Goal: Task Accomplishment & Management: Manage account settings

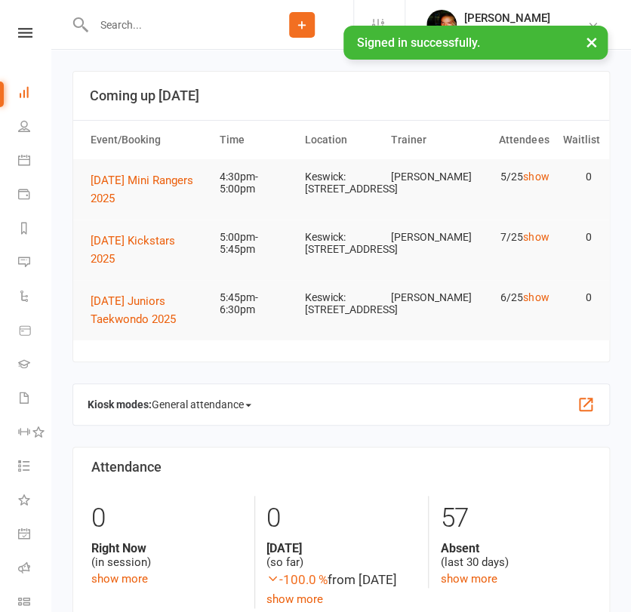
click at [109, 29] on input "text" at bounding box center [170, 24] width 162 height 21
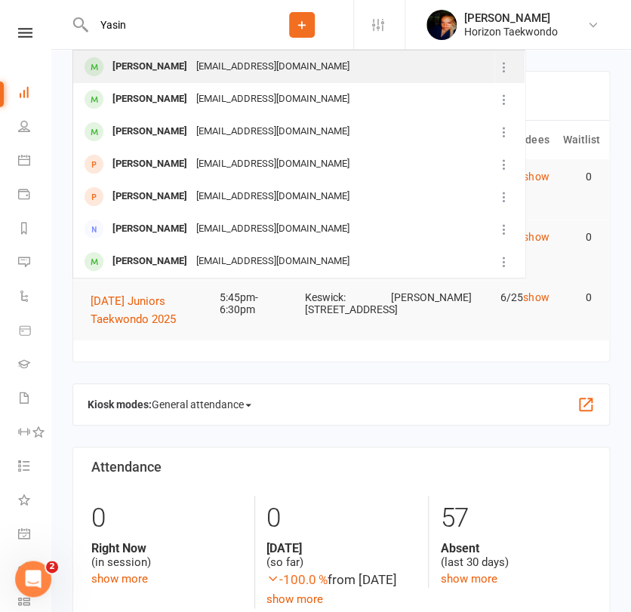
type input "Yasin"
click at [148, 71] on div "[PERSON_NAME]" at bounding box center [150, 67] width 84 height 22
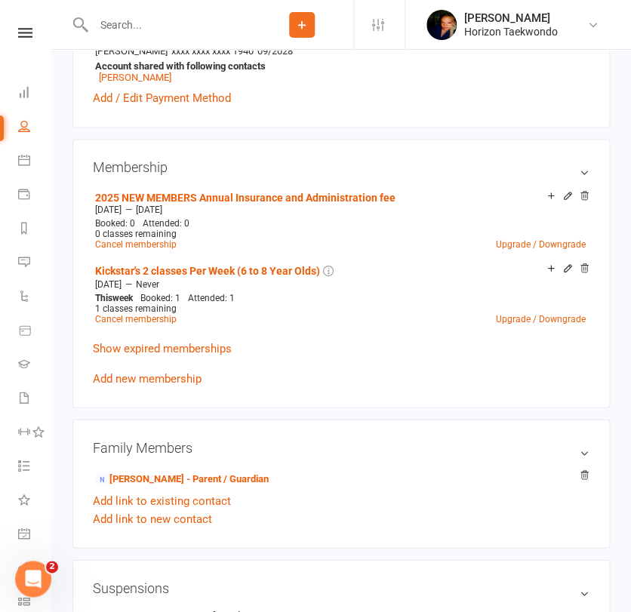
scroll to position [537, 0]
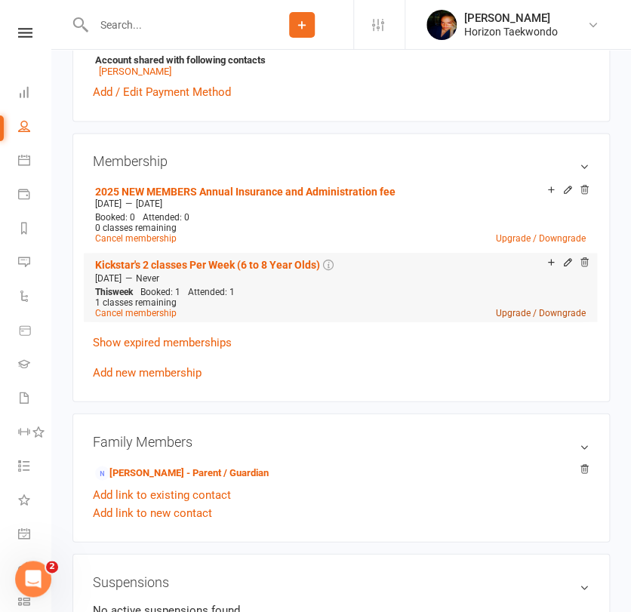
click at [517, 316] on link "Upgrade / Downgrade" at bounding box center [541, 312] width 90 height 11
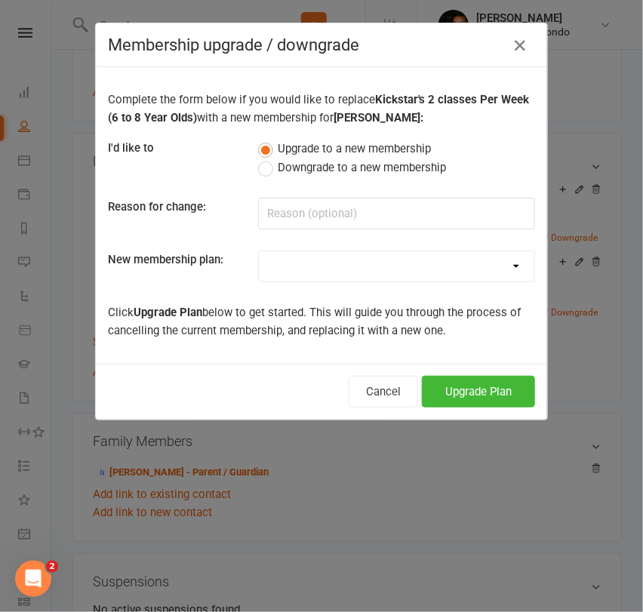
click at [435, 256] on select "Mini Rangers 1 classes Per Week (3 to 5 Year Olds) Mini Rangers 2 classes Per W…" at bounding box center [397, 266] width 276 height 30
select select "48"
click at [259, 251] on select "Mini Rangers 1 classes Per Week (3 to 5 Year Olds) Mini Rangers 2 classes Per W…" at bounding box center [397, 266] width 276 height 30
click at [473, 386] on button "Upgrade Plan" at bounding box center [478, 392] width 113 height 32
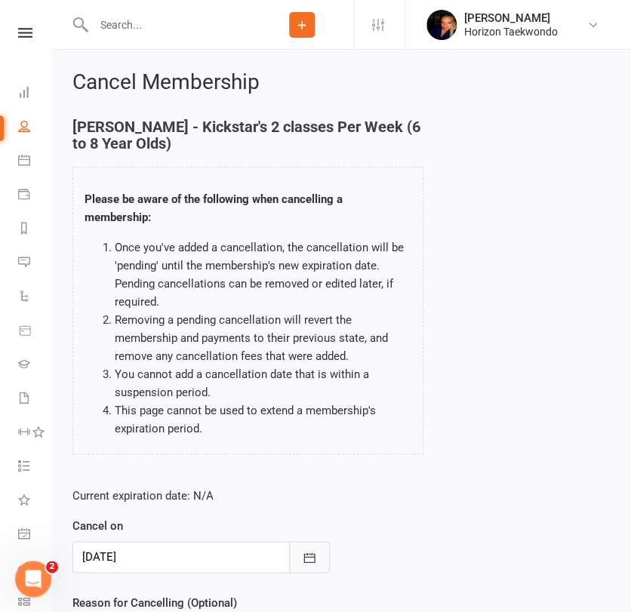
click at [306, 561] on icon "button" at bounding box center [309, 557] width 15 height 15
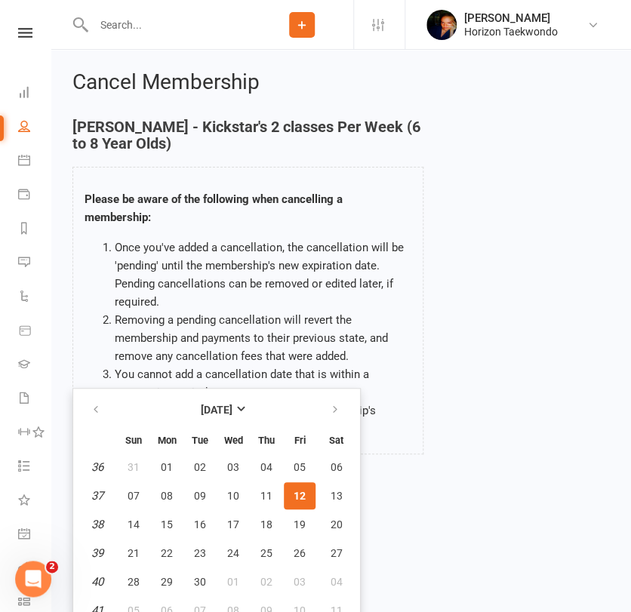
scroll to position [12, 0]
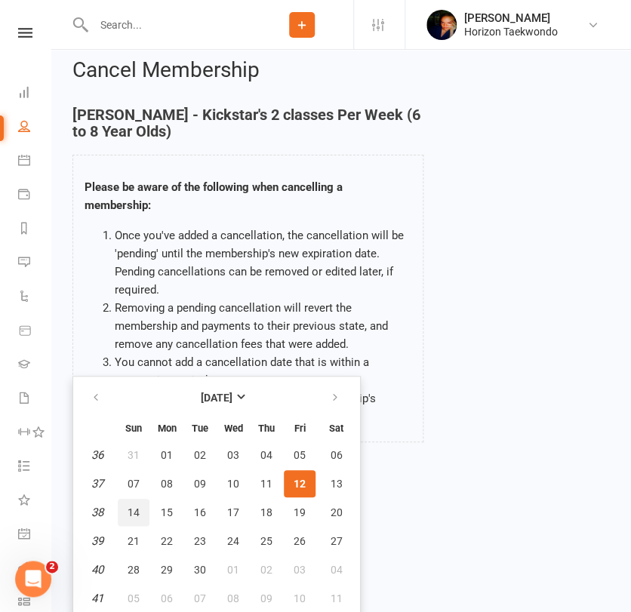
click at [125, 515] on button "14" at bounding box center [134, 512] width 32 height 27
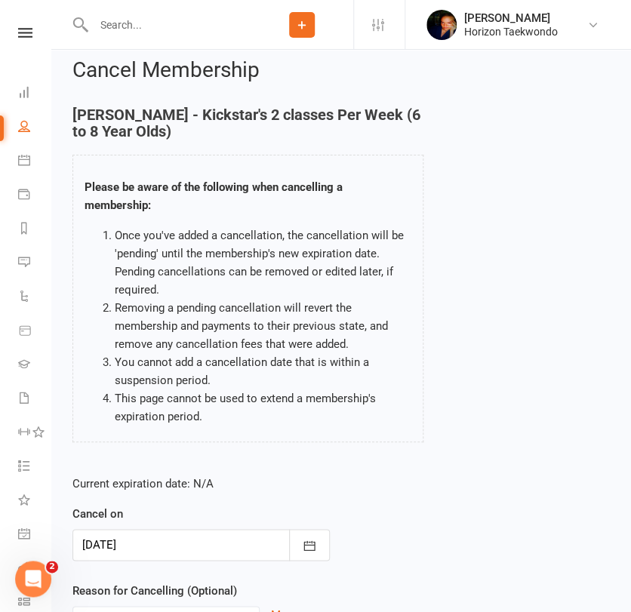
type input "[DATE]"
click at [369, 535] on div "Current expiration date: N/A Cancel on [DATE] [DATE] Sun Mon Tue Wed Thu Fri Sa…" at bounding box center [341, 564] width 560 height 200
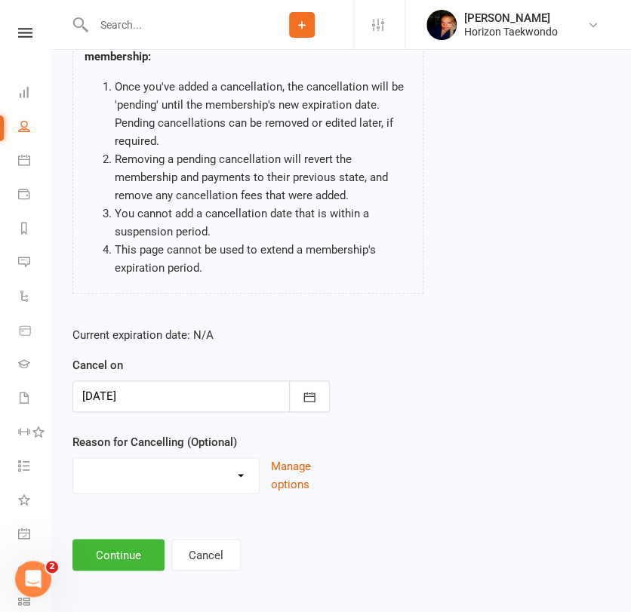
scroll to position [165, 0]
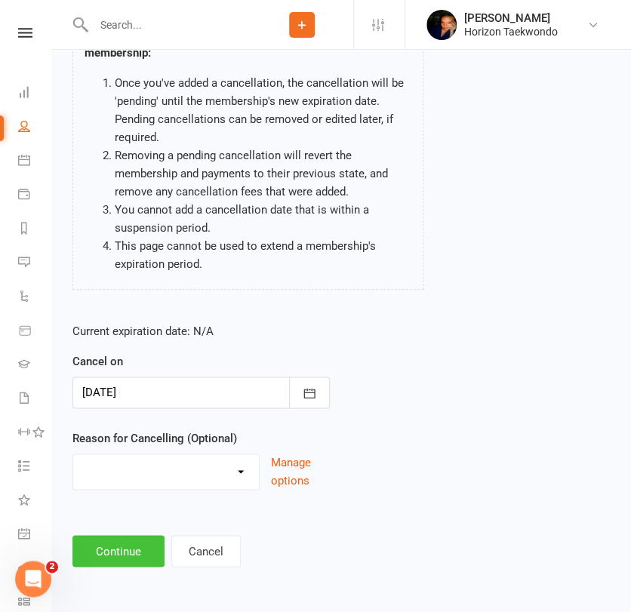
click at [139, 549] on button "Continue" at bounding box center [118, 551] width 92 height 32
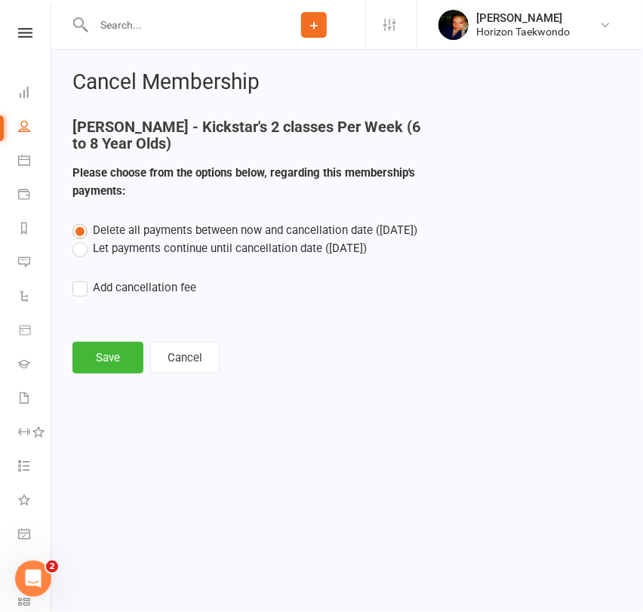
click at [153, 243] on label "Let payments continue until cancellation date ([DATE])" at bounding box center [219, 248] width 294 height 18
click at [82, 239] on input "Let payments continue until cancellation date ([DATE])" at bounding box center [77, 239] width 10 height 0
click at [119, 362] on button "Save" at bounding box center [107, 358] width 71 height 32
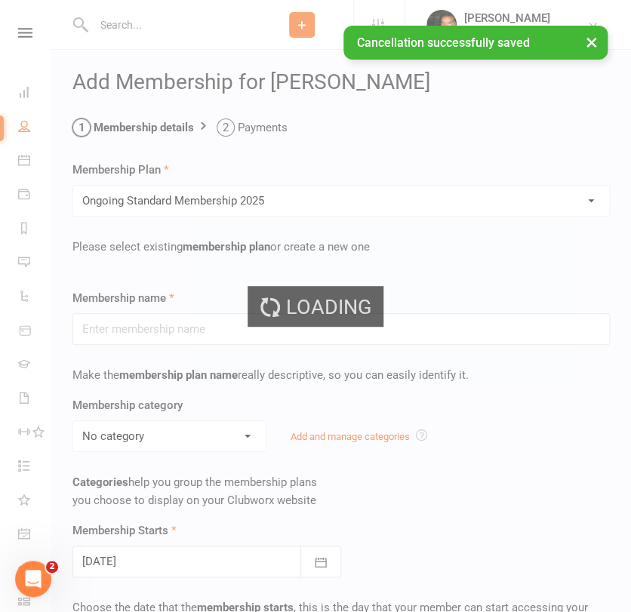
type input "Ongoing Standard Membership 2025"
type input "0"
type input "2"
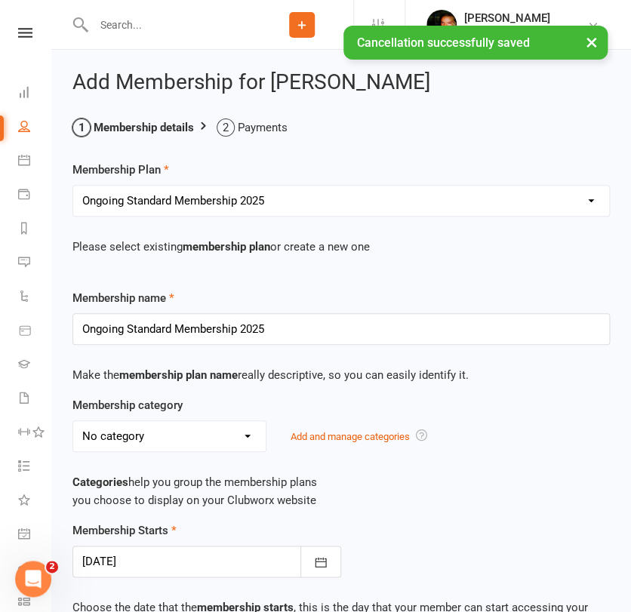
click at [225, 396] on div "Membership category No category Annual Insurance and admin fee ELC General Kick…" at bounding box center [341, 424] width 560 height 56
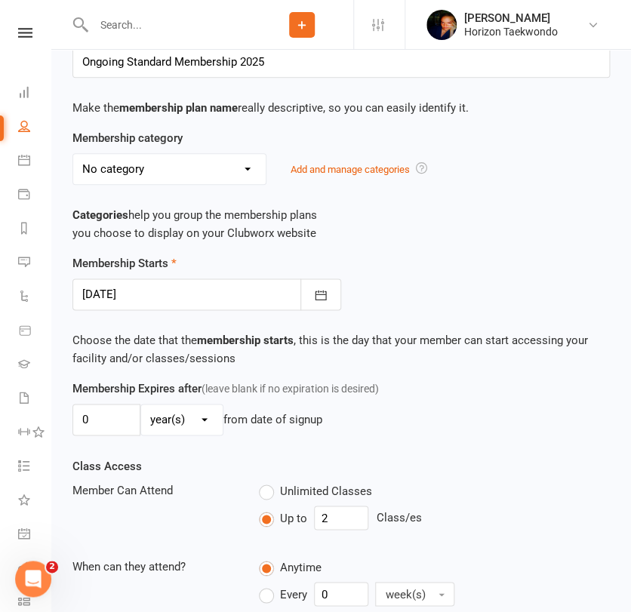
scroll to position [268, 0]
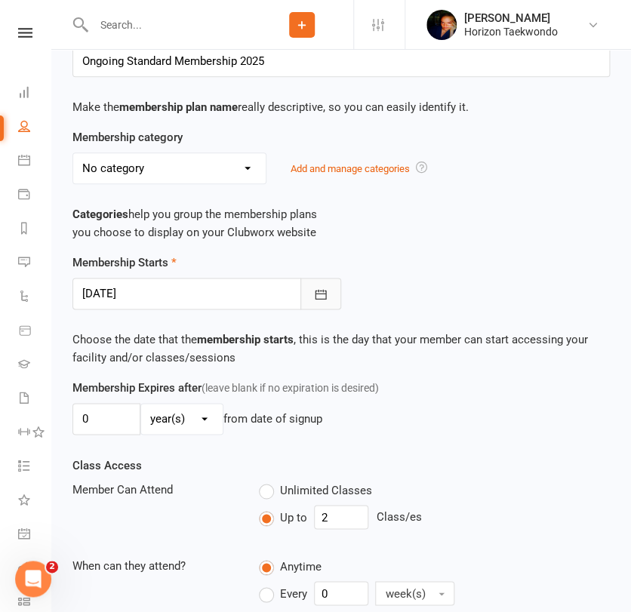
click at [319, 289] on icon "button" at bounding box center [320, 294] width 15 height 15
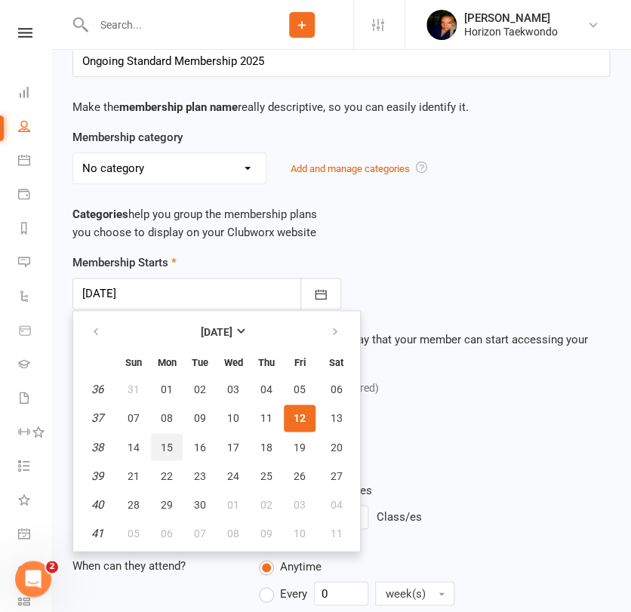
click at [166, 445] on span "15" at bounding box center [167, 447] width 12 height 12
type input "[DATE]"
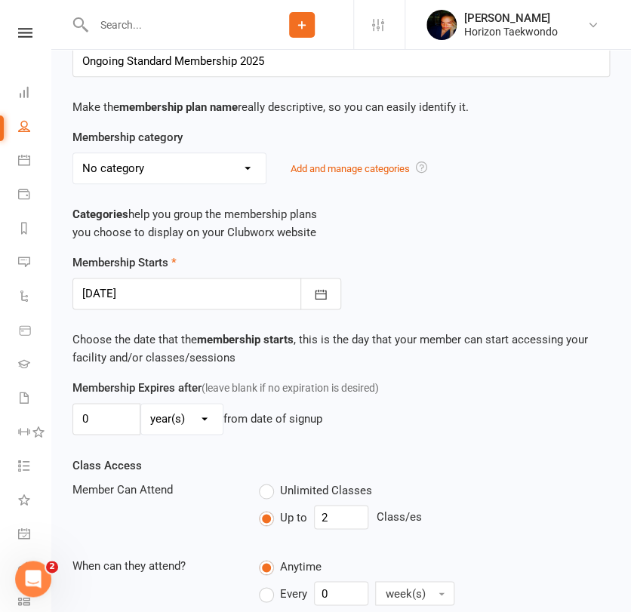
click at [393, 432] on div "0 day(s) week(s) month(s) year(s) from date of signup" at bounding box center [341, 419] width 538 height 32
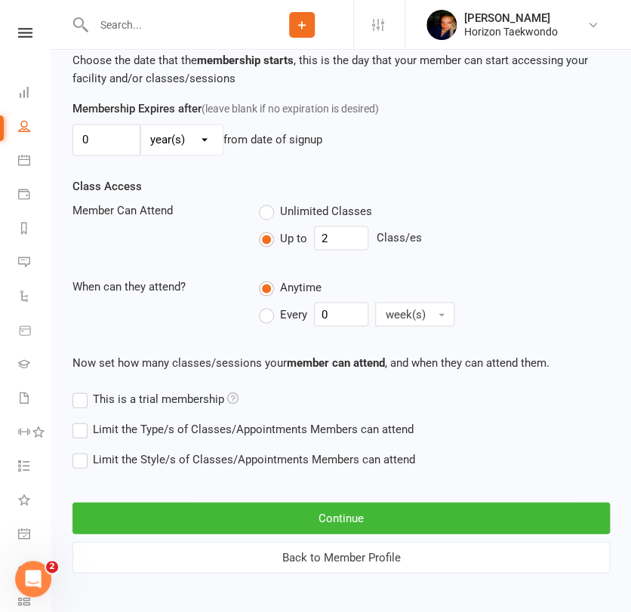
scroll to position [553, 0]
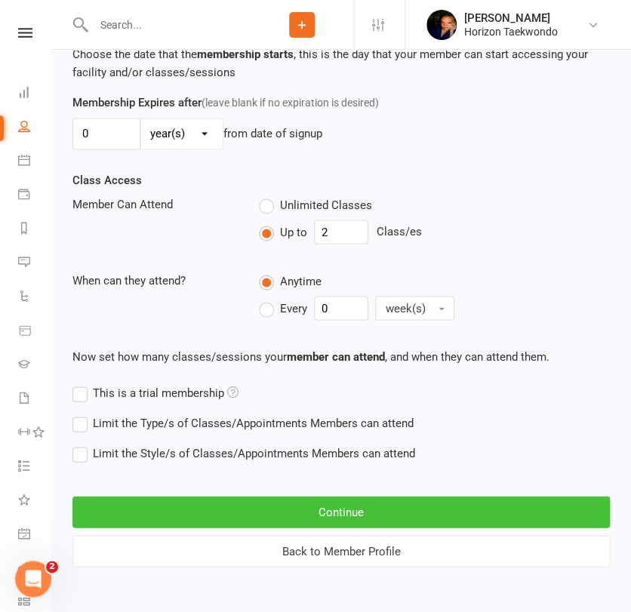
click at [288, 514] on button "Continue" at bounding box center [341, 512] width 538 height 32
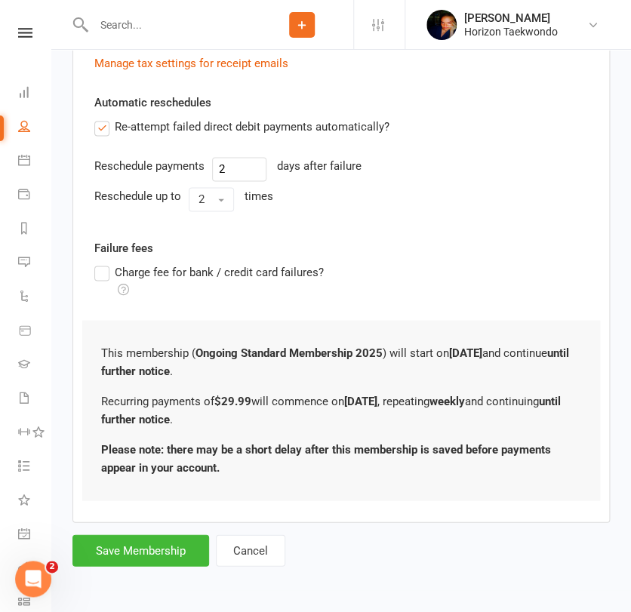
scroll to position [0, 0]
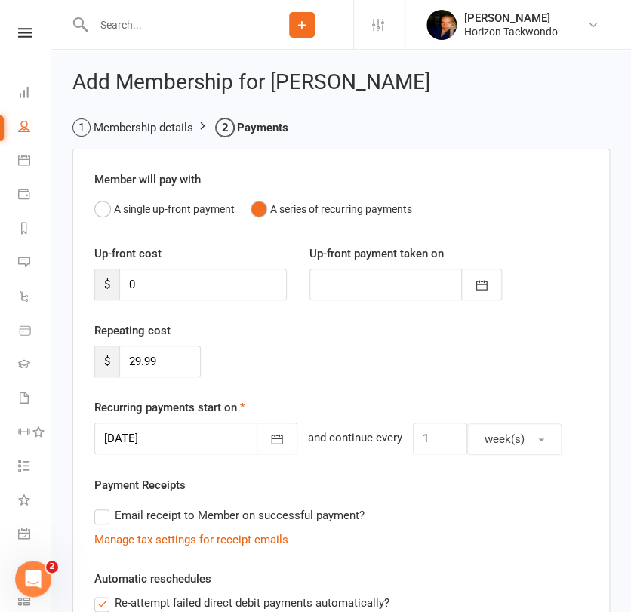
click at [302, 350] on div "Repeating cost $ 29.99" at bounding box center [341, 360] width 516 height 77
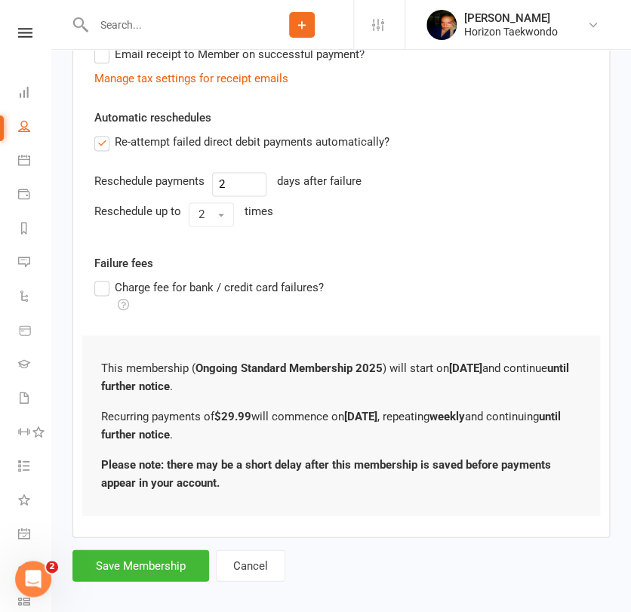
scroll to position [476, 0]
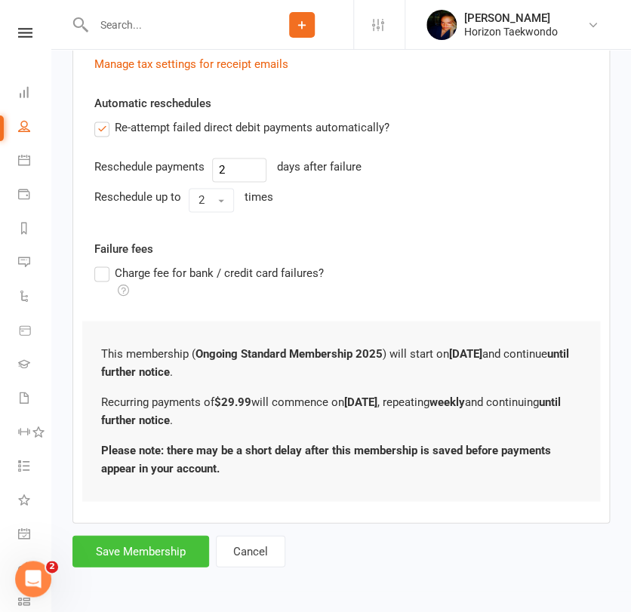
click at [136, 546] on button "Save Membership" at bounding box center [140, 551] width 137 height 32
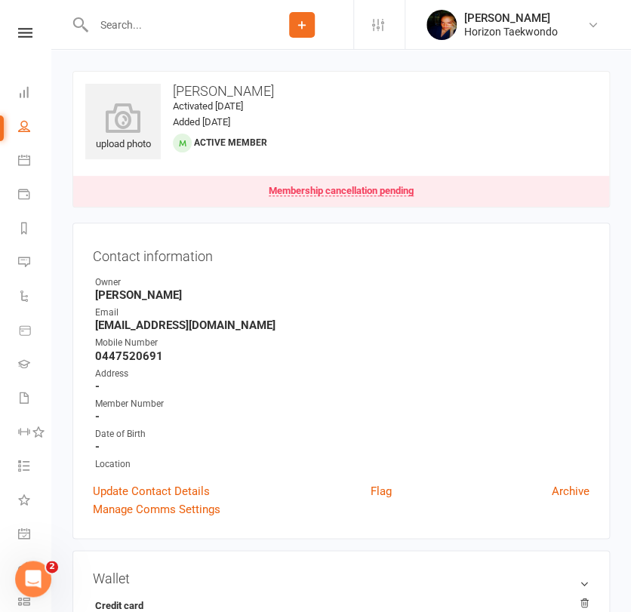
click at [150, 26] on input "text" at bounding box center [170, 24] width 162 height 21
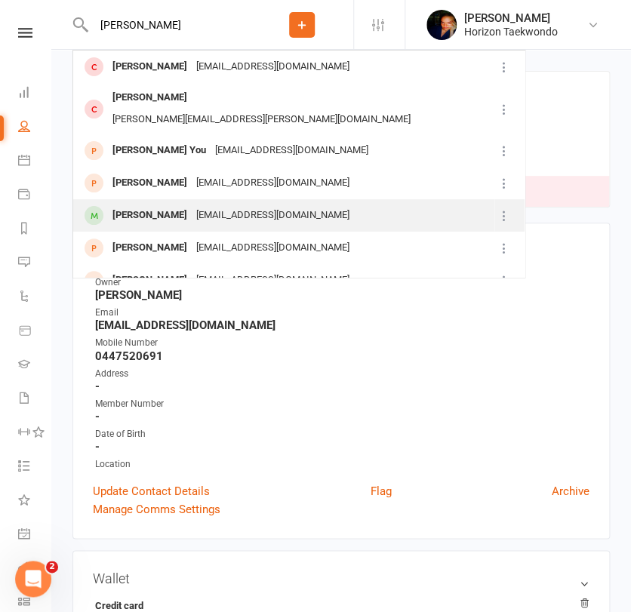
type input "[PERSON_NAME]"
click at [139, 205] on div "[PERSON_NAME]" at bounding box center [150, 216] width 84 height 22
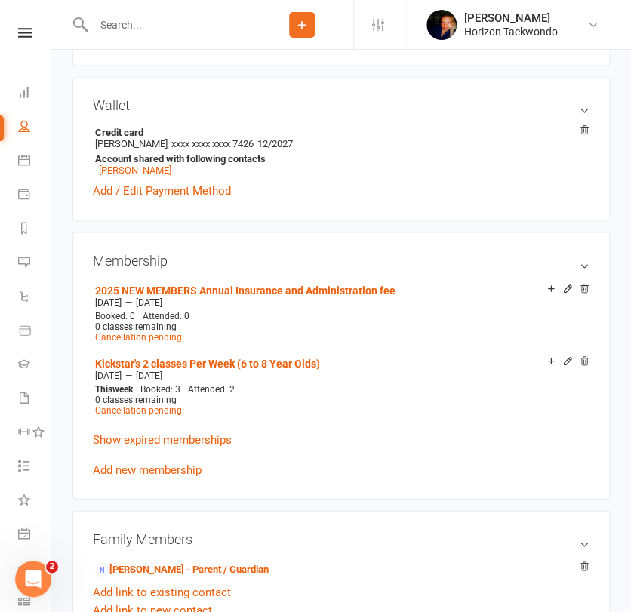
scroll to position [503, 0]
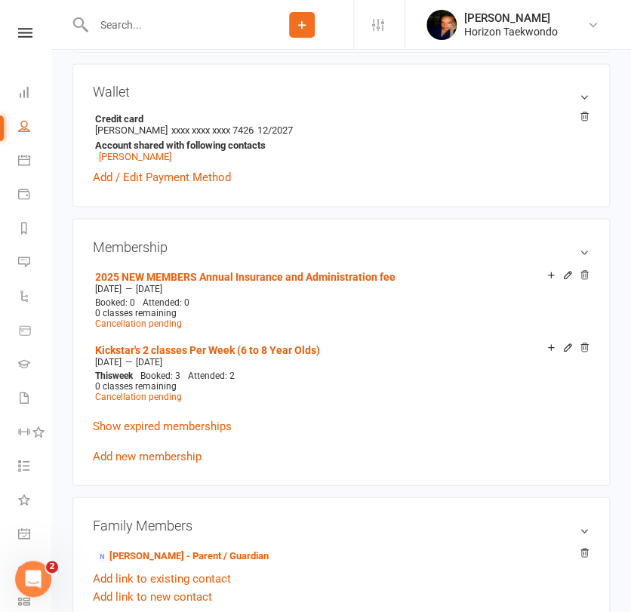
click at [137, 26] on input "text" at bounding box center [170, 24] width 162 height 21
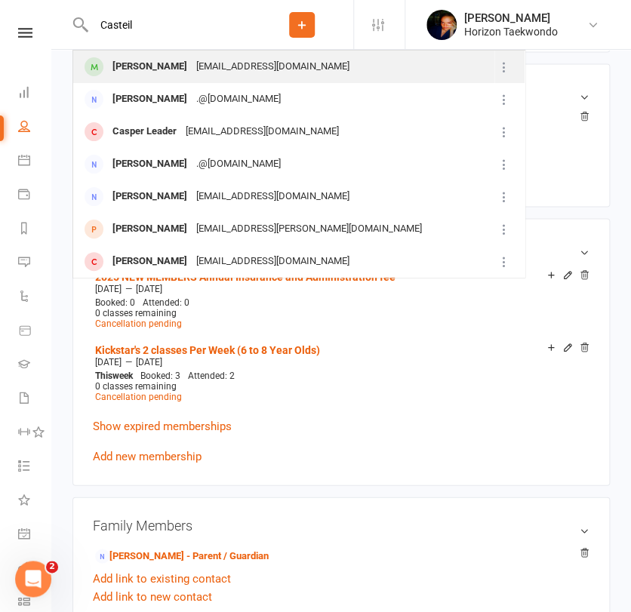
type input "Casteil"
click at [143, 59] on div "[PERSON_NAME]" at bounding box center [150, 67] width 84 height 22
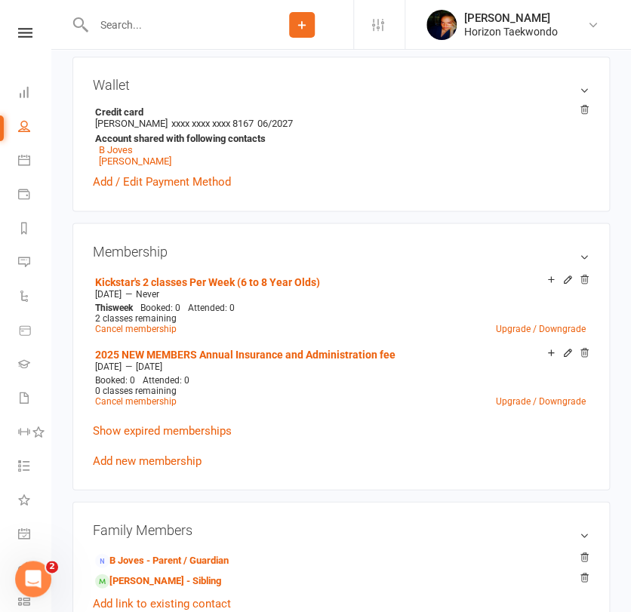
scroll to position [570, 0]
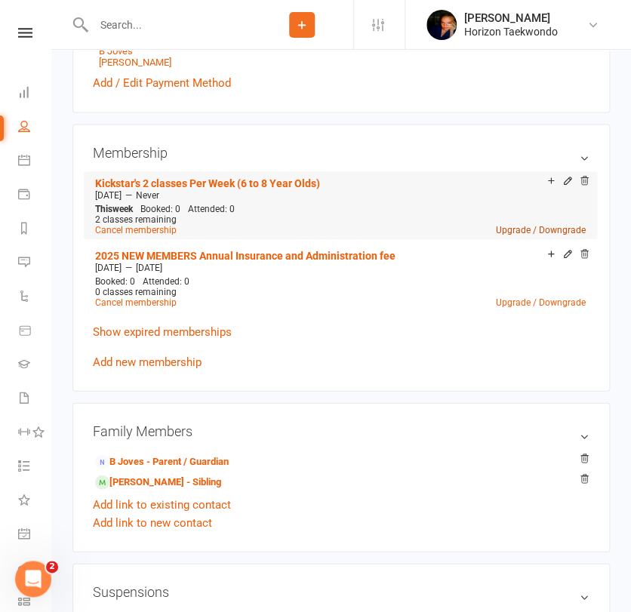
click at [509, 231] on link "Upgrade / Downgrade" at bounding box center [541, 229] width 90 height 11
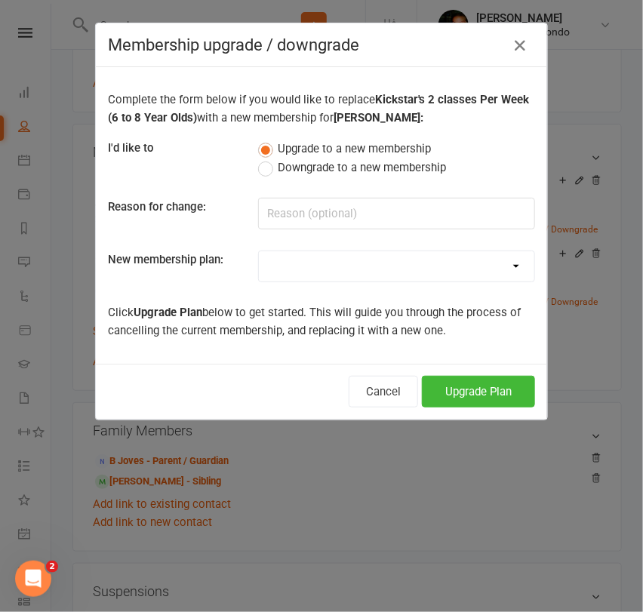
click at [290, 261] on select "Mini Rangers 1 classes Per Week (3 to 5 Year Olds) Mini Rangers 2 classes Per W…" at bounding box center [397, 266] width 276 height 30
select select "48"
click at [259, 251] on select "Mini Rangers 1 classes Per Week (3 to 5 Year Olds) Mini Rangers 2 classes Per W…" at bounding box center [397, 266] width 276 height 30
click at [474, 384] on button "Upgrade Plan" at bounding box center [478, 392] width 113 height 32
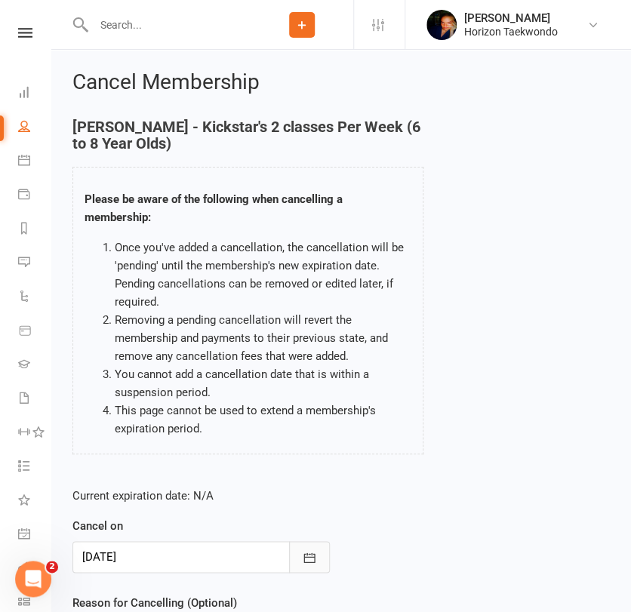
click at [307, 566] on button "button" at bounding box center [309, 557] width 41 height 32
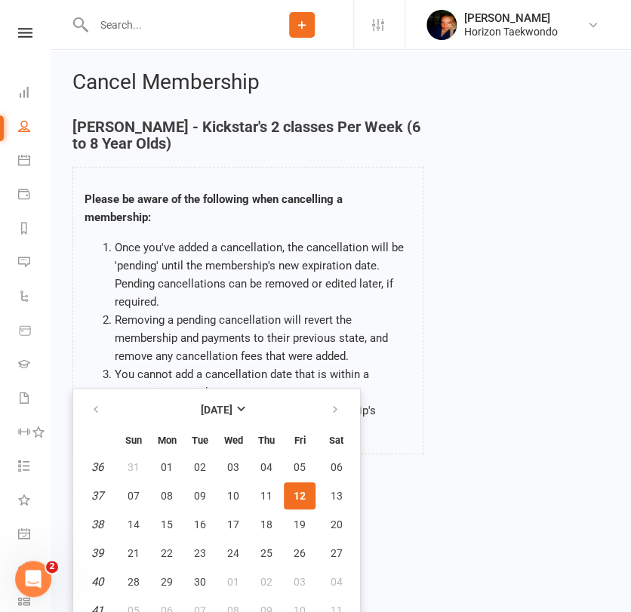
scroll to position [12, 0]
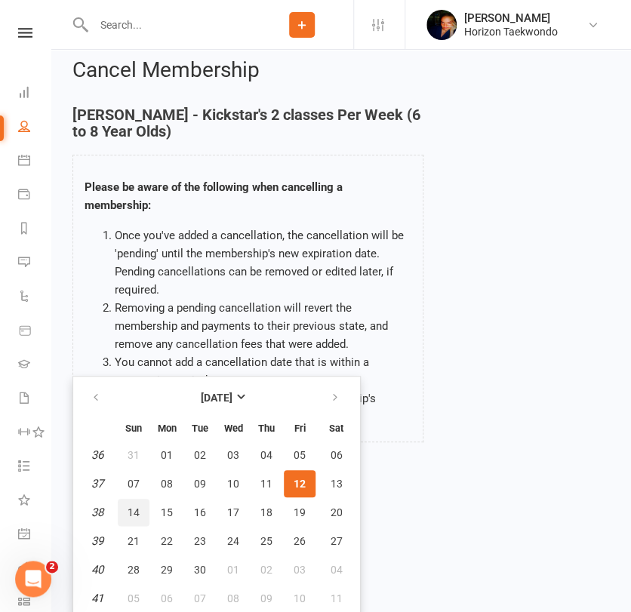
click at [140, 509] on button "14" at bounding box center [134, 512] width 32 height 27
type input "[DATE]"
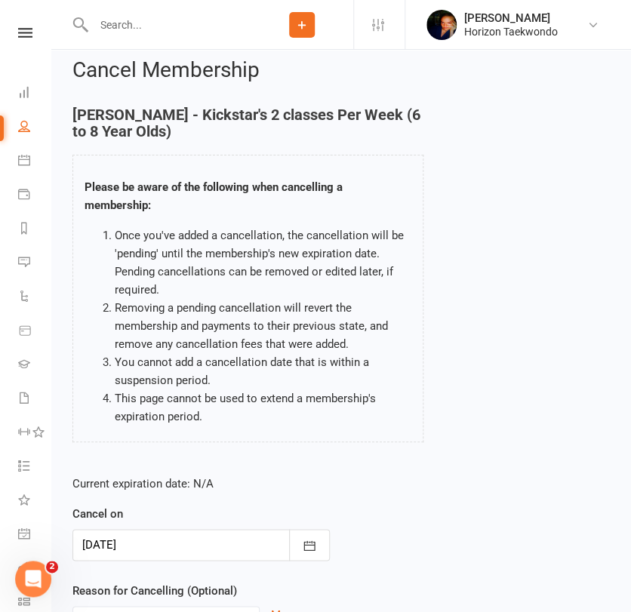
click at [393, 515] on div "Current expiration date: N/A Cancel on [DATE] [DATE] Sun Mon Tue Wed Thu Fri Sa…" at bounding box center [341, 564] width 560 height 200
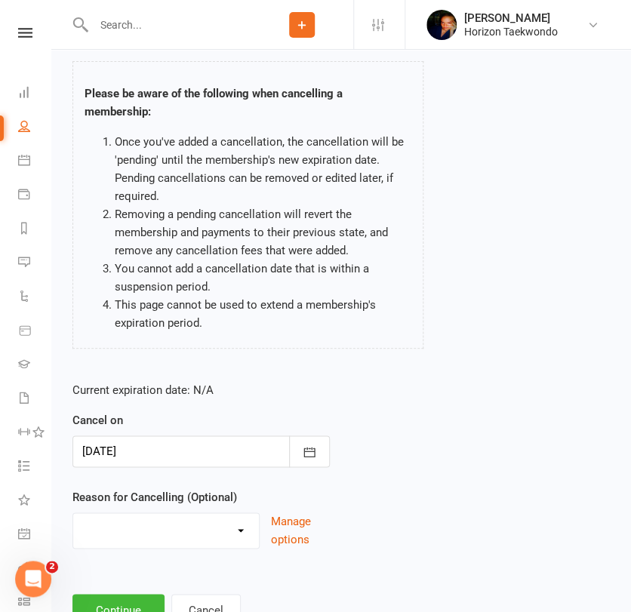
scroll to position [165, 0]
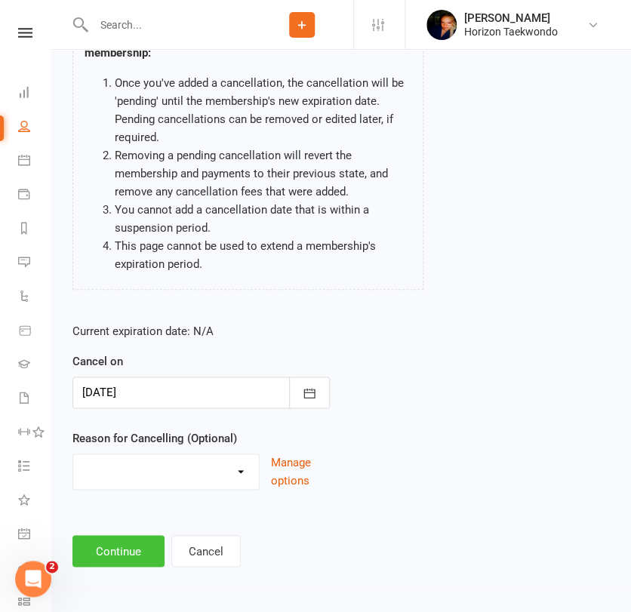
click at [140, 551] on button "Continue" at bounding box center [118, 551] width 92 height 32
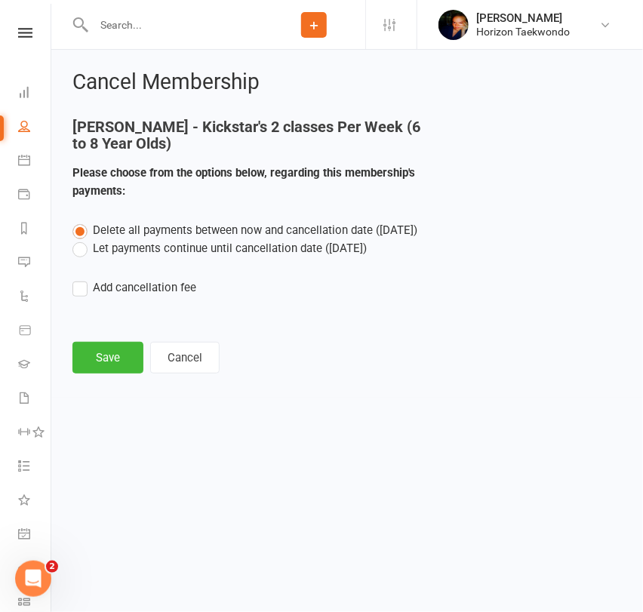
click at [180, 247] on label "Let payments continue until cancellation date ([DATE])" at bounding box center [219, 248] width 294 height 18
click at [82, 239] on input "Let payments continue until cancellation date ([DATE])" at bounding box center [77, 239] width 10 height 0
click at [121, 357] on button "Save" at bounding box center [107, 358] width 71 height 32
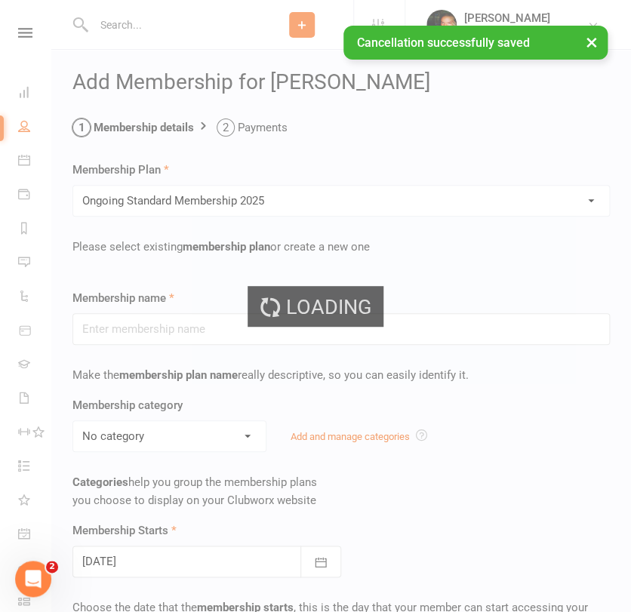
type input "Ongoing Standard Membership 2025"
type input "0"
type input "2"
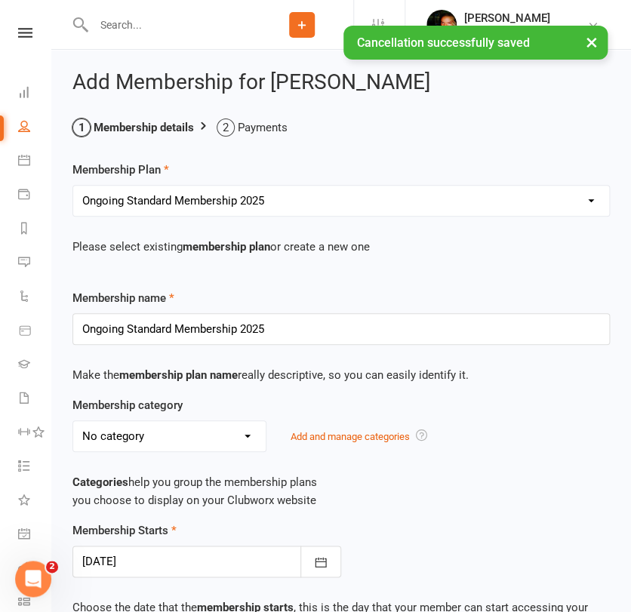
click at [384, 465] on div "Membership category No category Annual Insurance and admin fee ELC General Kick…" at bounding box center [341, 458] width 560 height 125
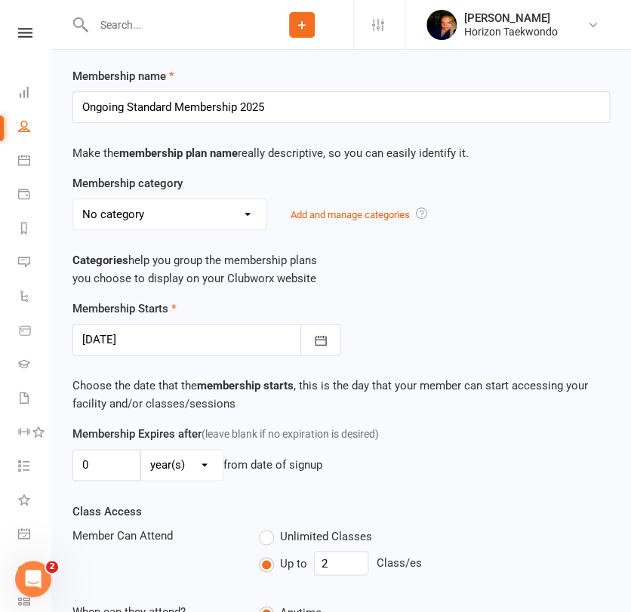
scroll to position [268, 0]
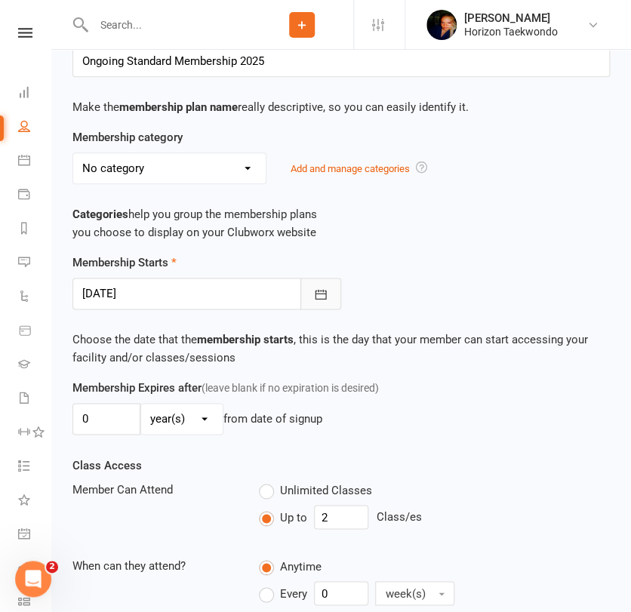
click at [325, 301] on button "button" at bounding box center [321, 294] width 41 height 32
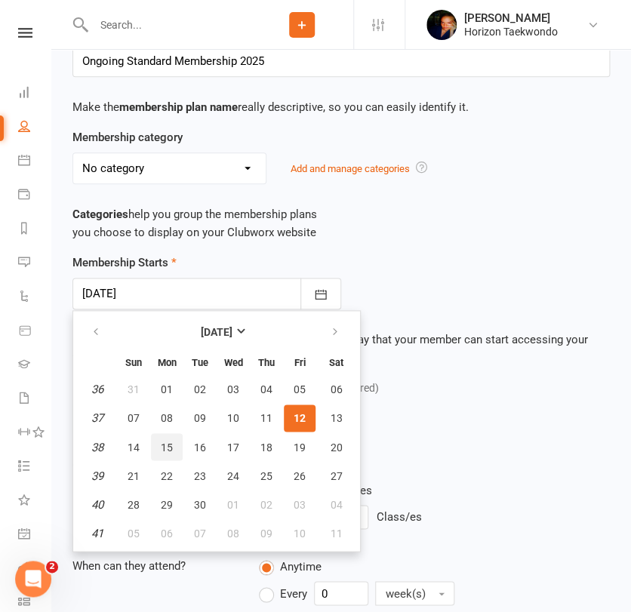
click at [163, 436] on button "15" at bounding box center [167, 446] width 32 height 27
type input "[DATE]"
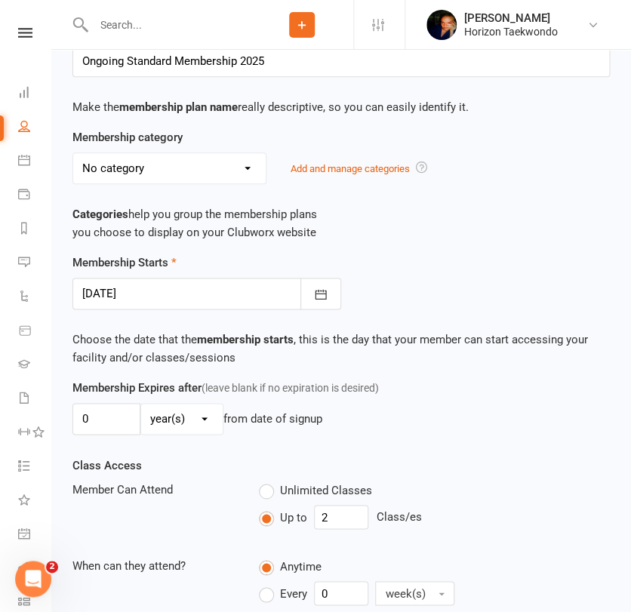
click at [446, 433] on div "Membership Expires after (leave blank if no expiration is desired) 0 day(s) wee…" at bounding box center [341, 417] width 560 height 77
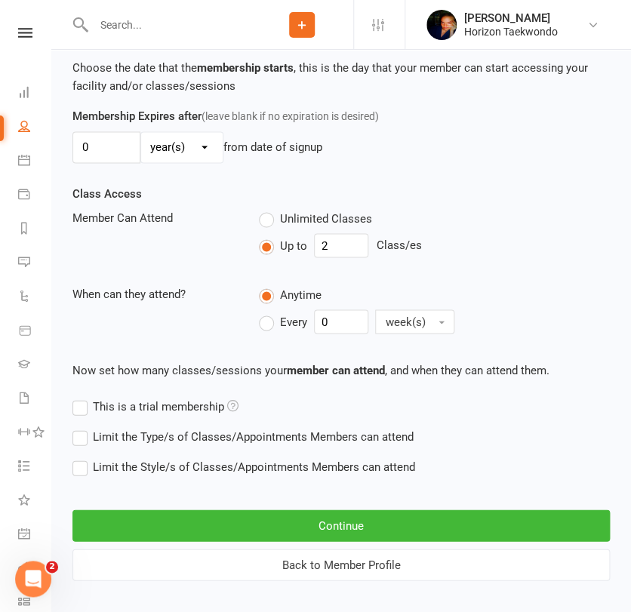
scroll to position [553, 0]
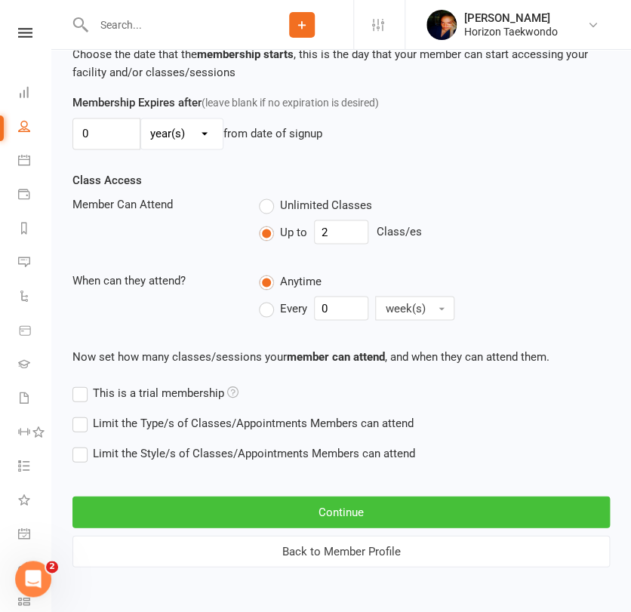
click at [352, 503] on button "Continue" at bounding box center [341, 512] width 538 height 32
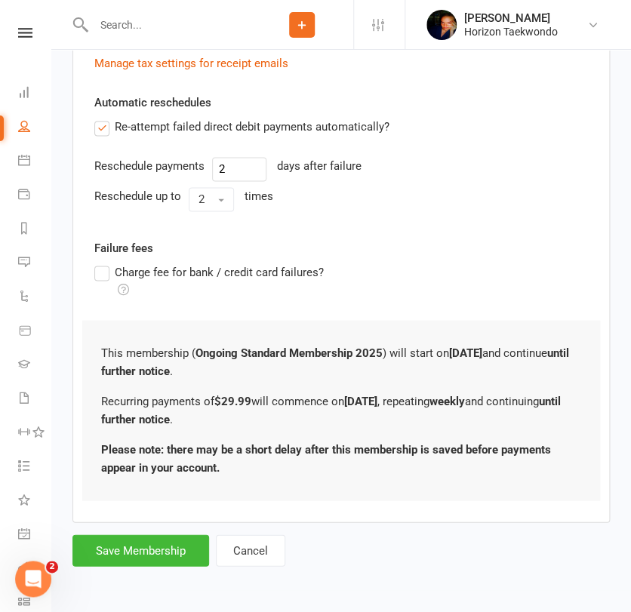
scroll to position [0, 0]
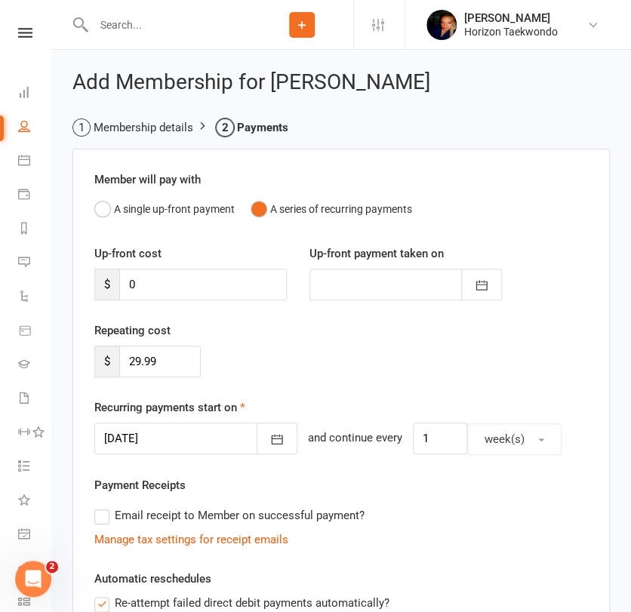
click at [449, 509] on div "Email receipt to Member on successful payment?" at bounding box center [335, 516] width 506 height 30
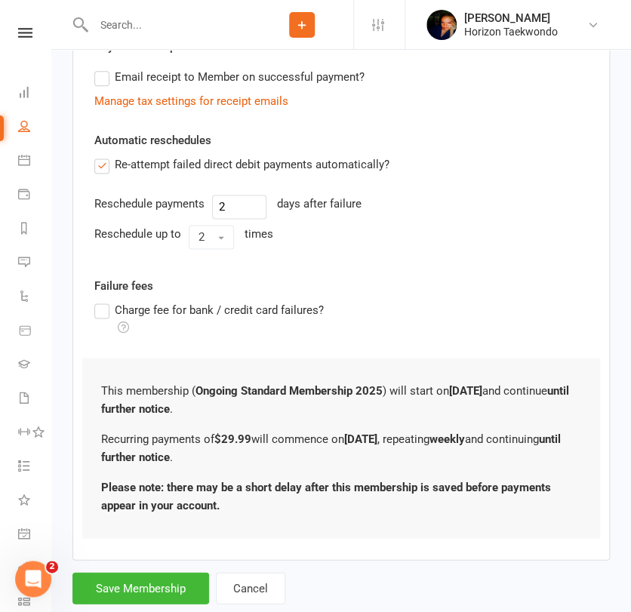
scroll to position [476, 0]
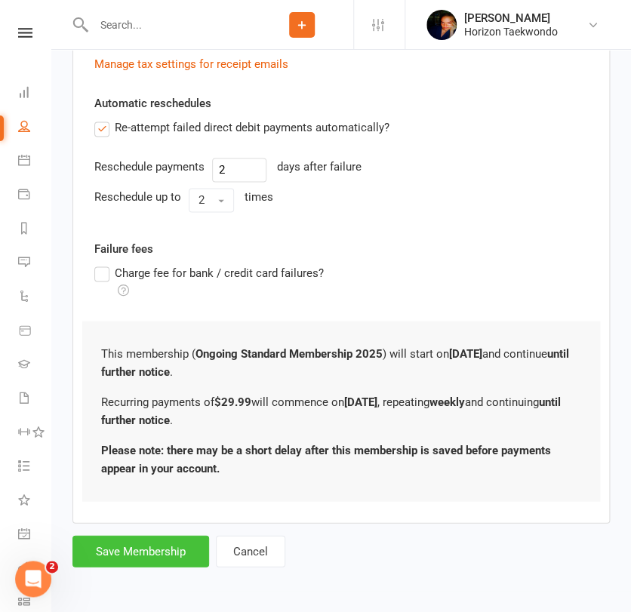
click at [148, 553] on button "Save Membership" at bounding box center [140, 551] width 137 height 32
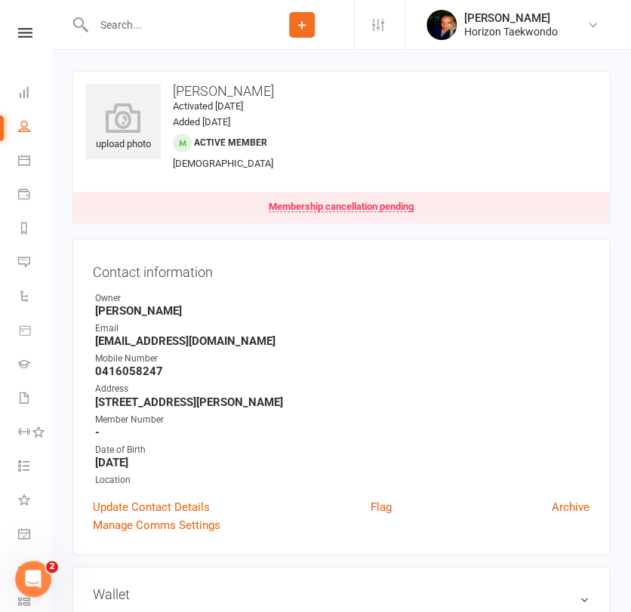
click at [138, 29] on input "text" at bounding box center [170, 24] width 162 height 21
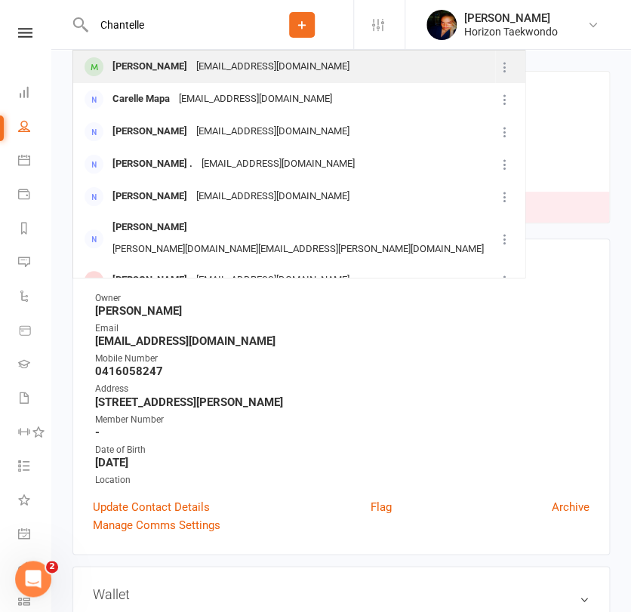
type input "Chantelle"
click at [138, 62] on div "[PERSON_NAME]" at bounding box center [150, 67] width 84 height 22
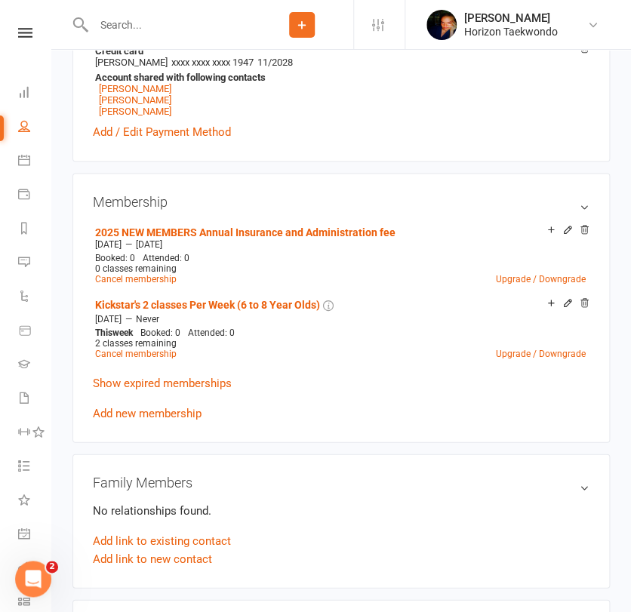
scroll to position [570, 0]
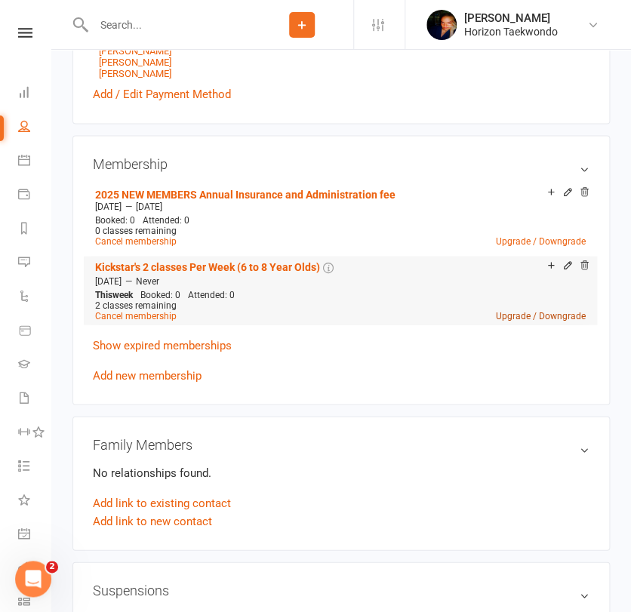
click at [544, 319] on link "Upgrade / Downgrade" at bounding box center [541, 315] width 90 height 11
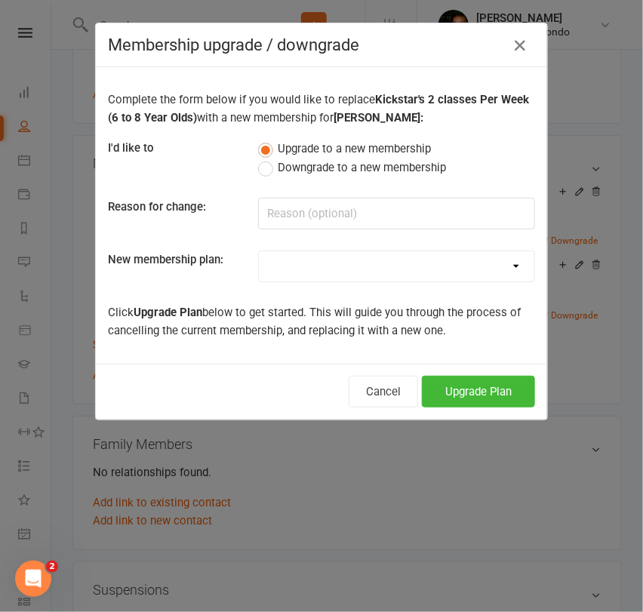
click at [338, 260] on select "Mini Rangers 1 classes Per Week (3 to 5 Year Olds) Mini Rangers 2 classes Per W…" at bounding box center [397, 266] width 276 height 30
select select "48"
click at [259, 251] on select "Mini Rangers 1 classes Per Week (3 to 5 Year Olds) Mini Rangers 2 classes Per W…" at bounding box center [397, 266] width 276 height 30
click at [474, 396] on button "Upgrade Plan" at bounding box center [478, 392] width 113 height 32
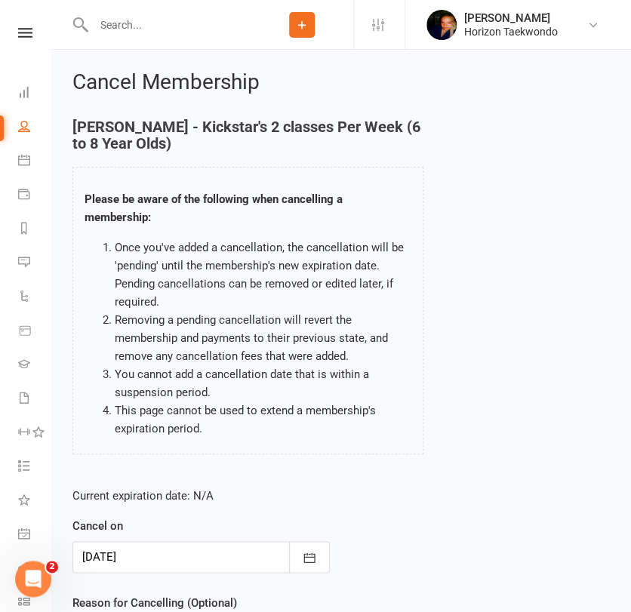
click at [66, 416] on div "[PERSON_NAME] - Kickstar's 2 classes Per Week (6 to 8 Year Olds) Please be awar…" at bounding box center [248, 297] width 374 height 357
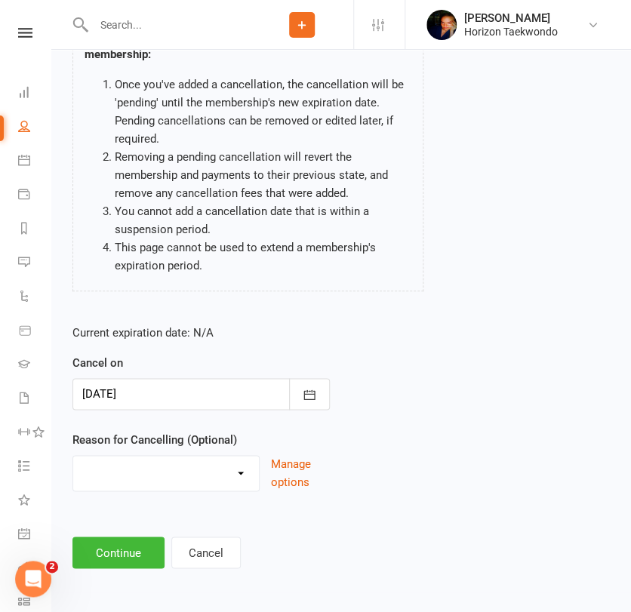
scroll to position [165, 0]
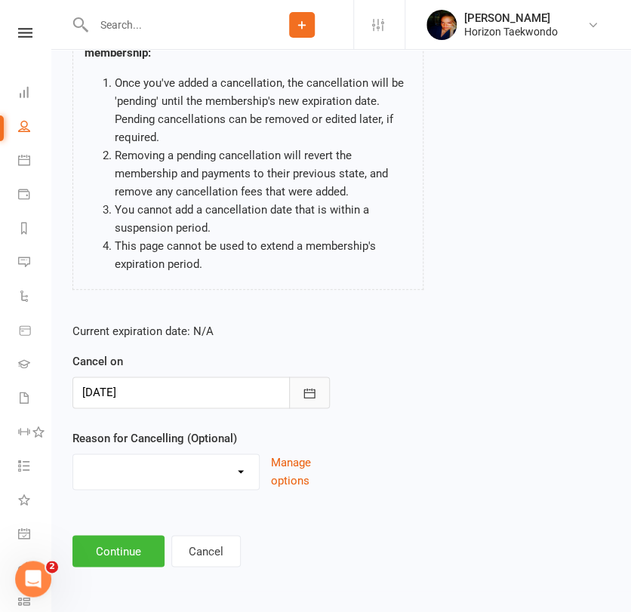
click at [313, 395] on icon "button" at bounding box center [309, 393] width 15 height 15
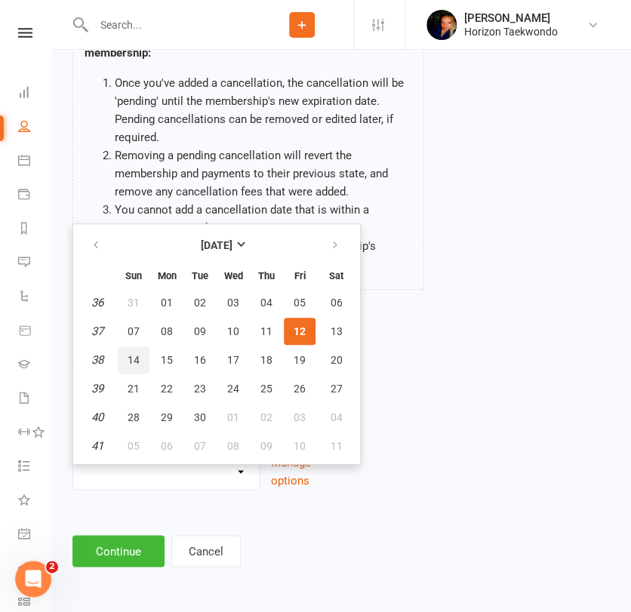
click at [134, 354] on span "14" at bounding box center [134, 360] width 12 height 12
type input "[DATE]"
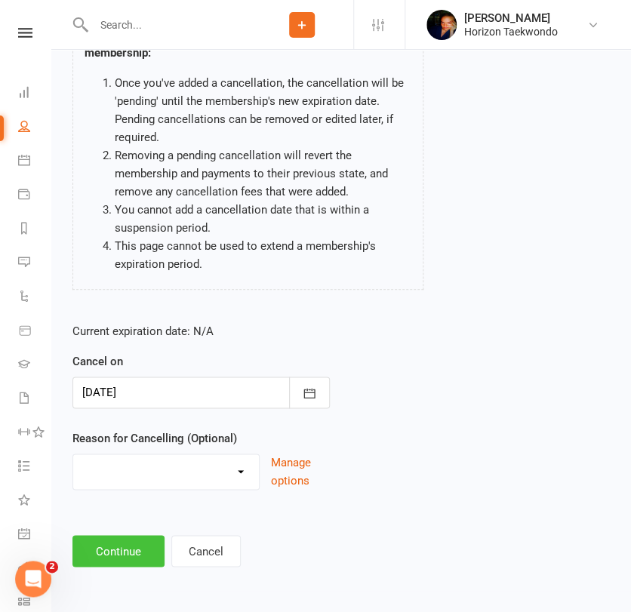
click at [116, 544] on button "Continue" at bounding box center [118, 551] width 92 height 32
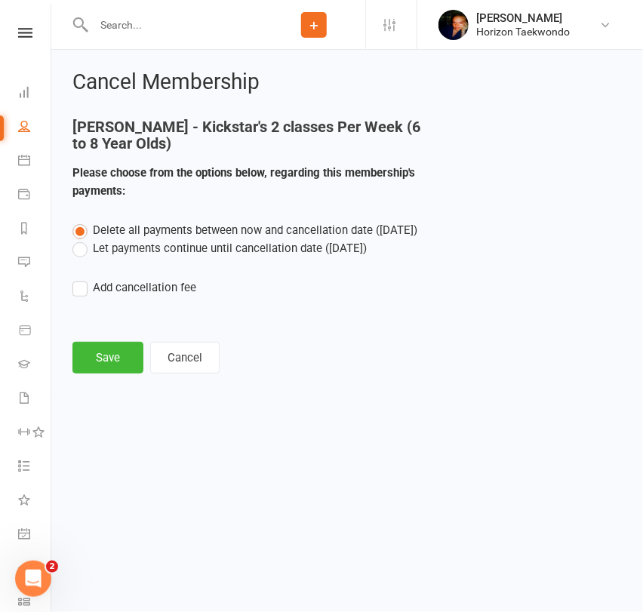
click at [139, 248] on label "Let payments continue until cancellation date ([DATE])" at bounding box center [219, 248] width 294 height 18
click at [82, 239] on input "Let payments continue until cancellation date ([DATE])" at bounding box center [77, 239] width 10 height 0
click at [101, 352] on button "Save" at bounding box center [107, 358] width 71 height 32
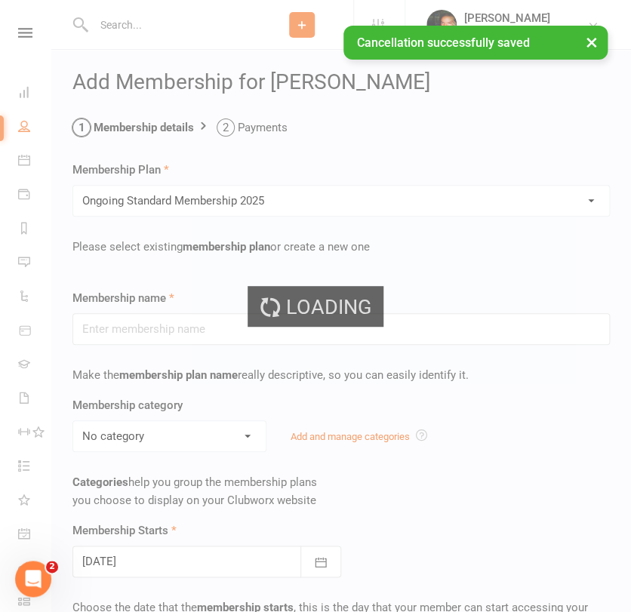
type input "Ongoing Standard Membership 2025"
type input "0"
type input "2"
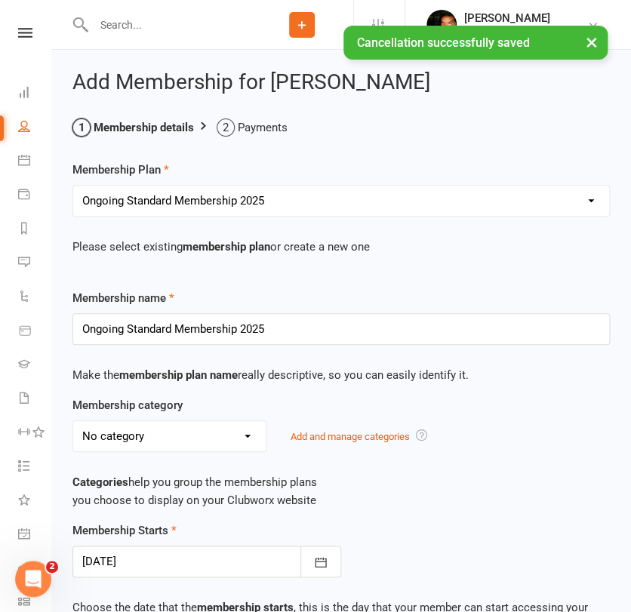
click at [489, 509] on div "Membership category No category Annual Insurance and admin fee ELC General Kick…" at bounding box center [341, 458] width 560 height 125
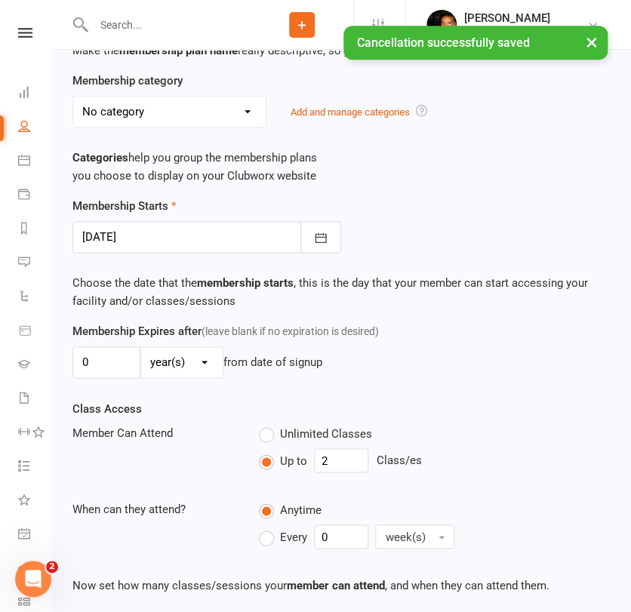
scroll to position [335, 0]
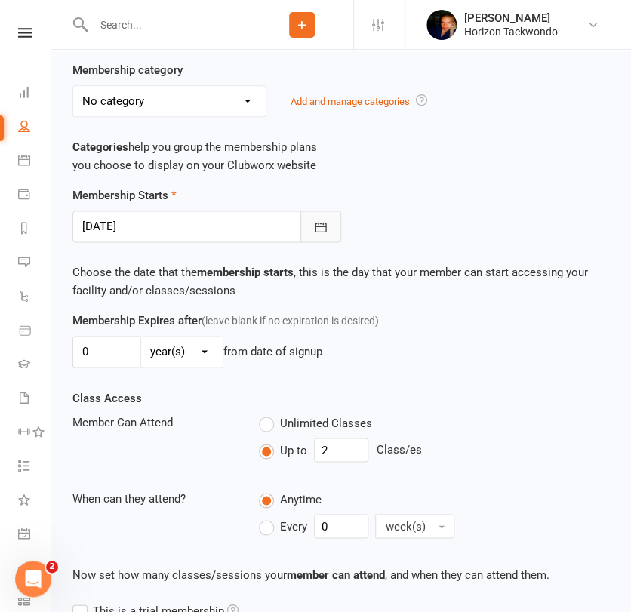
click at [323, 227] on icon "button" at bounding box center [320, 227] width 15 height 15
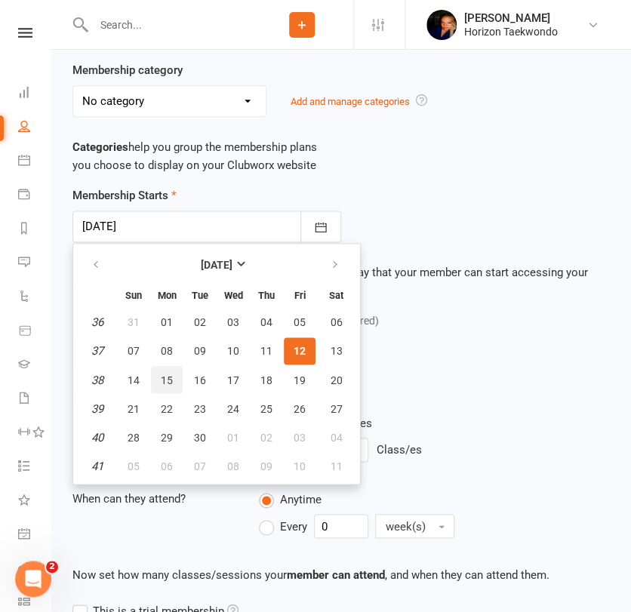
click at [171, 376] on span "15" at bounding box center [167, 380] width 12 height 12
type input "[DATE]"
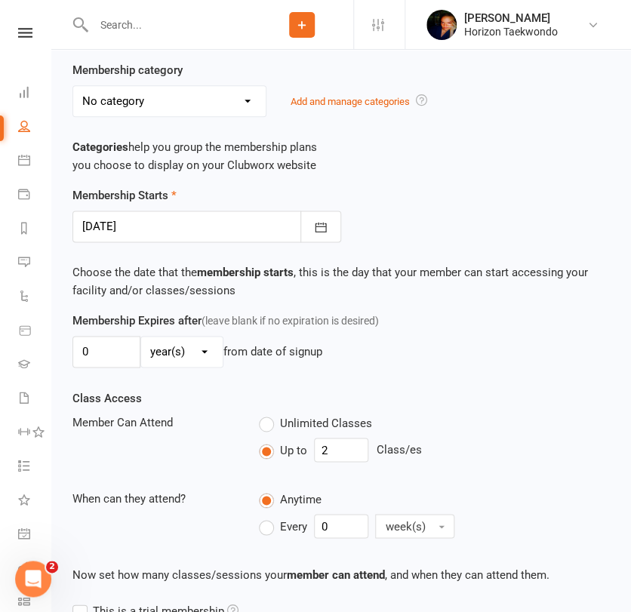
click at [176, 548] on div "Class Access Member Can Attend Unlimited Classes Up to 2 Class/es When can they…" at bounding box center [341, 492] width 560 height 207
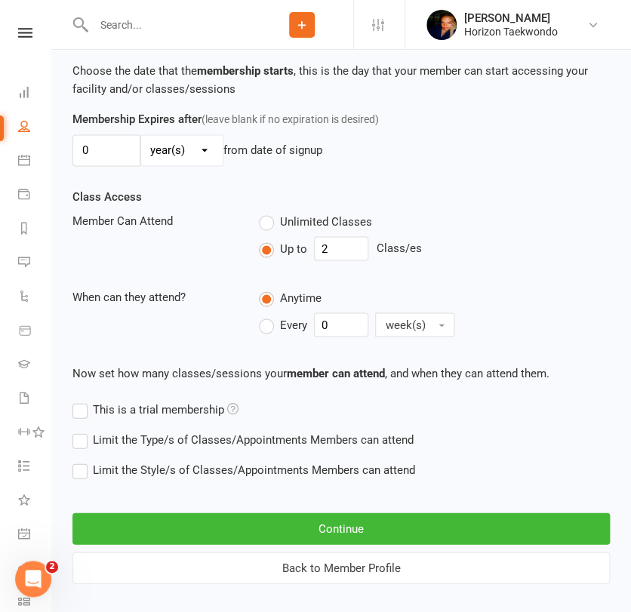
scroll to position [553, 0]
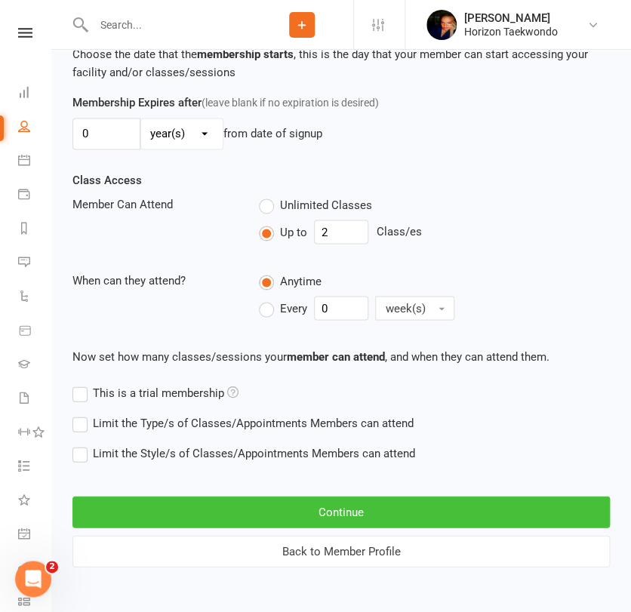
click at [213, 504] on button "Continue" at bounding box center [341, 512] width 538 height 32
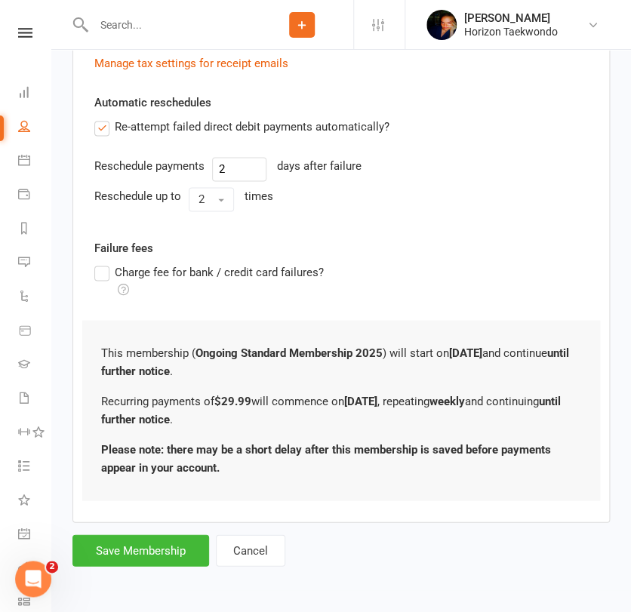
scroll to position [0, 0]
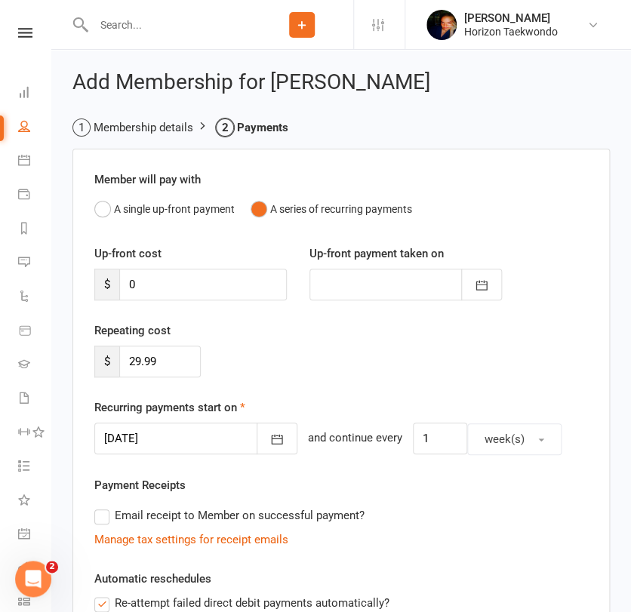
click at [211, 485] on div "Payment Receipts Email receipt to Member on successful payment? Manage tax sett…" at bounding box center [341, 512] width 494 height 72
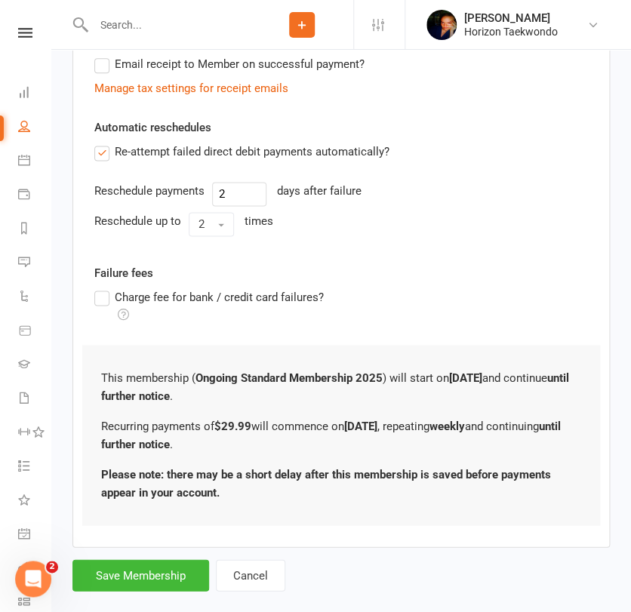
scroll to position [476, 0]
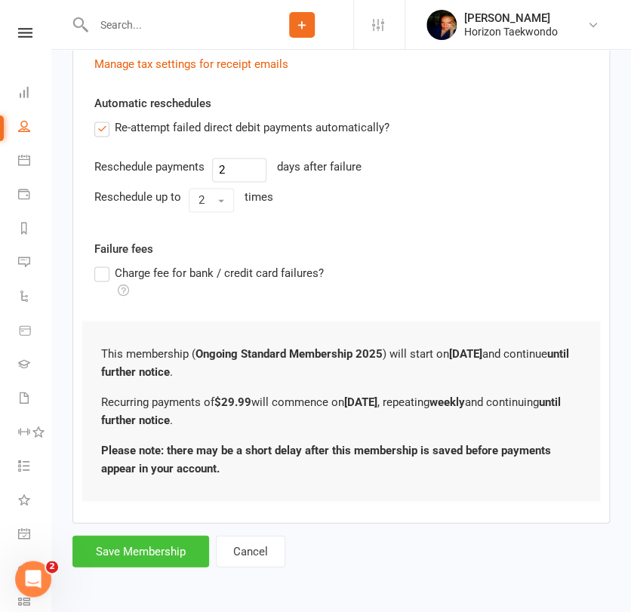
click at [140, 544] on button "Save Membership" at bounding box center [140, 551] width 137 height 32
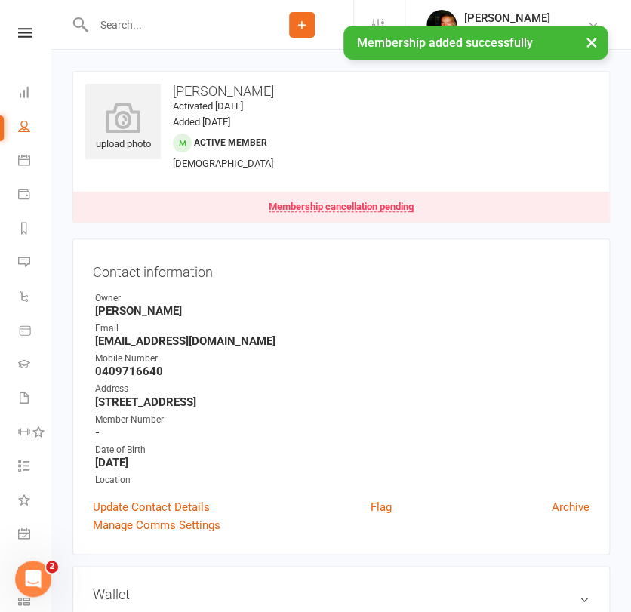
click at [178, 20] on input "text" at bounding box center [170, 24] width 162 height 21
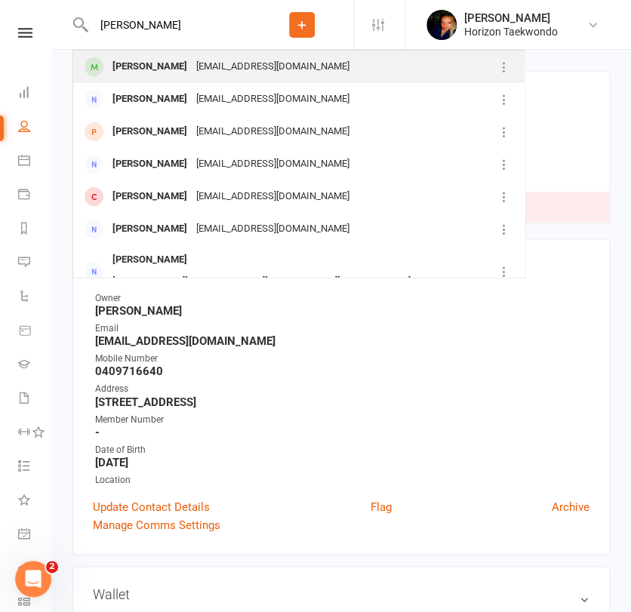
type input "[PERSON_NAME]"
click at [145, 70] on div "[PERSON_NAME]" at bounding box center [150, 67] width 84 height 22
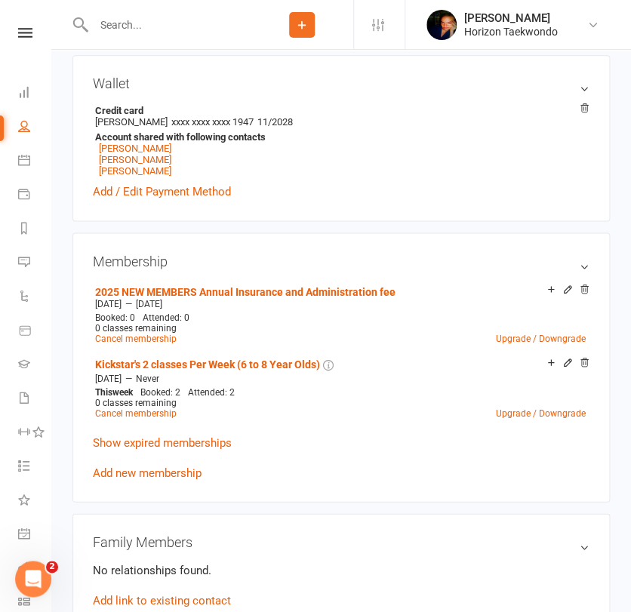
scroll to position [503, 0]
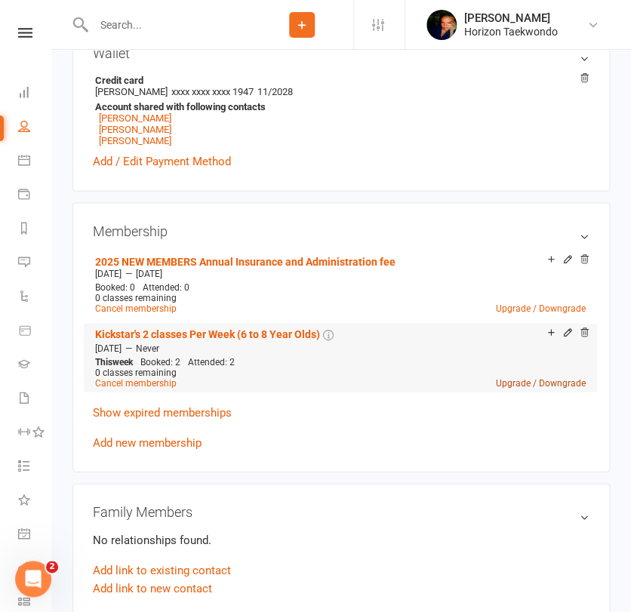
click at [513, 382] on link "Upgrade / Downgrade" at bounding box center [541, 383] width 90 height 11
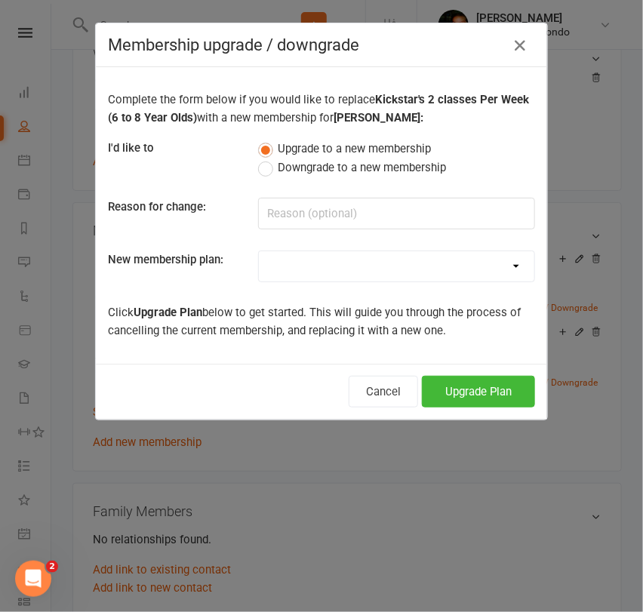
click at [285, 272] on select "Mini Rangers 1 classes Per Week (3 to 5 Year Olds) Mini Rangers 2 classes Per W…" at bounding box center [397, 266] width 276 height 30
select select "48"
click at [259, 251] on select "Mini Rangers 1 classes Per Week (3 to 5 Year Olds) Mini Rangers 2 classes Per W…" at bounding box center [397, 266] width 276 height 30
click at [482, 406] on div "Cancel Upgrade Plan" at bounding box center [322, 392] width 452 height 56
click at [482, 389] on button "Upgrade Plan" at bounding box center [478, 392] width 113 height 32
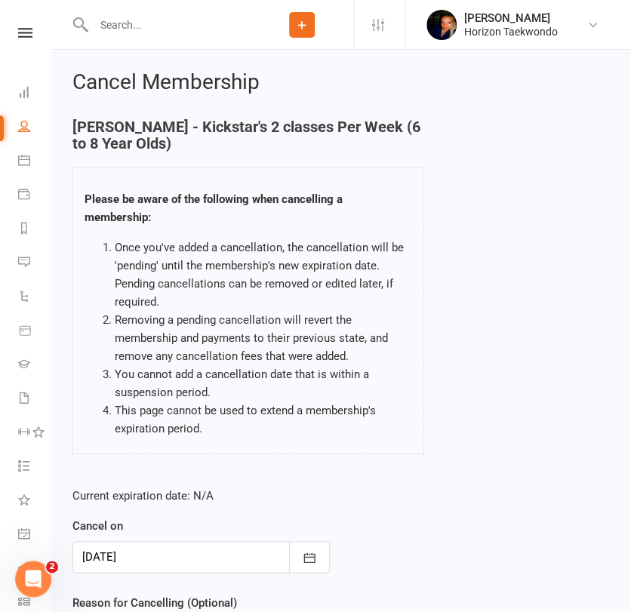
click at [68, 479] on div "Current expiration date: N/A Cancel on [DATE] [DATE] Sun Mon Tue Wed Thu Fri Sa…" at bounding box center [201, 576] width 280 height 200
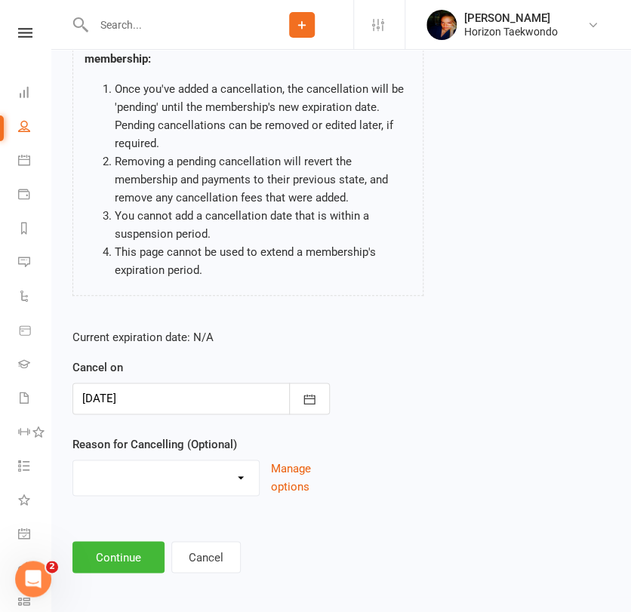
scroll to position [165, 0]
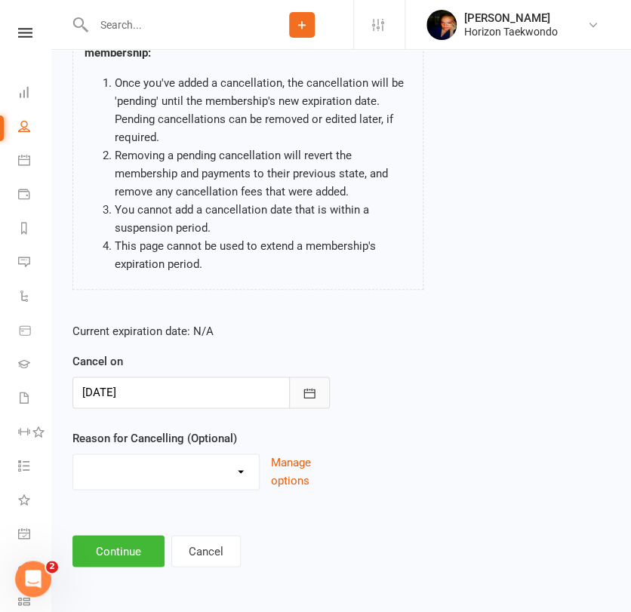
click at [308, 390] on icon "button" at bounding box center [309, 393] width 15 height 15
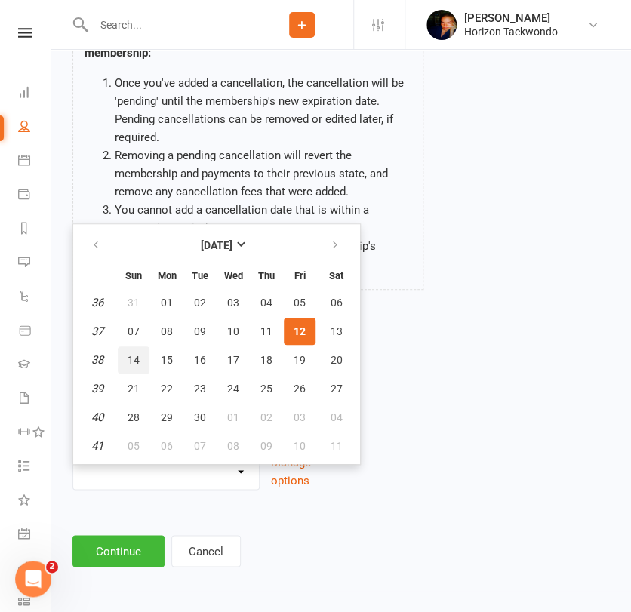
click at [133, 359] on span "14" at bounding box center [134, 360] width 12 height 12
type input "[DATE]"
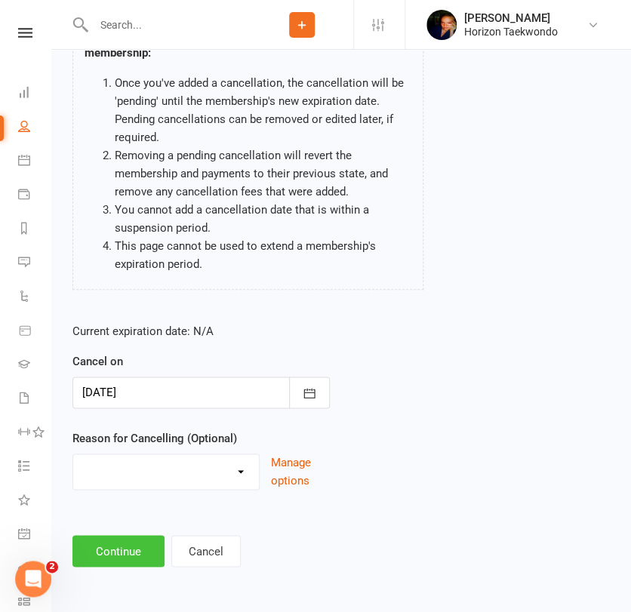
click at [118, 539] on button "Continue" at bounding box center [118, 551] width 92 height 32
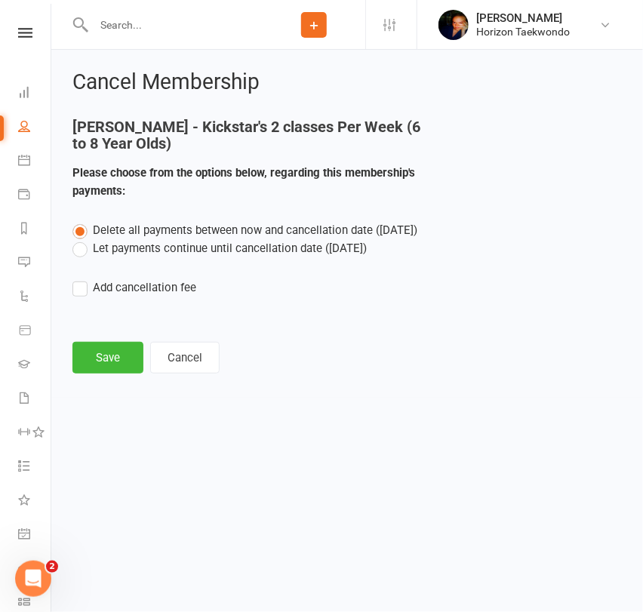
click at [179, 249] on label "Let payments continue until cancellation date ([DATE])" at bounding box center [219, 248] width 294 height 18
click at [82, 239] on input "Let payments continue until cancellation date ([DATE])" at bounding box center [77, 239] width 10 height 0
click at [115, 360] on button "Save" at bounding box center [107, 358] width 71 height 32
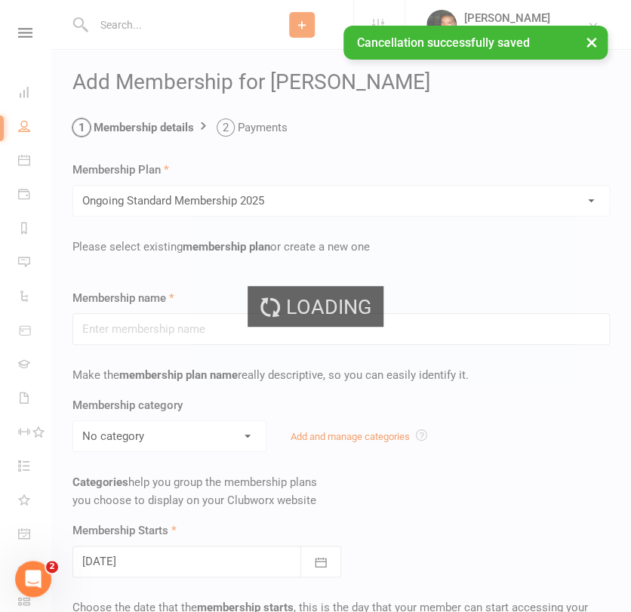
type input "Ongoing Standard Membership 2025"
type input "0"
type input "2"
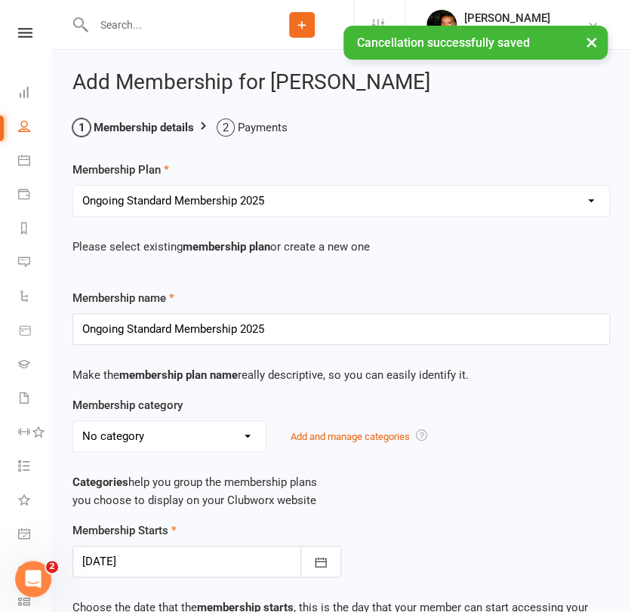
click at [353, 474] on p "Categories help you group the membership plans you choose to display on your Cl…" at bounding box center [341, 491] width 538 height 36
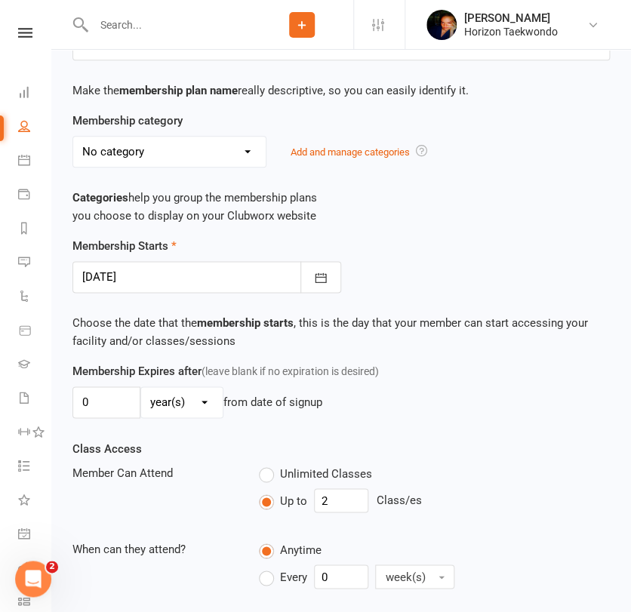
scroll to position [302, 0]
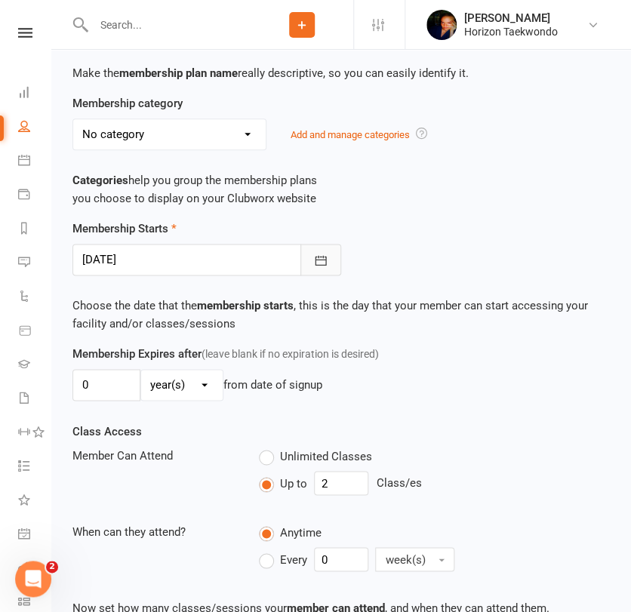
click at [324, 255] on icon "button" at bounding box center [320, 260] width 15 height 15
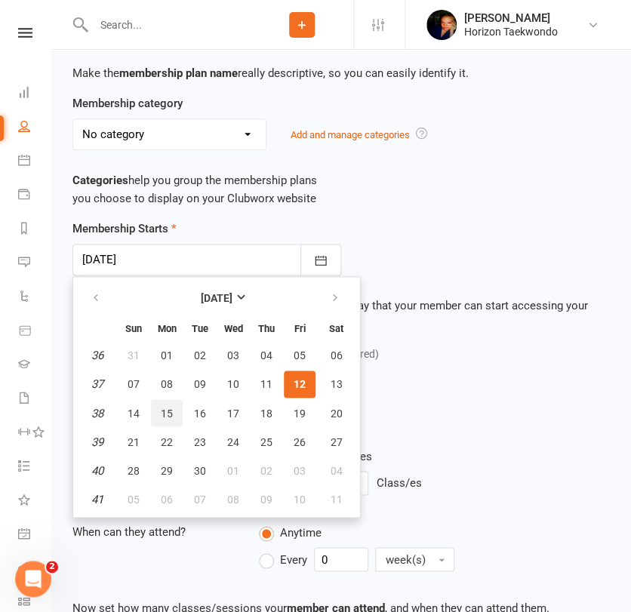
click at [166, 413] on span "15" at bounding box center [167, 413] width 12 height 12
type input "[DATE]"
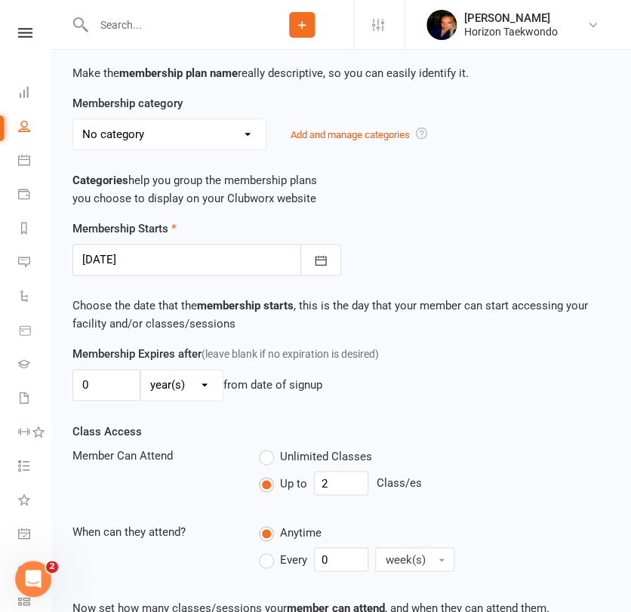
click at [495, 433] on div "Class Access Member Can Attend Unlimited Classes Up to 2 Class/es When can they…" at bounding box center [341, 500] width 560 height 156
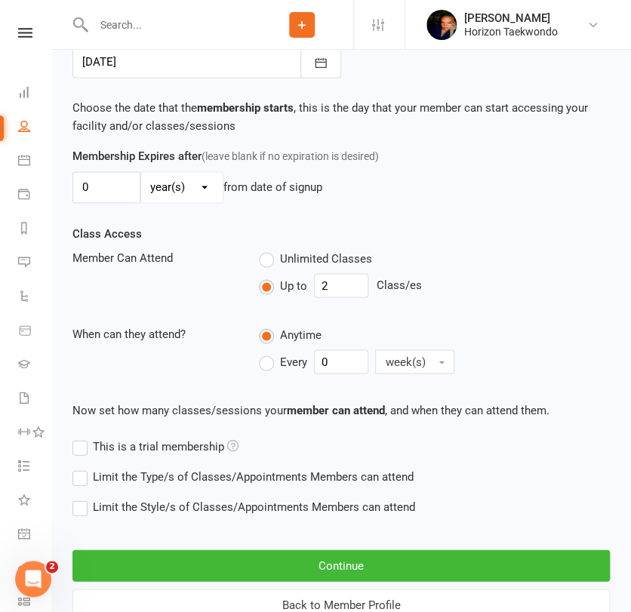
scroll to position [553, 0]
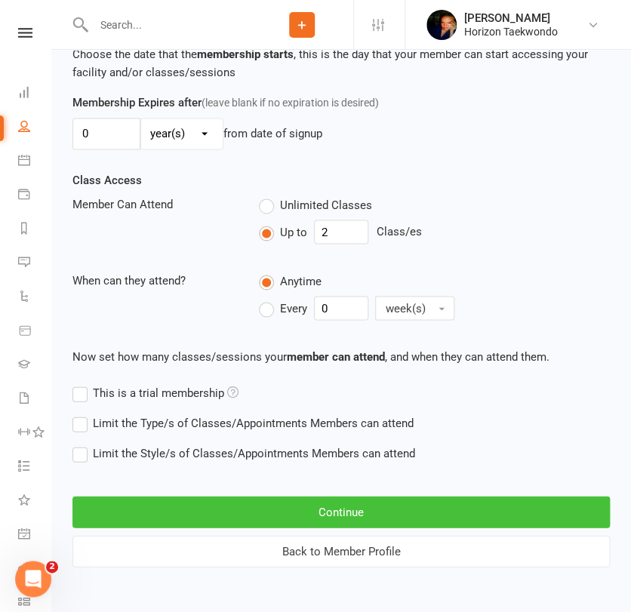
click at [363, 509] on button "Continue" at bounding box center [341, 512] width 538 height 32
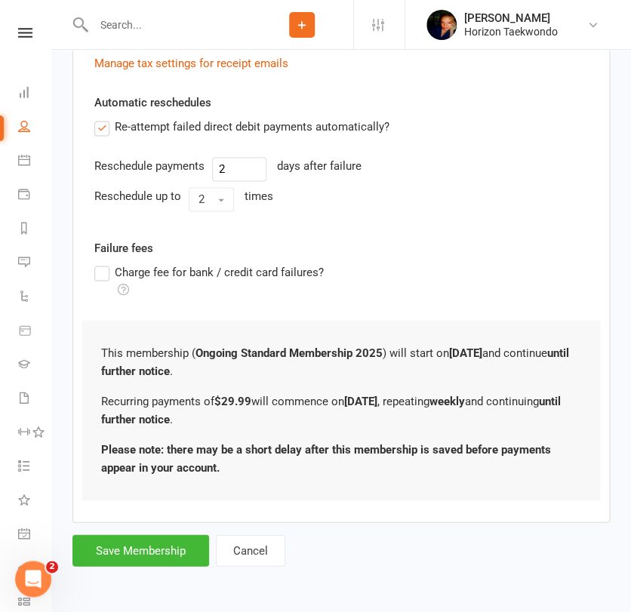
scroll to position [0, 0]
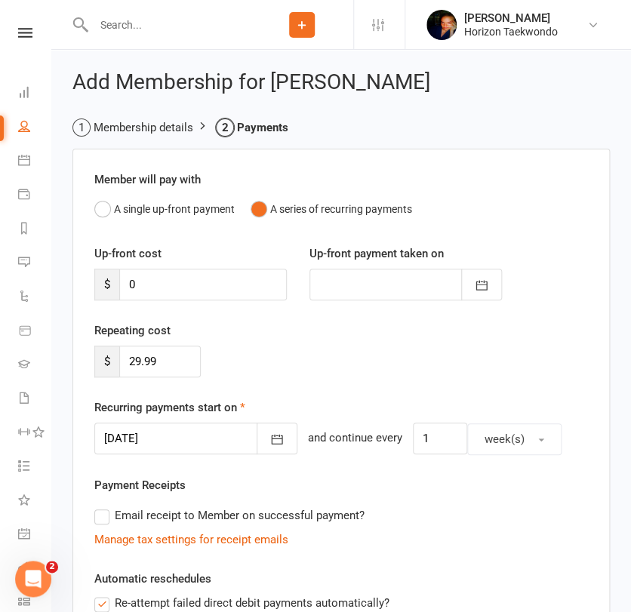
click at [414, 518] on div "Email receipt to Member on successful payment?" at bounding box center [335, 516] width 506 height 30
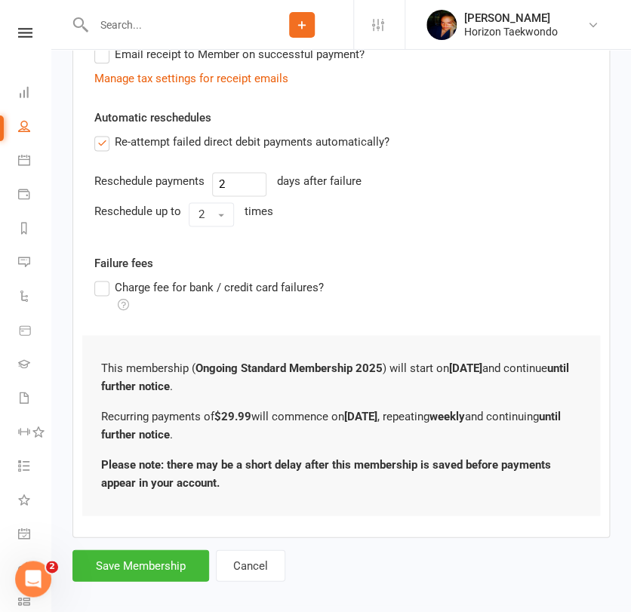
scroll to position [476, 0]
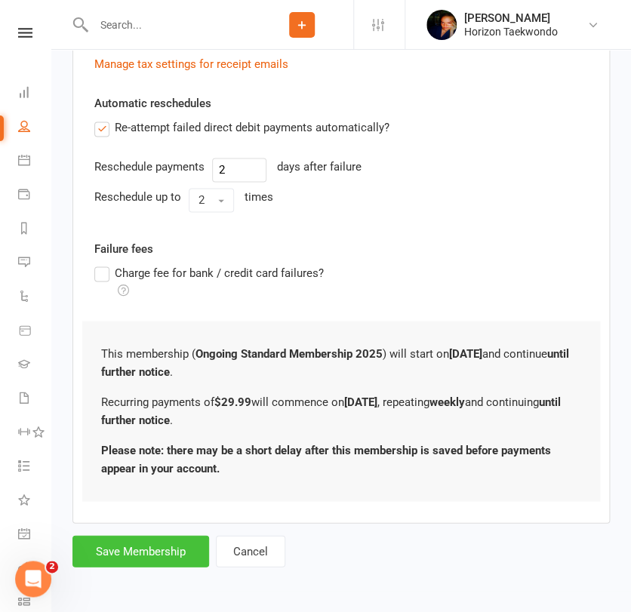
click at [126, 550] on button "Save Membership" at bounding box center [140, 551] width 137 height 32
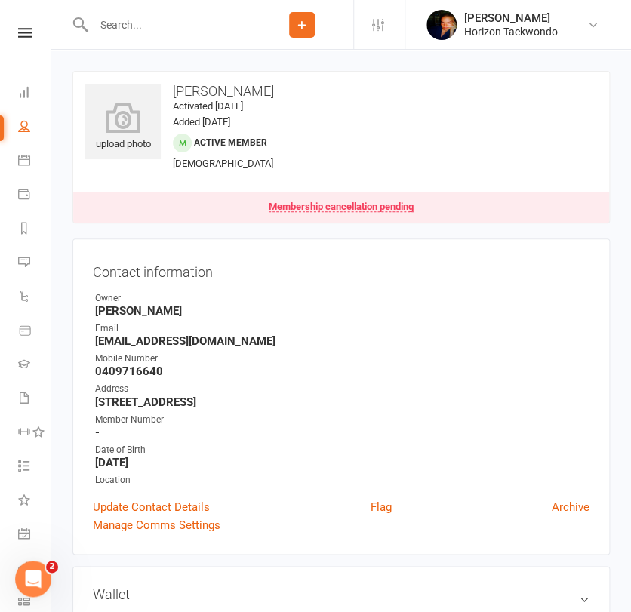
click at [149, 26] on input "text" at bounding box center [170, 24] width 162 height 21
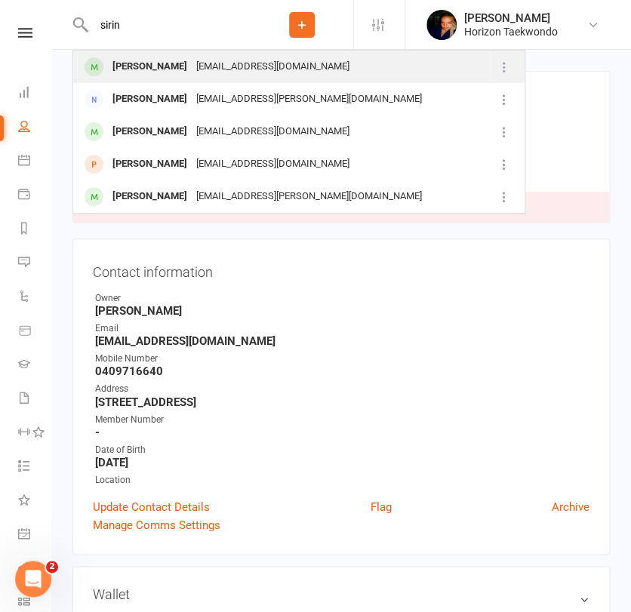
type input "sirin"
click at [143, 68] on div "[PERSON_NAME]" at bounding box center [150, 67] width 84 height 22
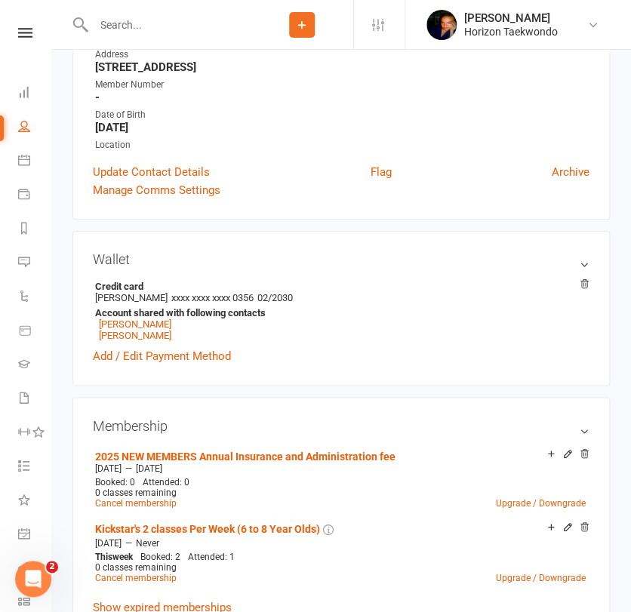
scroll to position [470, 0]
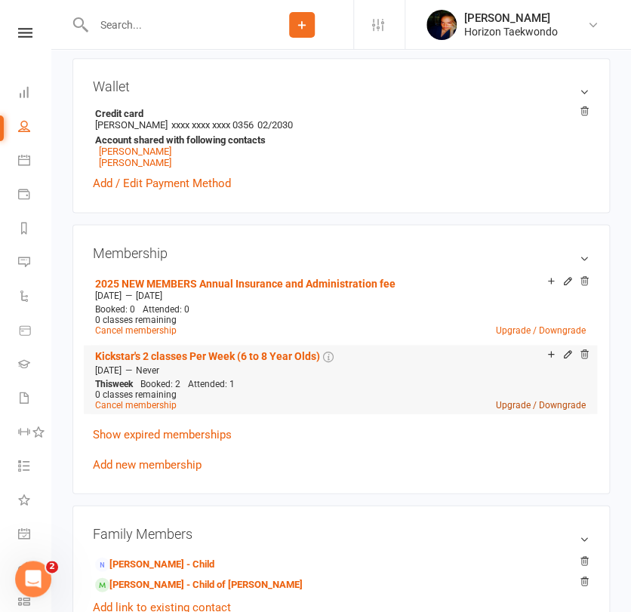
click at [505, 409] on link "Upgrade / Downgrade" at bounding box center [541, 404] width 90 height 11
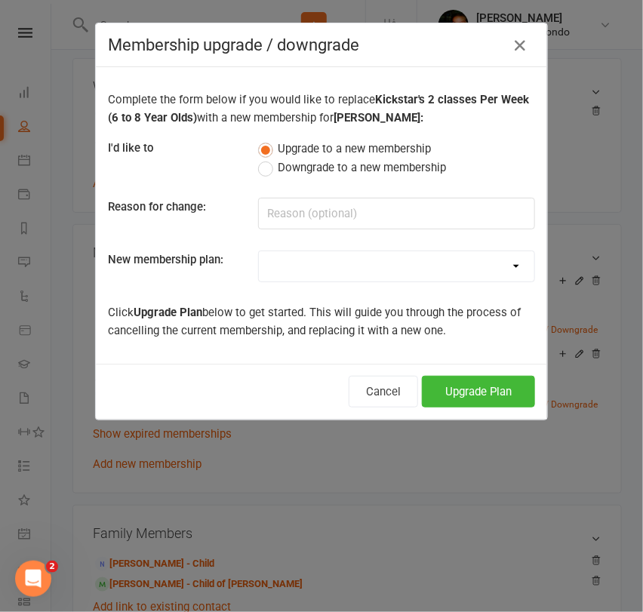
click at [350, 255] on select "Mini Rangers 1 classes Per Week (3 to 5 Year Olds) Mini Rangers 2 classes Per W…" at bounding box center [397, 266] width 276 height 30
select select "48"
click at [259, 251] on select "Mini Rangers 1 classes Per Week (3 to 5 Year Olds) Mini Rangers 2 classes Per W…" at bounding box center [397, 266] width 276 height 30
click at [482, 385] on button "Upgrade Plan" at bounding box center [478, 392] width 113 height 32
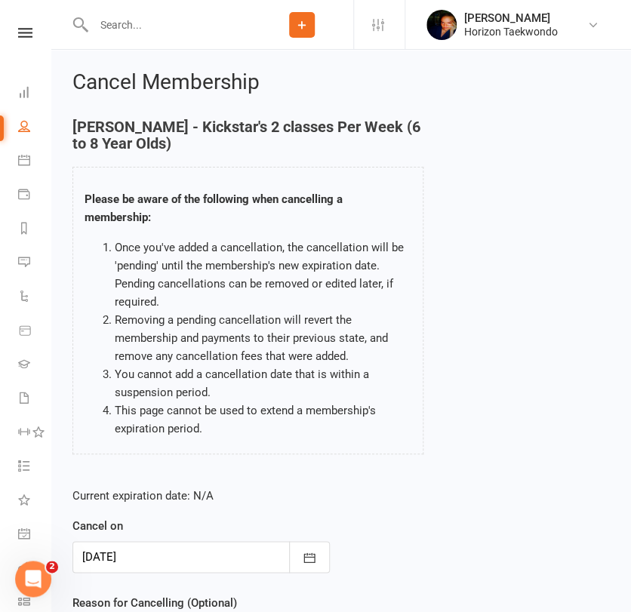
click at [447, 377] on div "[PERSON_NAME] - Kickstar's 2 classes Per Week (6 to 8 Year Olds) Please be awar…" at bounding box center [341, 297] width 560 height 357
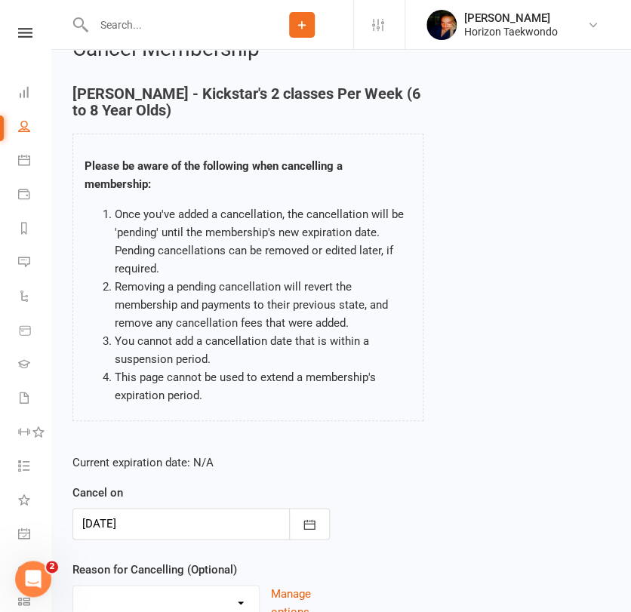
scroll to position [165, 0]
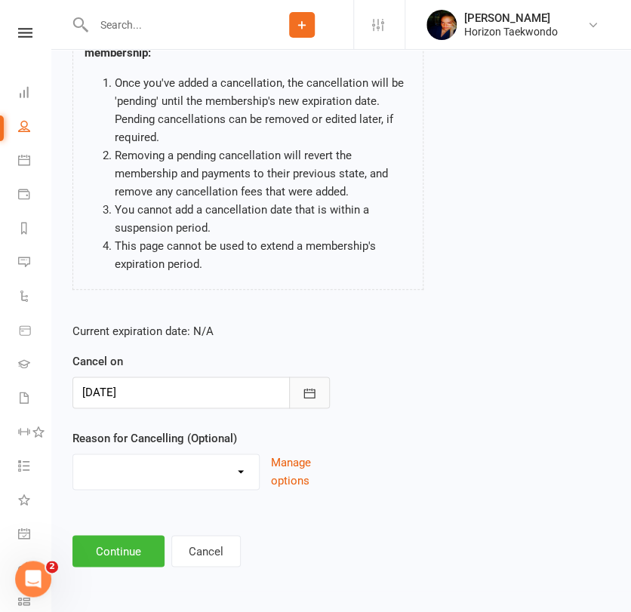
click at [313, 386] on icon "button" at bounding box center [309, 393] width 15 height 15
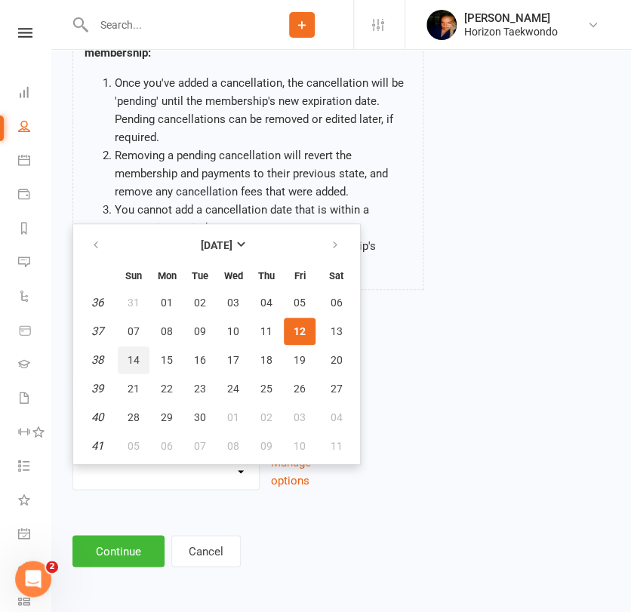
click at [134, 358] on span "14" at bounding box center [134, 360] width 12 height 12
type input "[DATE]"
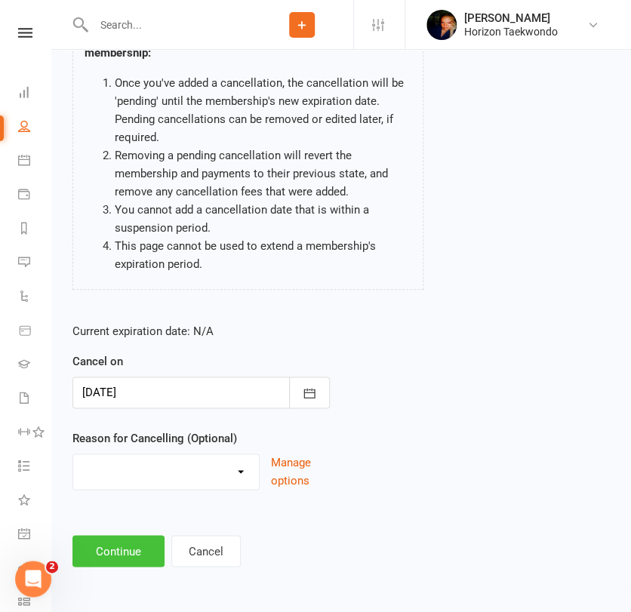
click at [122, 538] on button "Continue" at bounding box center [118, 551] width 92 height 32
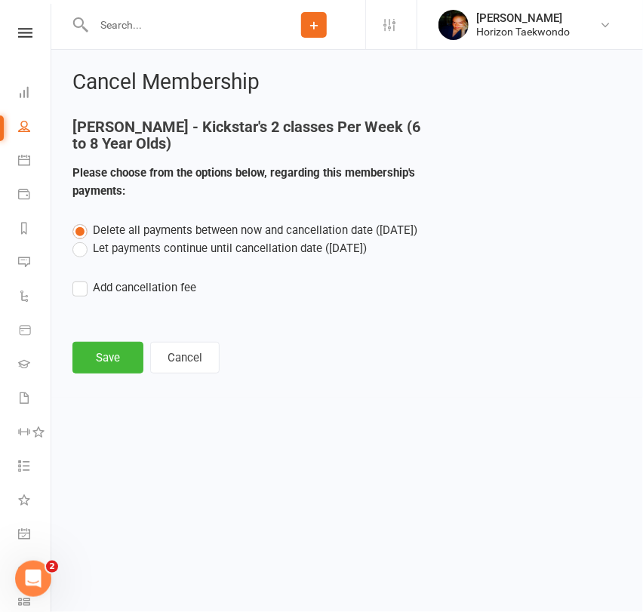
click at [205, 242] on label "Let payments continue until cancellation date ([DATE])" at bounding box center [219, 248] width 294 height 18
click at [82, 239] on input "Let payments continue until cancellation date ([DATE])" at bounding box center [77, 239] width 10 height 0
click at [104, 376] on div "Cancel Membership [PERSON_NAME] - Kickstar's 2 classes Per Week (6 to 8 Year Ol…" at bounding box center [347, 224] width 592 height 348
click at [104, 364] on button "Save" at bounding box center [107, 358] width 71 height 32
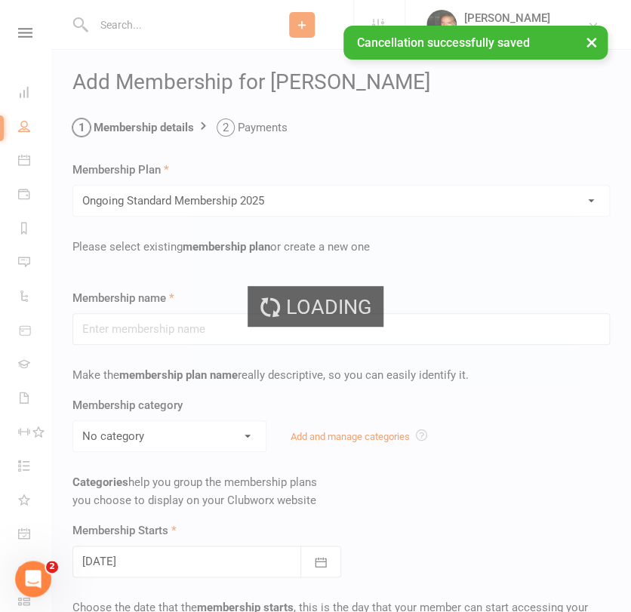
type input "Ongoing Standard Membership 2025"
type input "0"
type input "2"
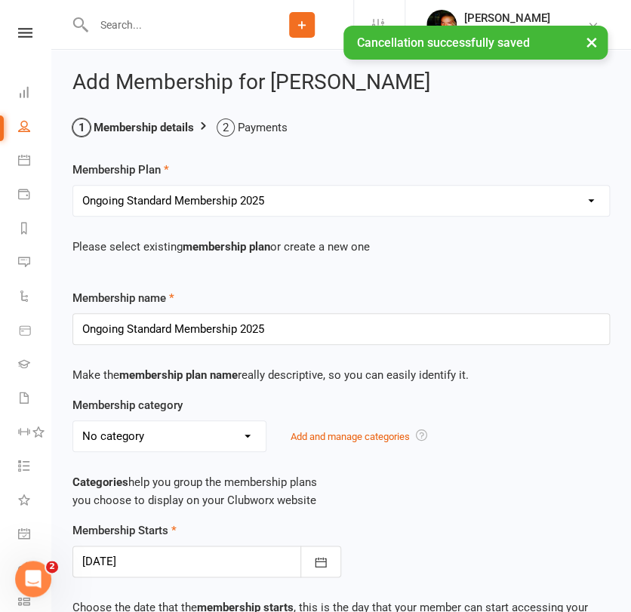
click at [364, 482] on p "Categories help you group the membership plans you choose to display on your Cl…" at bounding box center [341, 491] width 538 height 36
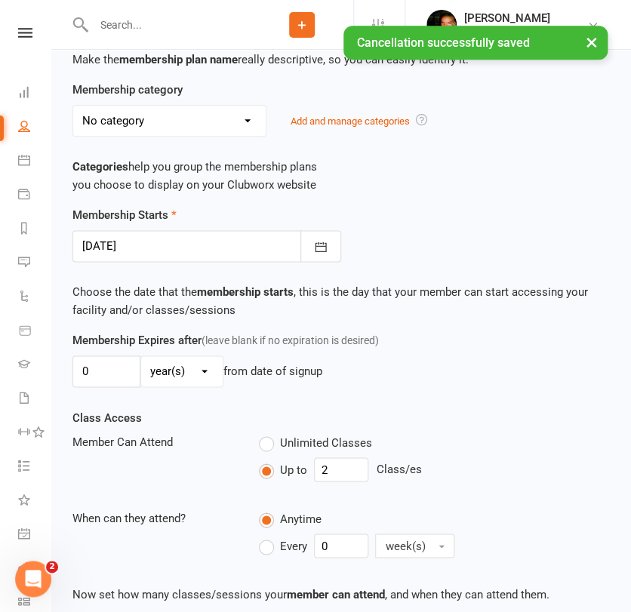
scroll to position [335, 0]
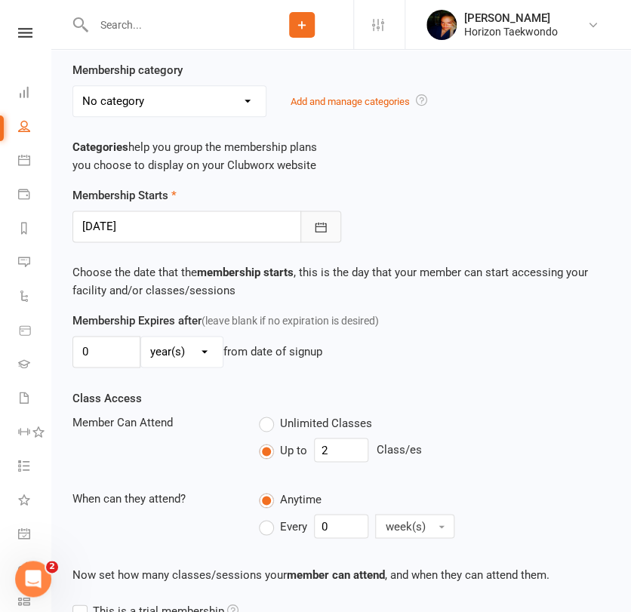
click at [330, 231] on button "button" at bounding box center [321, 227] width 41 height 32
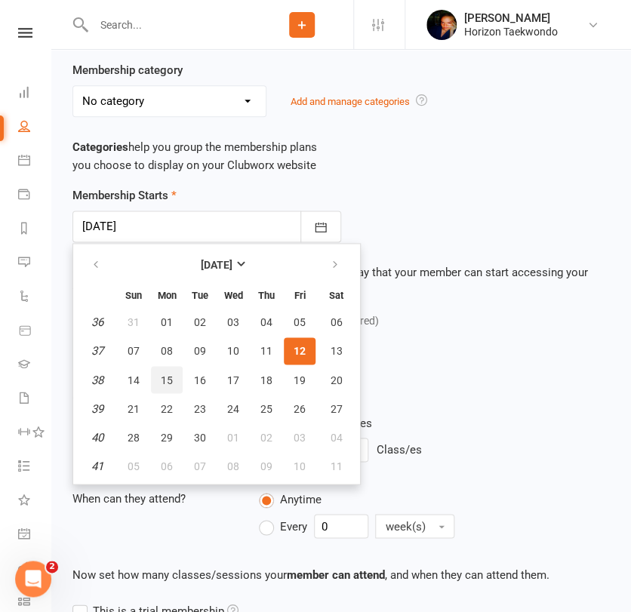
click at [166, 380] on span "15" at bounding box center [167, 380] width 12 height 12
type input "[DATE]"
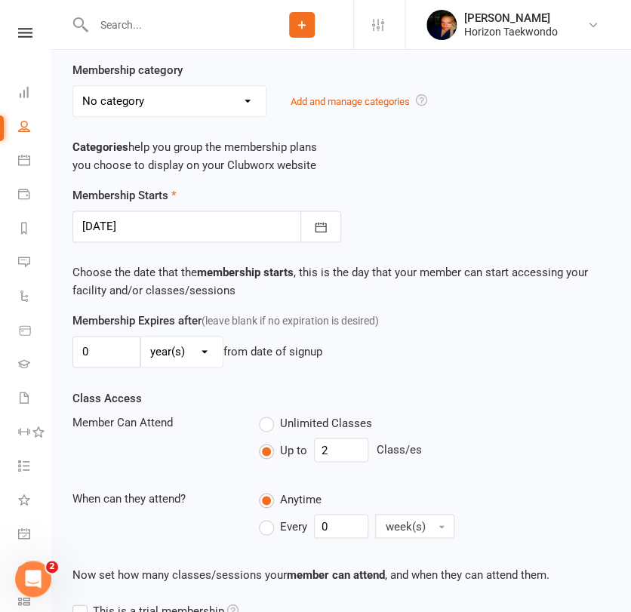
click at [441, 415] on div "Unlimited Classes" at bounding box center [434, 422] width 351 height 19
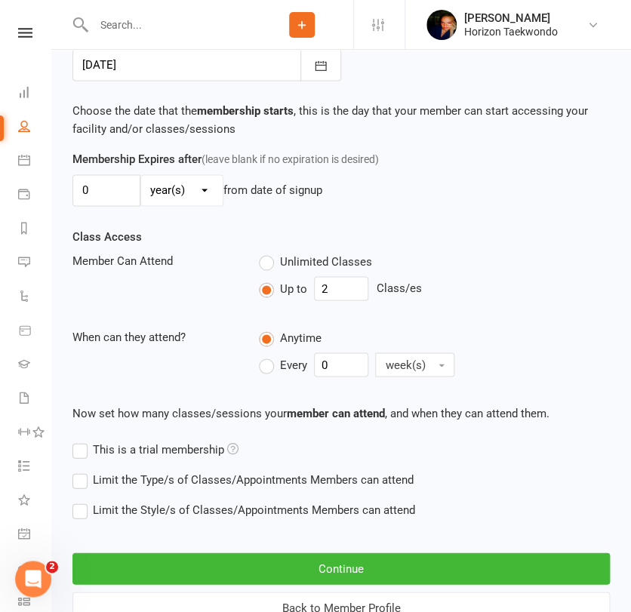
scroll to position [553, 0]
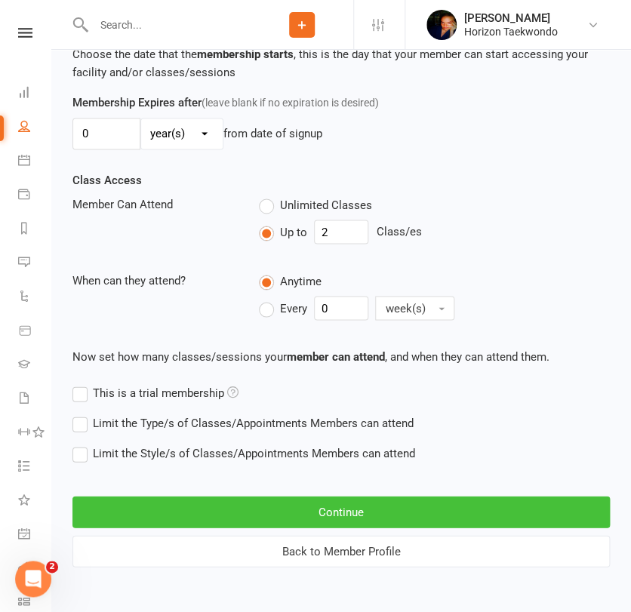
click at [390, 504] on button "Continue" at bounding box center [341, 512] width 538 height 32
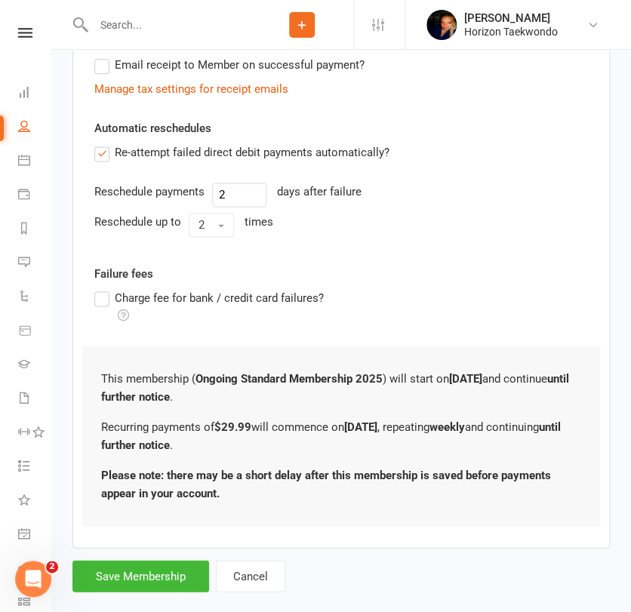
scroll to position [476, 0]
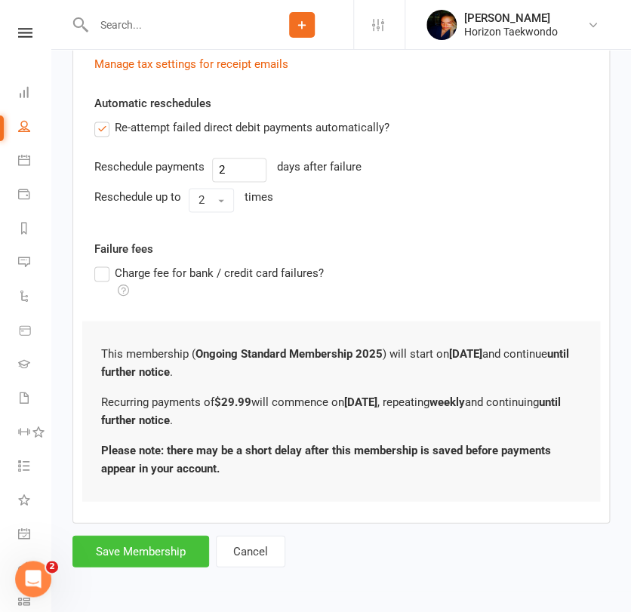
click at [153, 561] on button "Save Membership" at bounding box center [140, 551] width 137 height 32
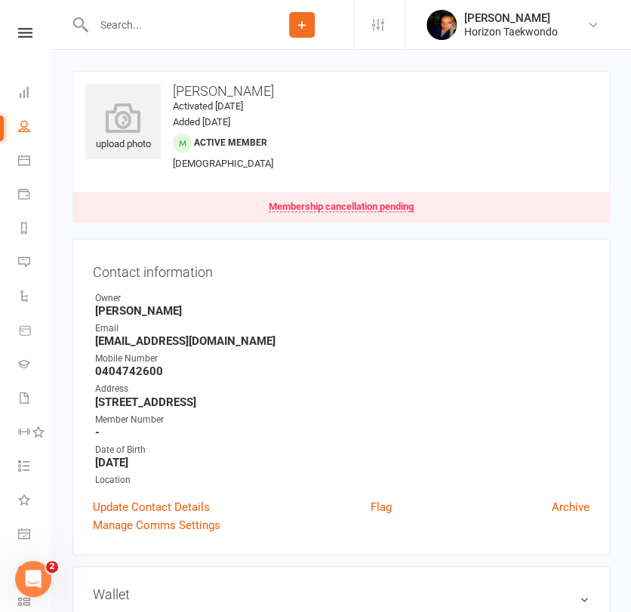
click at [148, 14] on input "text" at bounding box center [170, 24] width 162 height 21
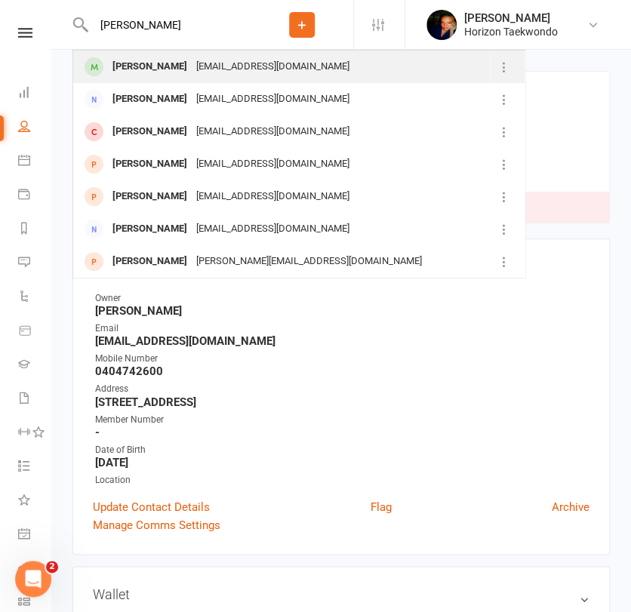
type input "[PERSON_NAME]"
click at [145, 70] on div "[PERSON_NAME]" at bounding box center [150, 67] width 84 height 22
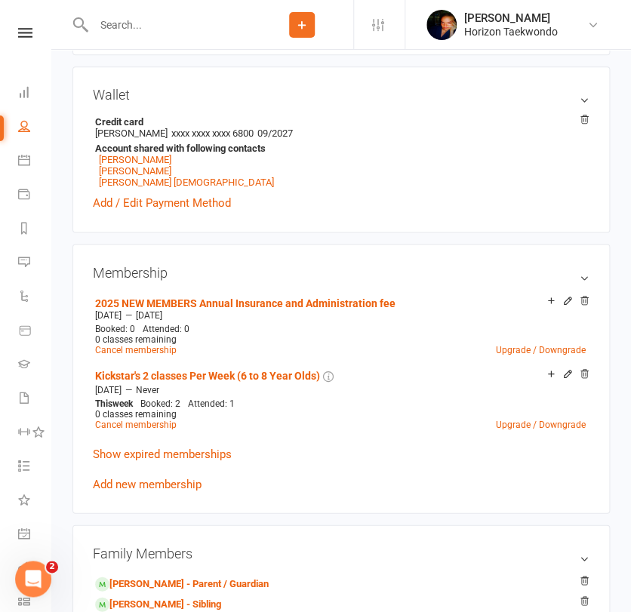
scroll to position [604, 0]
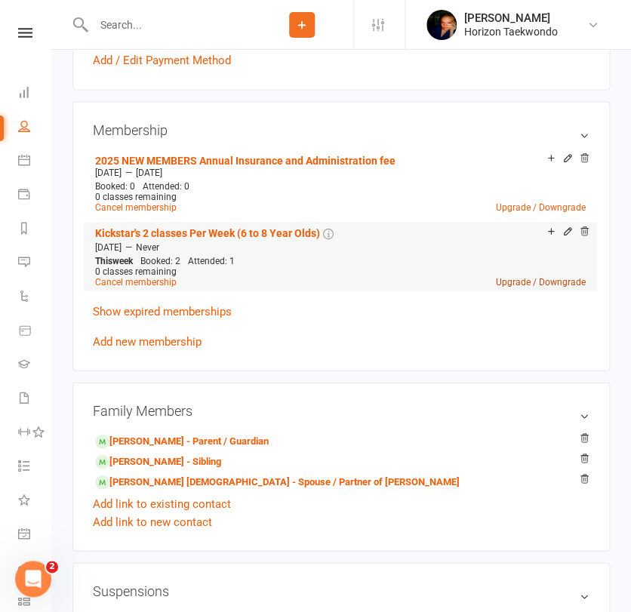
click at [548, 285] on link "Upgrade / Downgrade" at bounding box center [541, 281] width 90 height 11
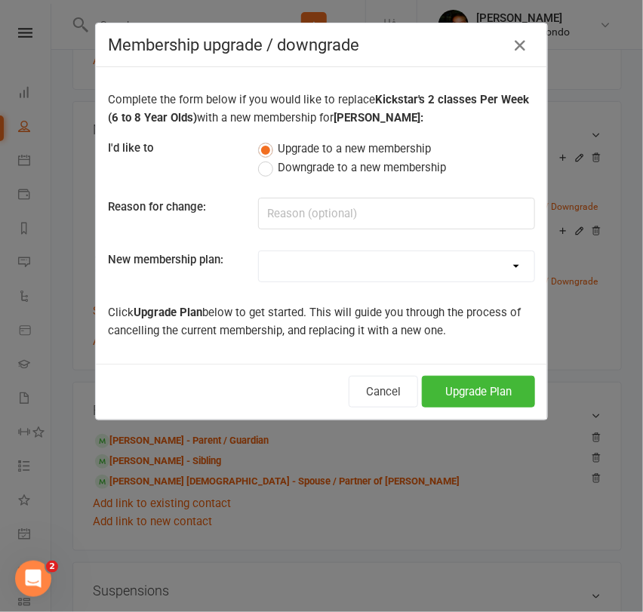
click at [359, 270] on select "Mini Rangers 1 classes Per Week (3 to 5 Year Olds) Mini Rangers 2 classes Per W…" at bounding box center [397, 266] width 276 height 30
select select "48"
click at [259, 251] on select "Mini Rangers 1 classes Per Week (3 to 5 Year Olds) Mini Rangers 2 classes Per W…" at bounding box center [397, 266] width 276 height 30
click at [471, 396] on button "Upgrade Plan" at bounding box center [478, 392] width 113 height 32
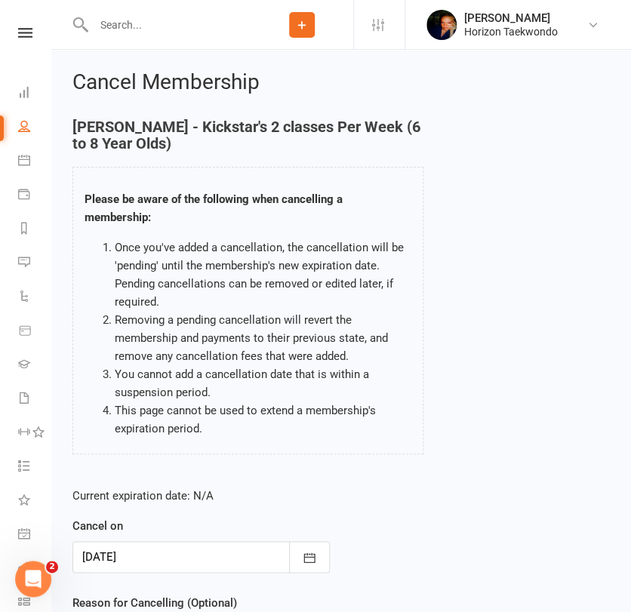
click at [61, 430] on div "[PERSON_NAME] - Kickstar's 2 classes Per Week (6 to 8 Year Olds) Please be awar…" at bounding box center [248, 297] width 374 height 357
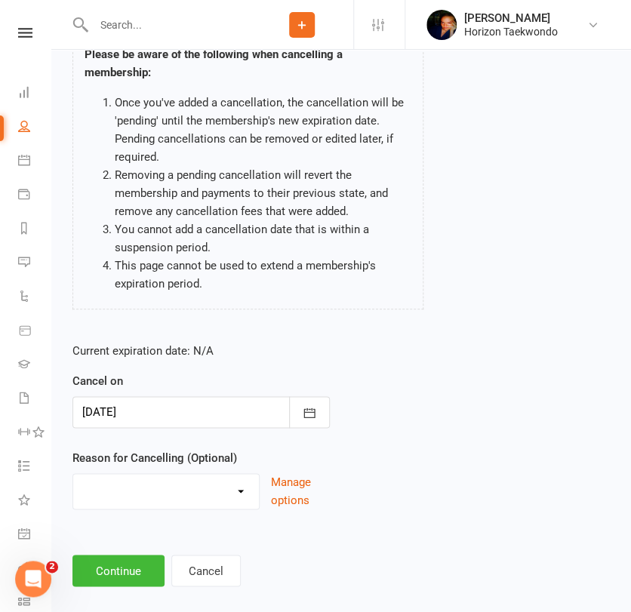
scroll to position [165, 0]
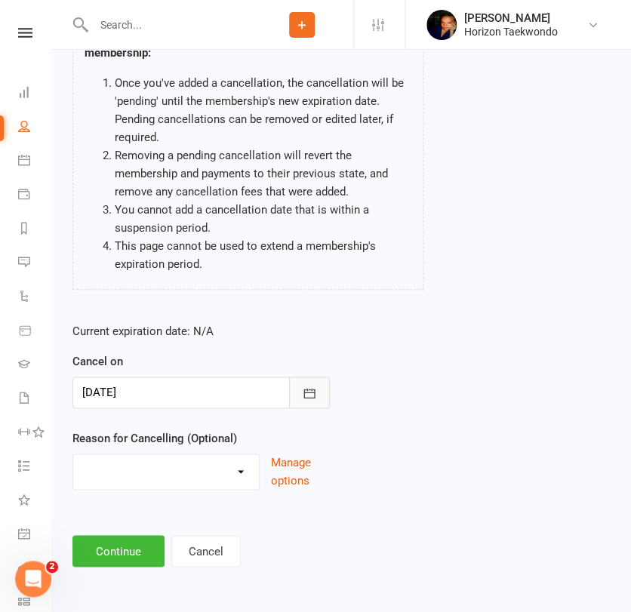
click at [310, 394] on icon "button" at bounding box center [309, 393] width 15 height 15
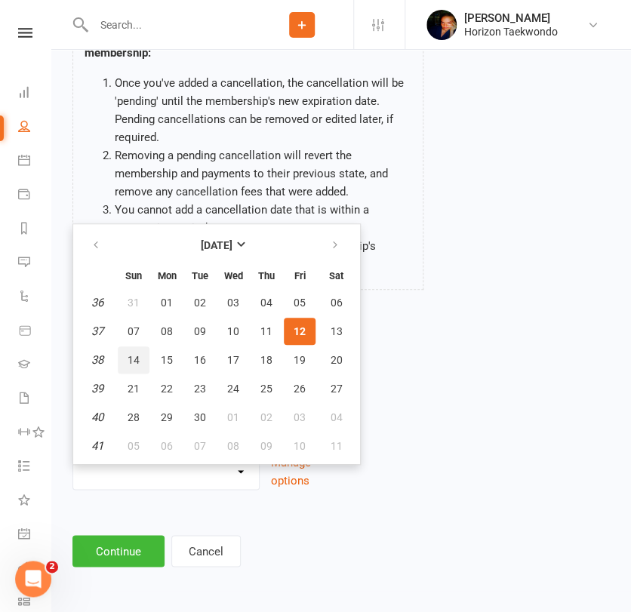
click at [130, 356] on span "14" at bounding box center [134, 360] width 12 height 12
type input "[DATE]"
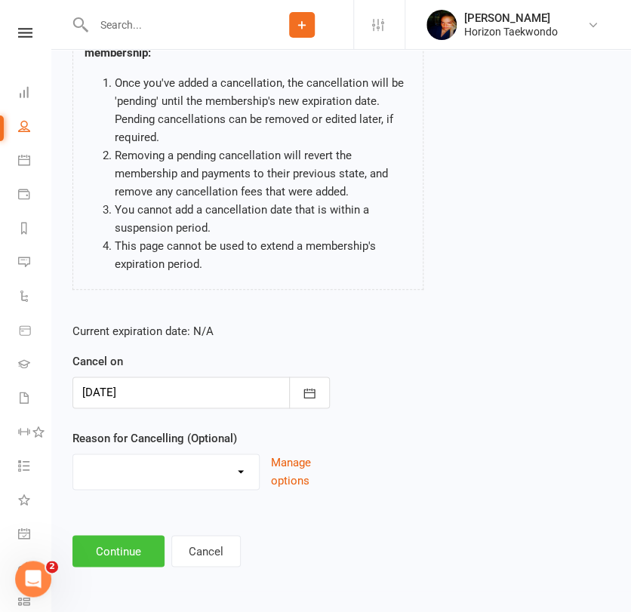
click at [106, 539] on button "Continue" at bounding box center [118, 551] width 92 height 32
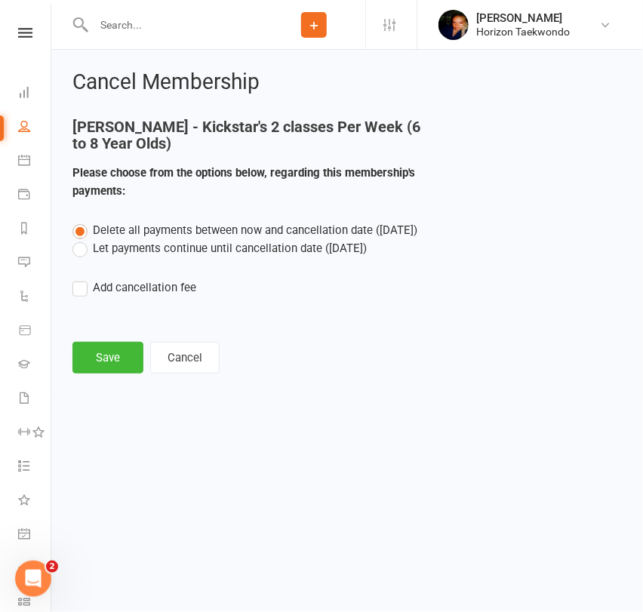
click at [116, 246] on label "Let payments continue until cancellation date ([DATE])" at bounding box center [219, 248] width 294 height 18
click at [82, 239] on input "Let payments continue until cancellation date ([DATE])" at bounding box center [77, 239] width 10 height 0
click at [104, 357] on button "Save" at bounding box center [107, 358] width 71 height 32
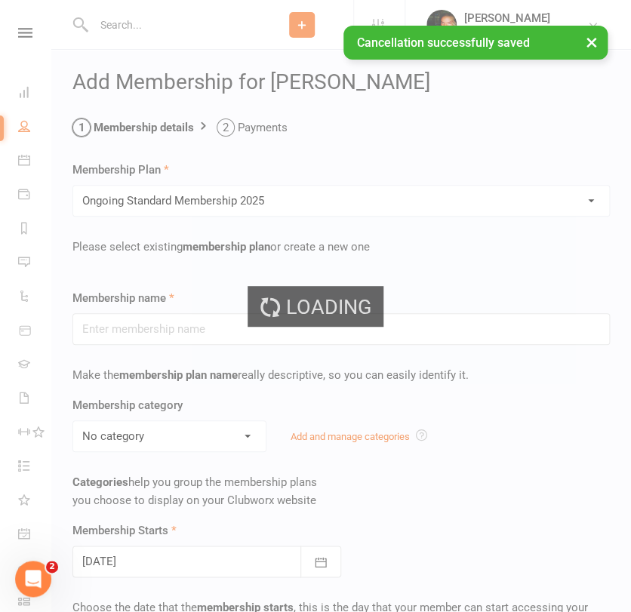
type input "Ongoing Standard Membership 2025"
type input "0"
type input "2"
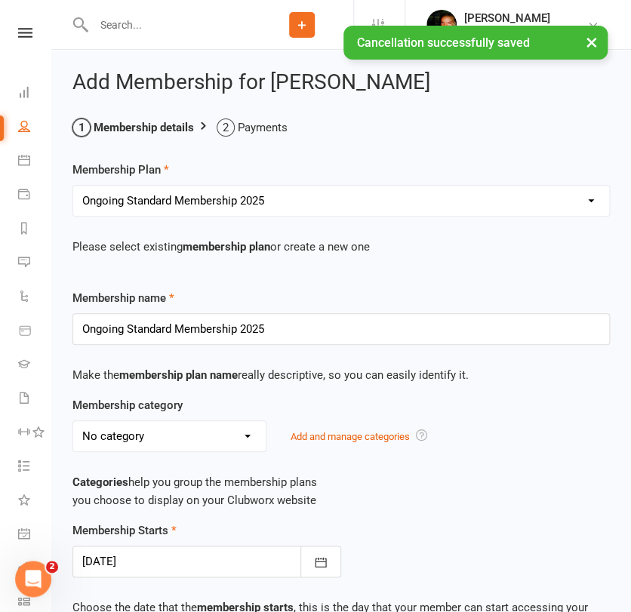
click at [63, 402] on div "Membership category No category Annual Insurance and admin fee ELC General Kick…" at bounding box center [341, 424] width 560 height 56
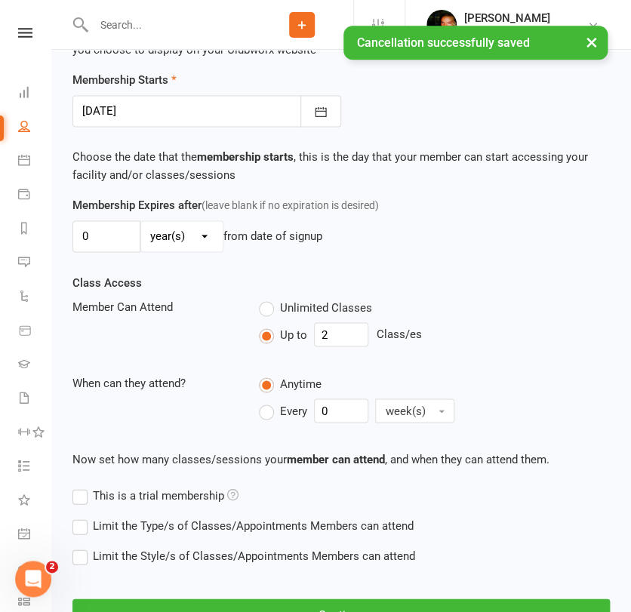
scroll to position [470, 0]
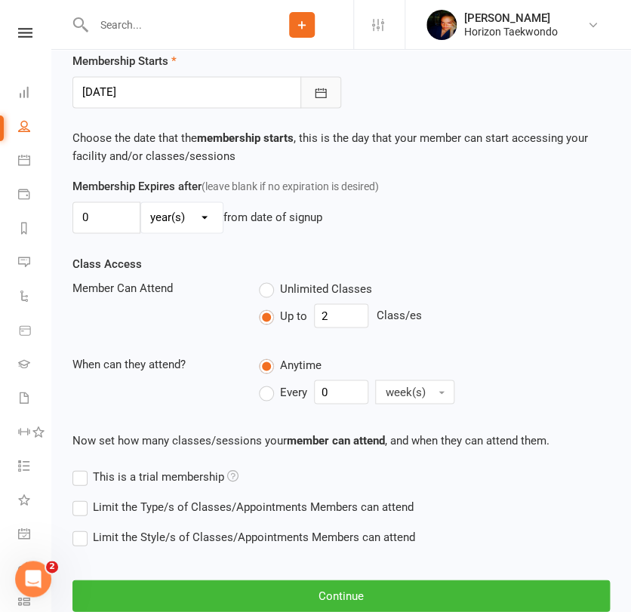
click at [319, 97] on icon "button" at bounding box center [320, 92] width 15 height 15
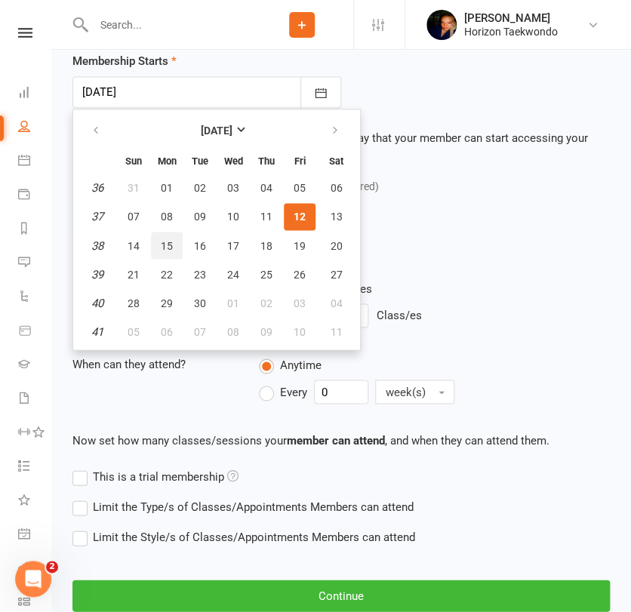
click at [163, 243] on span "15" at bounding box center [167, 245] width 12 height 12
type input "[DATE]"
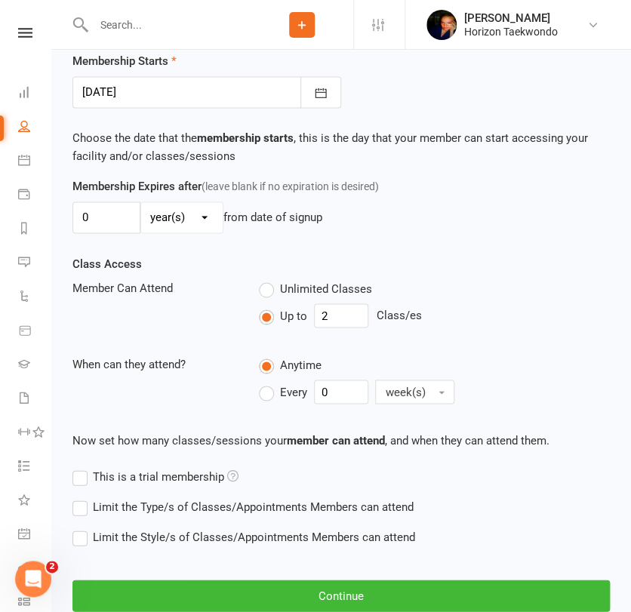
click at [57, 377] on div "Add Membership for [PERSON_NAME] Membership details Payments Membership Plan Se…" at bounding box center [341, 128] width 580 height 1096
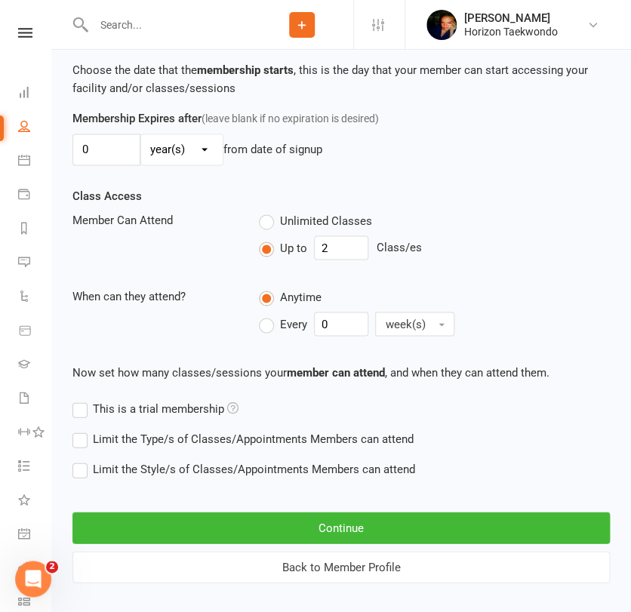
scroll to position [553, 0]
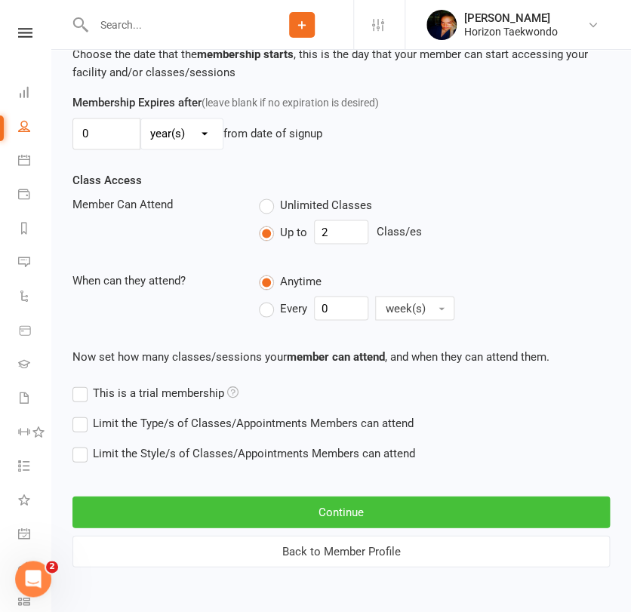
click at [222, 510] on button "Continue" at bounding box center [341, 512] width 538 height 32
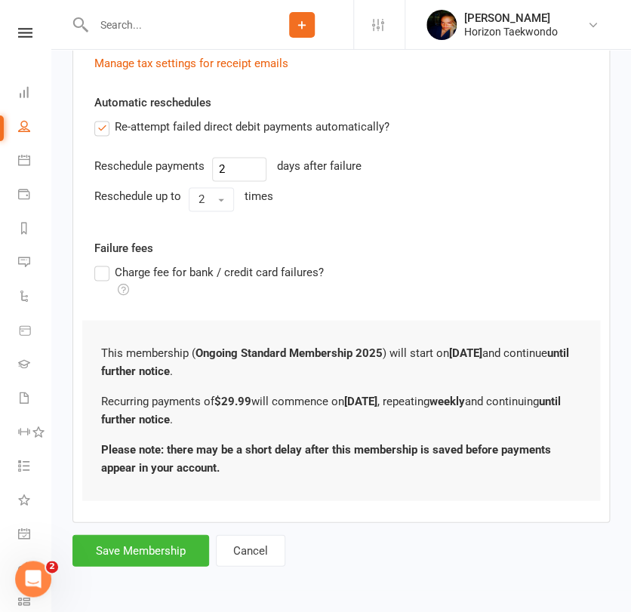
scroll to position [0, 0]
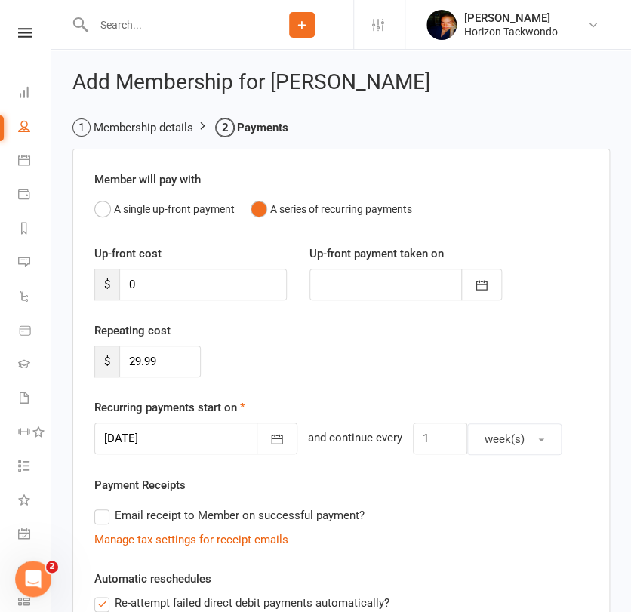
click at [233, 473] on div "Member will pay with A single up-front payment A series of recurring payments U…" at bounding box center [341, 574] width 538 height 850
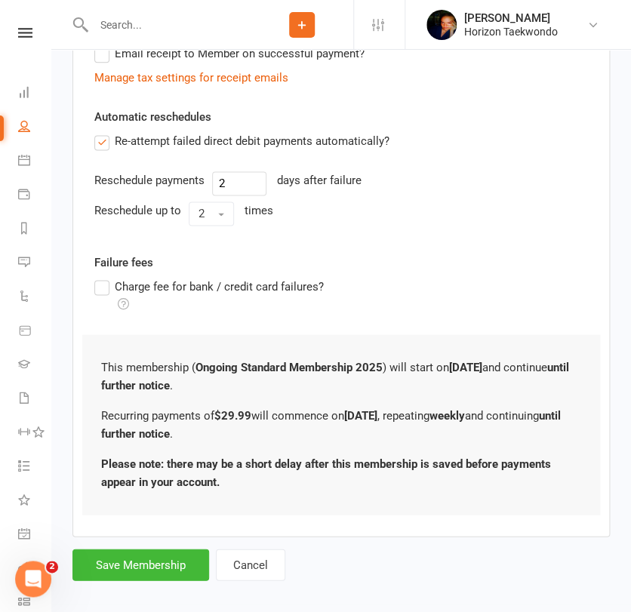
scroll to position [476, 0]
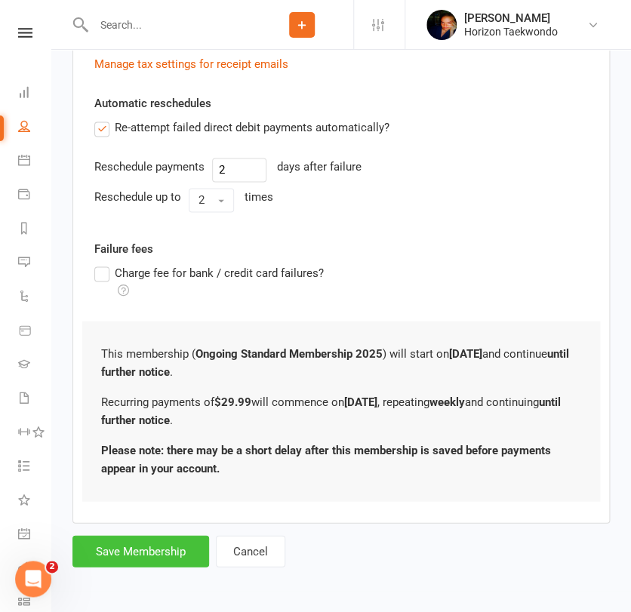
click at [129, 542] on button "Save Membership" at bounding box center [140, 551] width 137 height 32
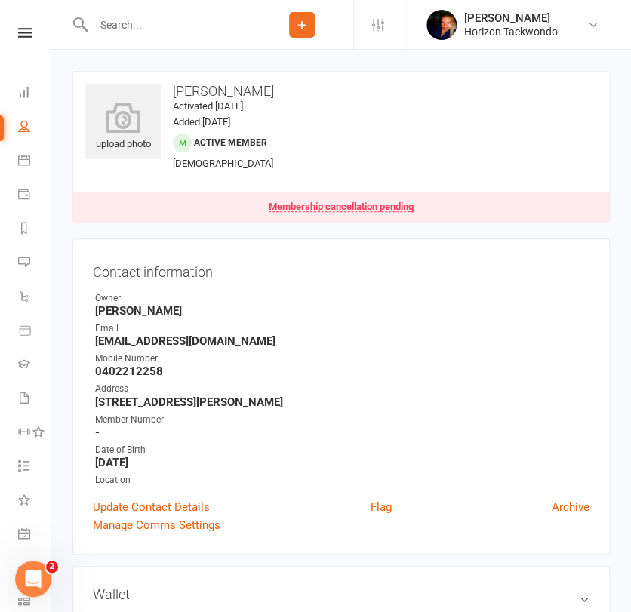
click at [142, 34] on input "text" at bounding box center [170, 24] width 162 height 21
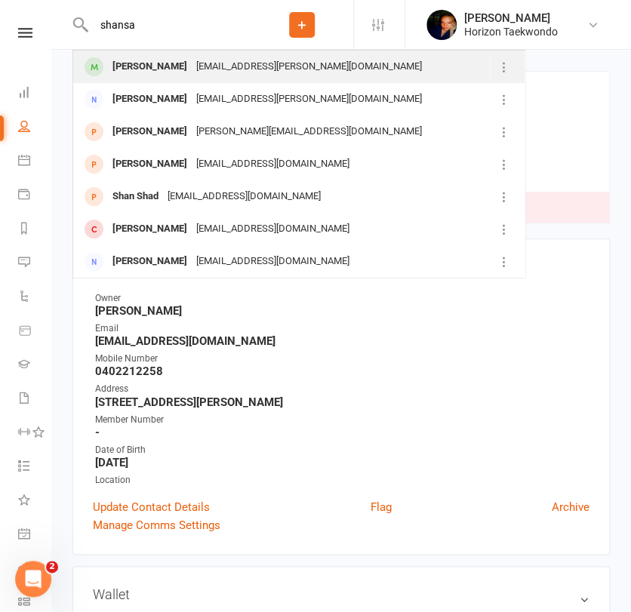
type input "shansa"
click at [143, 66] on div "[PERSON_NAME]" at bounding box center [150, 67] width 84 height 22
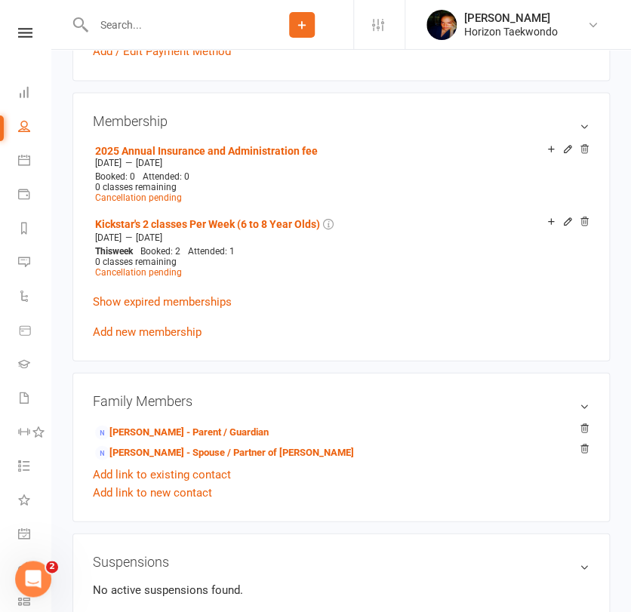
scroll to position [637, 0]
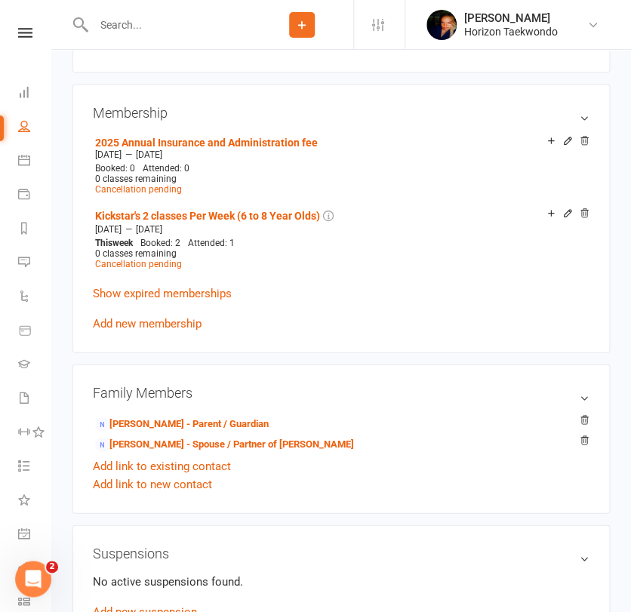
click at [61, 233] on div "upload photo [PERSON_NAME] Activated [DATE] Added [DATE] Active member [DEMOGRA…" at bounding box center [341, 259] width 560 height 1651
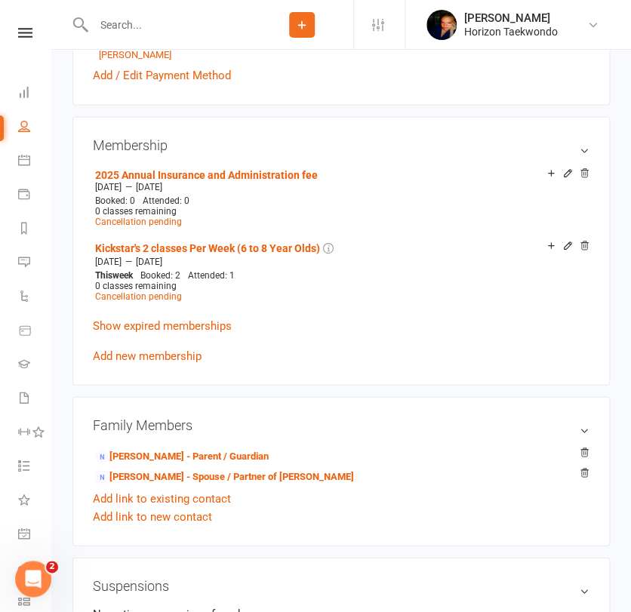
scroll to position [604, 0]
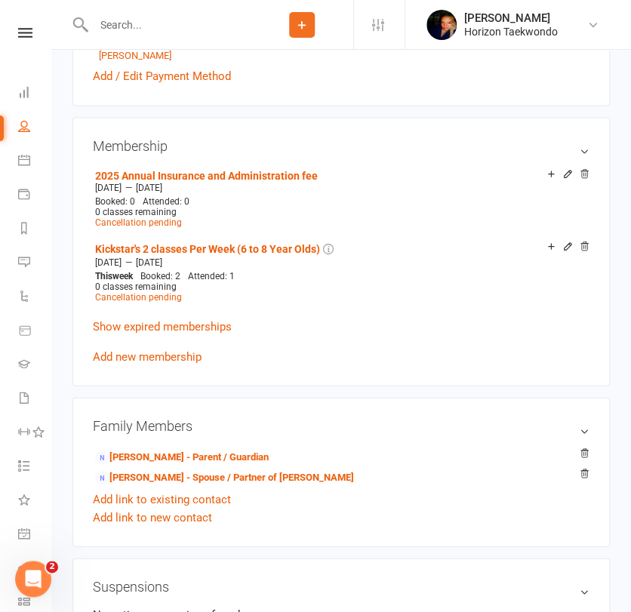
click at [139, 24] on input "text" at bounding box center [170, 24] width 162 height 21
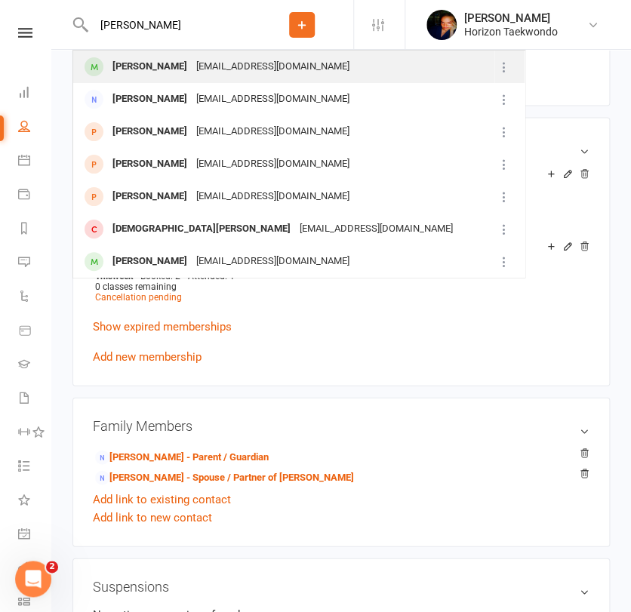
type input "[PERSON_NAME]"
click at [128, 62] on div "[PERSON_NAME]" at bounding box center [150, 67] width 84 height 22
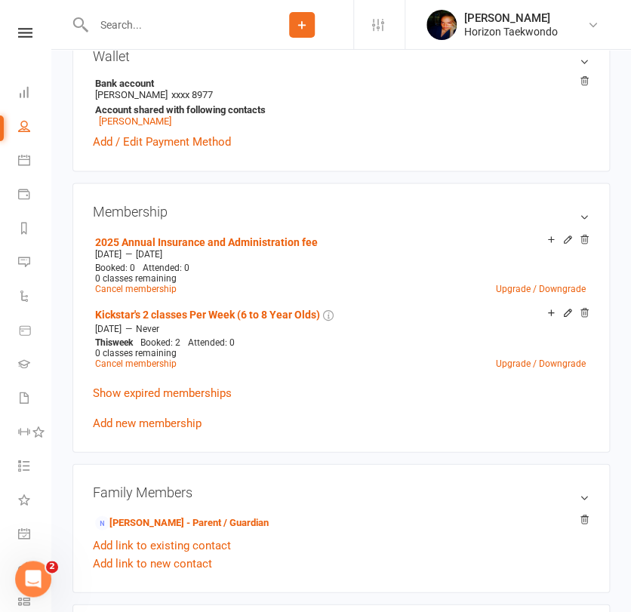
scroll to position [537, 0]
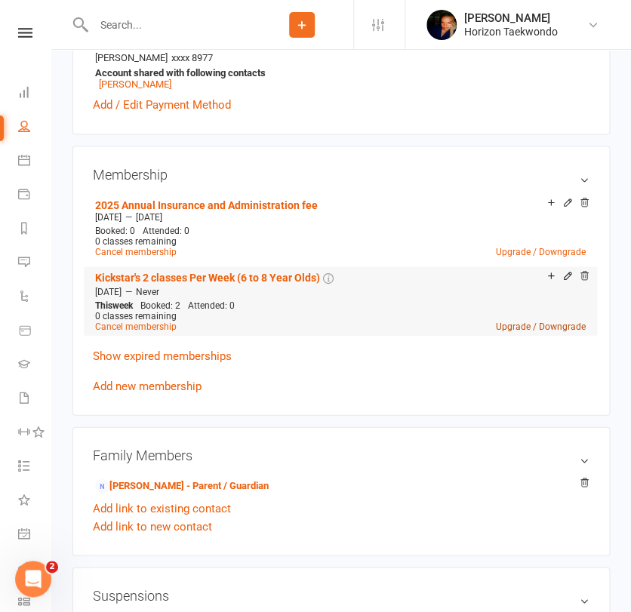
click at [551, 327] on link "Upgrade / Downgrade" at bounding box center [541, 326] width 90 height 11
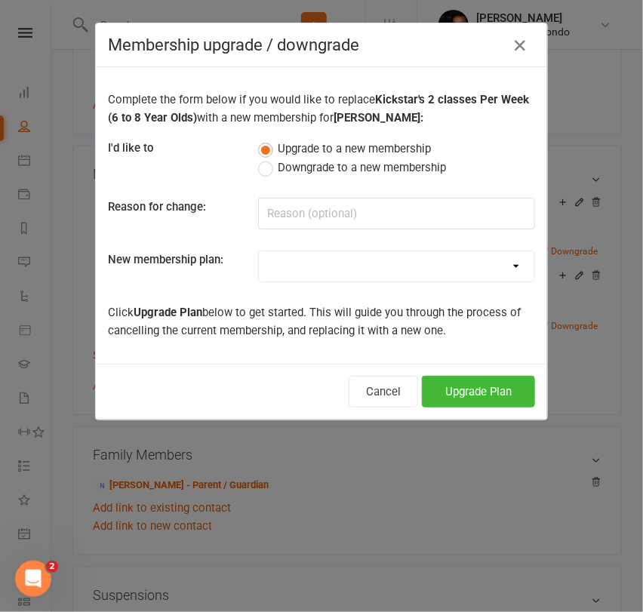
click at [359, 262] on select "Mini Rangers 1 classes Per Week (3 to 5 Year Olds) Mini Rangers 2 classes Per W…" at bounding box center [397, 266] width 276 height 30
select select "48"
click at [259, 251] on select "Mini Rangers 1 classes Per Week (3 to 5 Year Olds) Mini Rangers 2 classes Per W…" at bounding box center [397, 266] width 276 height 30
click at [447, 392] on button "Upgrade Plan" at bounding box center [478, 392] width 113 height 32
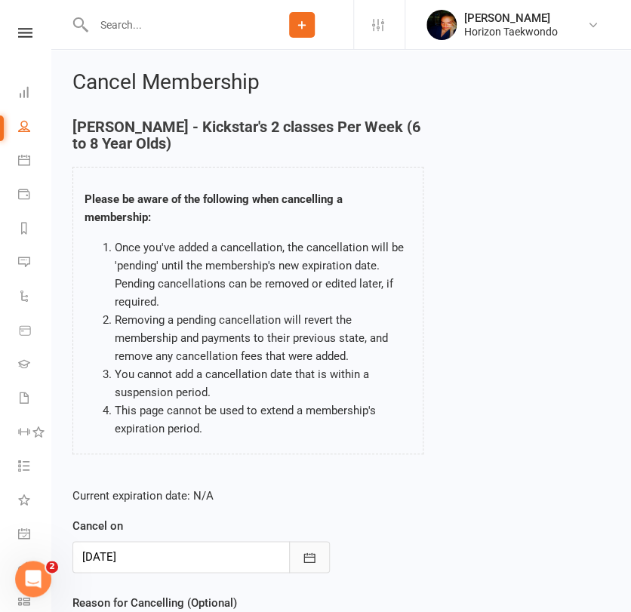
drag, startPoint x: 164, startPoint y: 547, endPoint x: 302, endPoint y: 554, distance: 138.3
click at [302, 554] on div "[DATE] [DATE] Sun Mon Tue Wed Thu Fri Sat 36 31 01 02 03 04 05 06 37 07 08 09 1…" at bounding box center [200, 557] width 257 height 32
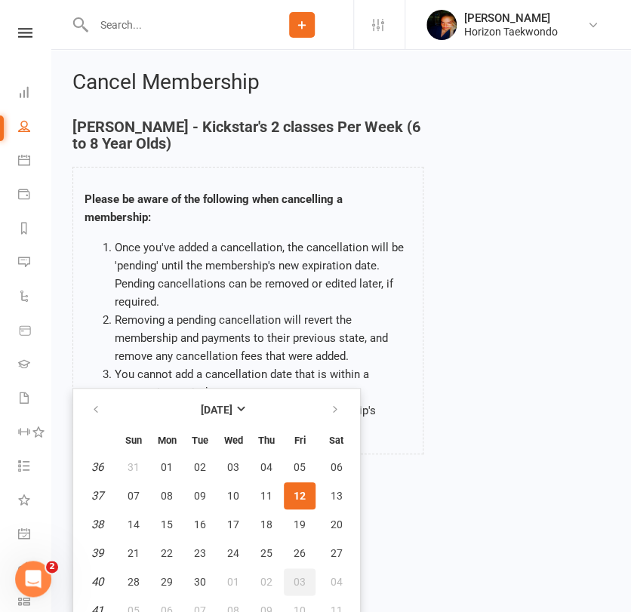
scroll to position [12, 0]
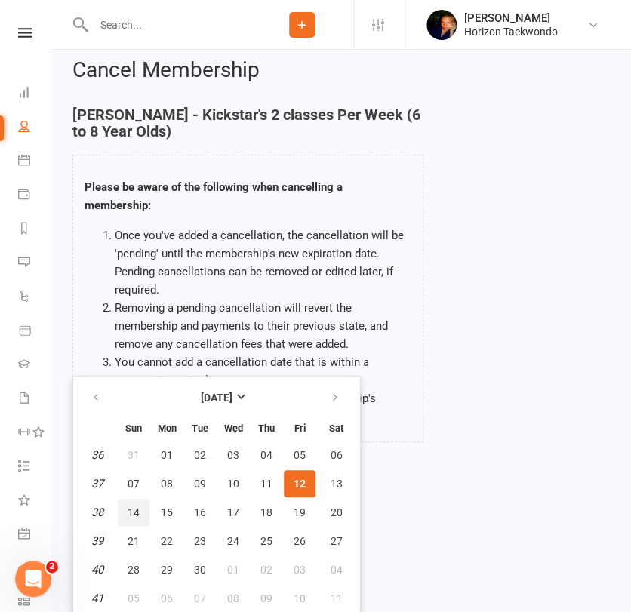
click at [133, 507] on span "14" at bounding box center [134, 513] width 12 height 12
type input "[DATE]"
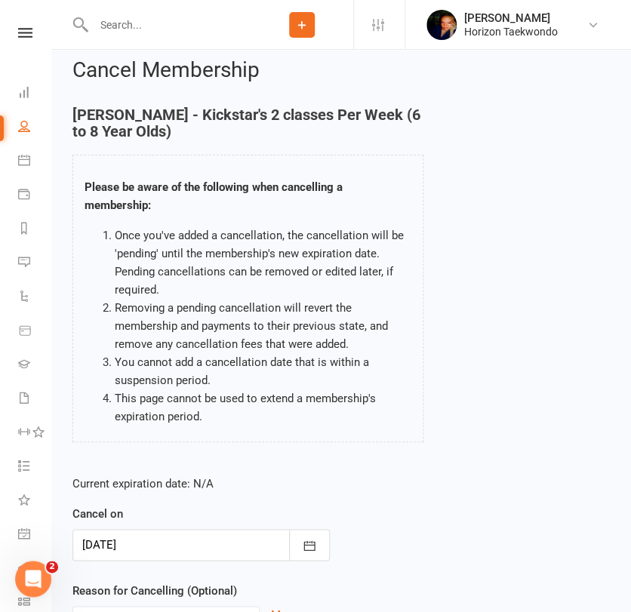
click at [387, 500] on div "Current expiration date: N/A Cancel on [DATE] [DATE] Sun Mon Tue Wed Thu Fri Sa…" at bounding box center [341, 564] width 560 height 200
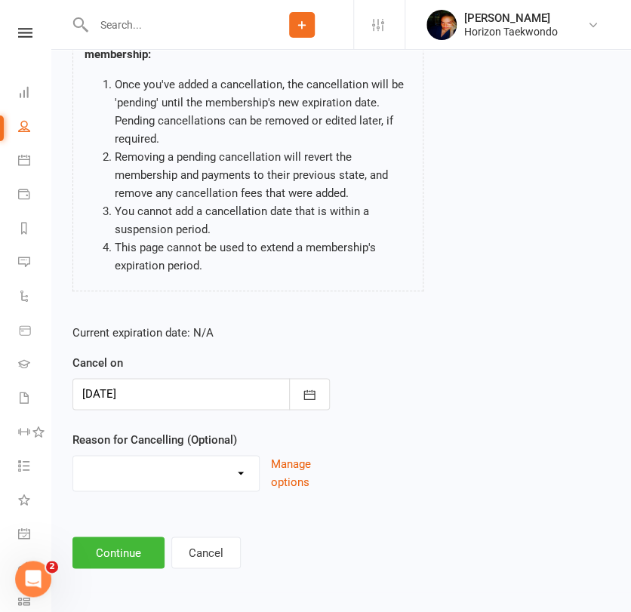
scroll to position [165, 0]
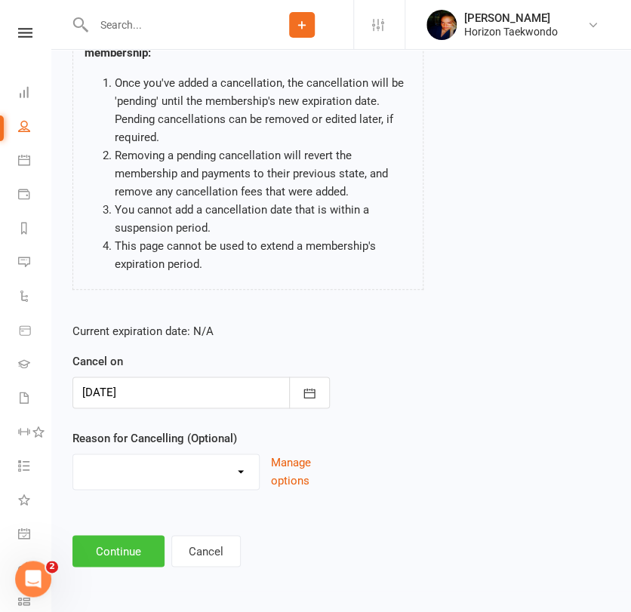
click at [120, 550] on button "Continue" at bounding box center [118, 551] width 92 height 32
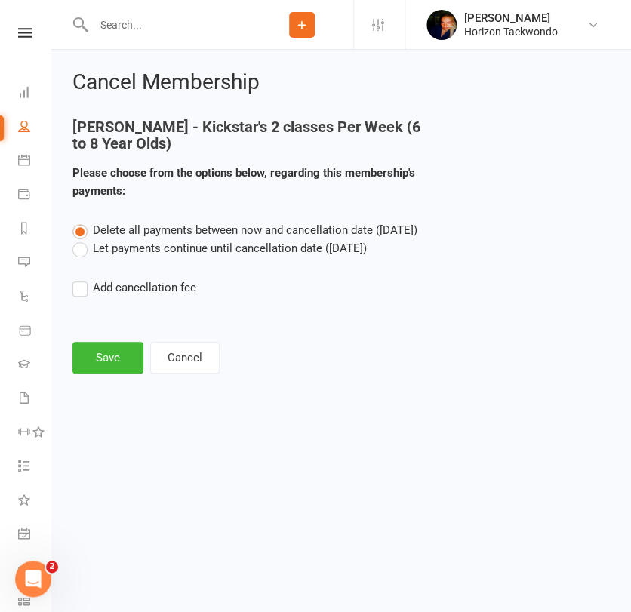
scroll to position [0, 0]
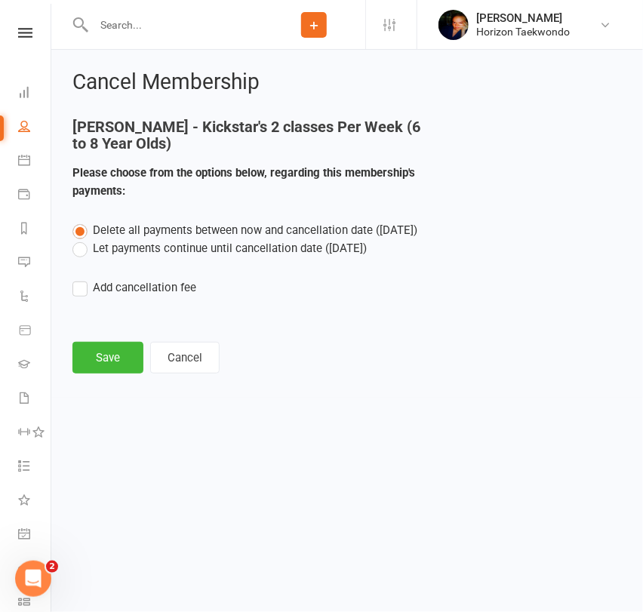
click at [99, 254] on label "Let payments continue until cancellation date ([DATE])" at bounding box center [219, 248] width 294 height 18
click at [82, 239] on input "Let payments continue until cancellation date ([DATE])" at bounding box center [77, 239] width 10 height 0
click at [97, 350] on button "Save" at bounding box center [107, 358] width 71 height 32
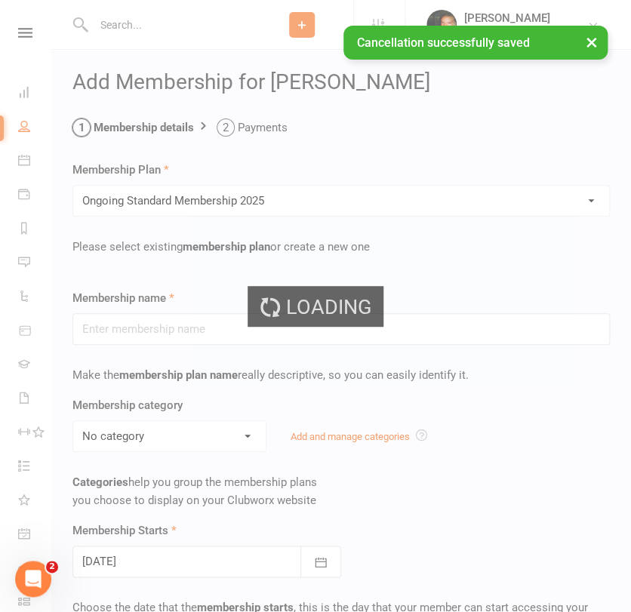
type input "Ongoing Standard Membership 2025"
type input "0"
type input "2"
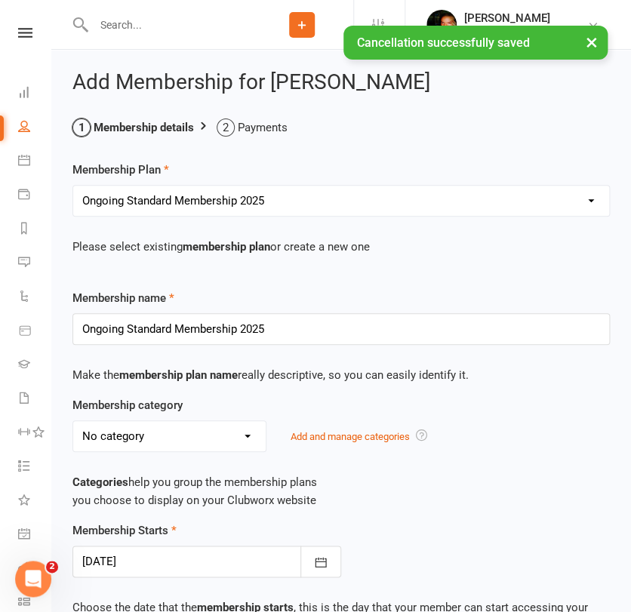
click at [501, 442] on div "No category Annual Insurance and admin fee ELC General Kickstars Mini Rangers W…" at bounding box center [341, 437] width 538 height 32
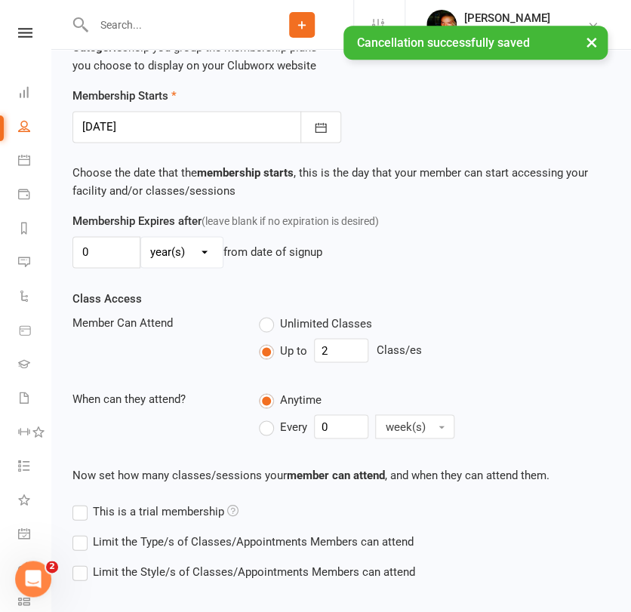
scroll to position [436, 0]
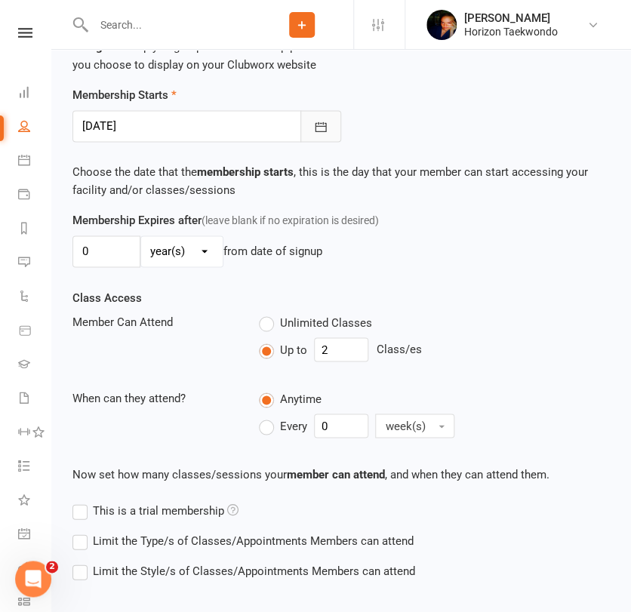
click at [316, 125] on icon "button" at bounding box center [321, 127] width 11 height 10
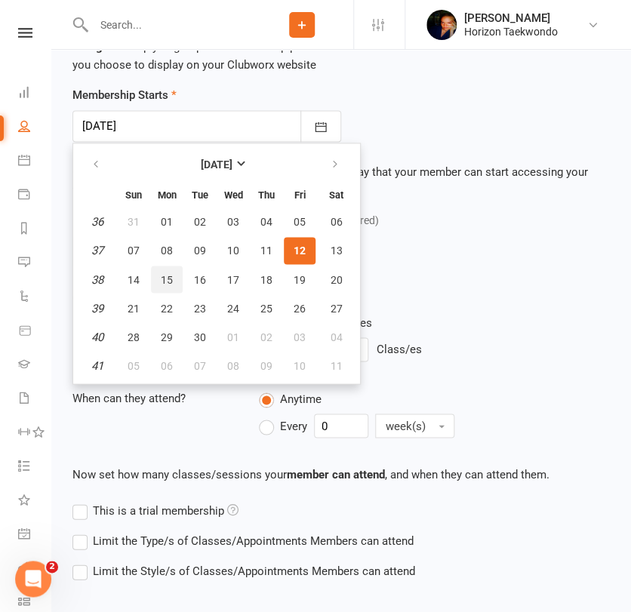
click at [166, 278] on span "15" at bounding box center [167, 279] width 12 height 12
type input "[DATE]"
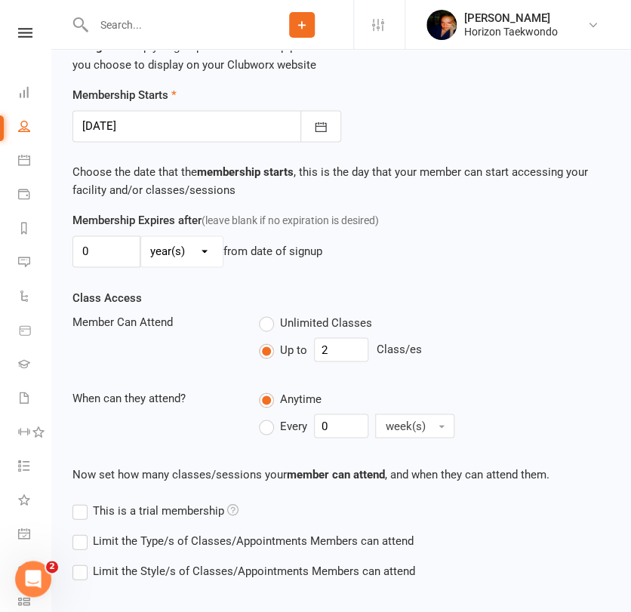
click at [509, 330] on div "Unlimited Classes Up to 2 Class/es" at bounding box center [435, 340] width 374 height 55
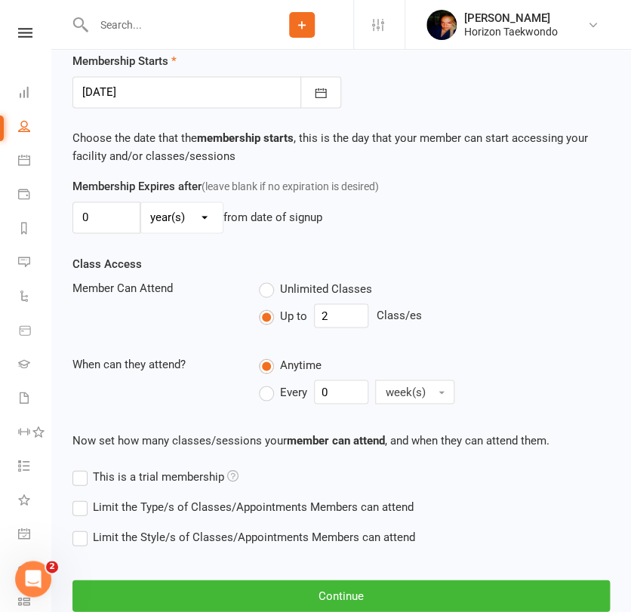
scroll to position [553, 0]
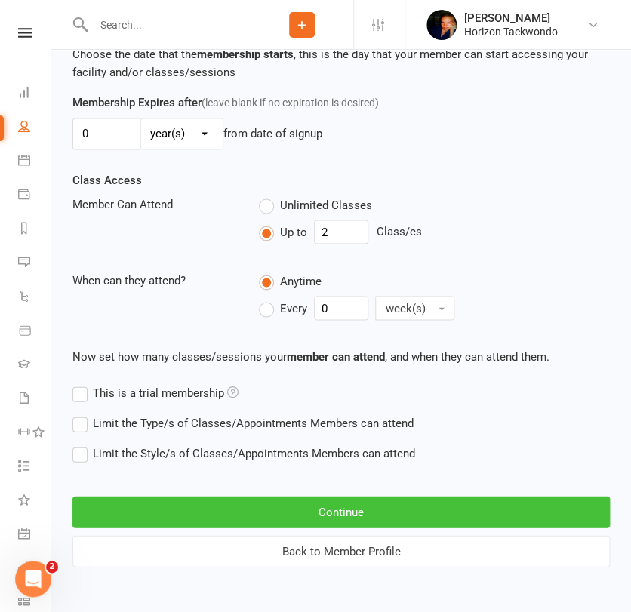
click at [284, 509] on button "Continue" at bounding box center [341, 512] width 538 height 32
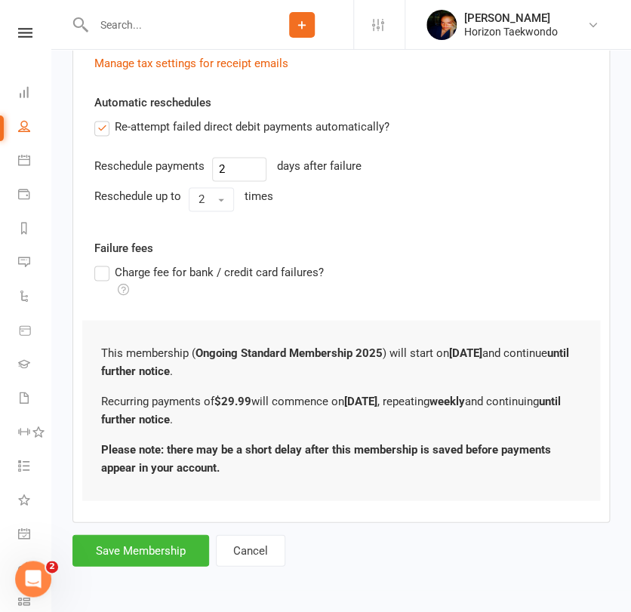
scroll to position [0, 0]
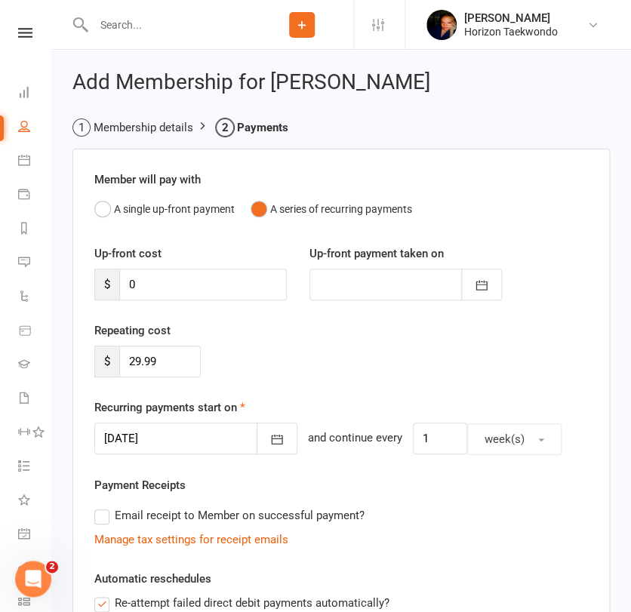
click at [469, 518] on div "Email receipt to Member on successful payment?" at bounding box center [335, 516] width 506 height 30
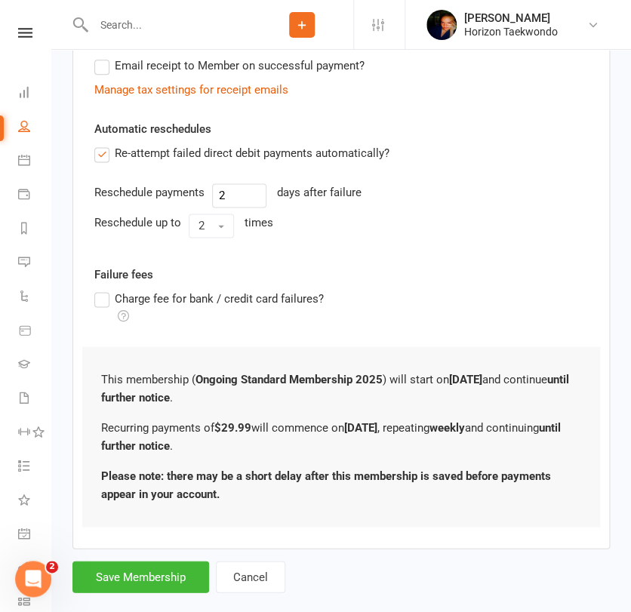
scroll to position [476, 0]
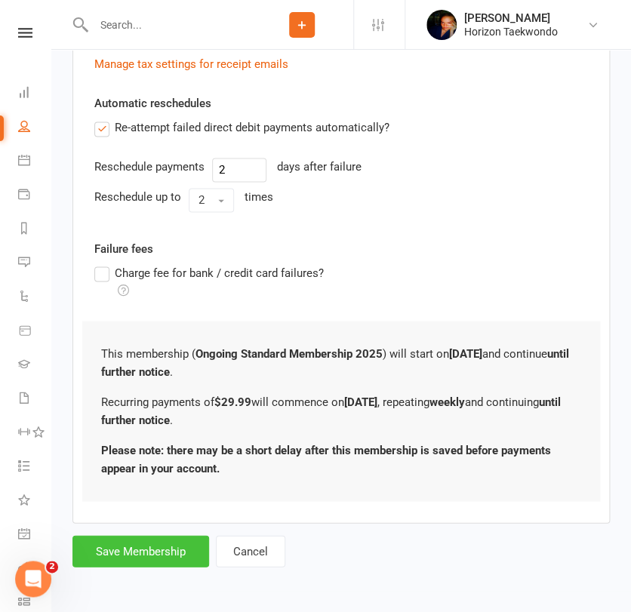
click at [131, 551] on button "Save Membership" at bounding box center [140, 551] width 137 height 32
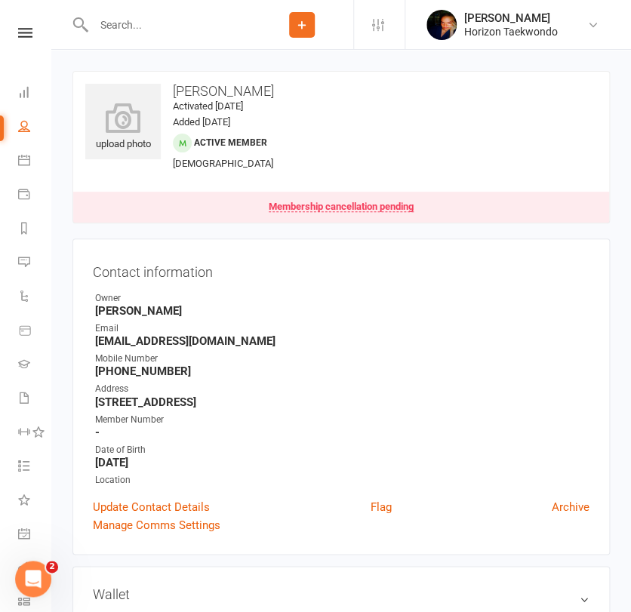
click at [156, 25] on input "text" at bounding box center [170, 24] width 162 height 21
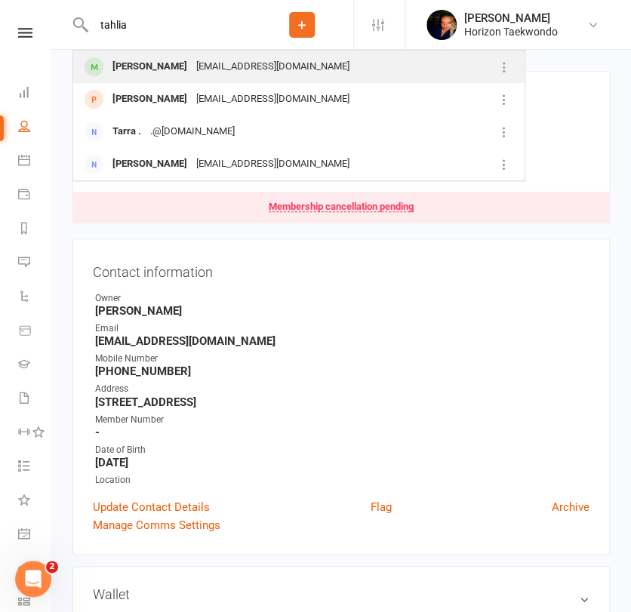
type input "tahlia"
click at [153, 68] on div "[PERSON_NAME]" at bounding box center [150, 67] width 84 height 22
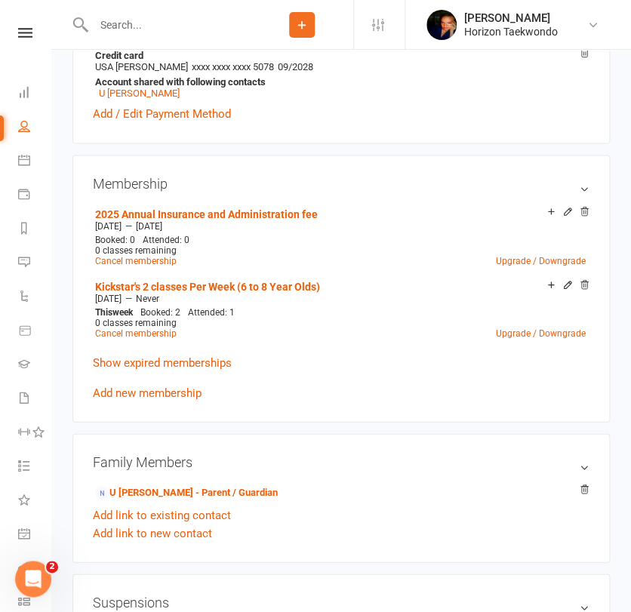
scroll to position [537, 0]
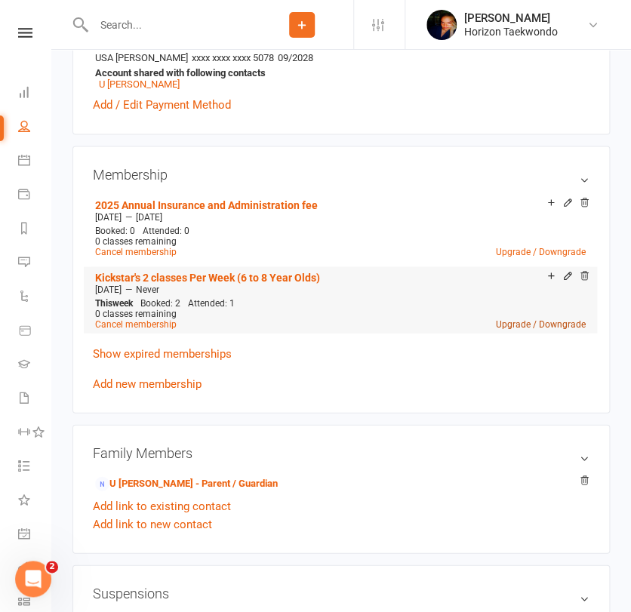
click at [533, 325] on link "Upgrade / Downgrade" at bounding box center [541, 324] width 90 height 11
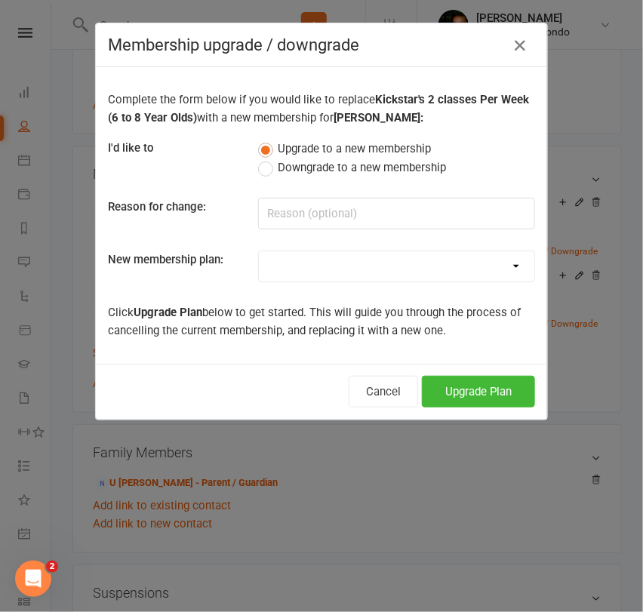
click at [313, 264] on select "Mini Rangers 1 classes Per Week (3 to 5 Year Olds) Mini Rangers 2 classes Per W…" at bounding box center [397, 266] width 276 height 30
select select "48"
click at [259, 251] on select "Mini Rangers 1 classes Per Week (3 to 5 Year Olds) Mini Rangers 2 classes Per W…" at bounding box center [397, 266] width 276 height 30
click at [445, 383] on button "Upgrade Plan" at bounding box center [478, 392] width 113 height 32
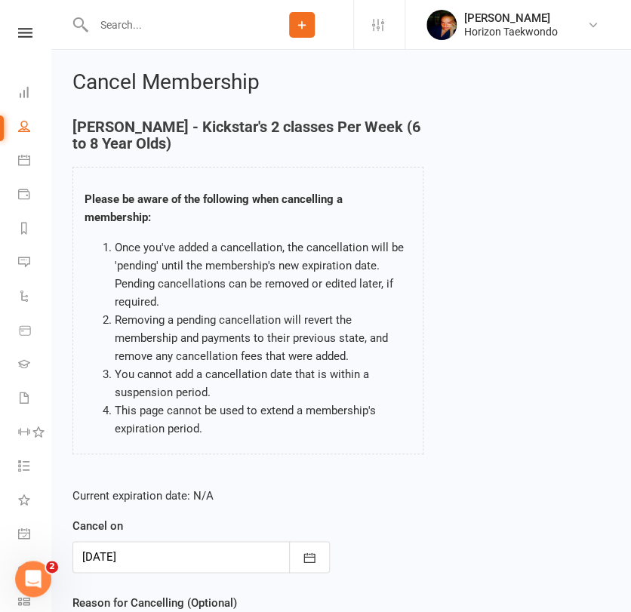
click at [69, 464] on div "[PERSON_NAME] - Kickstar's 2 classes Per Week (6 to 8 Year Olds) Please be awar…" at bounding box center [248, 297] width 374 height 357
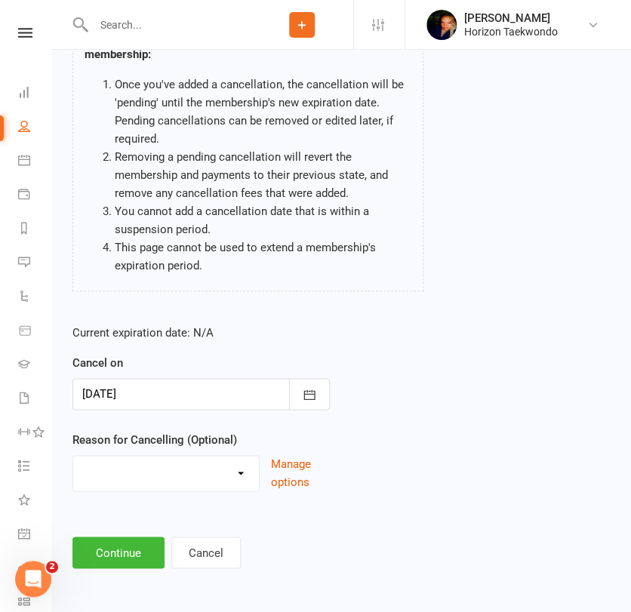
scroll to position [165, 0]
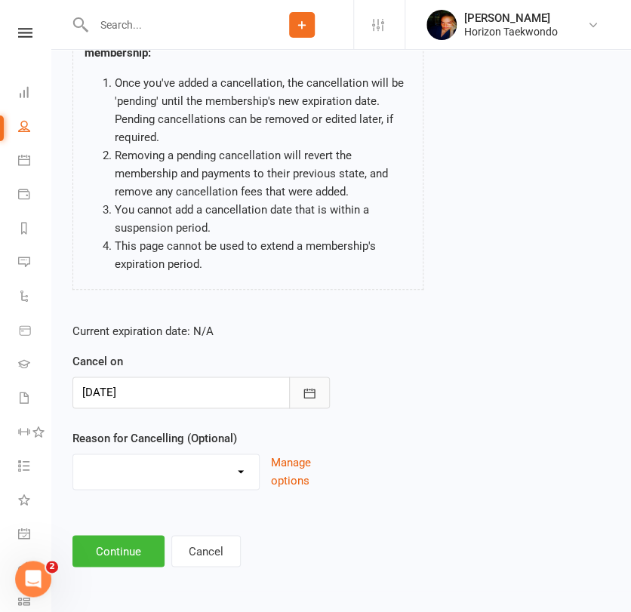
click at [304, 391] on icon "button" at bounding box center [309, 393] width 11 height 10
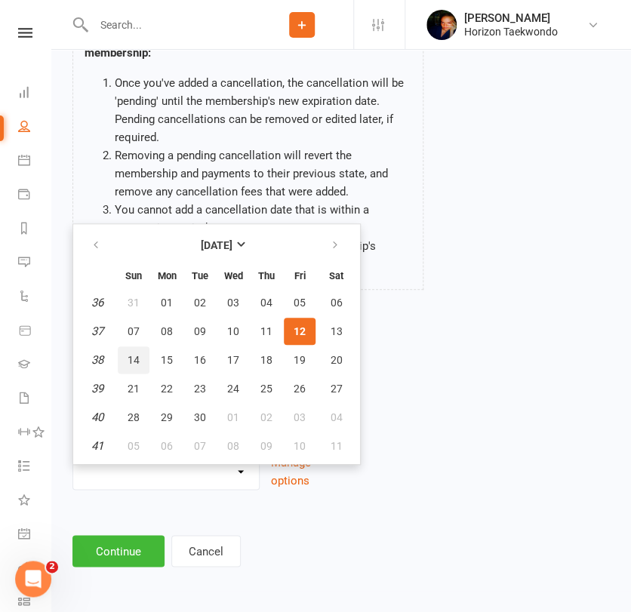
click at [136, 356] on span "14" at bounding box center [134, 360] width 12 height 12
type input "[DATE]"
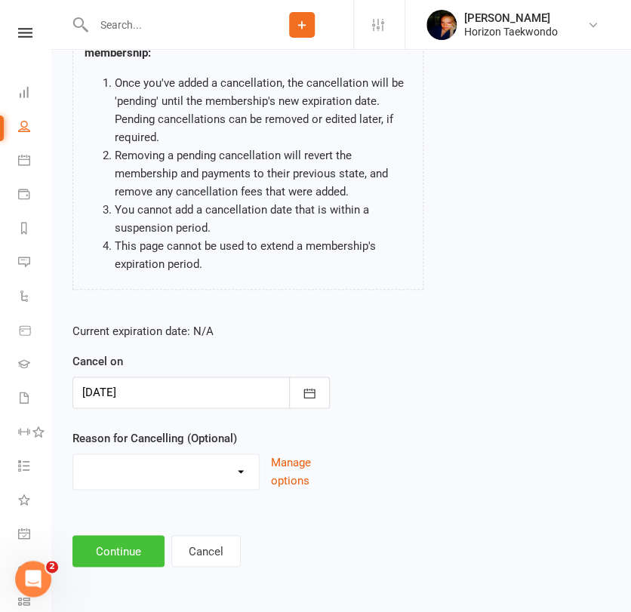
click at [105, 549] on button "Continue" at bounding box center [118, 551] width 92 height 32
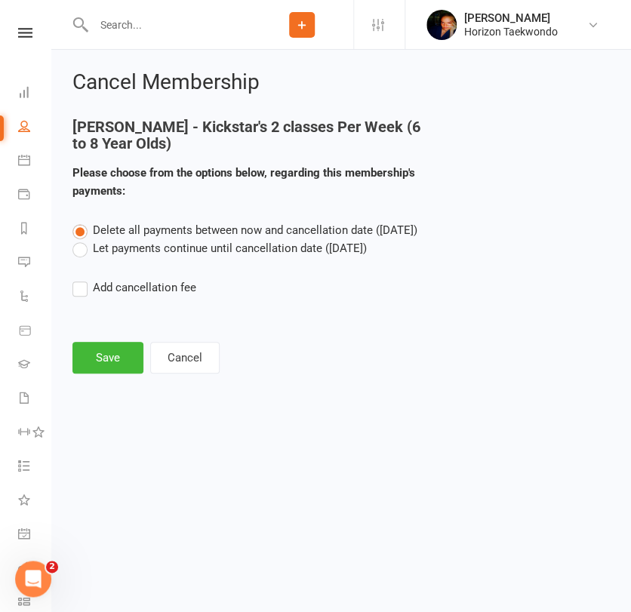
scroll to position [0, 0]
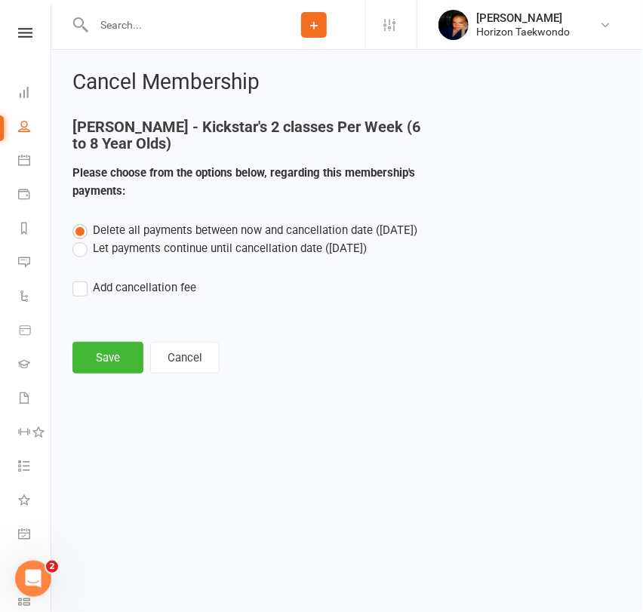
click at [201, 253] on label "Let payments continue until cancellation date ([DATE])" at bounding box center [219, 248] width 294 height 18
click at [82, 239] on input "Let payments continue until cancellation date ([DATE])" at bounding box center [77, 239] width 10 height 0
click at [94, 364] on button "Save" at bounding box center [107, 358] width 71 height 32
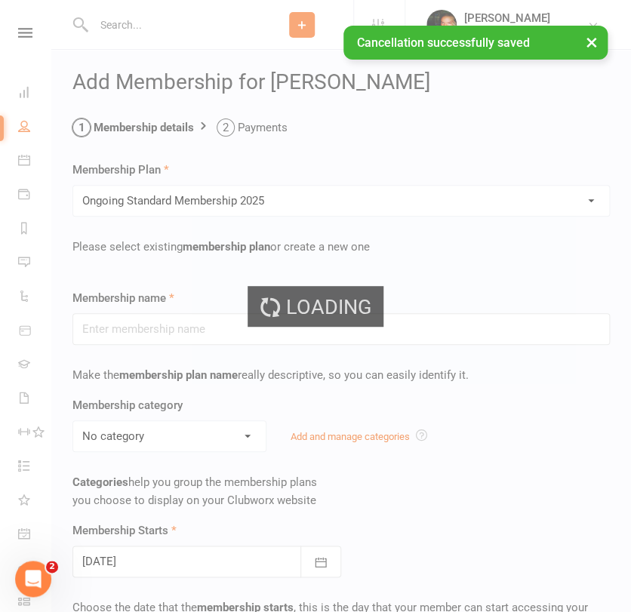
type input "Ongoing Standard Membership 2025"
type input "0"
type input "2"
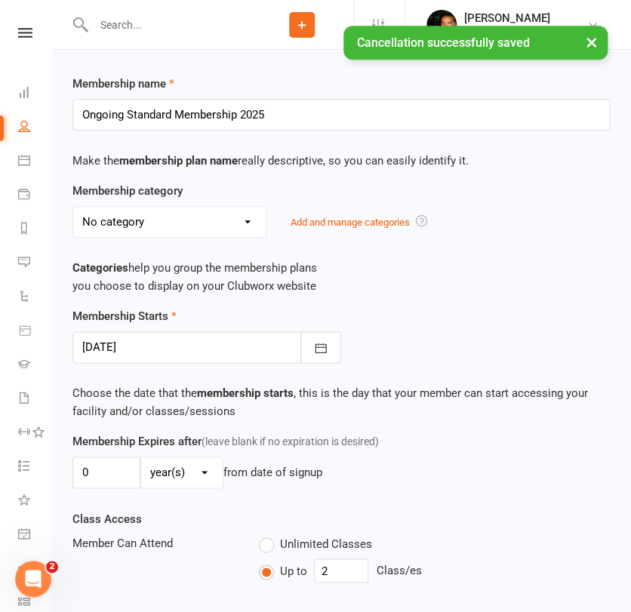
scroll to position [302, 0]
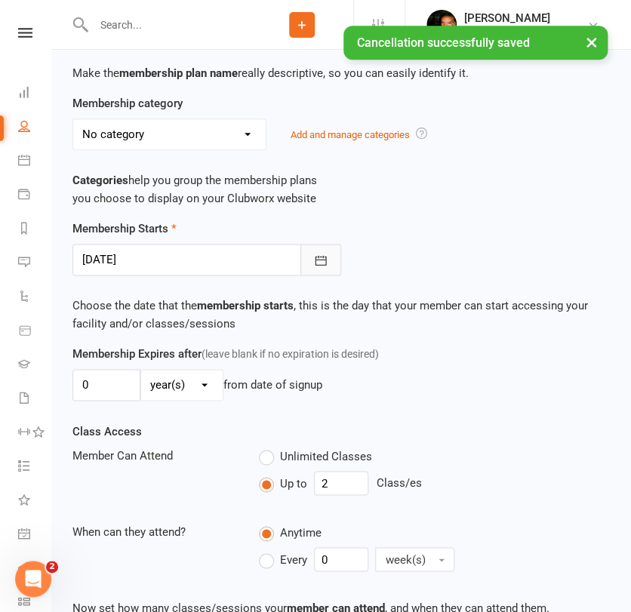
click at [309, 259] on button "button" at bounding box center [321, 260] width 41 height 32
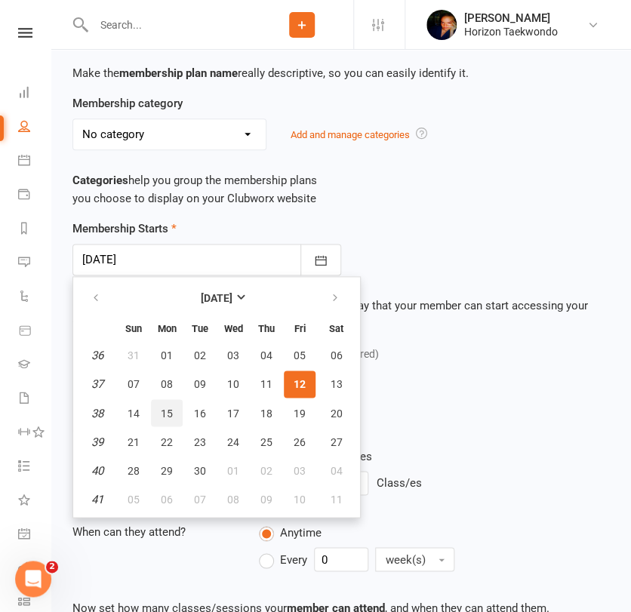
click at [165, 415] on span "15" at bounding box center [167, 413] width 12 height 12
type input "[DATE]"
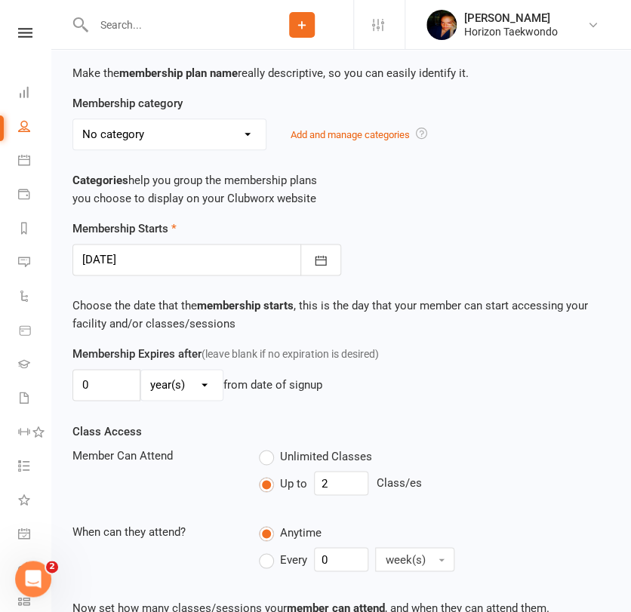
click at [62, 457] on div "Member Can Attend" at bounding box center [154, 455] width 186 height 18
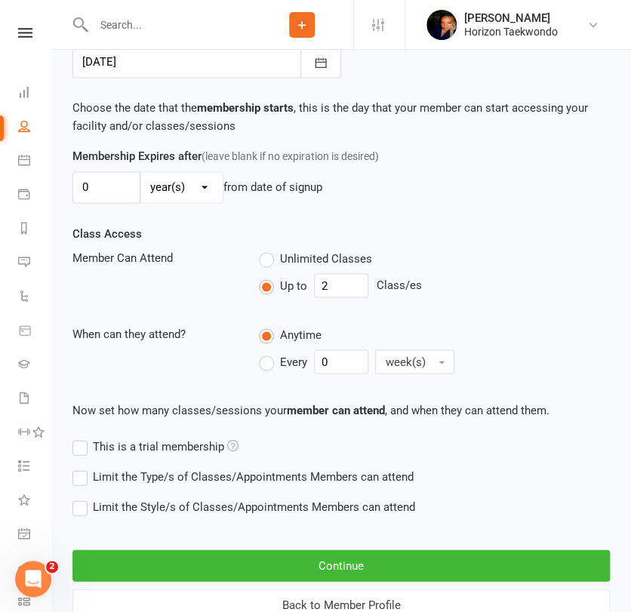
scroll to position [553, 0]
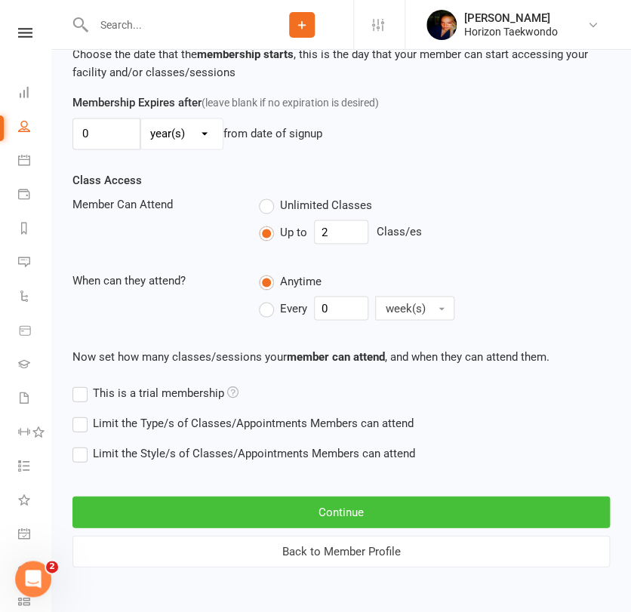
click at [183, 526] on button "Continue" at bounding box center [341, 512] width 538 height 32
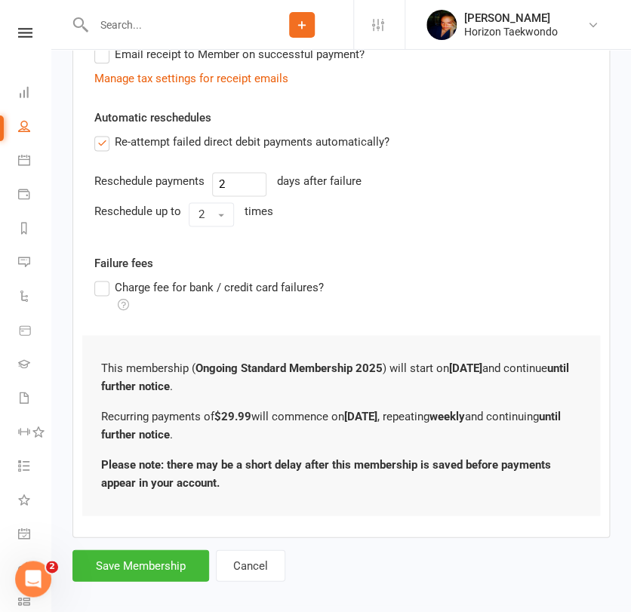
scroll to position [476, 0]
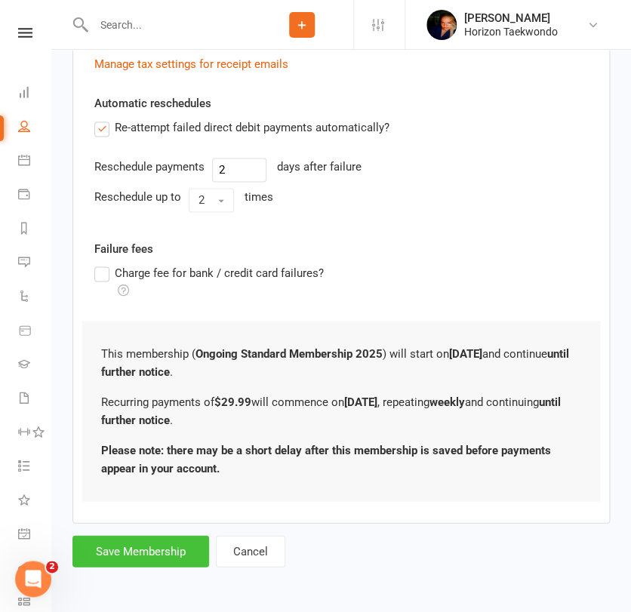
click at [151, 545] on button "Save Membership" at bounding box center [140, 551] width 137 height 32
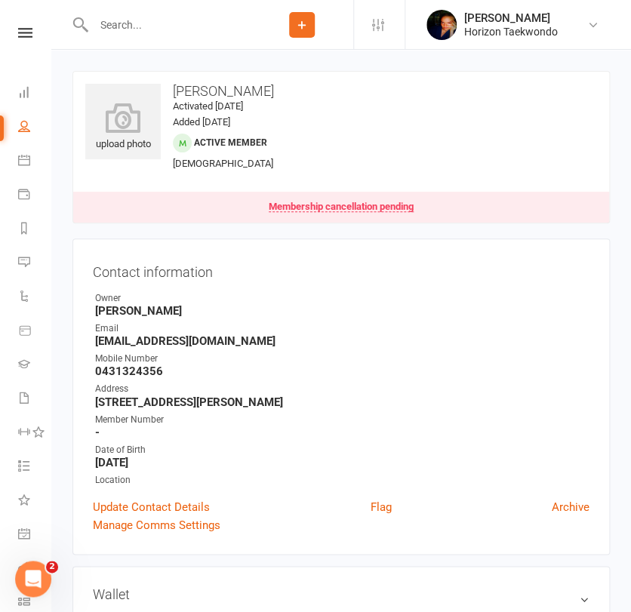
click at [115, 20] on input "text" at bounding box center [170, 24] width 162 height 21
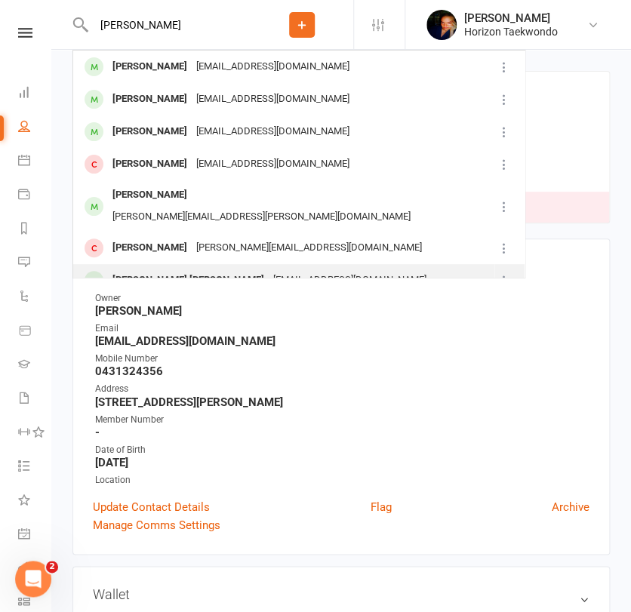
type input "[PERSON_NAME]"
click at [131, 270] on div "[PERSON_NAME] [PERSON_NAME]" at bounding box center [188, 281] width 161 height 22
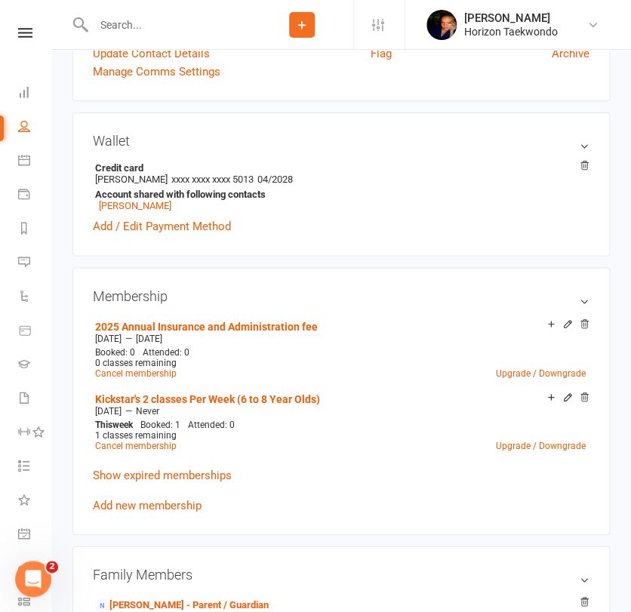
scroll to position [436, 0]
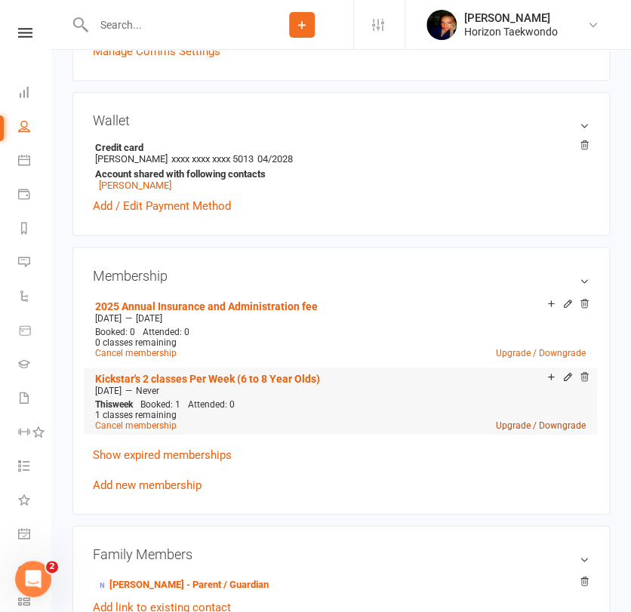
click at [515, 424] on link "Upgrade / Downgrade" at bounding box center [541, 425] width 90 height 11
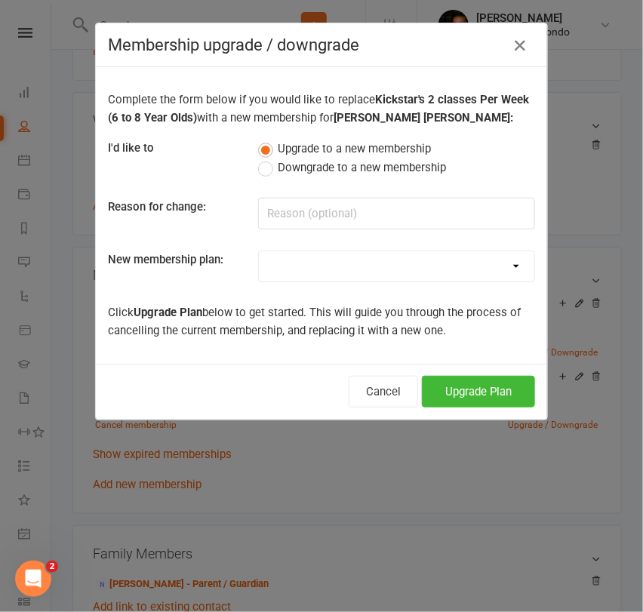
click at [362, 258] on select "Mini Rangers 1 classes Per Week (3 to 5 Year Olds) Mini Rangers 2 classes Per W…" at bounding box center [397, 266] width 276 height 30
select select "48"
click at [259, 251] on select "Mini Rangers 1 classes Per Week (3 to 5 Year Olds) Mini Rangers 2 classes Per W…" at bounding box center [397, 266] width 276 height 30
click at [349, 376] on button "Cancel" at bounding box center [383, 392] width 69 height 32
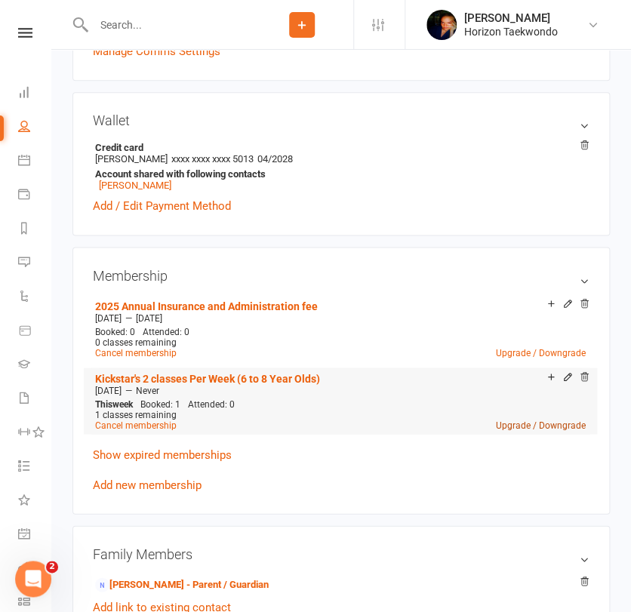
click at [515, 425] on link "Upgrade / Downgrade" at bounding box center [541, 425] width 90 height 11
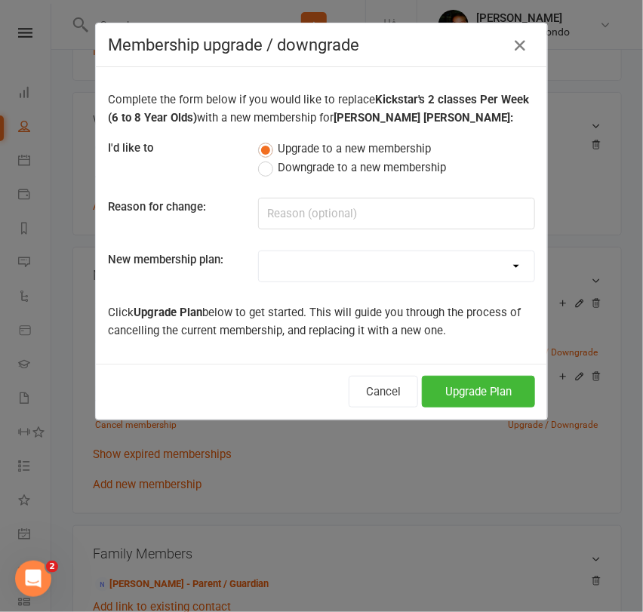
click at [464, 257] on select "Mini Rangers 1 classes Per Week (3 to 5 Year Olds) Mini Rangers 2 classes Per W…" at bounding box center [397, 266] width 276 height 30
select select "48"
click at [259, 251] on select "Mini Rangers 1 classes Per Week (3 to 5 Year Olds) Mini Rangers 2 classes Per W…" at bounding box center [397, 266] width 276 height 30
click at [474, 388] on button "Upgrade Plan" at bounding box center [478, 392] width 113 height 32
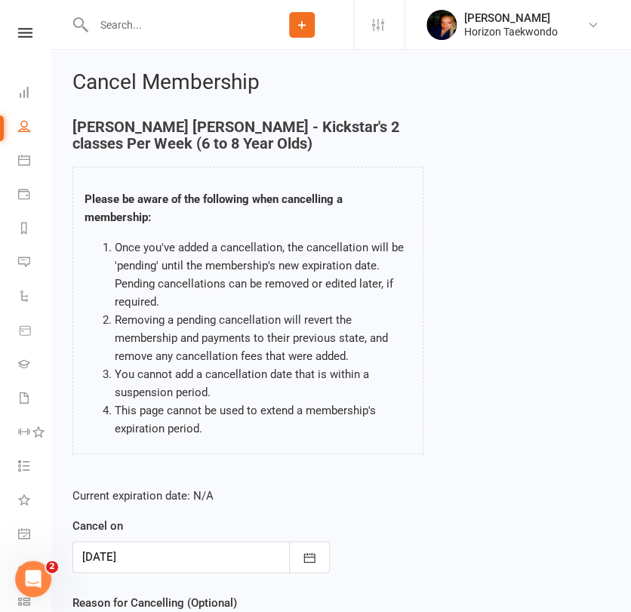
click at [278, 474] on div "[PERSON_NAME] [PERSON_NAME] - Kickstar's 2 classes Per Week (6 to 8 Year Olds) …" at bounding box center [248, 297] width 374 height 357
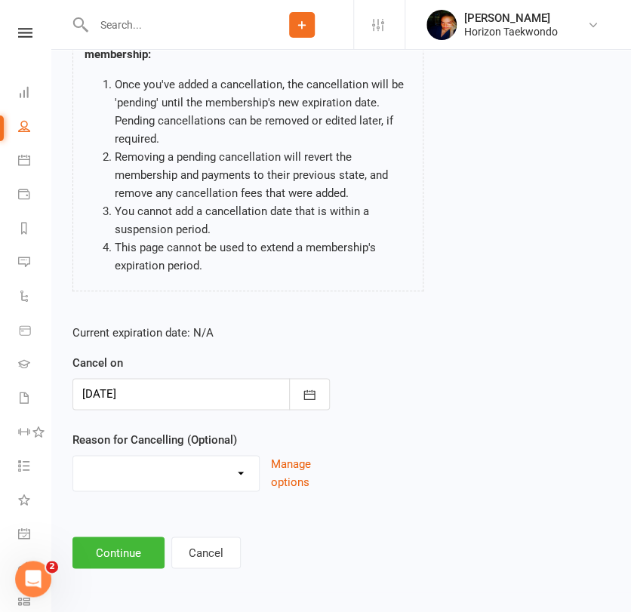
scroll to position [165, 0]
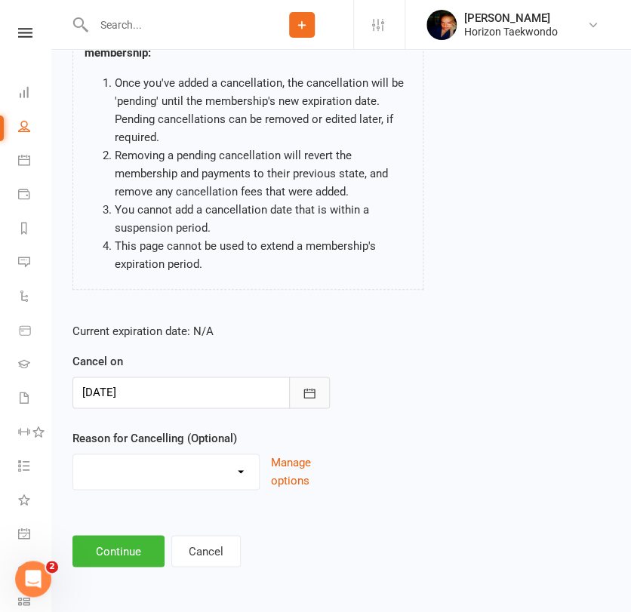
click at [308, 388] on icon "button" at bounding box center [309, 393] width 15 height 15
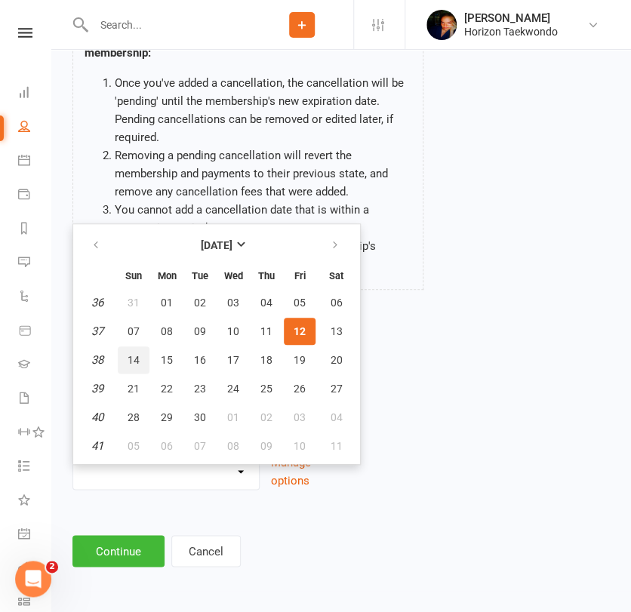
click at [131, 362] on span "14" at bounding box center [134, 360] width 12 height 12
type input "[DATE]"
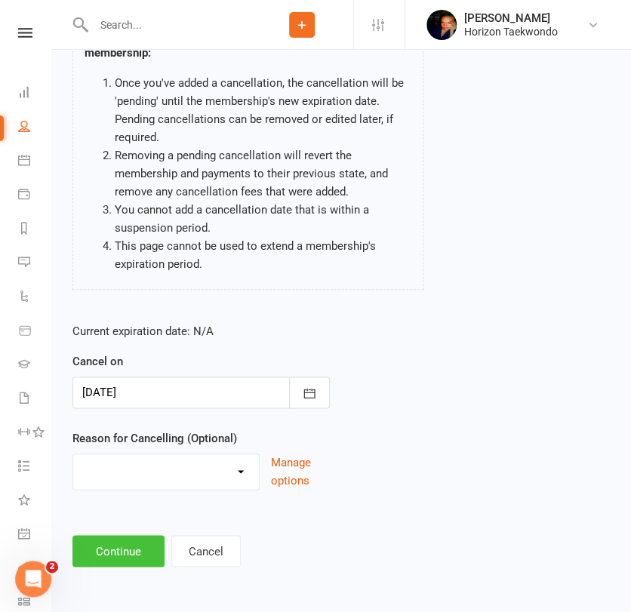
click at [120, 552] on button "Continue" at bounding box center [118, 551] width 92 height 32
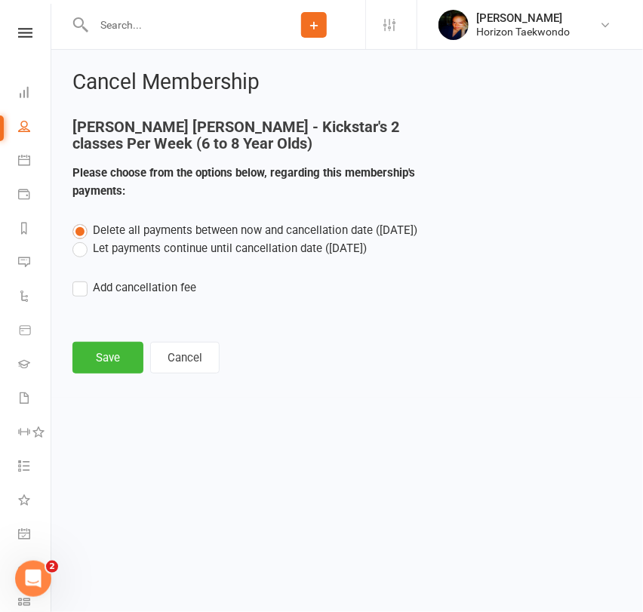
click at [116, 253] on label "Let payments continue until cancellation date ([DATE])" at bounding box center [219, 248] width 294 height 18
click at [82, 239] on input "Let payments continue until cancellation date ([DATE])" at bounding box center [77, 239] width 10 height 0
click at [103, 358] on button "Save" at bounding box center [107, 358] width 71 height 32
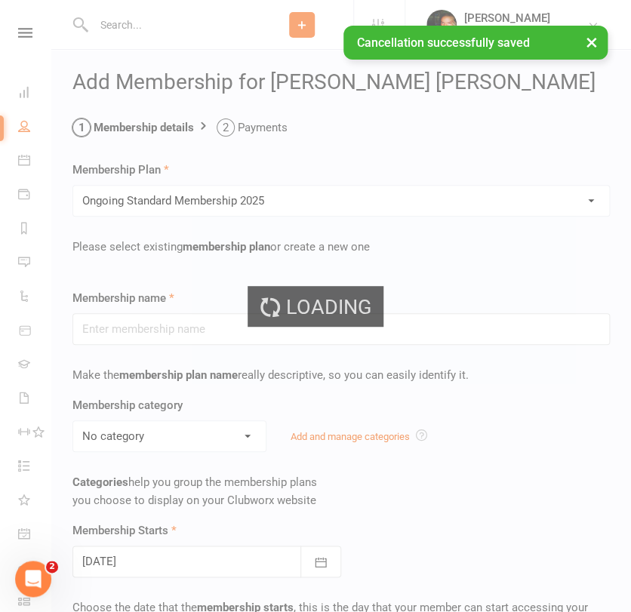
type input "Ongoing Standard Membership 2025"
type input "0"
type input "2"
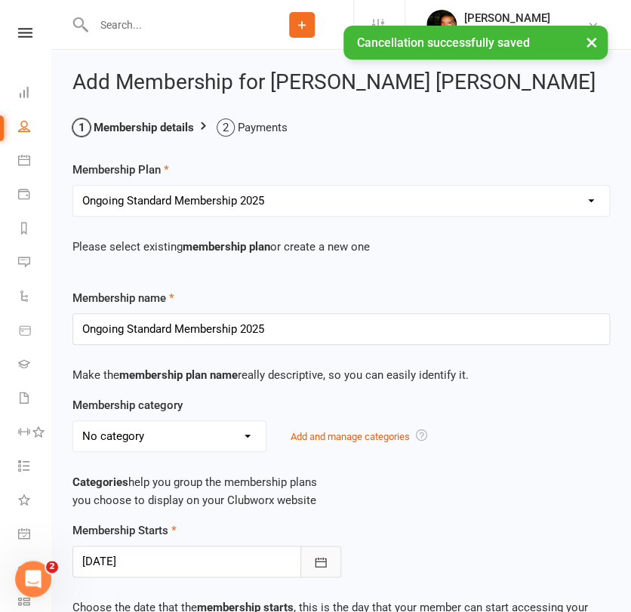
click at [320, 560] on icon "button" at bounding box center [321, 562] width 11 height 10
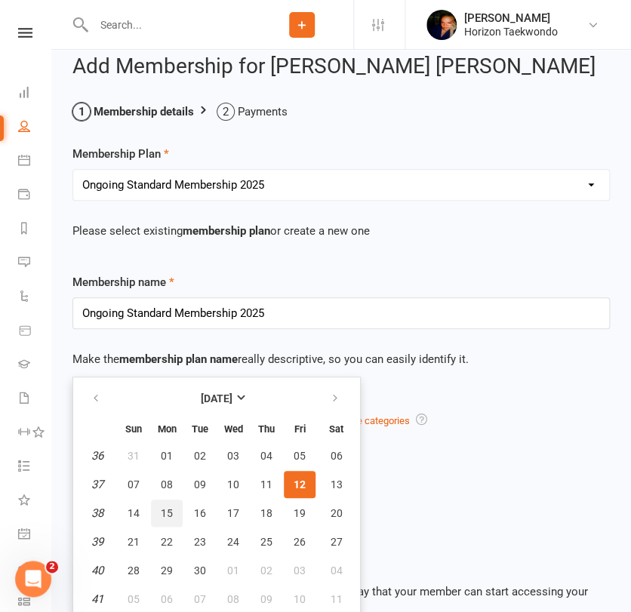
click at [174, 507] on button "15" at bounding box center [167, 513] width 32 height 27
type input "[DATE]"
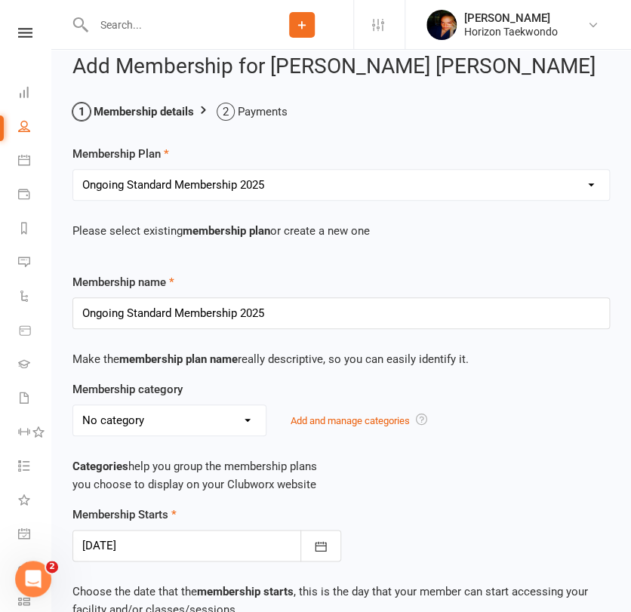
click at [390, 489] on p "Categories help you group the membership plans you choose to display on your Cl…" at bounding box center [341, 476] width 538 height 36
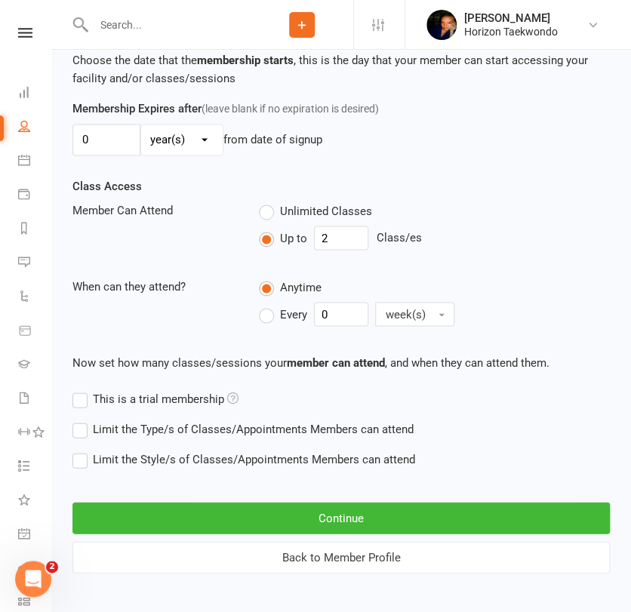
scroll to position [553, 0]
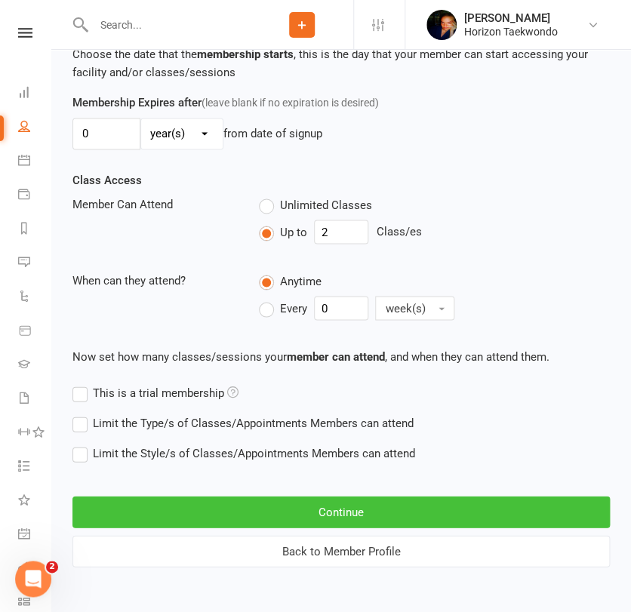
click at [344, 509] on button "Continue" at bounding box center [341, 512] width 538 height 32
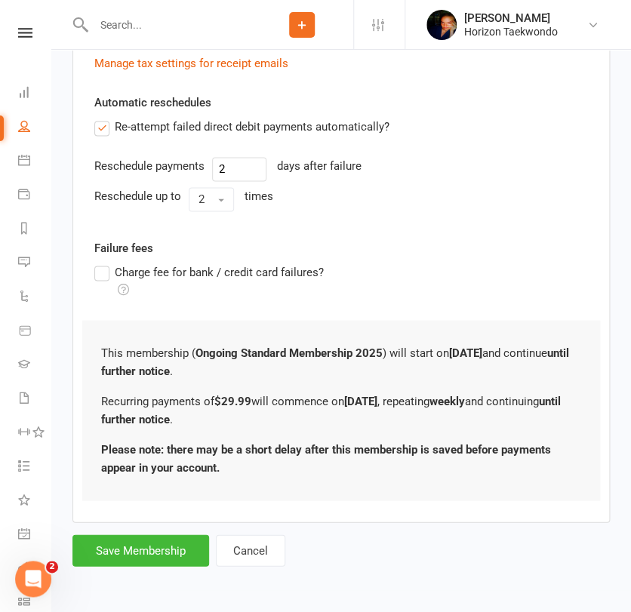
scroll to position [0, 0]
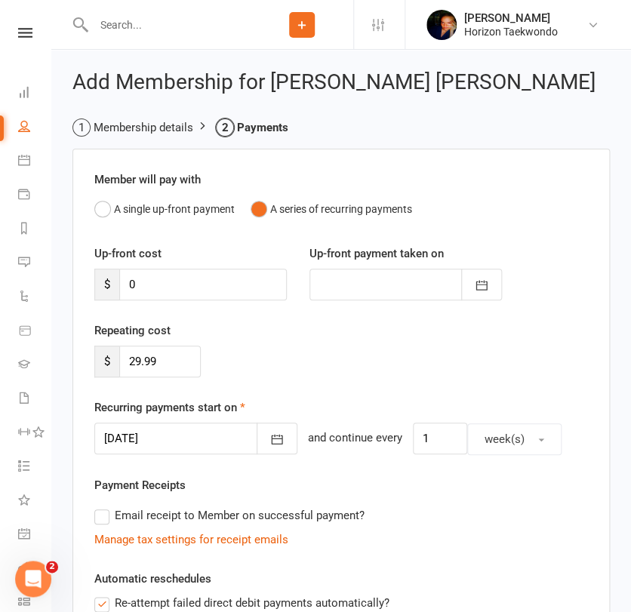
click at [399, 504] on div "Email receipt to Member on successful payment?" at bounding box center [335, 516] width 506 height 30
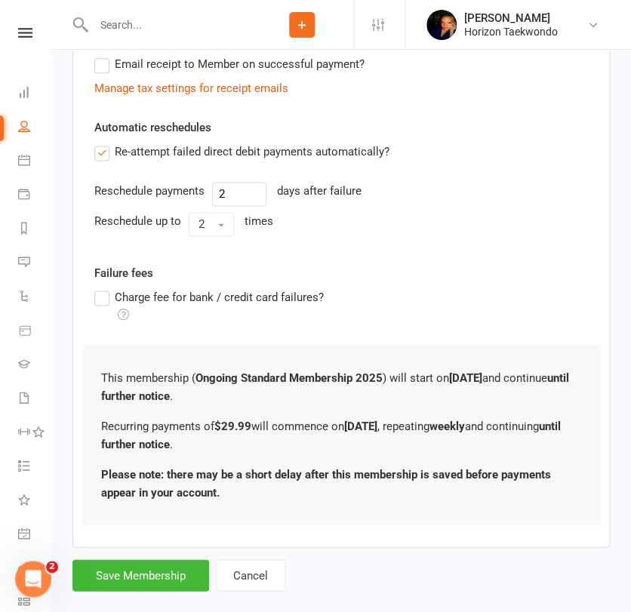
scroll to position [476, 0]
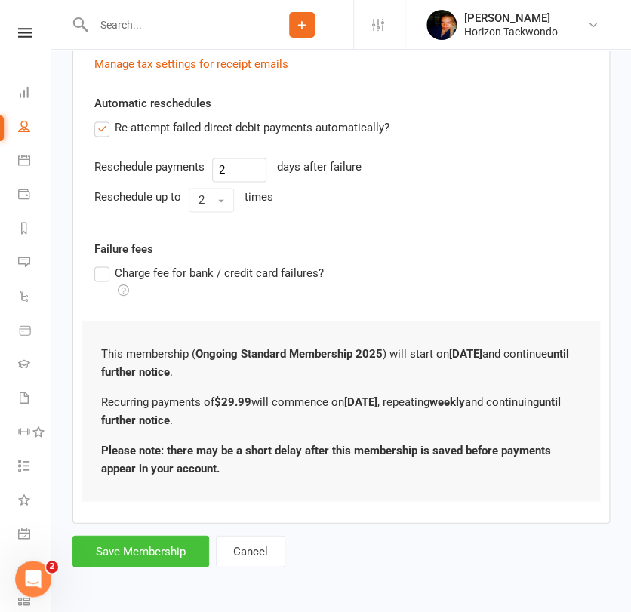
click at [141, 537] on button "Save Membership" at bounding box center [140, 551] width 137 height 32
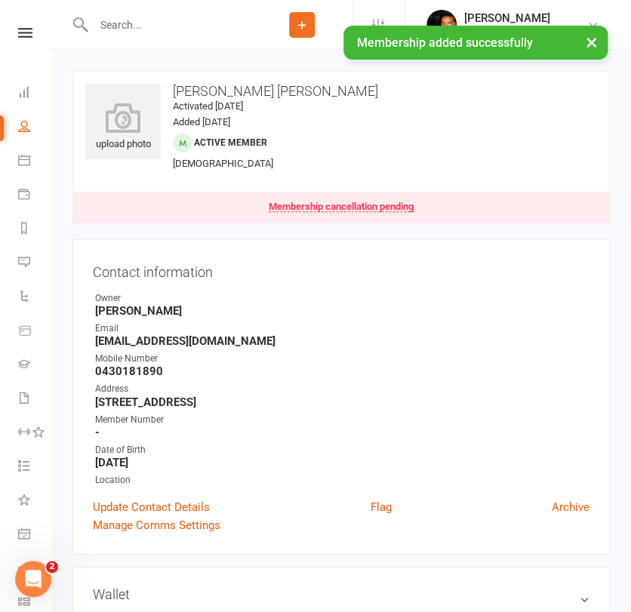
click at [72, 495] on div "Contact information Owner [PERSON_NAME] Email [EMAIL_ADDRESS][DOMAIN_NAME] Mobi…" at bounding box center [341, 397] width 538 height 316
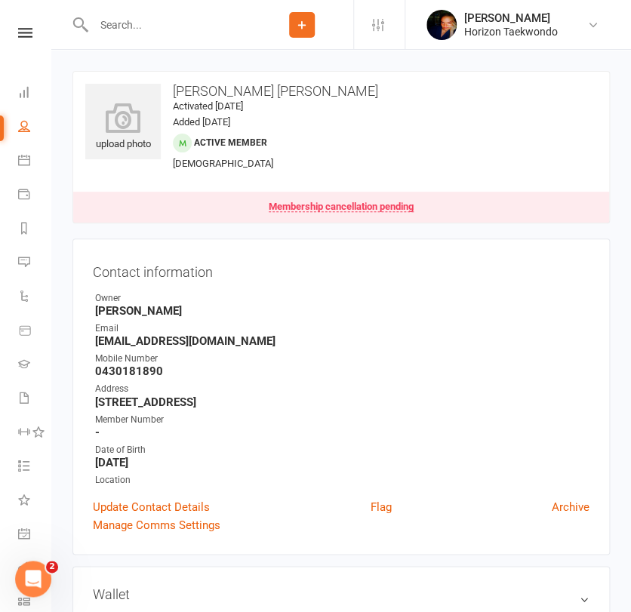
click at [148, 20] on input "text" at bounding box center [170, 24] width 162 height 21
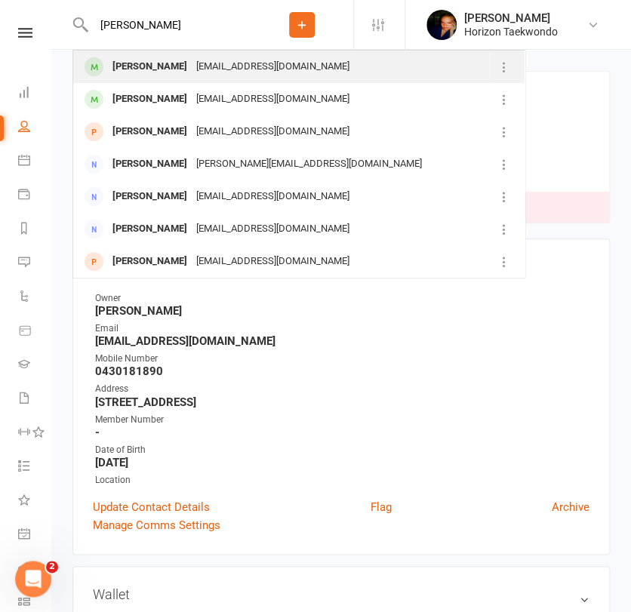
type input "[PERSON_NAME]"
click at [149, 69] on div "[PERSON_NAME]" at bounding box center [150, 67] width 84 height 22
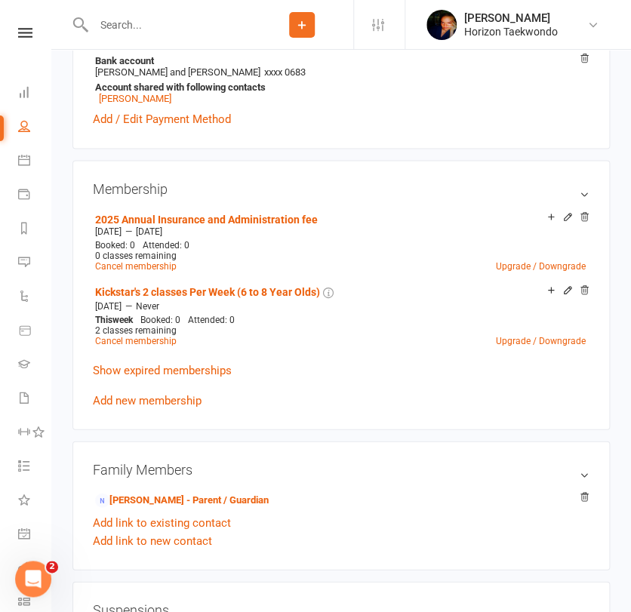
scroll to position [537, 0]
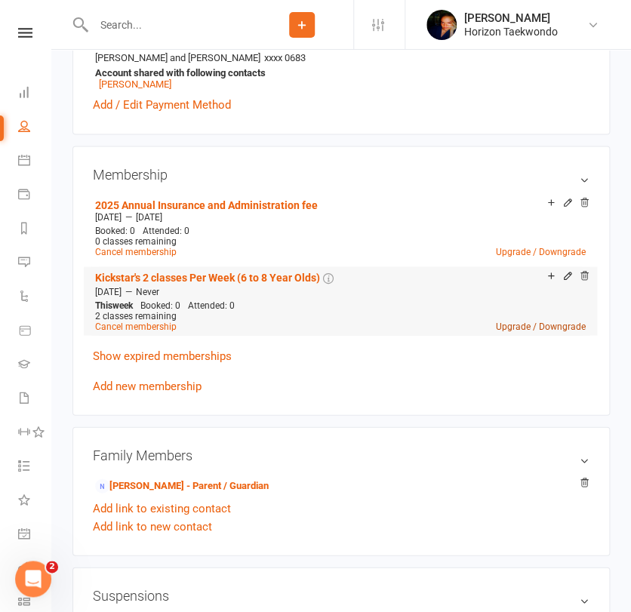
click at [514, 328] on link "Upgrade / Downgrade" at bounding box center [541, 326] width 90 height 11
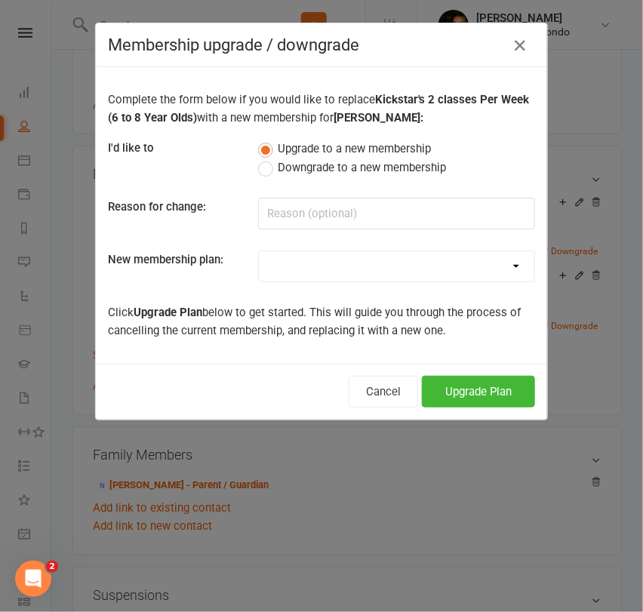
click at [411, 269] on select "Mini Rangers 1 classes Per Week (3 to 5 Year Olds) Mini Rangers 2 classes Per W…" at bounding box center [397, 266] width 276 height 30
select select "48"
click at [259, 251] on select "Mini Rangers 1 classes Per Week (3 to 5 Year Olds) Mini Rangers 2 classes Per W…" at bounding box center [397, 266] width 276 height 30
click at [447, 379] on button "Upgrade Plan" at bounding box center [478, 392] width 113 height 32
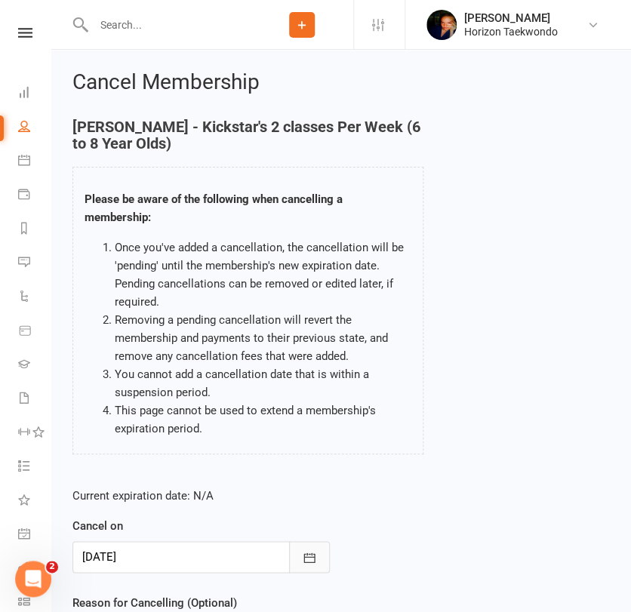
click at [301, 565] on button "button" at bounding box center [309, 557] width 41 height 32
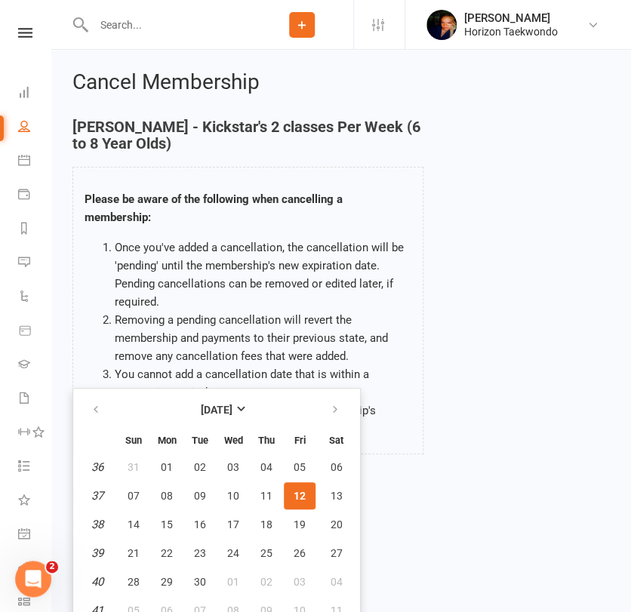
scroll to position [12, 0]
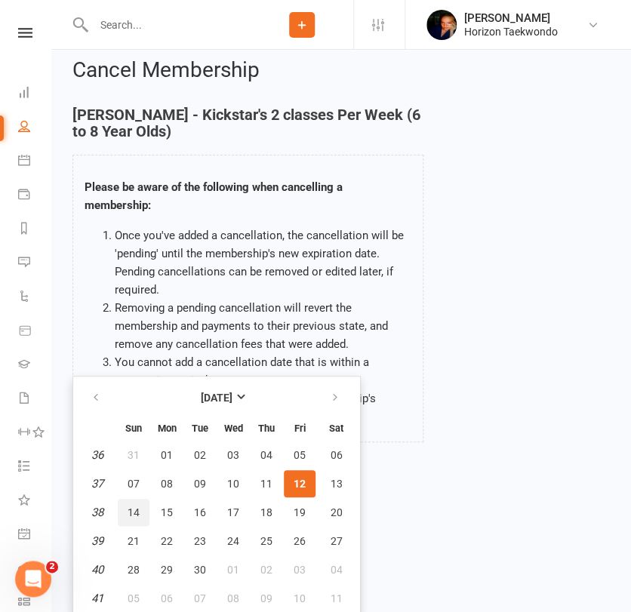
click at [144, 509] on button "14" at bounding box center [134, 512] width 32 height 27
type input "[DATE]"
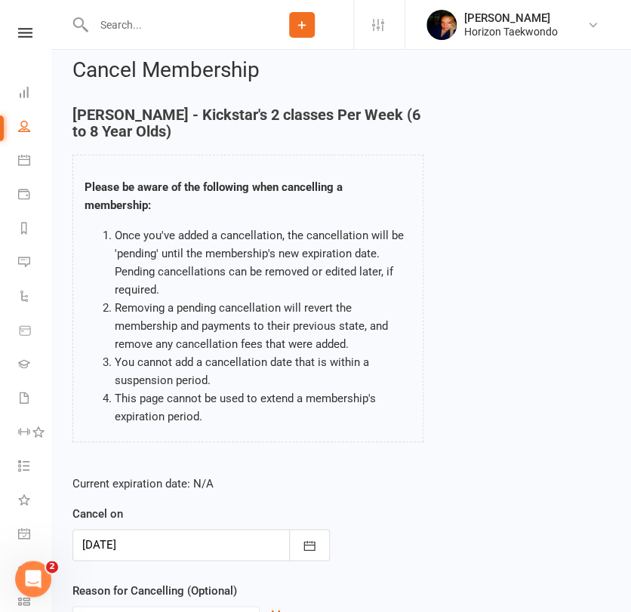
click at [473, 454] on div "[PERSON_NAME] - Kickstar's 2 classes Per Week (6 to 8 Year Olds) Please be awar…" at bounding box center [341, 284] width 560 height 357
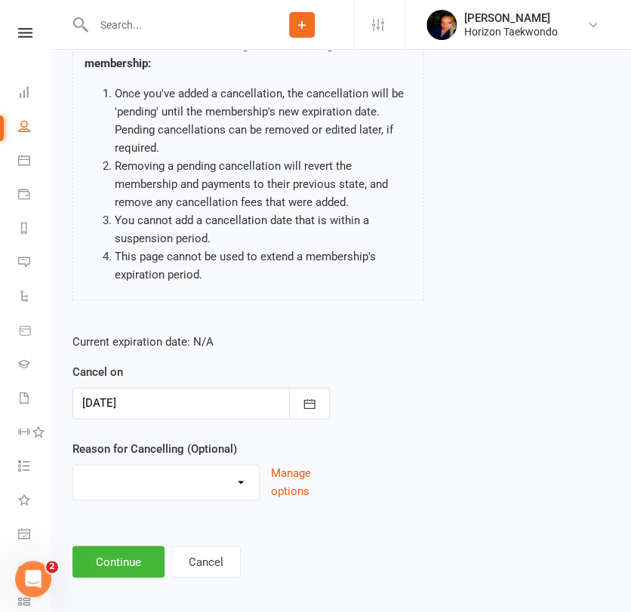
scroll to position [165, 0]
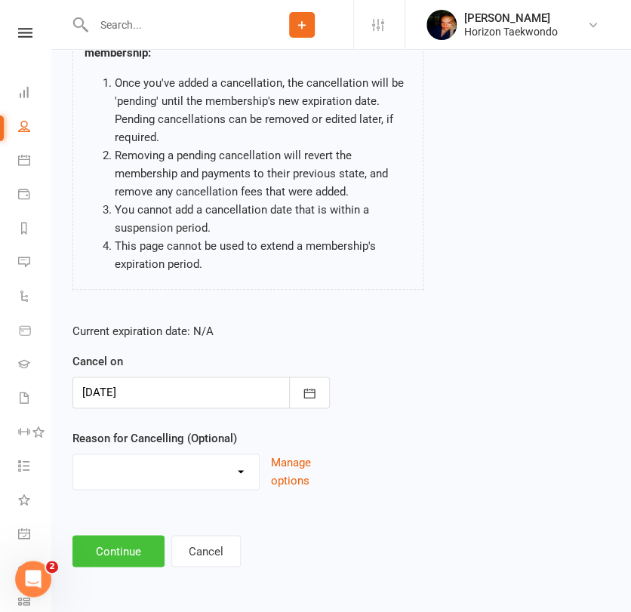
click at [115, 551] on button "Continue" at bounding box center [118, 551] width 92 height 32
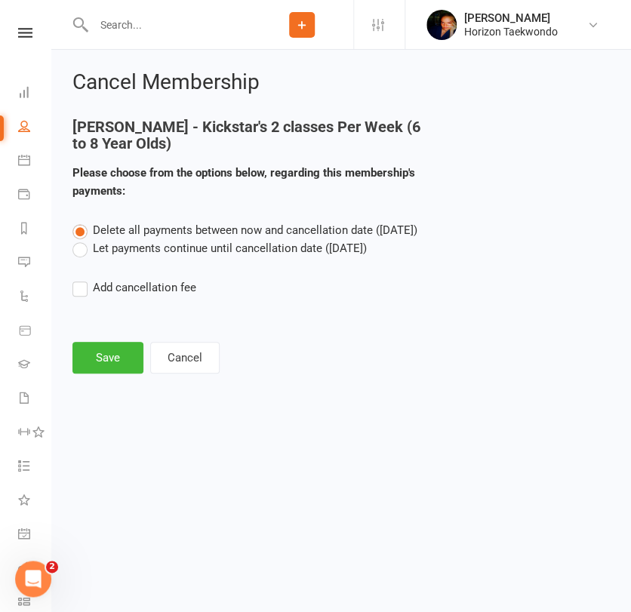
scroll to position [0, 0]
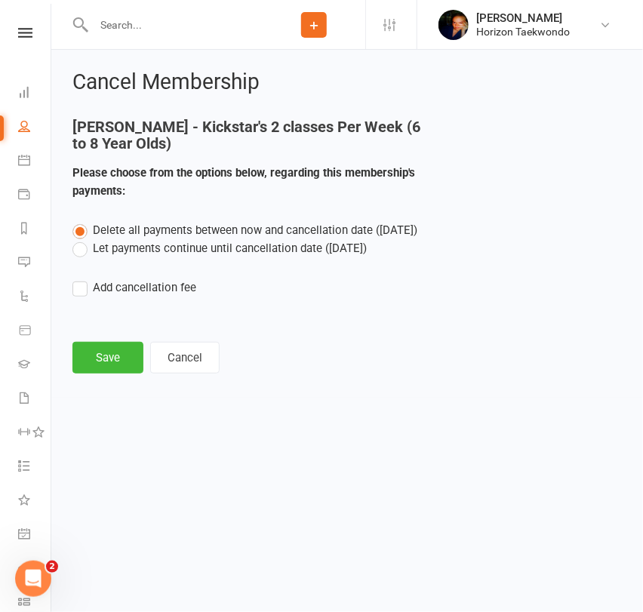
click at [253, 244] on label "Let payments continue until cancellation date ([DATE])" at bounding box center [219, 248] width 294 height 18
click at [82, 239] on input "Let payments continue until cancellation date ([DATE])" at bounding box center [77, 239] width 10 height 0
click at [81, 356] on button "Save" at bounding box center [107, 358] width 71 height 32
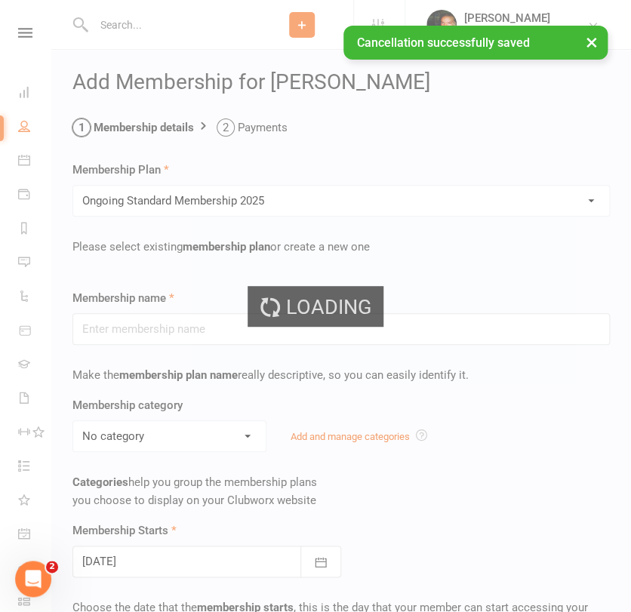
type input "Ongoing Standard Membership 2025"
type input "0"
type input "2"
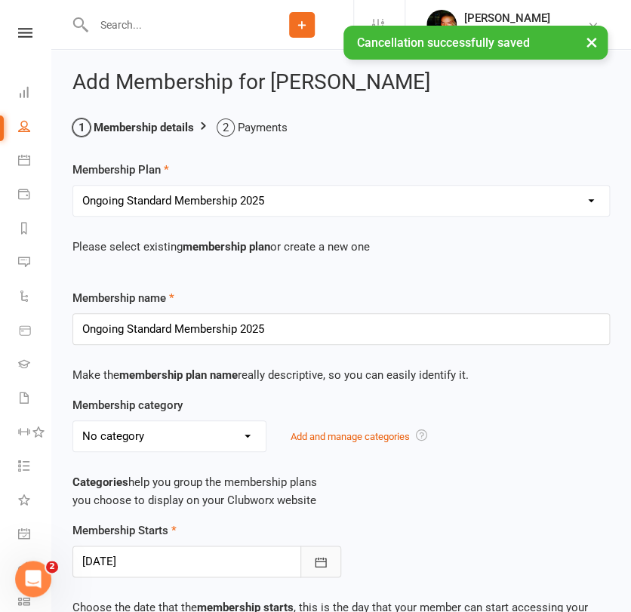
click at [311, 557] on button "button" at bounding box center [321, 562] width 41 height 32
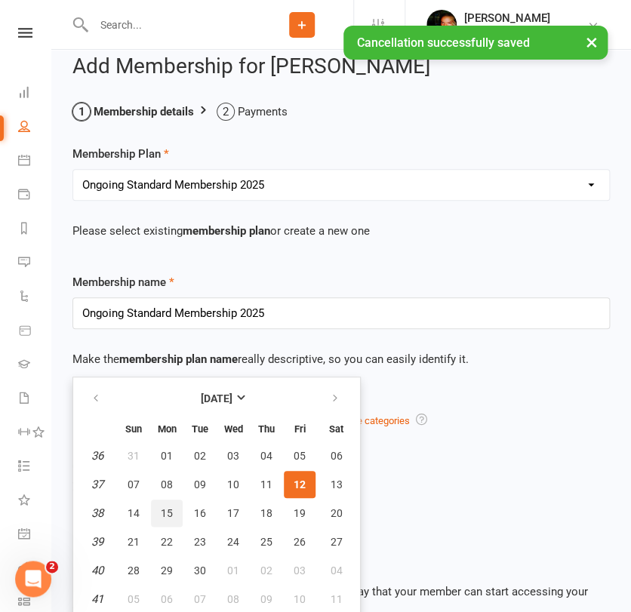
click at [172, 504] on button "15" at bounding box center [167, 513] width 32 height 27
type input "[DATE]"
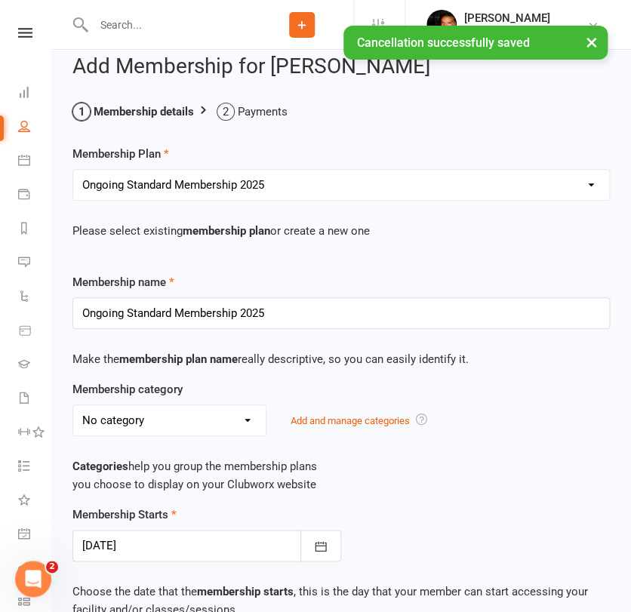
click at [413, 473] on p "Categories help you group the membership plans you choose to display on your Cl…" at bounding box center [341, 476] width 538 height 36
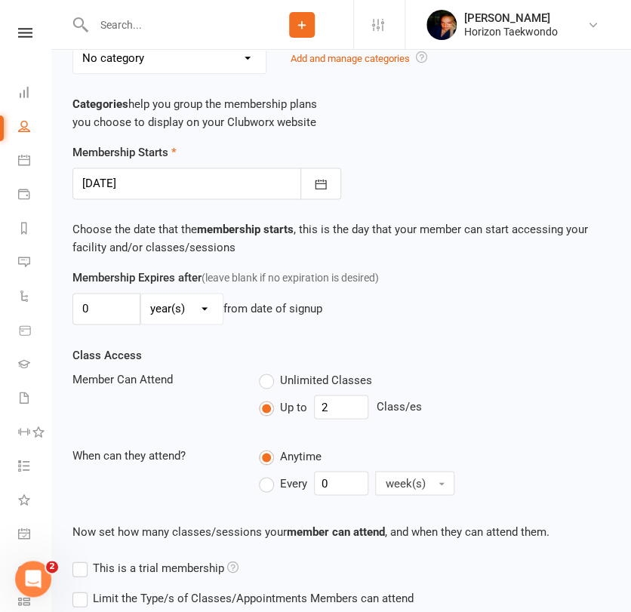
scroll to position [553, 0]
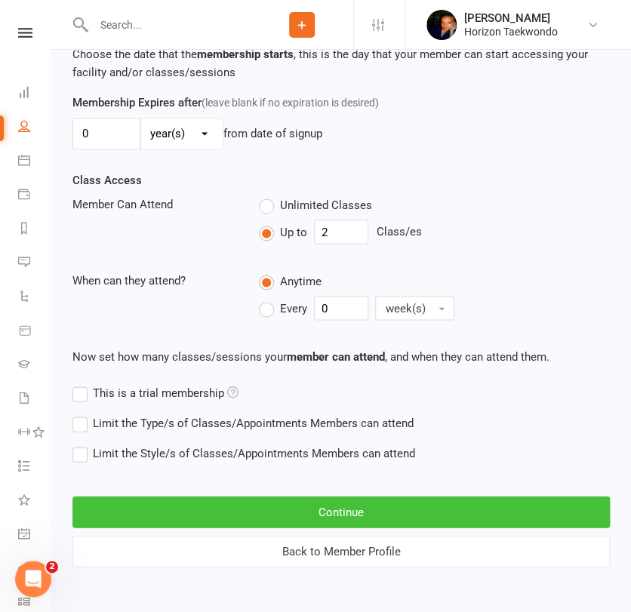
click at [353, 510] on button "Continue" at bounding box center [341, 512] width 538 height 32
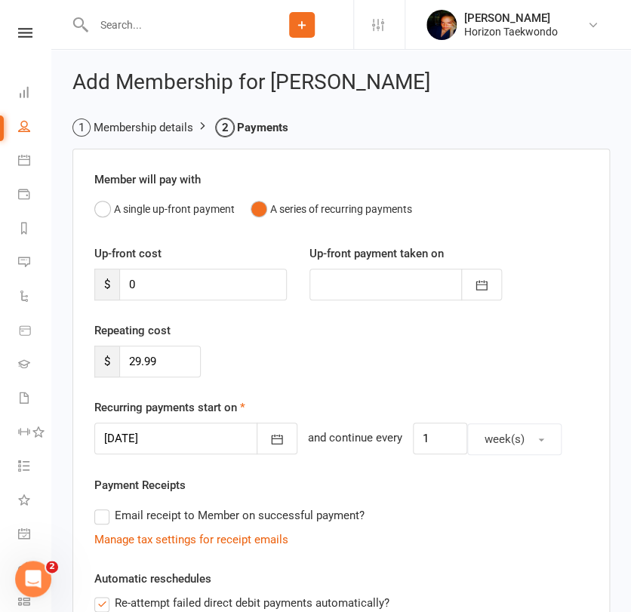
click at [501, 367] on div "Repeating cost $ 29.99" at bounding box center [341, 360] width 516 height 77
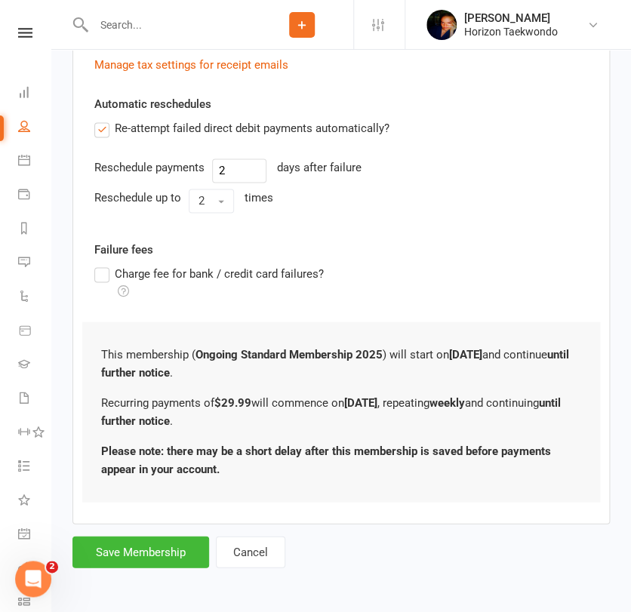
scroll to position [476, 0]
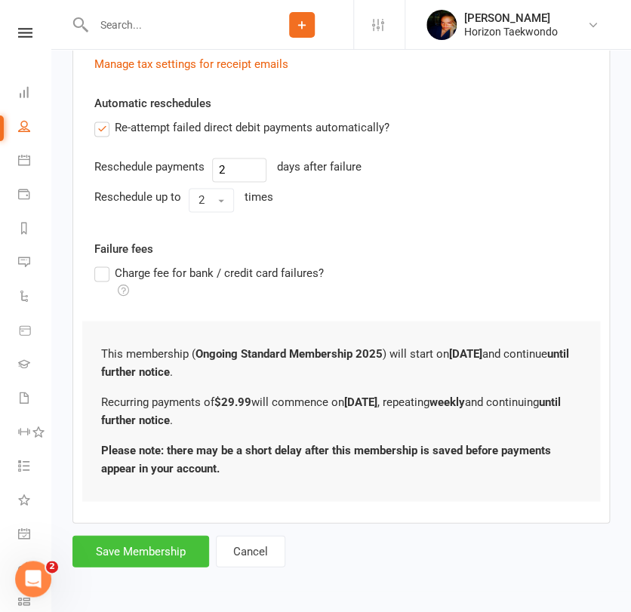
click at [160, 548] on button "Save Membership" at bounding box center [140, 551] width 137 height 32
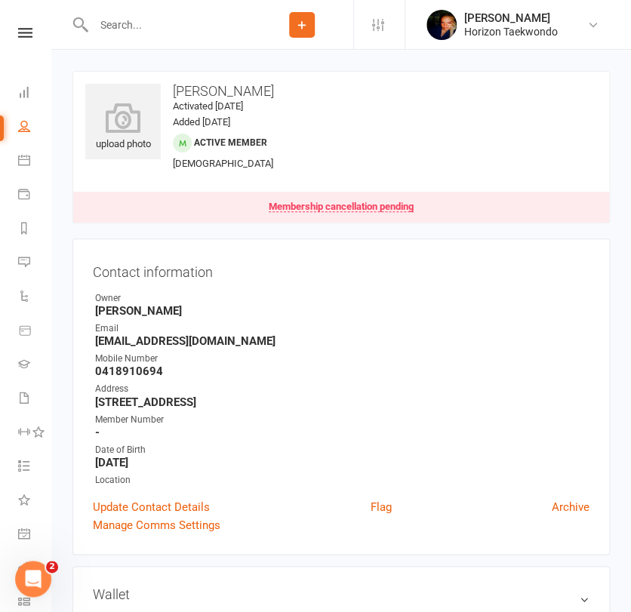
click at [153, 20] on input "text" at bounding box center [170, 24] width 162 height 21
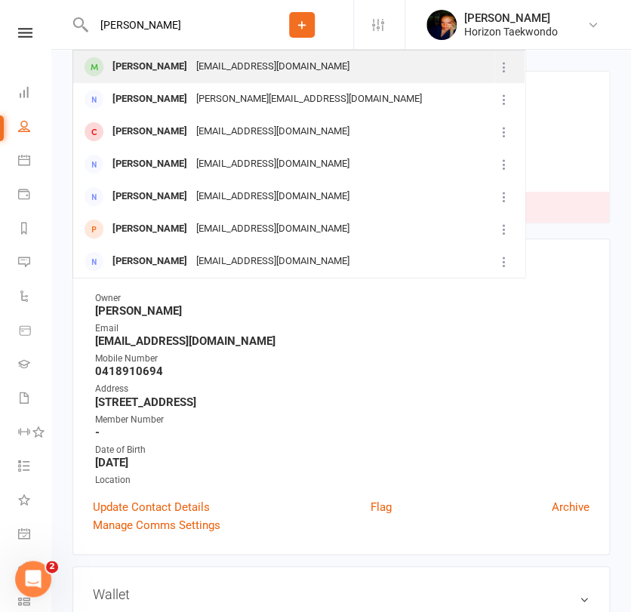
type input "[PERSON_NAME]"
click at [156, 75] on div "[PERSON_NAME]" at bounding box center [150, 67] width 84 height 22
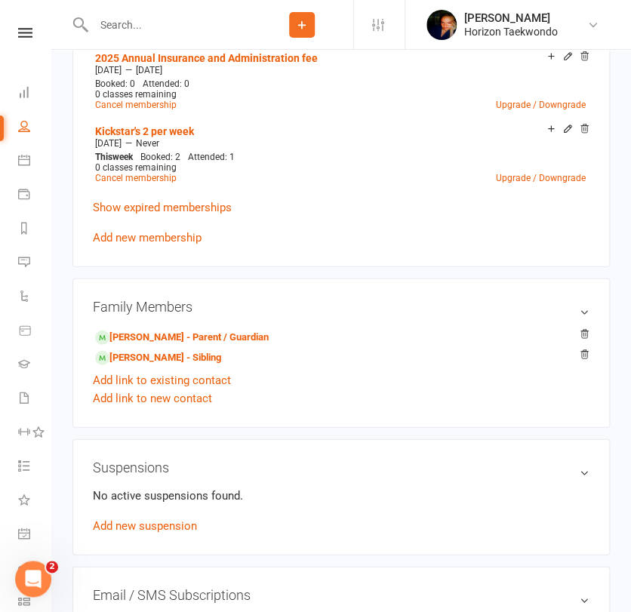
scroll to position [637, 0]
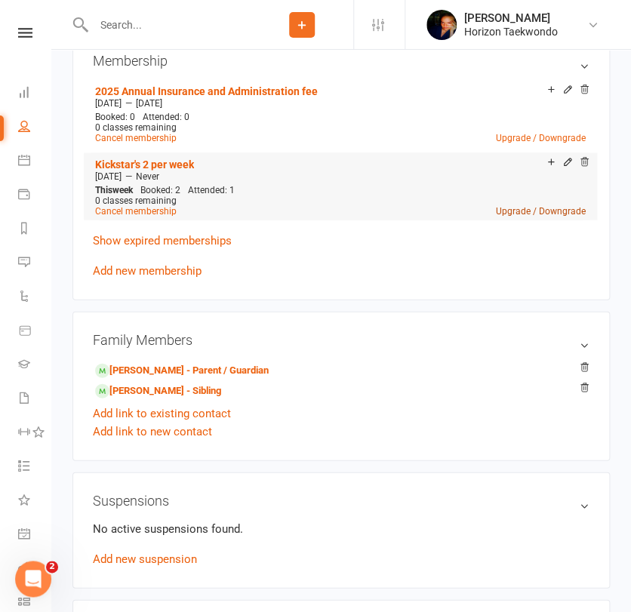
click at [514, 210] on link "Upgrade / Downgrade" at bounding box center [541, 210] width 90 height 11
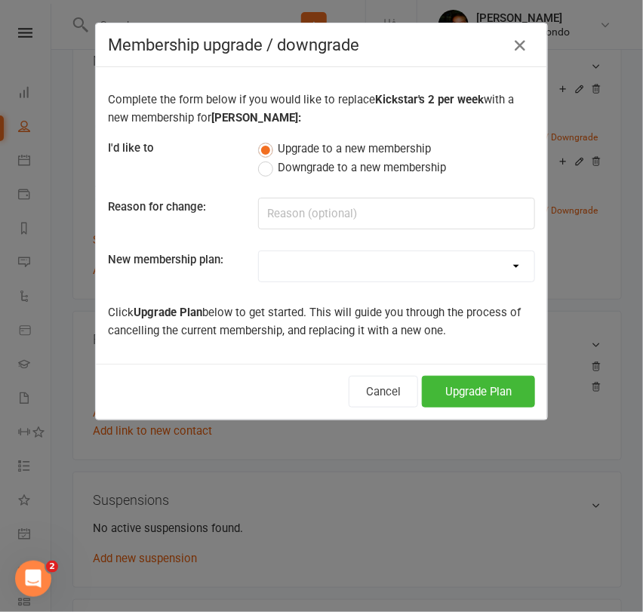
click at [308, 264] on select "Mini Rangers 1 classes Per Week (3 to 5 Year Olds) Mini Rangers 2 classes Per W…" at bounding box center [397, 266] width 276 height 30
select select "48"
click at [259, 251] on select "Mini Rangers 1 classes Per Week (3 to 5 Year Olds) Mini Rangers 2 classes Per W…" at bounding box center [397, 266] width 276 height 30
click at [456, 388] on button "Upgrade Plan" at bounding box center [478, 392] width 113 height 32
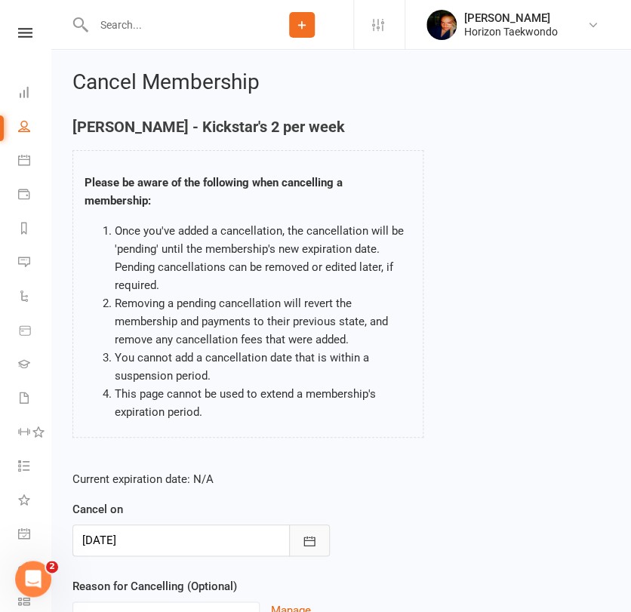
click at [305, 539] on icon "button" at bounding box center [309, 541] width 15 height 15
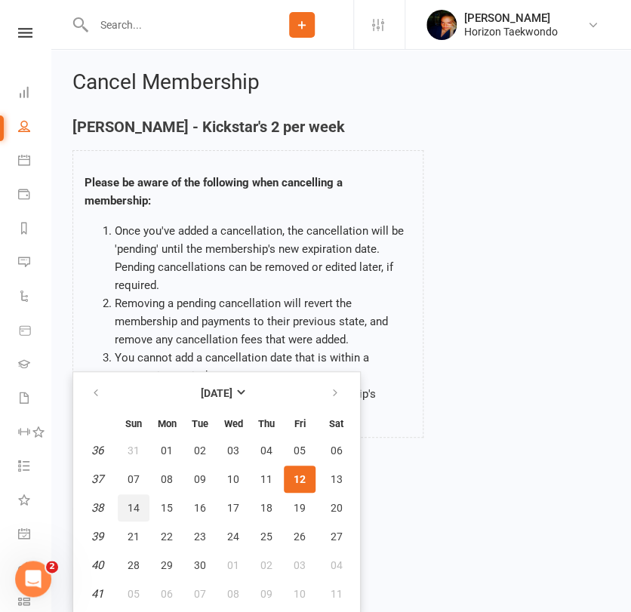
click at [140, 502] on button "14" at bounding box center [134, 508] width 32 height 27
type input "[DATE]"
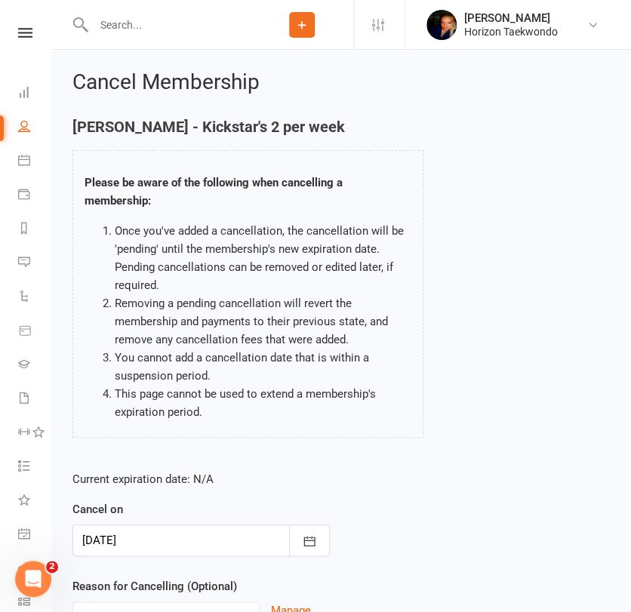
click at [381, 510] on div "Current expiration date: N/A Cancel on [DATE] [DATE] Sun Mon Tue Wed Thu Fri Sa…" at bounding box center [341, 559] width 560 height 200
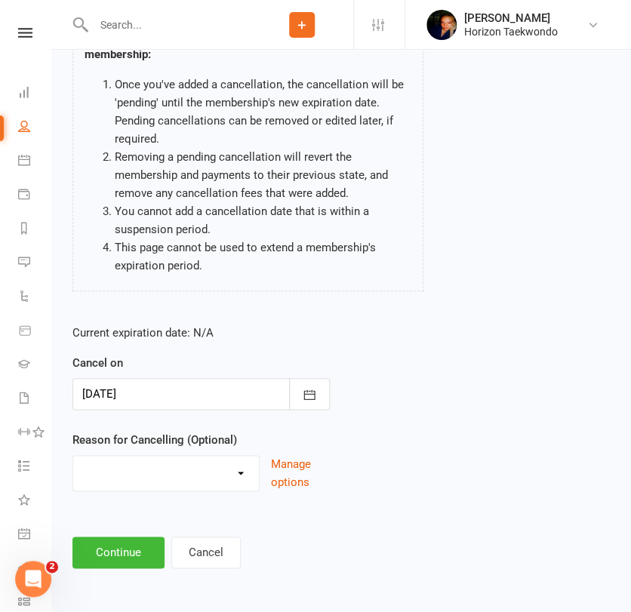
scroll to position [148, 0]
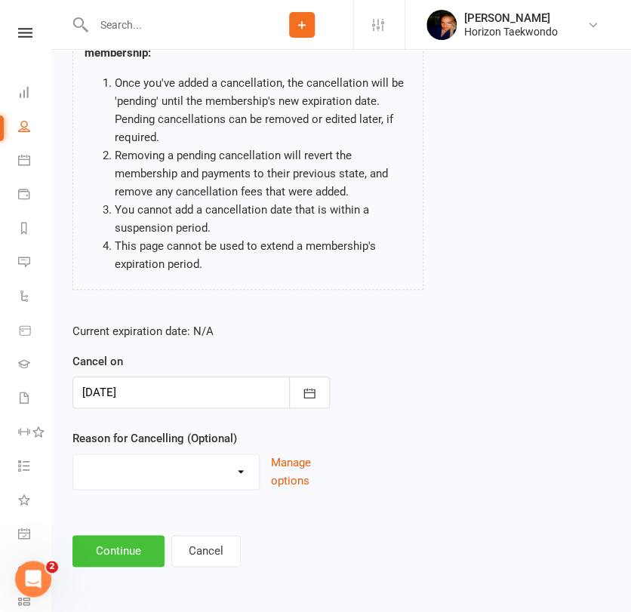
click at [107, 557] on button "Continue" at bounding box center [118, 551] width 92 height 32
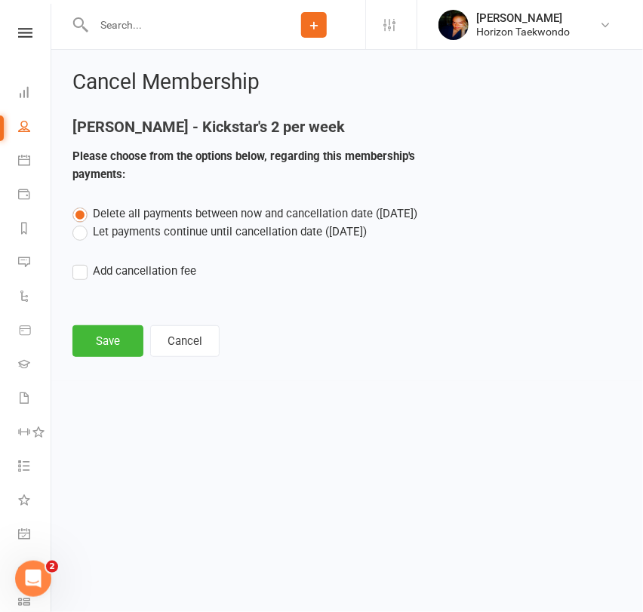
click at [148, 229] on label "Let payments continue until cancellation date ([DATE])" at bounding box center [219, 232] width 294 height 18
click at [82, 223] on input "Let payments continue until cancellation date ([DATE])" at bounding box center [77, 223] width 10 height 0
click at [116, 350] on button "Save" at bounding box center [107, 341] width 71 height 32
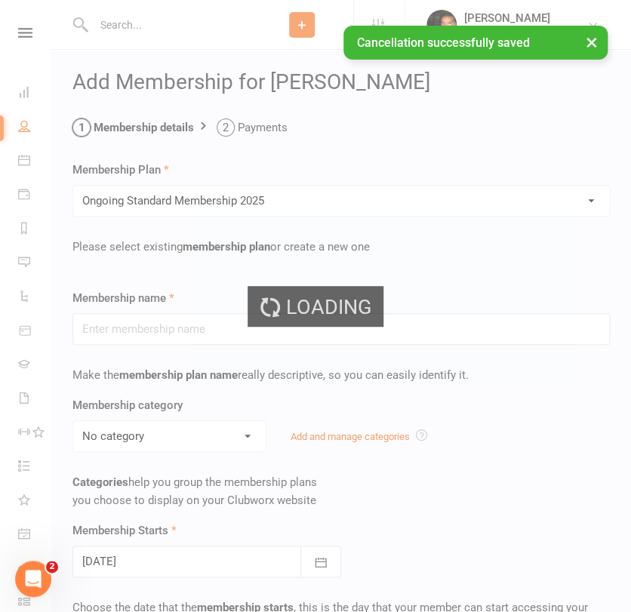
type input "Ongoing Standard Membership 2025"
type input "0"
type input "2"
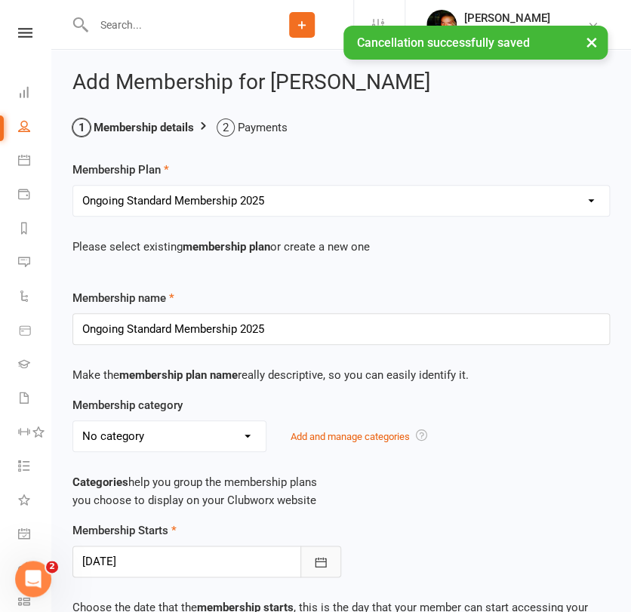
click at [316, 555] on icon "button" at bounding box center [320, 562] width 15 height 15
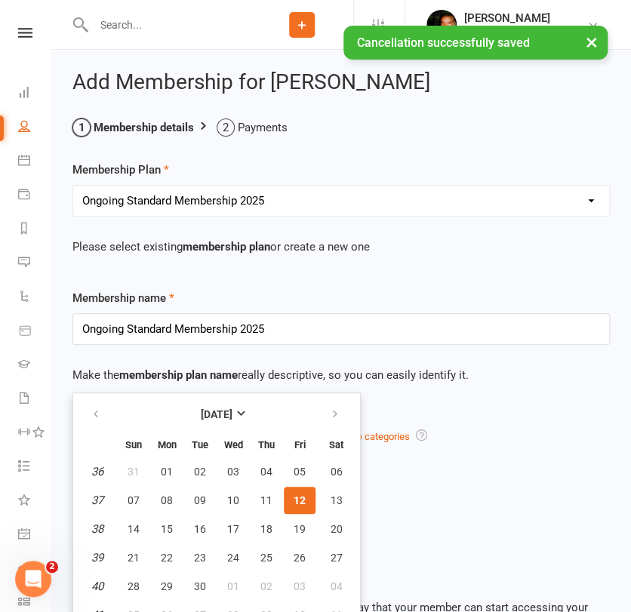
scroll to position [16, 0]
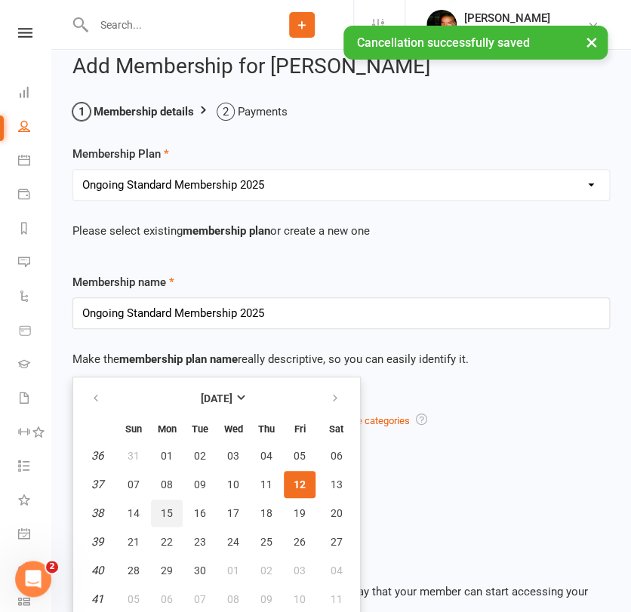
click at [165, 509] on span "15" at bounding box center [167, 513] width 12 height 12
type input "[DATE]"
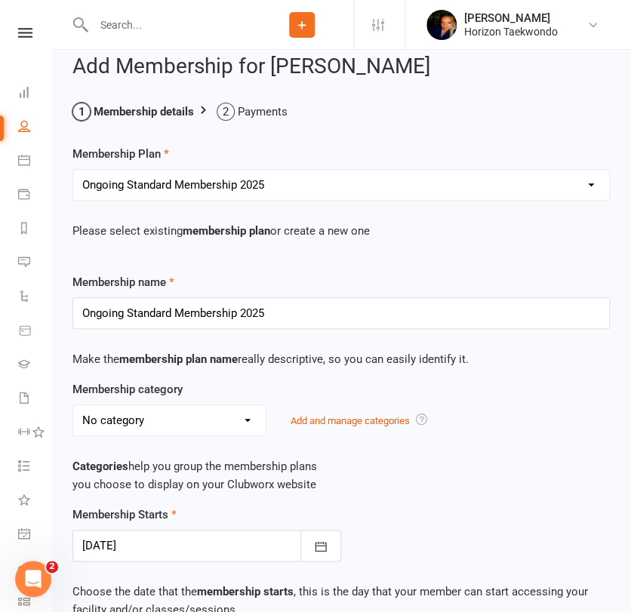
click at [336, 522] on div "Membership Starts [DATE] [DATE] Sun Mon Tue Wed Thu Fri Sat 36 31 01 02 03 04 0…" at bounding box center [341, 534] width 560 height 56
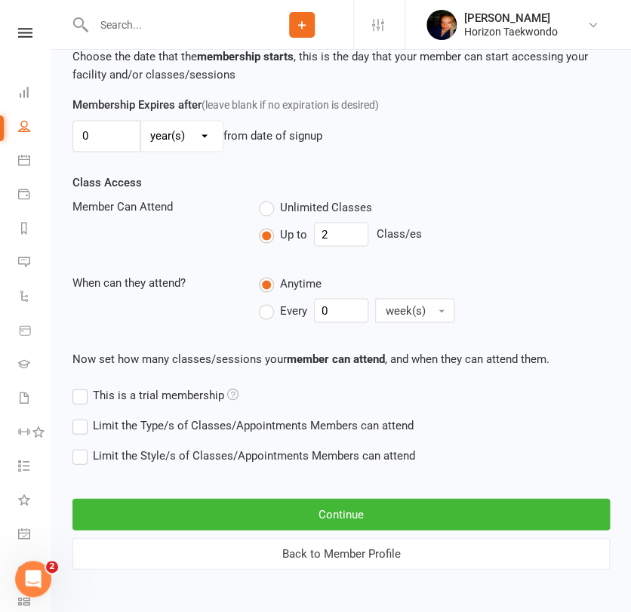
scroll to position [553, 0]
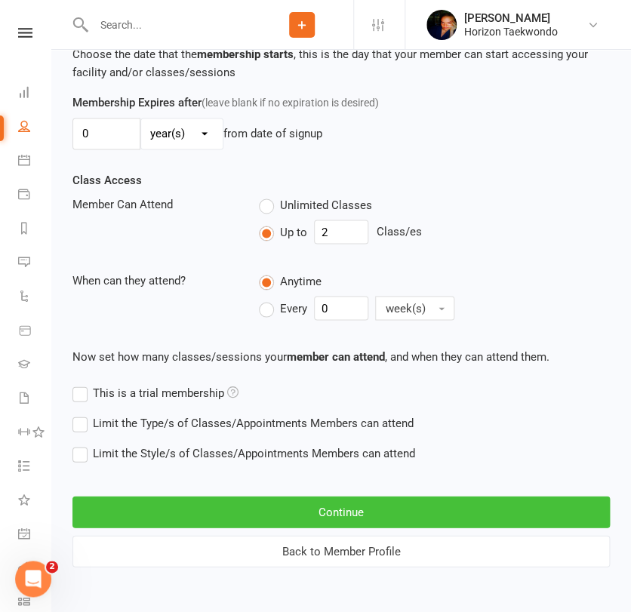
click at [336, 522] on button "Continue" at bounding box center [341, 512] width 538 height 32
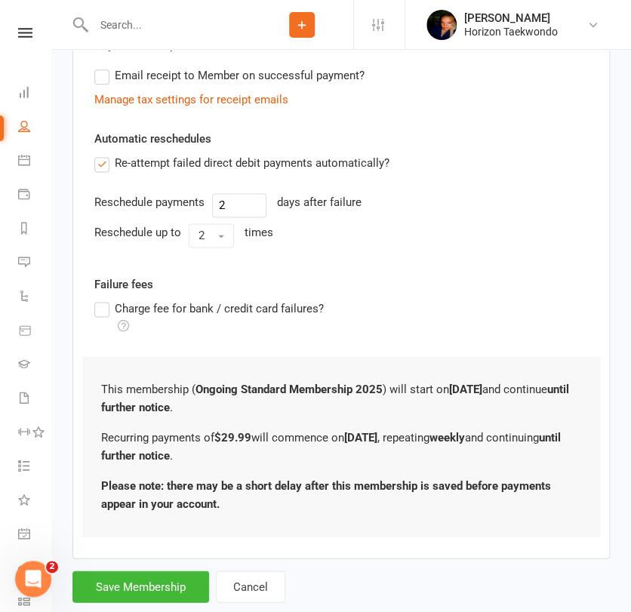
scroll to position [476, 0]
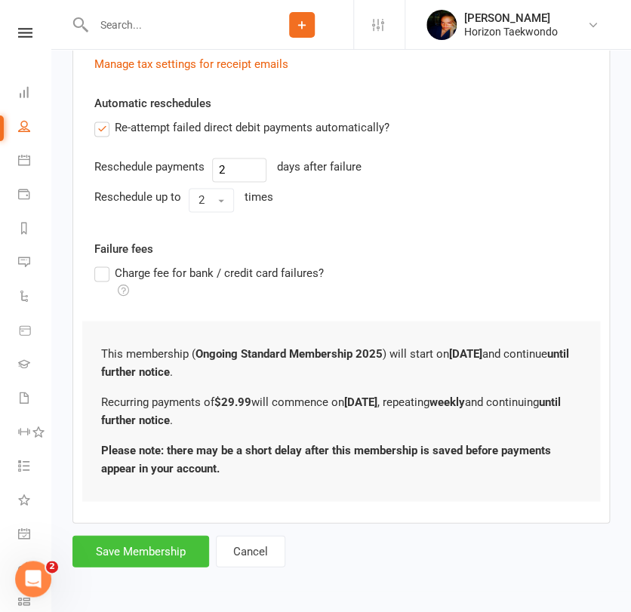
click at [128, 549] on button "Save Membership" at bounding box center [140, 551] width 137 height 32
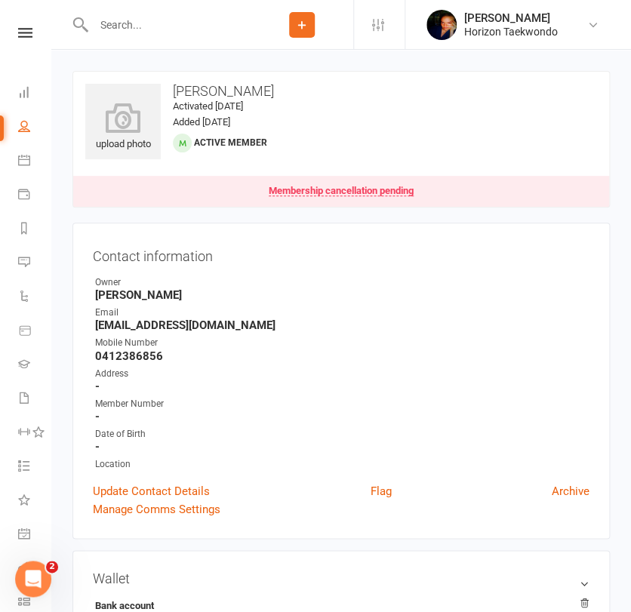
click at [131, 19] on input "text" at bounding box center [170, 24] width 162 height 21
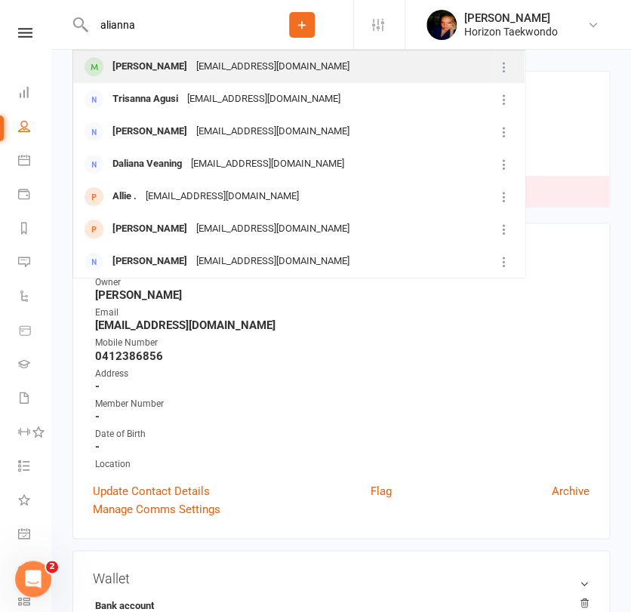
type input "alianna"
click at [136, 67] on div "[PERSON_NAME]" at bounding box center [150, 67] width 84 height 22
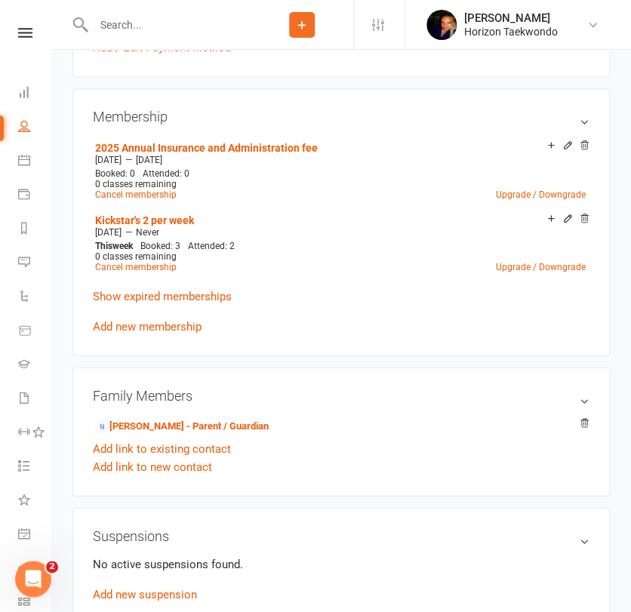
scroll to position [570, 0]
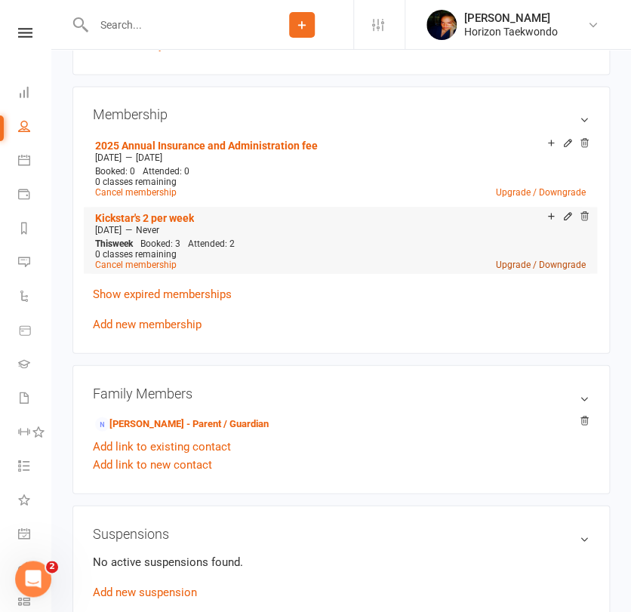
click at [518, 263] on link "Upgrade / Downgrade" at bounding box center [541, 264] width 90 height 11
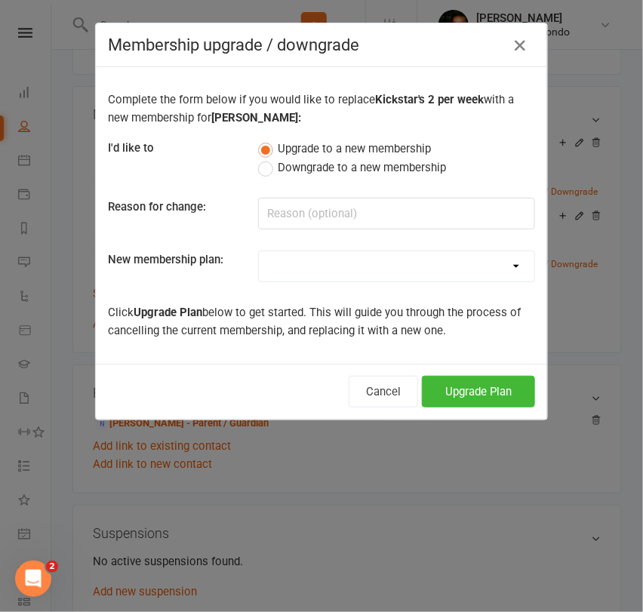
click at [390, 278] on select "Mini Rangers 1 classes Per Week (3 to 5 Year Olds) Mini Rangers 2 classes Per W…" at bounding box center [397, 266] width 276 height 30
select select "48"
click at [259, 251] on select "Mini Rangers 1 classes Per Week (3 to 5 Year Olds) Mini Rangers 2 classes Per W…" at bounding box center [397, 266] width 276 height 30
click at [439, 398] on button "Upgrade Plan" at bounding box center [478, 392] width 113 height 32
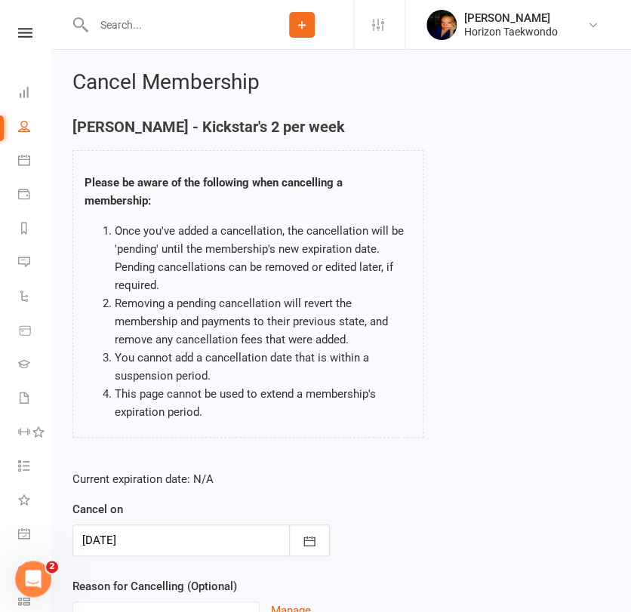
click at [285, 536] on div at bounding box center [200, 541] width 257 height 32
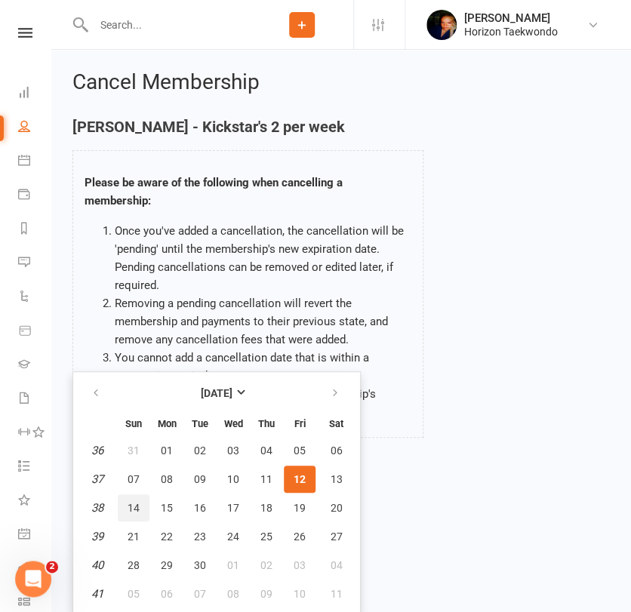
click at [136, 511] on span "14" at bounding box center [134, 508] width 12 height 12
type input "[DATE]"
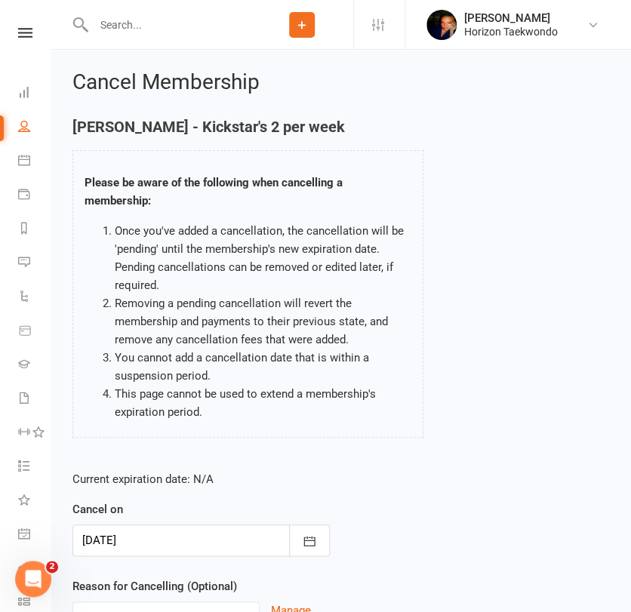
click at [375, 518] on div "Current expiration date: N/A Cancel on [DATE] [DATE] Sun Mon Tue Wed Thu Fri Sa…" at bounding box center [341, 559] width 560 height 200
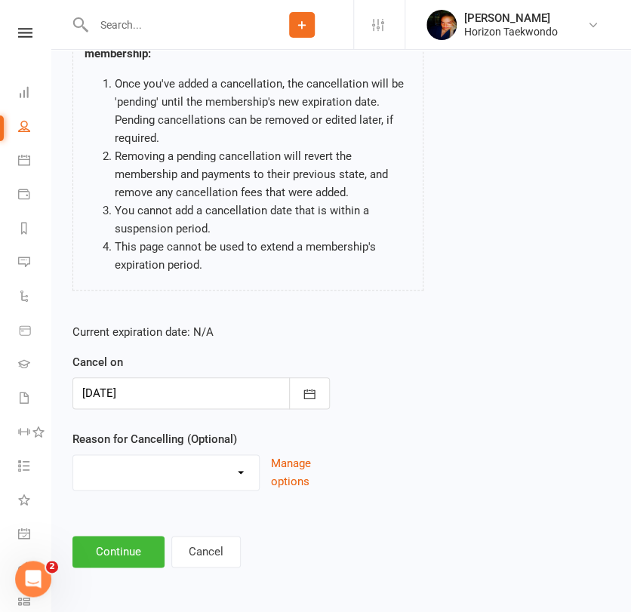
scroll to position [148, 0]
click at [134, 550] on button "Continue" at bounding box center [118, 551] width 92 height 32
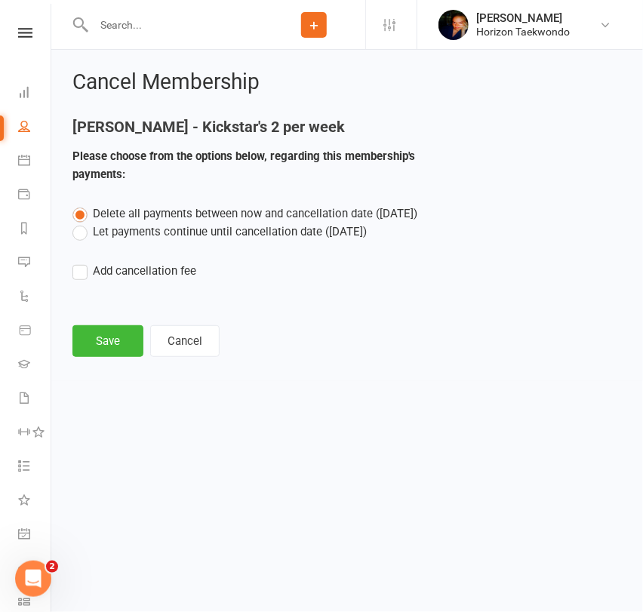
click at [127, 230] on label "Let payments continue until cancellation date ([DATE])" at bounding box center [219, 232] width 294 height 18
click at [82, 223] on input "Let payments continue until cancellation date ([DATE])" at bounding box center [77, 223] width 10 height 0
click at [104, 345] on button "Save" at bounding box center [107, 341] width 71 height 32
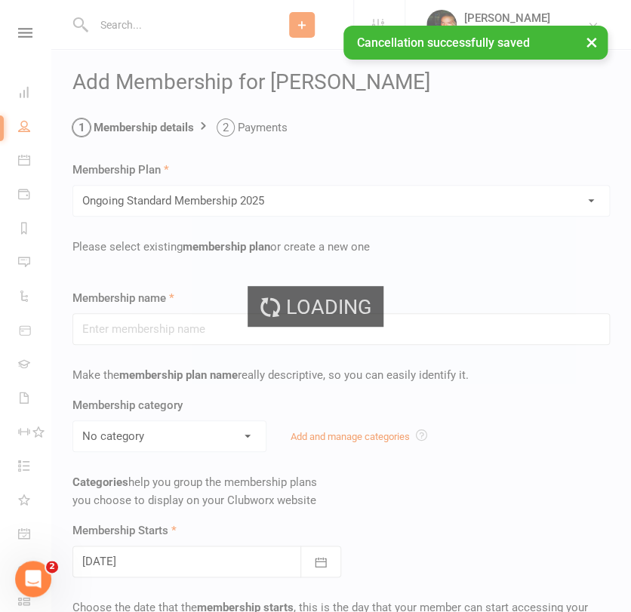
type input "Ongoing Standard Membership 2025"
type input "0"
type input "2"
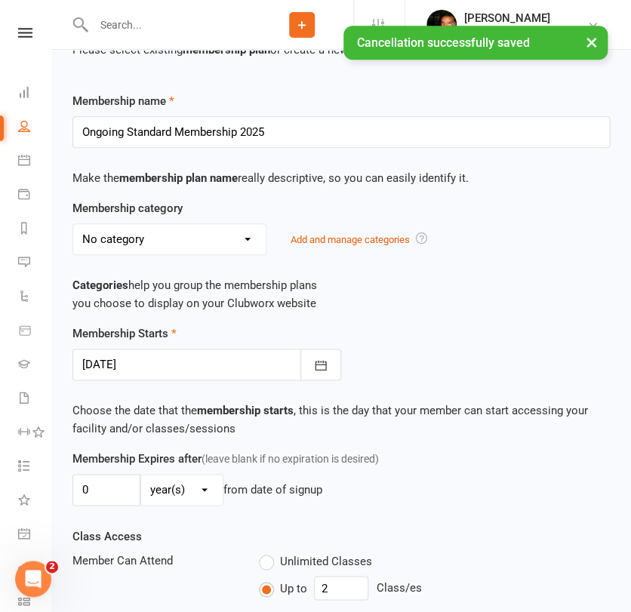
scroll to position [235, 0]
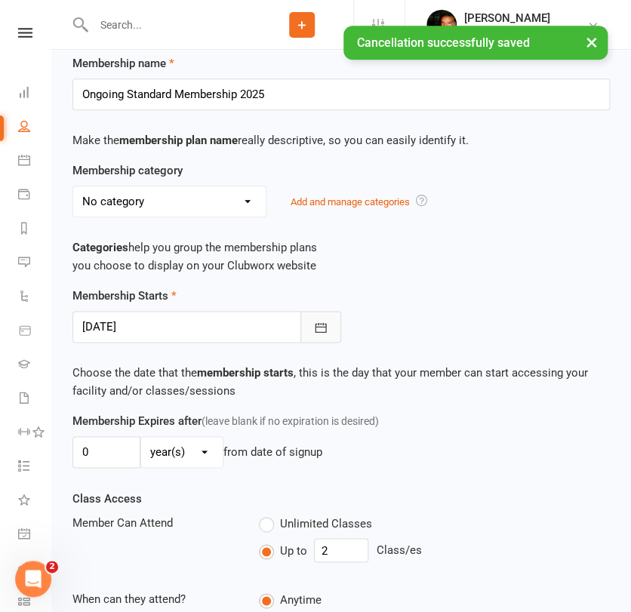
click at [314, 328] on icon "button" at bounding box center [320, 327] width 15 height 15
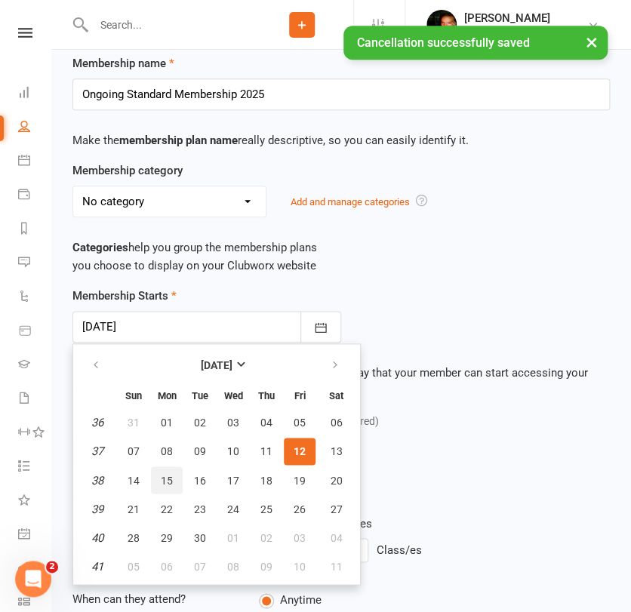
click at [169, 480] on span "15" at bounding box center [167, 480] width 12 height 12
type input "[DATE]"
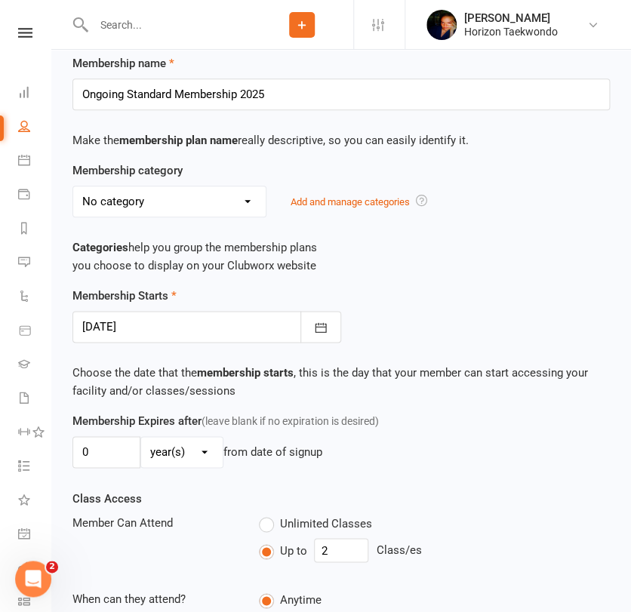
click at [438, 470] on div "Membership Expires after (leave blank if no expiration is desired) 0 day(s) wee…" at bounding box center [341, 450] width 560 height 77
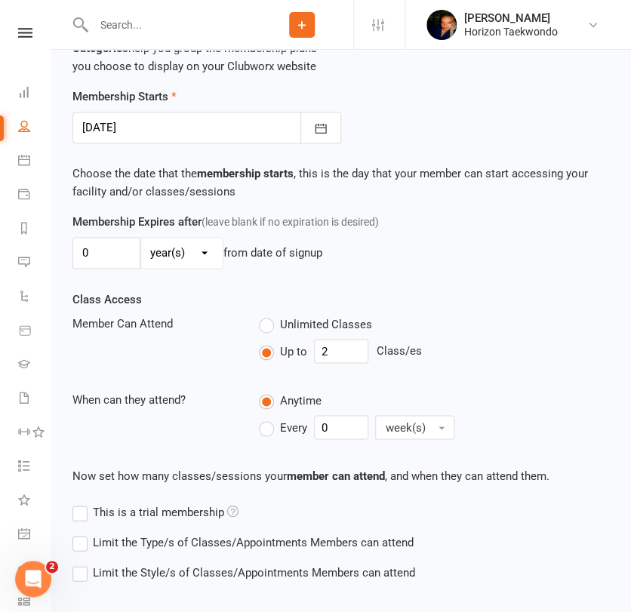
scroll to position [553, 0]
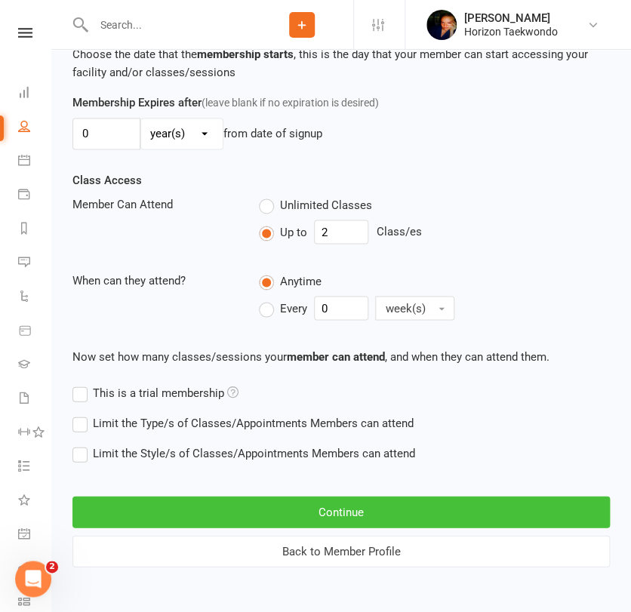
click at [429, 507] on button "Continue" at bounding box center [341, 512] width 538 height 32
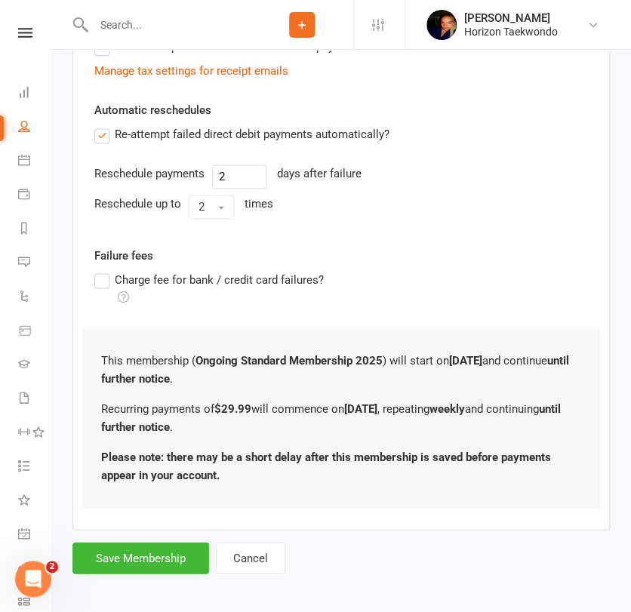
scroll to position [476, 0]
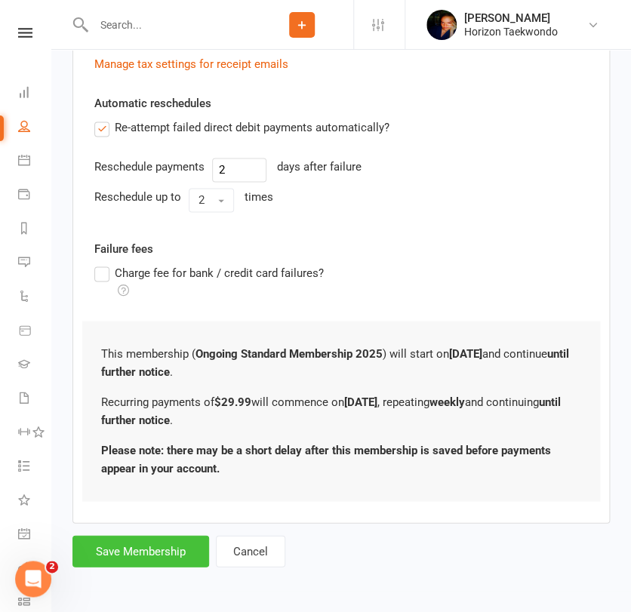
click at [160, 553] on button "Save Membership" at bounding box center [140, 551] width 137 height 32
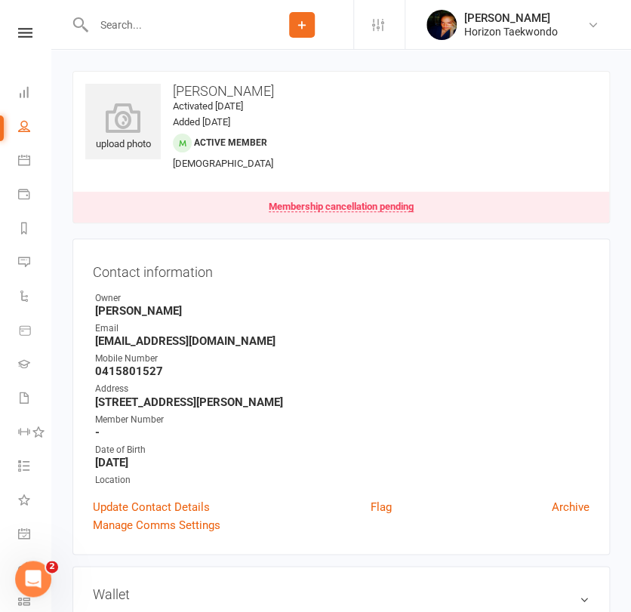
click at [194, 19] on input "text" at bounding box center [170, 24] width 162 height 21
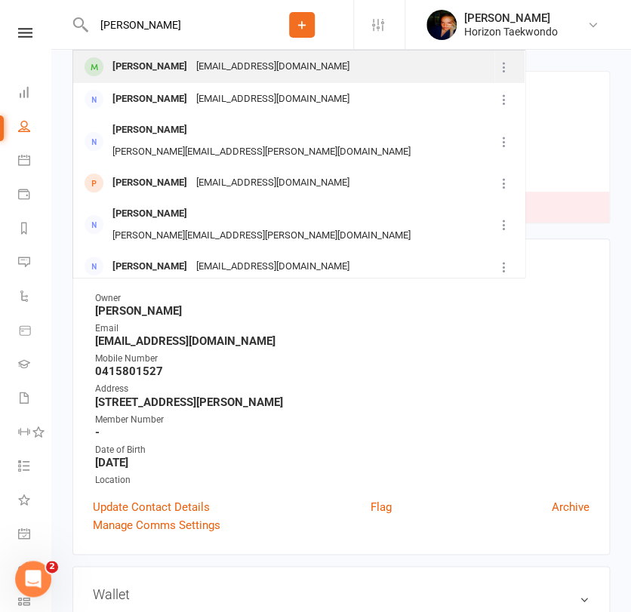
type input "[PERSON_NAME]"
click at [192, 69] on div "[EMAIL_ADDRESS][DOMAIN_NAME]" at bounding box center [273, 67] width 162 height 22
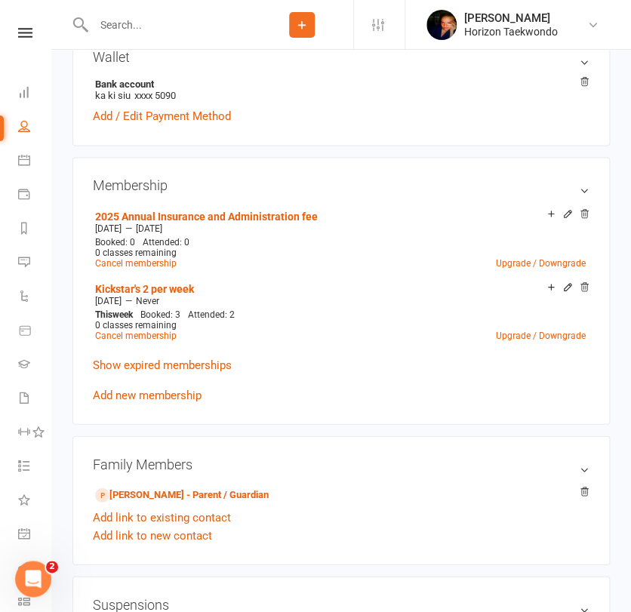
scroll to position [537, 0]
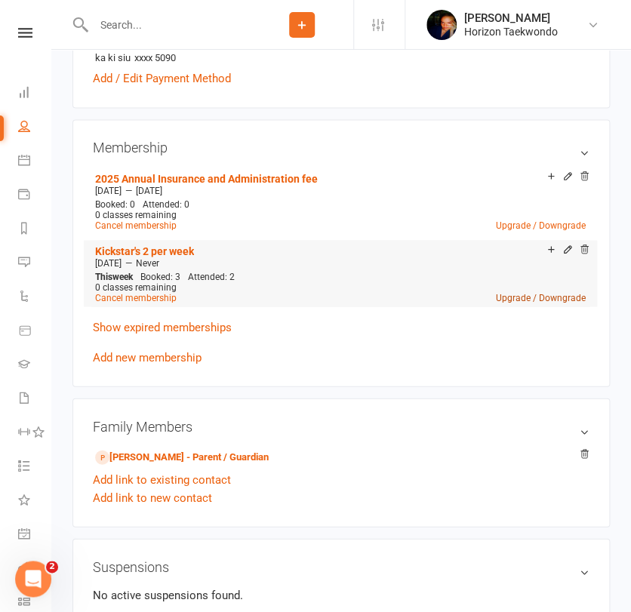
click at [530, 298] on link "Upgrade / Downgrade" at bounding box center [541, 297] width 90 height 11
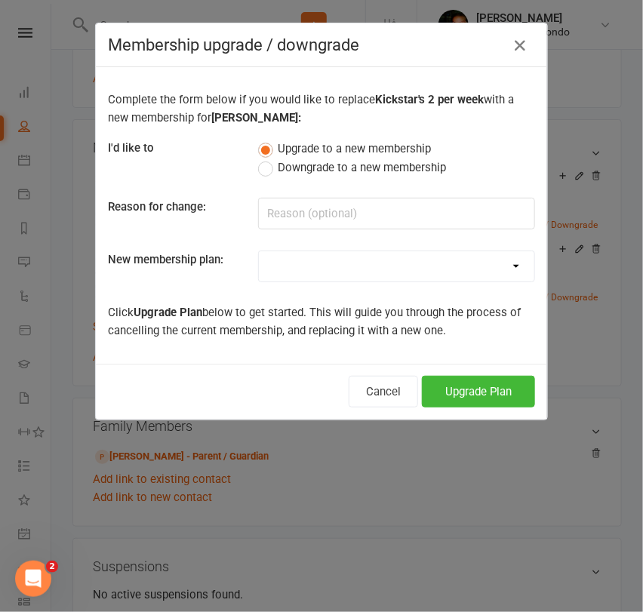
click at [381, 271] on select "Mini Rangers 1 classes Per Week (3 to 5 Year Olds) Mini Rangers 2 classes Per W…" at bounding box center [397, 266] width 276 height 30
select select "48"
click at [259, 251] on select "Mini Rangers 1 classes Per Week (3 to 5 Year Olds) Mini Rangers 2 classes Per W…" at bounding box center [397, 266] width 276 height 30
click at [470, 388] on button "Upgrade Plan" at bounding box center [478, 392] width 113 height 32
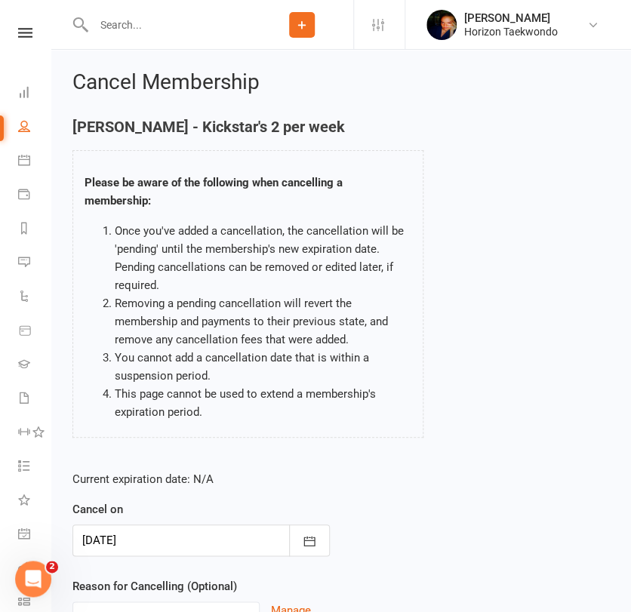
click at [199, 547] on div at bounding box center [200, 541] width 257 height 32
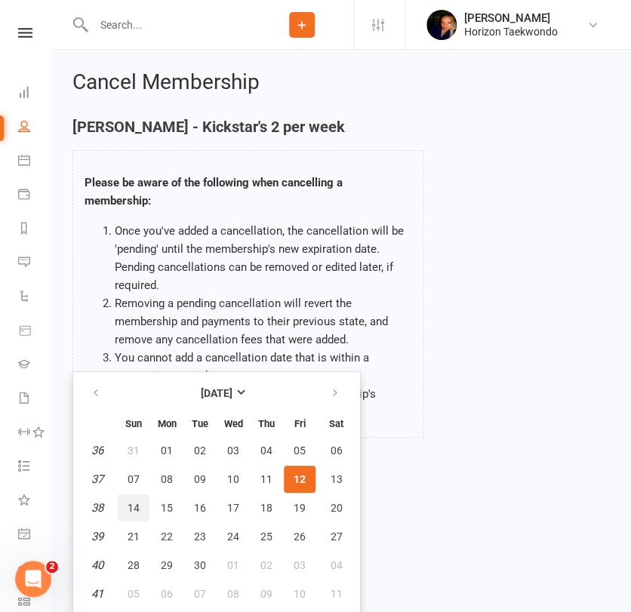
click at [131, 498] on button "14" at bounding box center [134, 508] width 32 height 27
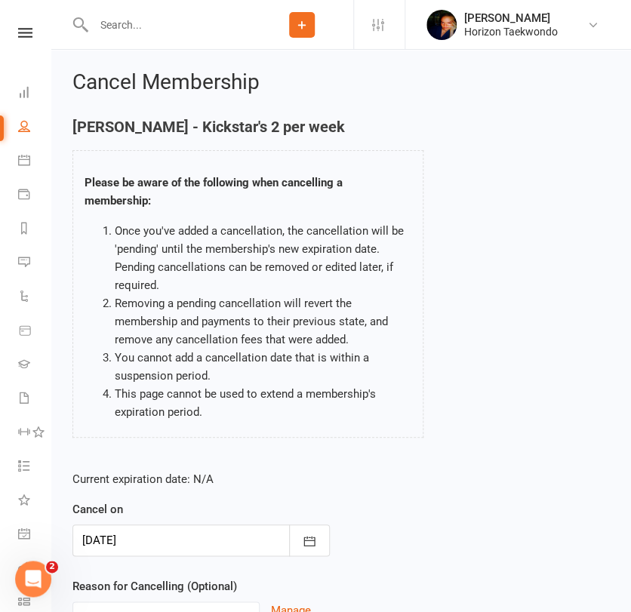
type input "[DATE]"
click at [365, 577] on div "Current expiration date: N/A Cancel on [DATE] [DATE] Sun Mon Tue Wed Thu Fri Sa…" at bounding box center [341, 559] width 560 height 200
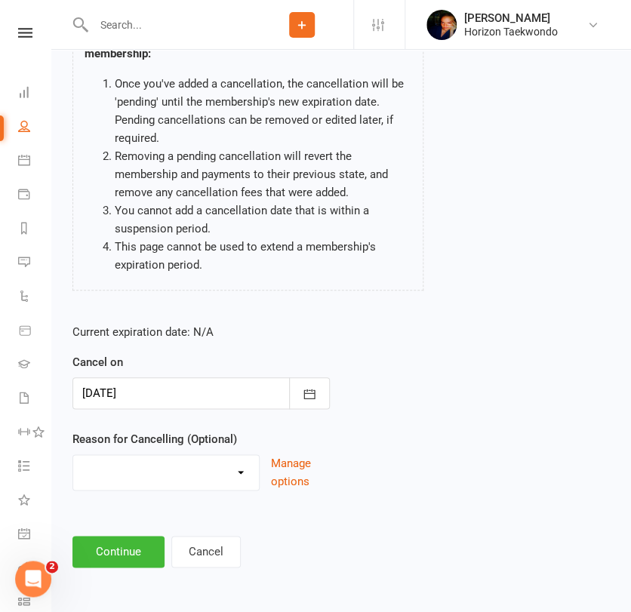
scroll to position [148, 0]
click at [140, 545] on button "Continue" at bounding box center [118, 551] width 92 height 32
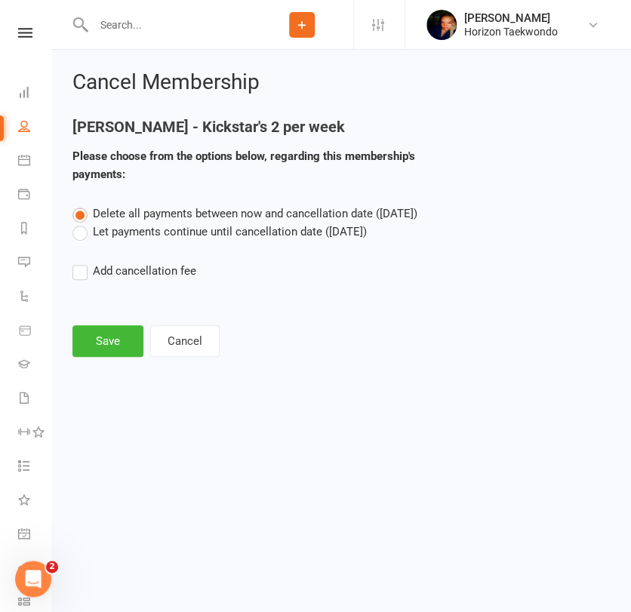
scroll to position [0, 0]
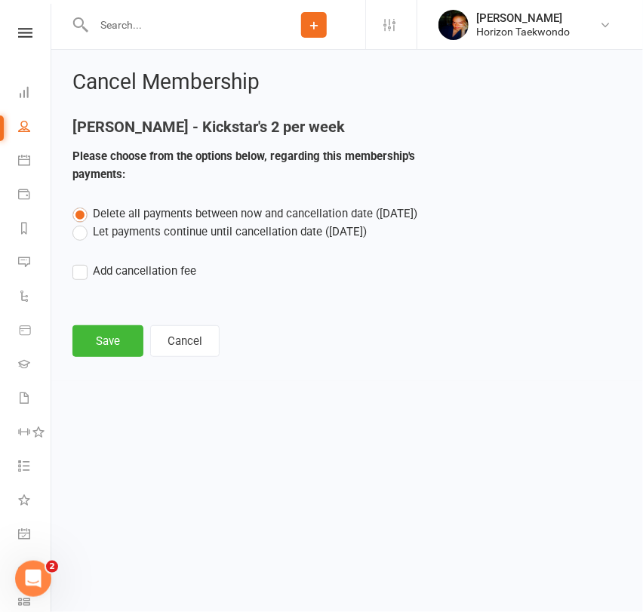
click at [112, 231] on label "Let payments continue until cancellation date ([DATE])" at bounding box center [219, 232] width 294 height 18
click at [82, 223] on input "Let payments continue until cancellation date ([DATE])" at bounding box center [77, 223] width 10 height 0
click at [102, 361] on div "Cancel Membership [PERSON_NAME] - Kickstar's 2 per week Please choose from the …" at bounding box center [347, 215] width 592 height 331
click at [100, 351] on button "Save" at bounding box center [107, 341] width 71 height 32
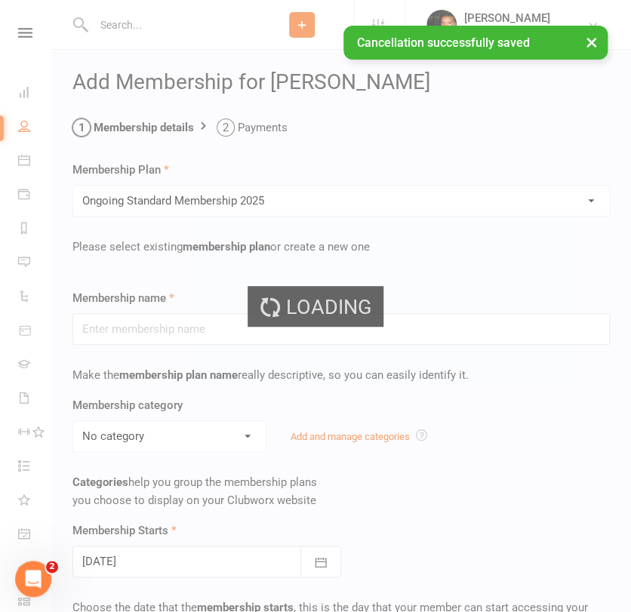
type input "Ongoing Standard Membership 2025"
type input "0"
type input "2"
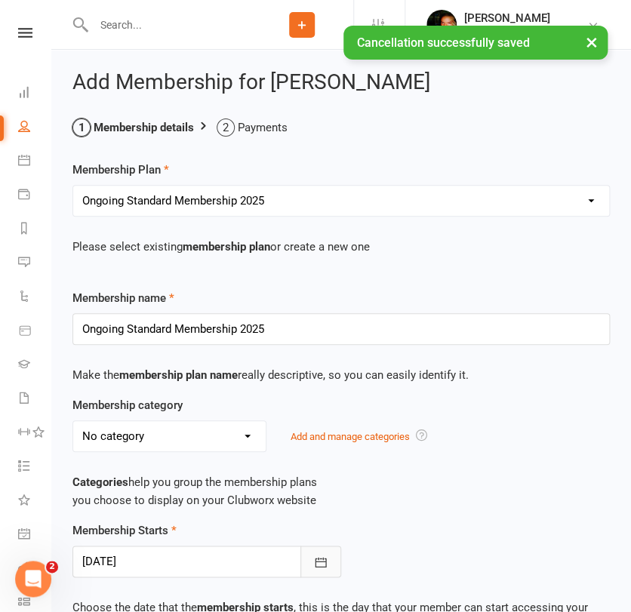
click at [318, 561] on icon "button" at bounding box center [320, 562] width 15 height 15
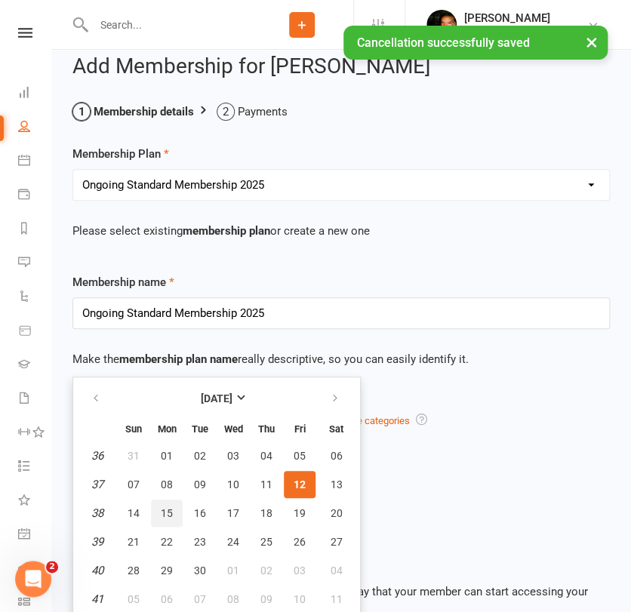
click at [167, 515] on span "15" at bounding box center [167, 513] width 12 height 12
type input "[DATE]"
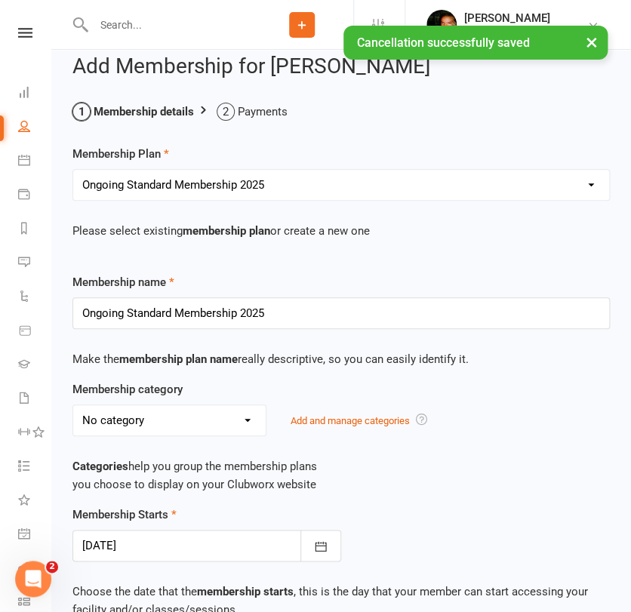
click at [411, 510] on div "Membership Starts [DATE] [DATE] Sun Mon Tue Wed Thu Fri Sat 36 31 01 02 03 04 0…" at bounding box center [341, 534] width 560 height 56
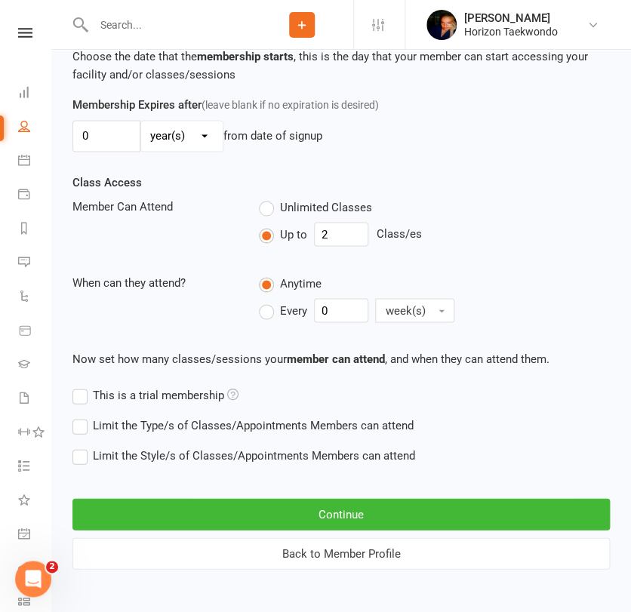
scroll to position [553, 0]
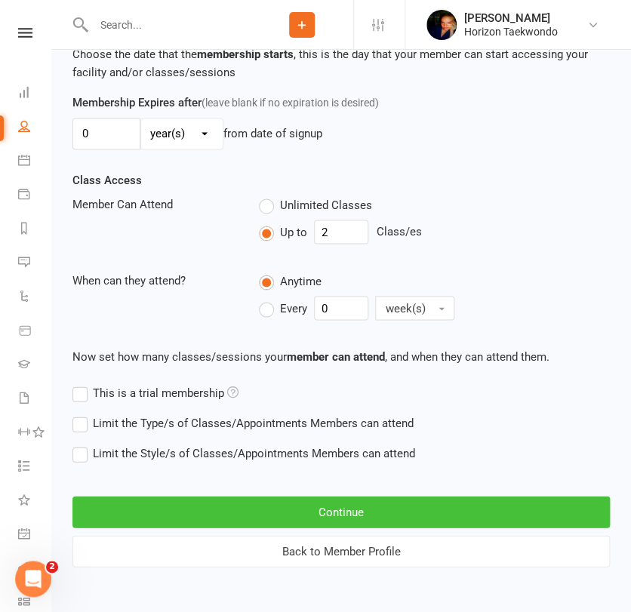
click at [411, 510] on button "Continue" at bounding box center [341, 512] width 538 height 32
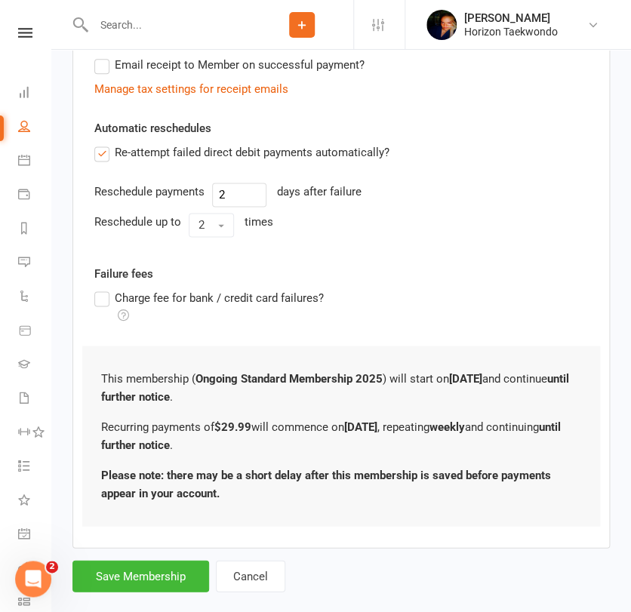
scroll to position [476, 0]
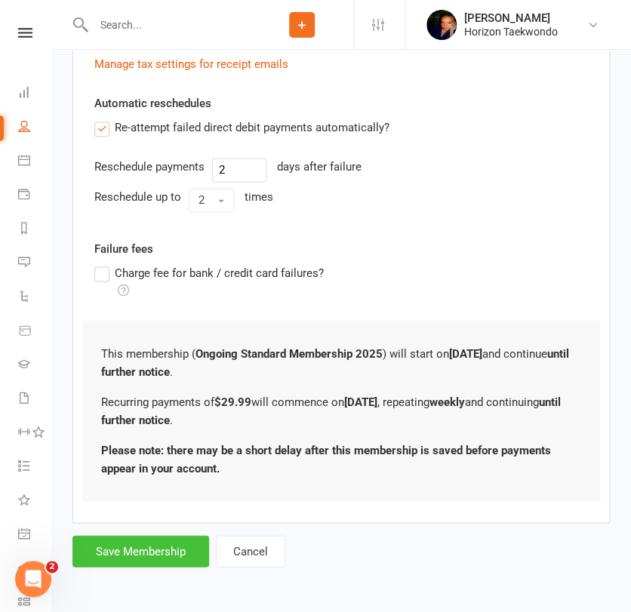
click at [166, 544] on button "Save Membership" at bounding box center [140, 551] width 137 height 32
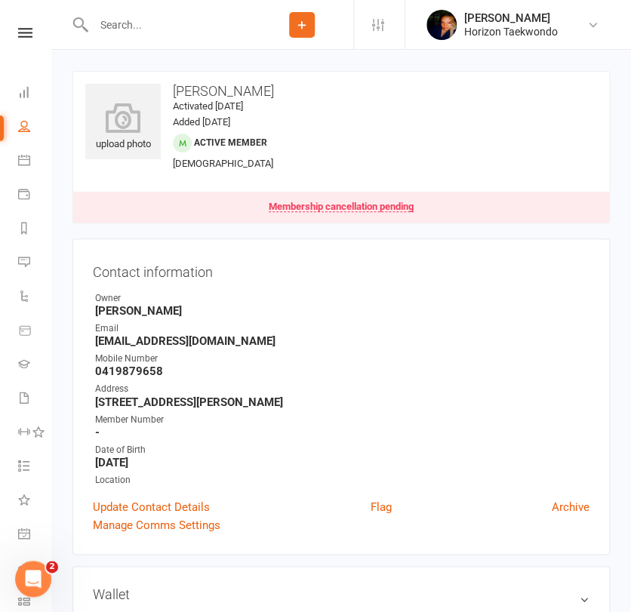
click at [116, 22] on input "text" at bounding box center [170, 24] width 162 height 21
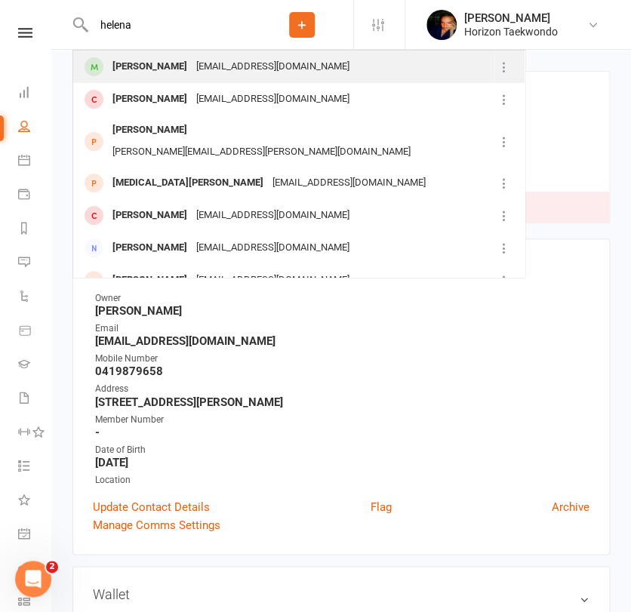
type input "helena"
click at [144, 69] on div "[PERSON_NAME]" at bounding box center [150, 67] width 84 height 22
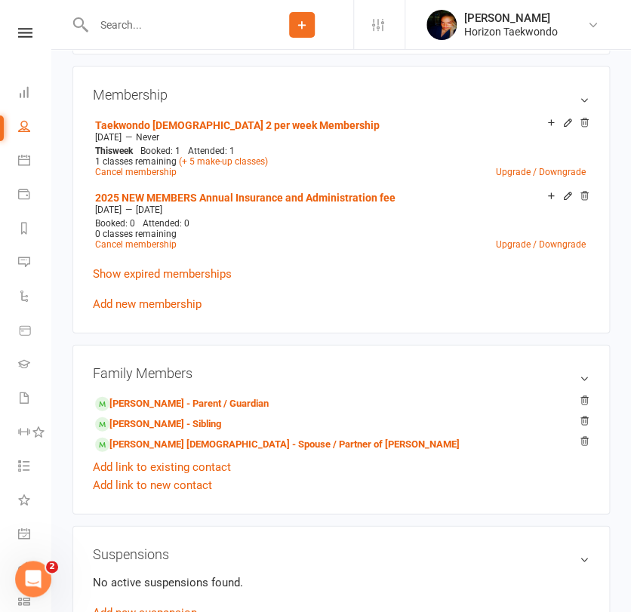
scroll to position [637, 0]
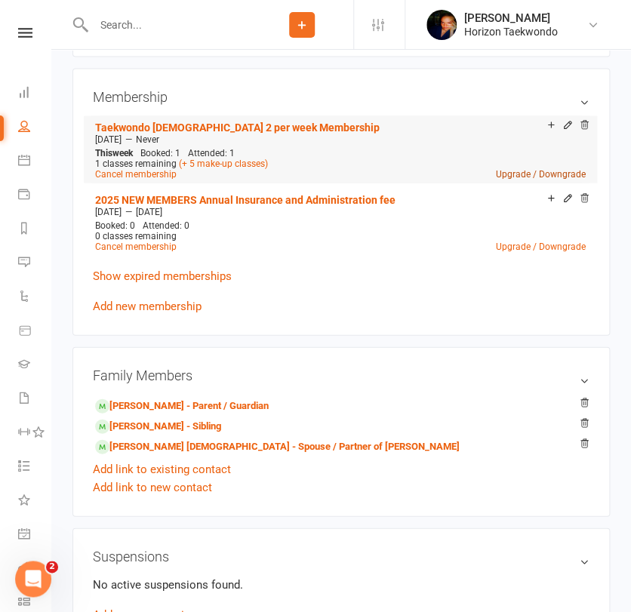
click at [520, 177] on link "Upgrade / Downgrade" at bounding box center [541, 173] width 90 height 11
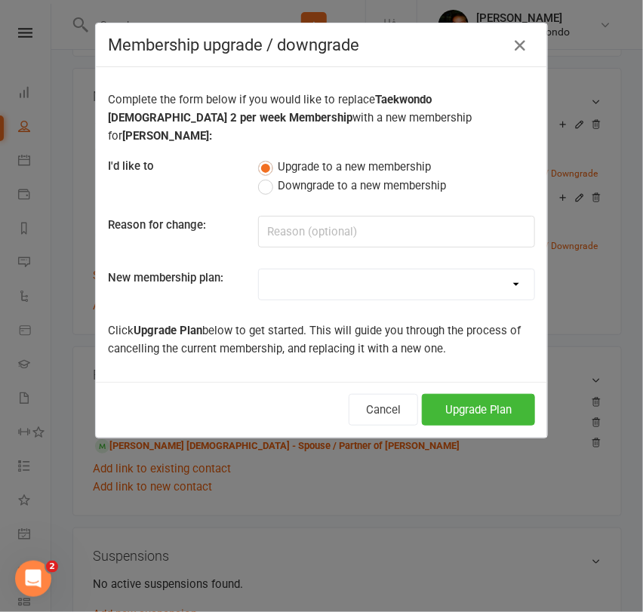
click at [368, 275] on select "Mini Rangers 1 classes Per Week (3 to 5 Year Olds) Mini Rangers 2 classes Per W…" at bounding box center [397, 285] width 276 height 30
select select "48"
click at [259, 270] on select "Mini Rangers 1 classes Per Week (3 to 5 Year Olds) Mini Rangers 2 classes Per W…" at bounding box center [397, 285] width 276 height 30
click at [469, 399] on button "Upgrade Plan" at bounding box center [478, 410] width 113 height 32
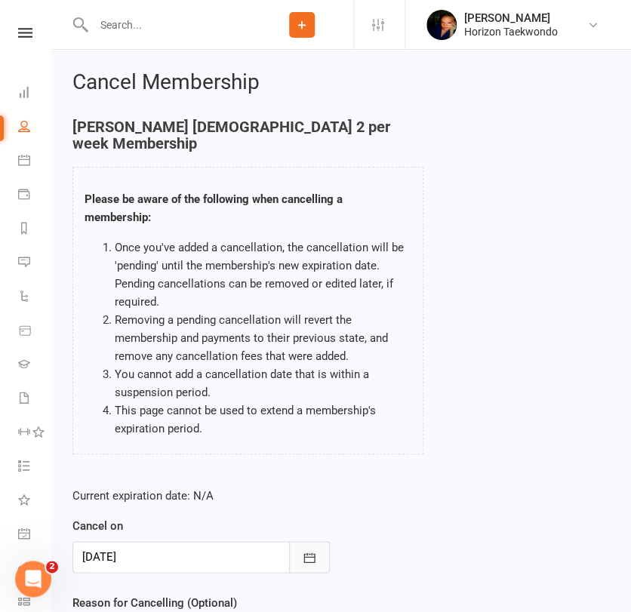
click at [308, 551] on icon "button" at bounding box center [309, 557] width 15 height 15
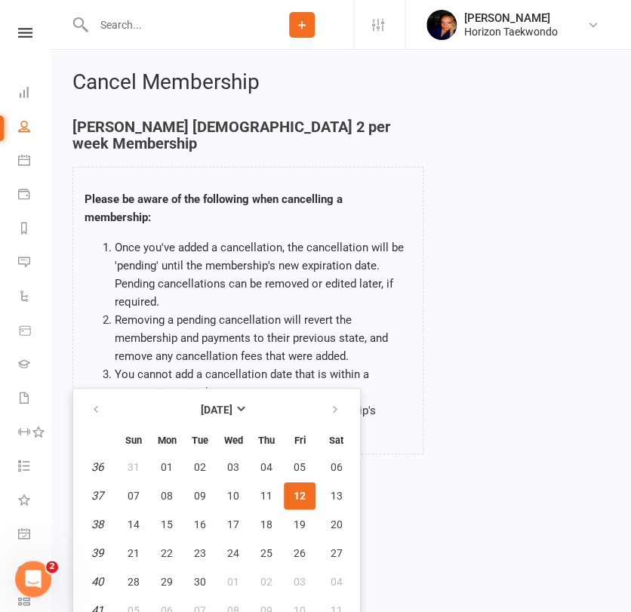
scroll to position [12, 0]
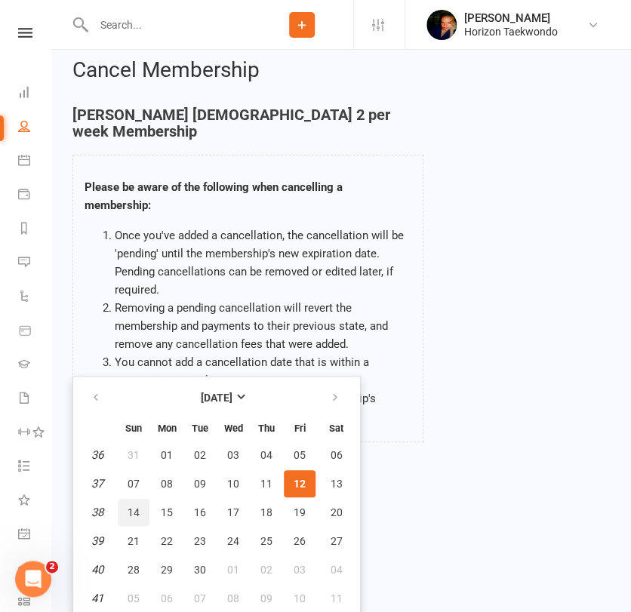
click at [125, 511] on button "14" at bounding box center [134, 512] width 32 height 27
type input "[DATE]"
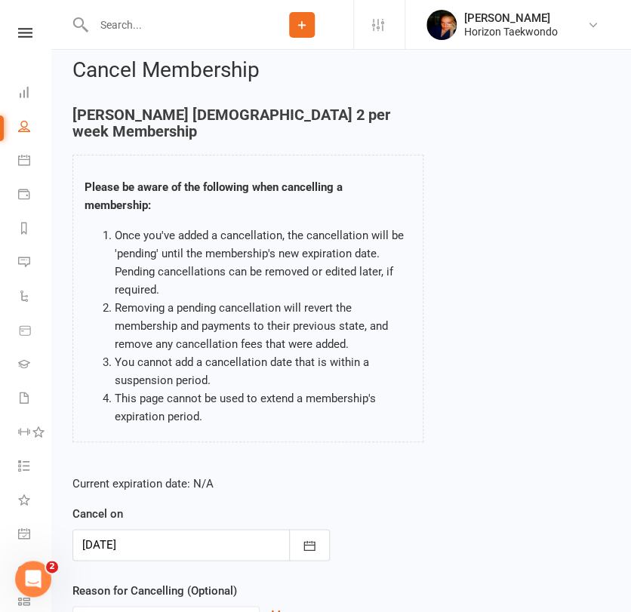
click at [375, 541] on div "Current expiration date: N/A Cancel on [DATE] [DATE] Sun Mon Tue Wed Thu Fri Sa…" at bounding box center [341, 564] width 560 height 200
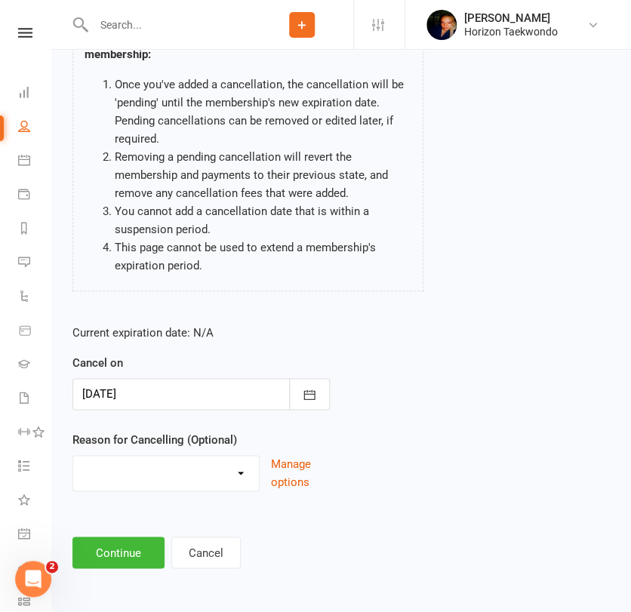
scroll to position [165, 0]
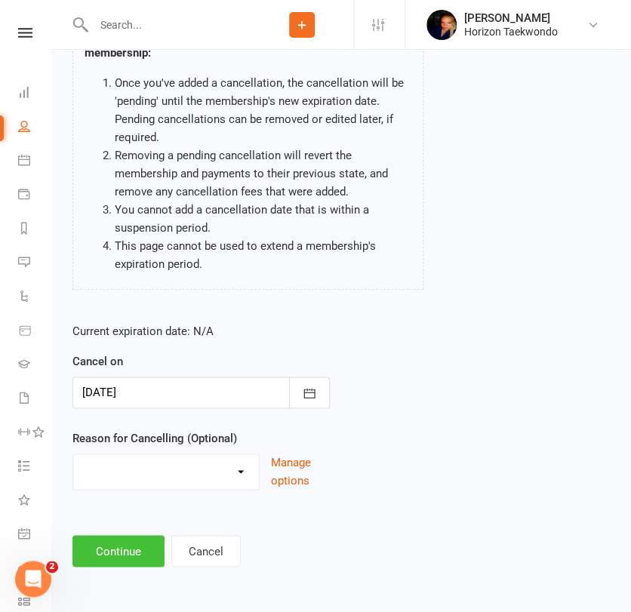
click at [139, 550] on button "Continue" at bounding box center [118, 551] width 92 height 32
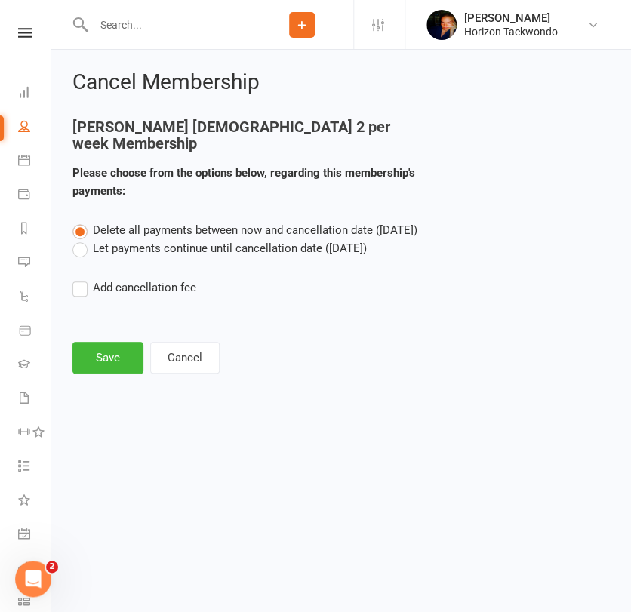
scroll to position [0, 0]
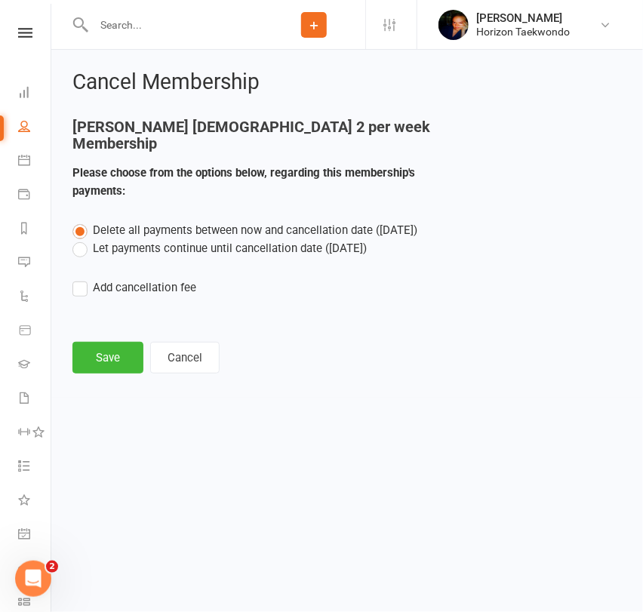
click at [143, 249] on label "Let payments continue until cancellation date ([DATE])" at bounding box center [219, 248] width 294 height 18
click at [82, 239] on input "Let payments continue until cancellation date ([DATE])" at bounding box center [77, 239] width 10 height 0
click at [114, 360] on button "Save" at bounding box center [107, 358] width 71 height 32
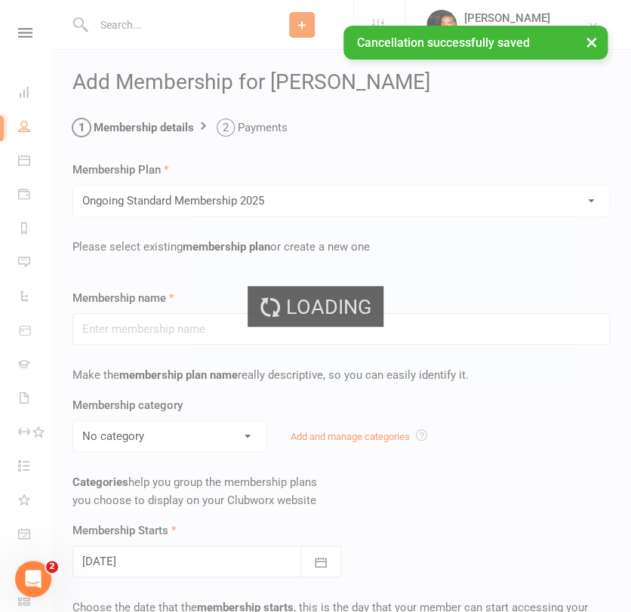
type input "Ongoing Standard Membership 2025"
type input "0"
type input "2"
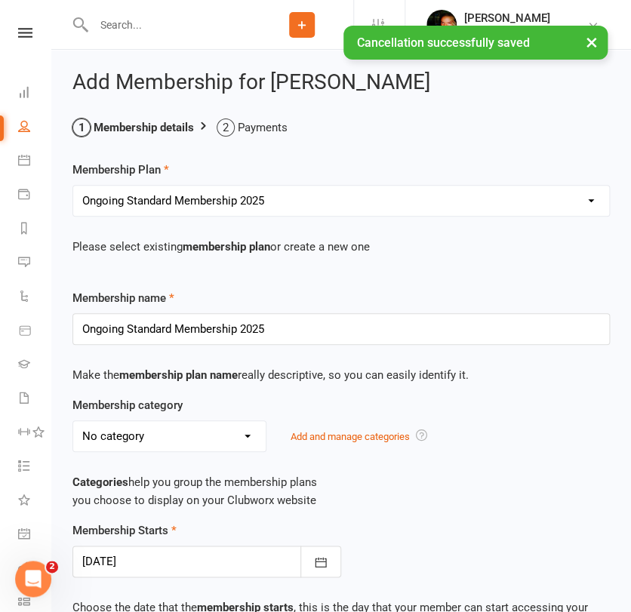
click at [377, 479] on p "Categories help you group the membership plans you choose to display on your Cl…" at bounding box center [341, 491] width 538 height 36
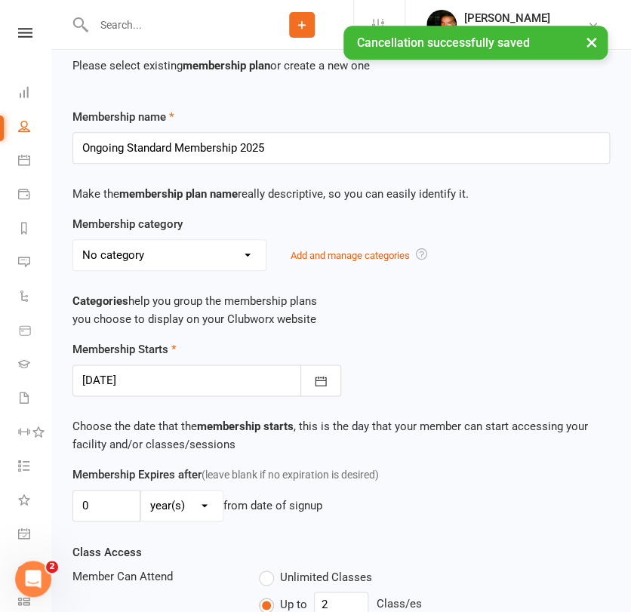
scroll to position [302, 0]
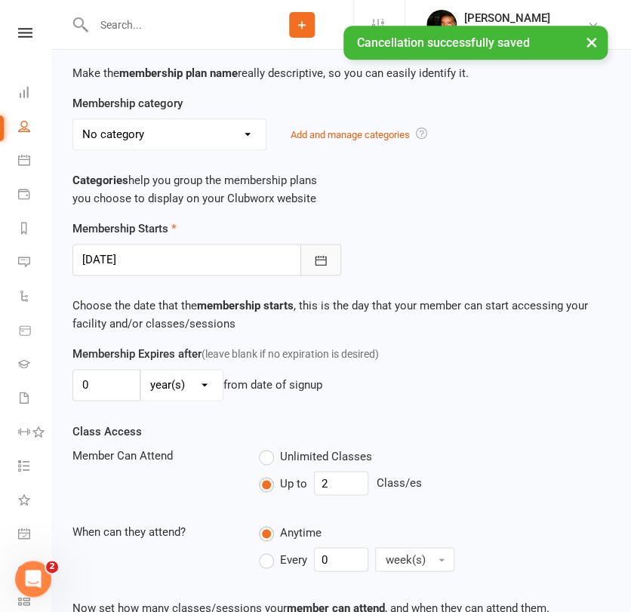
click at [315, 253] on icon "button" at bounding box center [320, 260] width 15 height 15
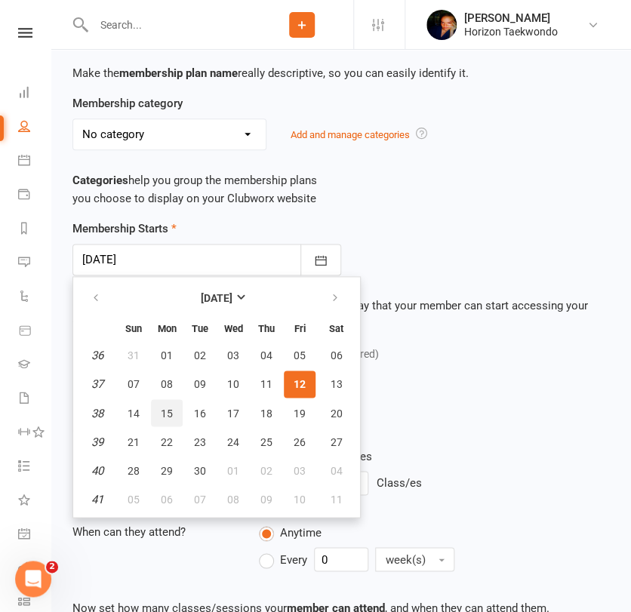
click at [169, 416] on span "15" at bounding box center [167, 413] width 12 height 12
type input "[DATE]"
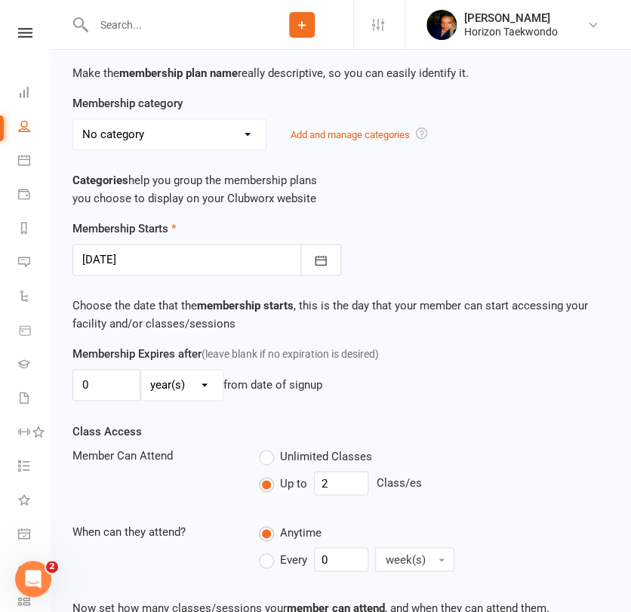
click at [455, 434] on div "Class Access Member Can Attend Unlimited Classes Up to 2 Class/es When can they…" at bounding box center [341, 500] width 560 height 156
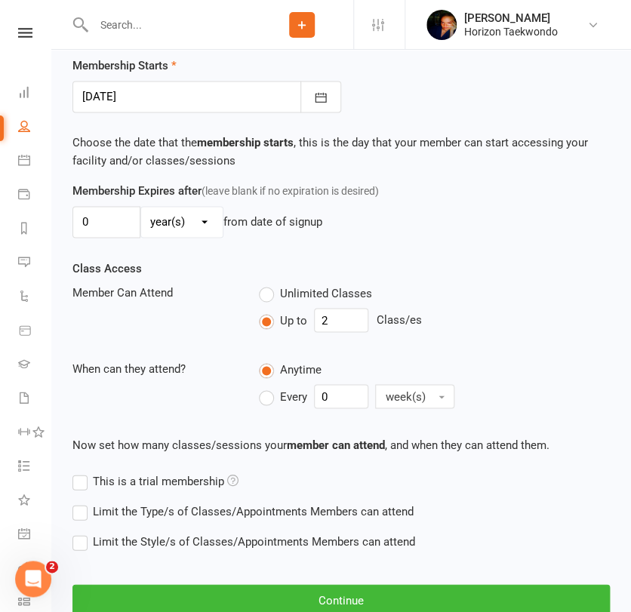
scroll to position [553, 0]
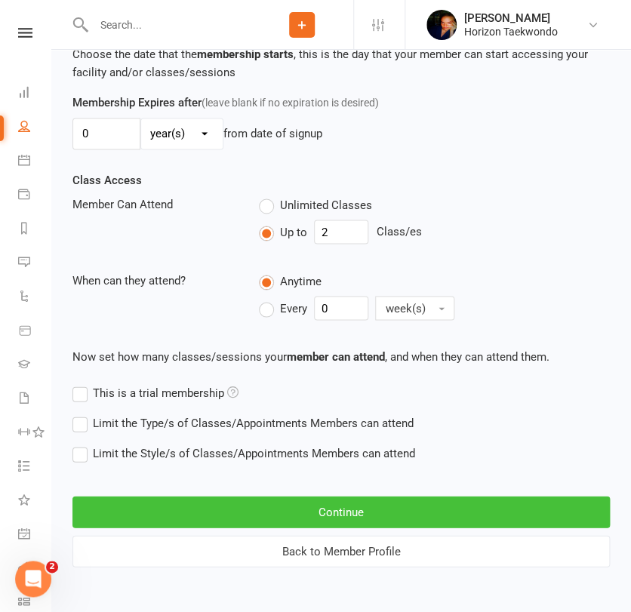
click at [325, 510] on button "Continue" at bounding box center [341, 512] width 538 height 32
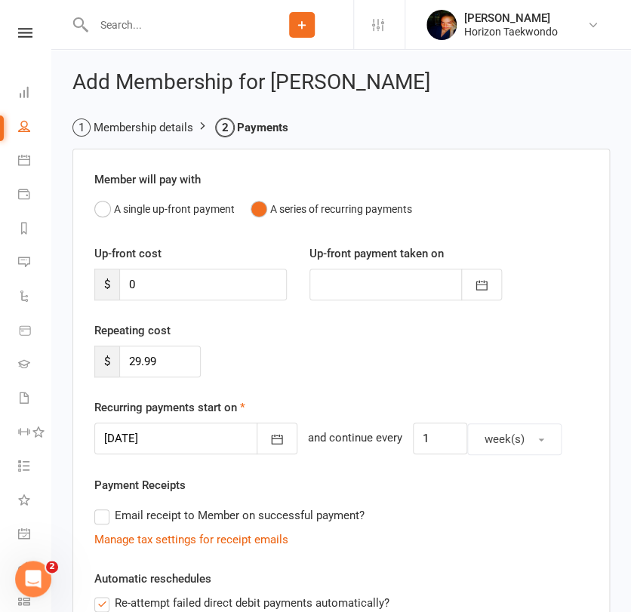
click at [400, 507] on div "Email receipt to Member on successful payment?" at bounding box center [335, 516] width 506 height 30
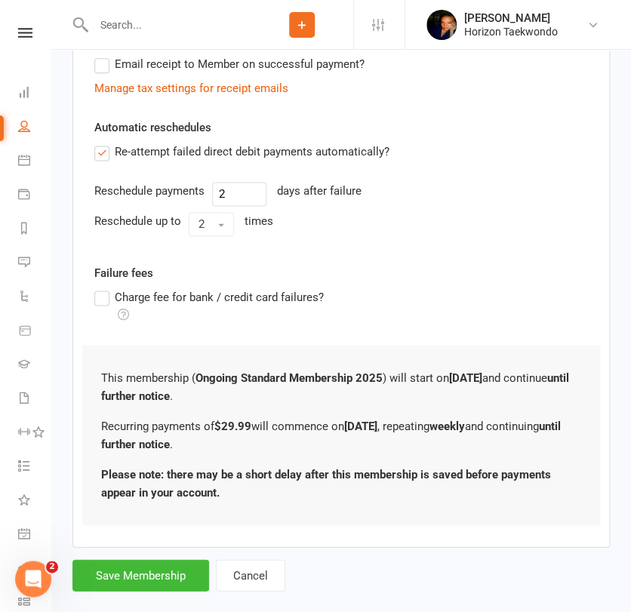
scroll to position [476, 0]
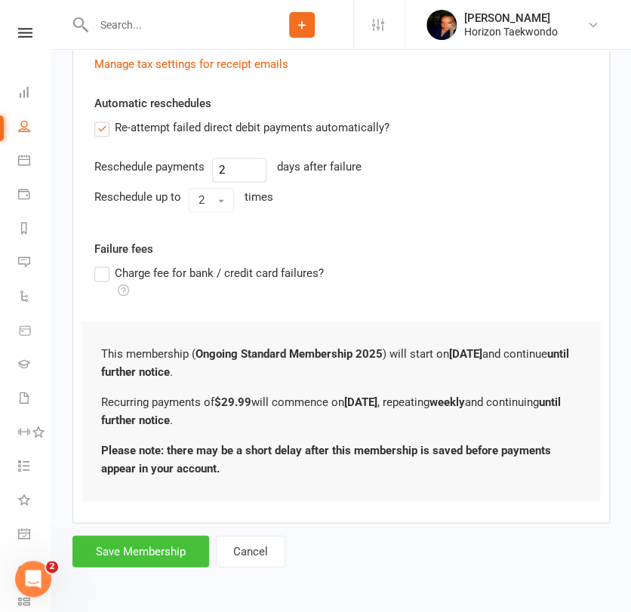
click at [144, 563] on button "Save Membership" at bounding box center [140, 551] width 137 height 32
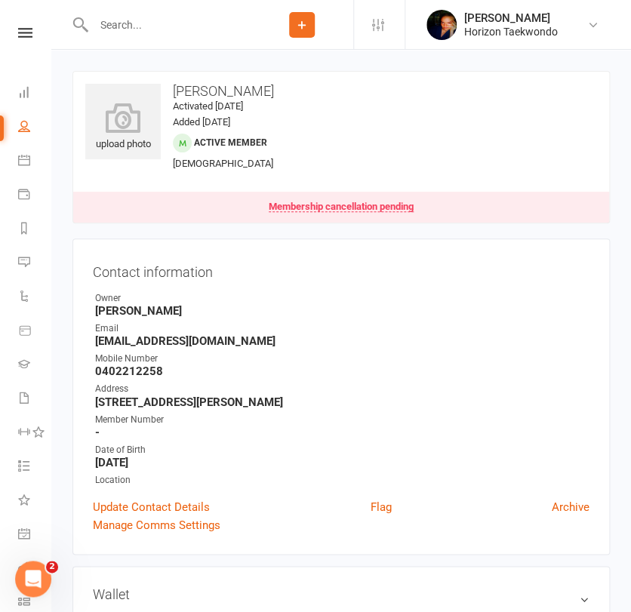
click at [146, 21] on input "text" at bounding box center [170, 24] width 162 height 21
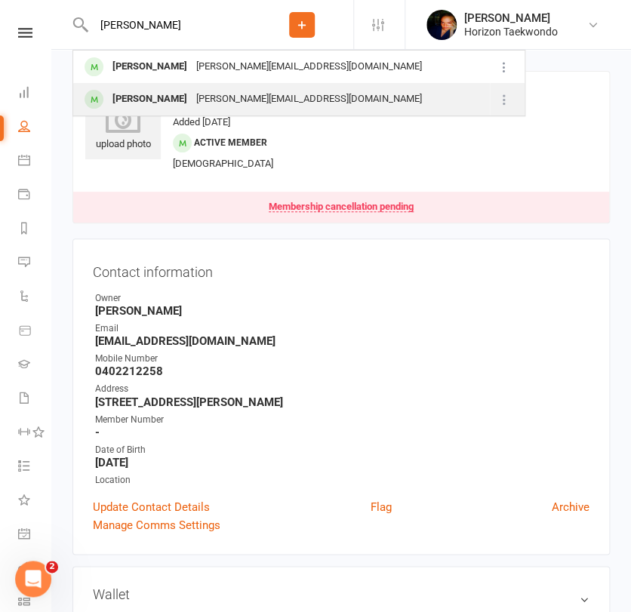
type input "[PERSON_NAME]"
click at [143, 100] on div "[PERSON_NAME]" at bounding box center [150, 99] width 84 height 22
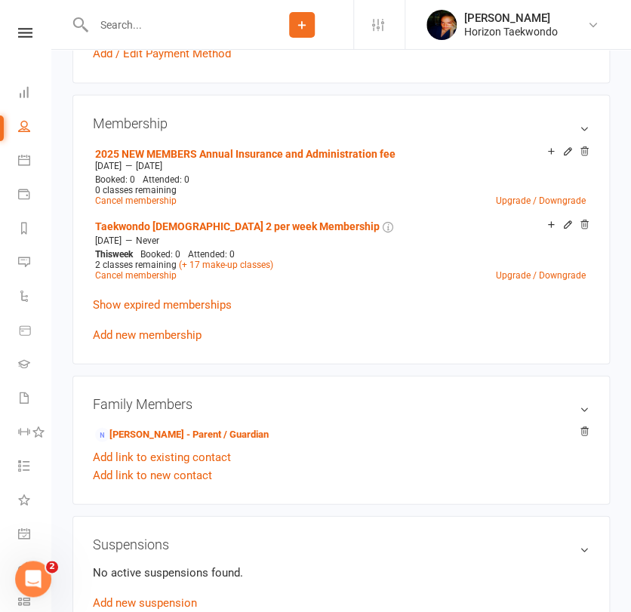
scroll to position [604, 0]
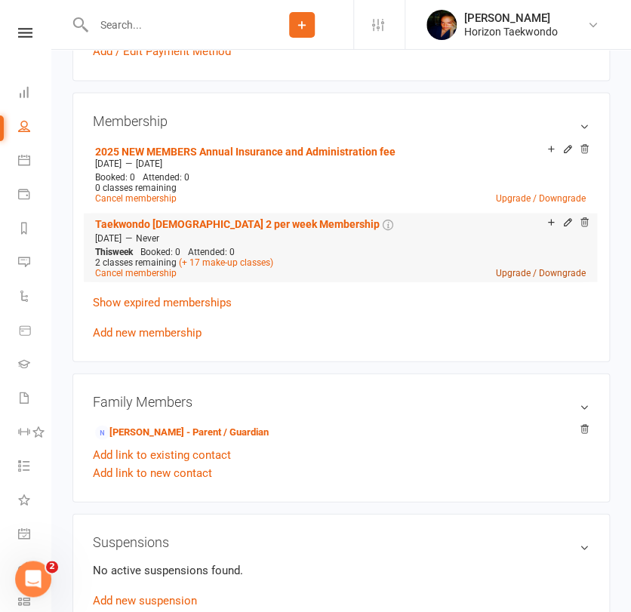
click at [513, 273] on link "Upgrade / Downgrade" at bounding box center [541, 272] width 90 height 11
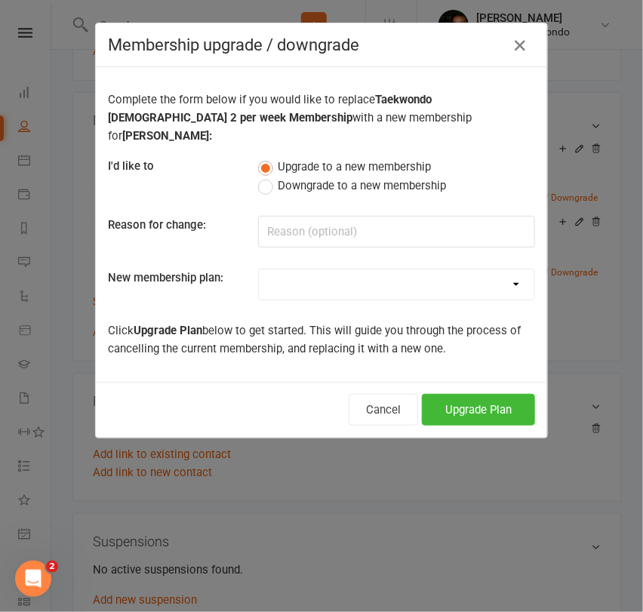
click at [384, 270] on select "Mini Rangers 1 classes Per Week (3 to 5 Year Olds) Mini Rangers 2 classes Per W…" at bounding box center [397, 285] width 276 height 30
select select "48"
click at [259, 270] on select "Mini Rangers 1 classes Per Week (3 to 5 Year Olds) Mini Rangers 2 classes Per W…" at bounding box center [397, 285] width 276 height 30
click at [461, 394] on button "Upgrade Plan" at bounding box center [478, 410] width 113 height 32
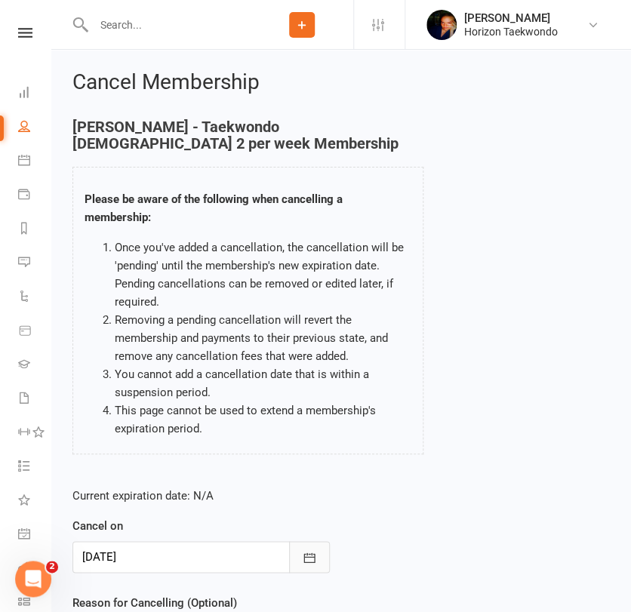
click at [305, 562] on icon "button" at bounding box center [309, 558] width 11 height 10
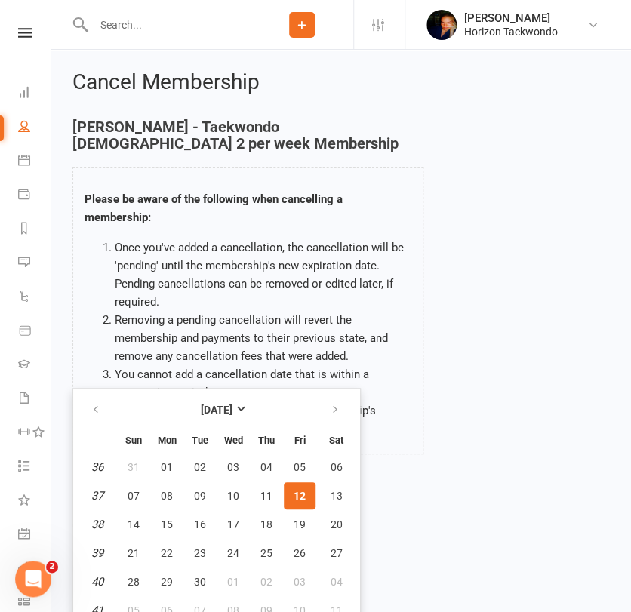
scroll to position [12, 0]
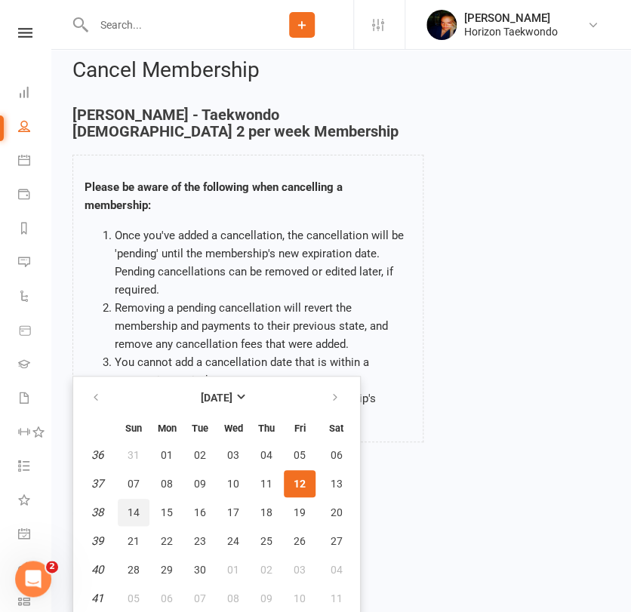
click at [131, 507] on span "14" at bounding box center [134, 513] width 12 height 12
type input "[DATE]"
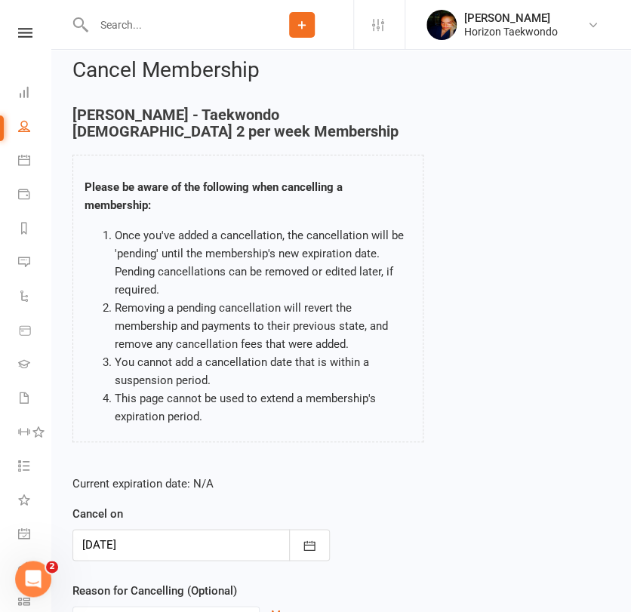
click at [384, 522] on div "Current expiration date: N/A Cancel on [DATE] [DATE] Sun Mon Tue Wed Thu Fri Sa…" at bounding box center [341, 564] width 560 height 200
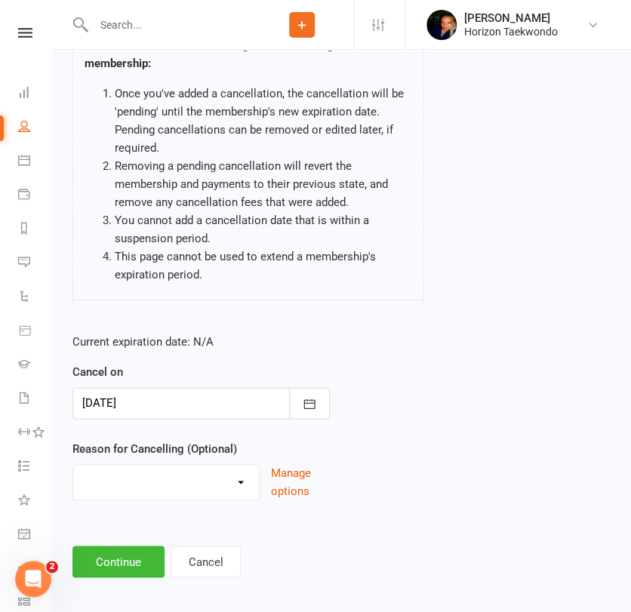
scroll to position [165, 0]
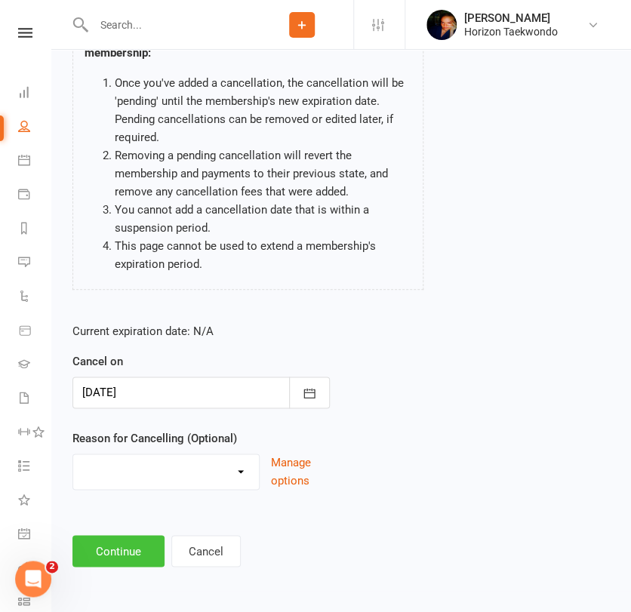
click at [127, 559] on button "Continue" at bounding box center [118, 551] width 92 height 32
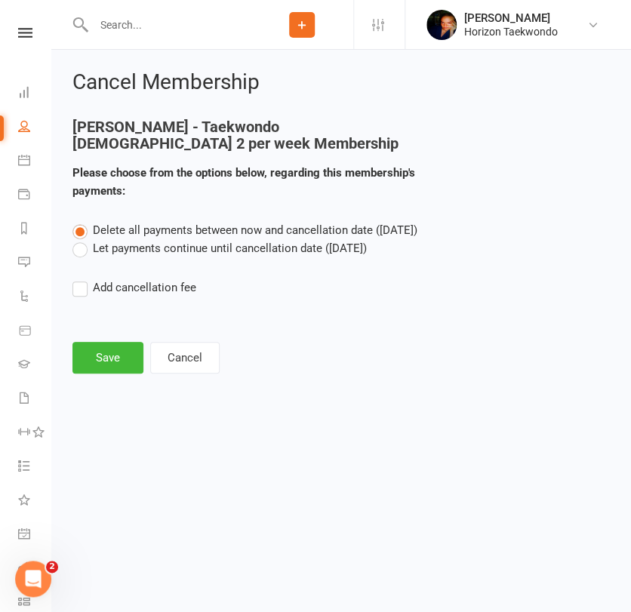
scroll to position [0, 0]
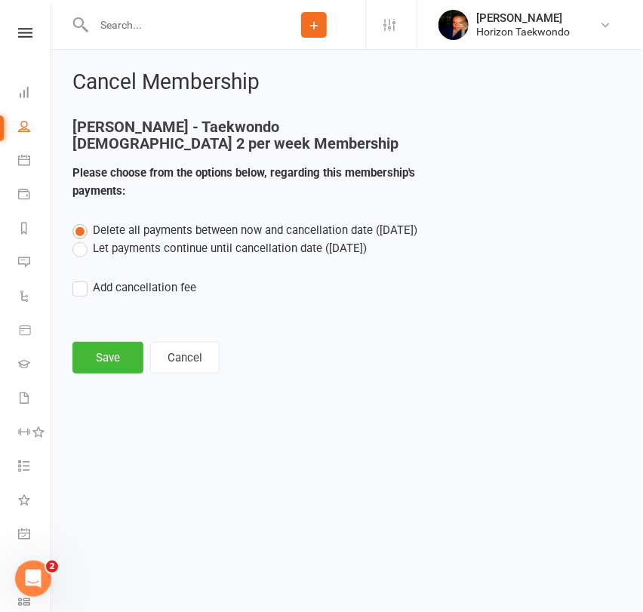
click at [122, 252] on label "Let payments continue until cancellation date ([DATE])" at bounding box center [219, 248] width 294 height 18
click at [82, 239] on input "Let payments continue until cancellation date ([DATE])" at bounding box center [77, 239] width 10 height 0
click at [112, 364] on button "Save" at bounding box center [107, 358] width 71 height 32
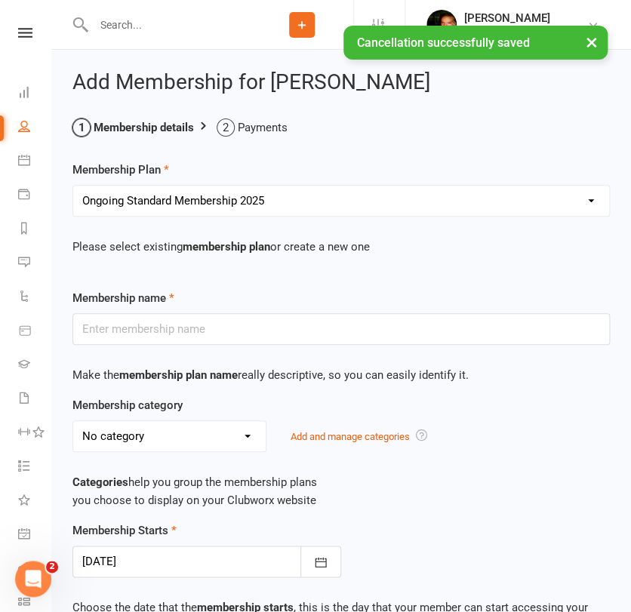
type input "Ongoing Standard Membership 2025"
type input "0"
type input "2"
click at [396, 479] on p "Categories help you group the membership plans you choose to display on your Cl…" at bounding box center [341, 491] width 538 height 36
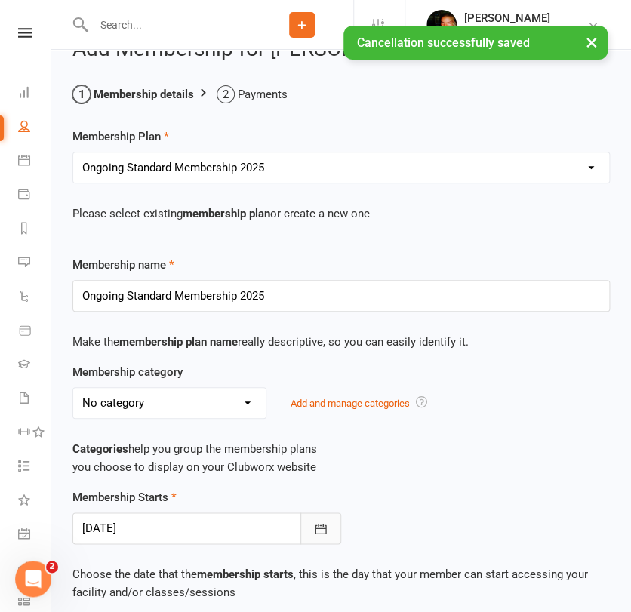
click at [318, 529] on icon "button" at bounding box center [320, 529] width 15 height 15
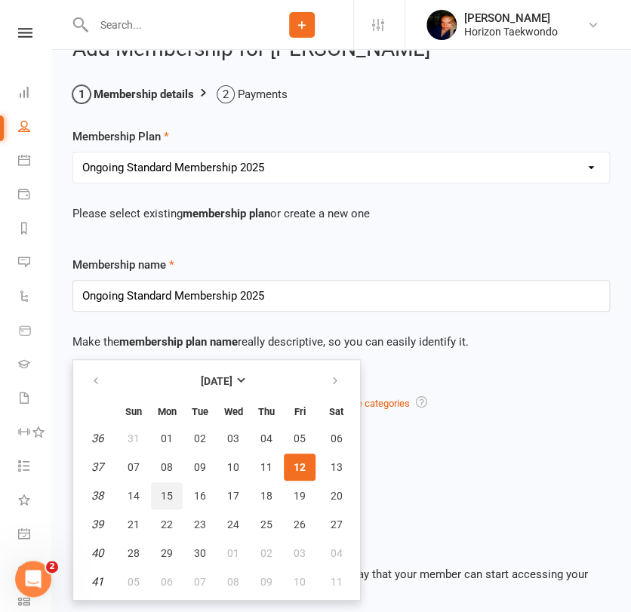
click at [165, 494] on span "15" at bounding box center [167, 496] width 12 height 12
type input "[DATE]"
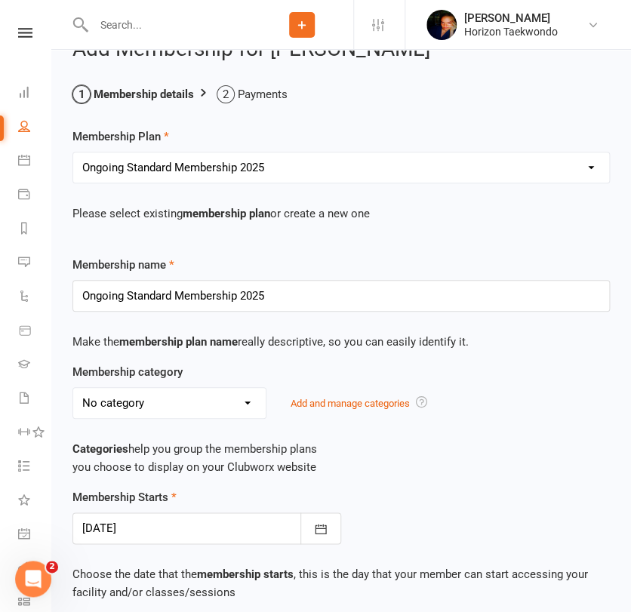
click at [371, 516] on div "Membership Starts [DATE] [DATE] Sun Mon Tue Wed Thu Fri Sat 36 31 01 02 03 04 0…" at bounding box center [341, 517] width 560 height 56
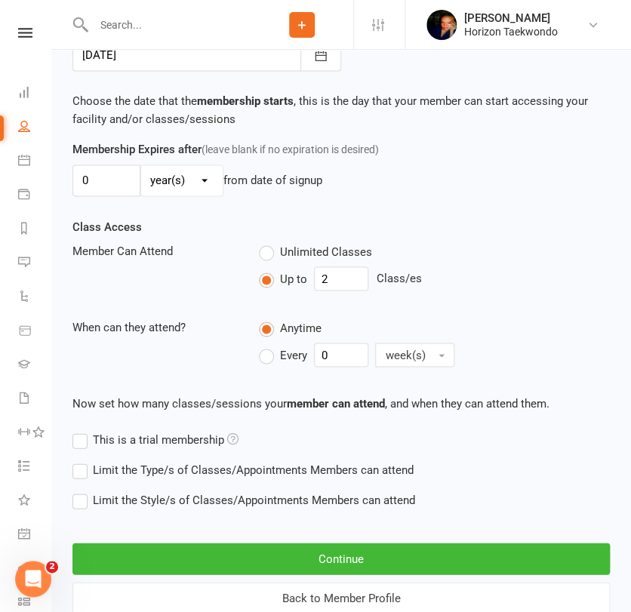
scroll to position [553, 0]
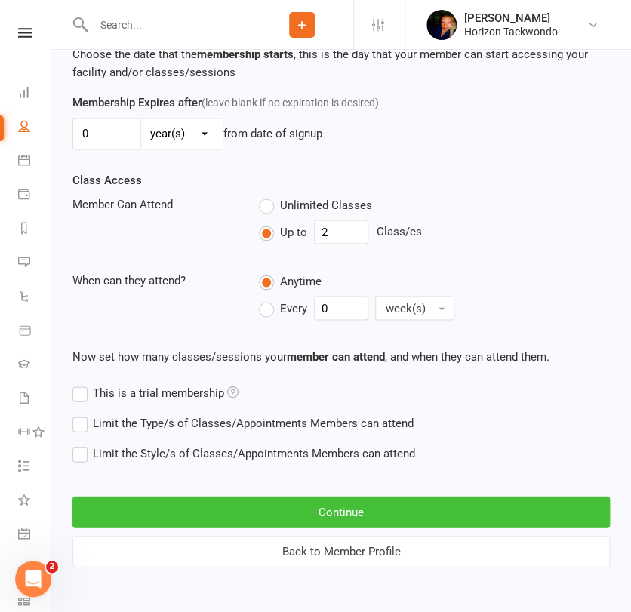
click at [354, 520] on button "Continue" at bounding box center [341, 512] width 538 height 32
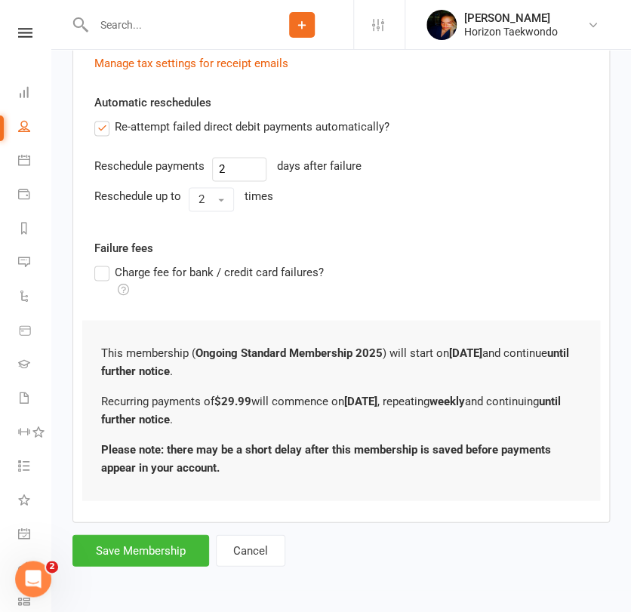
scroll to position [0, 0]
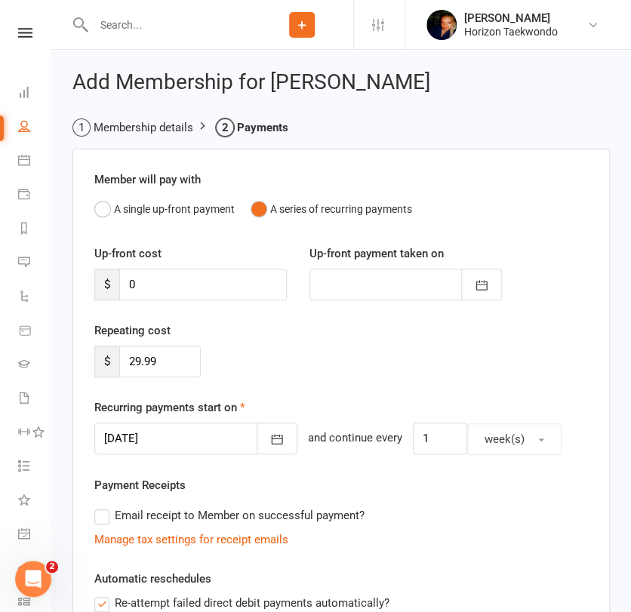
click at [413, 542] on div "Manage tax settings for receipt emails" at bounding box center [341, 540] width 494 height 18
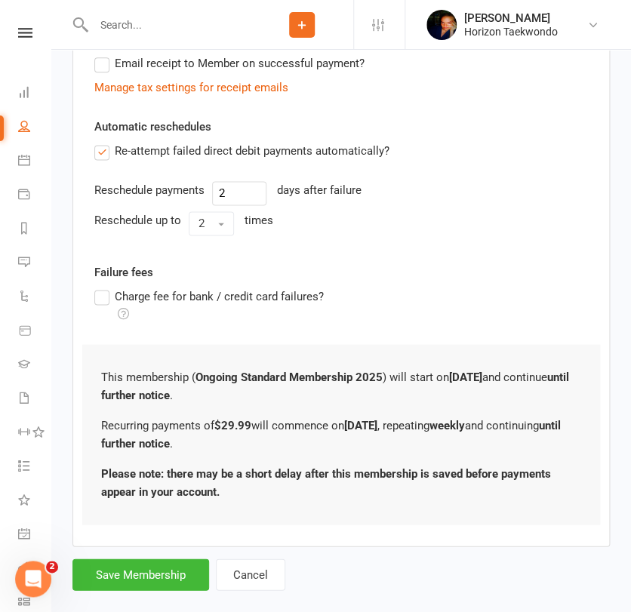
scroll to position [476, 0]
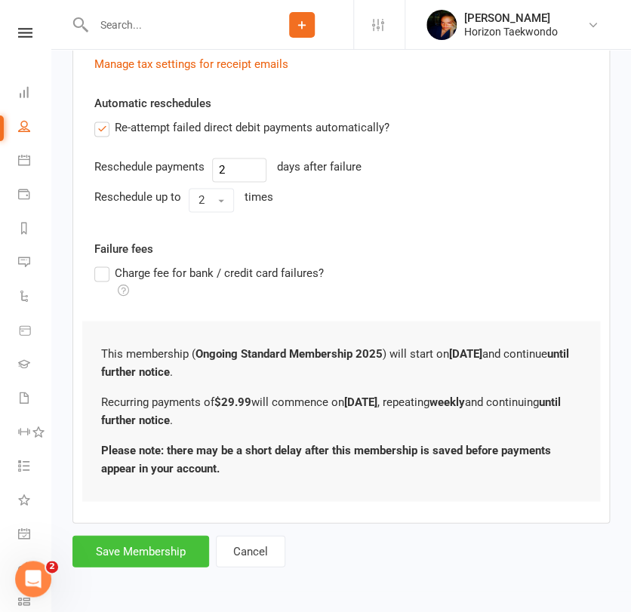
click at [157, 541] on button "Save Membership" at bounding box center [140, 551] width 137 height 32
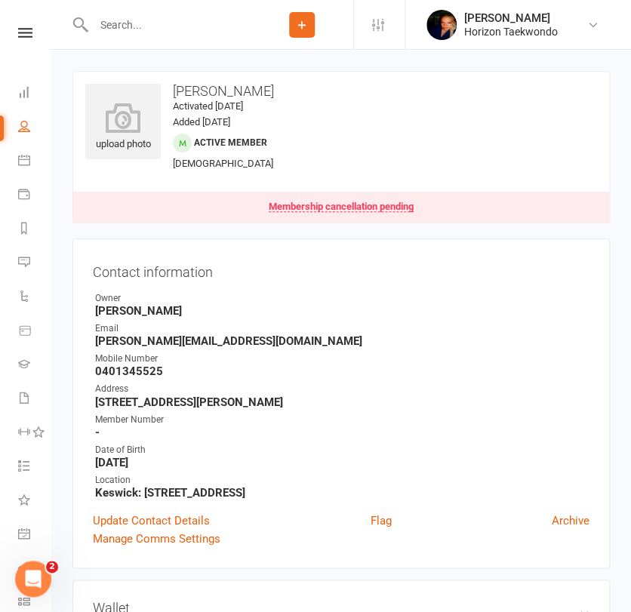
click at [115, 31] on input "text" at bounding box center [170, 24] width 162 height 21
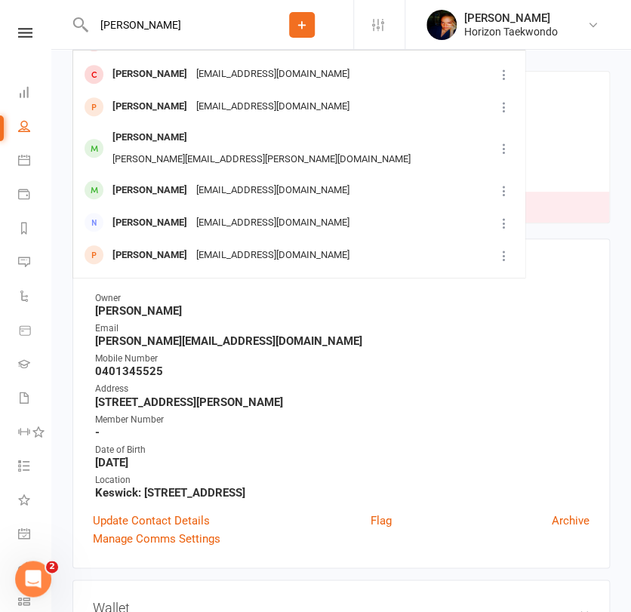
scroll to position [165, 0]
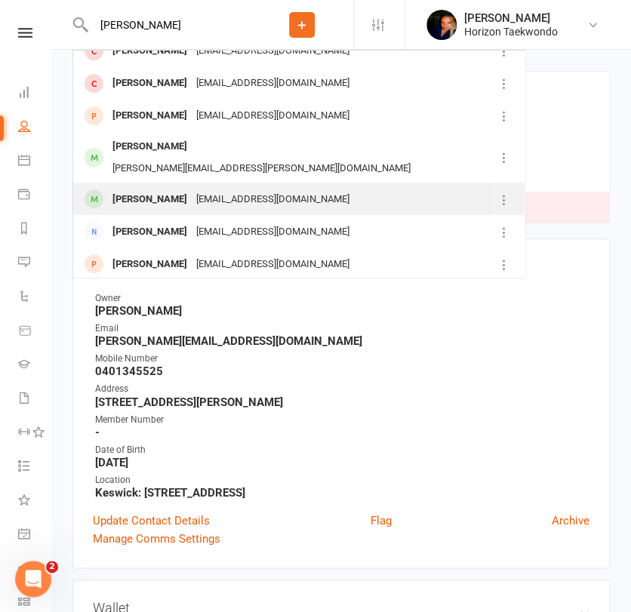
type input "[PERSON_NAME]"
click at [332, 183] on div "[PERSON_NAME] [EMAIL_ADDRESS][DOMAIN_NAME]" at bounding box center [284, 198] width 420 height 31
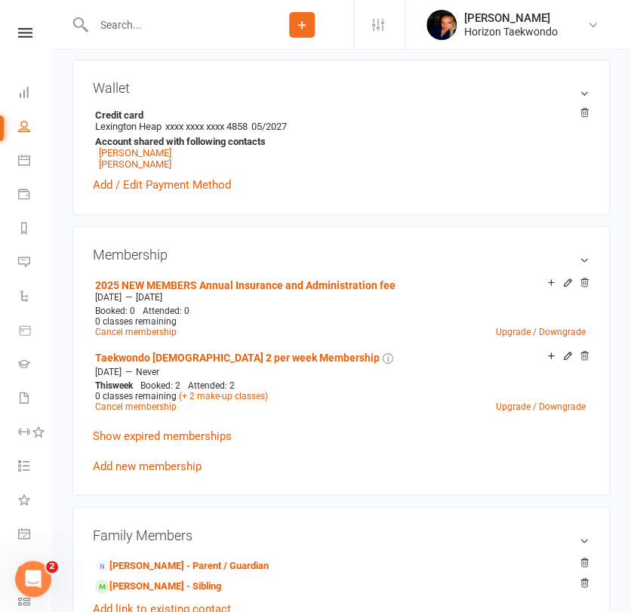
scroll to position [470, 0]
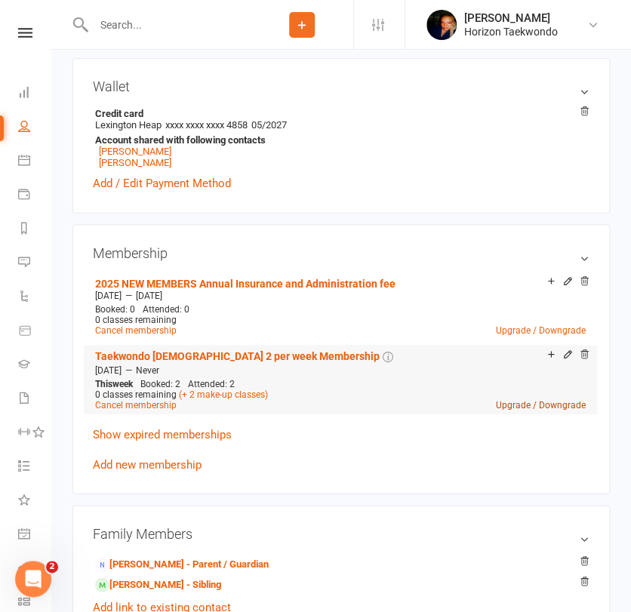
click at [538, 406] on link "Upgrade / Downgrade" at bounding box center [541, 404] width 90 height 11
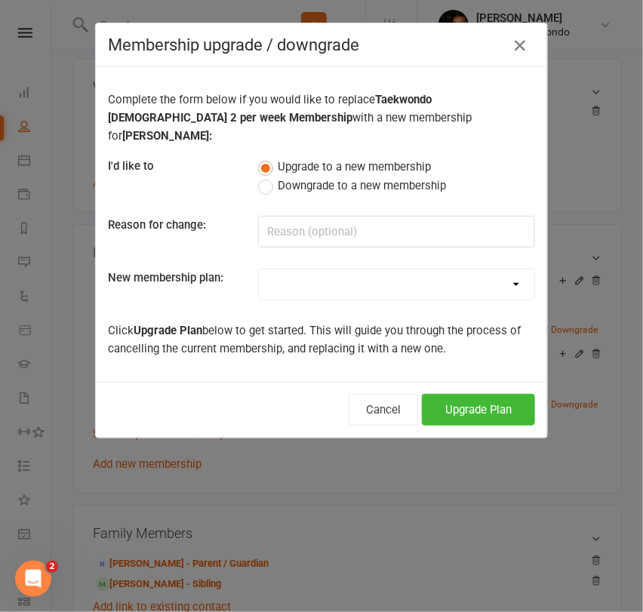
click at [362, 270] on select "Mini Rangers 1 classes Per Week (3 to 5 Year Olds) Mini Rangers 2 classes Per W…" at bounding box center [397, 285] width 276 height 30
select select "48"
click at [259, 270] on select "Mini Rangers 1 classes Per Week (3 to 5 Year Olds) Mini Rangers 2 classes Per W…" at bounding box center [397, 285] width 276 height 30
click at [488, 411] on div "Cancel Upgrade Plan" at bounding box center [322, 410] width 452 height 56
click at [477, 394] on button "Upgrade Plan" at bounding box center [478, 410] width 113 height 32
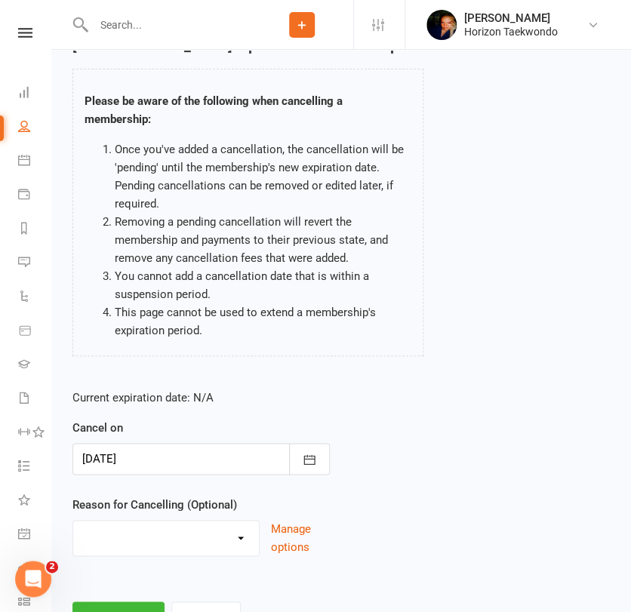
scroll to position [165, 0]
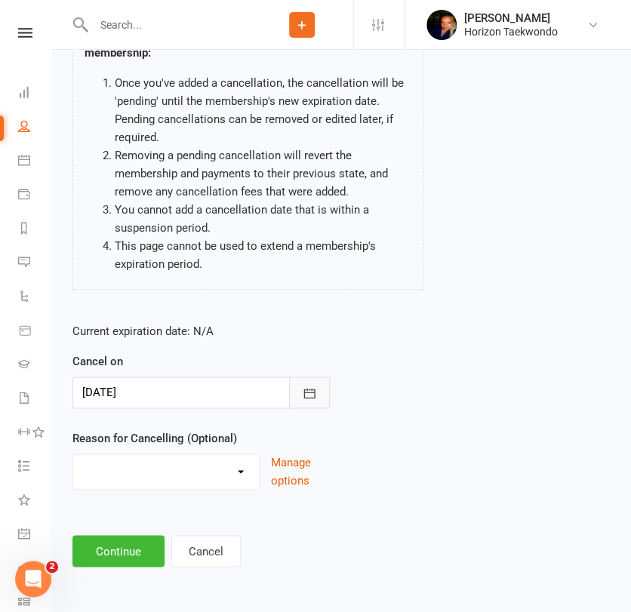
click at [315, 403] on button "button" at bounding box center [309, 393] width 41 height 32
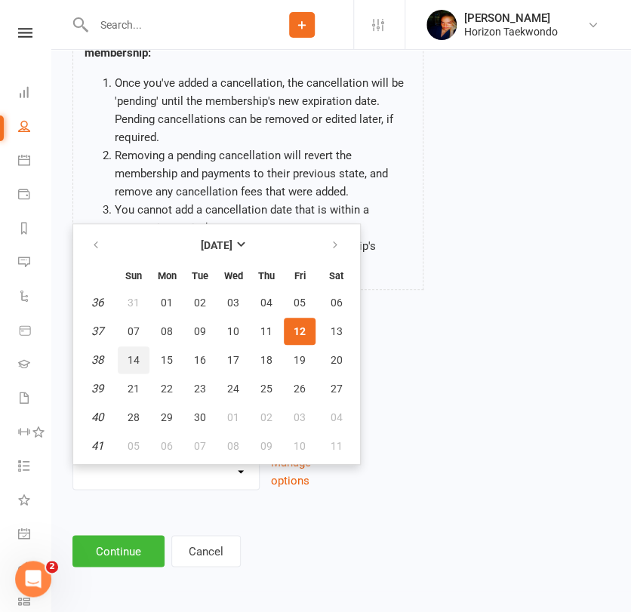
click at [139, 356] on span "14" at bounding box center [134, 360] width 12 height 12
type input "[DATE]"
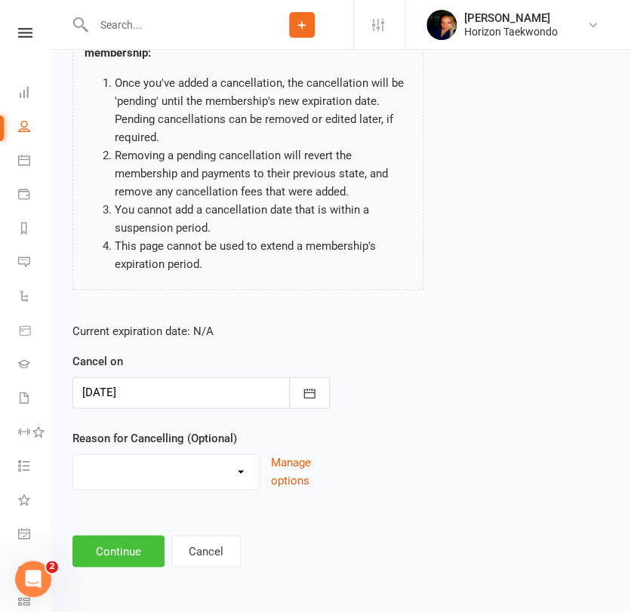
click at [125, 547] on button "Continue" at bounding box center [118, 551] width 92 height 32
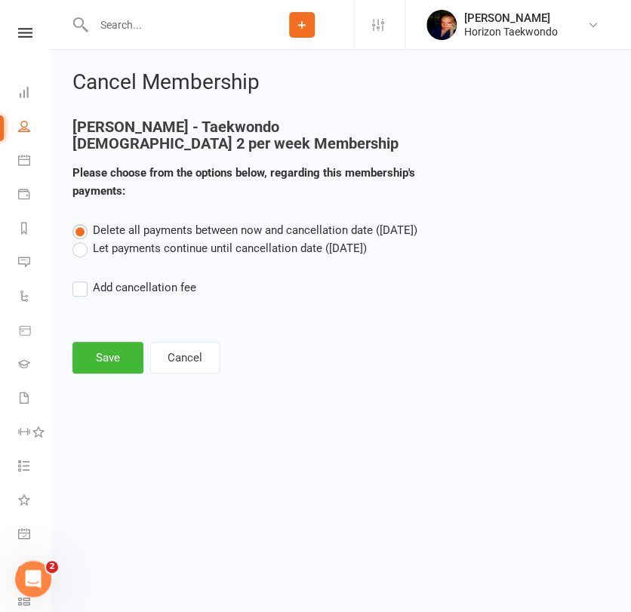
scroll to position [0, 0]
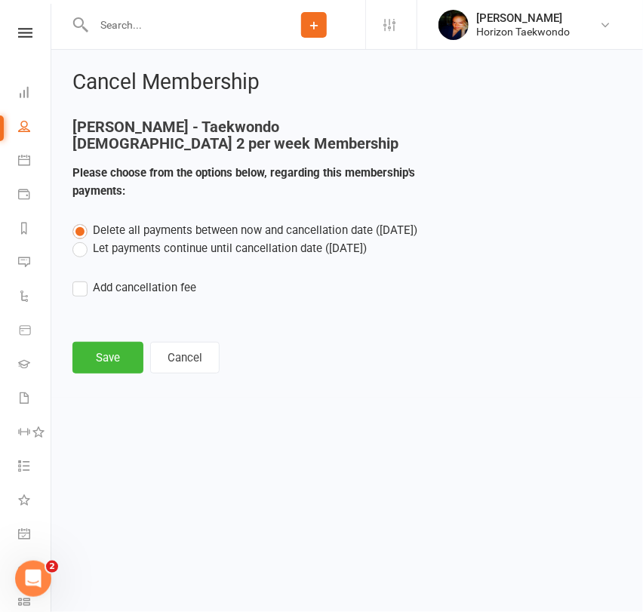
click at [104, 248] on label "Let payments continue until cancellation date ([DATE])" at bounding box center [219, 248] width 294 height 18
click at [82, 239] on input "Let payments continue until cancellation date ([DATE])" at bounding box center [77, 239] width 10 height 0
click at [100, 358] on button "Save" at bounding box center [107, 358] width 71 height 32
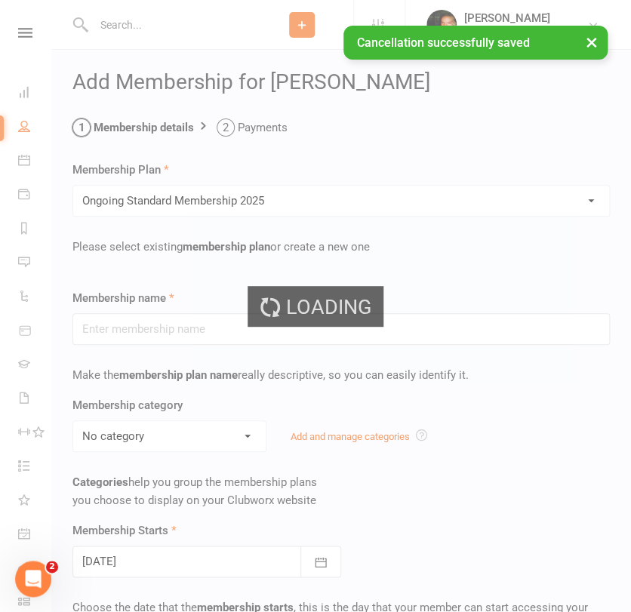
type input "Ongoing Standard Membership 2025"
type input "0"
type input "2"
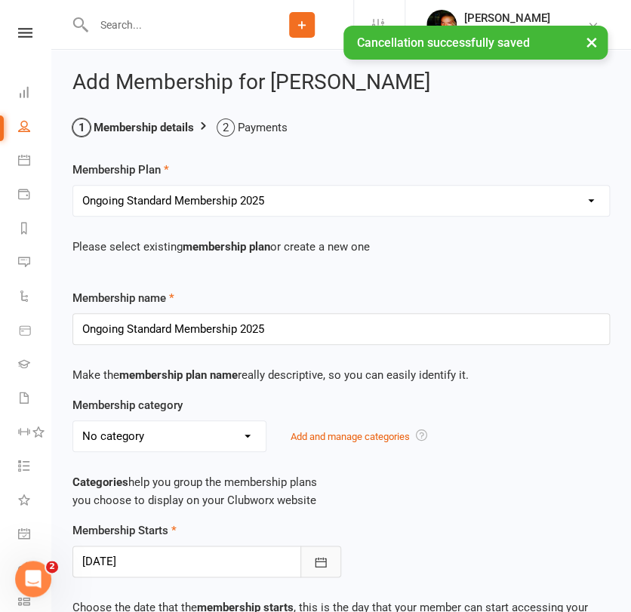
click at [320, 555] on icon "button" at bounding box center [320, 562] width 15 height 15
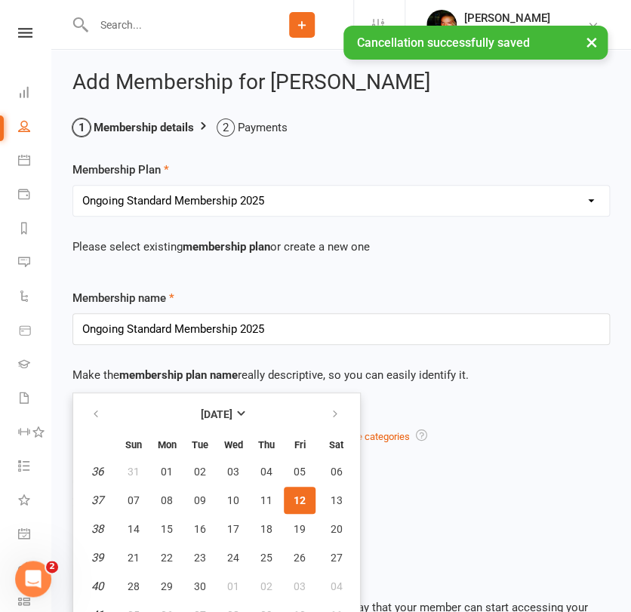
scroll to position [16, 0]
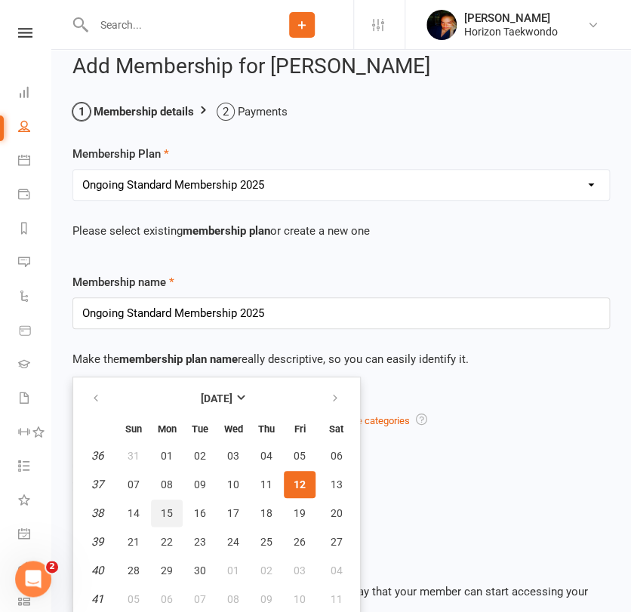
click at [167, 510] on span "15" at bounding box center [167, 513] width 12 height 12
type input "[DATE]"
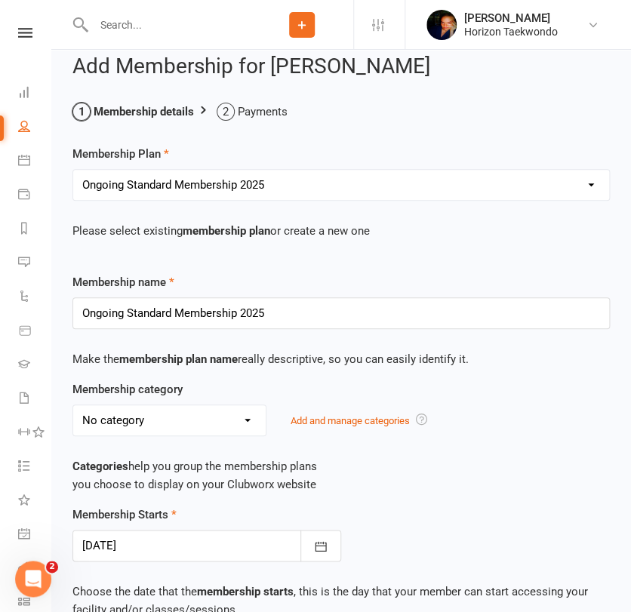
click at [441, 509] on div "Membership Starts [DATE] [DATE] Sun Mon Tue Wed Thu Fri Sat 36 31 01 02 03 04 0…" at bounding box center [341, 534] width 560 height 56
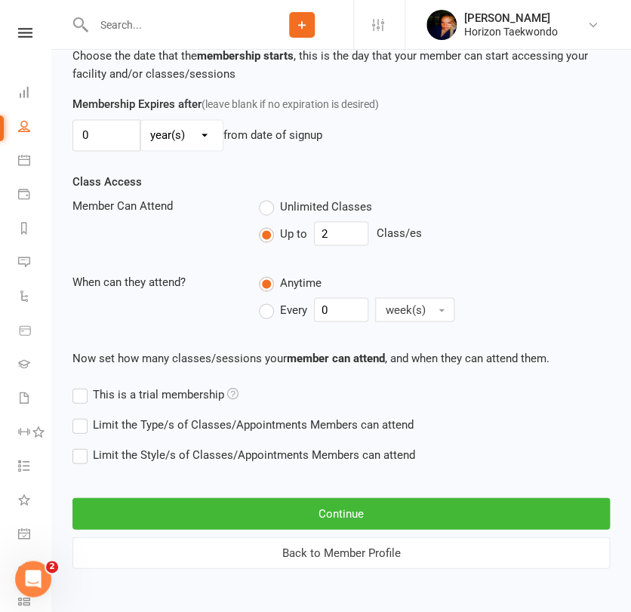
scroll to position [553, 0]
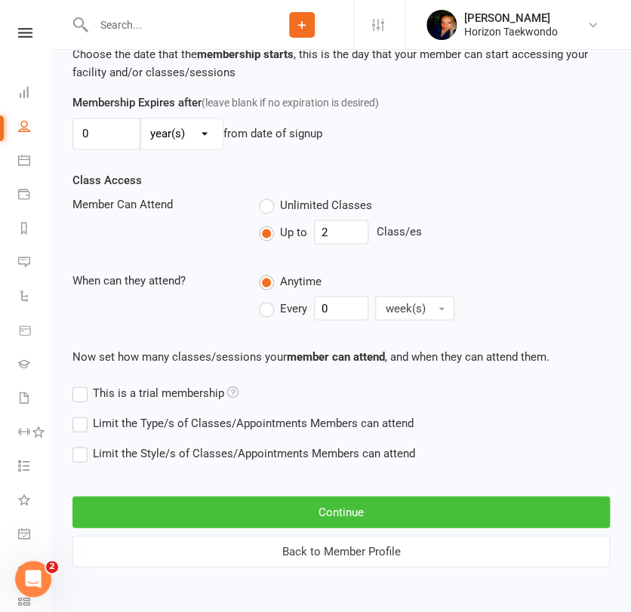
click at [441, 509] on button "Continue" at bounding box center [341, 512] width 538 height 32
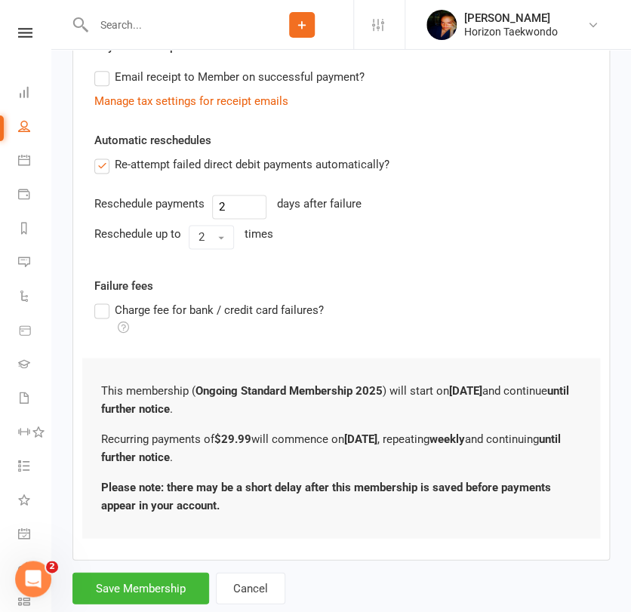
scroll to position [476, 0]
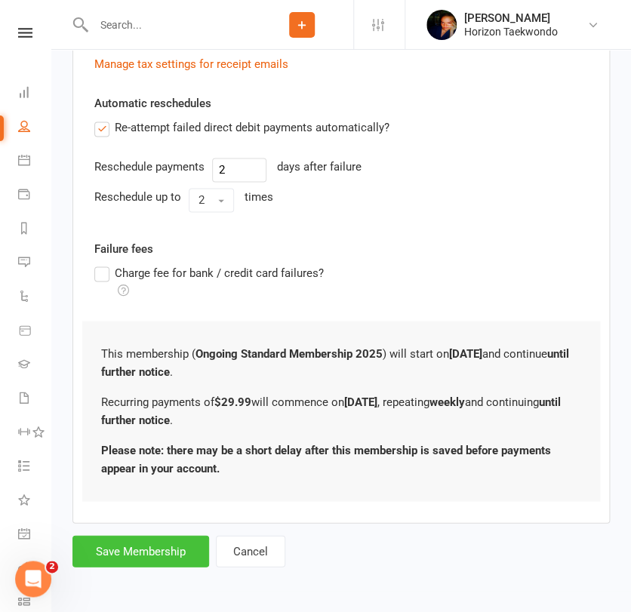
click at [162, 557] on button "Save Membership" at bounding box center [140, 551] width 137 height 32
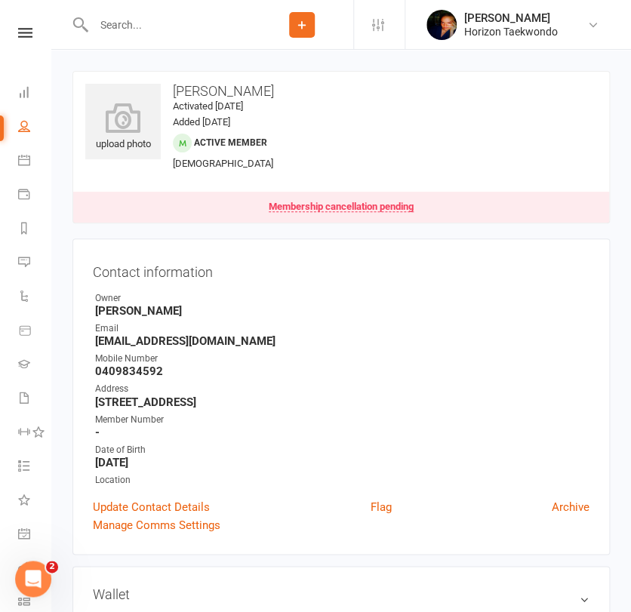
click at [211, 32] on input "text" at bounding box center [170, 24] width 162 height 21
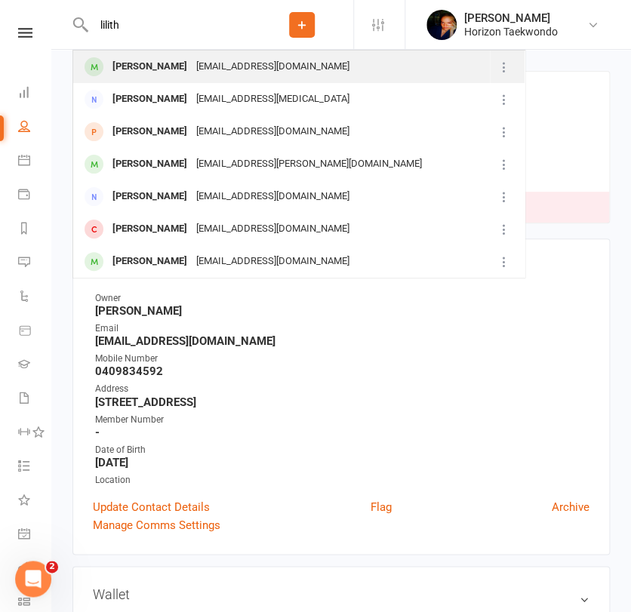
type input "lilith"
click at [192, 66] on div "[EMAIL_ADDRESS][DOMAIN_NAME]" at bounding box center [273, 67] width 162 height 22
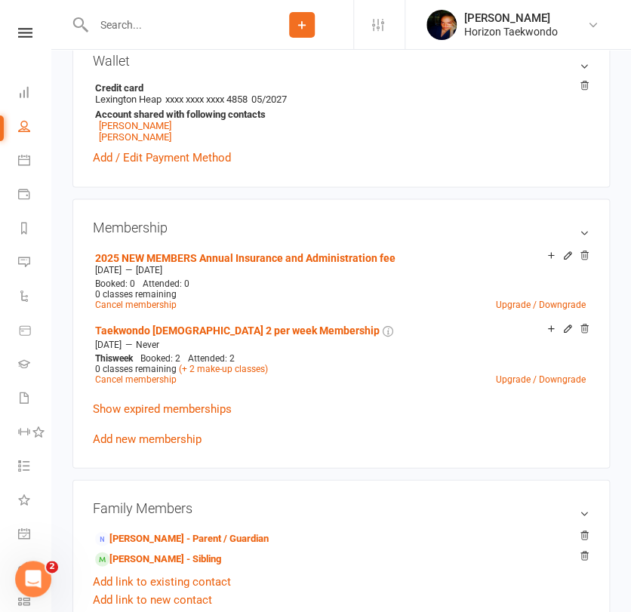
scroll to position [503, 0]
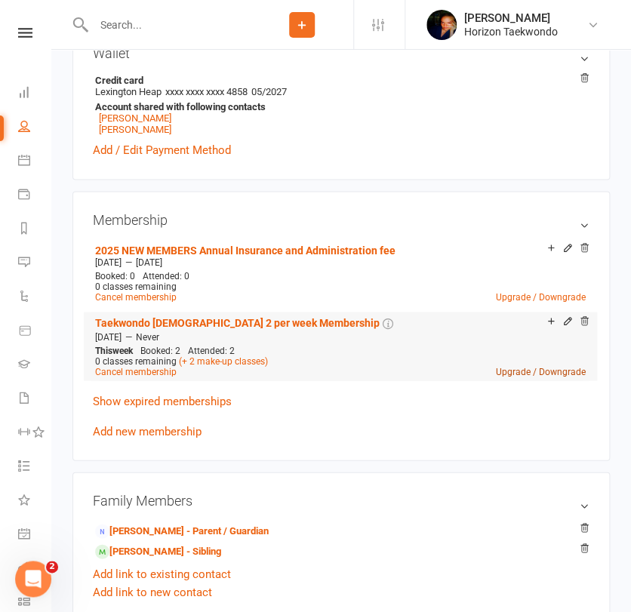
click at [538, 371] on link "Upgrade / Downgrade" at bounding box center [541, 371] width 90 height 11
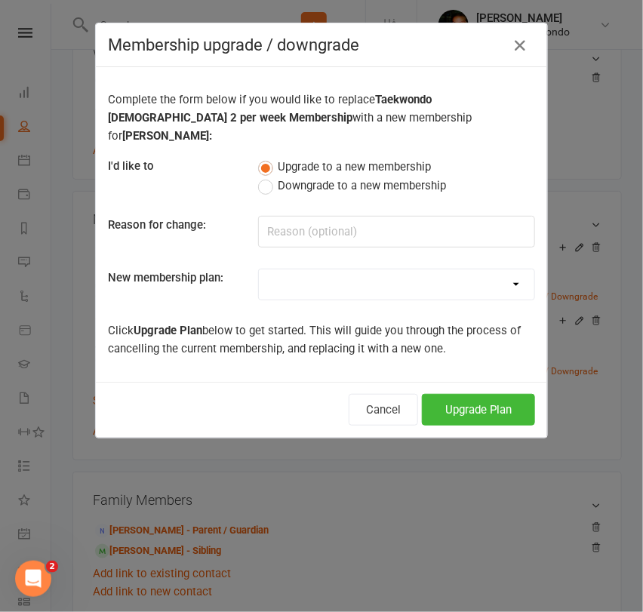
click at [288, 270] on select "Mini Rangers 1 classes Per Week (3 to 5 Year Olds) Mini Rangers 2 classes Per W…" at bounding box center [397, 285] width 276 height 30
select select "48"
click at [259, 270] on select "Mini Rangers 1 classes Per Week (3 to 5 Year Olds) Mini Rangers 2 classes Per W…" at bounding box center [397, 285] width 276 height 30
click at [460, 394] on button "Upgrade Plan" at bounding box center [478, 410] width 113 height 32
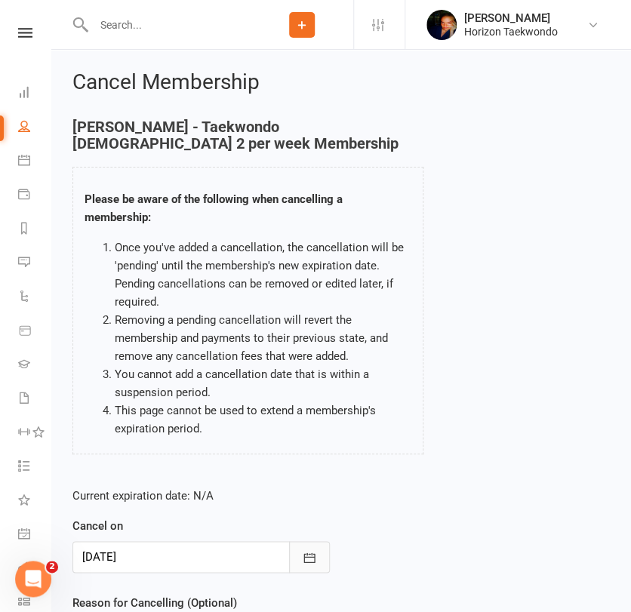
click at [314, 554] on icon "button" at bounding box center [309, 558] width 11 height 10
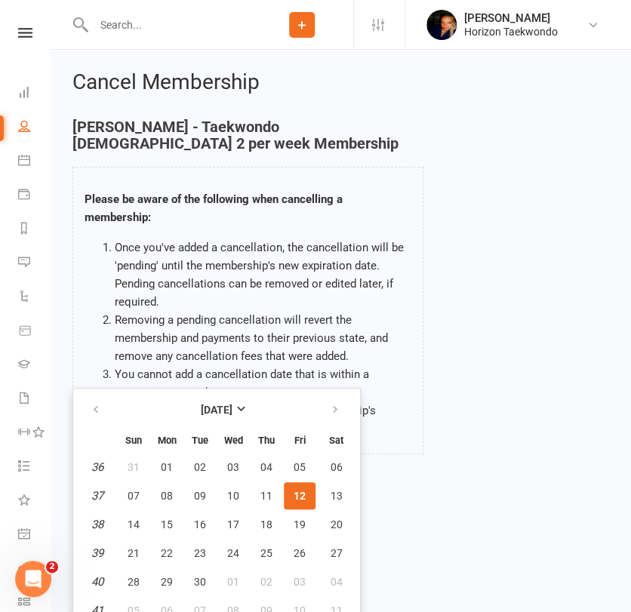
scroll to position [12, 0]
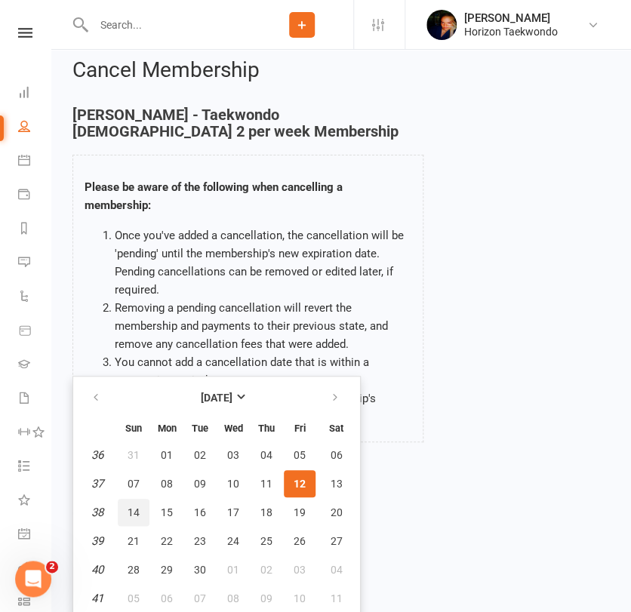
click at [128, 503] on button "14" at bounding box center [134, 512] width 32 height 27
type input "[DATE]"
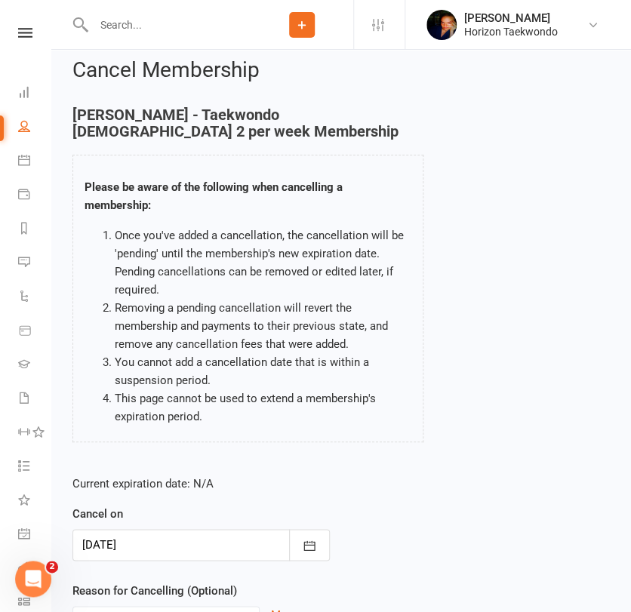
click at [444, 553] on div "Current expiration date: N/A Cancel on [DATE] [DATE] Sun Mon Tue Wed Thu Fri Sa…" at bounding box center [341, 564] width 560 height 200
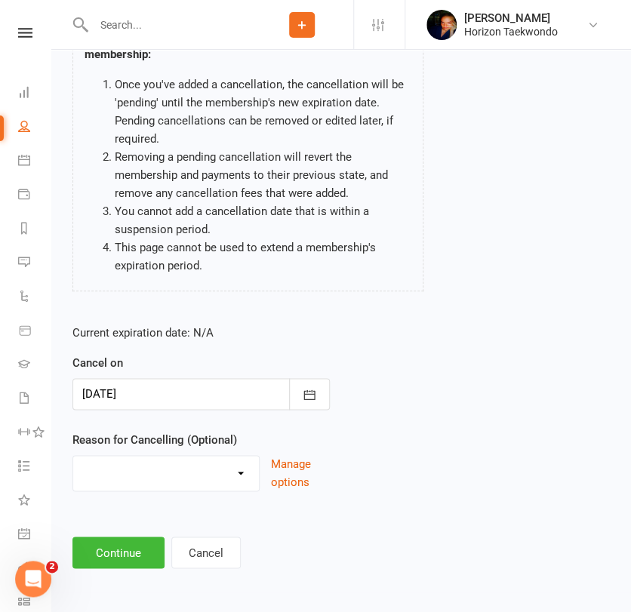
scroll to position [165, 0]
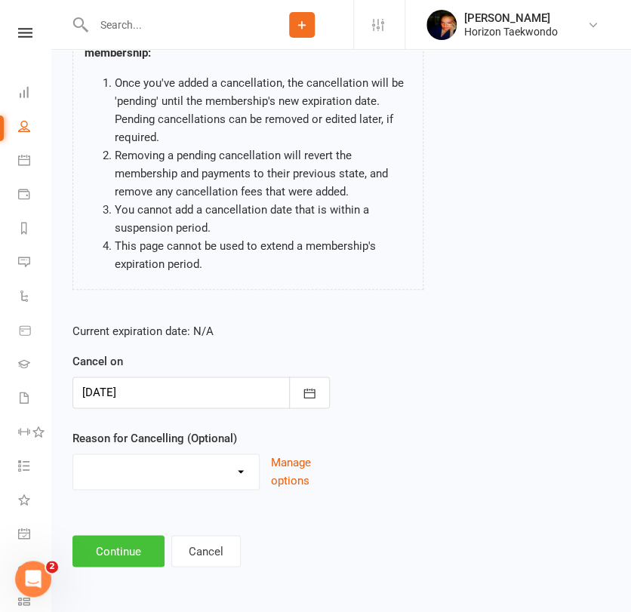
click at [128, 551] on button "Continue" at bounding box center [118, 551] width 92 height 32
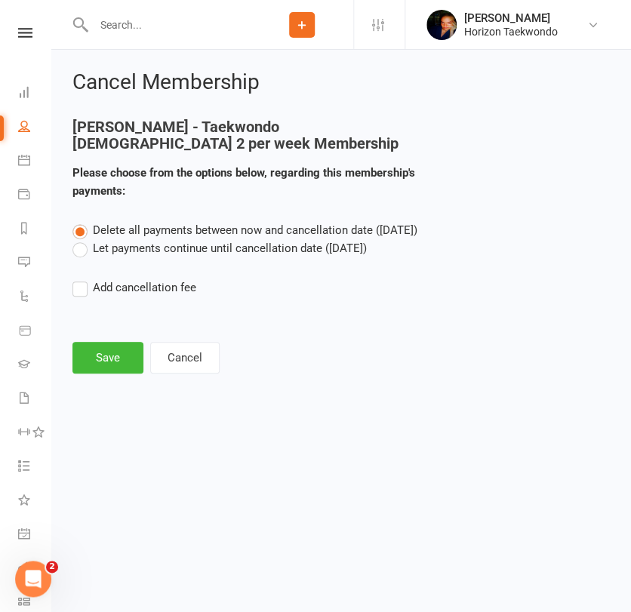
scroll to position [0, 0]
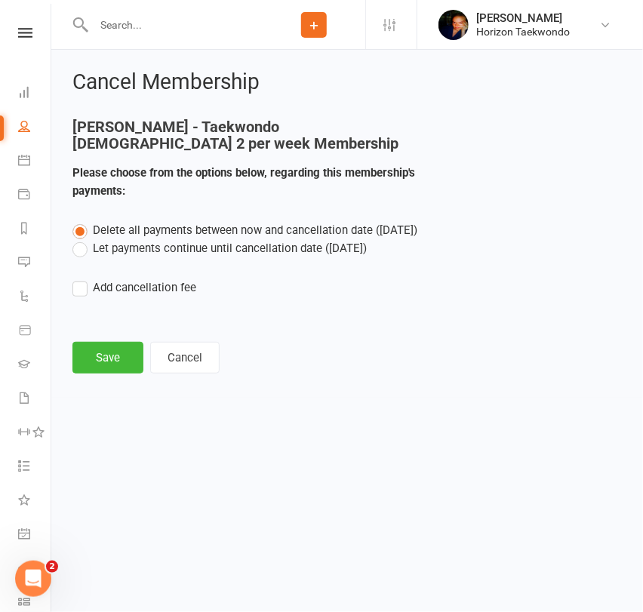
click at [114, 250] on label "Let payments continue until cancellation date ([DATE])" at bounding box center [219, 248] width 294 height 18
click at [82, 239] on input "Let payments continue until cancellation date ([DATE])" at bounding box center [77, 239] width 10 height 0
click at [115, 352] on button "Save" at bounding box center [107, 358] width 71 height 32
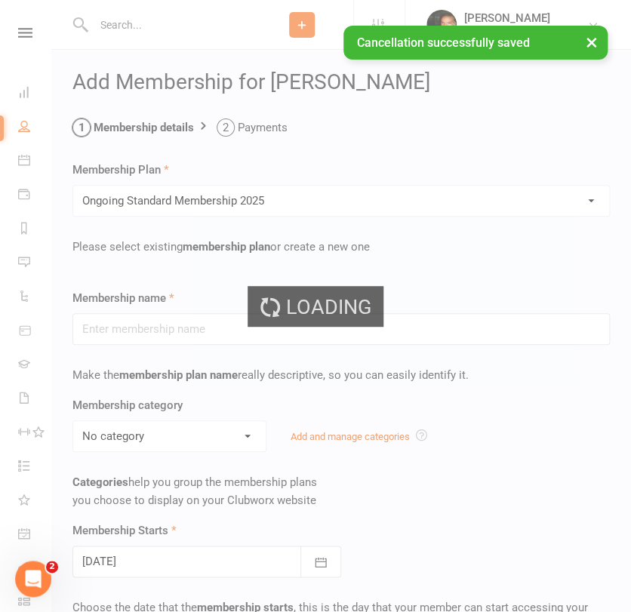
type input "Ongoing Standard Membership 2025"
type input "0"
type input "2"
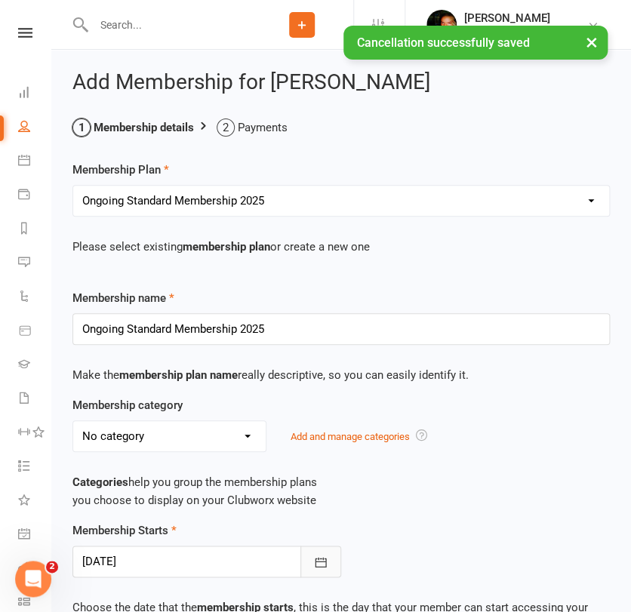
click at [325, 565] on icon "button" at bounding box center [321, 562] width 11 height 10
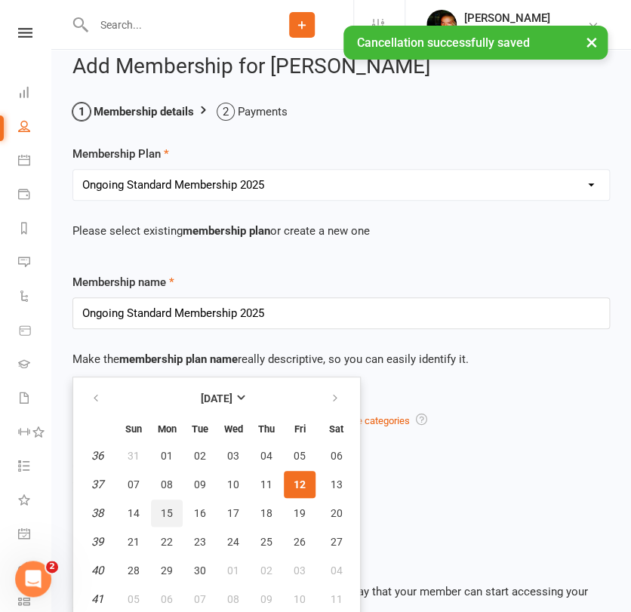
click at [162, 509] on span "15" at bounding box center [167, 513] width 12 height 12
type input "[DATE]"
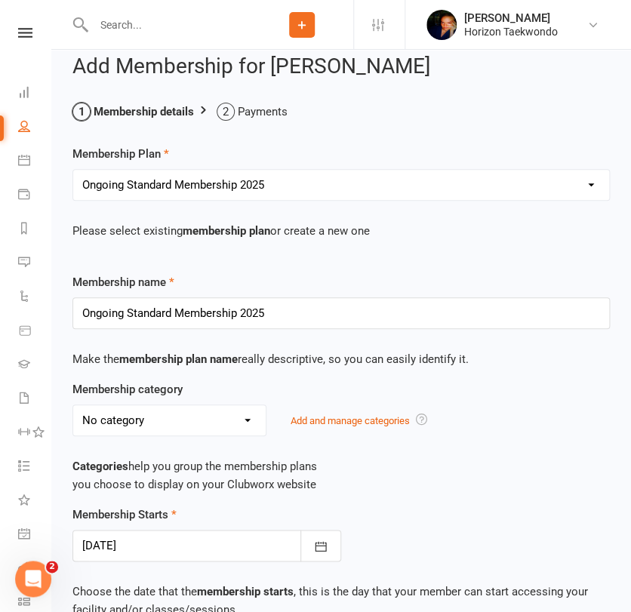
click at [413, 549] on div "Membership Starts [DATE] [DATE] Sun Mon Tue Wed Thu Fri Sat 36 31 01 02 03 04 0…" at bounding box center [341, 534] width 560 height 56
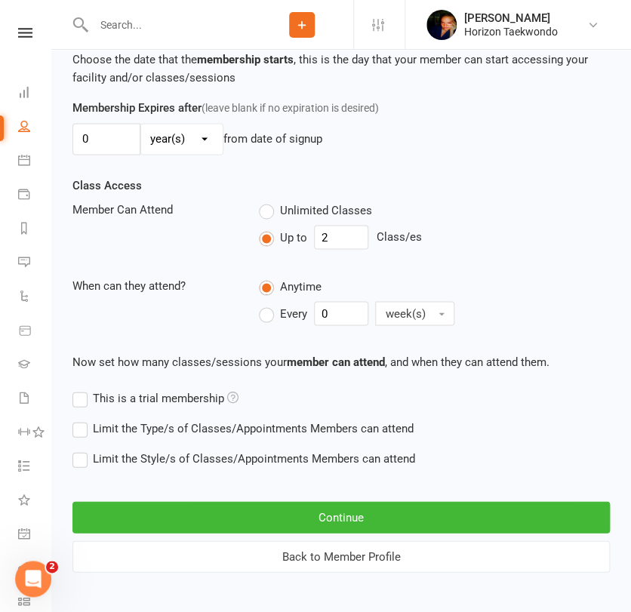
scroll to position [553, 0]
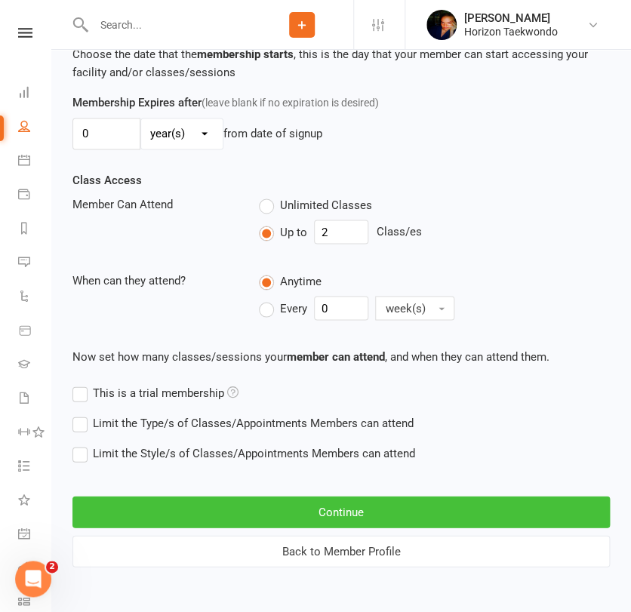
click at [393, 512] on button "Continue" at bounding box center [341, 512] width 538 height 32
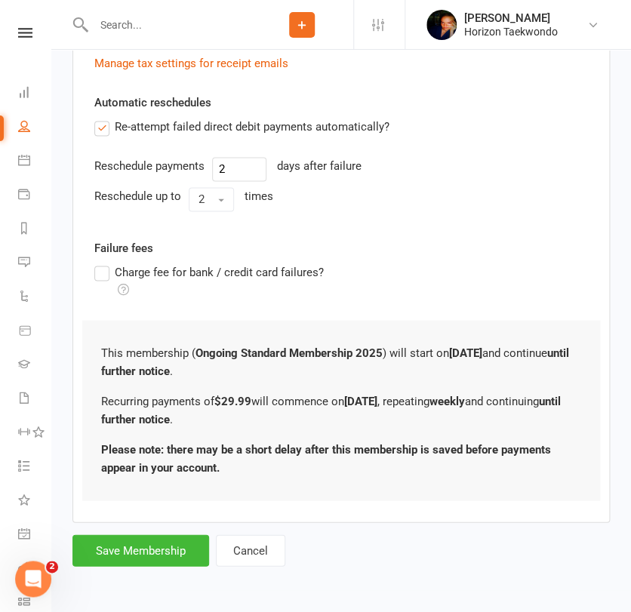
scroll to position [0, 0]
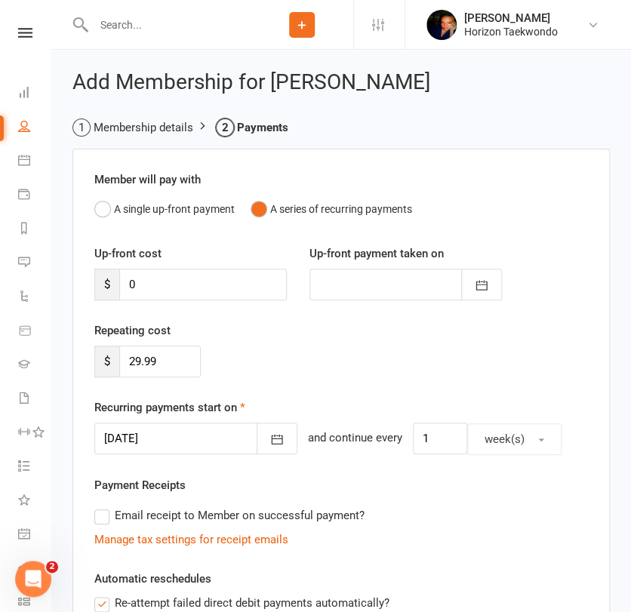
click at [436, 520] on div "Email receipt to Member on successful payment?" at bounding box center [335, 516] width 506 height 30
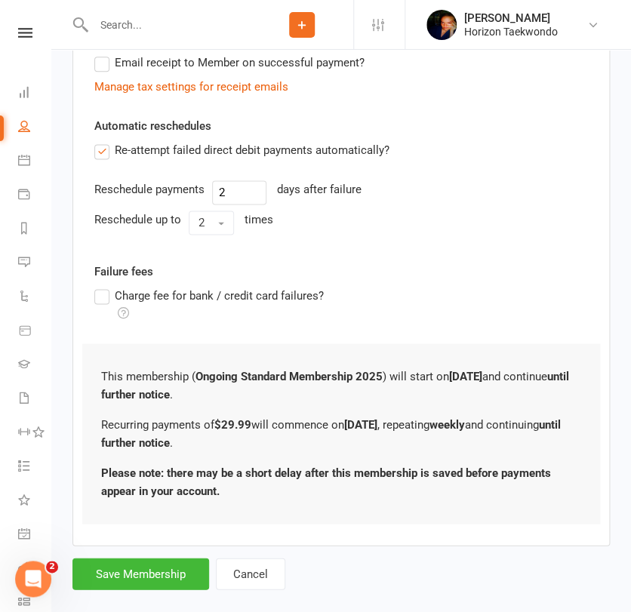
scroll to position [476, 0]
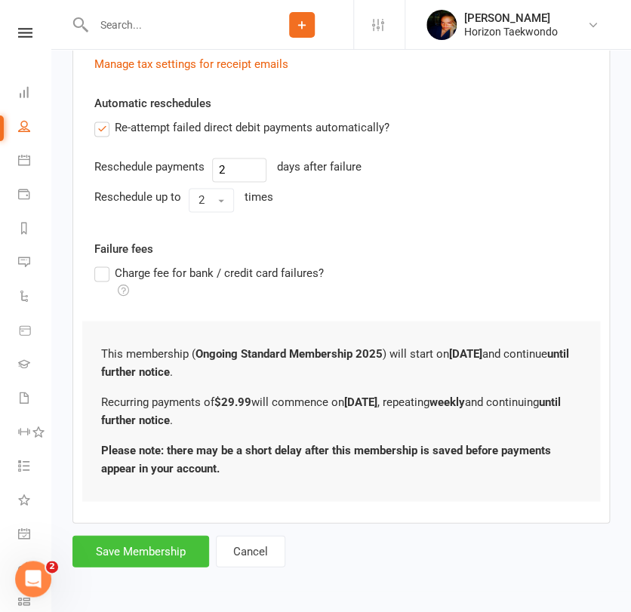
click at [137, 546] on button "Save Membership" at bounding box center [140, 551] width 137 height 32
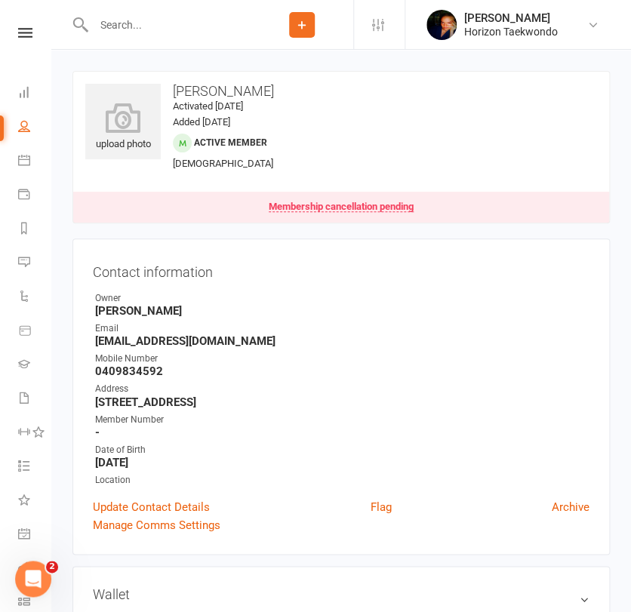
click at [180, 26] on input "text" at bounding box center [170, 24] width 162 height 21
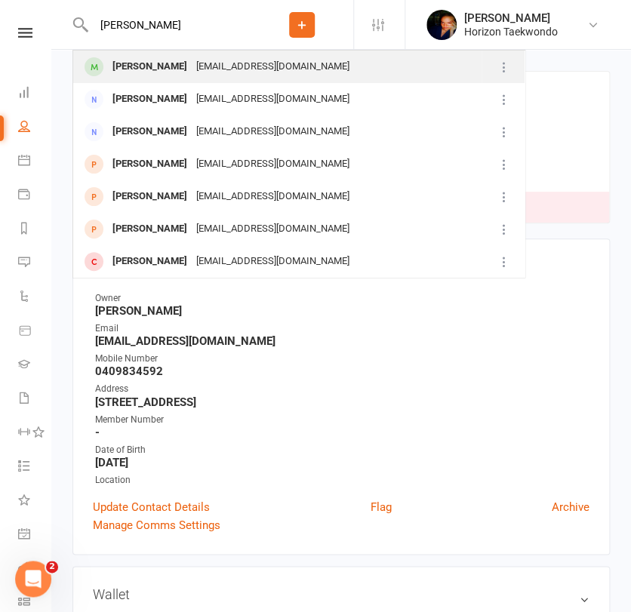
type input "[PERSON_NAME]"
click at [159, 69] on div "[PERSON_NAME]" at bounding box center [150, 67] width 84 height 22
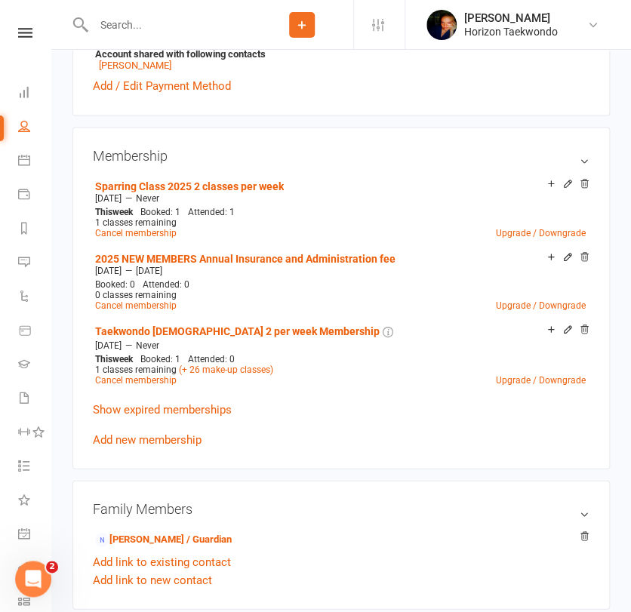
scroll to position [604, 0]
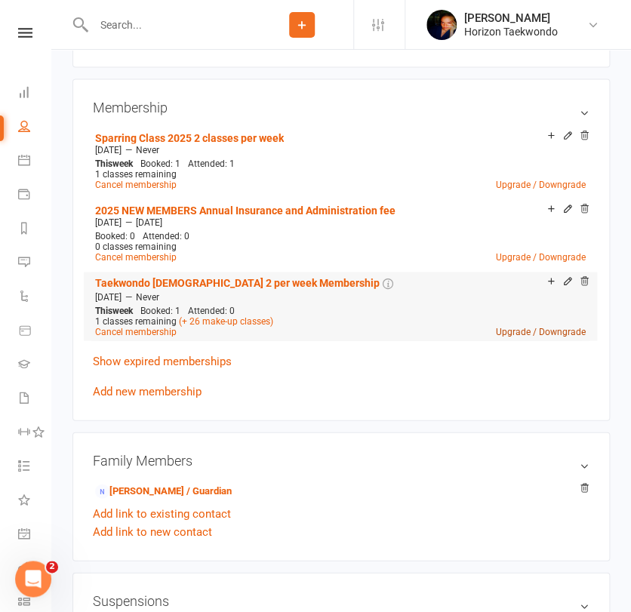
click at [535, 334] on link "Upgrade / Downgrade" at bounding box center [541, 331] width 90 height 11
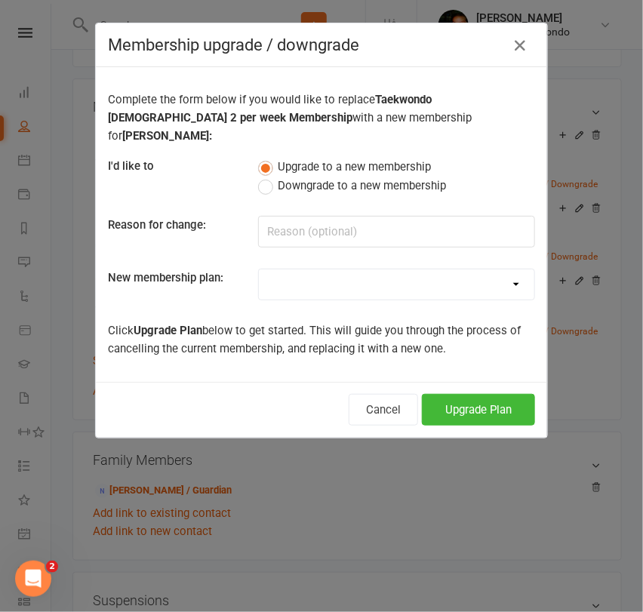
click at [341, 270] on select "Mini Rangers 1 classes Per Week (3 to 5 Year Olds) Mini Rangers 2 classes Per W…" at bounding box center [397, 285] width 276 height 30
select select "48"
click at [259, 270] on select "Mini Rangers 1 classes Per Week (3 to 5 Year Olds) Mini Rangers 2 classes Per W…" at bounding box center [397, 285] width 276 height 30
click at [492, 394] on button "Upgrade Plan" at bounding box center [478, 410] width 113 height 32
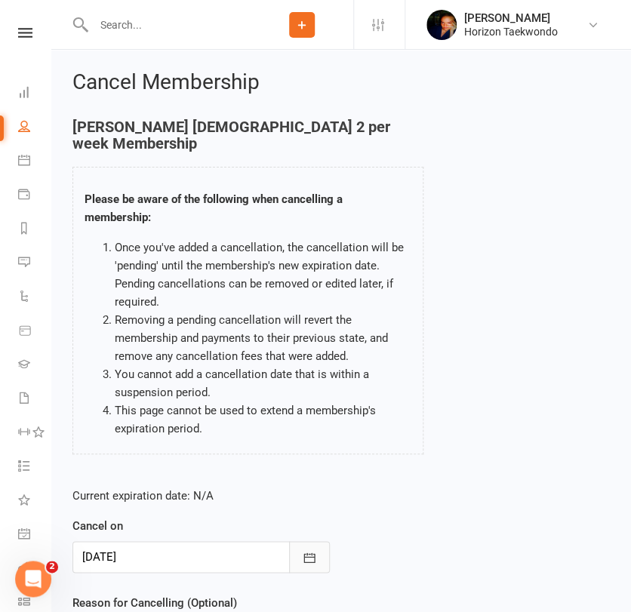
click at [309, 561] on icon "button" at bounding box center [309, 557] width 15 height 15
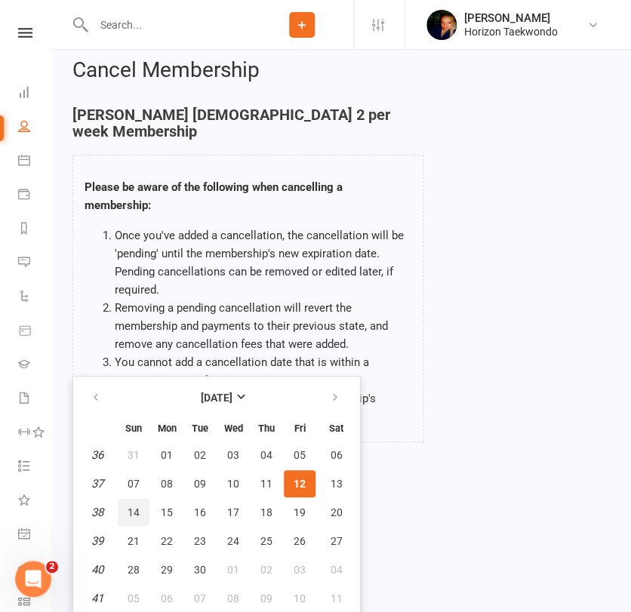
click at [139, 510] on button "14" at bounding box center [134, 512] width 32 height 27
type input "[DATE]"
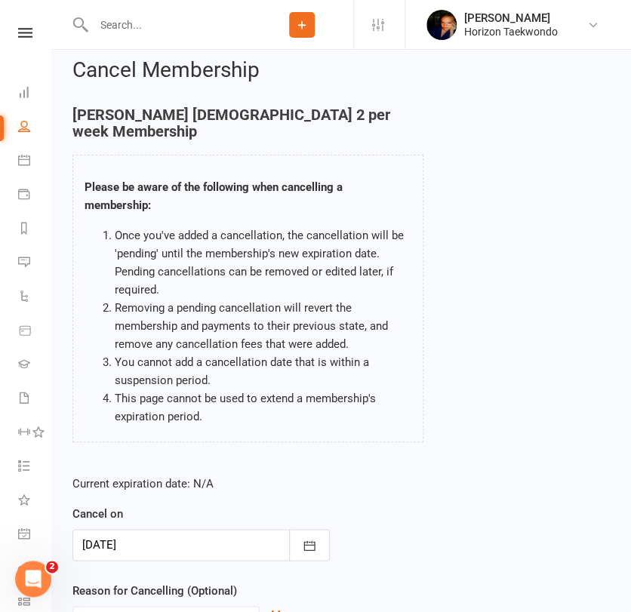
click at [336, 491] on div "Current expiration date: N/A Cancel on [DATE] [DATE] Sun Mon Tue Wed Thu Fri Sa…" at bounding box center [201, 564] width 280 height 200
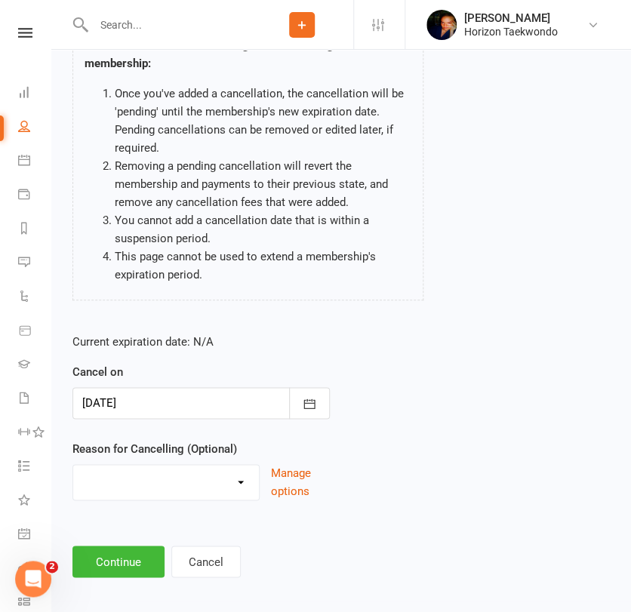
scroll to position [165, 0]
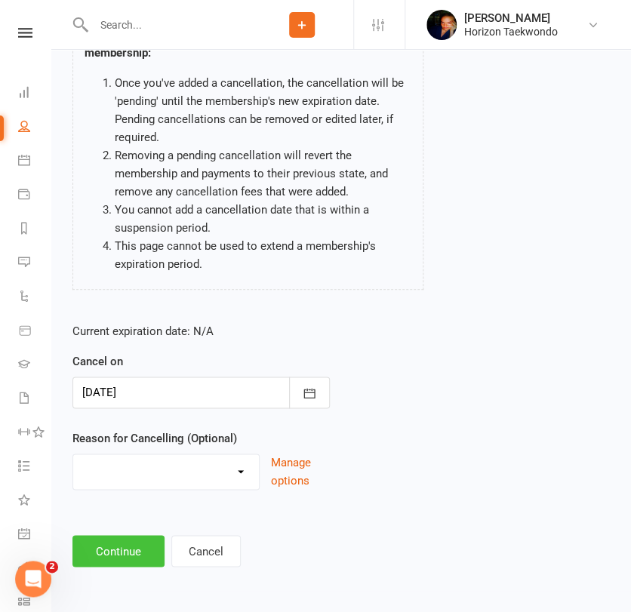
click at [126, 546] on button "Continue" at bounding box center [118, 551] width 92 height 32
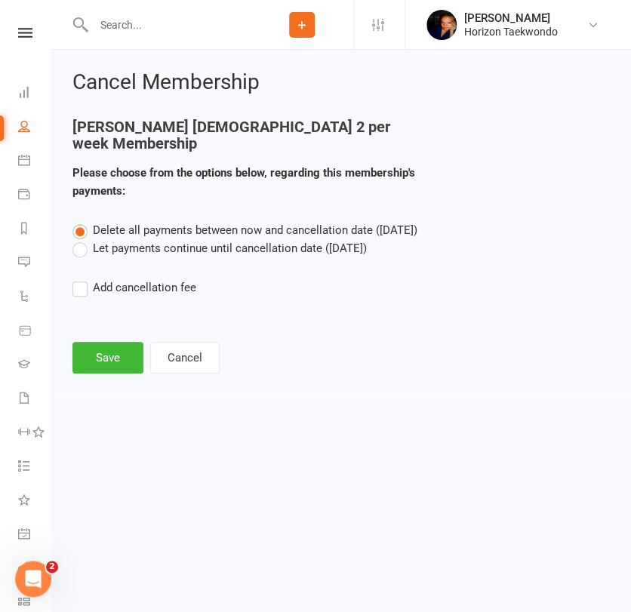
scroll to position [0, 0]
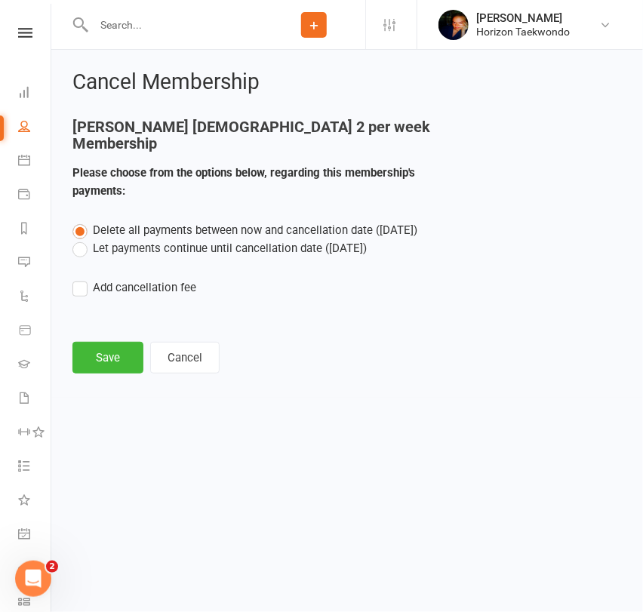
click at [241, 250] on label "Let payments continue until cancellation date ([DATE])" at bounding box center [219, 248] width 294 height 18
click at [82, 239] on input "Let payments continue until cancellation date ([DATE])" at bounding box center [77, 239] width 10 height 0
click at [96, 362] on button "Save" at bounding box center [107, 358] width 71 height 32
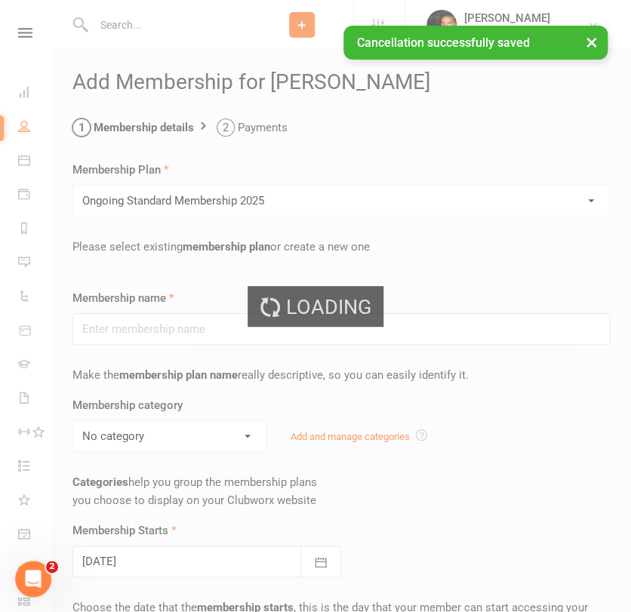
type input "Ongoing Standard Membership 2025"
type input "0"
type input "2"
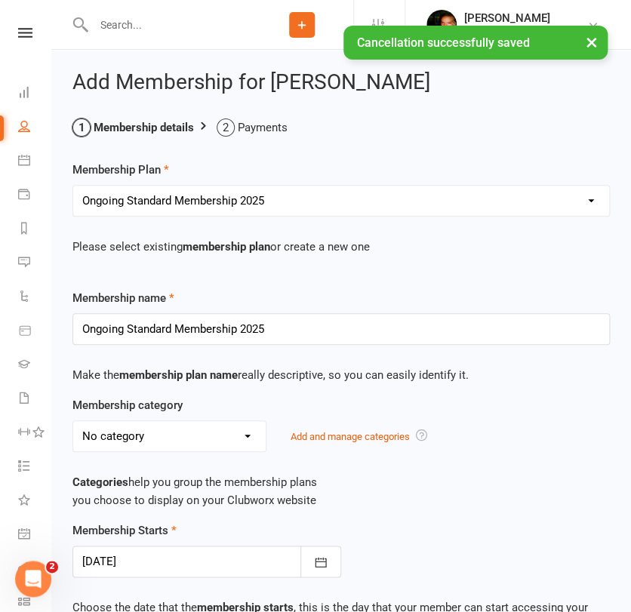
click at [386, 489] on p "Categories help you group the membership plans you choose to display on your Cl…" at bounding box center [341, 491] width 538 height 36
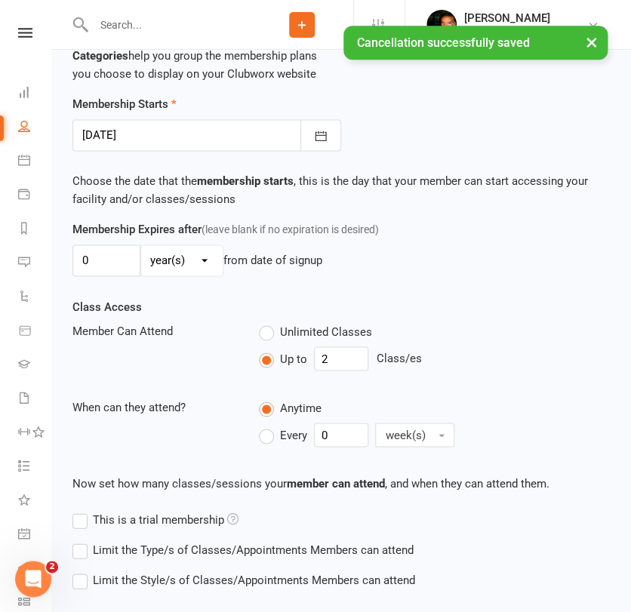
scroll to position [436, 0]
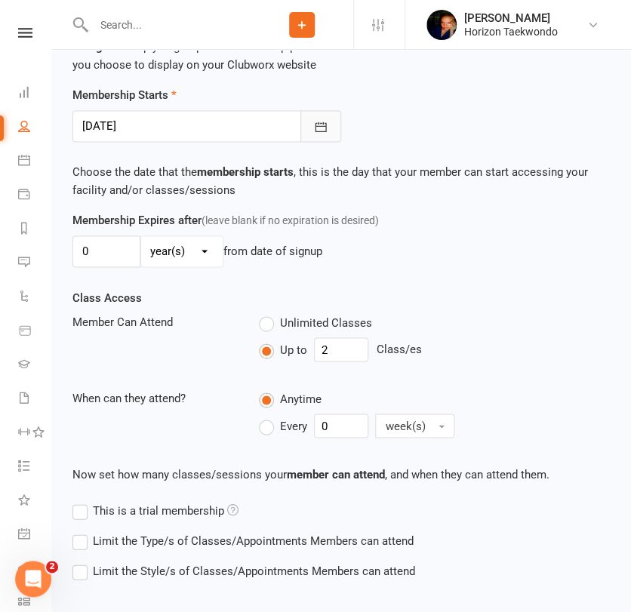
click at [331, 116] on button "button" at bounding box center [321, 126] width 41 height 32
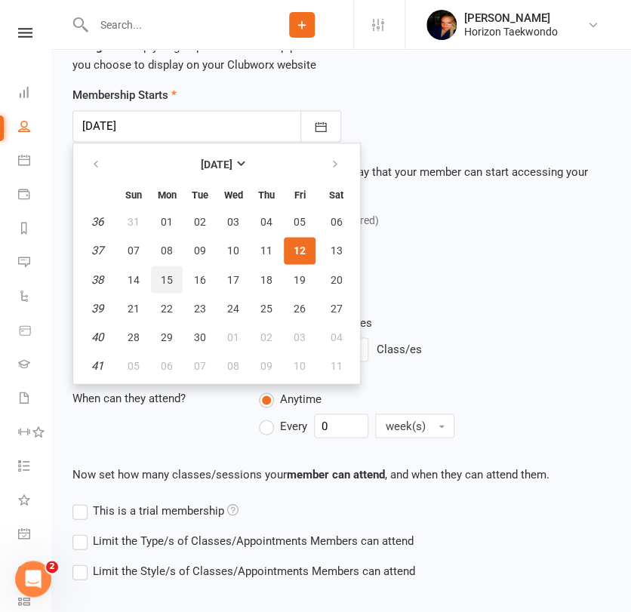
click at [162, 279] on span "15" at bounding box center [167, 279] width 12 height 12
type input "[DATE]"
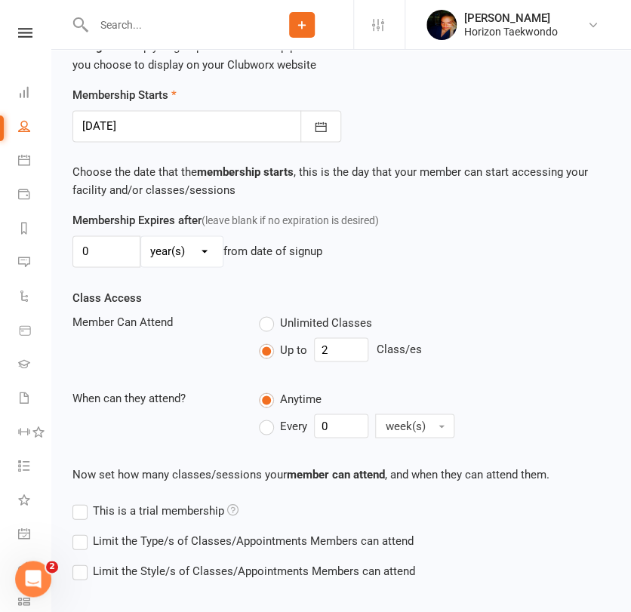
click at [446, 333] on div "Unlimited Classes Up to 2 Class/es" at bounding box center [435, 340] width 374 height 55
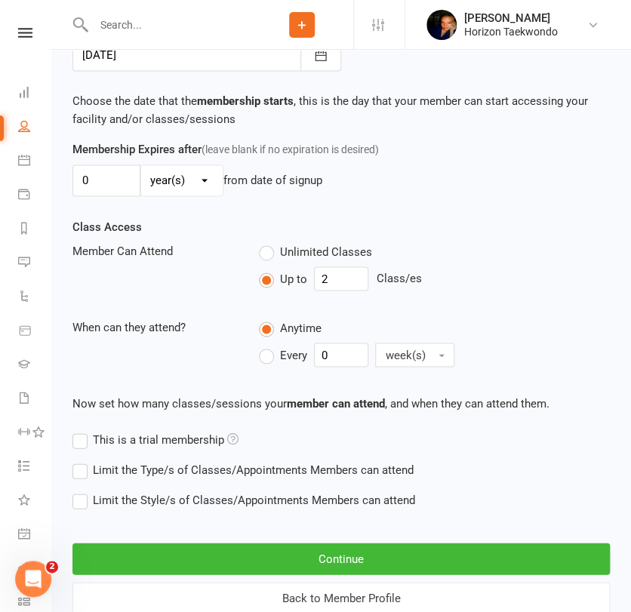
scroll to position [553, 0]
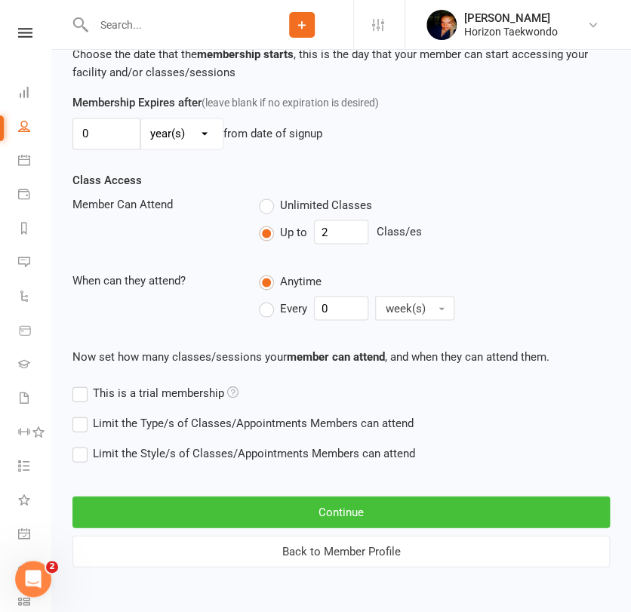
click at [375, 510] on button "Continue" at bounding box center [341, 512] width 538 height 32
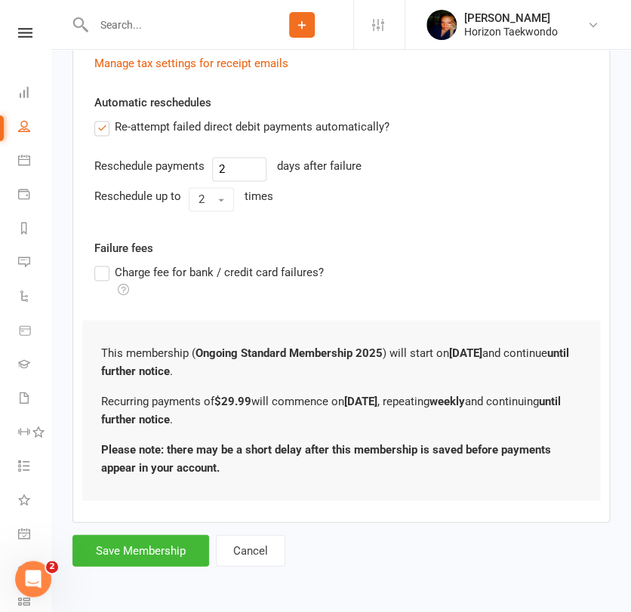
scroll to position [0, 0]
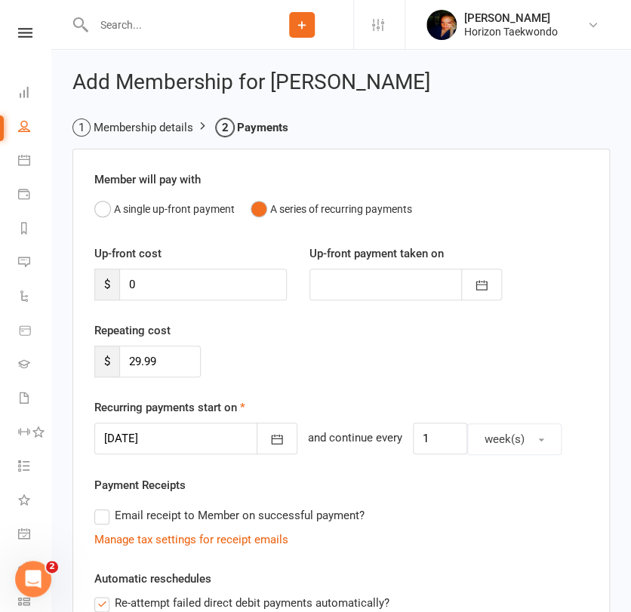
click at [456, 507] on div "Email receipt to Member on successful payment?" at bounding box center [335, 516] width 506 height 30
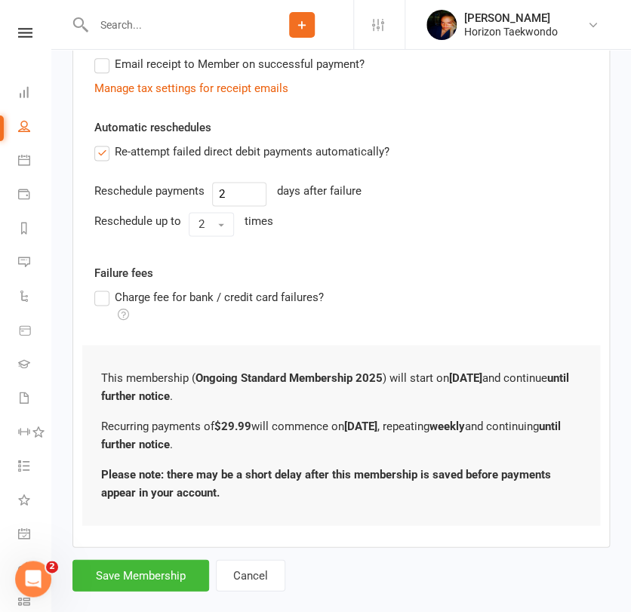
scroll to position [476, 0]
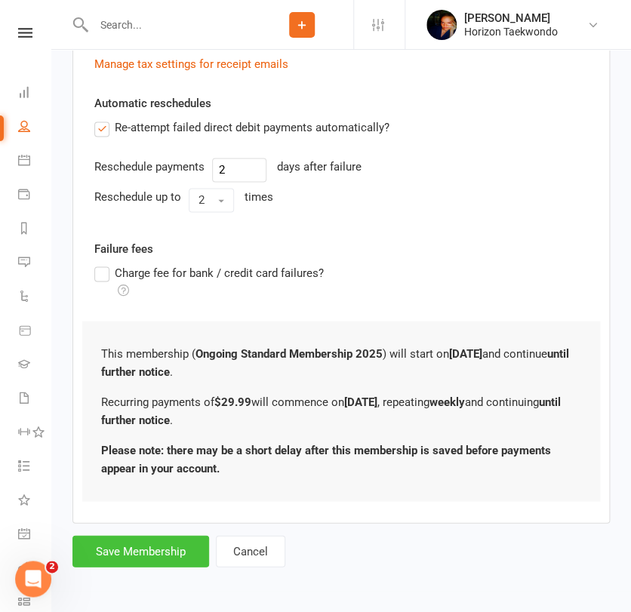
click at [110, 556] on button "Save Membership" at bounding box center [140, 551] width 137 height 32
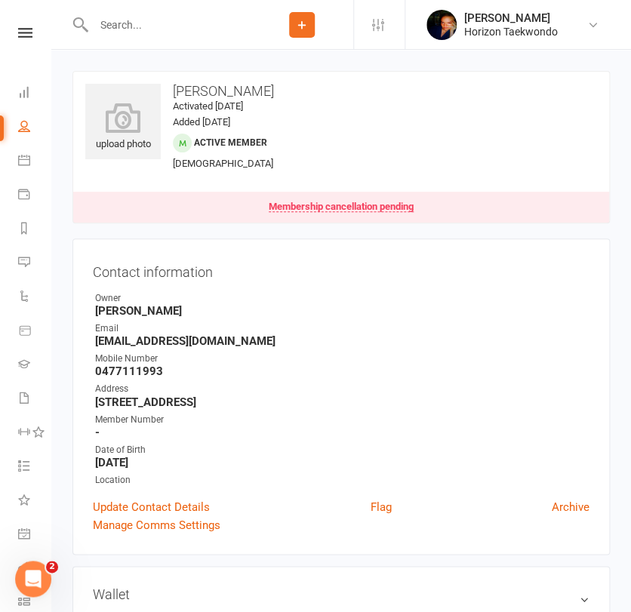
click at [162, 20] on input "text" at bounding box center [170, 24] width 162 height 21
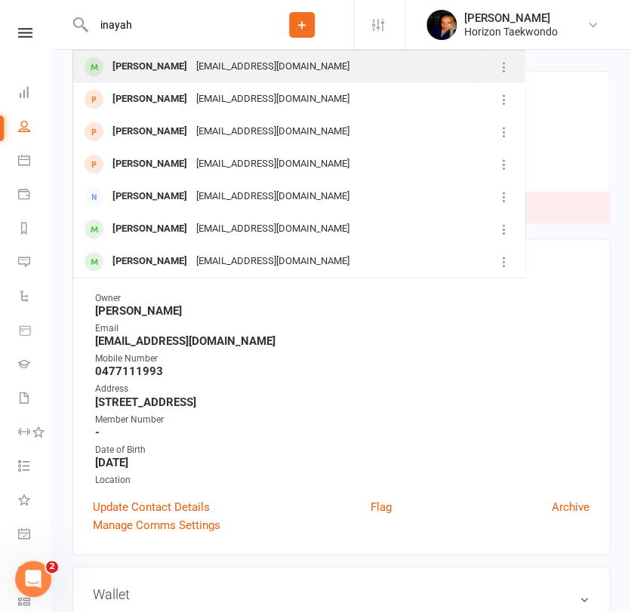
type input "inayah"
click at [192, 71] on div "[EMAIL_ADDRESS][DOMAIN_NAME]" at bounding box center [273, 67] width 162 height 22
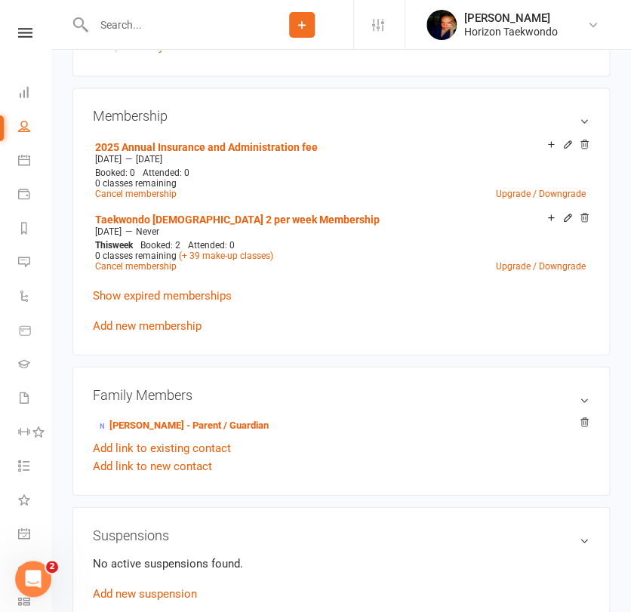
scroll to position [570, 0]
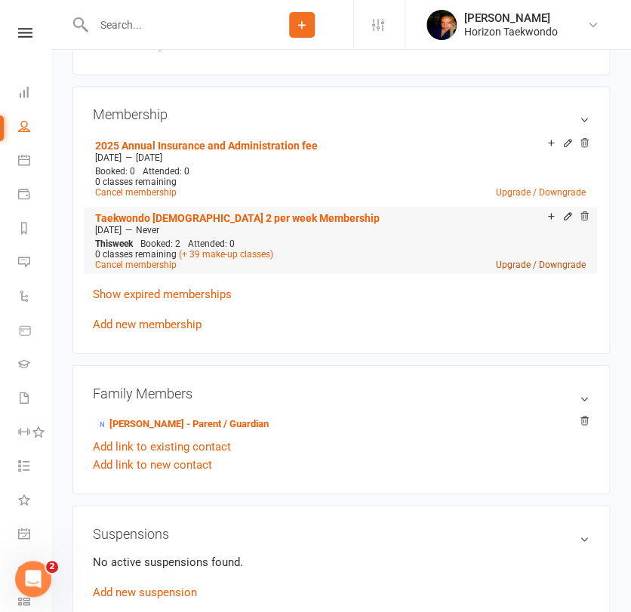
click at [535, 259] on link "Upgrade / Downgrade" at bounding box center [541, 264] width 90 height 11
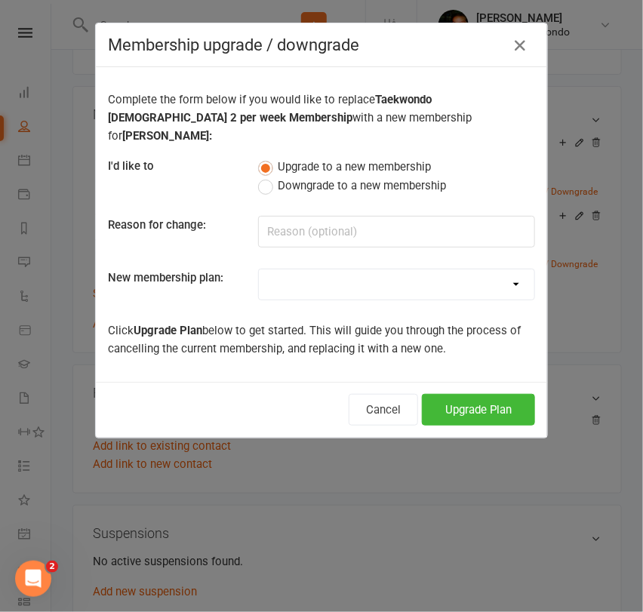
click at [353, 270] on select "Mini Rangers 1 classes Per Week (3 to 5 Year Olds) Mini Rangers 2 classes Per W…" at bounding box center [397, 285] width 276 height 30
select select "48"
click at [259, 270] on select "Mini Rangers 1 classes Per Week (3 to 5 Year Olds) Mini Rangers 2 classes Per W…" at bounding box center [397, 285] width 276 height 30
click at [448, 394] on button "Upgrade Plan" at bounding box center [478, 410] width 113 height 32
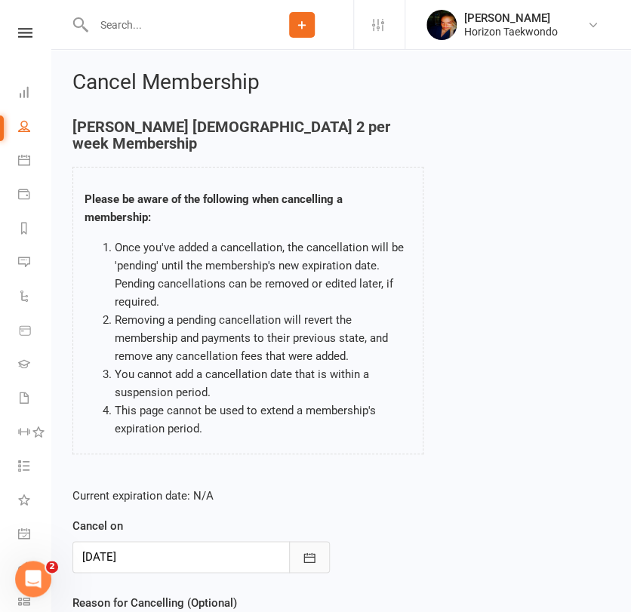
click at [326, 557] on button "button" at bounding box center [309, 557] width 41 height 32
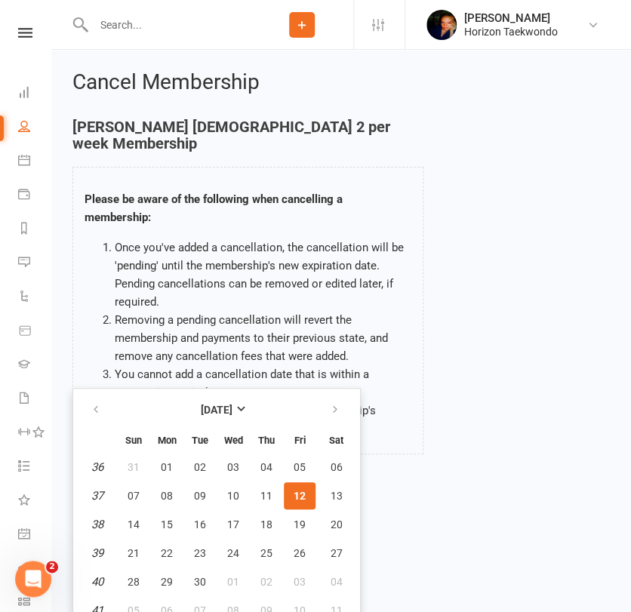
scroll to position [12, 0]
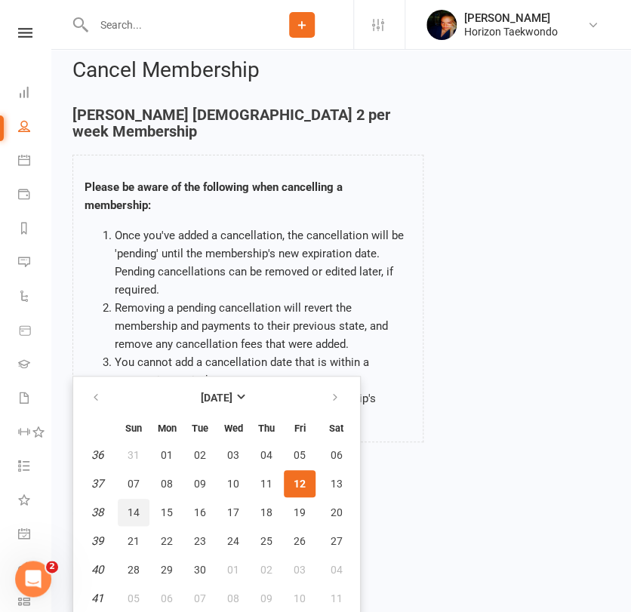
click at [139, 507] on span "14" at bounding box center [134, 513] width 12 height 12
type input "[DATE]"
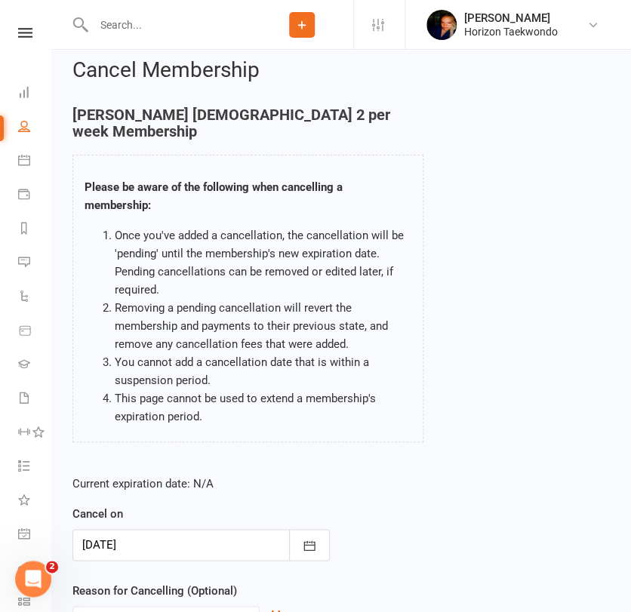
click at [362, 524] on div "Current expiration date: N/A Cancel on [DATE] [DATE] Sun Mon Tue Wed Thu Fri Sa…" at bounding box center [341, 564] width 560 height 200
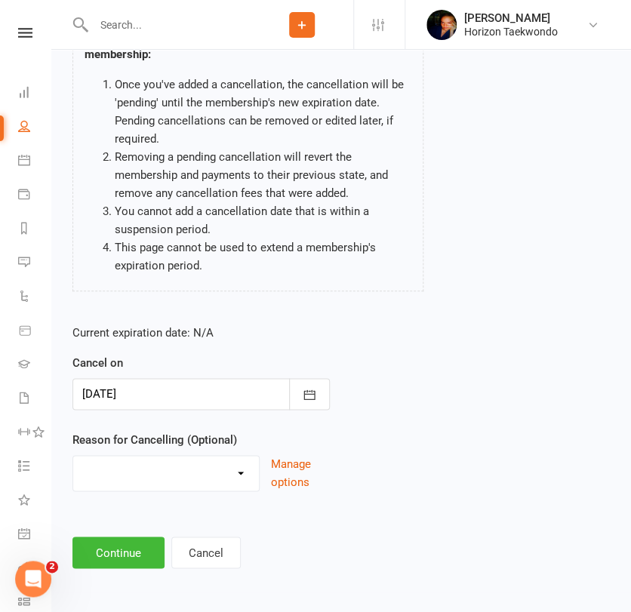
scroll to position [165, 0]
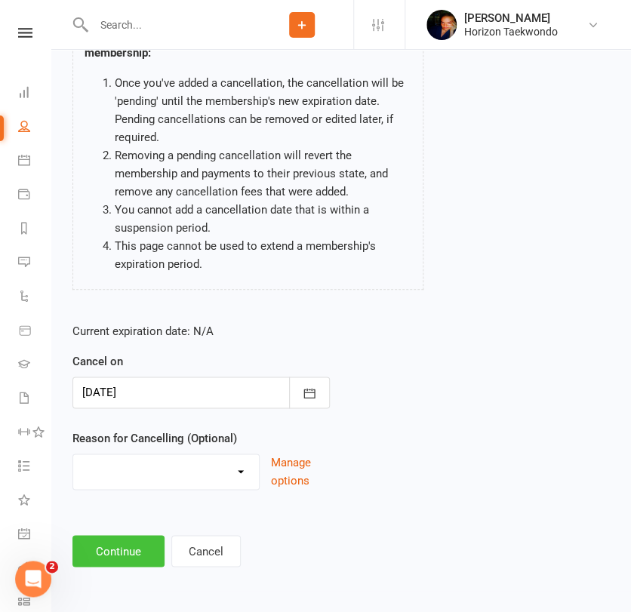
click at [145, 557] on button "Continue" at bounding box center [118, 551] width 92 height 32
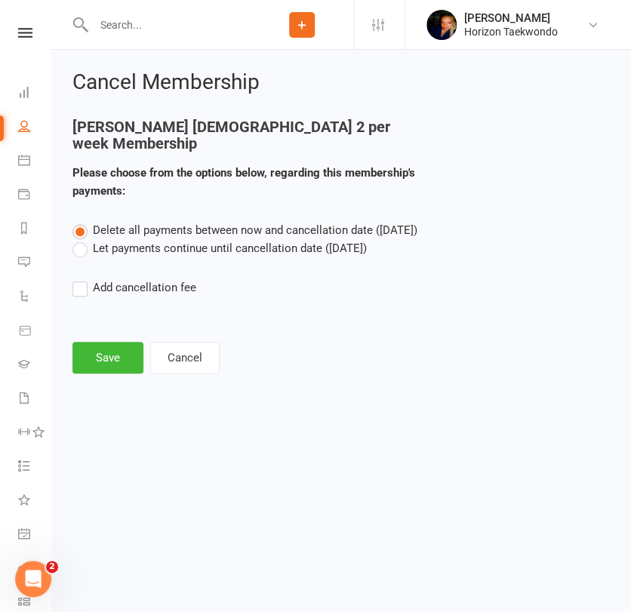
scroll to position [0, 0]
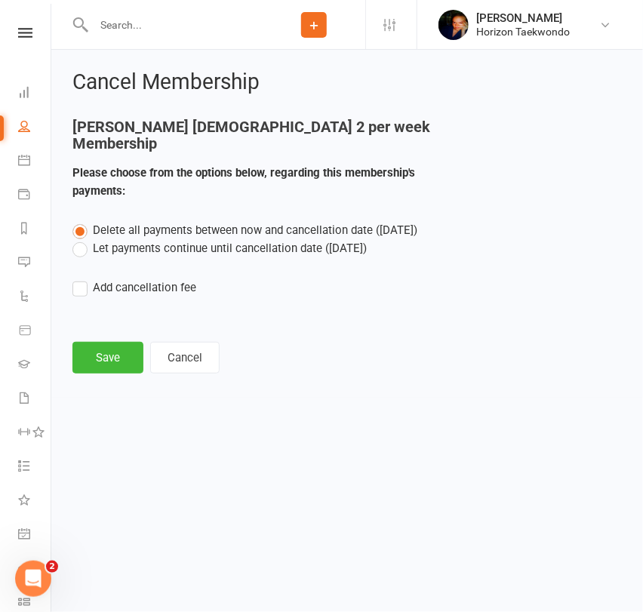
click at [316, 241] on label "Let payments continue until cancellation date ([DATE])" at bounding box center [219, 248] width 294 height 18
click at [82, 239] on input "Let payments continue until cancellation date ([DATE])" at bounding box center [77, 239] width 10 height 0
click at [113, 356] on button "Save" at bounding box center [107, 358] width 71 height 32
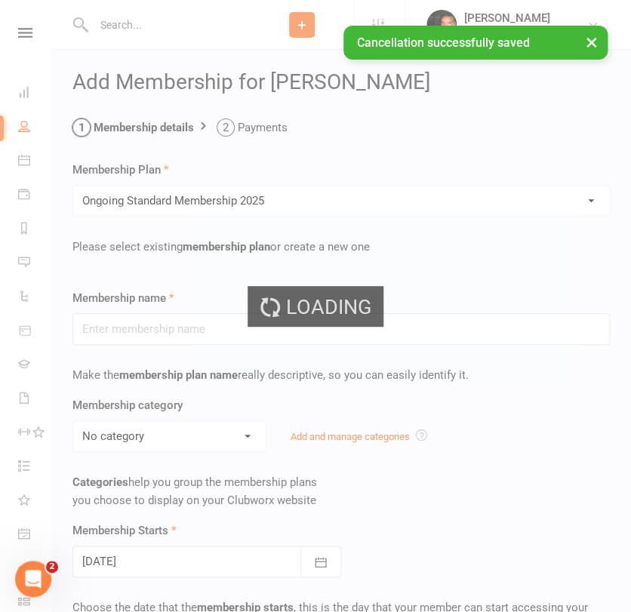
type input "Ongoing Standard Membership 2025"
type input "0"
type input "2"
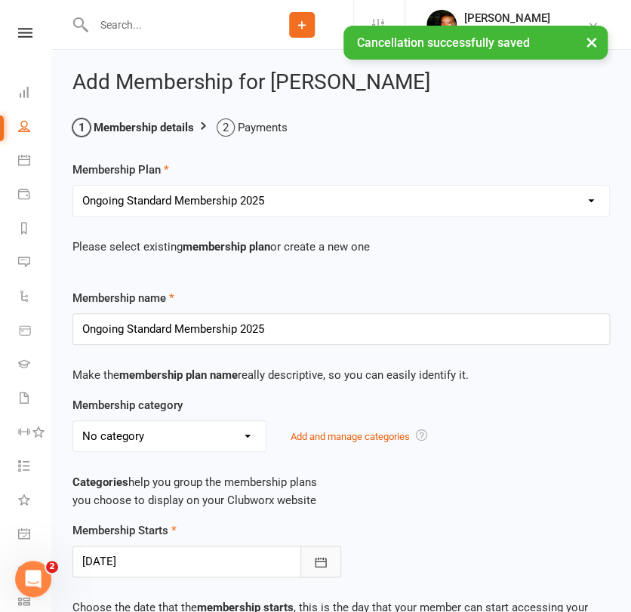
click at [322, 562] on icon "button" at bounding box center [320, 562] width 15 height 15
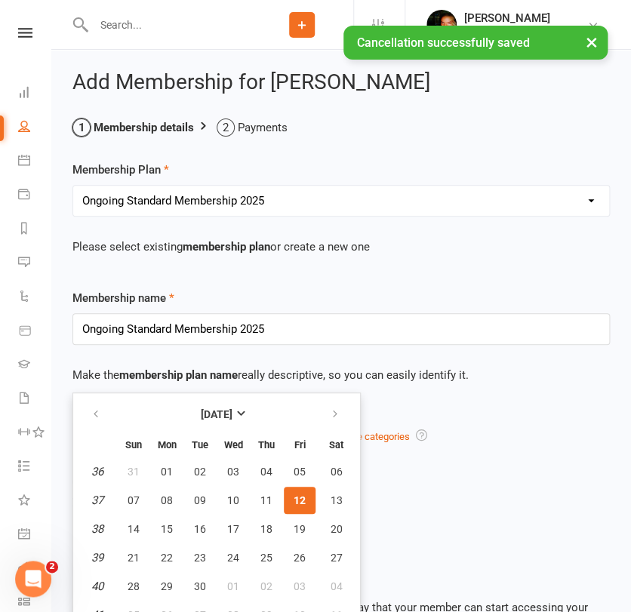
scroll to position [16, 0]
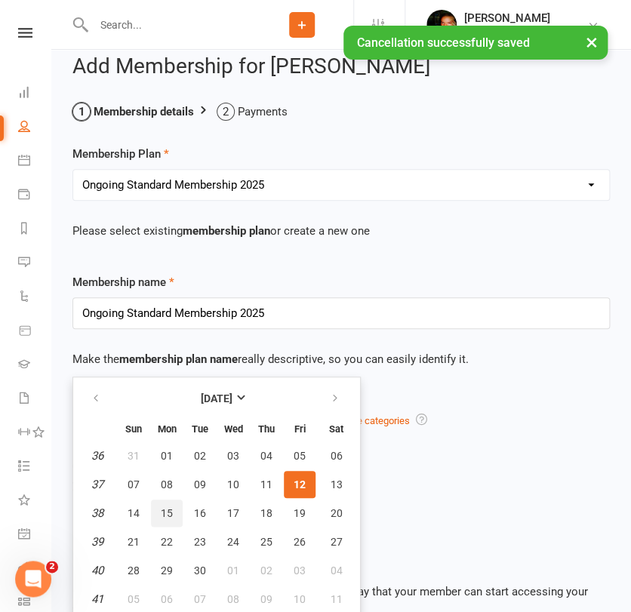
click at [161, 510] on span "15" at bounding box center [167, 513] width 12 height 12
type input "[DATE]"
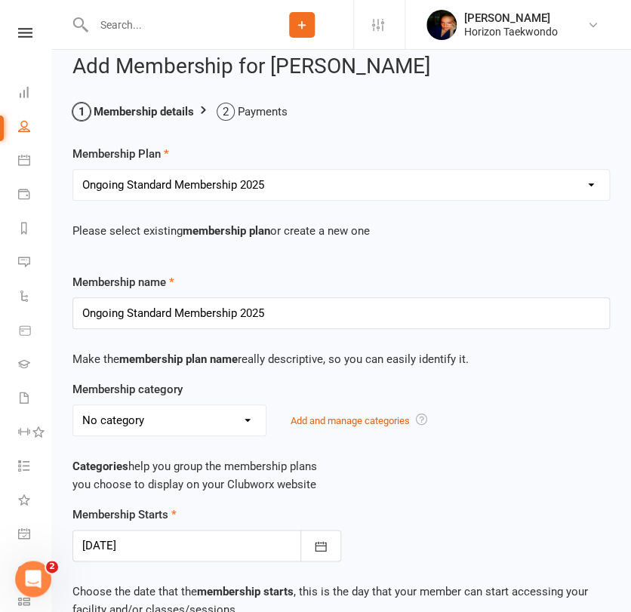
click at [391, 525] on div "Membership Starts [DATE] [DATE] Sun Mon Tue Wed Thu Fri Sat 36 31 01 02 03 04 0…" at bounding box center [341, 534] width 560 height 56
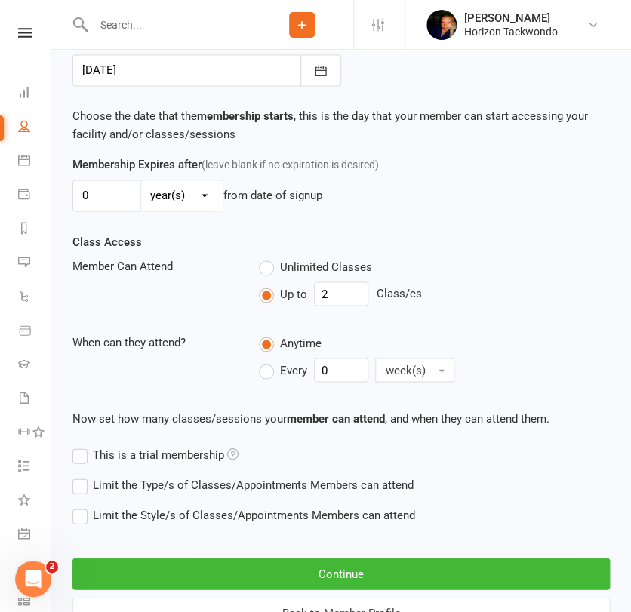
scroll to position [553, 0]
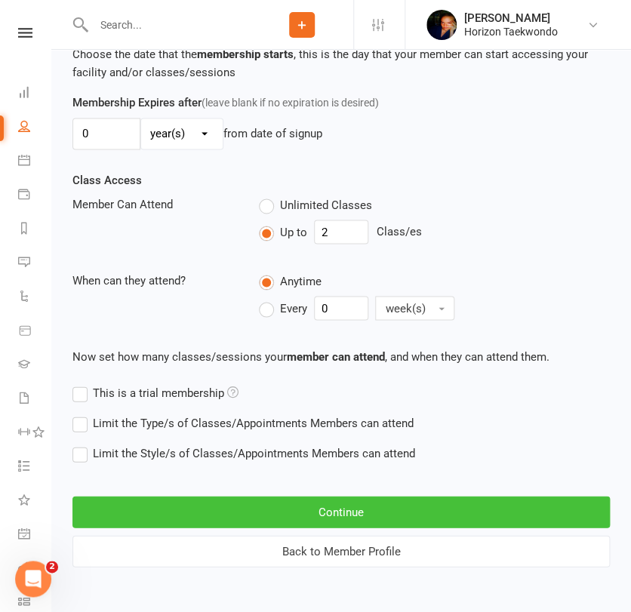
click at [388, 515] on button "Continue" at bounding box center [341, 512] width 538 height 32
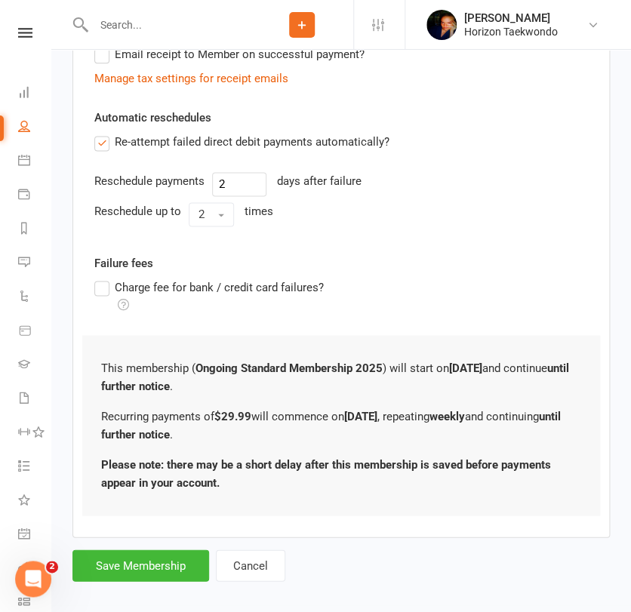
scroll to position [476, 0]
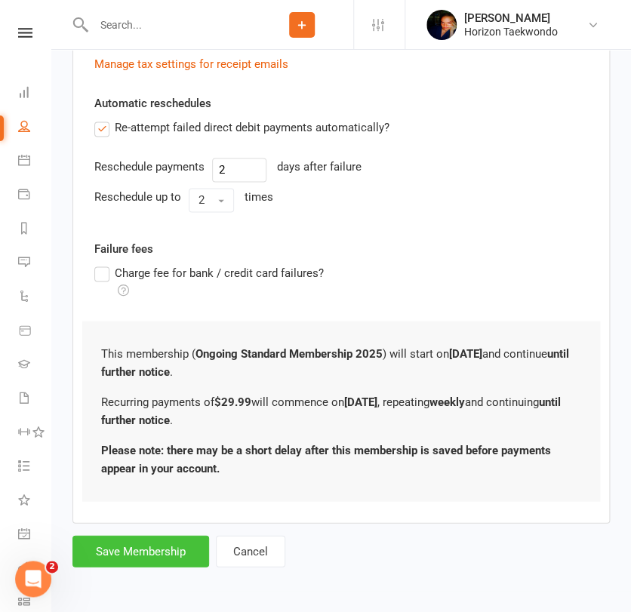
click at [146, 555] on button "Save Membership" at bounding box center [140, 551] width 137 height 32
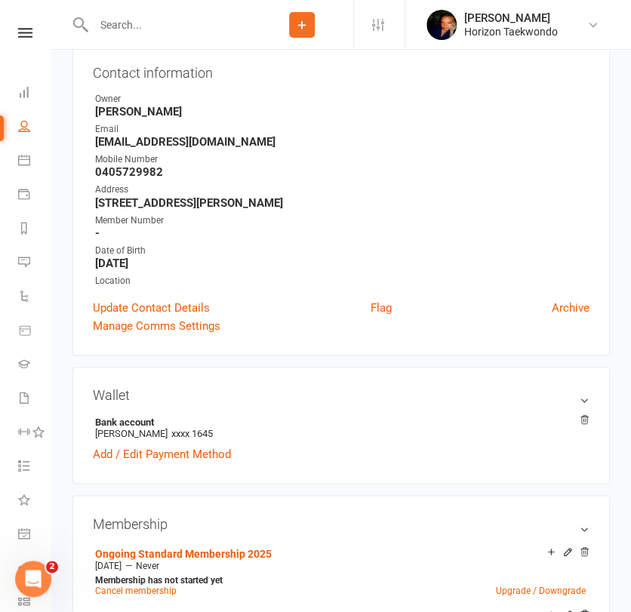
scroll to position [201, 0]
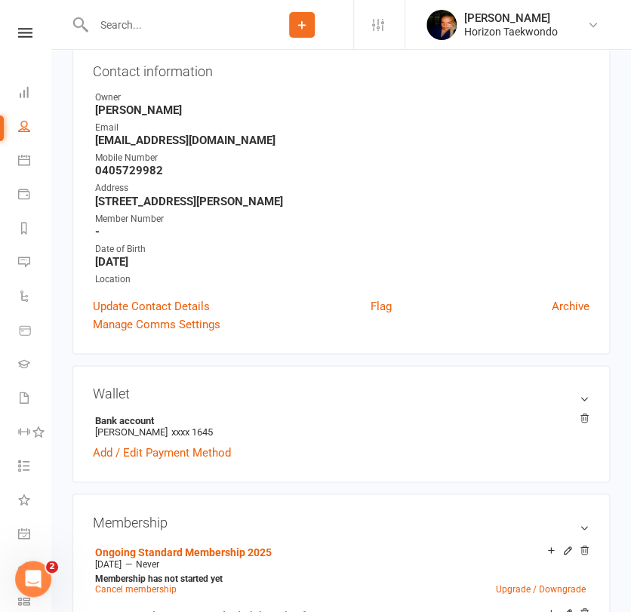
click at [192, 38] on div at bounding box center [161, 24] width 178 height 49
click at [186, 21] on input "text" at bounding box center [170, 24] width 162 height 21
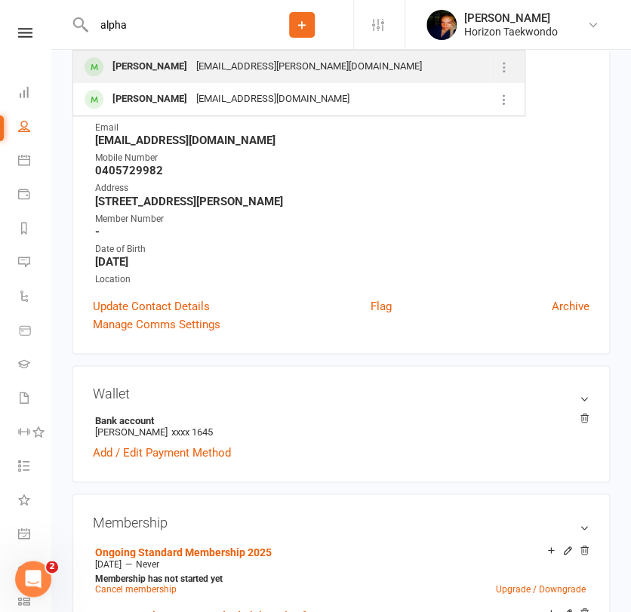
type input "alpha"
click at [192, 65] on div "[EMAIL_ADDRESS][PERSON_NAME][DOMAIN_NAME]" at bounding box center [309, 67] width 235 height 22
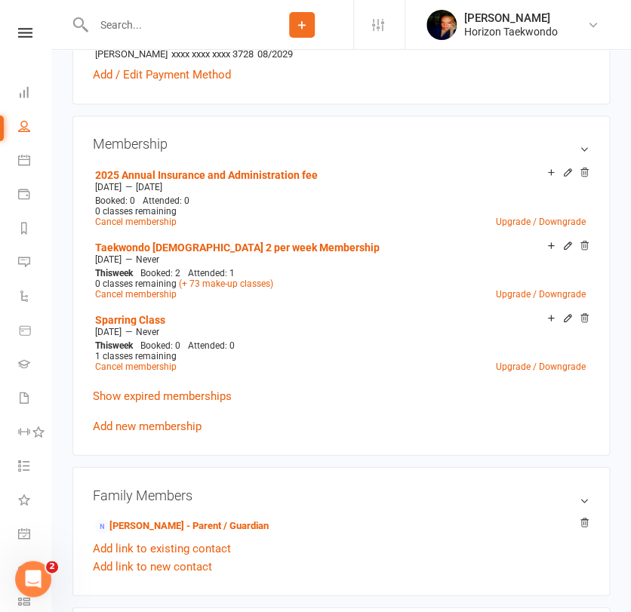
scroll to position [570, 0]
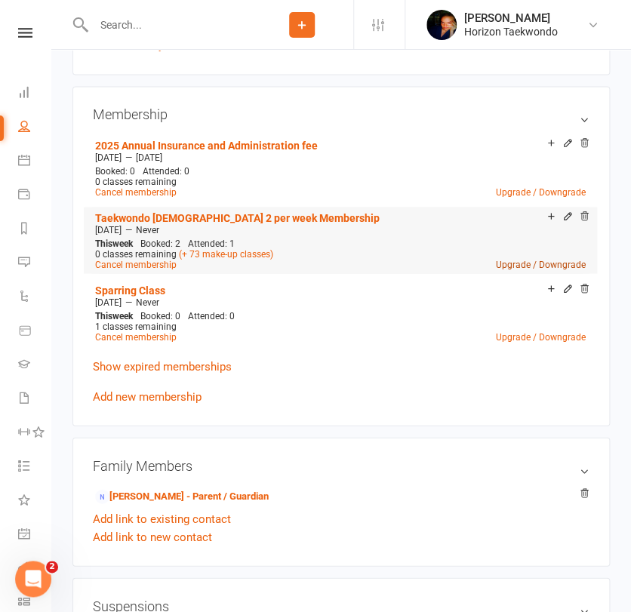
click at [520, 264] on link "Upgrade / Downgrade" at bounding box center [541, 264] width 90 height 11
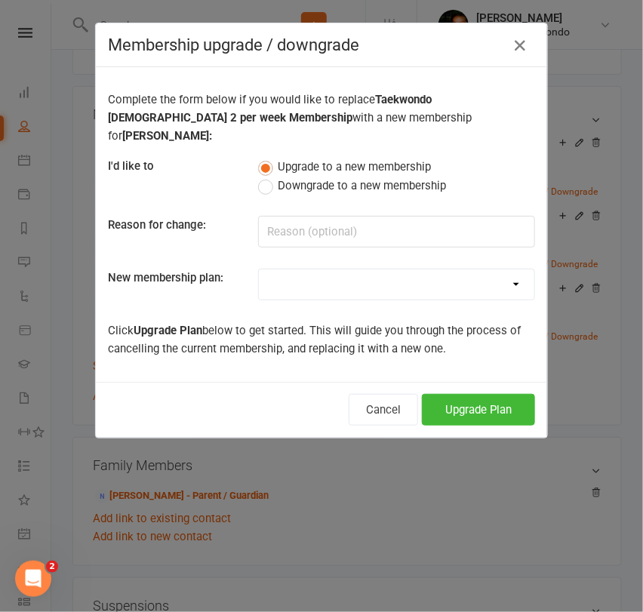
click at [344, 270] on select "Mini Rangers 1 classes Per Week (3 to 5 Year Olds) Mini Rangers 2 classes Per W…" at bounding box center [397, 285] width 276 height 30
select select "48"
click at [259, 270] on select "Mini Rangers 1 classes Per Week (3 to 5 Year Olds) Mini Rangers 2 classes Per W…" at bounding box center [397, 285] width 276 height 30
click at [464, 394] on button "Upgrade Plan" at bounding box center [478, 410] width 113 height 32
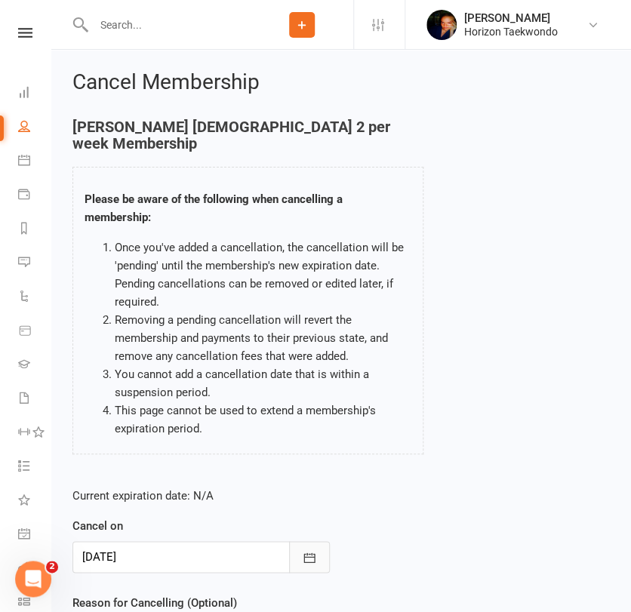
click at [309, 556] on icon "button" at bounding box center [309, 557] width 15 height 15
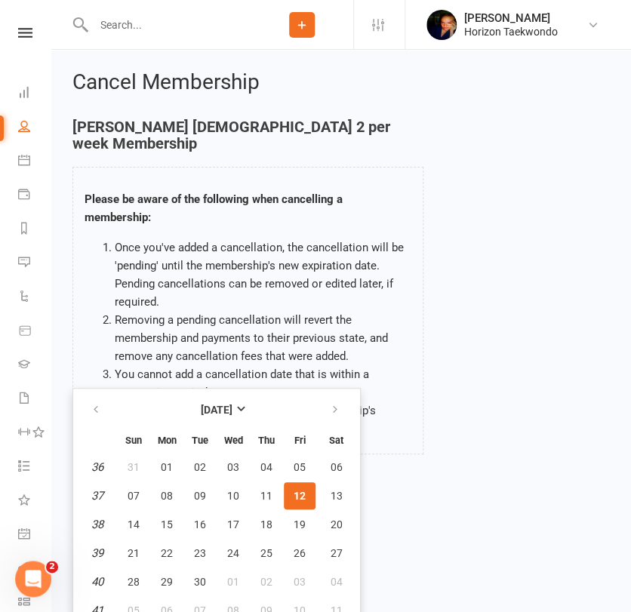
scroll to position [12, 0]
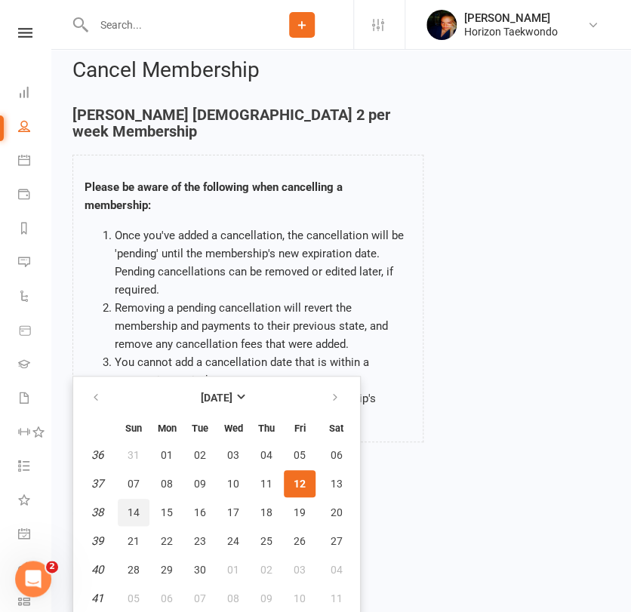
click at [131, 514] on span "14" at bounding box center [134, 513] width 12 height 12
type input "[DATE]"
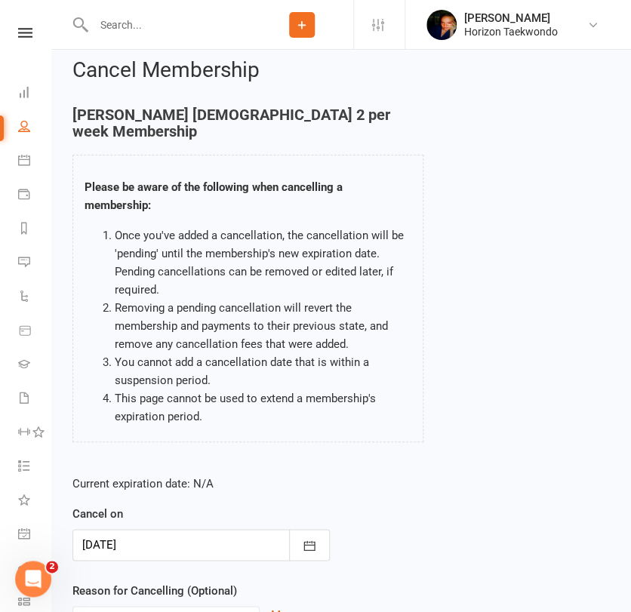
click at [379, 533] on div "Current expiration date: N/A Cancel on [DATE] [DATE] Sun Mon Tue Wed Thu Fri Sa…" at bounding box center [341, 564] width 560 height 200
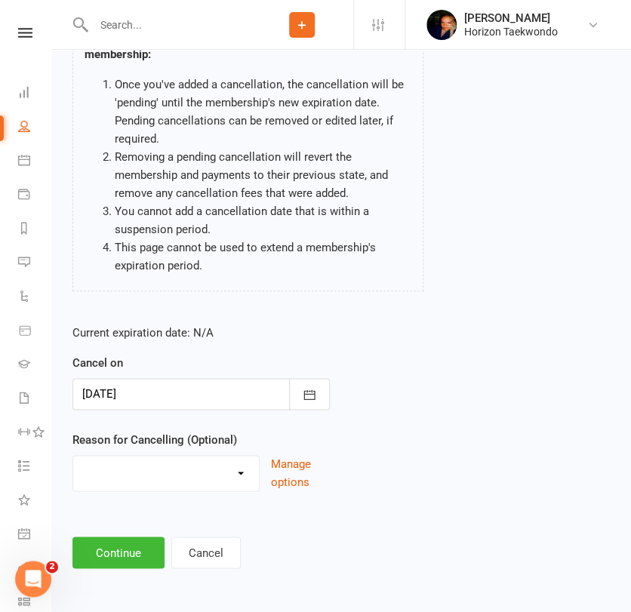
scroll to position [165, 0]
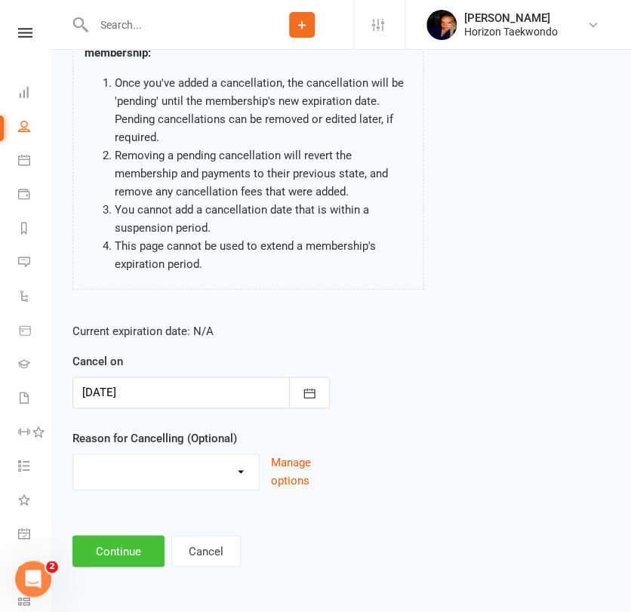
click at [94, 547] on button "Continue" at bounding box center [118, 551] width 92 height 32
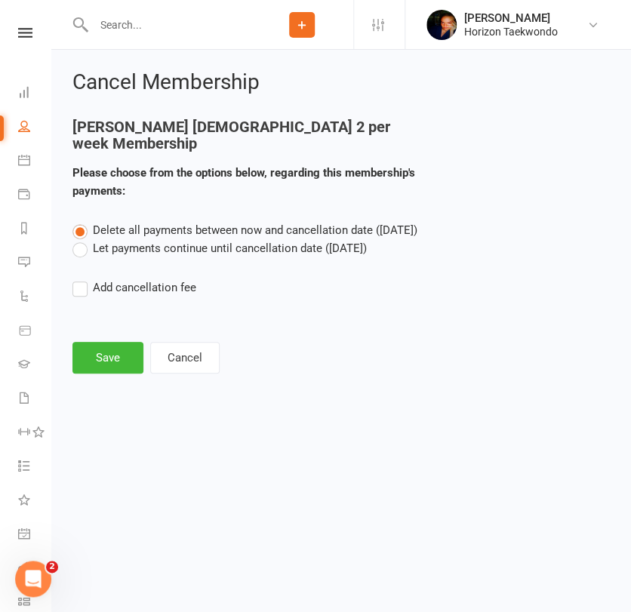
scroll to position [0, 0]
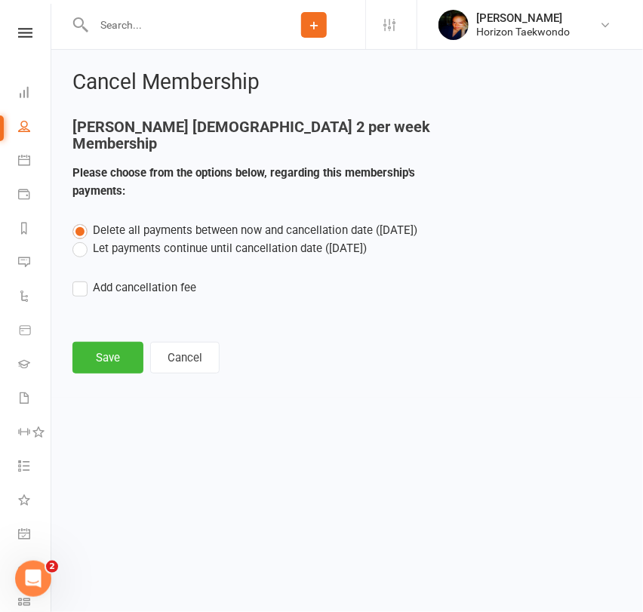
click at [227, 251] on label "Let payments continue until cancellation date ([DATE])" at bounding box center [219, 248] width 294 height 18
click at [82, 239] on input "Let payments continue until cancellation date ([DATE])" at bounding box center [77, 239] width 10 height 0
click at [127, 359] on button "Save" at bounding box center [107, 358] width 71 height 32
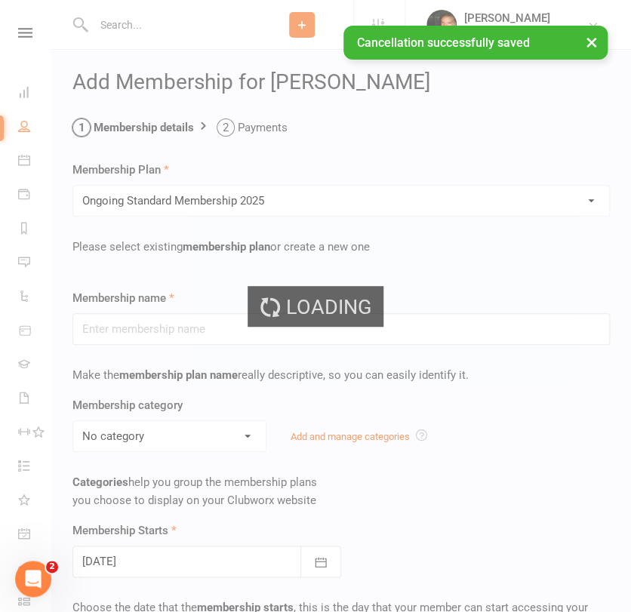
type input "Ongoing Standard Membership 2025"
type input "0"
type input "2"
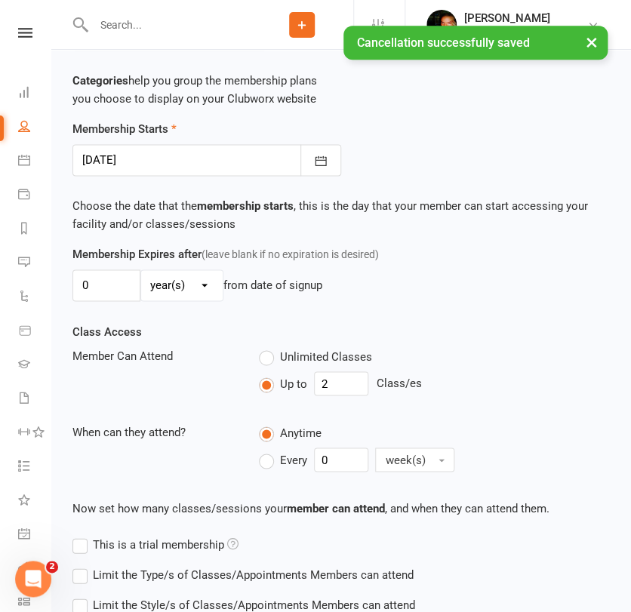
scroll to position [402, 0]
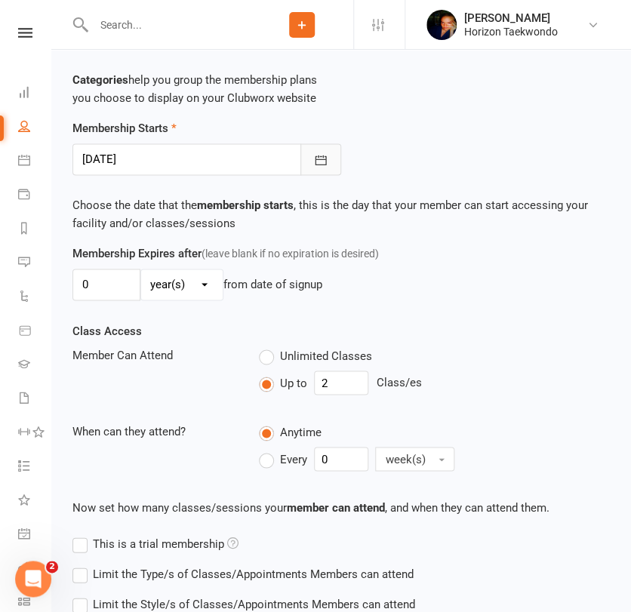
click at [314, 160] on icon "button" at bounding box center [320, 160] width 15 height 15
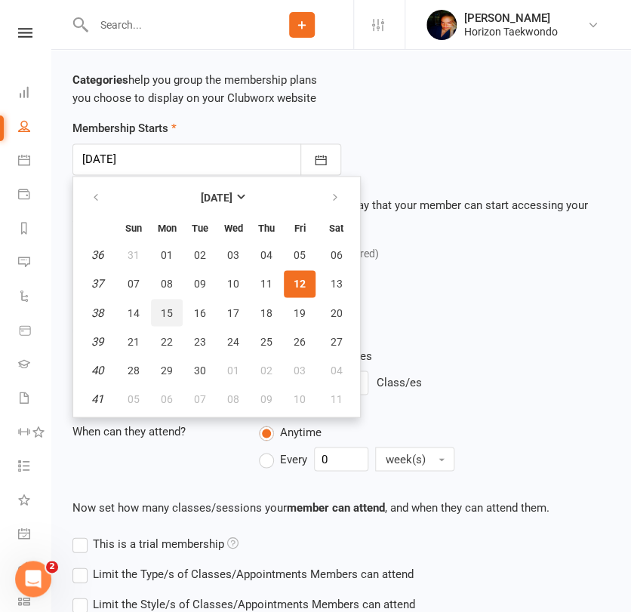
click at [164, 313] on span "15" at bounding box center [167, 313] width 12 height 12
type input "[DATE]"
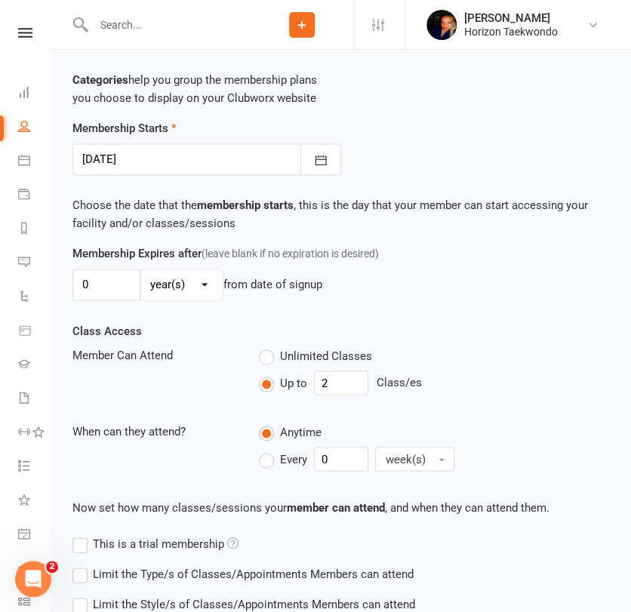
click at [419, 329] on div "Class Access Member Can Attend Unlimited Classes Up to 2 Class/es When can they…" at bounding box center [341, 400] width 560 height 156
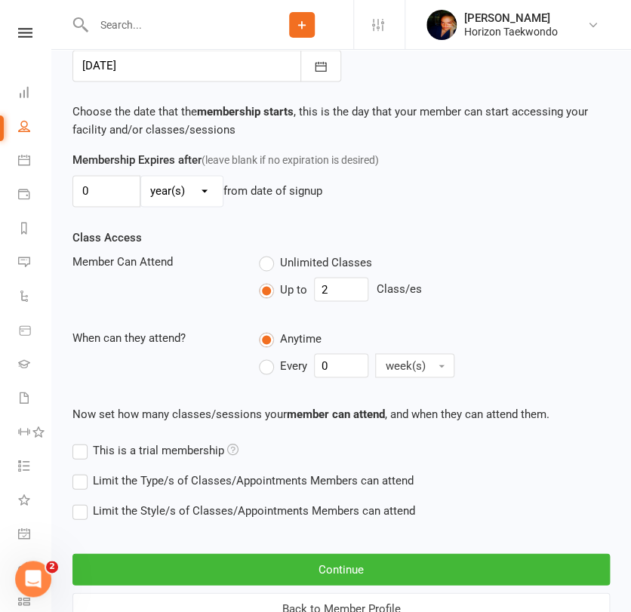
scroll to position [553, 0]
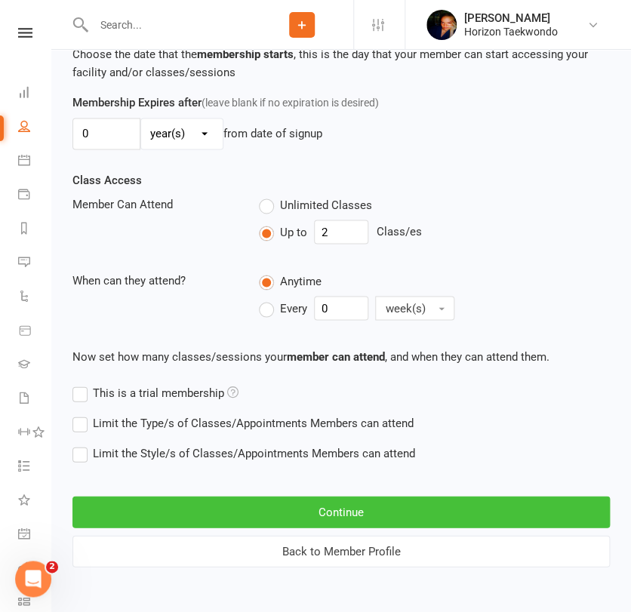
click at [286, 512] on button "Continue" at bounding box center [341, 512] width 538 height 32
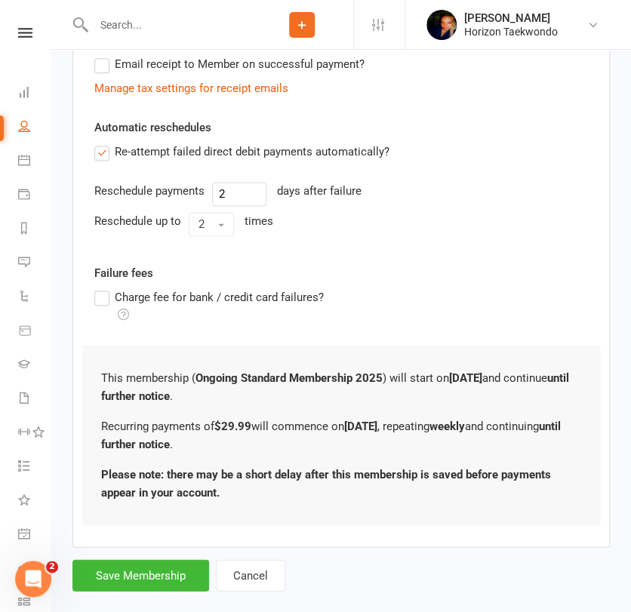
scroll to position [476, 0]
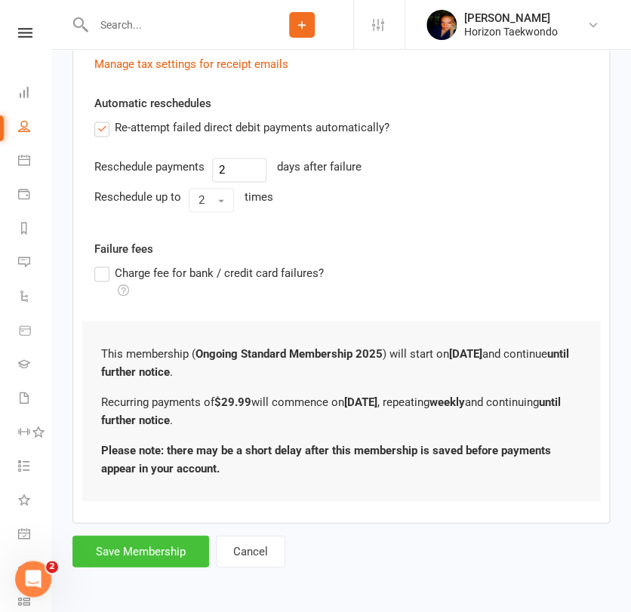
click at [159, 549] on button "Save Membership" at bounding box center [140, 551] width 137 height 32
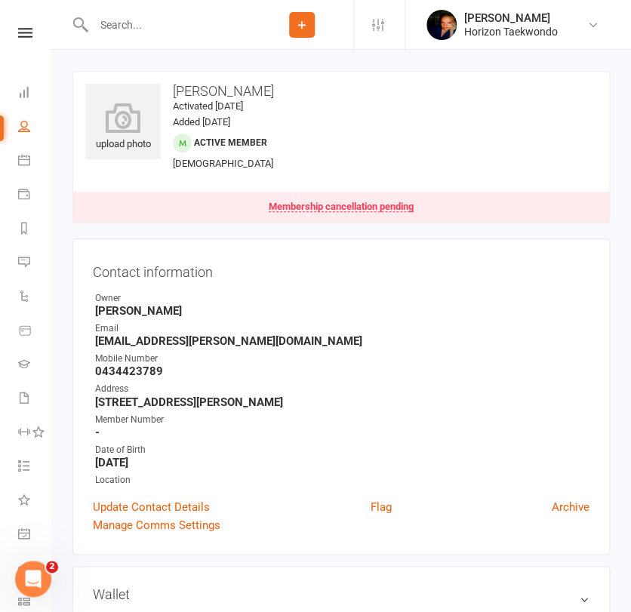
click at [139, 23] on input "text" at bounding box center [170, 24] width 162 height 21
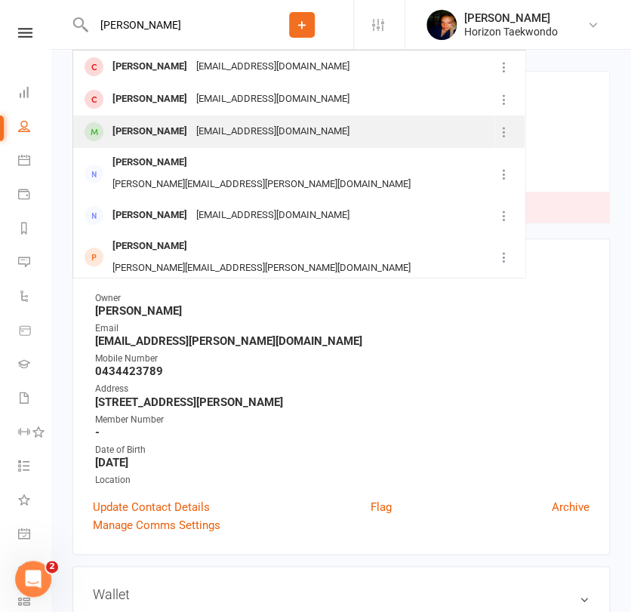
type input "[PERSON_NAME]"
click at [143, 136] on div "[PERSON_NAME]" at bounding box center [150, 132] width 84 height 22
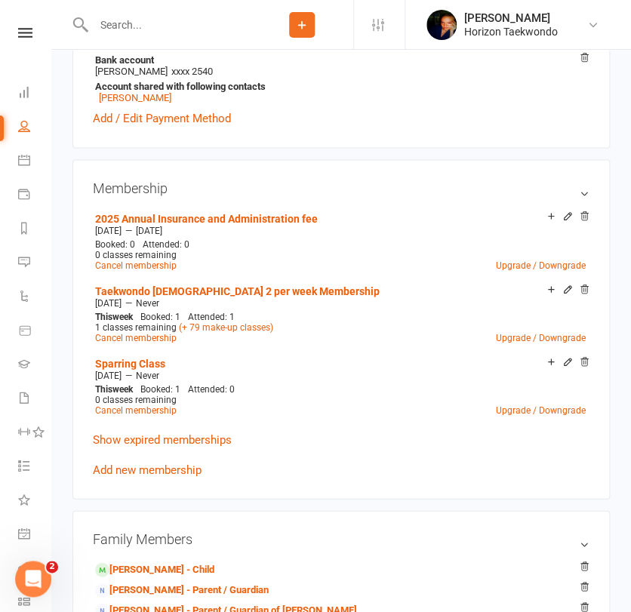
scroll to position [570, 0]
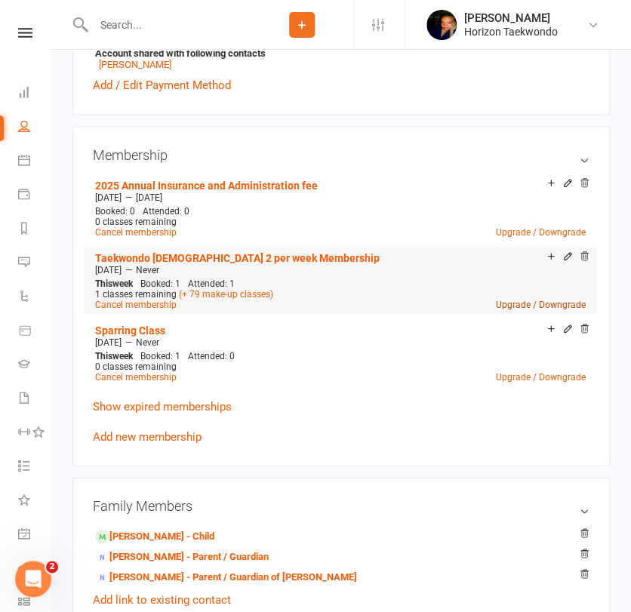
click at [538, 302] on link "Upgrade / Downgrade" at bounding box center [541, 304] width 90 height 11
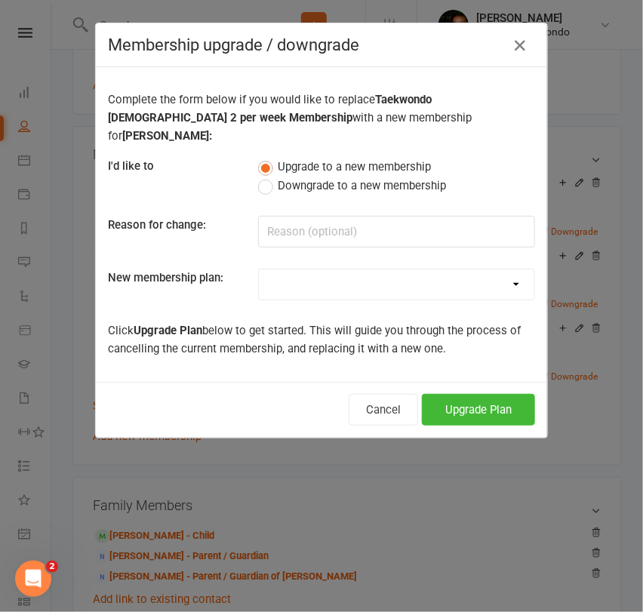
click at [399, 270] on select "Mini Rangers 1 classes Per Week (3 to 5 Year Olds) Mini Rangers 2 classes Per W…" at bounding box center [397, 285] width 276 height 30
select select "48"
click at [259, 270] on select "Mini Rangers 1 classes Per Week (3 to 5 Year Olds) Mini Rangers 2 classes Per W…" at bounding box center [397, 285] width 276 height 30
click at [490, 394] on button "Upgrade Plan" at bounding box center [478, 410] width 113 height 32
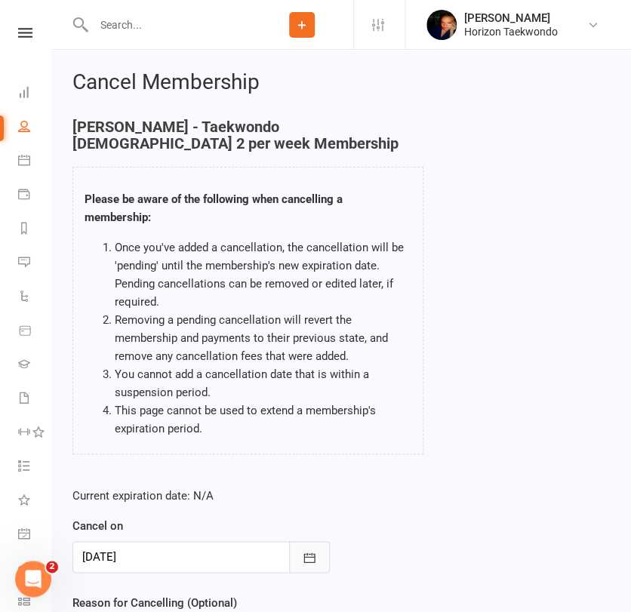
click at [316, 556] on icon "button" at bounding box center [309, 557] width 15 height 15
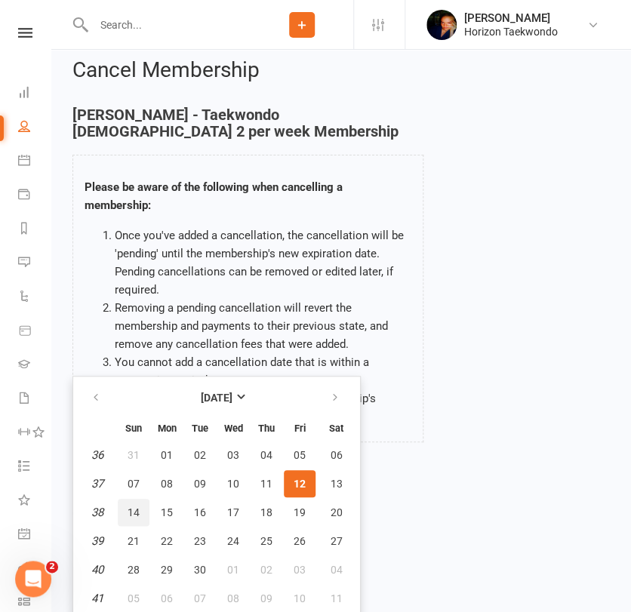
click at [134, 517] on span "14" at bounding box center [134, 513] width 12 height 12
type input "[DATE]"
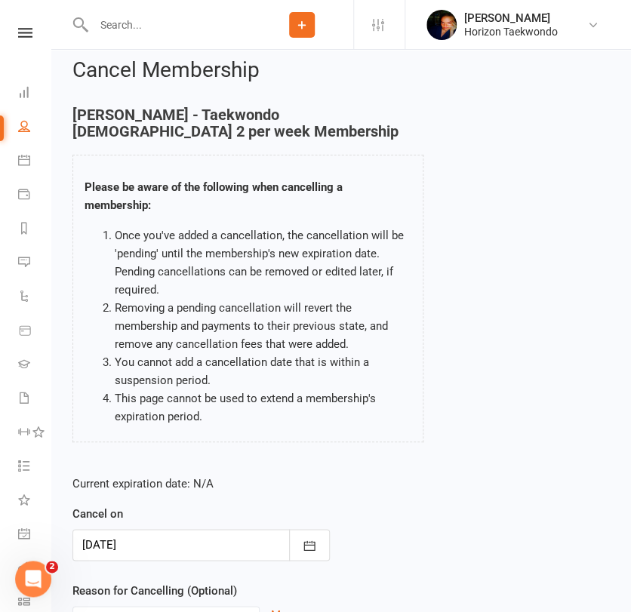
click at [393, 495] on div "Current expiration date: N/A Cancel on [DATE] [DATE] Sun Mon Tue Wed Thu Fri Sa…" at bounding box center [341, 564] width 560 height 200
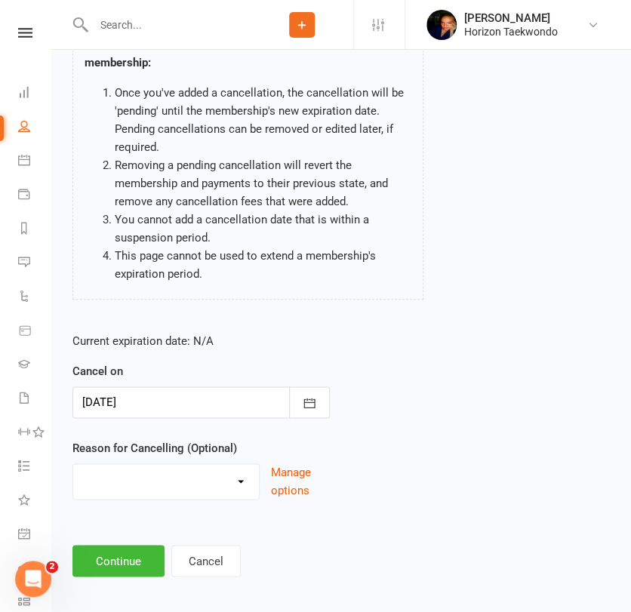
scroll to position [165, 0]
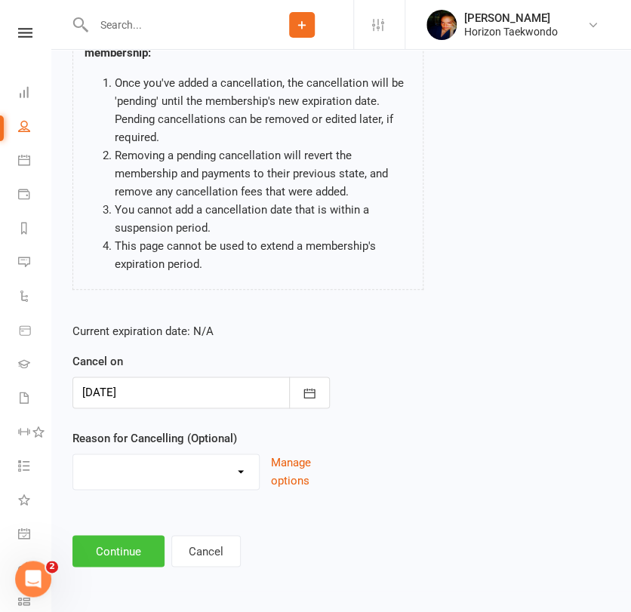
click at [140, 544] on button "Continue" at bounding box center [118, 551] width 92 height 32
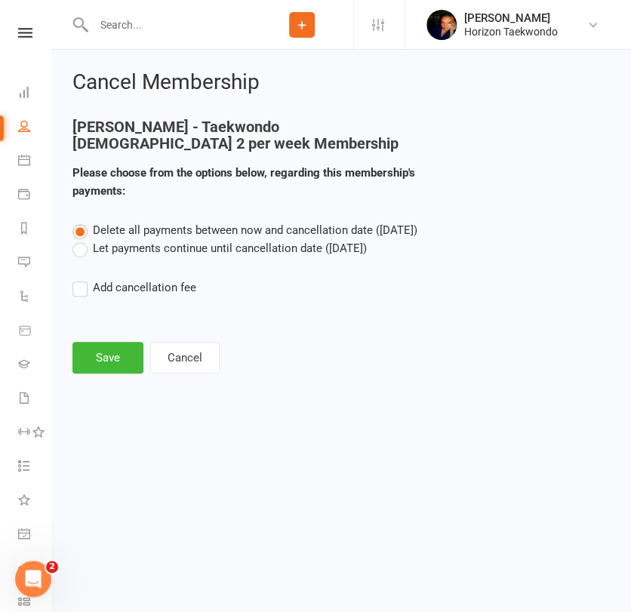
scroll to position [0, 0]
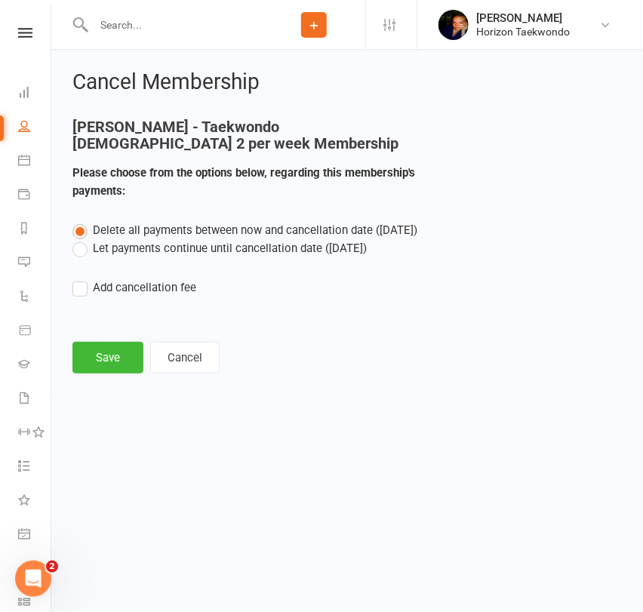
click at [175, 249] on label "Let payments continue until cancellation date ([DATE])" at bounding box center [219, 248] width 294 height 18
click at [82, 239] on input "Let payments continue until cancellation date ([DATE])" at bounding box center [77, 239] width 10 height 0
click at [115, 351] on button "Save" at bounding box center [107, 358] width 71 height 32
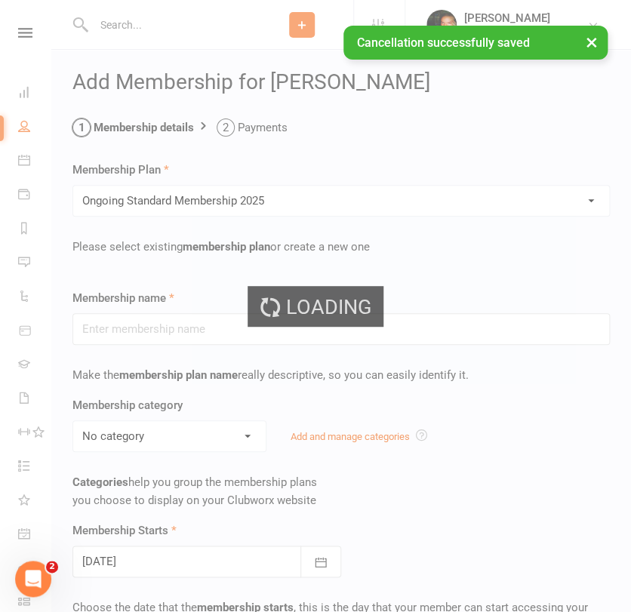
type input "Ongoing Standard Membership 2025"
type input "0"
type input "2"
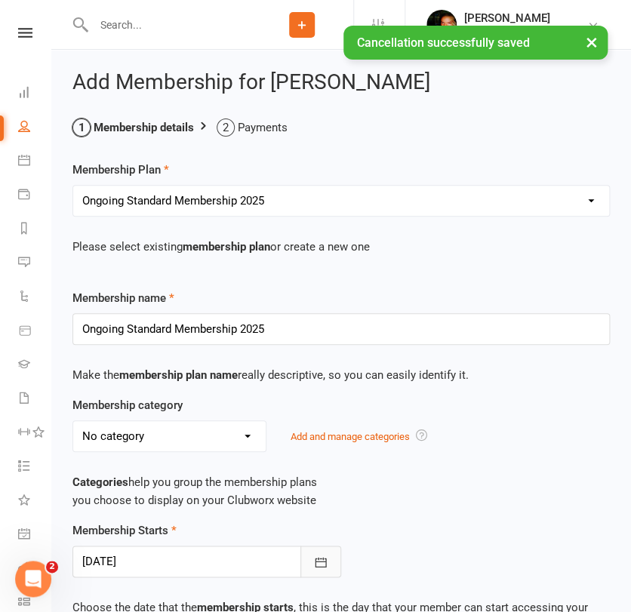
click at [310, 565] on button "button" at bounding box center [321, 562] width 41 height 32
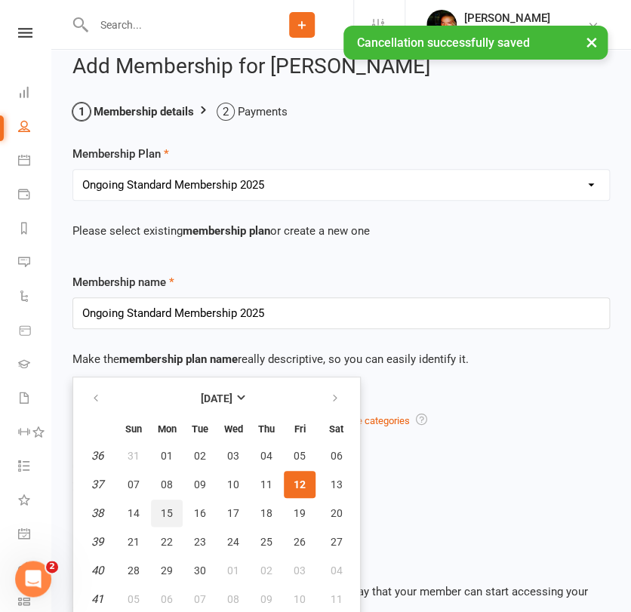
click at [163, 512] on span "15" at bounding box center [167, 513] width 12 height 12
type input "[DATE]"
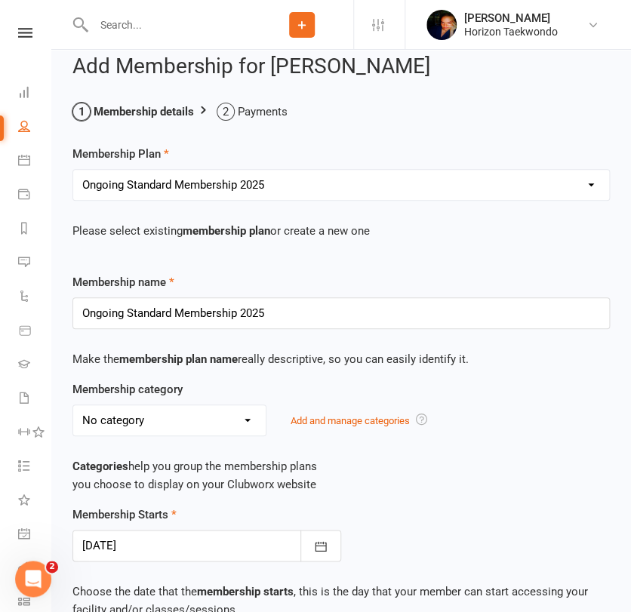
click at [397, 523] on div "Membership Starts [DATE] [DATE] Sun Mon Tue Wed Thu Fri Sat 36 31 01 02 03 04 0…" at bounding box center [341, 534] width 560 height 56
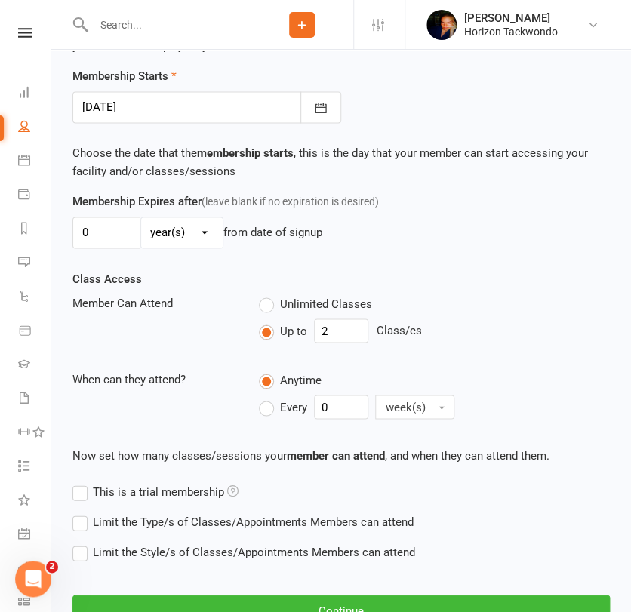
scroll to position [553, 0]
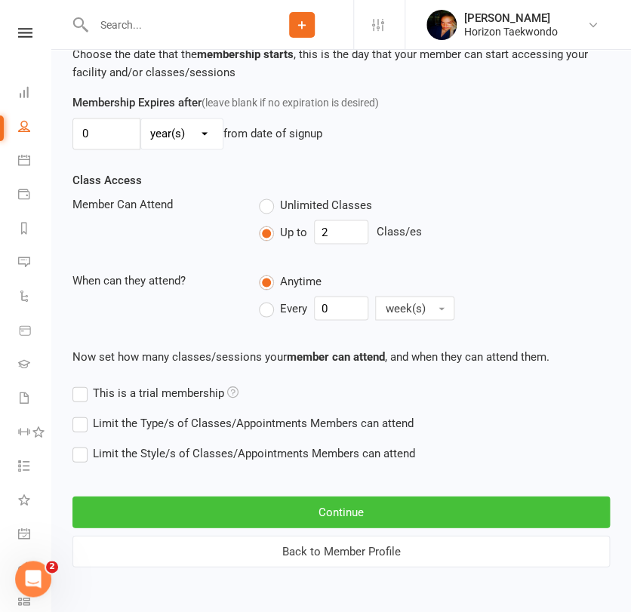
click at [377, 507] on button "Continue" at bounding box center [341, 512] width 538 height 32
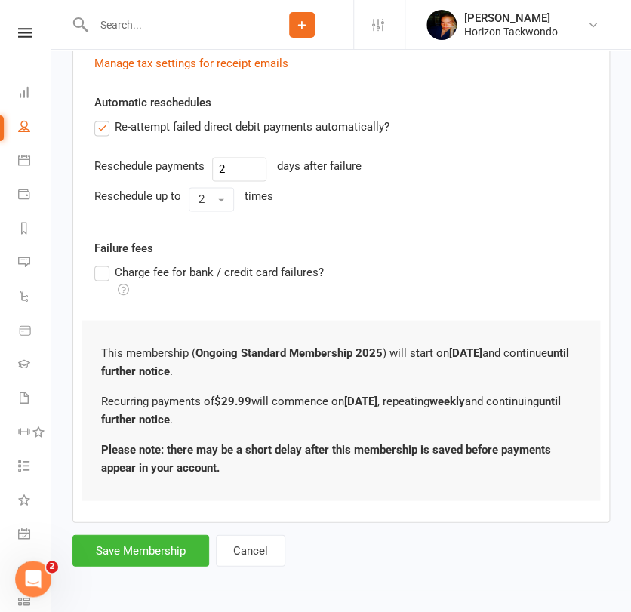
scroll to position [0, 0]
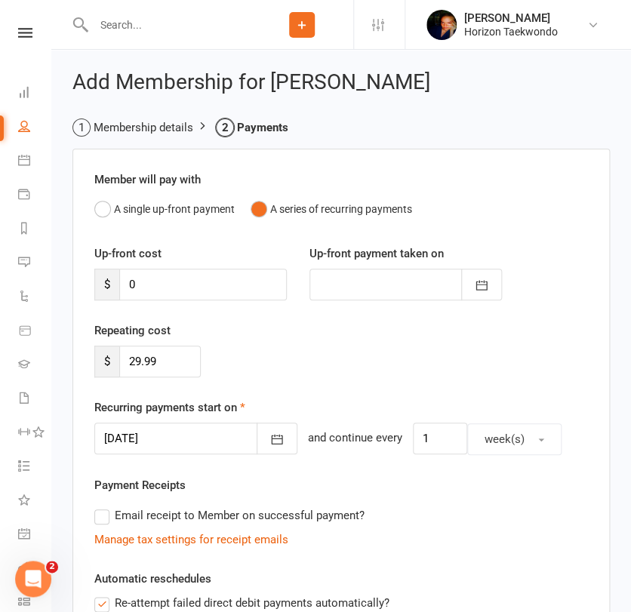
click at [421, 532] on div "Manage tax settings for receipt emails" at bounding box center [341, 540] width 494 height 18
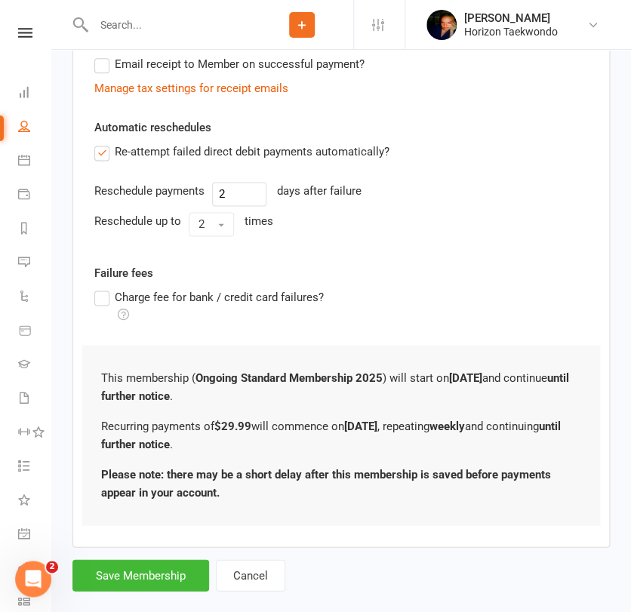
scroll to position [476, 0]
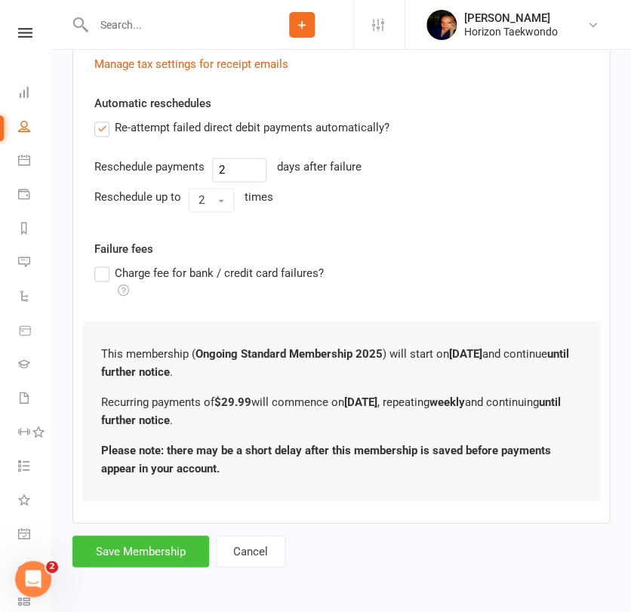
click at [140, 559] on button "Save Membership" at bounding box center [140, 551] width 137 height 32
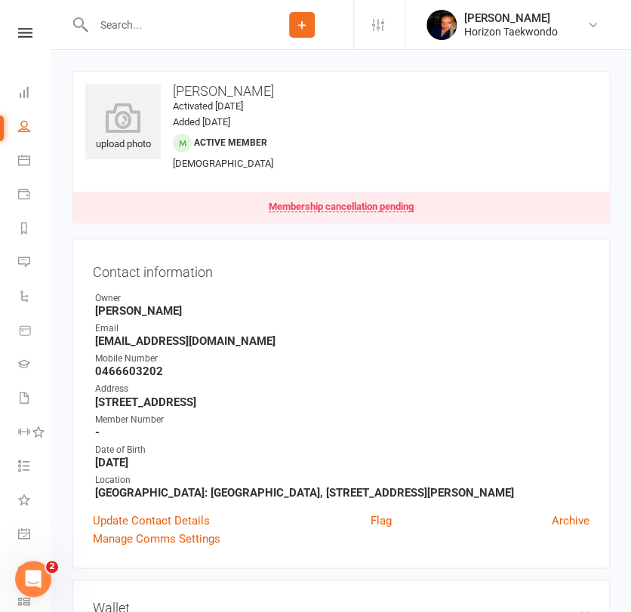
click at [168, 23] on input "text" at bounding box center [170, 24] width 162 height 21
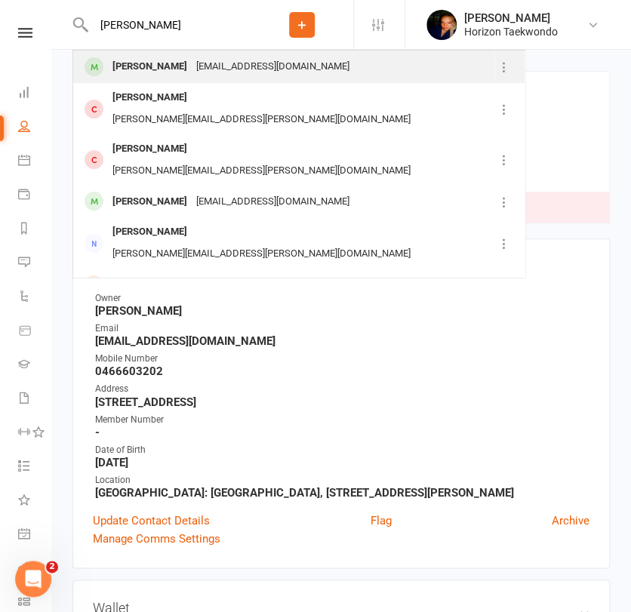
type input "[PERSON_NAME]"
click at [162, 67] on div "[PERSON_NAME]" at bounding box center [150, 67] width 84 height 22
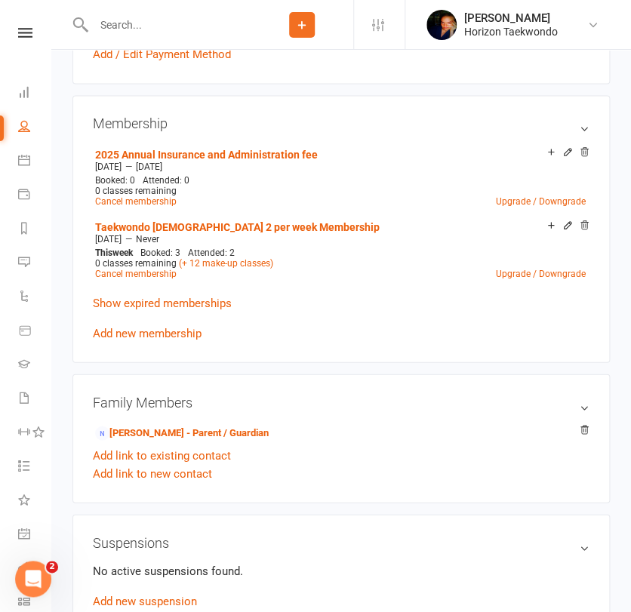
scroll to position [637, 0]
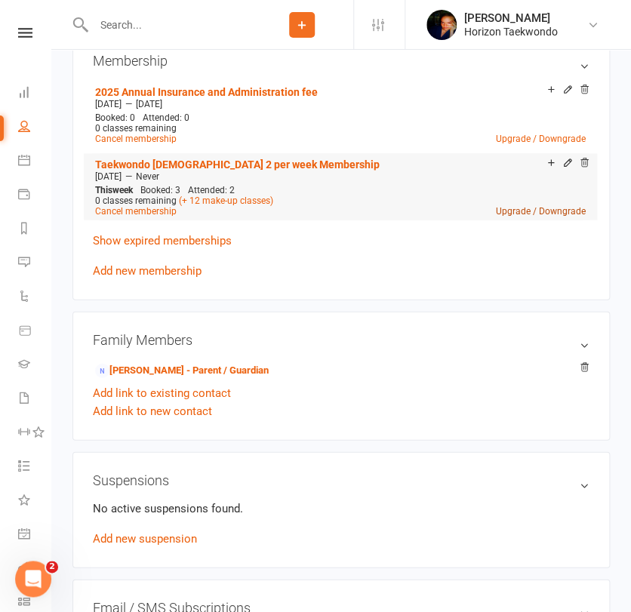
click at [517, 213] on link "Upgrade / Downgrade" at bounding box center [541, 210] width 90 height 11
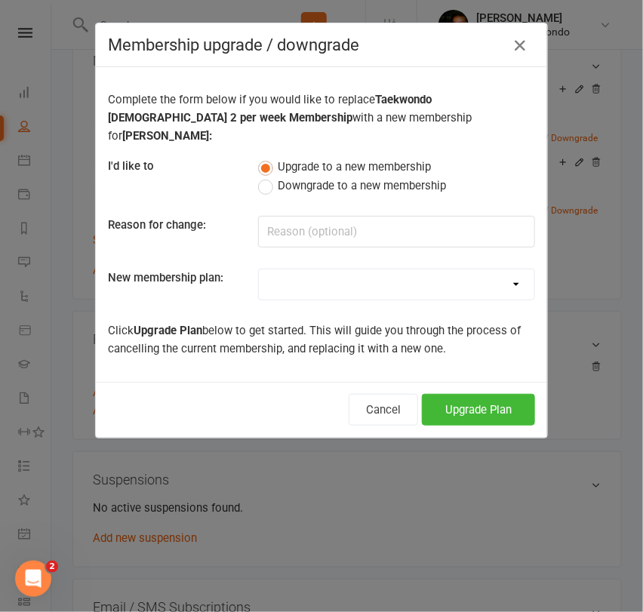
click at [387, 270] on select "Mini Rangers 1 classes Per Week (3 to 5 Year Olds) Mini Rangers 2 classes Per W…" at bounding box center [397, 285] width 276 height 30
select select "48"
click at [259, 270] on select "Mini Rangers 1 classes Per Week (3 to 5 Year Olds) Mini Rangers 2 classes Per W…" at bounding box center [397, 285] width 276 height 30
click at [453, 394] on button "Upgrade Plan" at bounding box center [478, 410] width 113 height 32
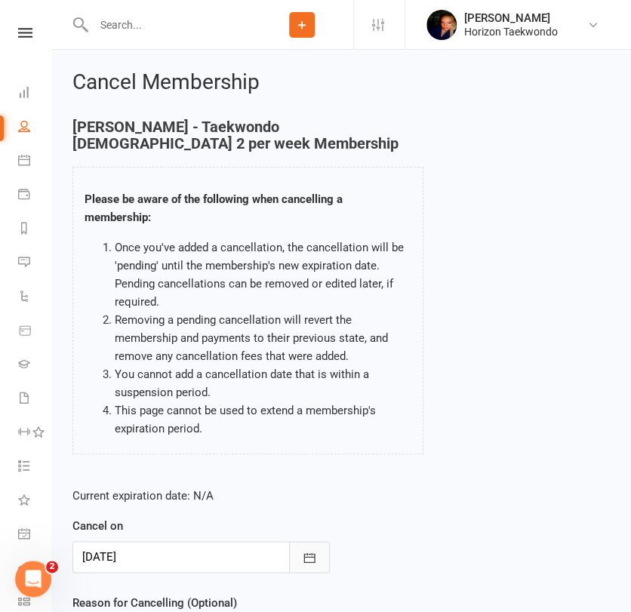
click at [303, 550] on icon "button" at bounding box center [309, 557] width 15 height 15
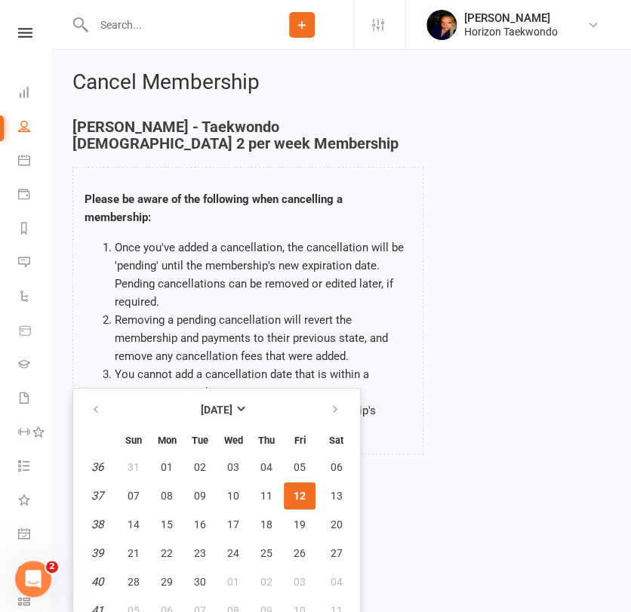
scroll to position [12, 0]
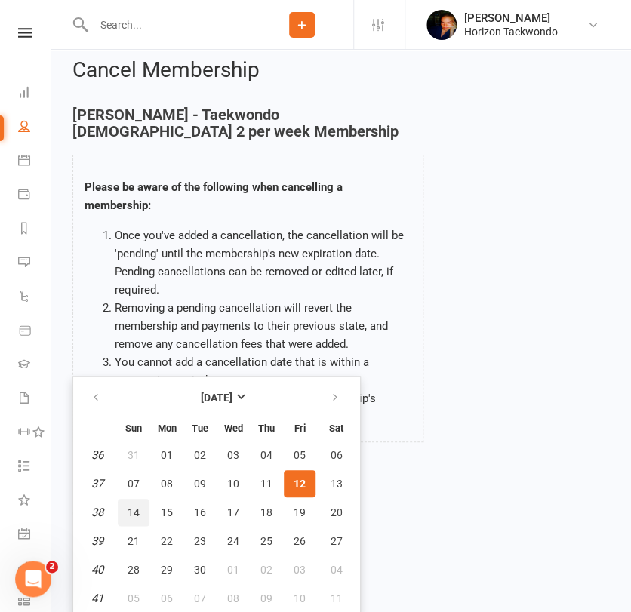
click at [134, 508] on span "14" at bounding box center [134, 513] width 12 height 12
type input "[DATE]"
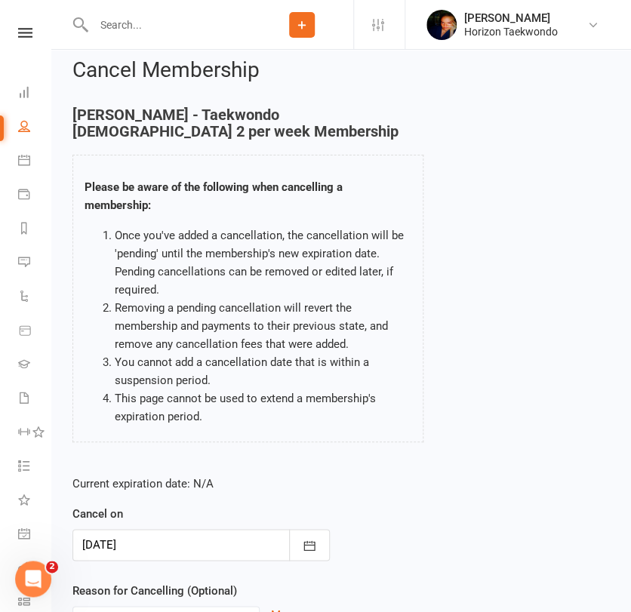
click at [352, 519] on div "Current expiration date: N/A Cancel on [DATE] [DATE] Sun Mon Tue Wed Thu Fri Sa…" at bounding box center [341, 564] width 560 height 200
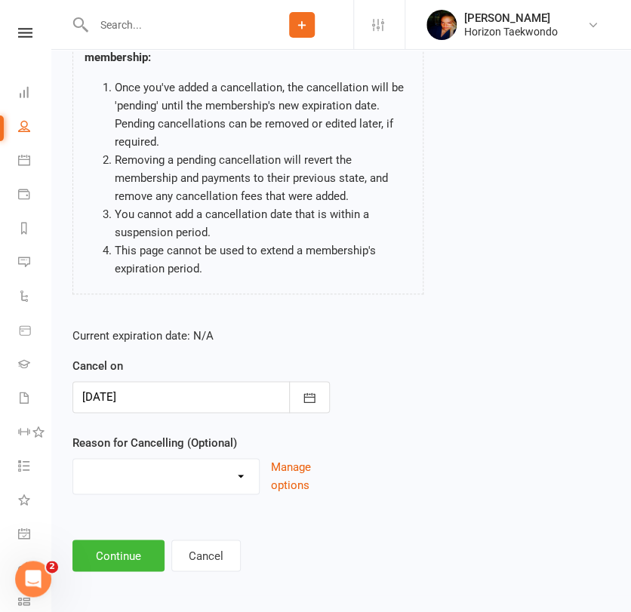
scroll to position [165, 0]
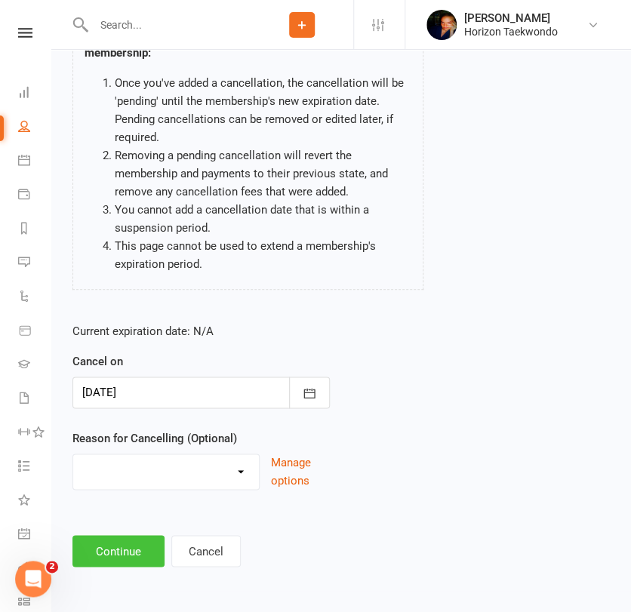
click at [123, 552] on button "Continue" at bounding box center [118, 551] width 92 height 32
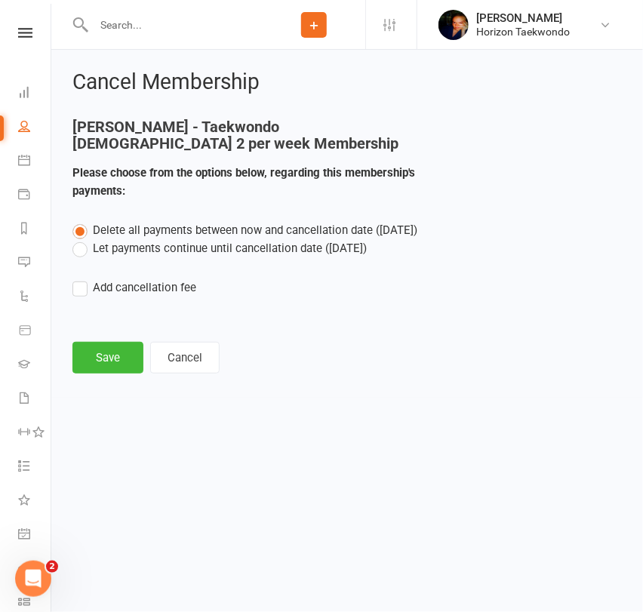
click at [194, 248] on label "Let payments continue until cancellation date ([DATE])" at bounding box center [219, 248] width 294 height 18
click at [82, 239] on input "Let payments continue until cancellation date ([DATE])" at bounding box center [77, 239] width 10 height 0
click at [102, 364] on button "Save" at bounding box center [107, 358] width 71 height 32
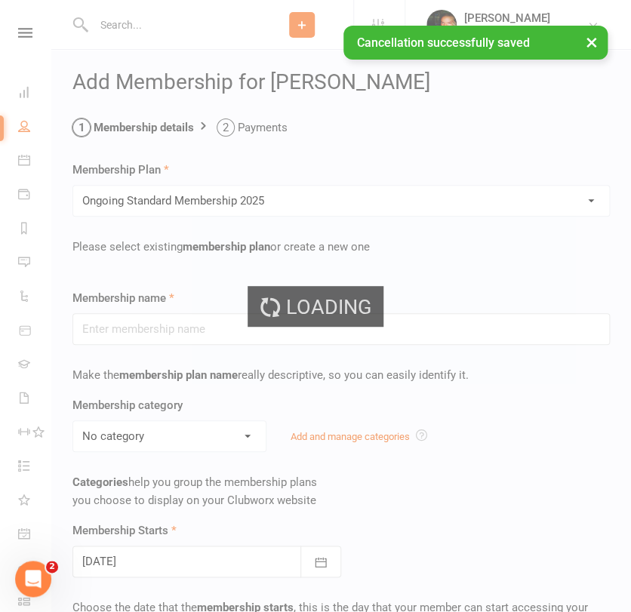
type input "Ongoing Standard Membership 2025"
type input "0"
type input "2"
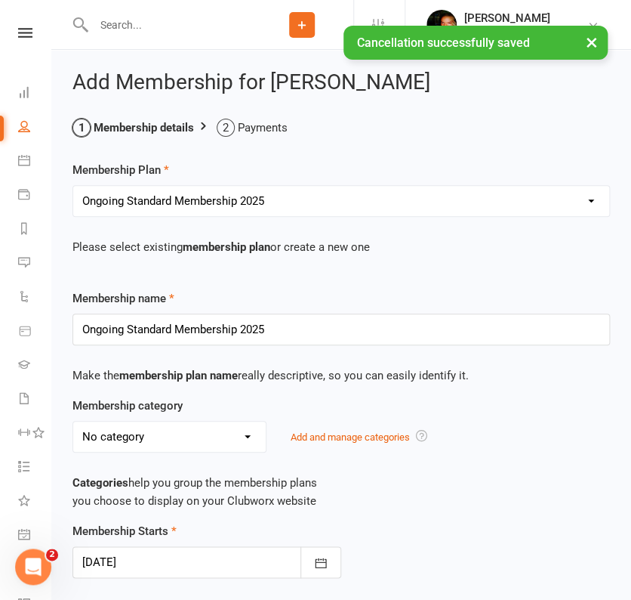
click at [504, 455] on div "Categories help you group the membership plans you choose to display on your Cl…" at bounding box center [551, 434] width 228 height 63
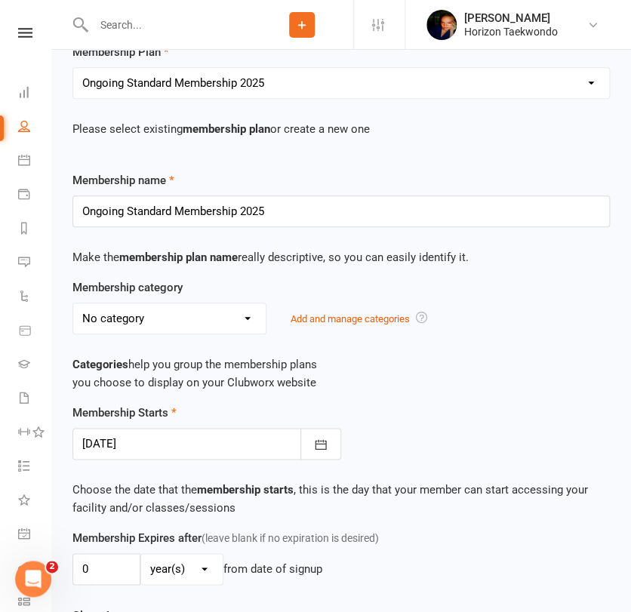
scroll to position [201, 0]
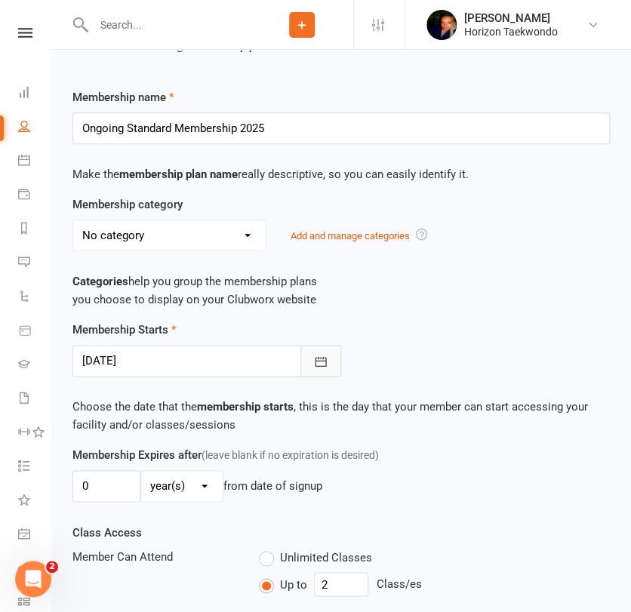
click at [319, 362] on icon "button" at bounding box center [320, 361] width 15 height 15
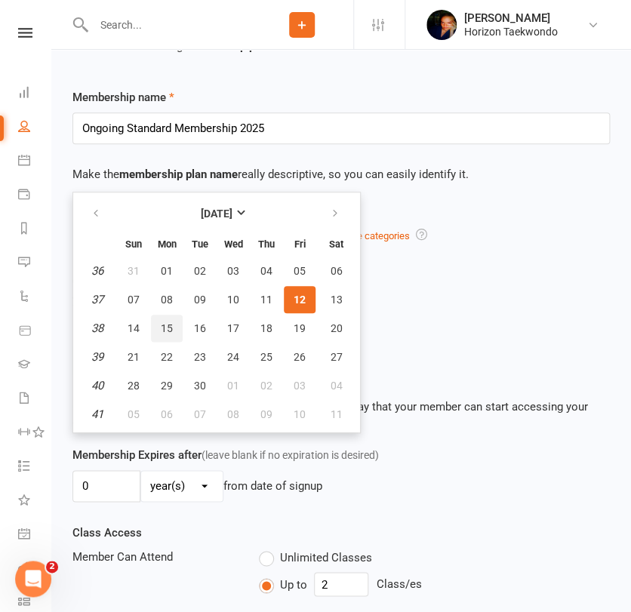
click at [168, 325] on span "15" at bounding box center [167, 328] width 12 height 12
type input "[DATE]"
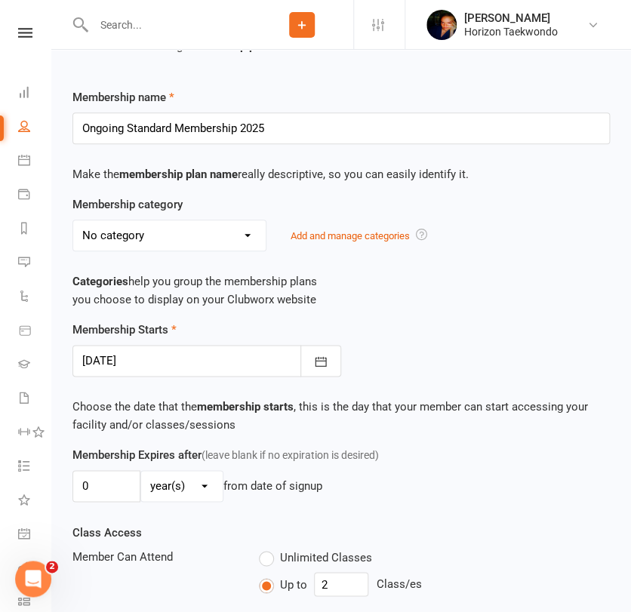
click at [415, 348] on div "Membership Starts [DATE] [DATE] Sun Mon Tue Wed Thu Fri Sat 36 31 01 02 03 04 0…" at bounding box center [341, 349] width 560 height 56
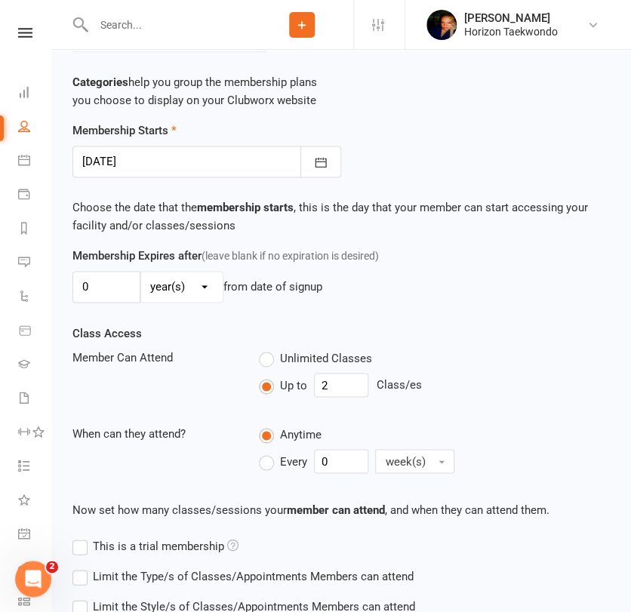
scroll to position [553, 0]
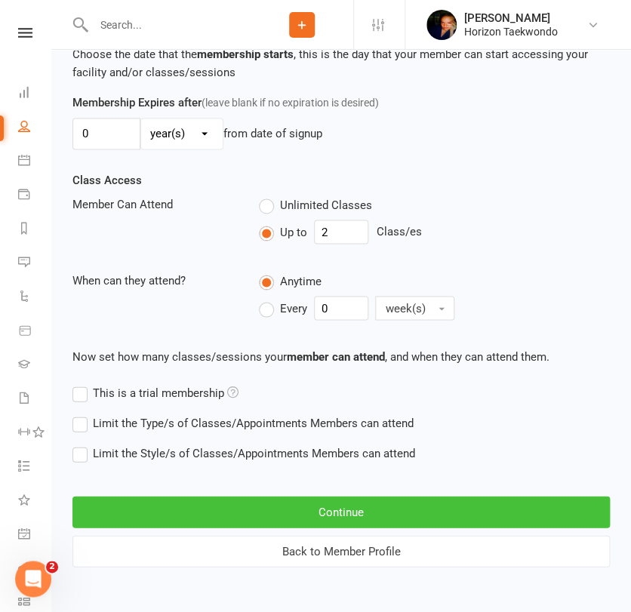
click at [248, 511] on button "Continue" at bounding box center [341, 512] width 538 height 32
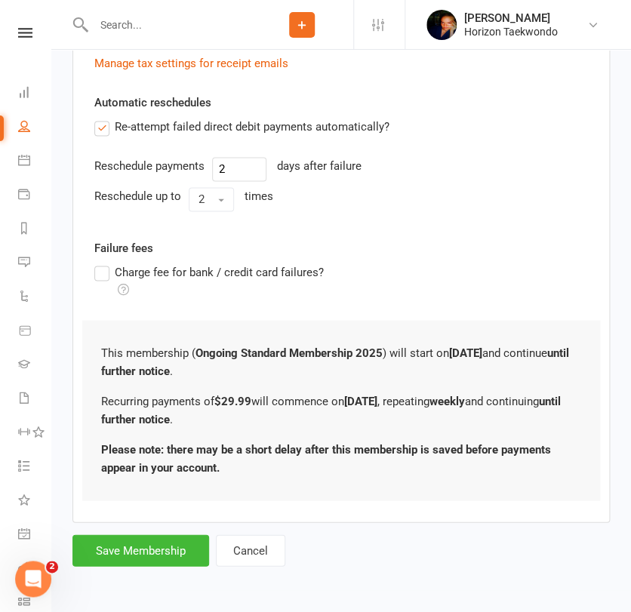
scroll to position [0, 0]
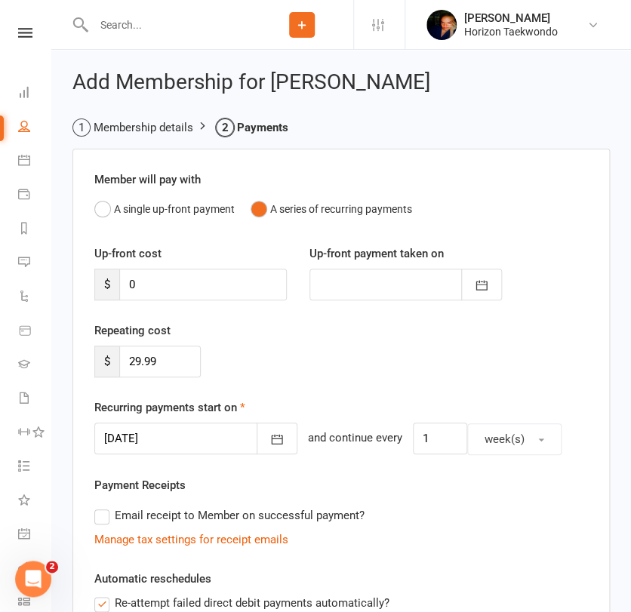
click at [325, 357] on div "Repeating cost $ 29.99" at bounding box center [341, 360] width 516 height 77
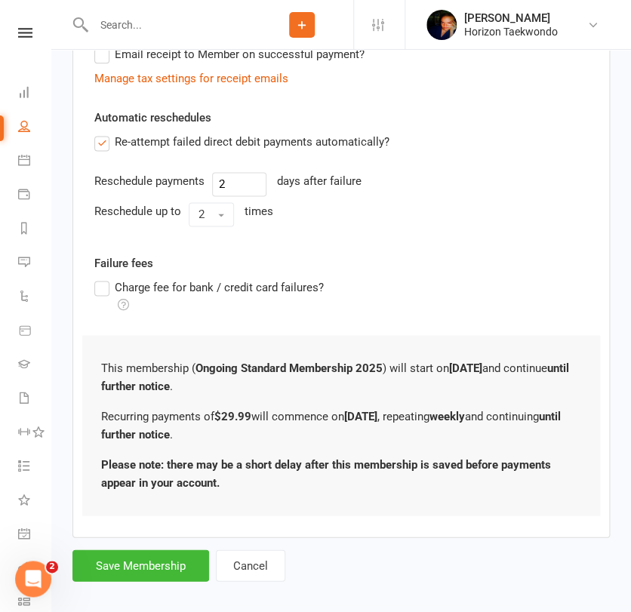
scroll to position [476, 0]
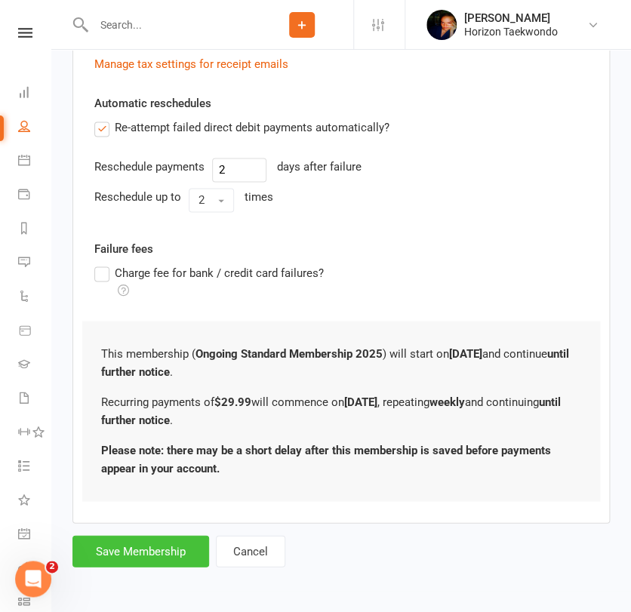
click at [135, 556] on button "Save Membership" at bounding box center [140, 551] width 137 height 32
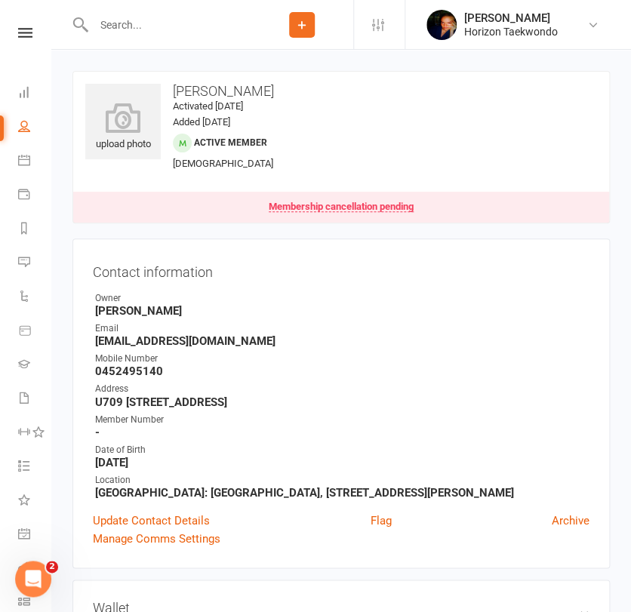
click at [188, 14] on input "text" at bounding box center [170, 24] width 162 height 21
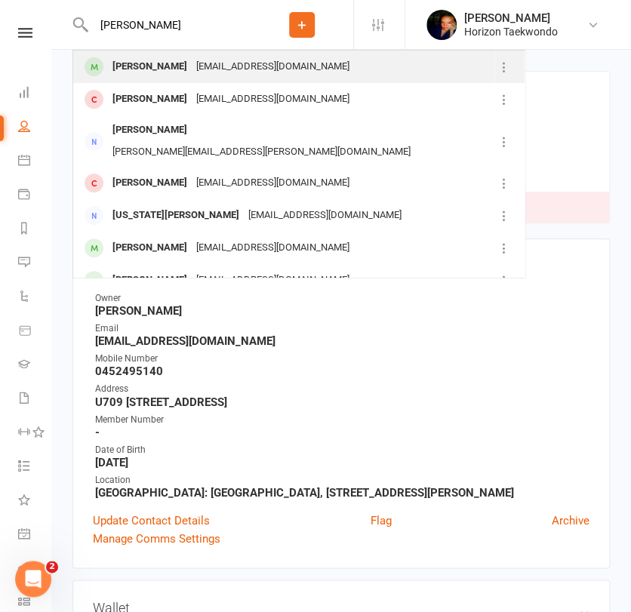
type input "[PERSON_NAME]"
click at [173, 64] on div "[PERSON_NAME]" at bounding box center [150, 67] width 84 height 22
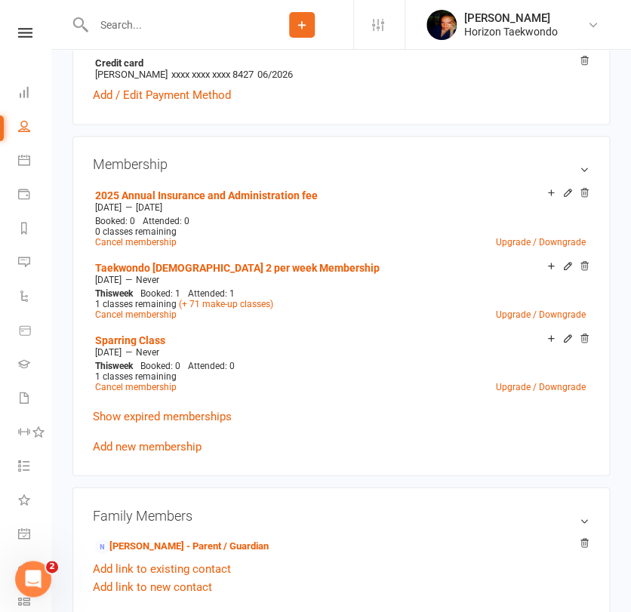
scroll to position [537, 0]
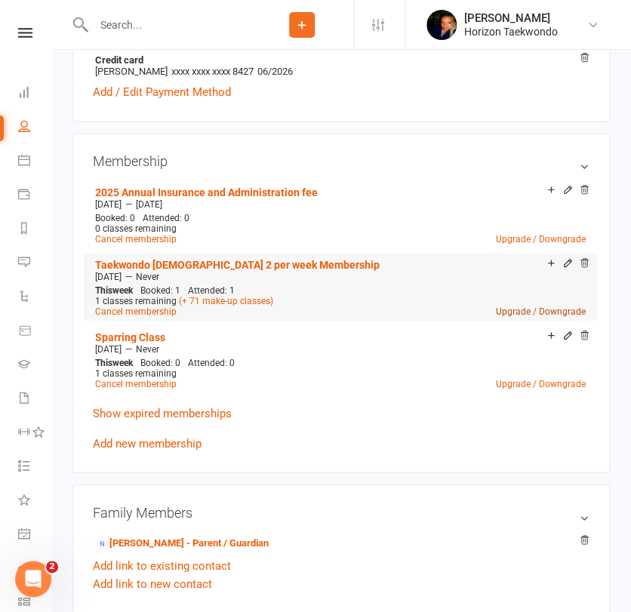
click at [519, 310] on link "Upgrade / Downgrade" at bounding box center [541, 311] width 90 height 11
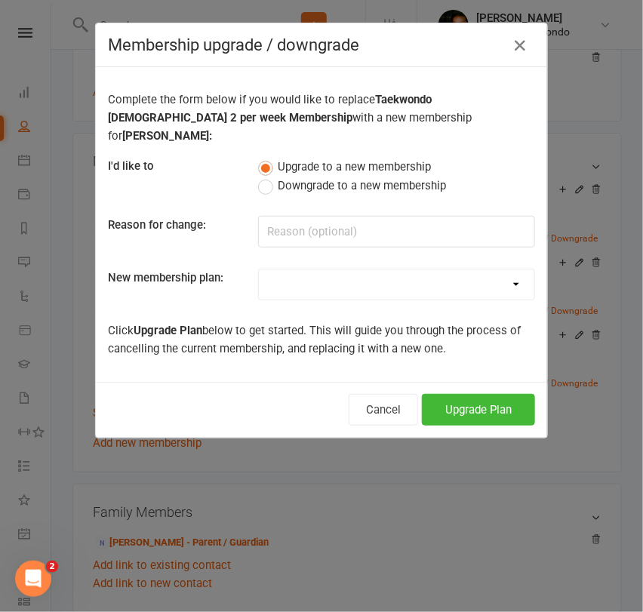
click at [397, 270] on select "Mini Rangers 1 classes Per Week (3 to 5 Year Olds) Mini Rangers 2 classes Per W…" at bounding box center [397, 285] width 276 height 30
select select "48"
click at [259, 270] on select "Mini Rangers 1 classes Per Week (3 to 5 Year Olds) Mini Rangers 2 classes Per W…" at bounding box center [397, 285] width 276 height 30
click at [455, 397] on button "Upgrade Plan" at bounding box center [478, 410] width 113 height 32
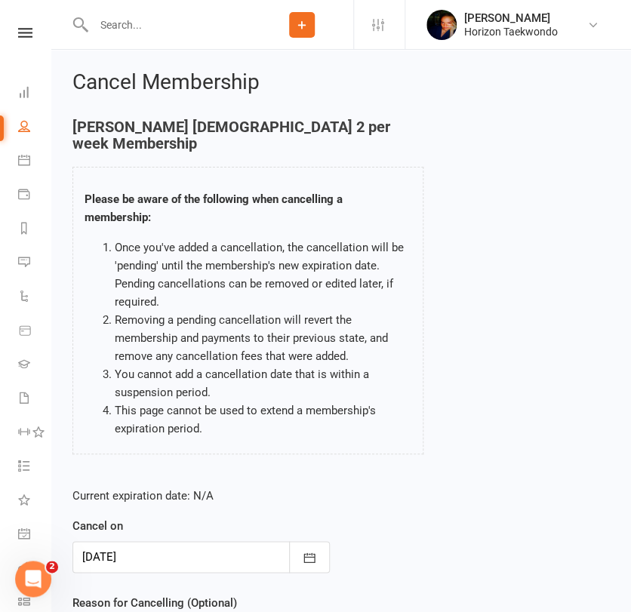
click at [60, 341] on div "Cancel Membership [PERSON_NAME] [DEMOGRAPHIC_DATA] 2 per week Membership Please…" at bounding box center [341, 403] width 580 height 706
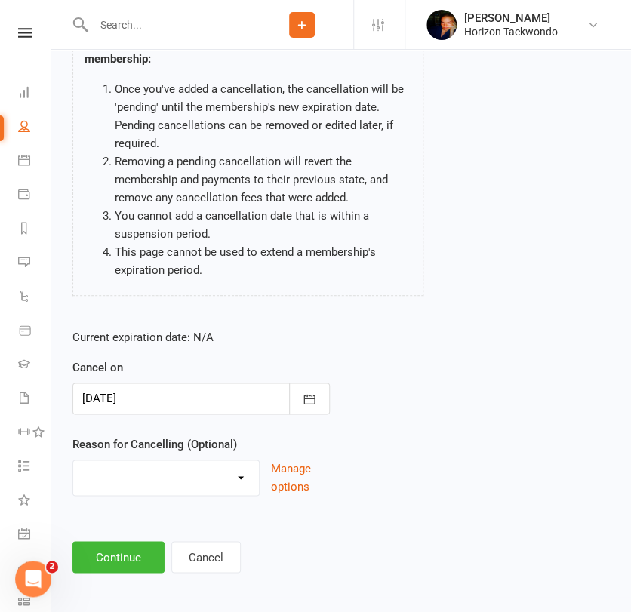
scroll to position [165, 0]
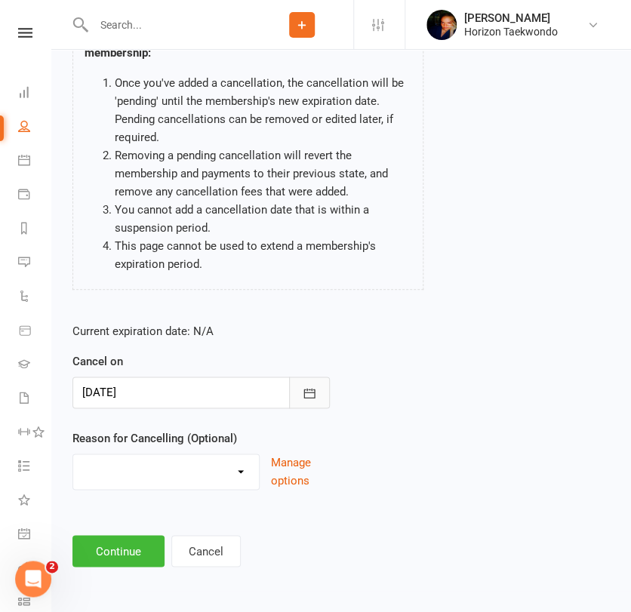
click at [314, 402] on button "button" at bounding box center [309, 393] width 41 height 32
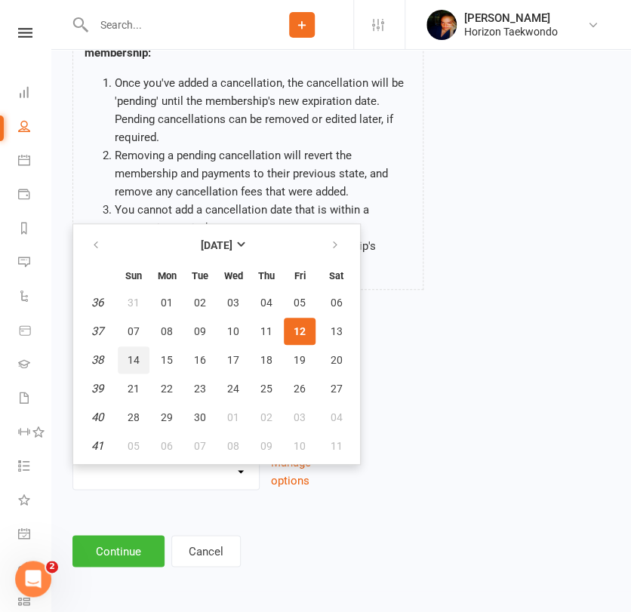
click at [122, 361] on button "14" at bounding box center [134, 360] width 32 height 27
type input "[DATE]"
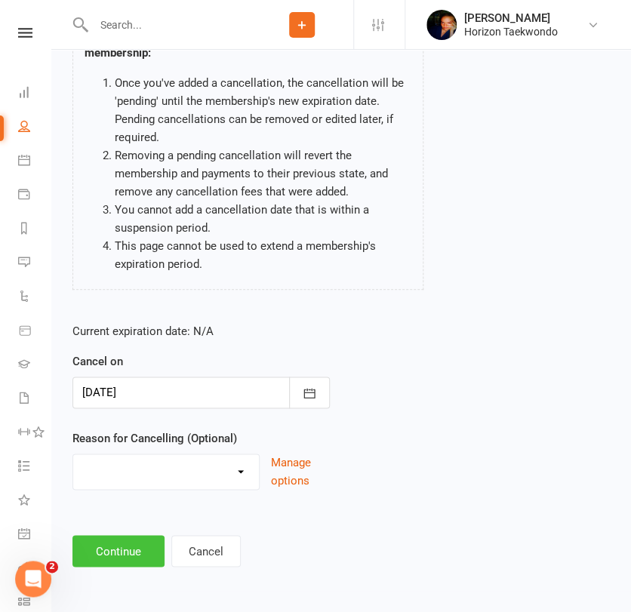
click at [139, 550] on button "Continue" at bounding box center [118, 551] width 92 height 32
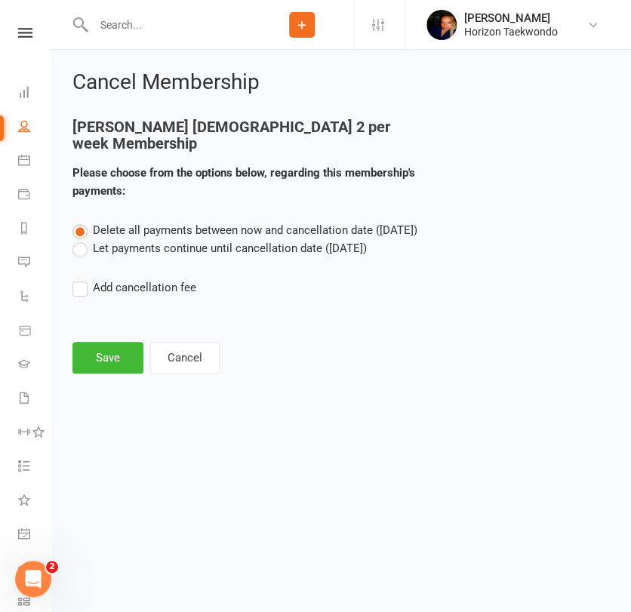
scroll to position [0, 0]
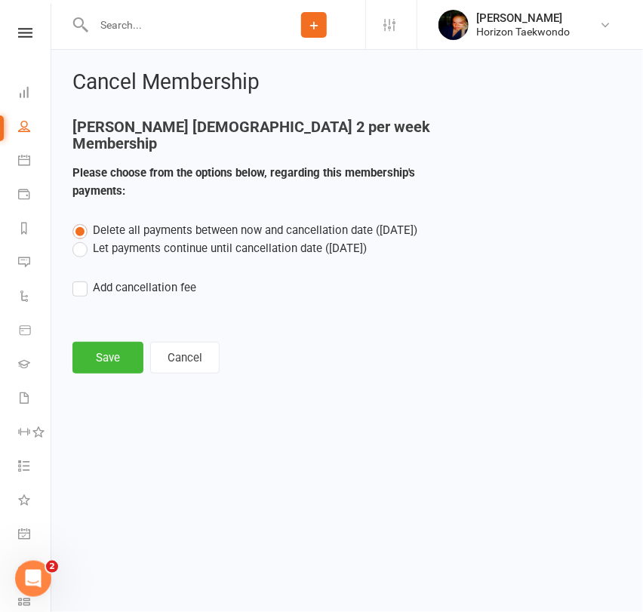
click at [153, 250] on label "Let payments continue until cancellation date ([DATE])" at bounding box center [219, 248] width 294 height 18
click at [82, 239] on input "Let payments continue until cancellation date ([DATE])" at bounding box center [77, 239] width 10 height 0
click at [125, 352] on button "Save" at bounding box center [107, 358] width 71 height 32
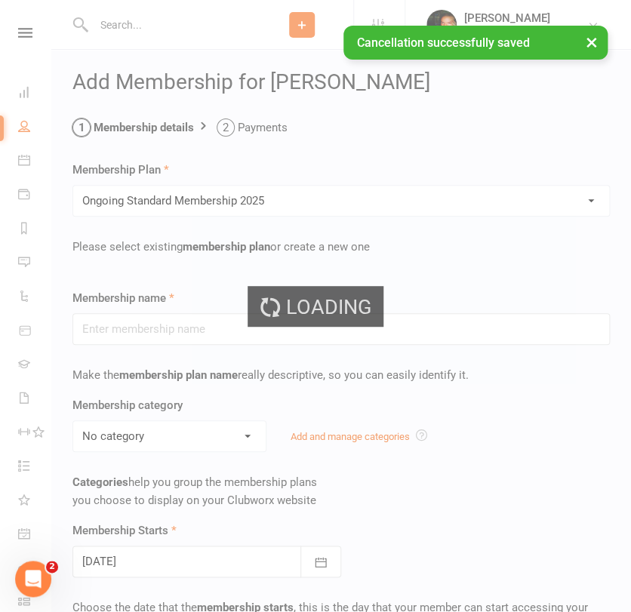
type input "Ongoing Standard Membership 2025"
type input "0"
type input "2"
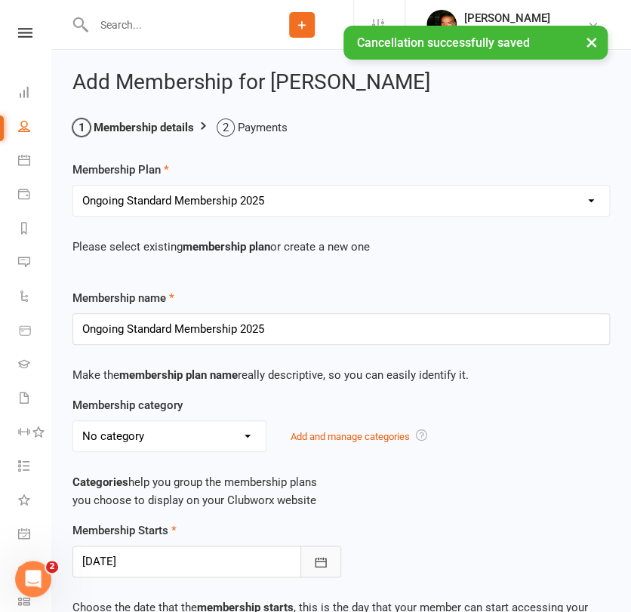
click at [323, 555] on icon "button" at bounding box center [320, 562] width 15 height 15
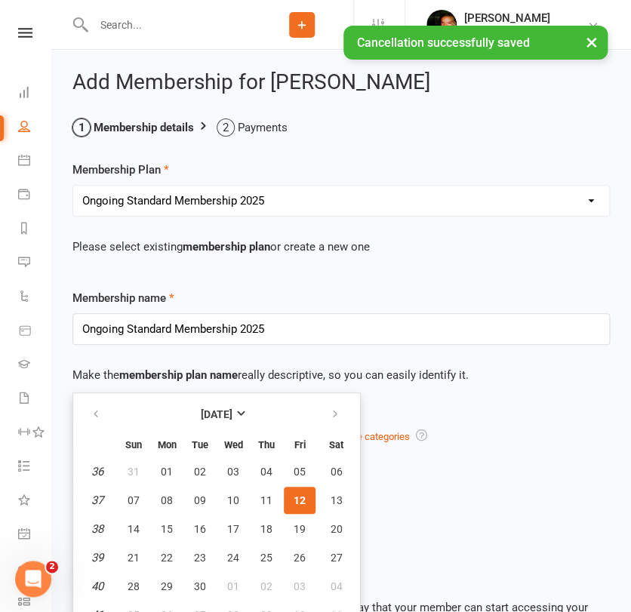
scroll to position [16, 0]
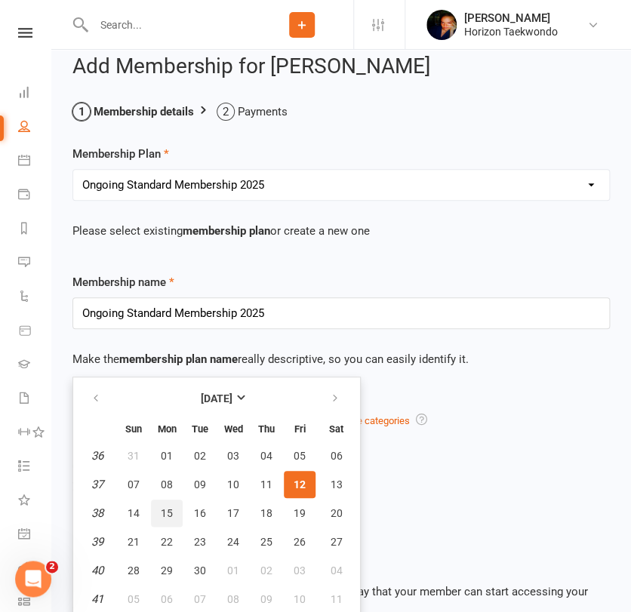
click at [162, 514] on span "15" at bounding box center [167, 513] width 12 height 12
type input "[DATE]"
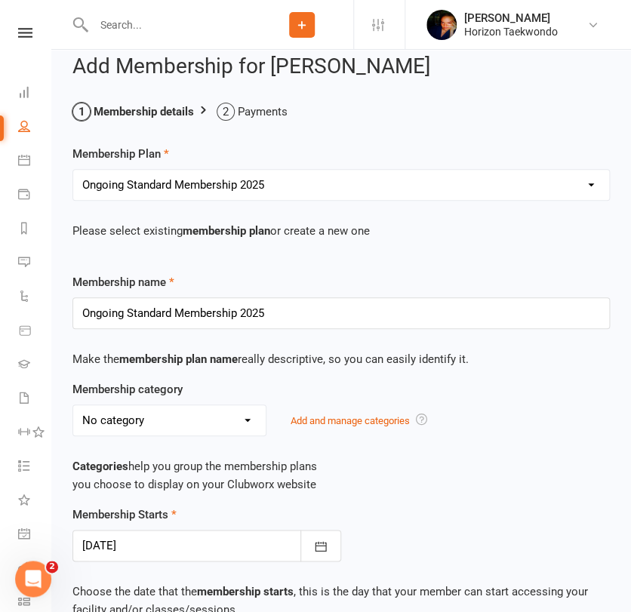
click at [399, 521] on div "Membership Starts [DATE] [DATE] Sun Mon Tue Wed Thu Fri Sat 36 31 01 02 03 04 0…" at bounding box center [341, 534] width 560 height 56
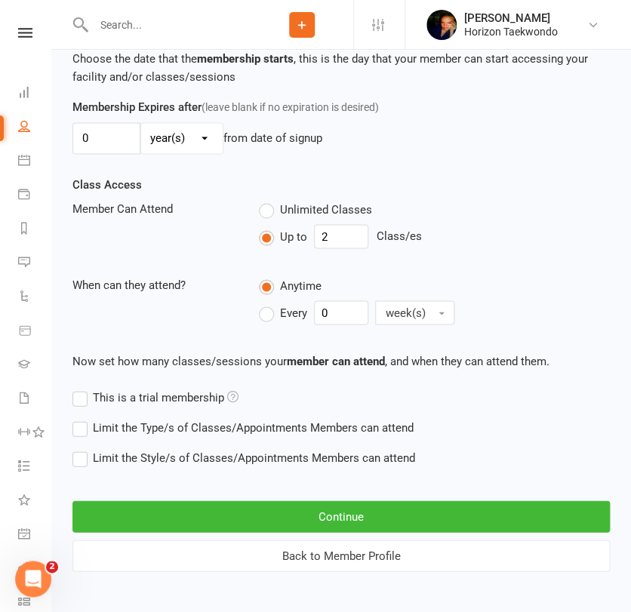
scroll to position [553, 0]
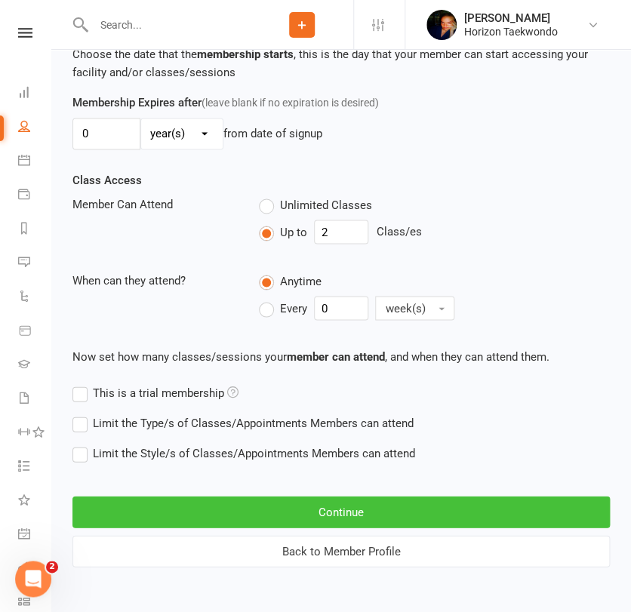
click at [388, 515] on button "Continue" at bounding box center [341, 512] width 538 height 32
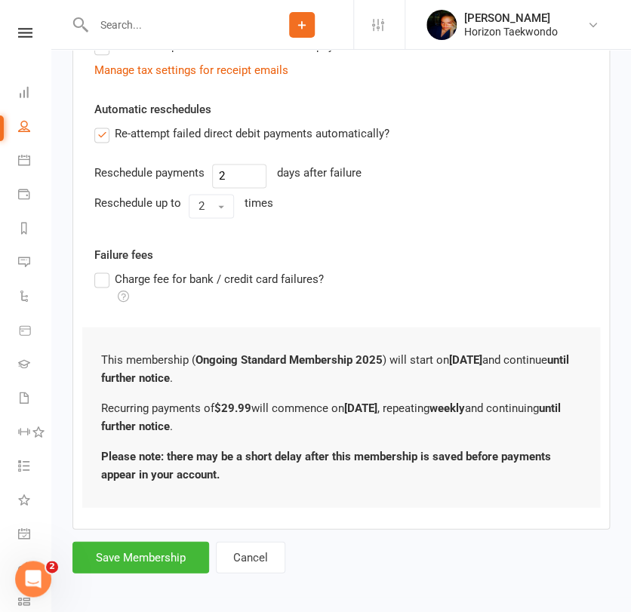
scroll to position [476, 0]
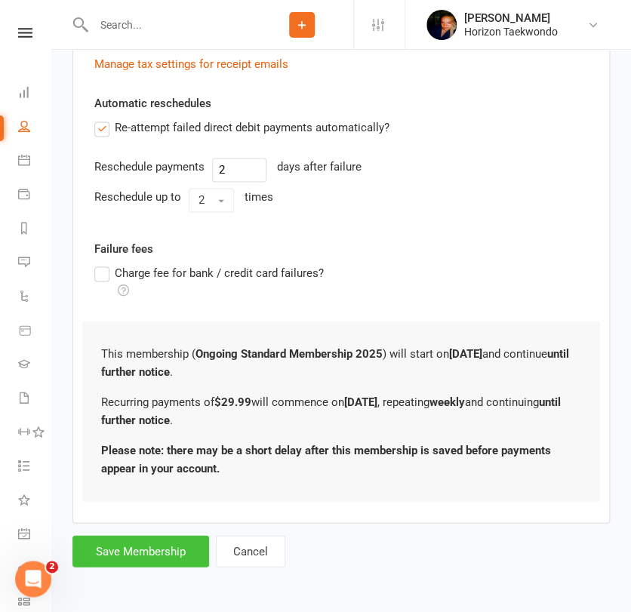
click at [142, 548] on button "Save Membership" at bounding box center [140, 551] width 137 height 32
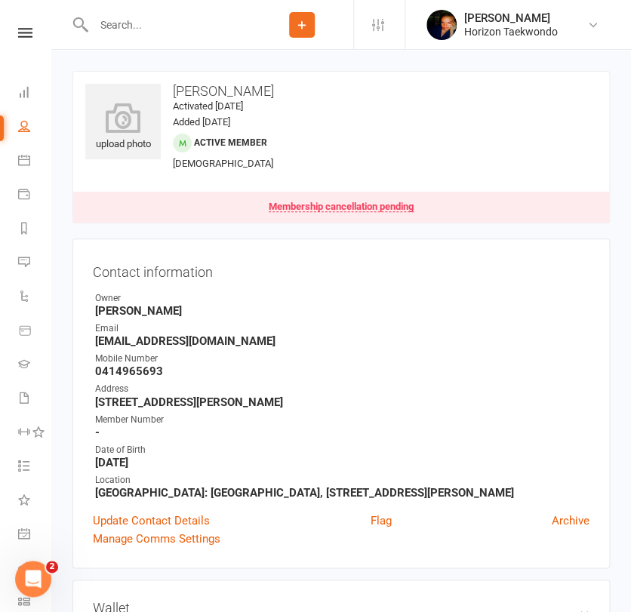
click at [176, 23] on input "text" at bounding box center [170, 24] width 162 height 21
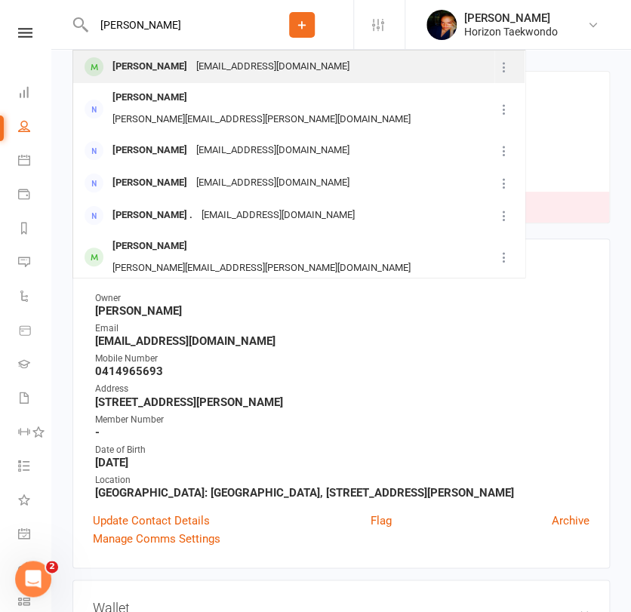
type input "[PERSON_NAME]"
click at [150, 70] on div "[PERSON_NAME]" at bounding box center [150, 67] width 84 height 22
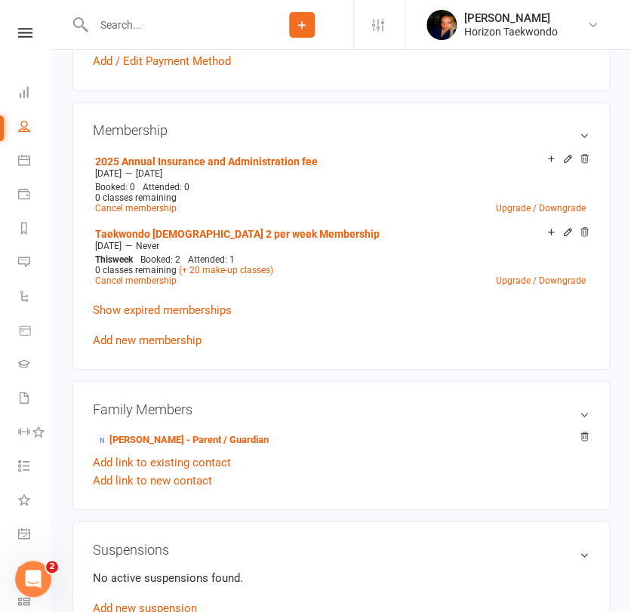
scroll to position [570, 0]
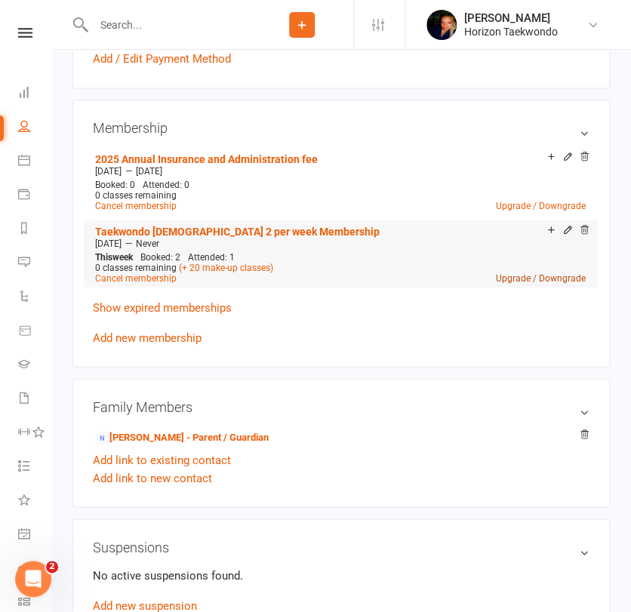
click at [518, 277] on link "Upgrade / Downgrade" at bounding box center [541, 278] width 90 height 11
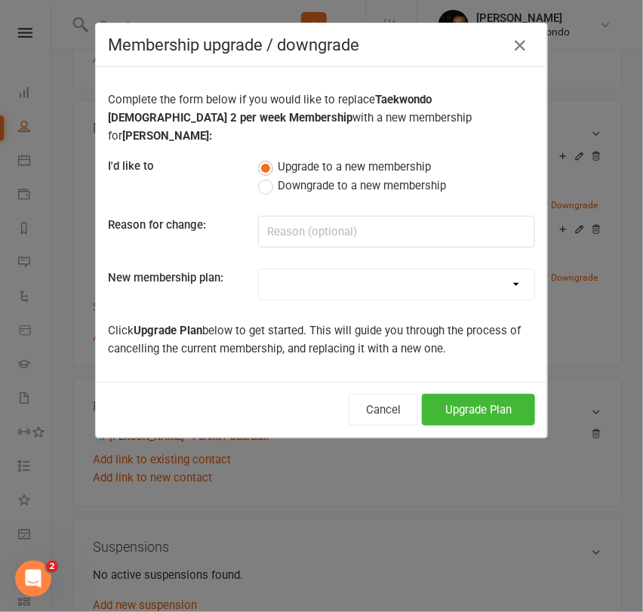
click at [328, 270] on select "Mini Rangers 1 classes Per Week (3 to 5 Year Olds) Mini Rangers 2 classes Per W…" at bounding box center [397, 285] width 276 height 30
select select "48"
click at [259, 270] on select "Mini Rangers 1 classes Per Week (3 to 5 Year Olds) Mini Rangers 2 classes Per W…" at bounding box center [397, 285] width 276 height 30
click at [455, 394] on button "Upgrade Plan" at bounding box center [478, 410] width 113 height 32
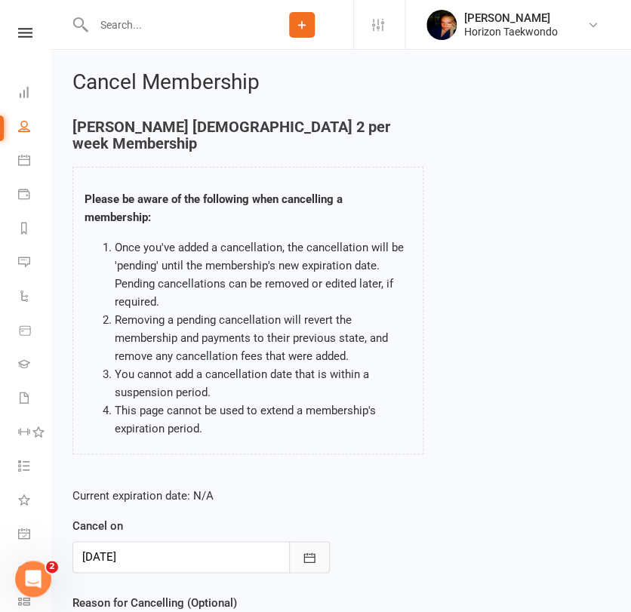
click at [297, 557] on button "button" at bounding box center [309, 557] width 41 height 32
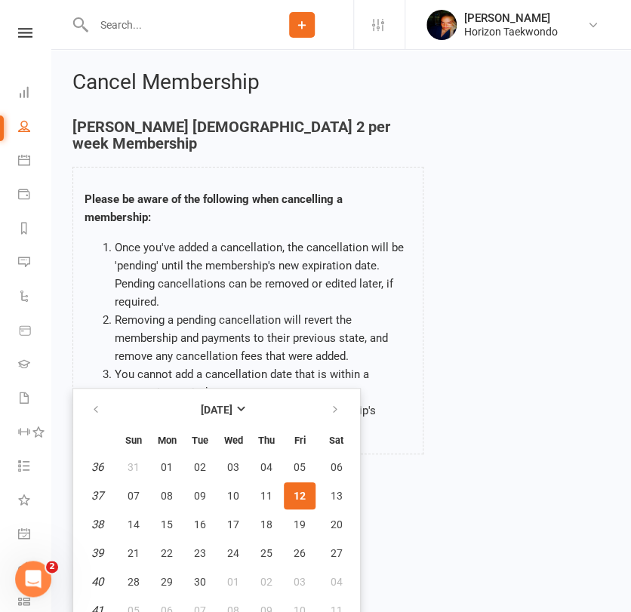
scroll to position [12, 0]
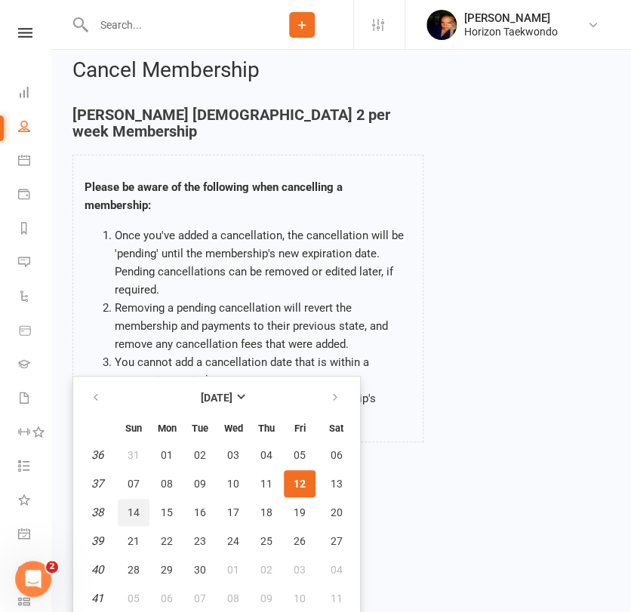
click at [134, 513] on span "14" at bounding box center [134, 513] width 12 height 12
type input "[DATE]"
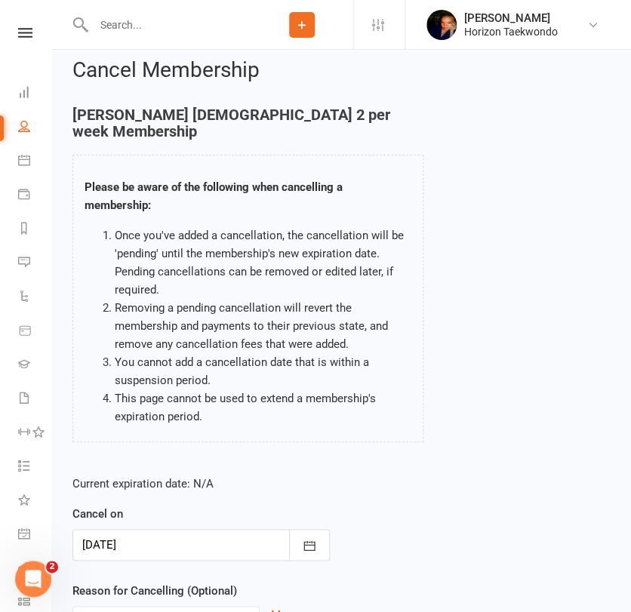
click at [389, 562] on div "Current expiration date: N/A Cancel on [DATE] [DATE] Sun Mon Tue Wed Thu Fri Sa…" at bounding box center [341, 564] width 560 height 200
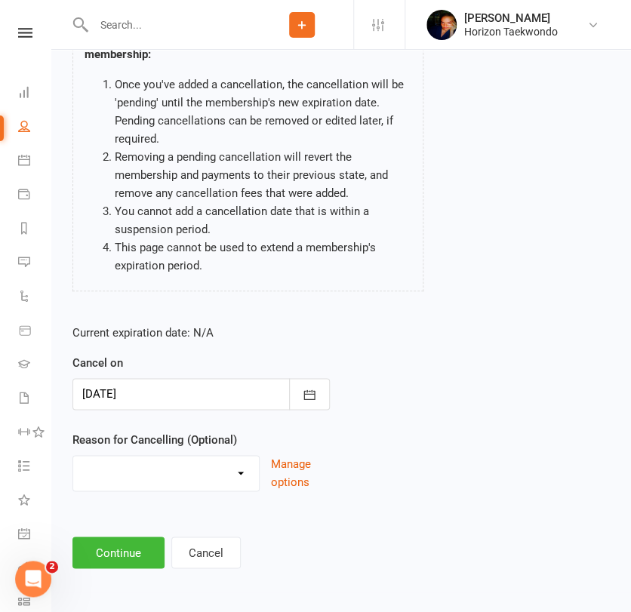
scroll to position [165, 0]
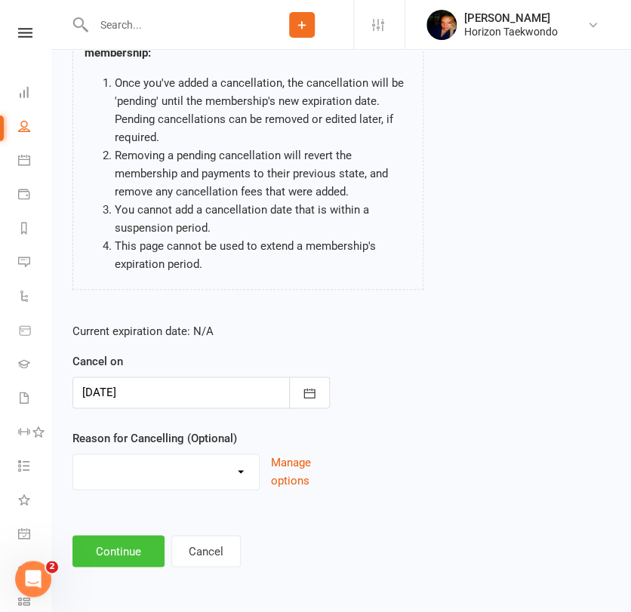
click at [116, 557] on button "Continue" at bounding box center [118, 551] width 92 height 32
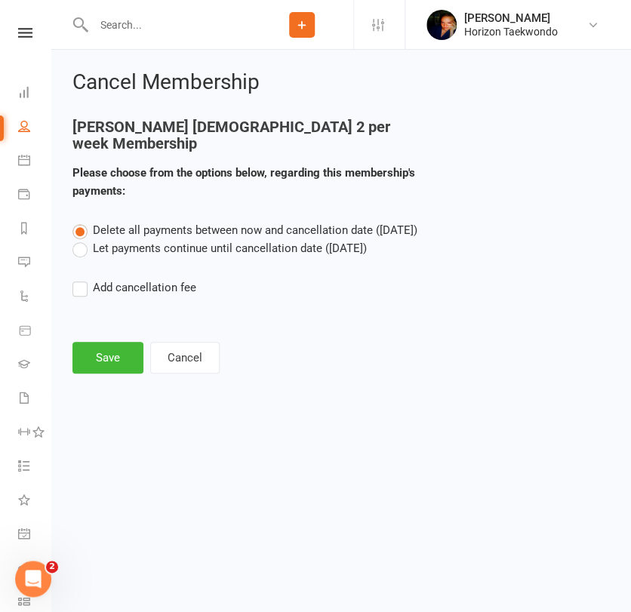
scroll to position [0, 0]
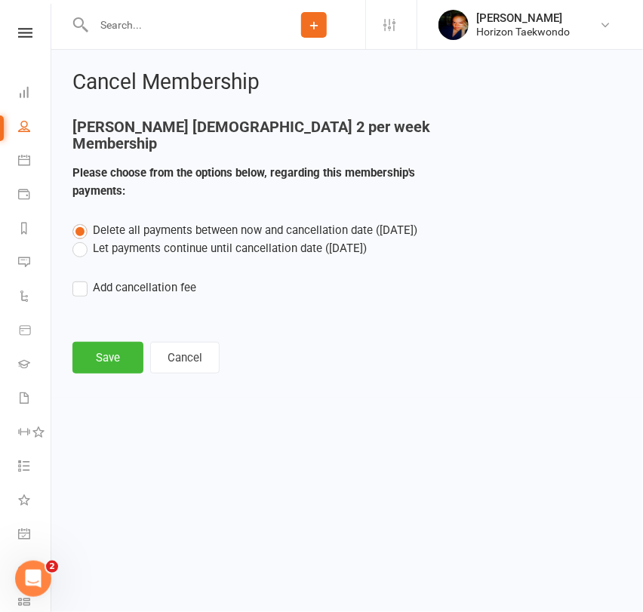
click at [248, 245] on label "Let payments continue until cancellation date ([DATE])" at bounding box center [219, 248] width 294 height 18
click at [82, 239] on input "Let payments continue until cancellation date ([DATE])" at bounding box center [77, 239] width 10 height 0
click at [100, 363] on button "Save" at bounding box center [107, 358] width 71 height 32
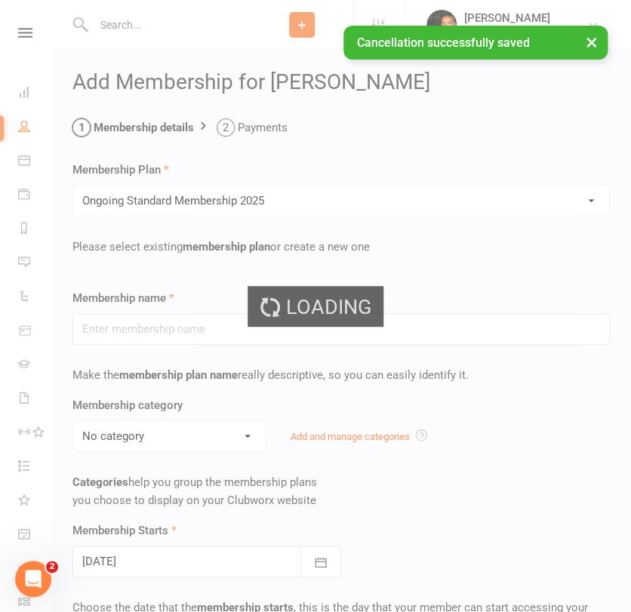
type input "Ongoing Standard Membership 2025"
type input "0"
type input "2"
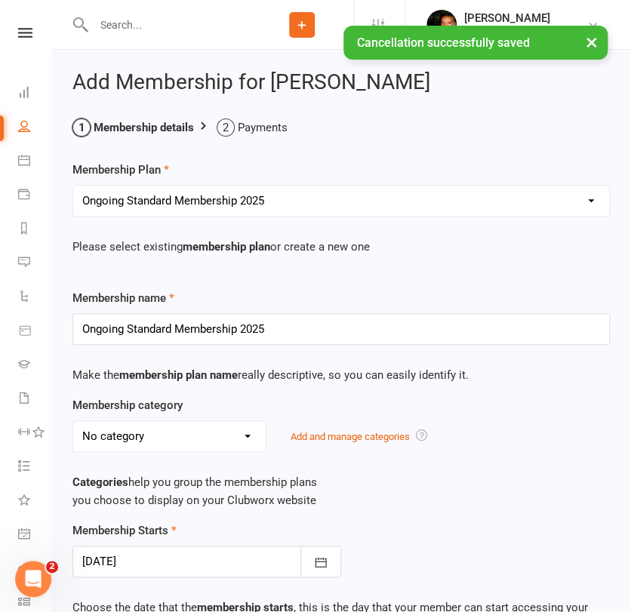
click at [450, 514] on div "Membership category No category Annual Insurance and admin fee ELC General Kick…" at bounding box center [341, 458] width 560 height 125
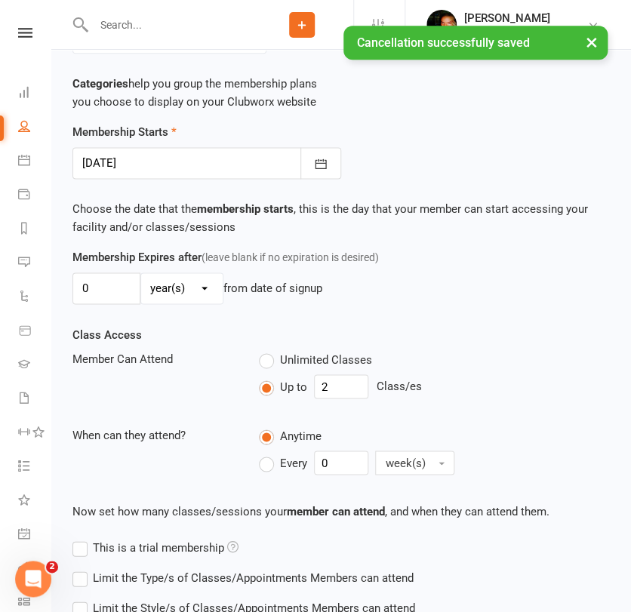
scroll to position [402, 0]
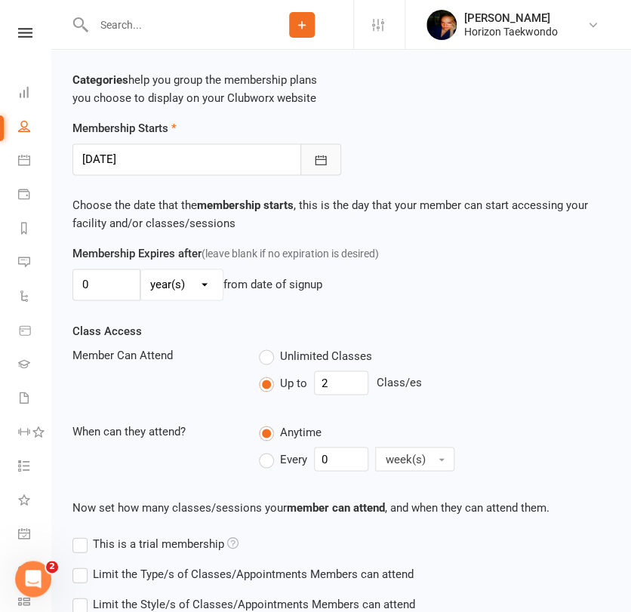
click at [317, 156] on icon "button" at bounding box center [320, 160] width 15 height 15
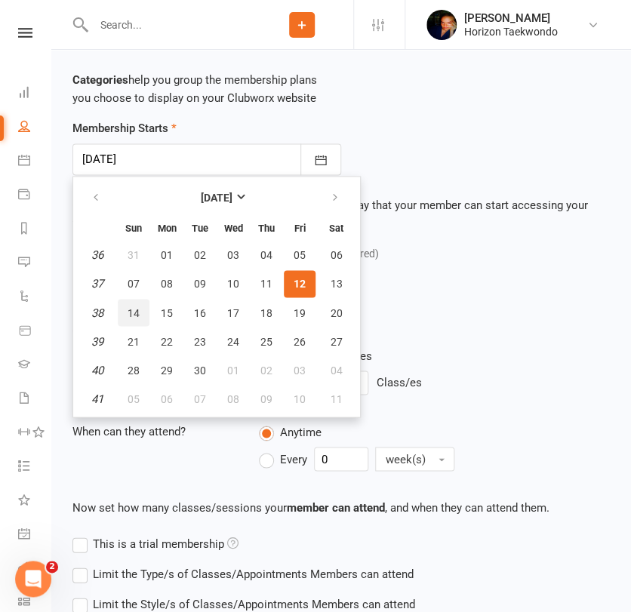
click at [130, 311] on span "14" at bounding box center [134, 313] width 12 height 12
type input "[DATE]"
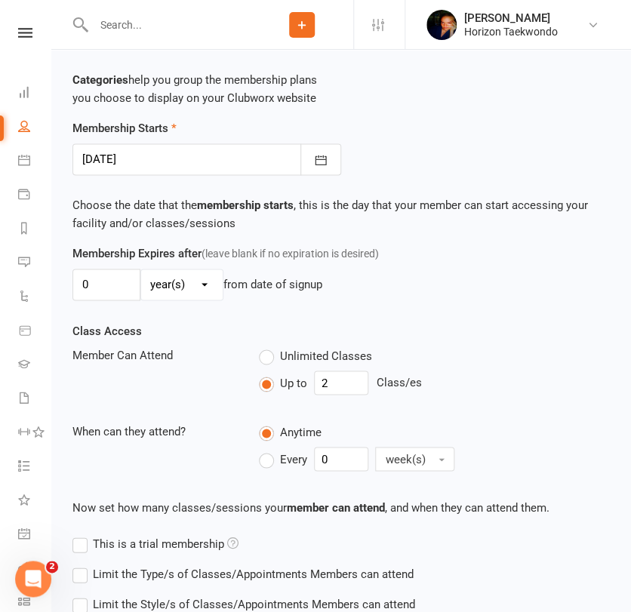
click at [408, 334] on div "Class Access Member Can Attend Unlimited Classes Up to 2 Class/es When can they…" at bounding box center [341, 400] width 560 height 156
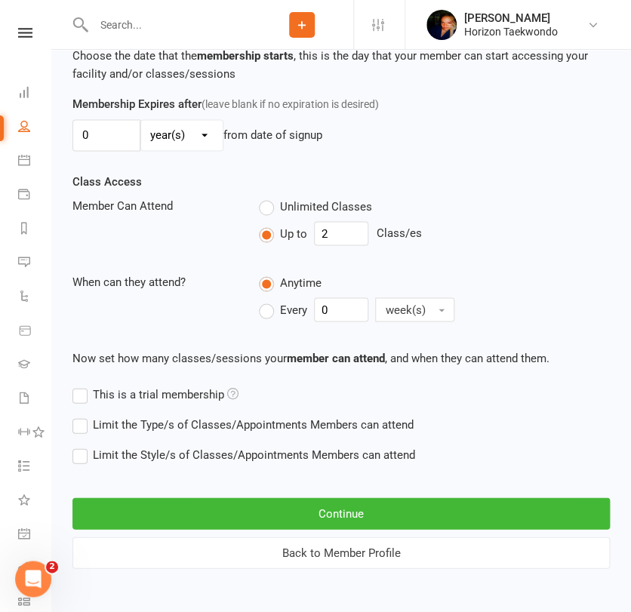
scroll to position [553, 0]
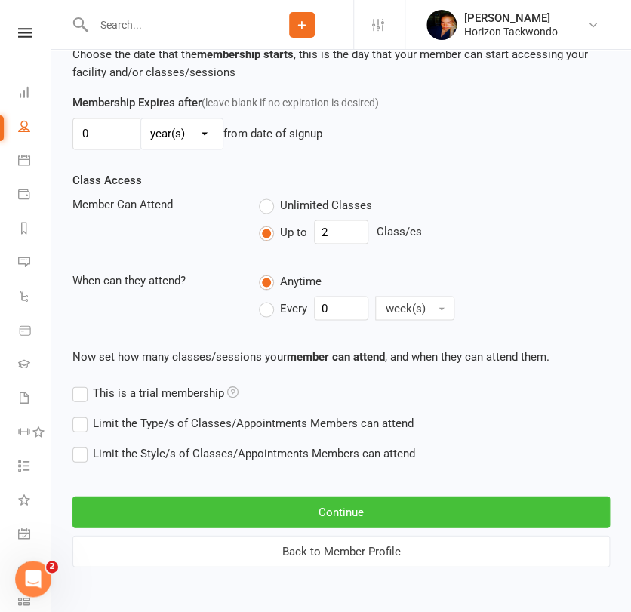
click at [327, 508] on button "Continue" at bounding box center [341, 512] width 538 height 32
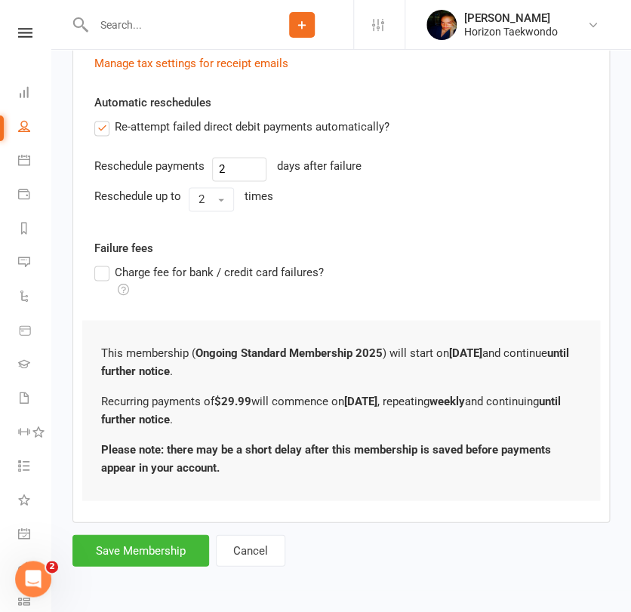
scroll to position [0, 0]
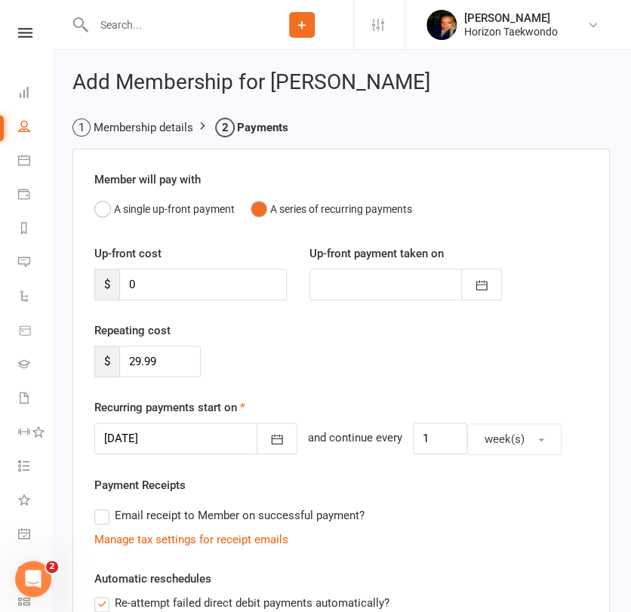
click at [313, 380] on div "Repeating cost $ 29.99" at bounding box center [341, 360] width 516 height 77
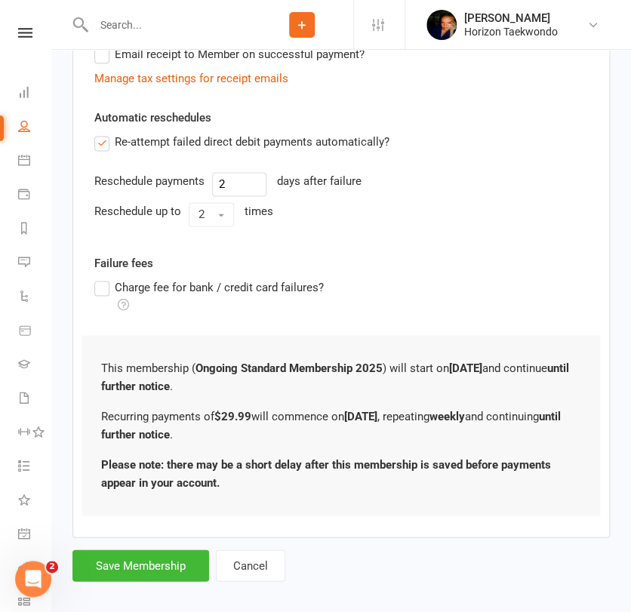
scroll to position [476, 0]
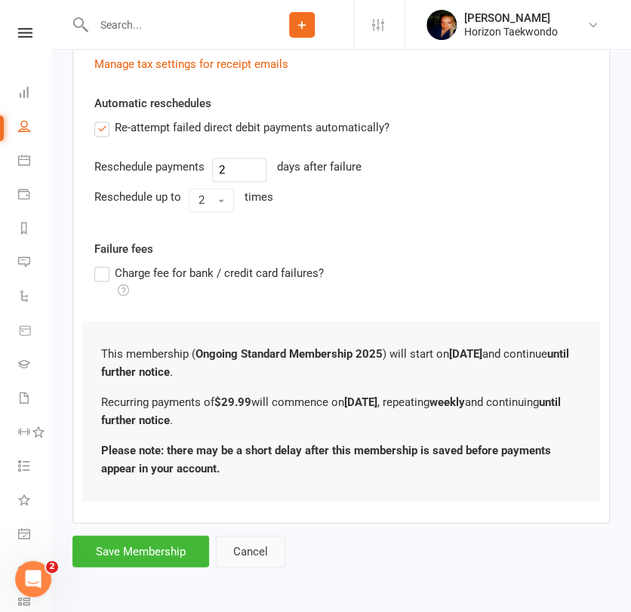
click at [252, 551] on button "Cancel" at bounding box center [250, 551] width 69 height 32
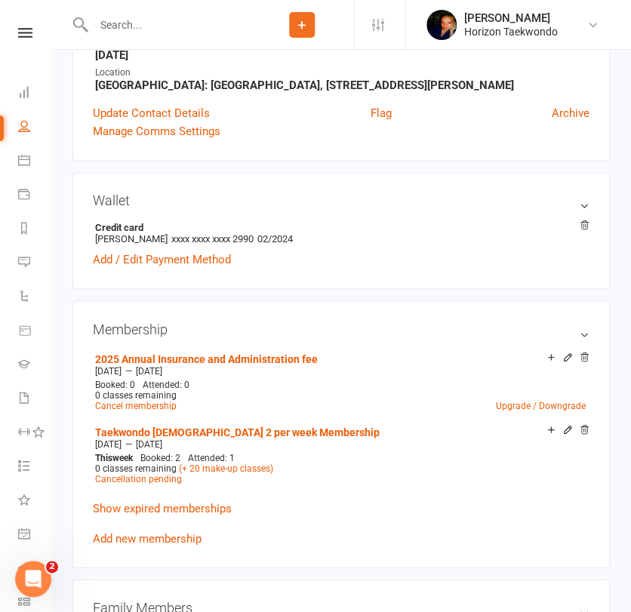
scroll to position [436, 0]
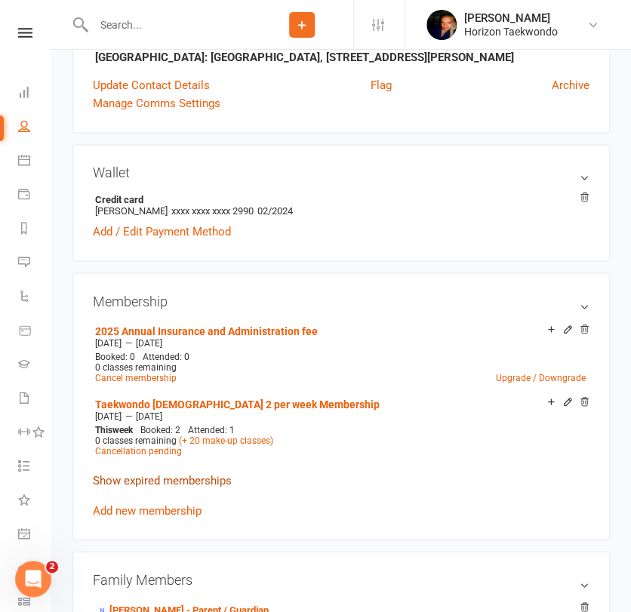
click at [162, 480] on link "Show expired memberships" at bounding box center [162, 480] width 139 height 14
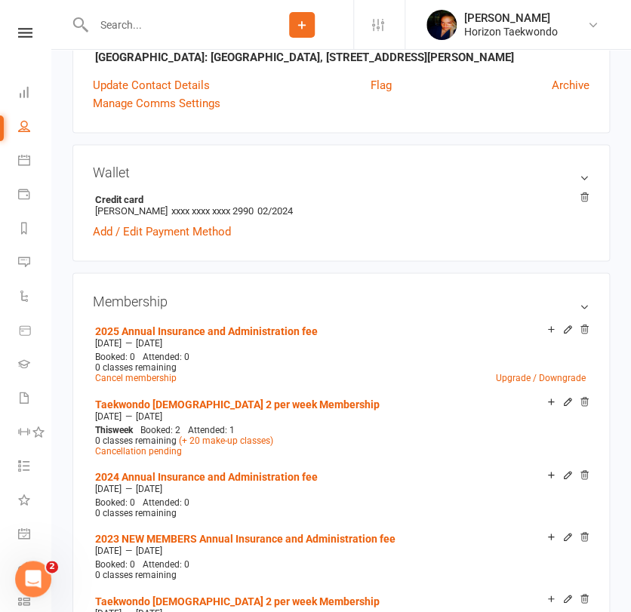
click at [66, 515] on div "upload photo [PERSON_NAME] Activated [DATE] Added [DATE] Active member [DEMOGRA…" at bounding box center [341, 572] width 560 height 1875
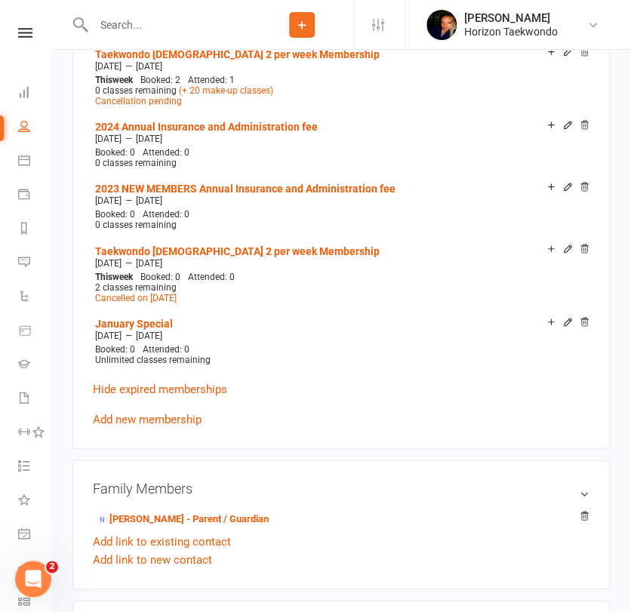
scroll to position [839, 0]
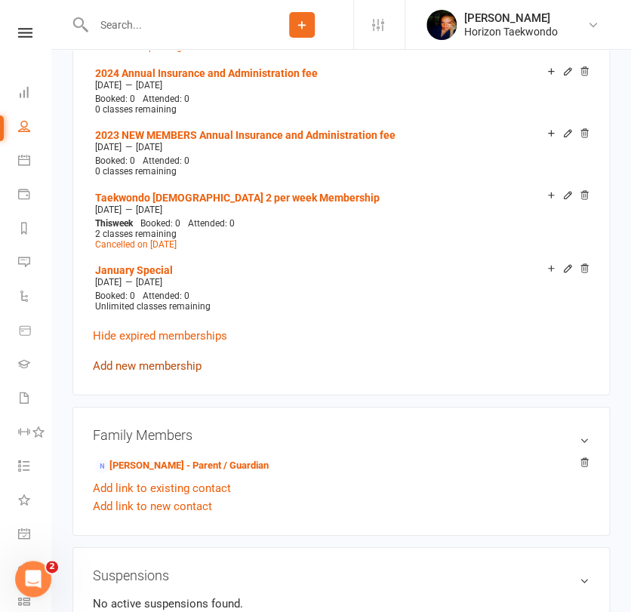
click at [157, 362] on link "Add new membership" at bounding box center [147, 366] width 109 height 14
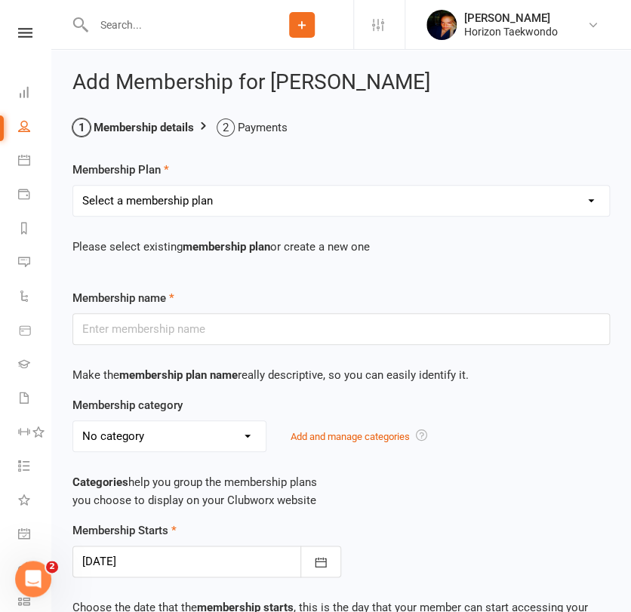
click at [589, 201] on select "Select a membership plan Create new Membership Plan Mini Rangers 1 classes Per …" at bounding box center [341, 201] width 536 height 30
select select "49"
click at [73, 186] on select "Select a membership plan Create new Membership Plan Mini Rangers 1 classes Per …" at bounding box center [341, 201] width 536 height 30
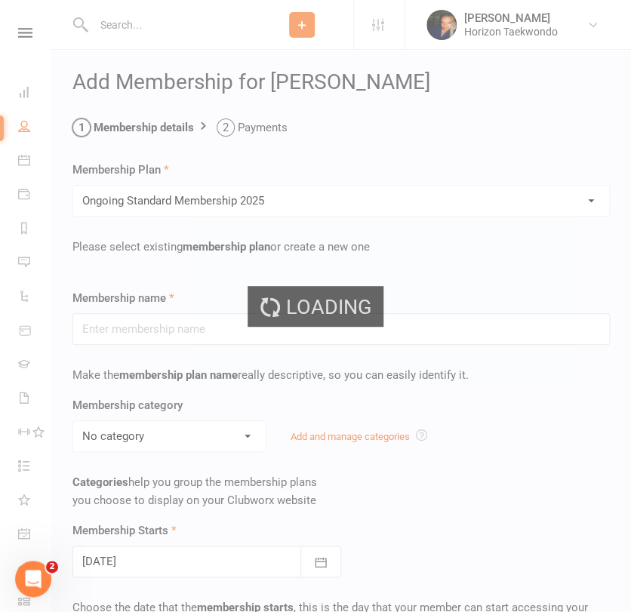
type input "Ongoing Standard Membership 2025"
type input "0"
type input "2"
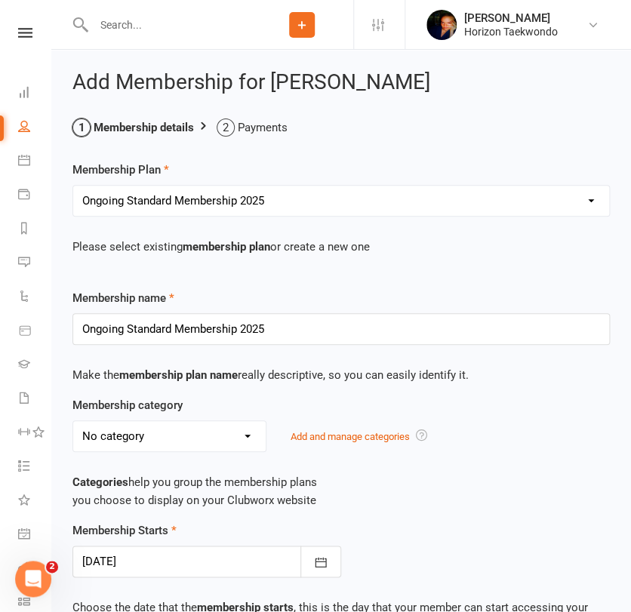
click at [562, 283] on div "Membership Plan Select a membership plan Create new Membership Plan Mini Ranger…" at bounding box center [341, 591] width 538 height 861
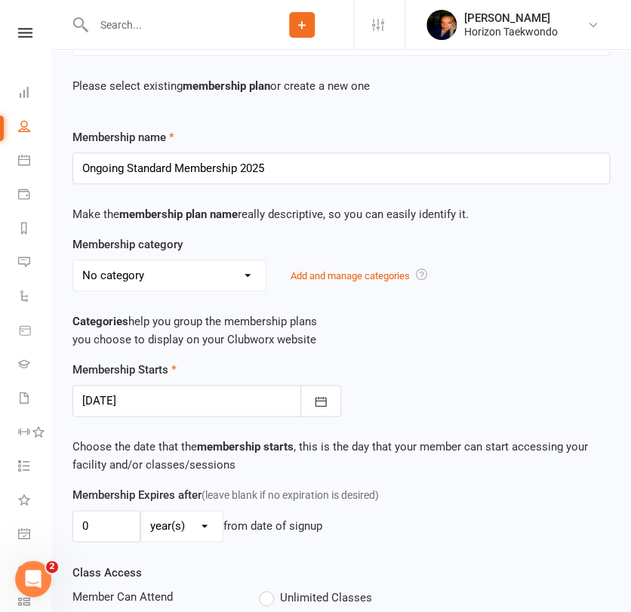
scroll to position [201, 0]
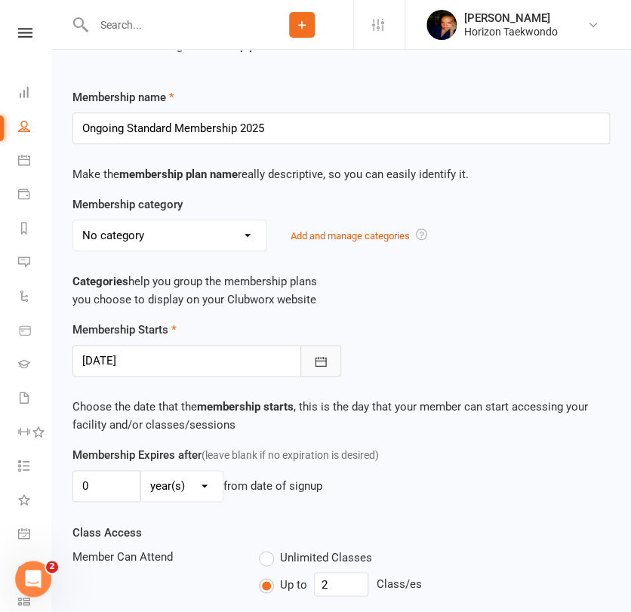
click at [332, 356] on button "button" at bounding box center [321, 361] width 41 height 32
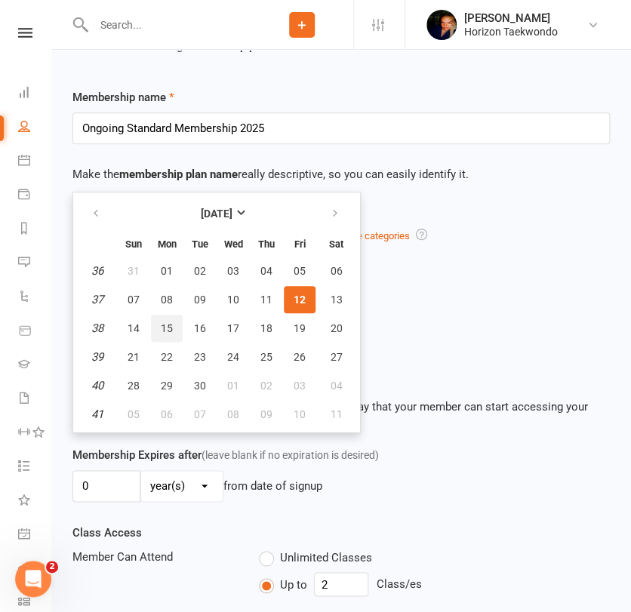
click at [163, 327] on span "15" at bounding box center [167, 328] width 12 height 12
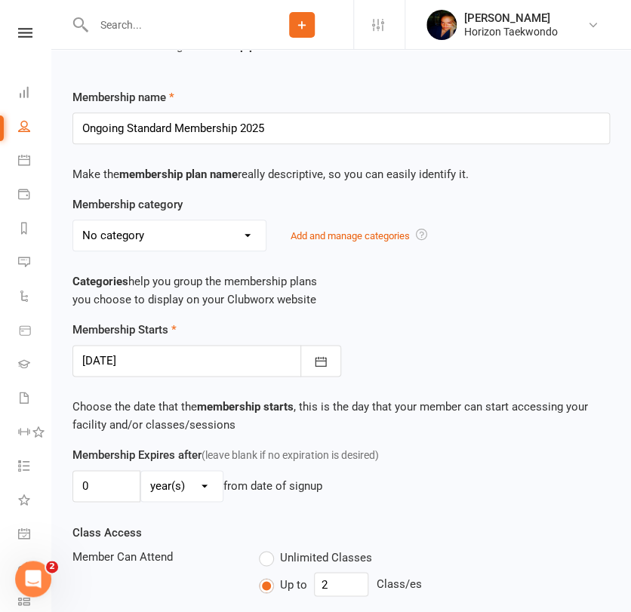
click at [416, 334] on div "Membership Starts [DATE] [DATE] Sun Mon Tue Wed Thu Fri Sat 36 31 01 02 03 04 0…" at bounding box center [341, 349] width 560 height 56
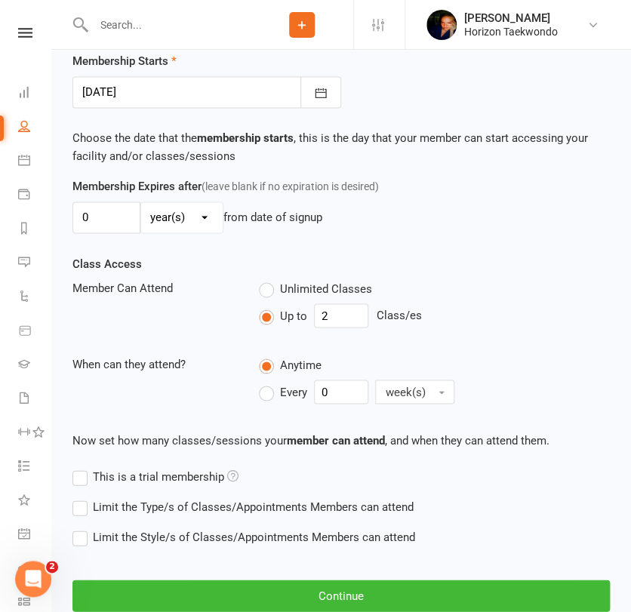
scroll to position [553, 0]
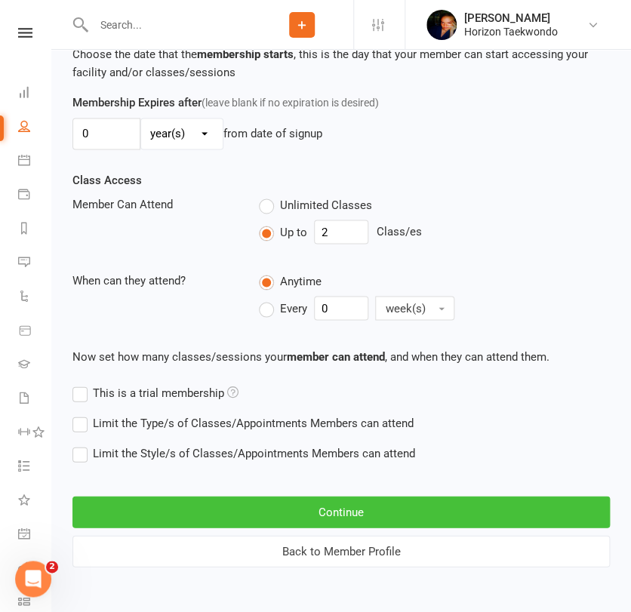
click at [342, 509] on button "Continue" at bounding box center [341, 512] width 538 height 32
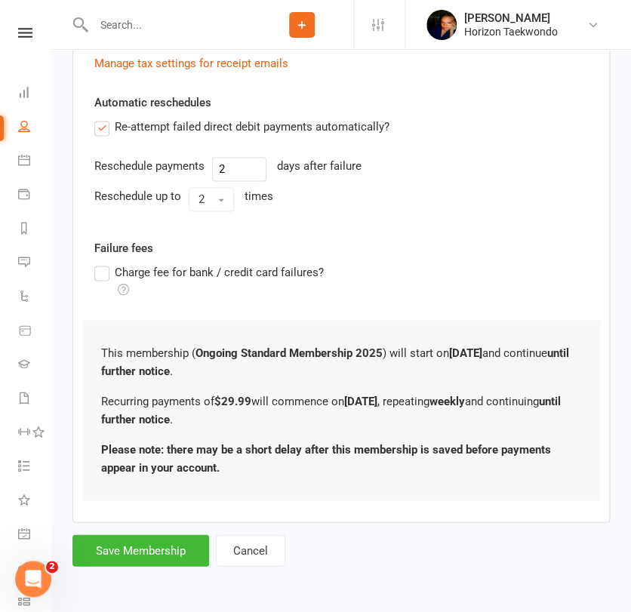
scroll to position [0, 0]
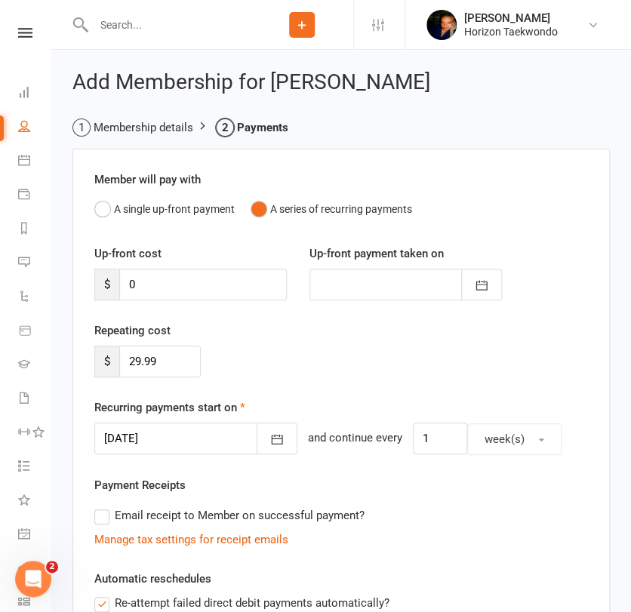
click at [405, 512] on div "Email receipt to Member on successful payment?" at bounding box center [335, 516] width 506 height 30
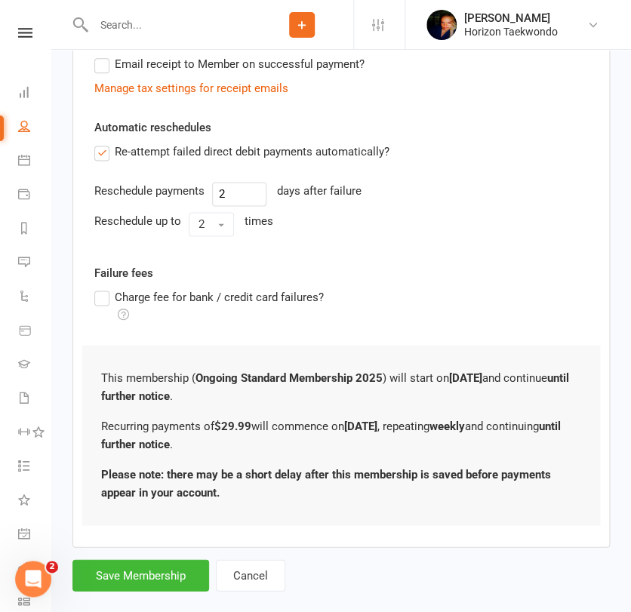
scroll to position [476, 0]
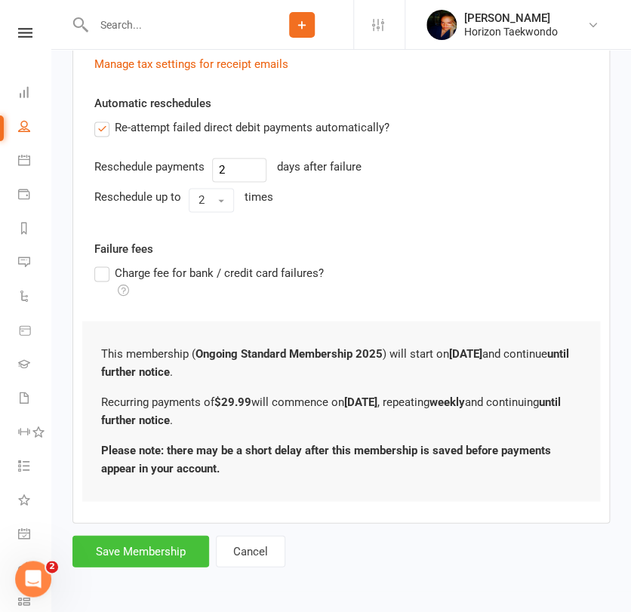
click at [157, 551] on button "Save Membership" at bounding box center [140, 551] width 137 height 32
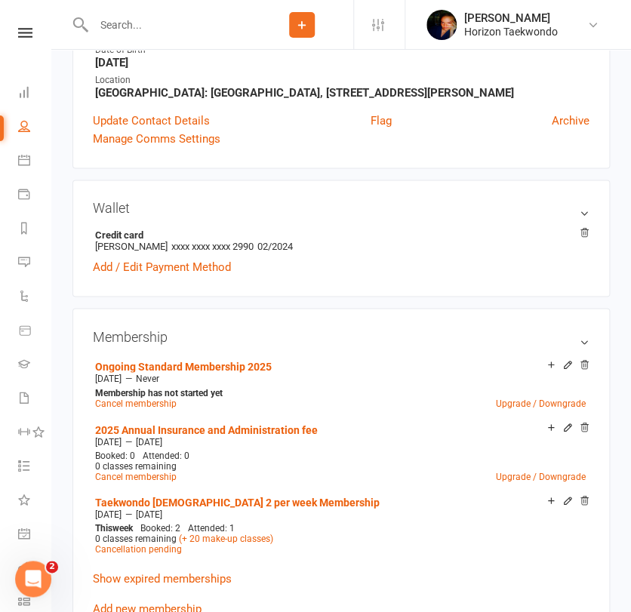
scroll to position [402, 0]
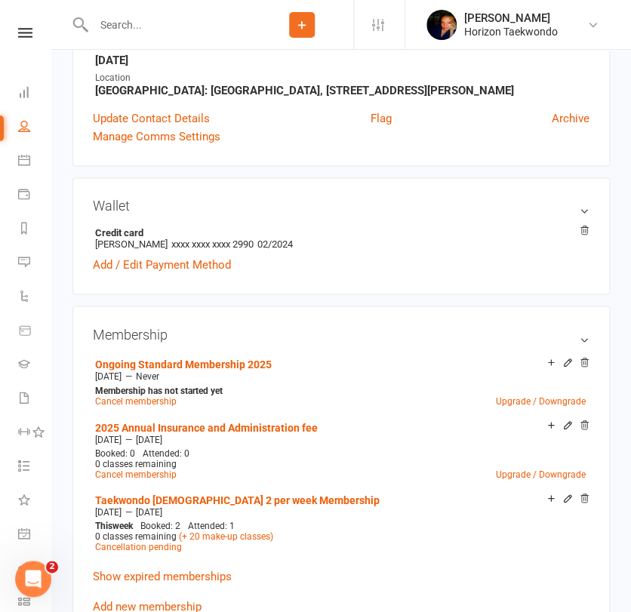
click at [105, 21] on input "text" at bounding box center [170, 24] width 162 height 21
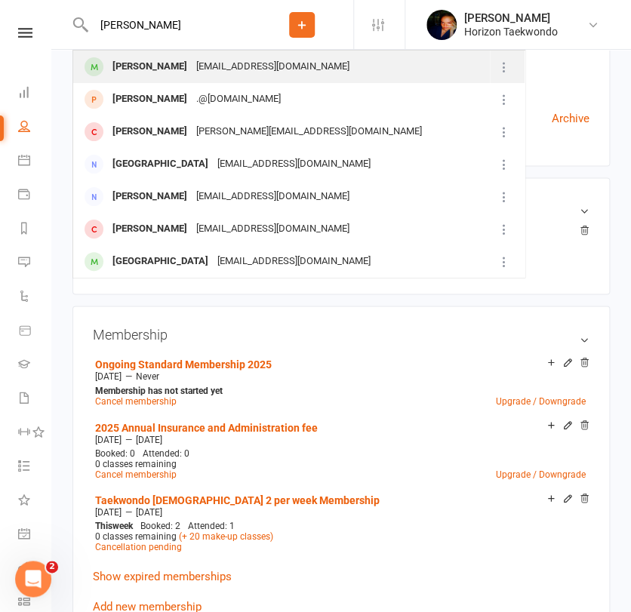
click at [125, 69] on div "[PERSON_NAME]" at bounding box center [150, 67] width 84 height 22
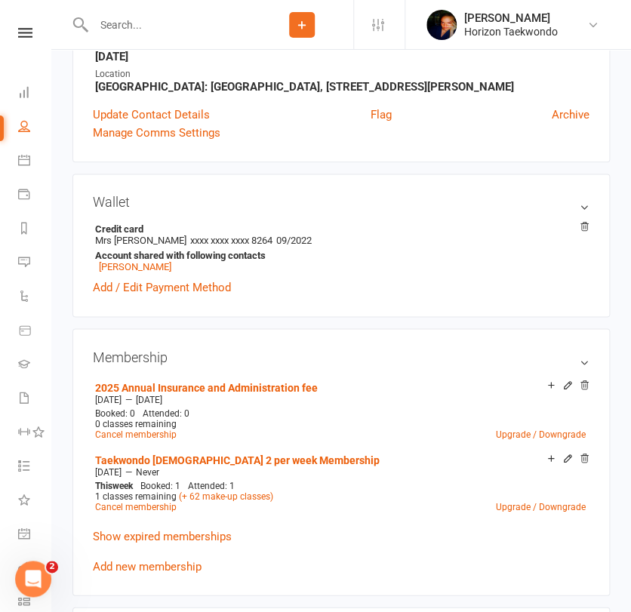
scroll to position [368, 0]
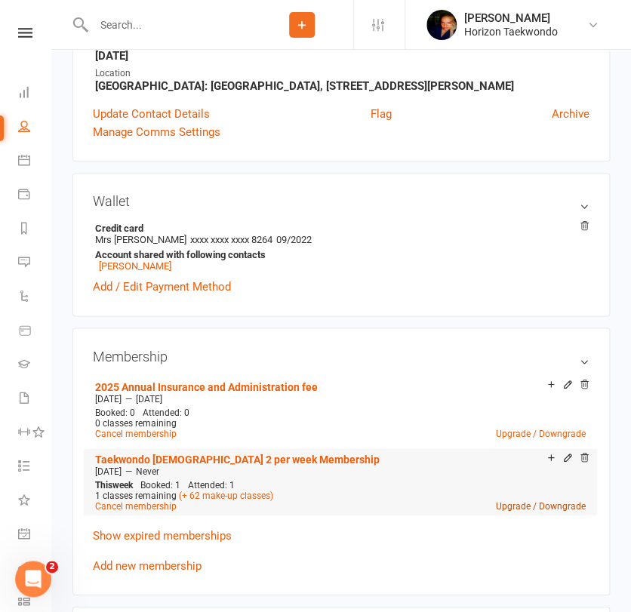
click at [518, 504] on link "Upgrade / Downgrade" at bounding box center [541, 506] width 90 height 11
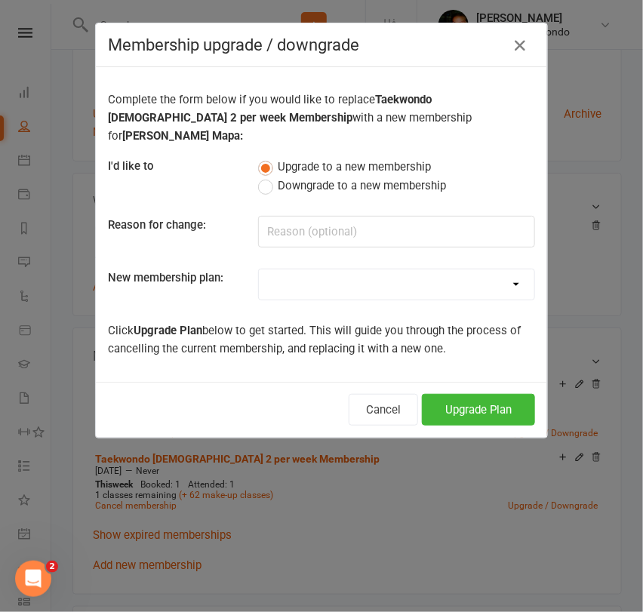
click at [362, 276] on select "Mini Rangers 1 classes Per Week (3 to 5 Year Olds) Mini Rangers 2 classes Per W…" at bounding box center [397, 285] width 276 height 30
click at [259, 270] on select "Mini Rangers 1 classes Per Week (3 to 5 Year Olds) Mini Rangers 2 classes Per W…" at bounding box center [397, 285] width 276 height 30
click at [450, 394] on button "Upgrade Plan" at bounding box center [478, 410] width 113 height 32
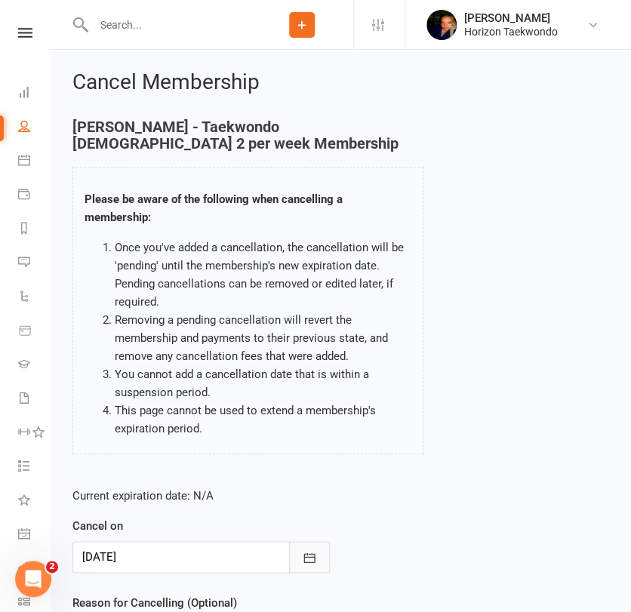
click at [305, 555] on icon "button" at bounding box center [309, 557] width 15 height 15
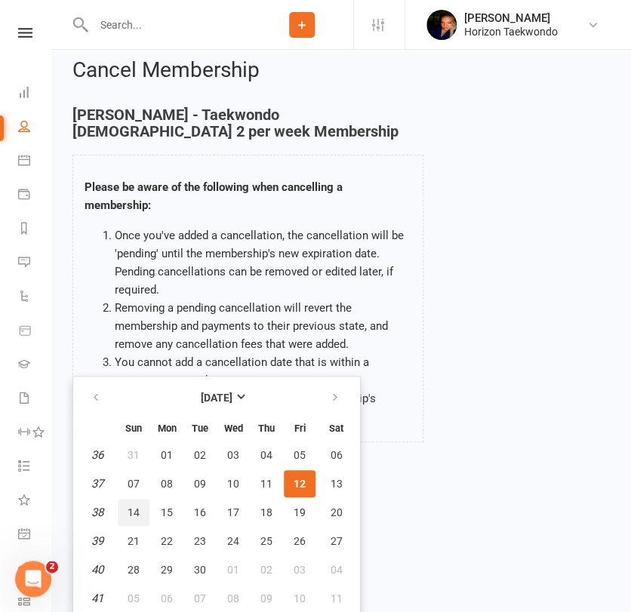
click at [131, 511] on span "14" at bounding box center [134, 513] width 12 height 12
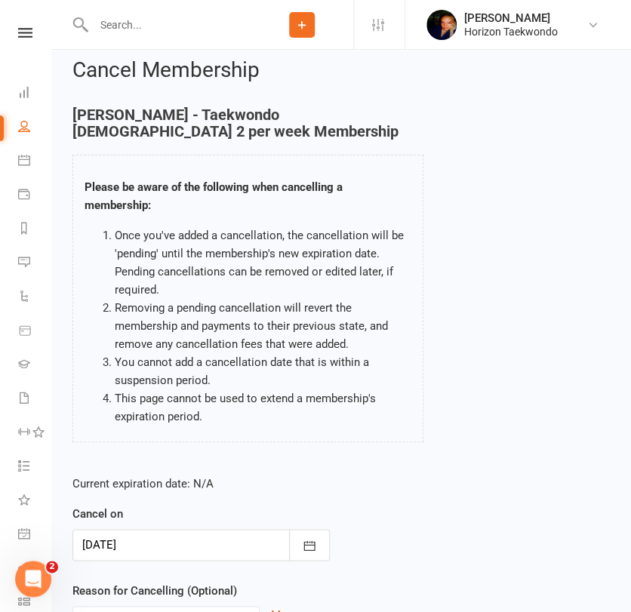
click at [364, 512] on div "Current expiration date: N/A Cancel on [DATE] [DATE] Sun Mon Tue Wed Thu Fri Sa…" at bounding box center [341, 564] width 560 height 200
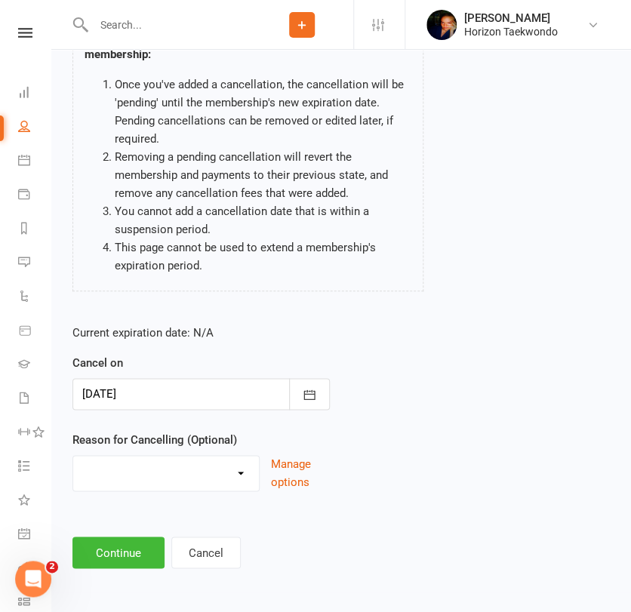
scroll to position [165, 0]
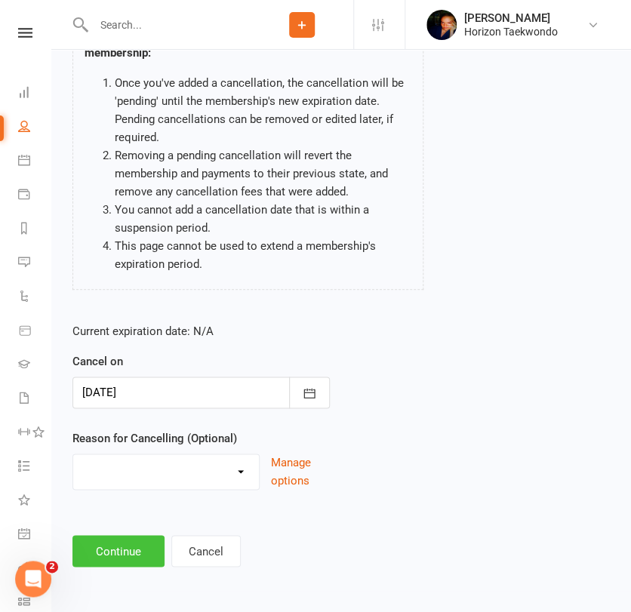
click at [107, 555] on button "Continue" at bounding box center [118, 551] width 92 height 32
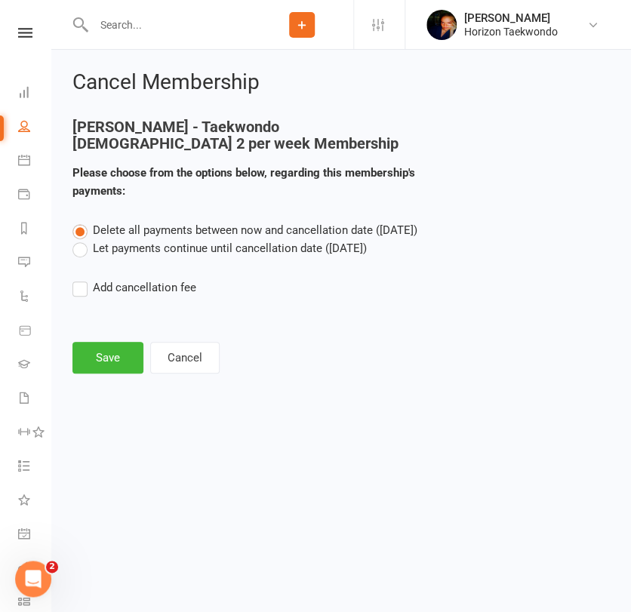
scroll to position [0, 0]
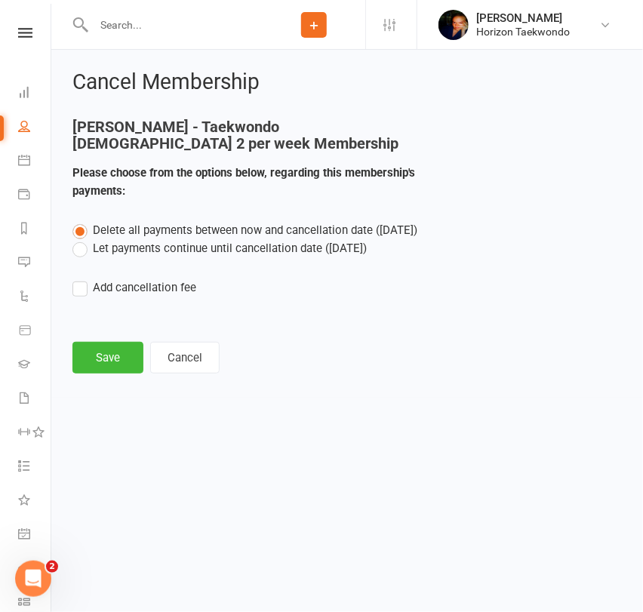
click at [230, 251] on label "Let payments continue until cancellation date ([DATE])" at bounding box center [219, 248] width 294 height 18
click at [82, 239] on input "Let payments continue until cancellation date ([DATE])" at bounding box center [77, 239] width 10 height 0
click at [124, 356] on button "Save" at bounding box center [107, 358] width 71 height 32
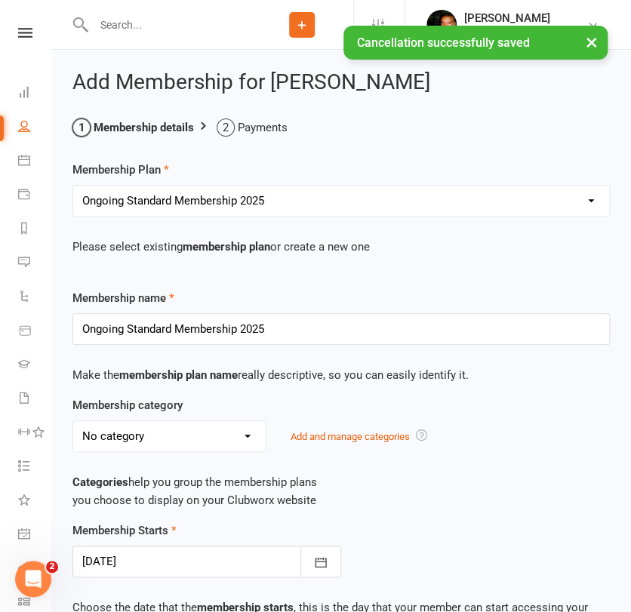
click at [392, 479] on p "Categories help you group the membership plans you choose to display on your Cl…" at bounding box center [341, 491] width 538 height 36
click at [321, 560] on icon "button" at bounding box center [321, 562] width 11 height 10
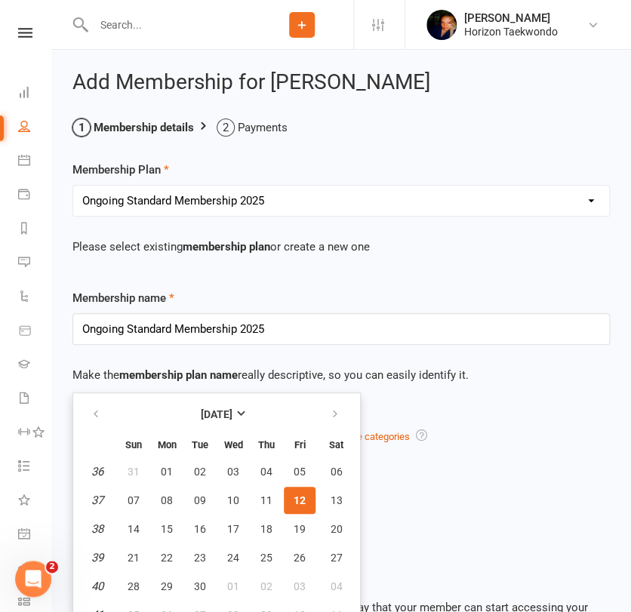
scroll to position [16, 0]
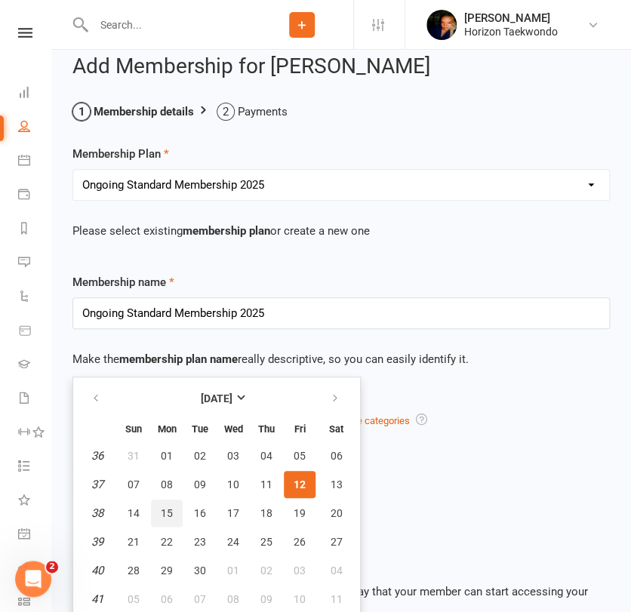
click at [170, 511] on span "15" at bounding box center [167, 513] width 12 height 12
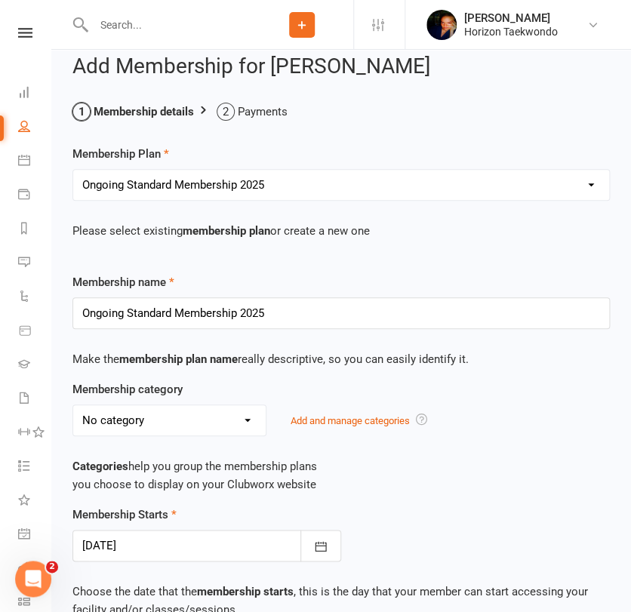
click at [402, 507] on div "Membership Starts [DATE] [DATE] Sun Mon Tue Wed Thu Fri Sat 36 31 01 02 03 04 0…" at bounding box center [341, 534] width 560 height 56
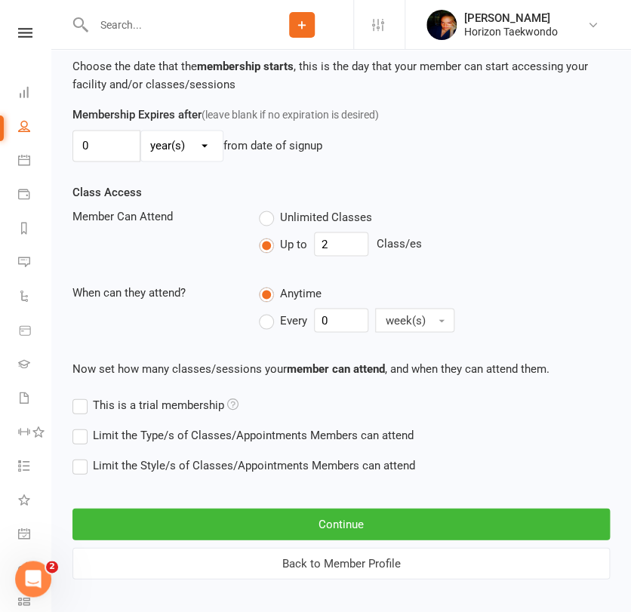
scroll to position [553, 0]
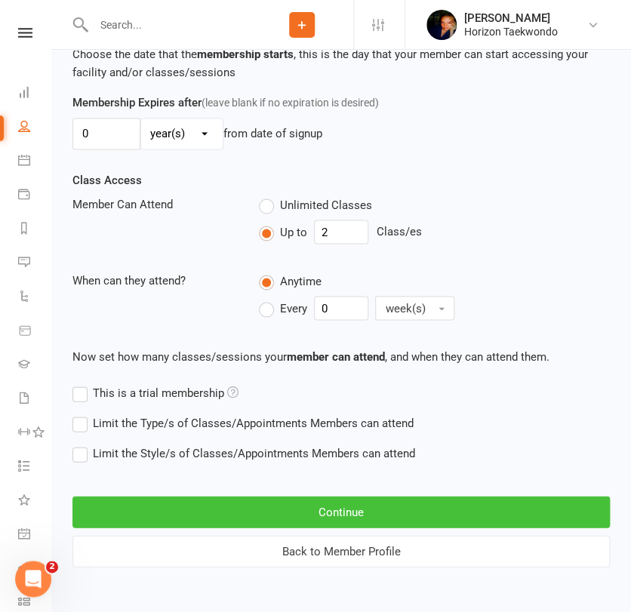
click at [402, 507] on button "Continue" at bounding box center [341, 512] width 538 height 32
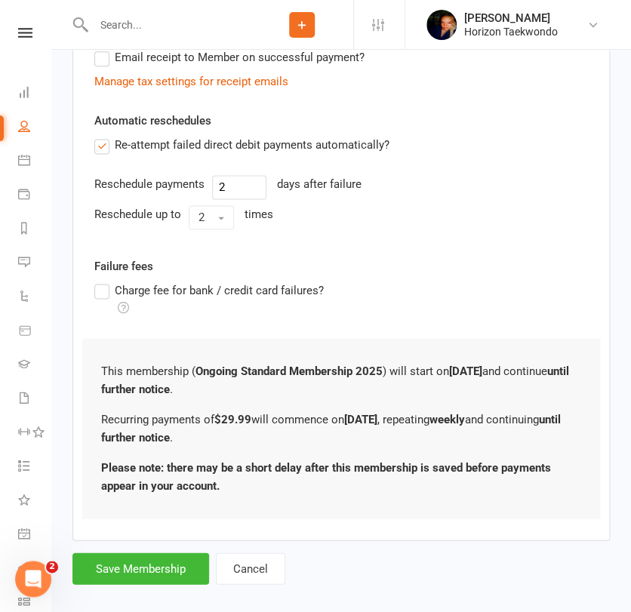
scroll to position [476, 0]
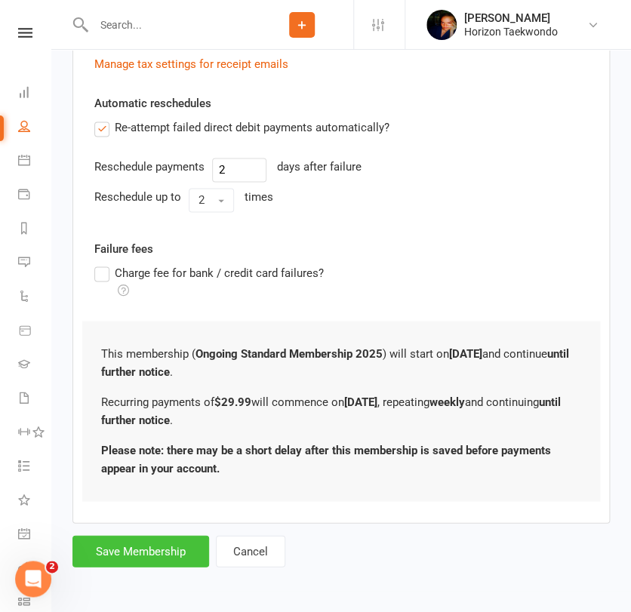
click at [140, 552] on button "Save Membership" at bounding box center [140, 551] width 137 height 32
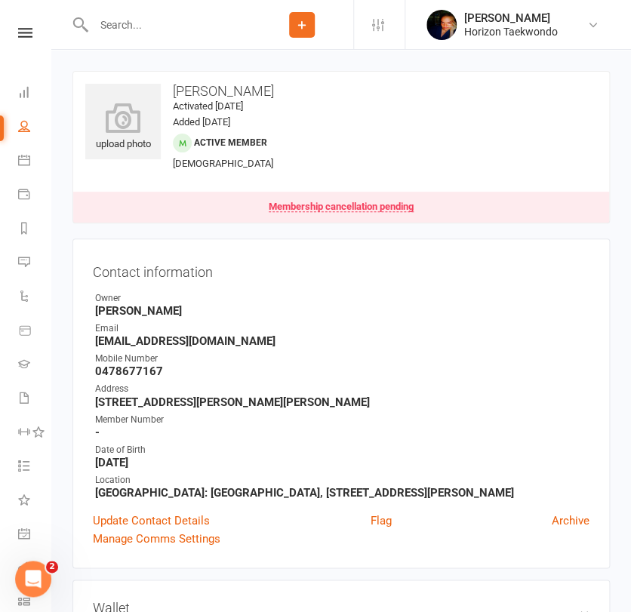
click at [110, 26] on input "text" at bounding box center [170, 24] width 162 height 21
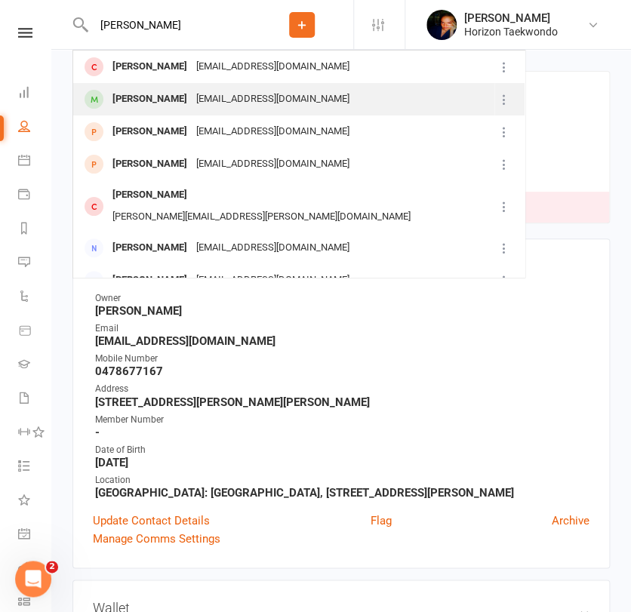
click at [125, 103] on div "[PERSON_NAME]" at bounding box center [150, 99] width 84 height 22
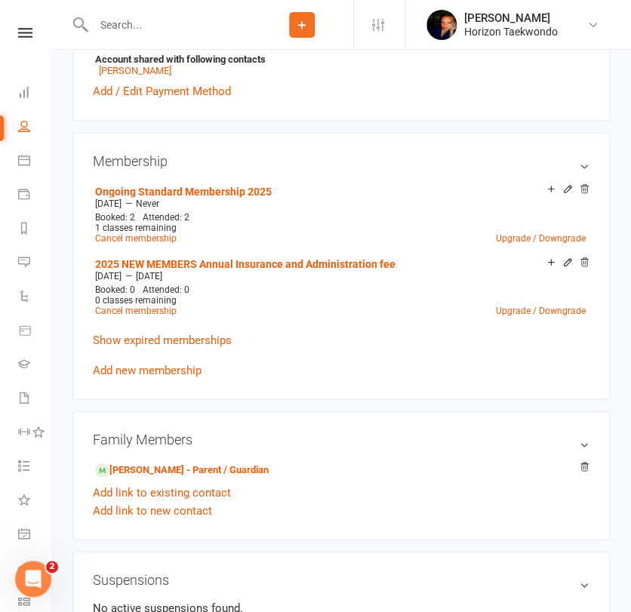
scroll to position [570, 0]
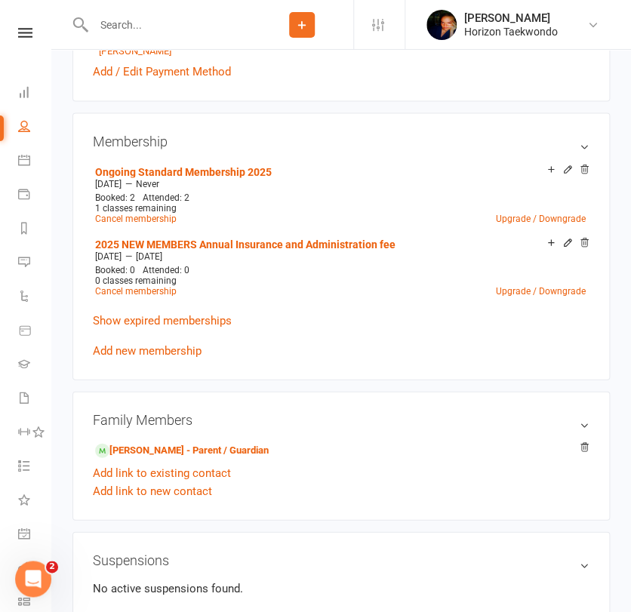
click at [145, 21] on input "text" at bounding box center [170, 24] width 162 height 21
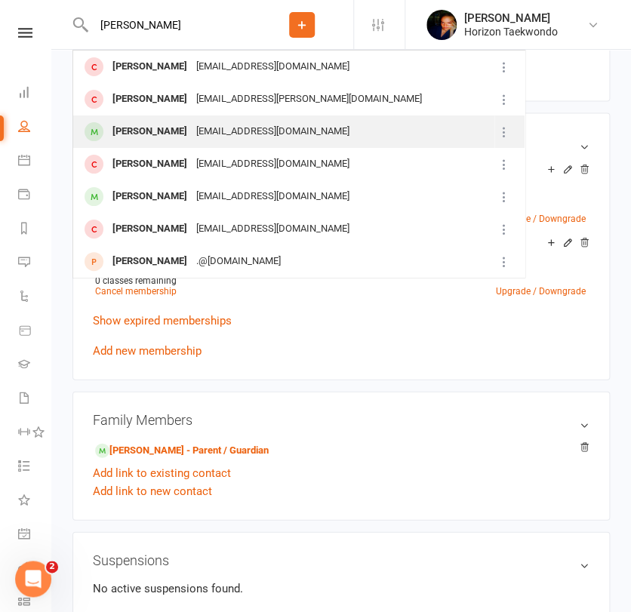
click at [156, 131] on div "[PERSON_NAME]" at bounding box center [150, 132] width 84 height 22
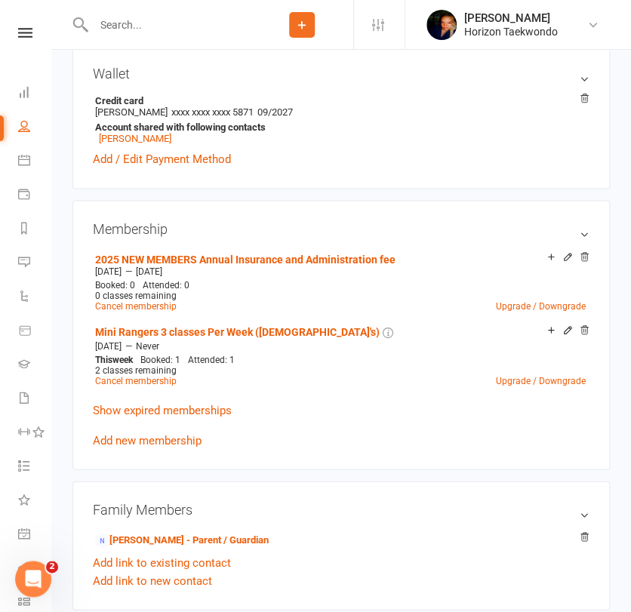
scroll to position [503, 0]
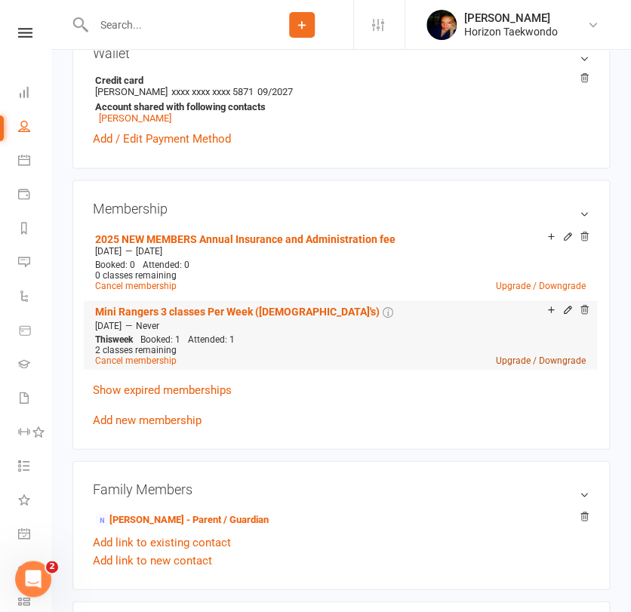
click at [507, 359] on link "Upgrade / Downgrade" at bounding box center [541, 360] width 90 height 11
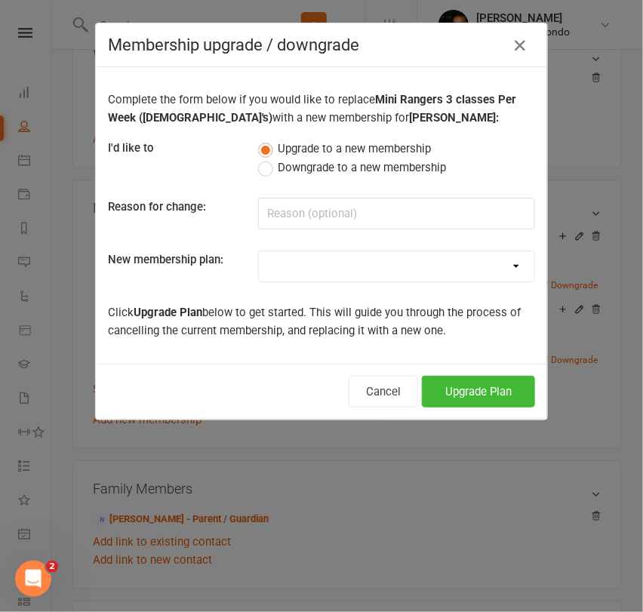
click at [358, 267] on select "Mini Rangers 1 classes Per Week (3 to 5 Year Olds) Mini Rangers 2 classes Per W…" at bounding box center [397, 266] width 276 height 30
click at [259, 251] on select "Mini Rangers 1 classes Per Week (3 to 5 Year Olds) Mini Rangers 2 classes Per W…" at bounding box center [397, 266] width 276 height 30
click at [464, 392] on button "Upgrade Plan" at bounding box center [478, 392] width 113 height 32
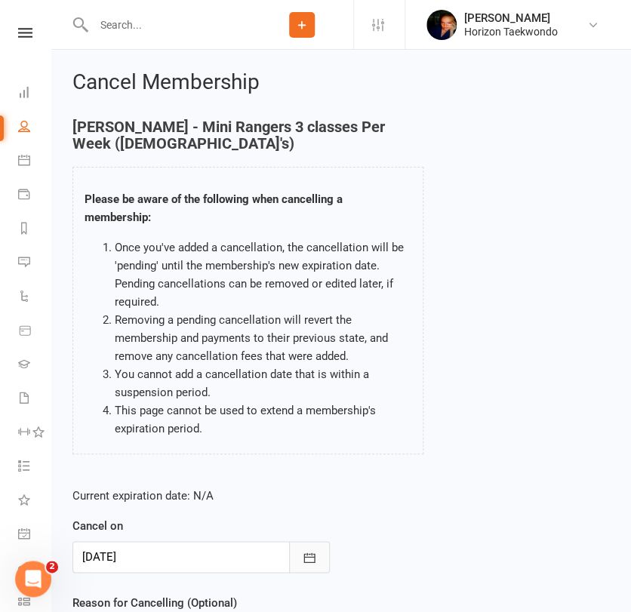
click at [312, 554] on icon "button" at bounding box center [309, 558] width 11 height 10
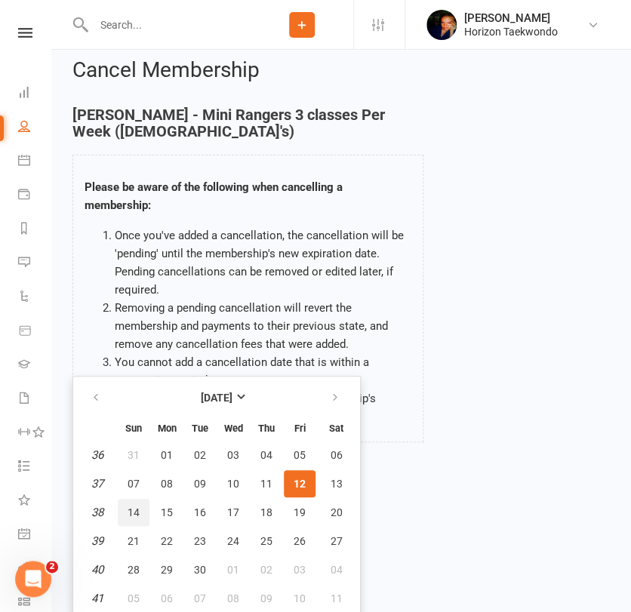
click at [128, 509] on span "14" at bounding box center [134, 513] width 12 height 12
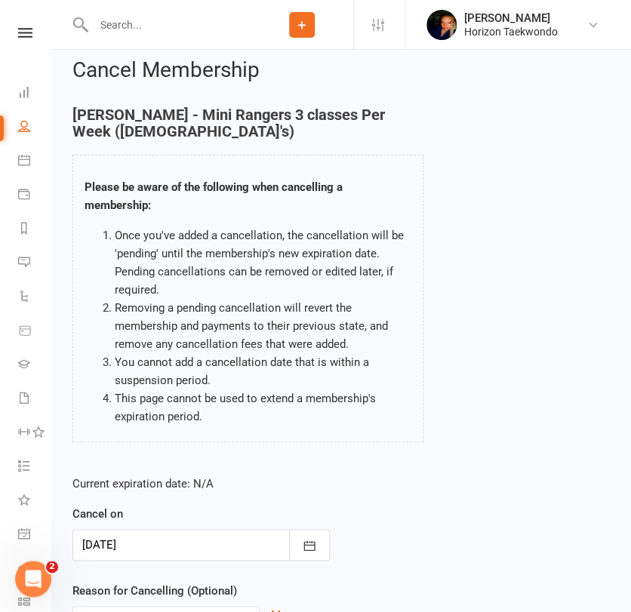
click at [294, 580] on form "Current expiration date: N/A Cancel on [DATE] [DATE] Sun Mon Tue Wed Thu Fri Sa…" at bounding box center [200, 559] width 257 height 168
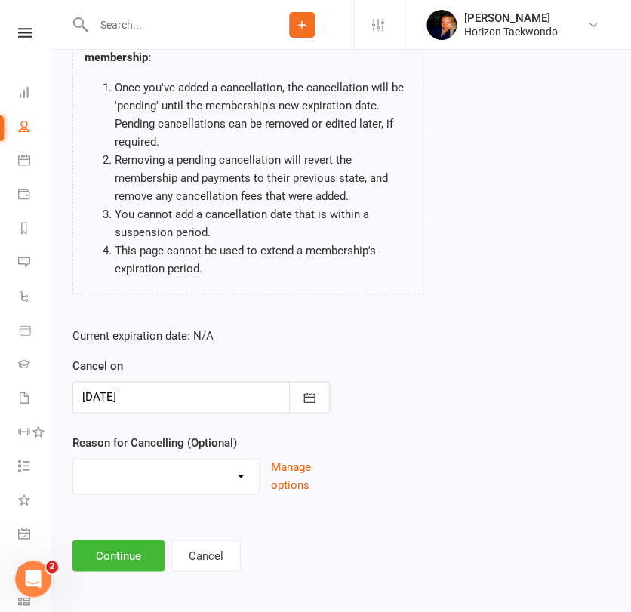
scroll to position [165, 0]
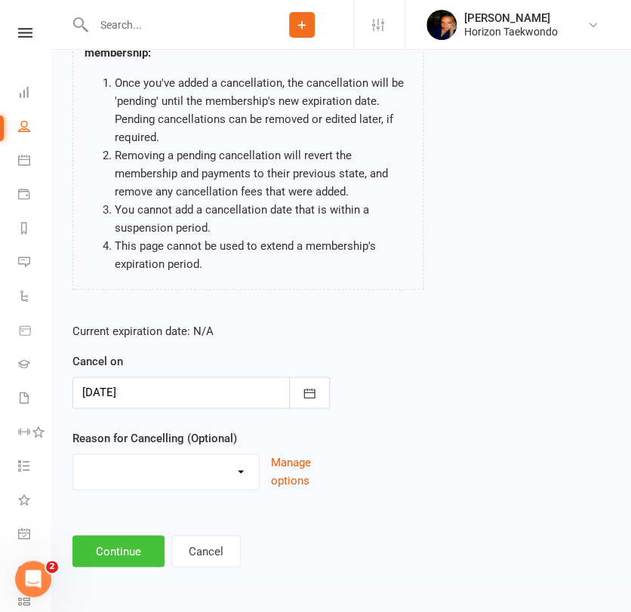
click at [103, 553] on button "Continue" at bounding box center [118, 551] width 92 height 32
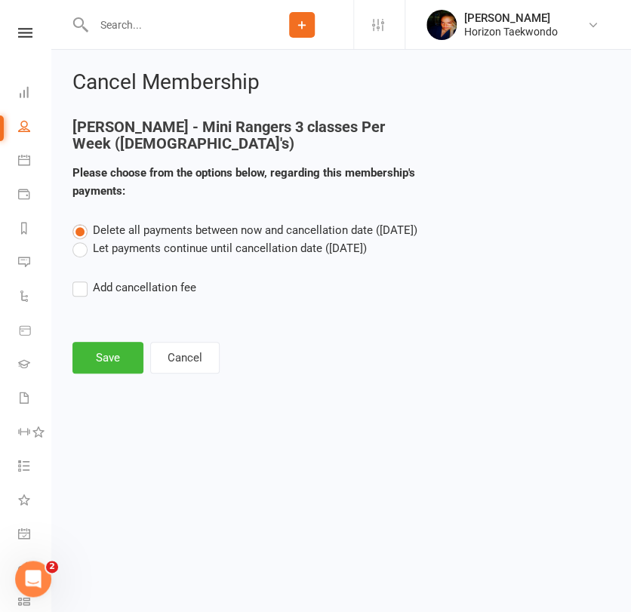
scroll to position [0, 0]
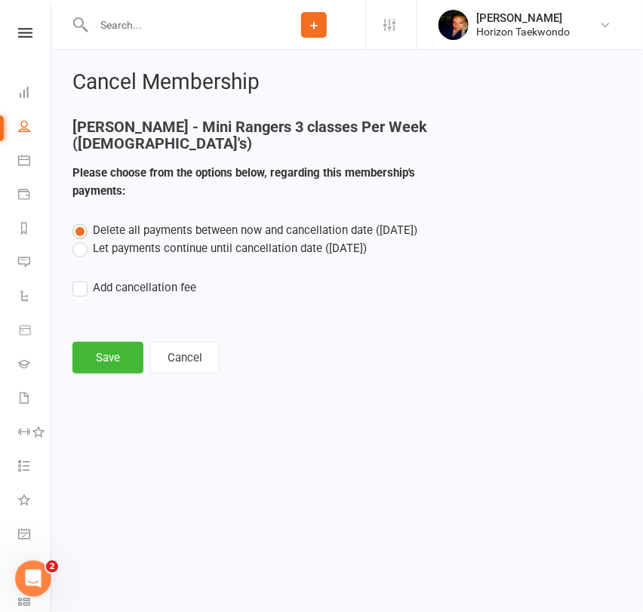
click at [284, 244] on label "Let payments continue until cancellation date ([DATE])" at bounding box center [219, 248] width 294 height 18
click at [82, 239] on input "Let payments continue until cancellation date ([DATE])" at bounding box center [77, 239] width 10 height 0
click at [119, 356] on button "Save" at bounding box center [107, 358] width 71 height 32
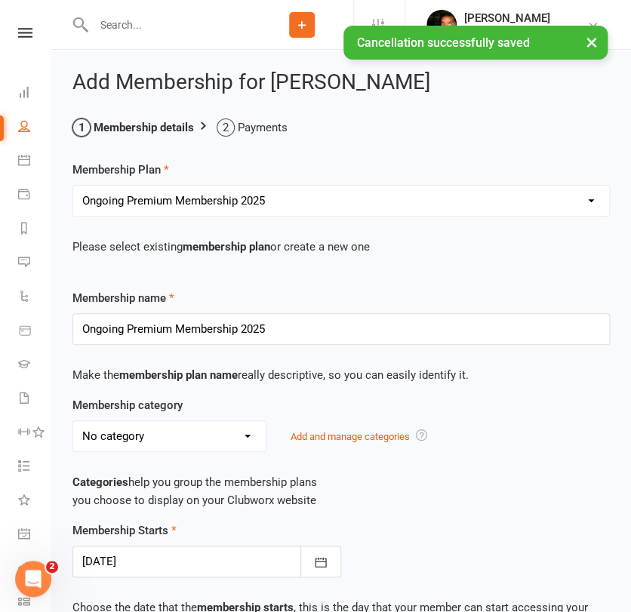
click at [453, 522] on div "Membership Starts [DATE] [DATE] Sun Mon Tue Wed Thu Fri Sat 36 31 01 02 03 04 0…" at bounding box center [341, 550] width 560 height 56
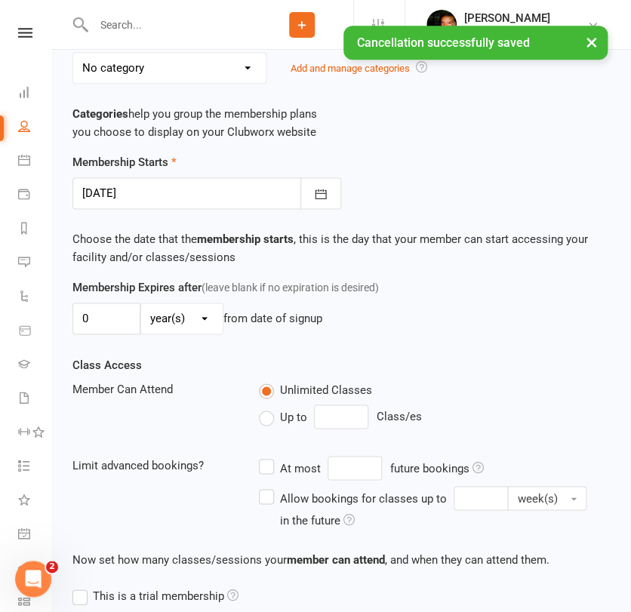
scroll to position [368, 0]
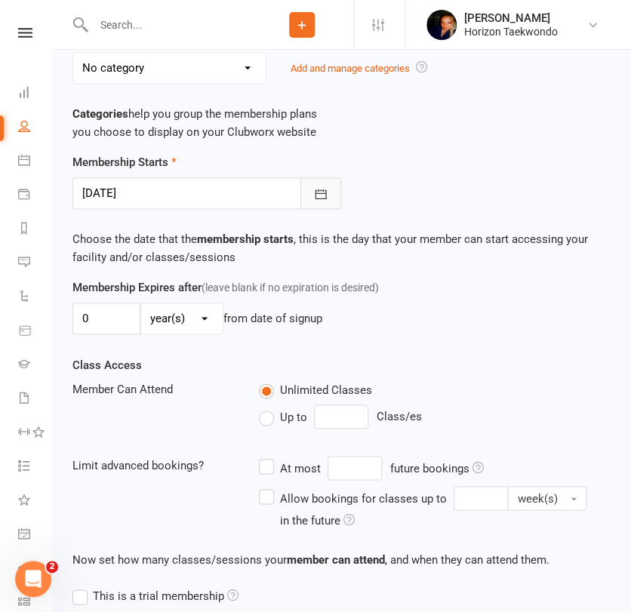
click at [314, 195] on icon "button" at bounding box center [320, 193] width 15 height 15
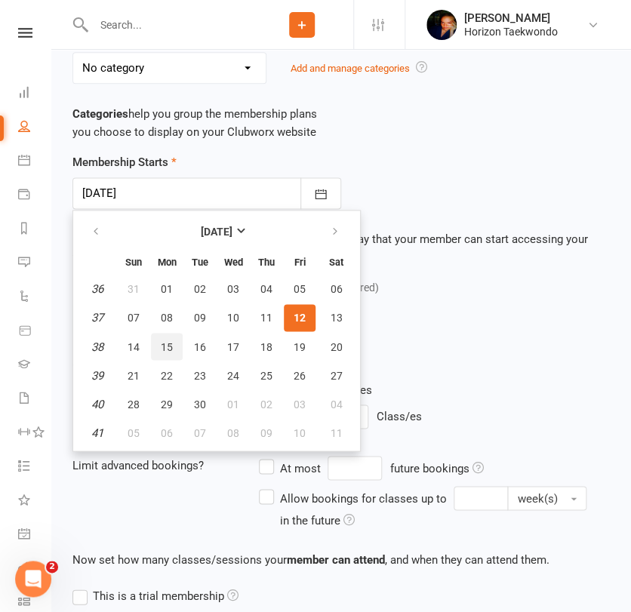
click at [168, 347] on span "15" at bounding box center [167, 347] width 12 height 12
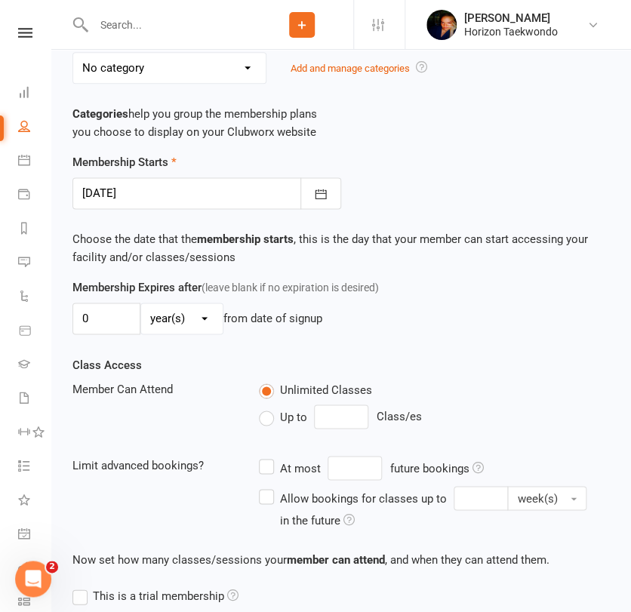
click at [455, 340] on div "Membership Expires after (leave blank if no expiration is desired) 0 day(s) wee…" at bounding box center [341, 317] width 560 height 77
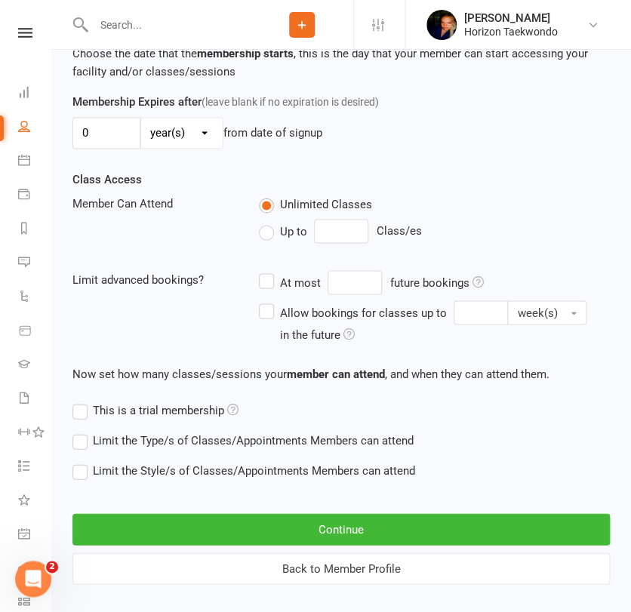
scroll to position [572, 0]
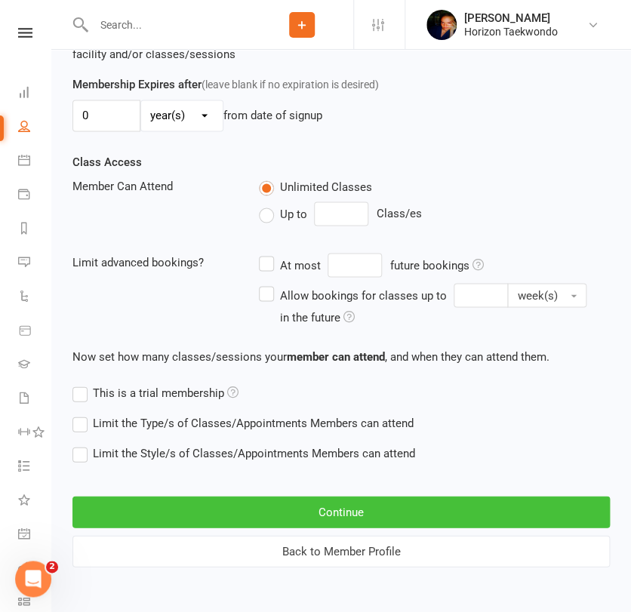
click at [326, 509] on button "Continue" at bounding box center [341, 512] width 538 height 32
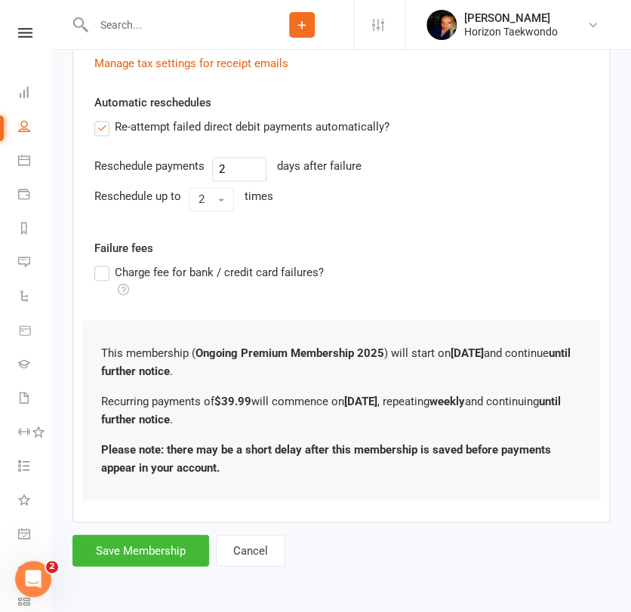
scroll to position [0, 0]
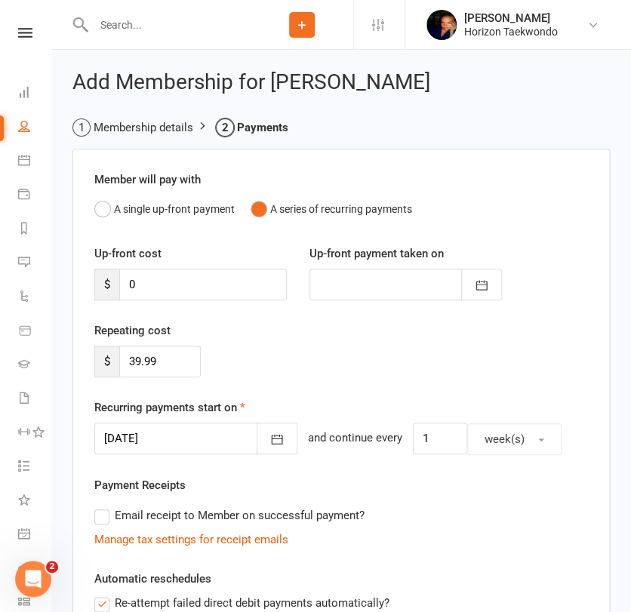
click at [399, 497] on div "Payment Receipts Email receipt to Member on successful payment? Manage tax sett…" at bounding box center [341, 512] width 494 height 72
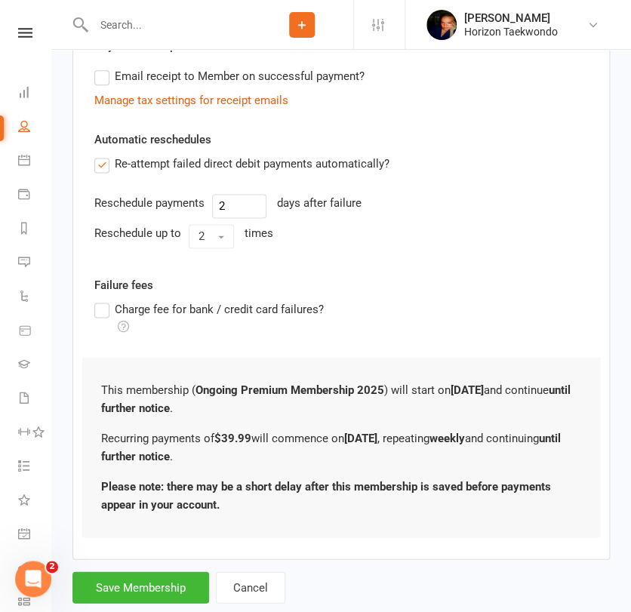
scroll to position [476, 0]
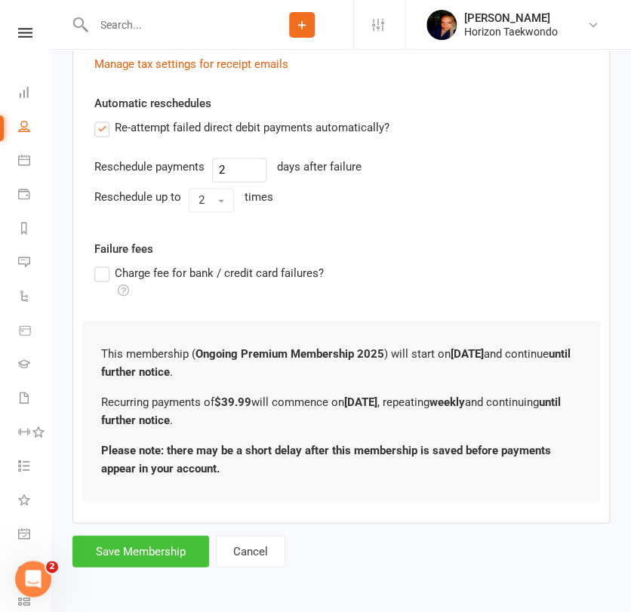
click at [141, 557] on button "Save Membership" at bounding box center [140, 551] width 137 height 32
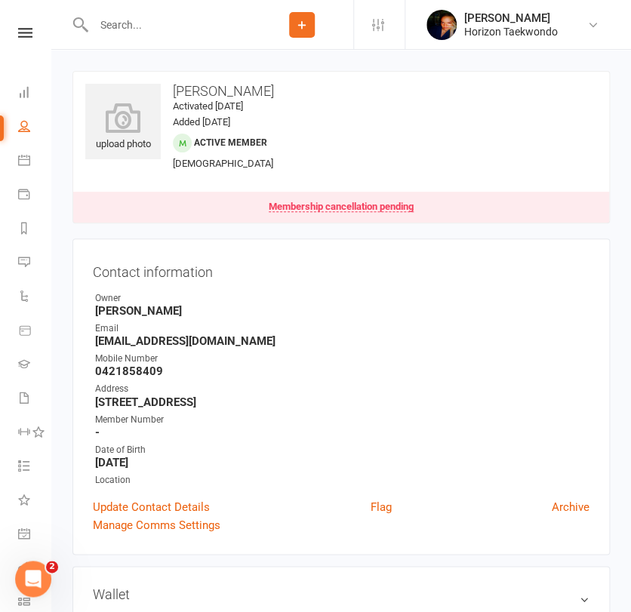
click at [301, 23] on icon at bounding box center [302, 25] width 14 height 14
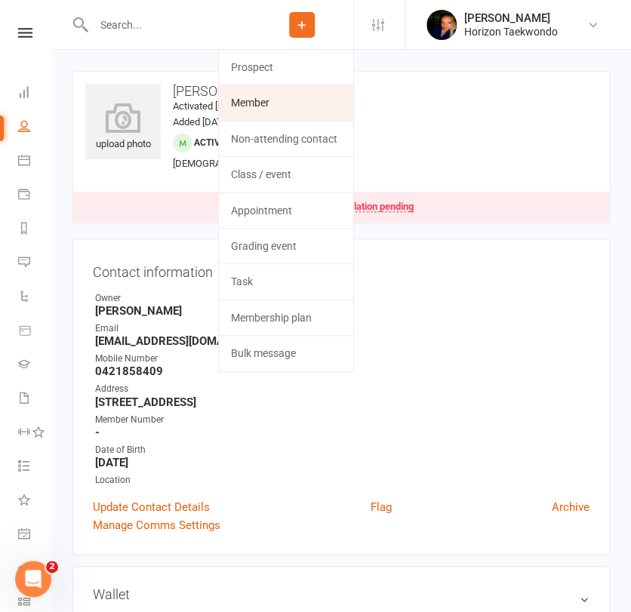
click at [280, 108] on link "Member" at bounding box center [286, 102] width 134 height 35
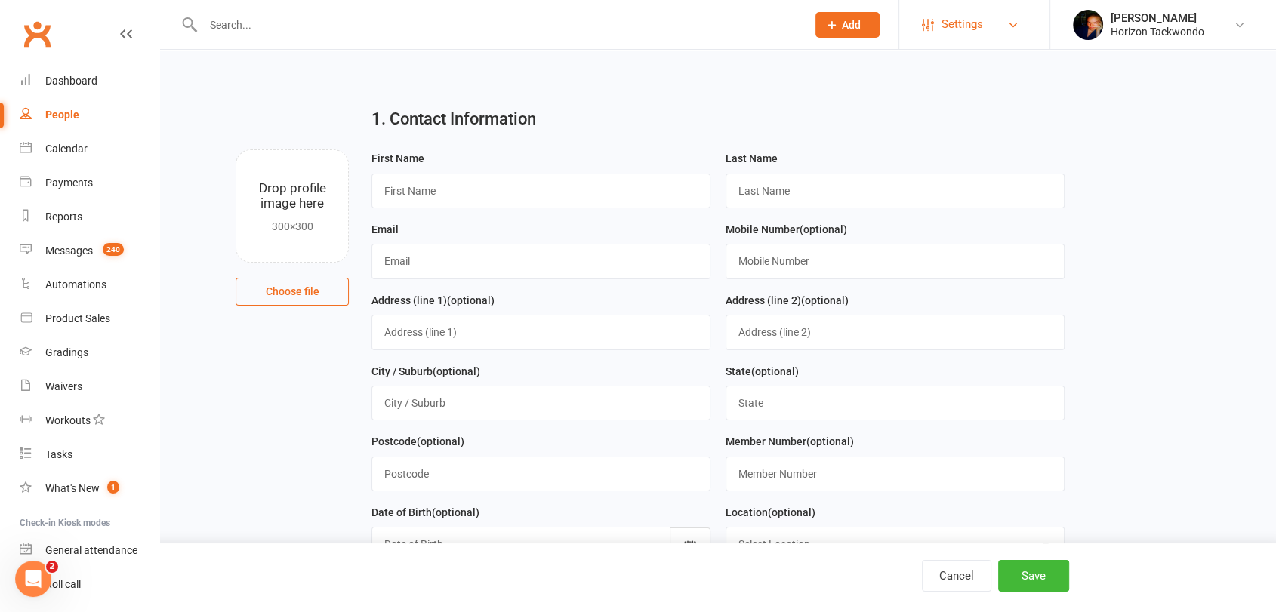
click at [643, 23] on span "Settings" at bounding box center [963, 25] width 42 height 34
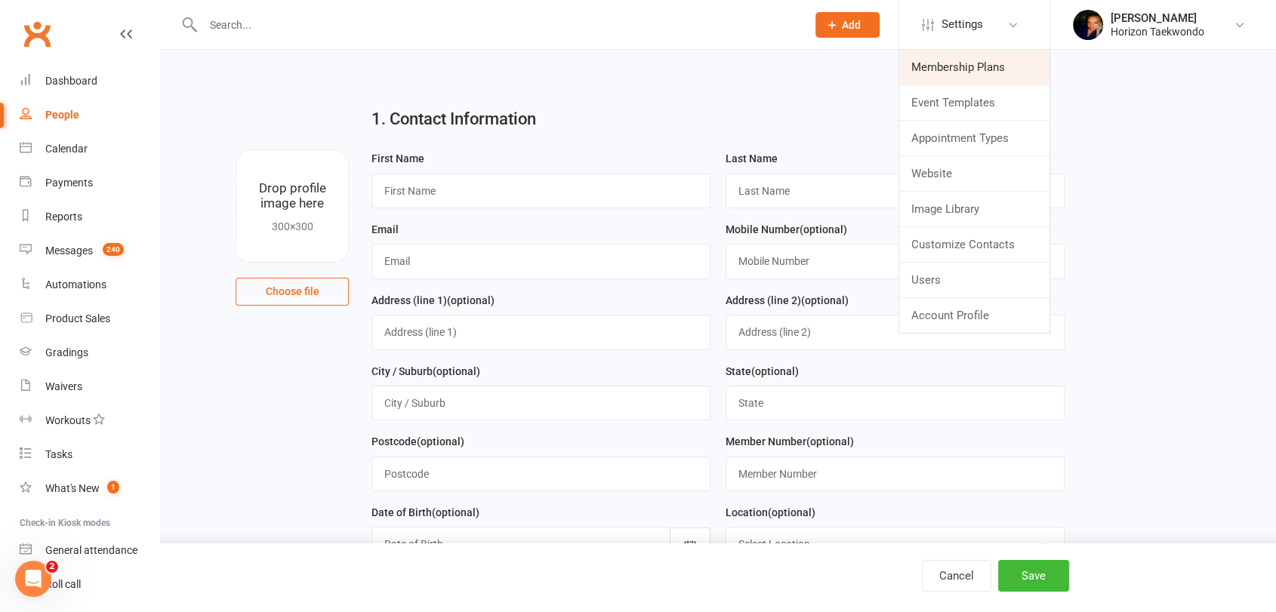
click at [643, 70] on link "Membership Plans" at bounding box center [974, 67] width 150 height 35
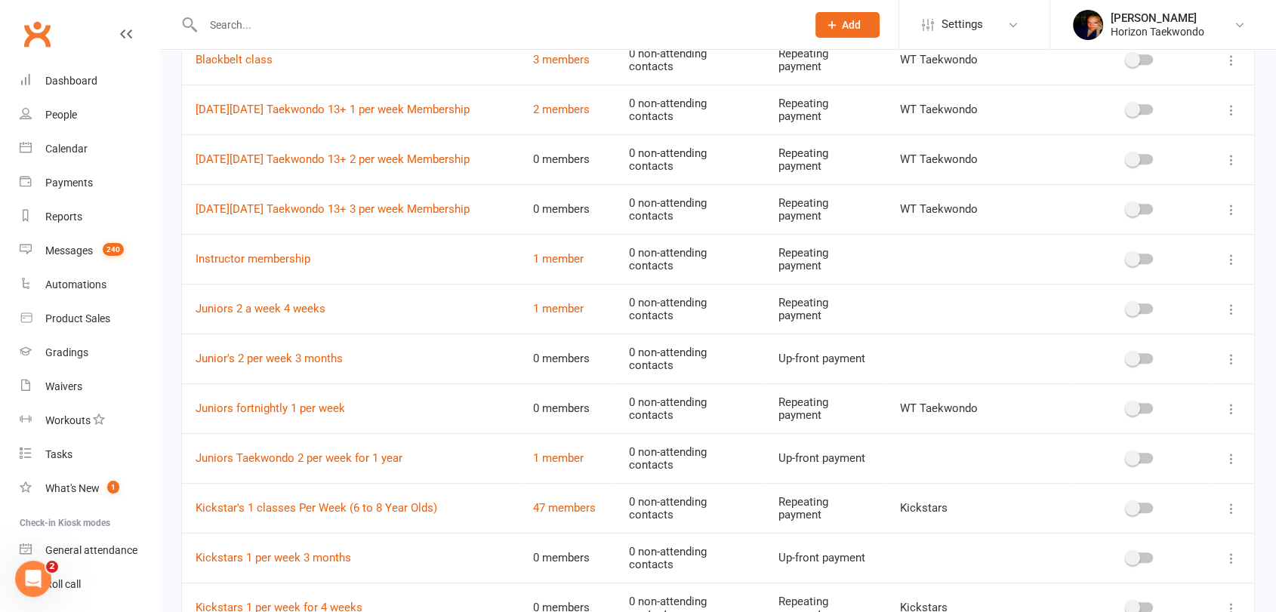
scroll to position [704, 0]
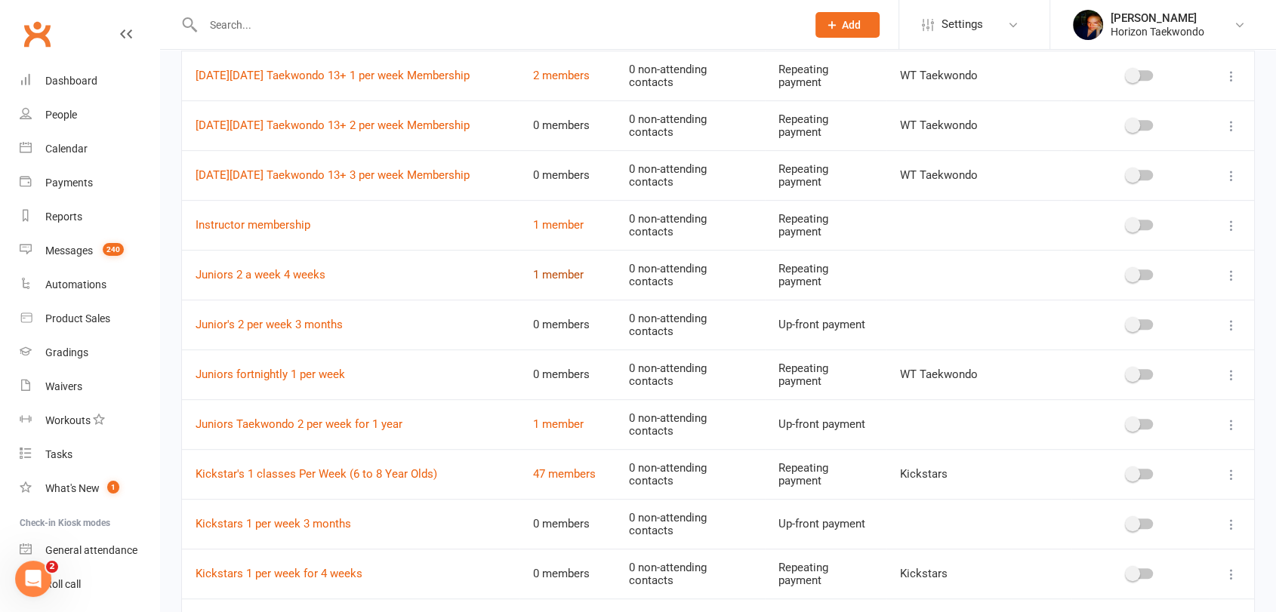
click at [555, 273] on link "1 member" at bounding box center [558, 275] width 51 height 14
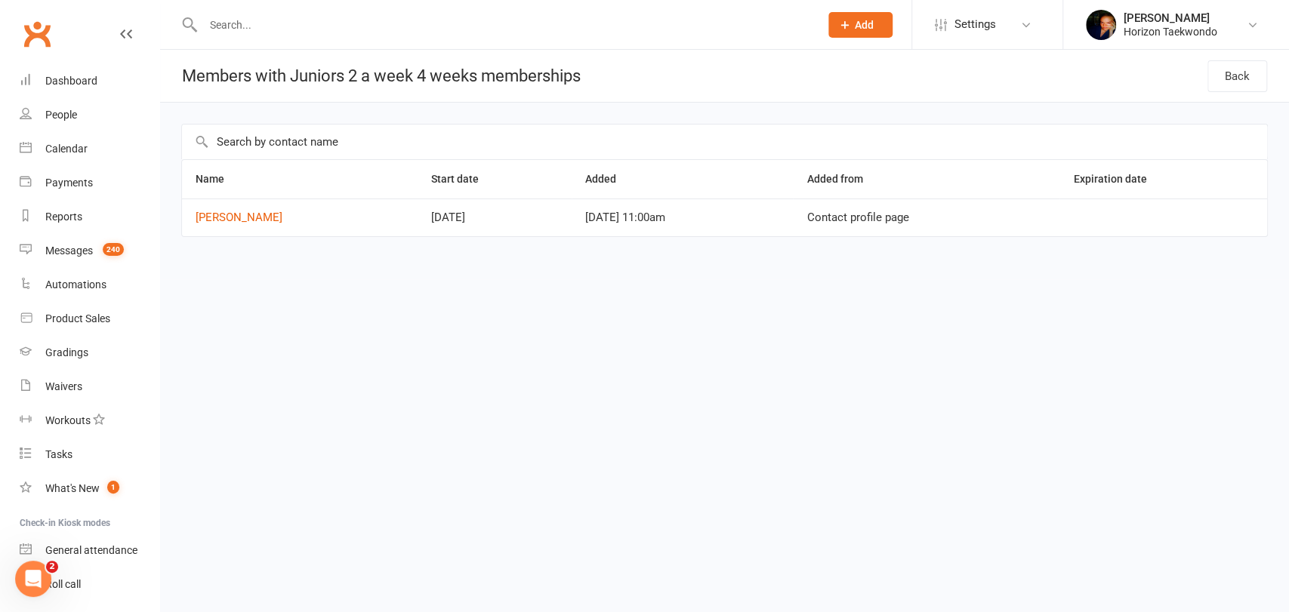
click at [643, 301] on html "Prospect Member Non-attending contact Class / event Appointment Grading event T…" at bounding box center [644, 150] width 1289 height 301
click at [643, 24] on icon at bounding box center [1026, 25] width 12 height 12
click at [643, 69] on link "Membership Plans" at bounding box center [987, 67] width 150 height 35
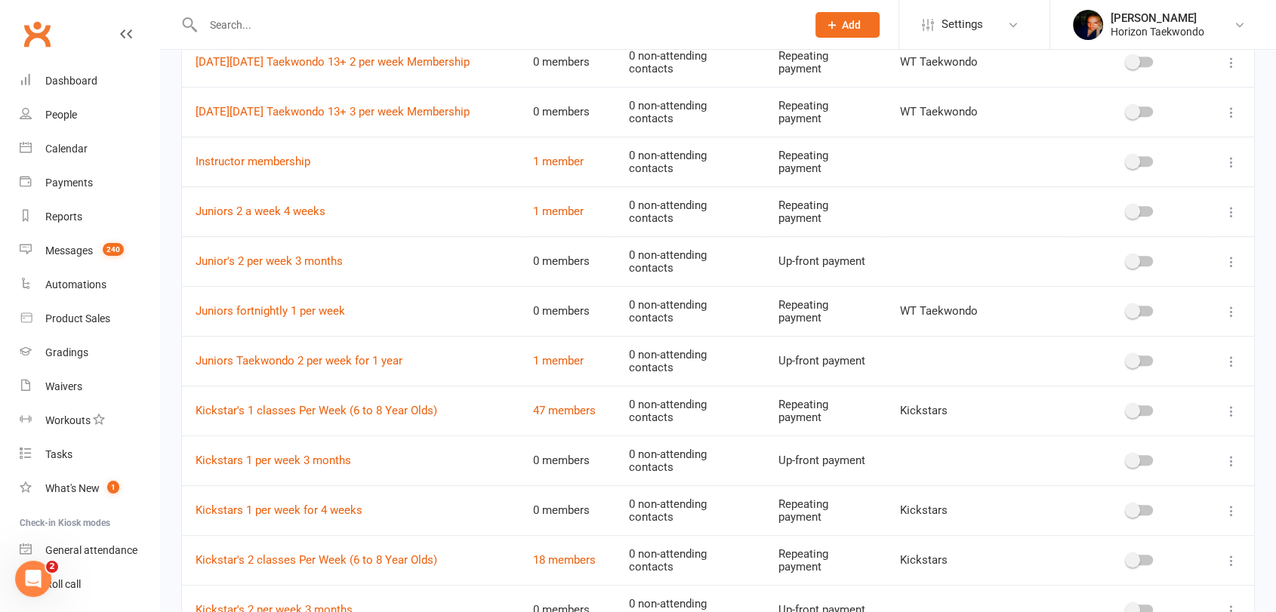
scroll to position [772, 0]
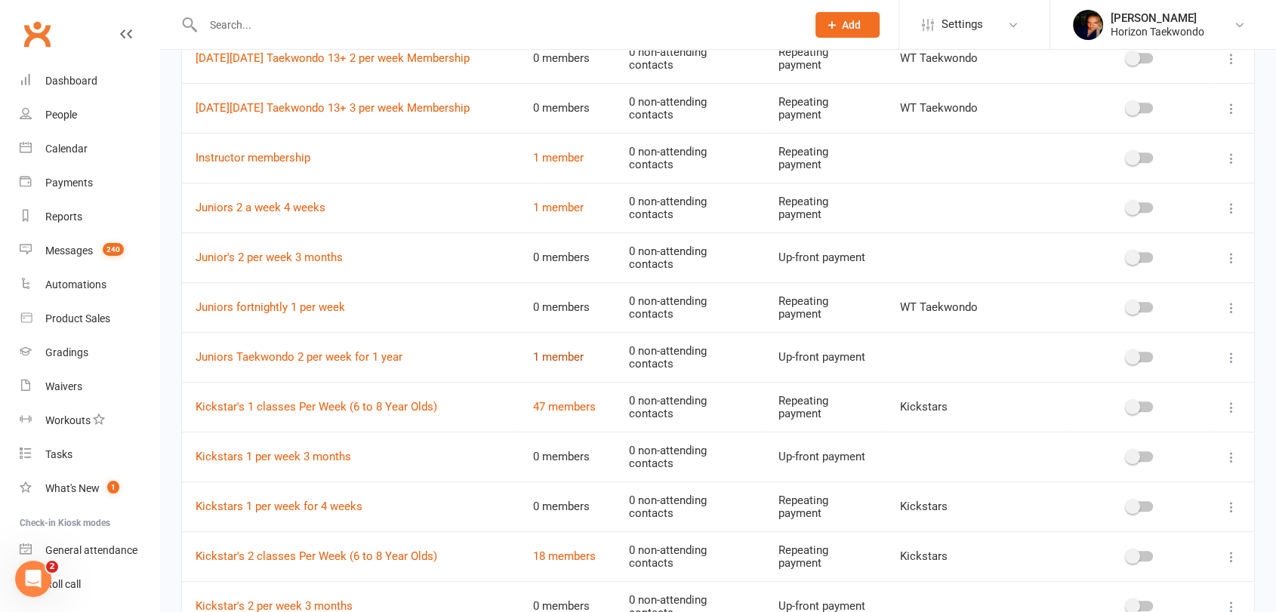
click at [556, 358] on link "1 member" at bounding box center [558, 357] width 51 height 14
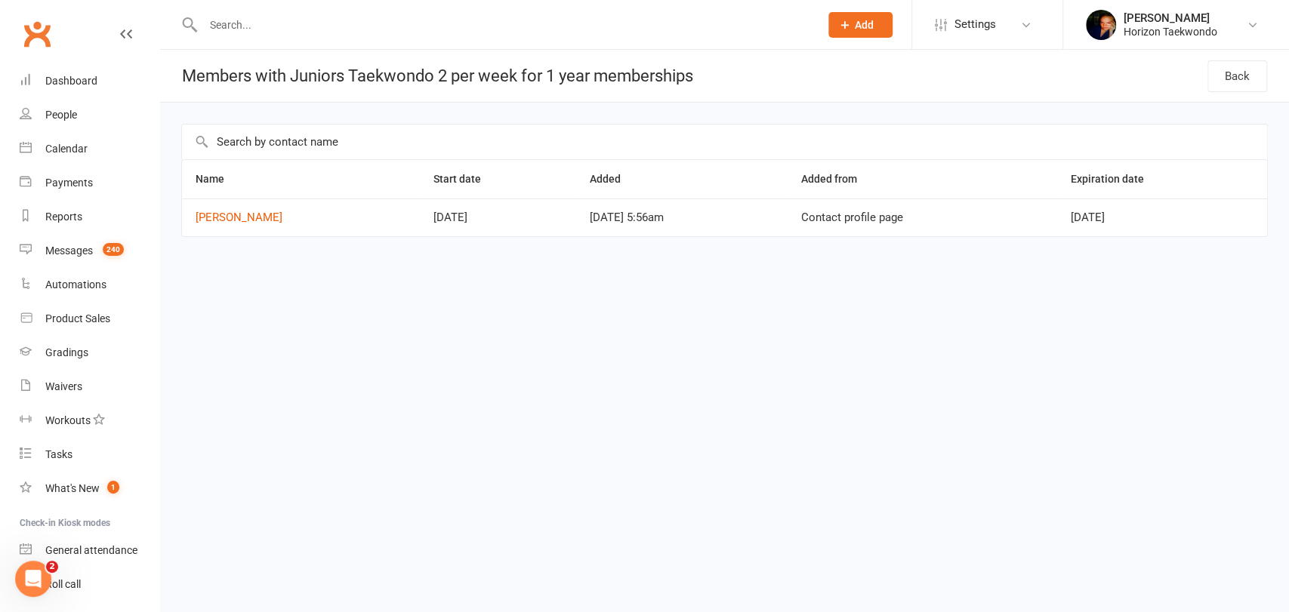
click at [268, 301] on html "Prospect Member Non-attending contact Class / event Appointment Grading event T…" at bounding box center [644, 150] width 1289 height 301
click at [643, 79] on link "Back" at bounding box center [1237, 76] width 60 height 32
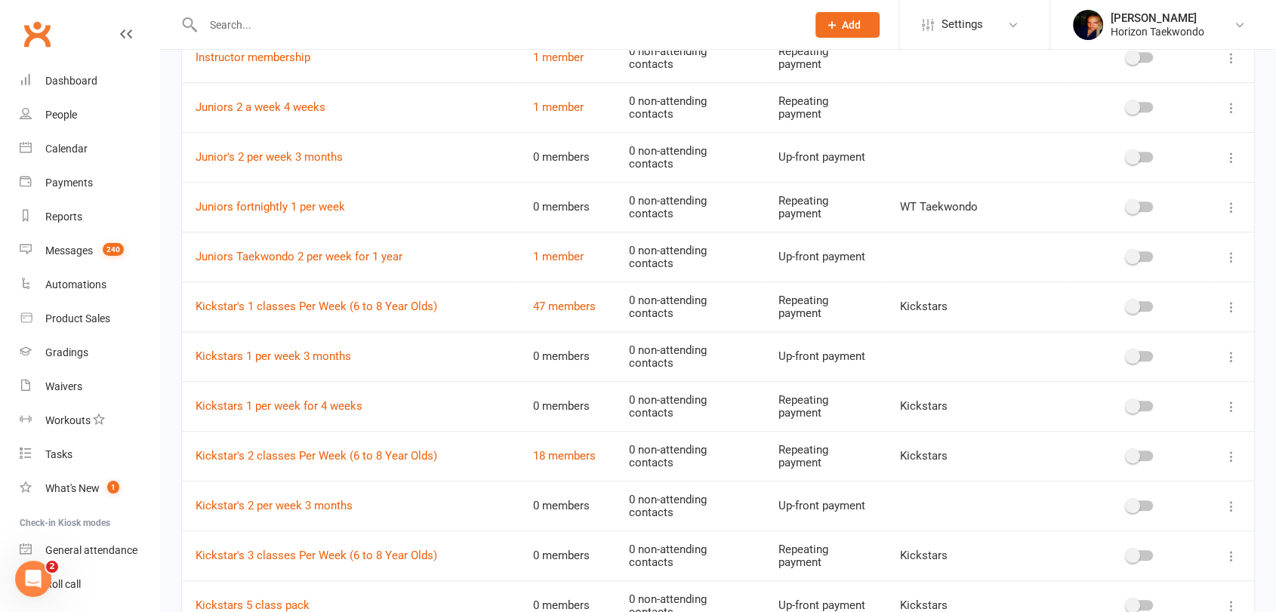
scroll to position [906, 0]
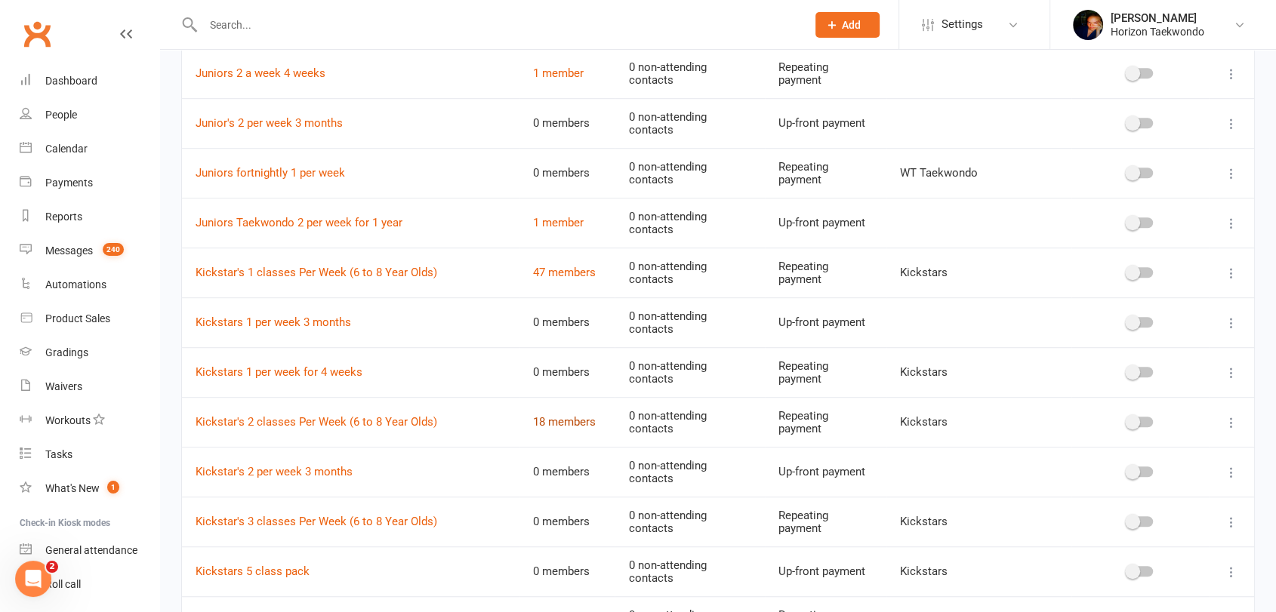
click at [558, 423] on link "18 members" at bounding box center [564, 422] width 63 height 14
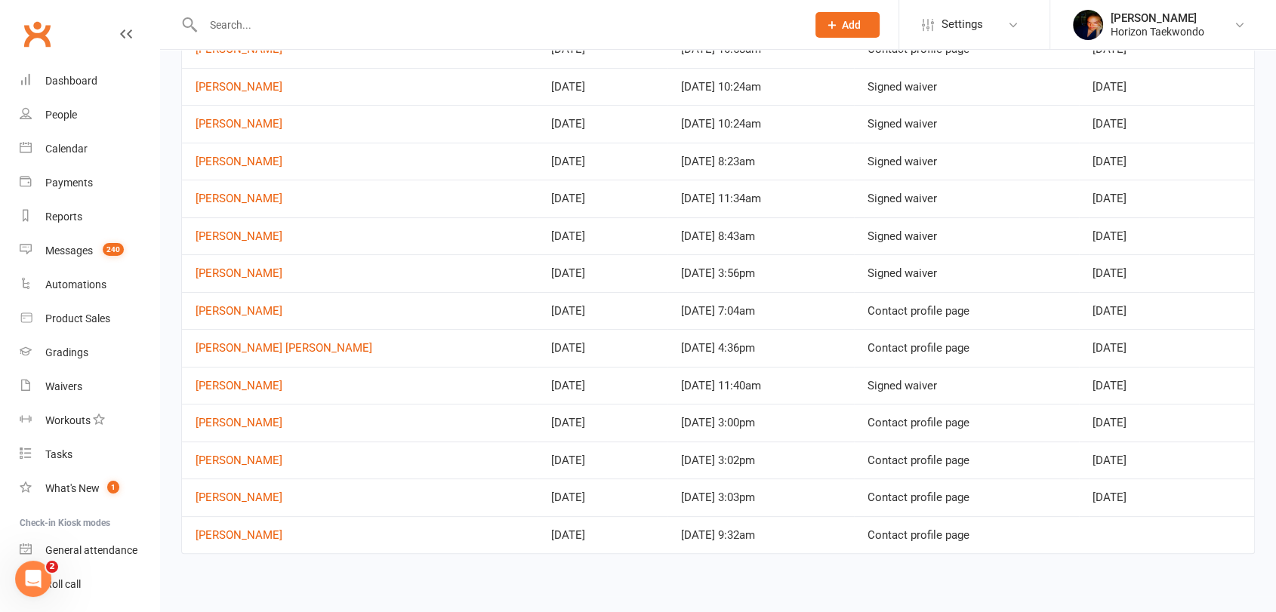
scroll to position [322, 0]
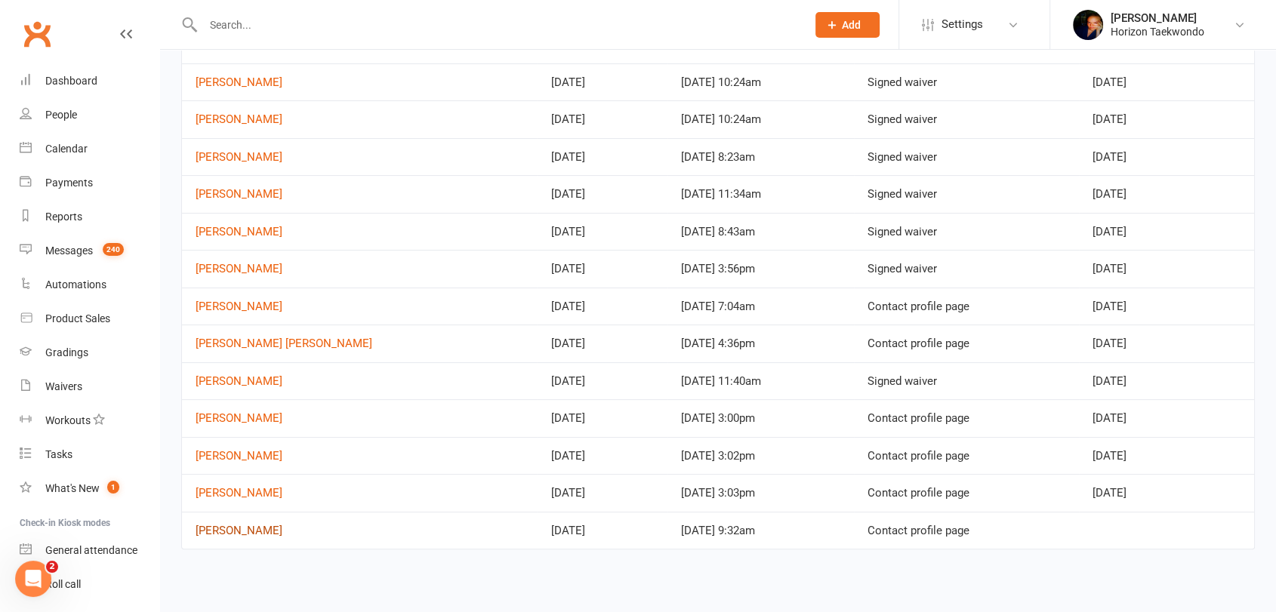
click at [231, 526] on link "[PERSON_NAME]" at bounding box center [239, 531] width 87 height 14
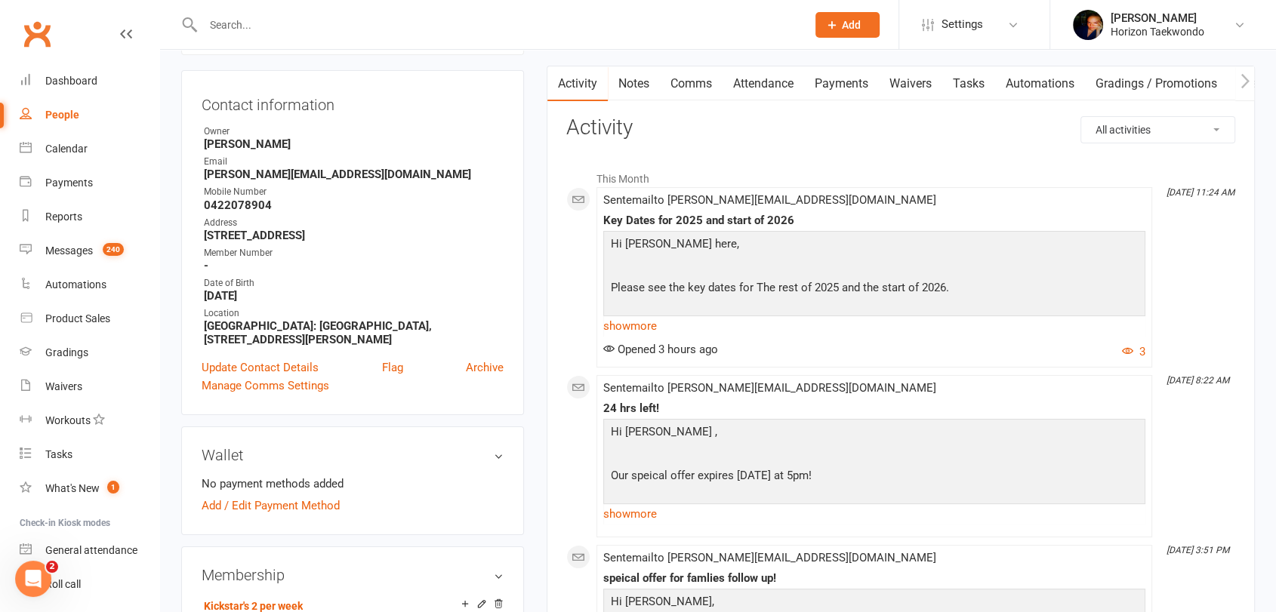
scroll to position [33, 0]
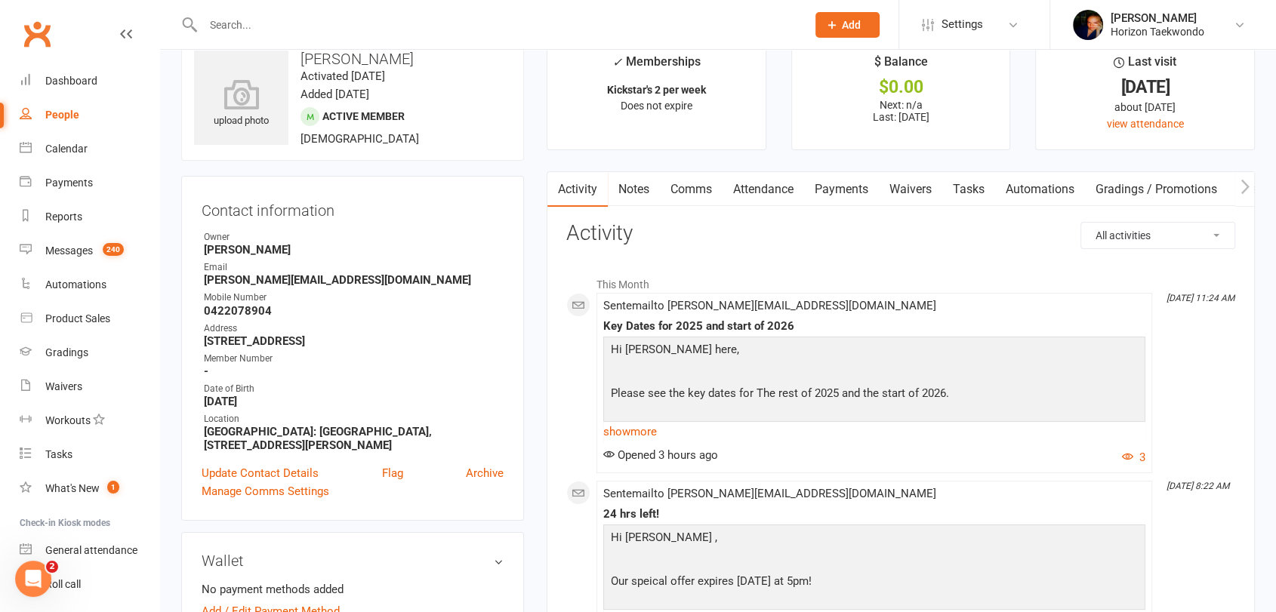
click at [643, 191] on link "Payments" at bounding box center [841, 189] width 75 height 35
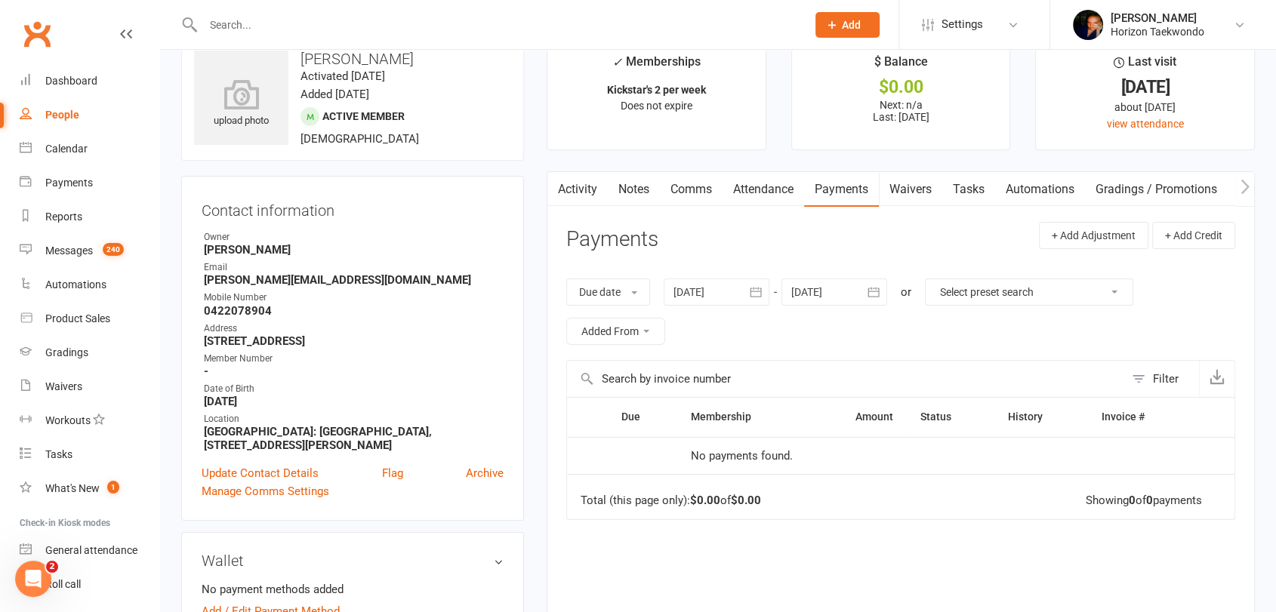
click at [536, 328] on main "✓ Memberships Kickstar's 2 per week Does not expire $ Balance $0.00 Next: n/a L…" at bounding box center [900, 396] width 731 height 716
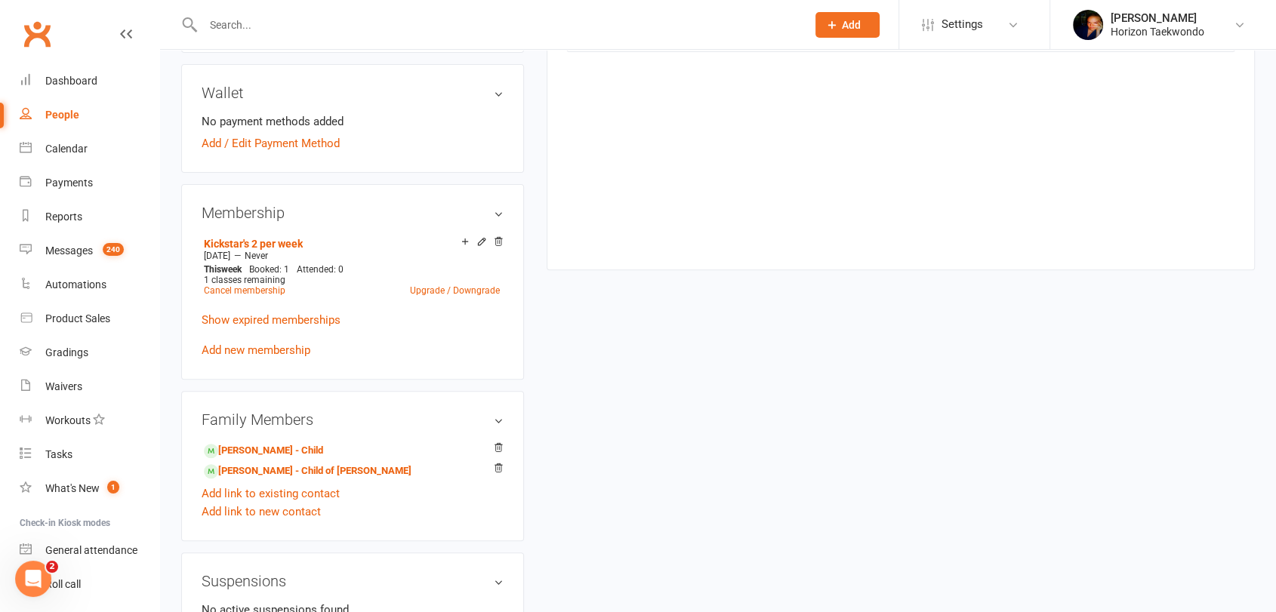
scroll to position [503, 0]
click at [272, 442] on link "[PERSON_NAME] - Child" at bounding box center [263, 450] width 119 height 16
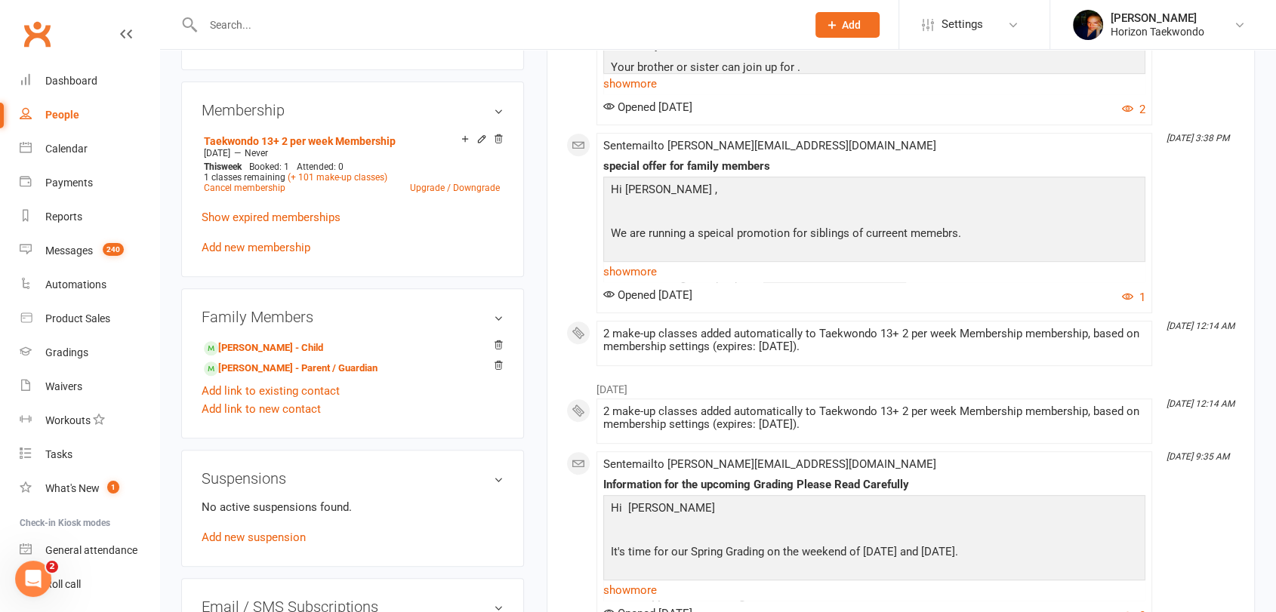
scroll to position [637, 0]
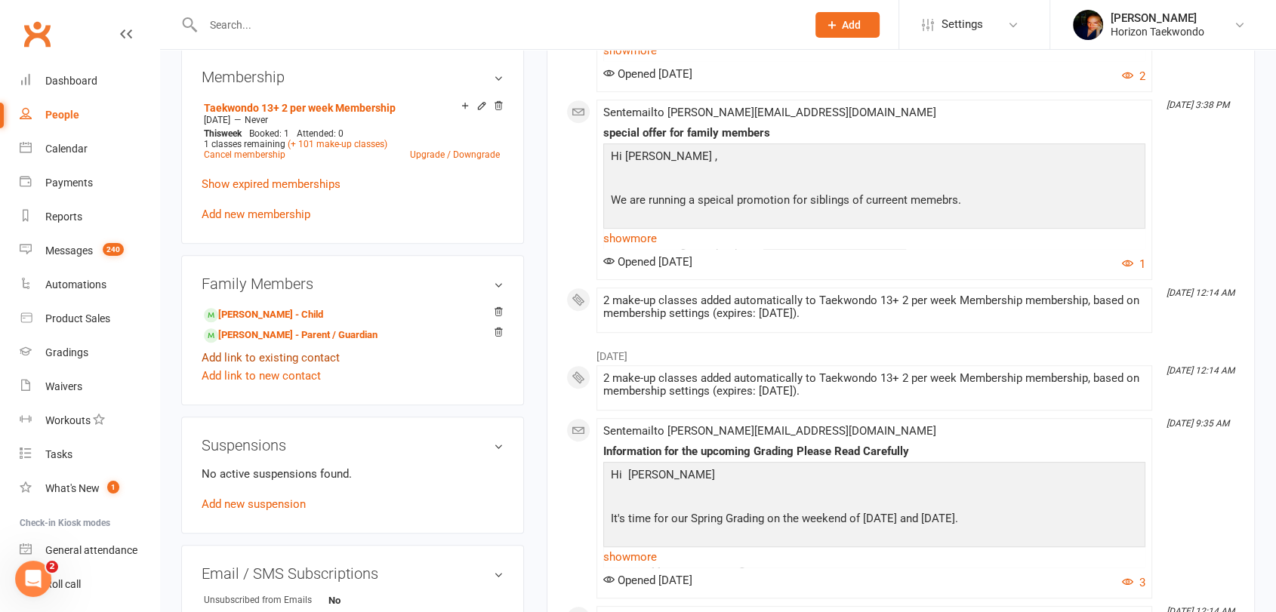
click at [275, 349] on link "Add link to existing contact" at bounding box center [271, 358] width 138 height 18
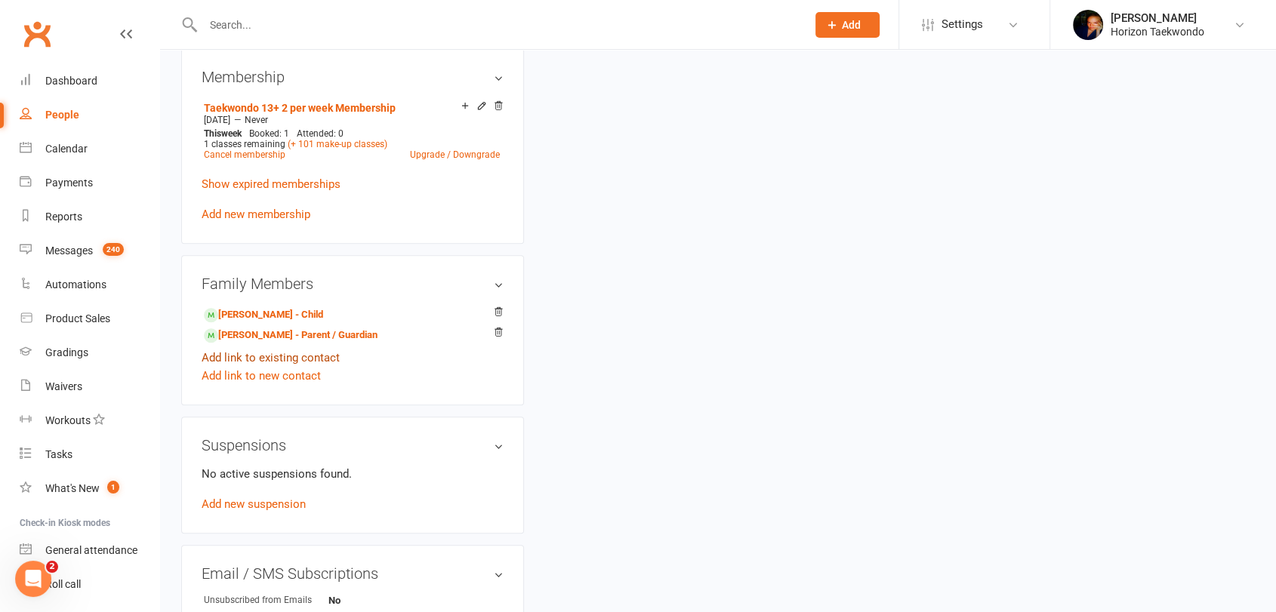
scroll to position [6, 0]
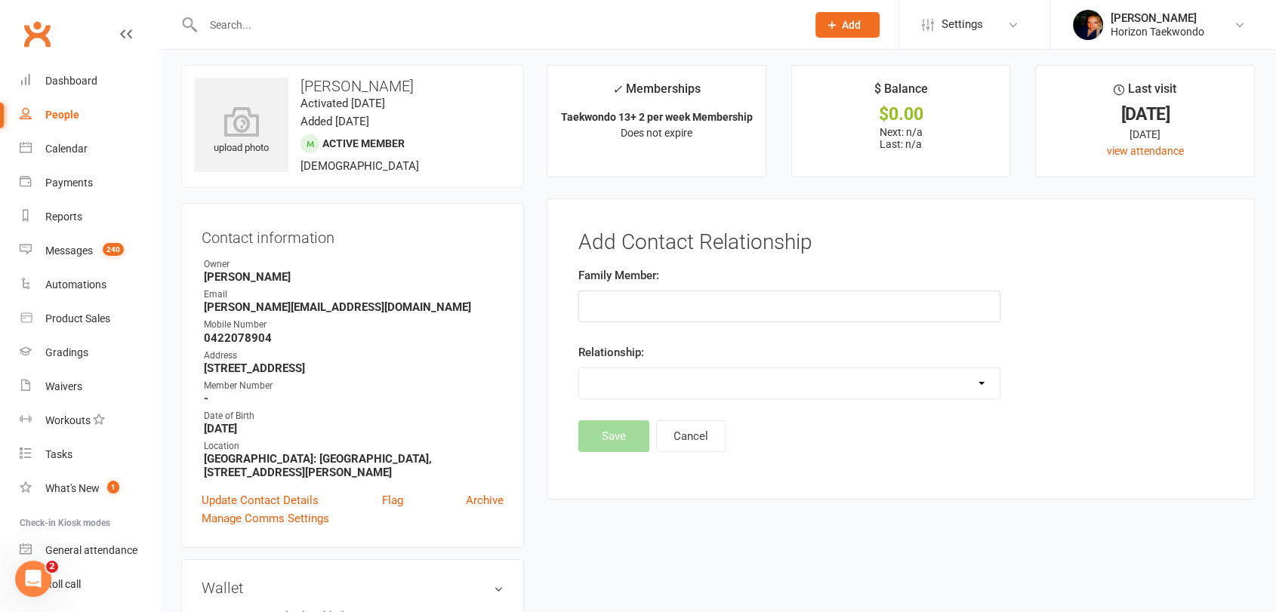
click at [640, 382] on select "Parent / Guardian Child Sibling (parent not in system) Spouse / Partner Cousin …" at bounding box center [789, 383] width 421 height 30
click at [579, 368] on select "Parent / Guardian Child Sibling (parent not in system) Spouse / Partner Cousin …" at bounding box center [789, 383] width 421 height 30
click at [590, 436] on footer "Save Cancel" at bounding box center [900, 437] width 645 height 32
click at [540, 381] on main "✓ Memberships Taekwondo 13+ 2 per week Membership Does not expire $ Balance $0.…" at bounding box center [900, 290] width 731 height 450
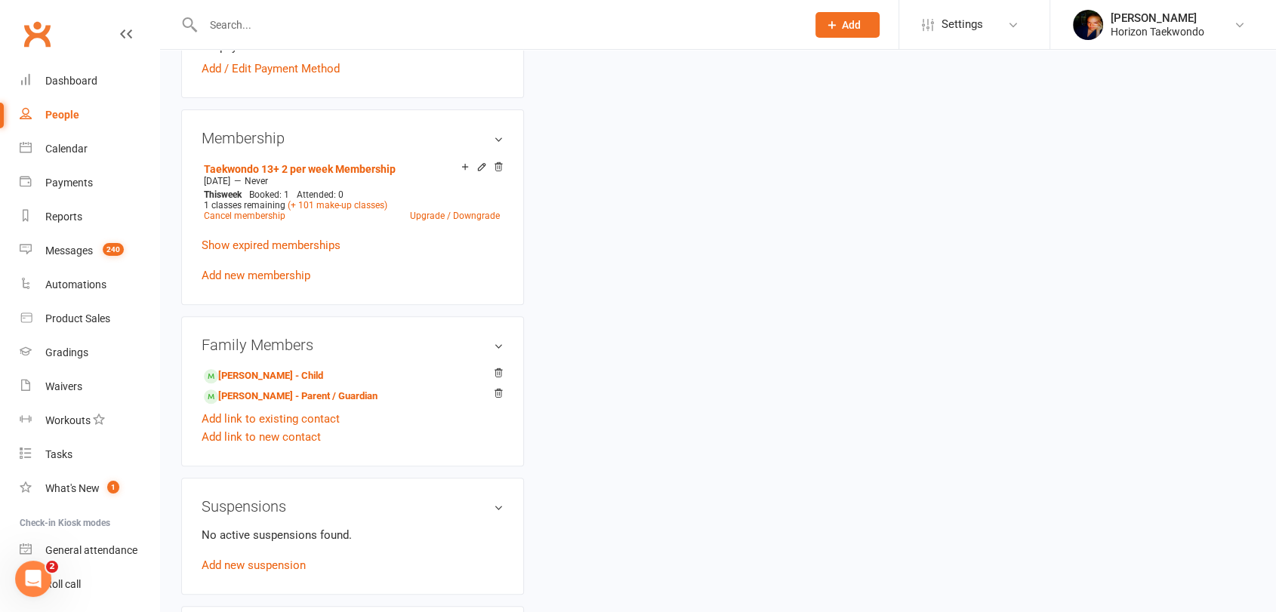
scroll to position [610, 0]
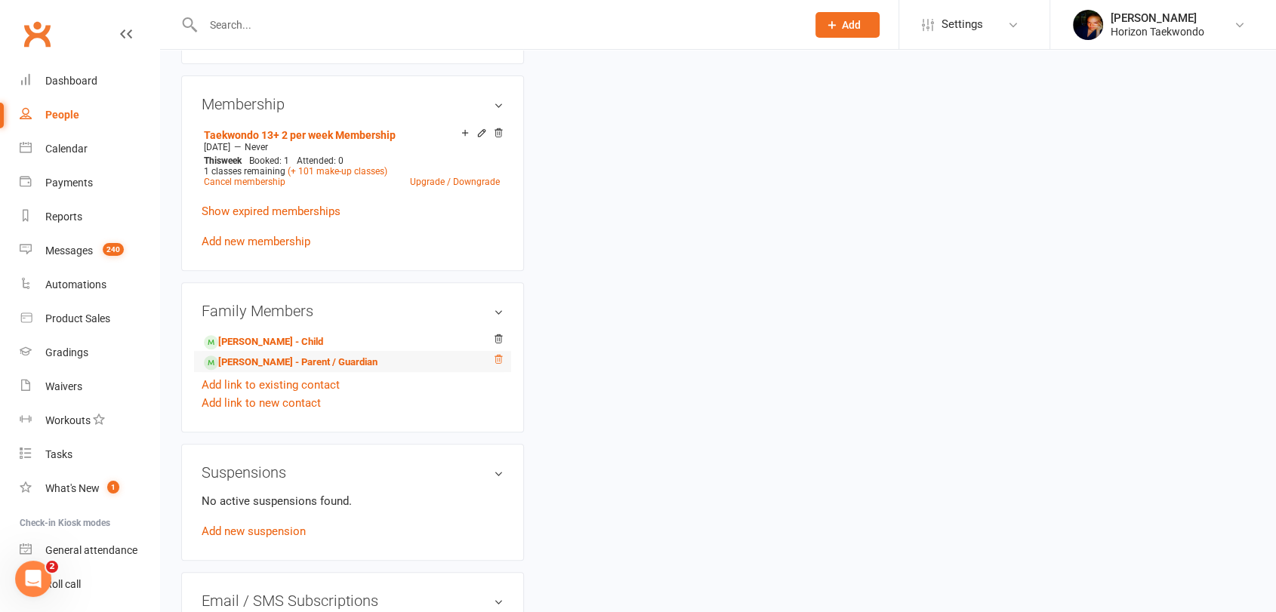
click at [498, 354] on icon at bounding box center [498, 359] width 11 height 11
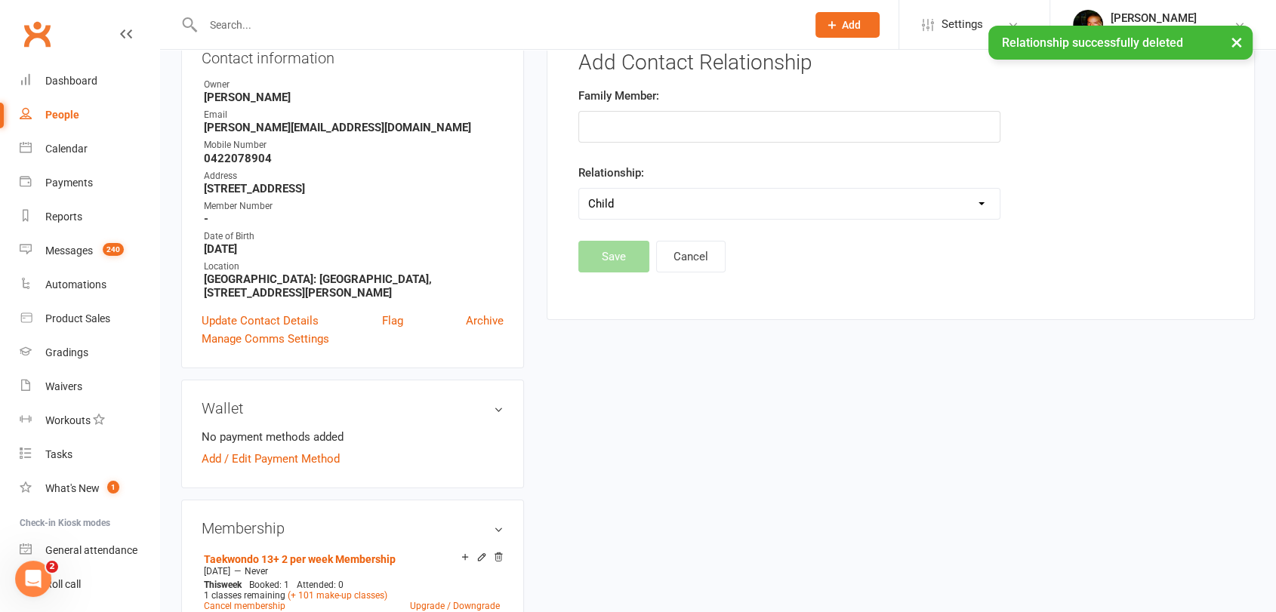
scroll to position [140, 0]
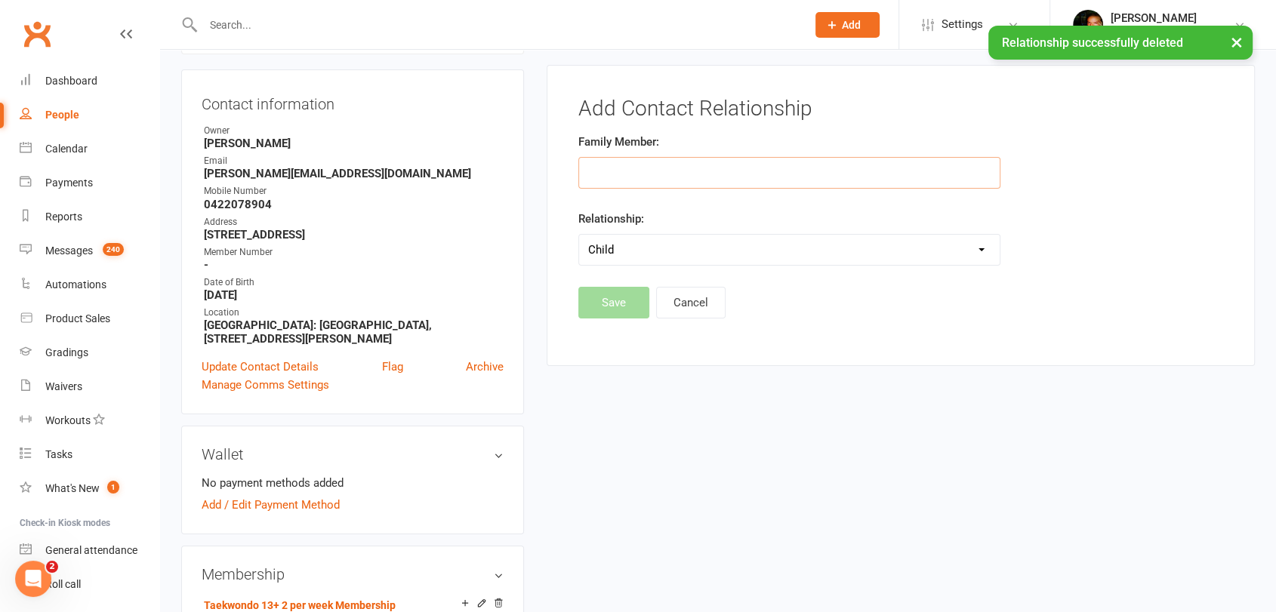
click at [610, 173] on input "text" at bounding box center [789, 173] width 422 height 32
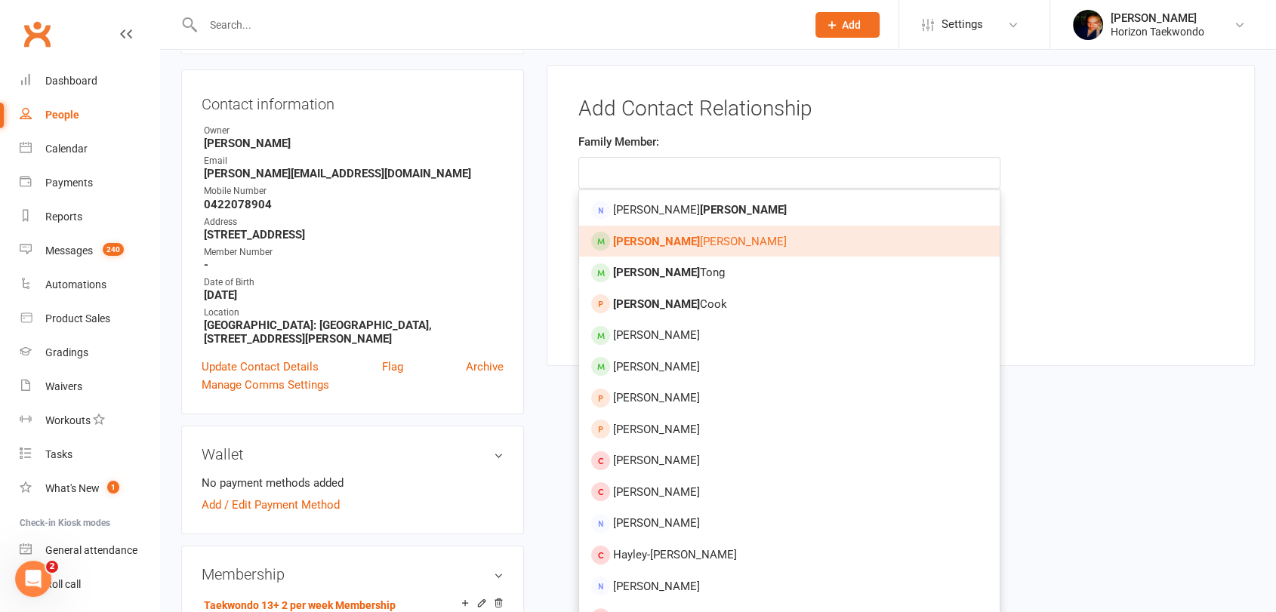
click at [643, 241] on span "[PERSON_NAME]" at bounding box center [700, 242] width 174 height 14
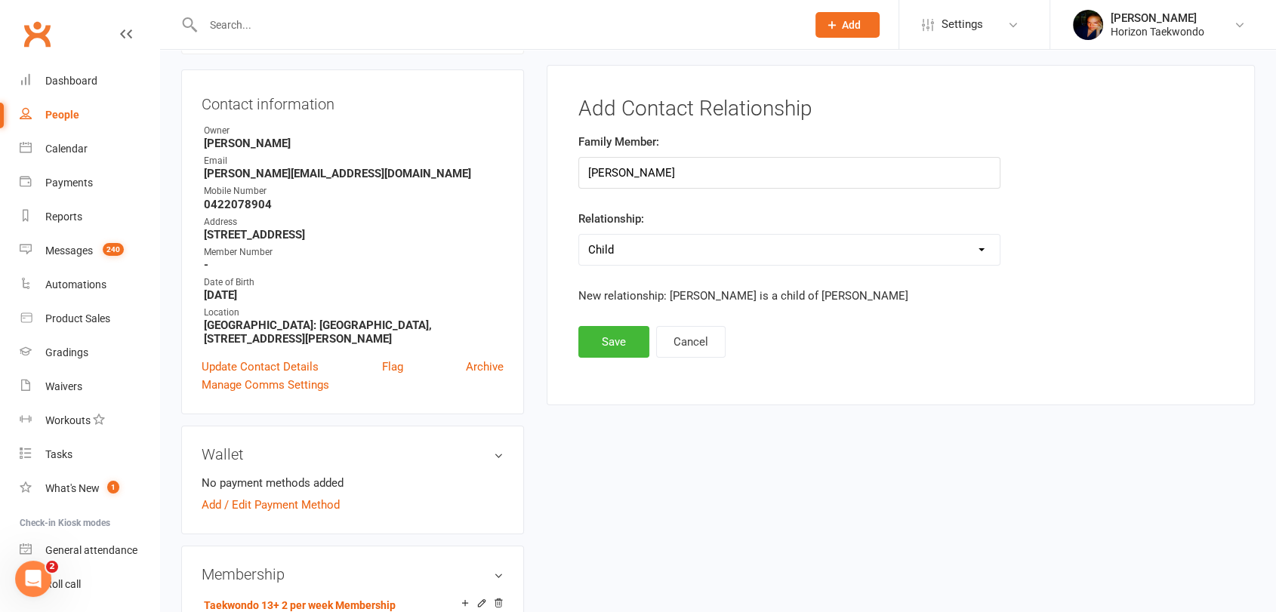
click at [587, 357] on div "Add Contact Relationship Family Member: [PERSON_NAME] Relationship: Parent / Gu…" at bounding box center [901, 235] width 708 height 341
click at [598, 344] on button "Save" at bounding box center [613, 342] width 71 height 32
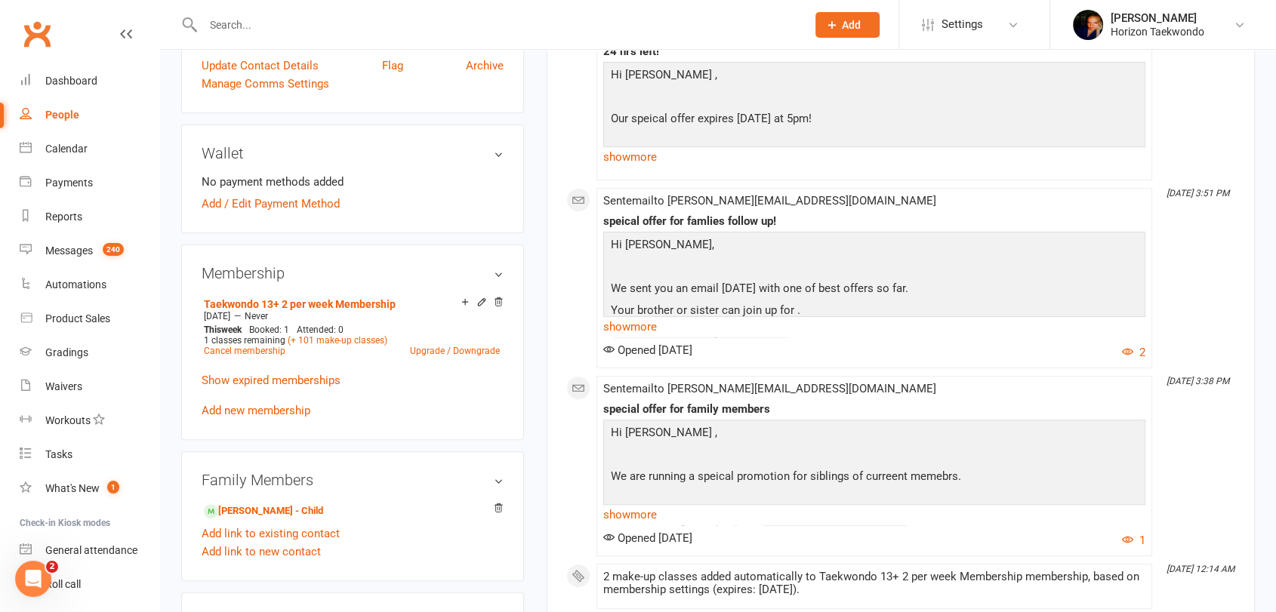
scroll to position [442, 0]
click at [332, 297] on link "Taekwondo 13+ 2 per week Membership" at bounding box center [300, 303] width 192 height 12
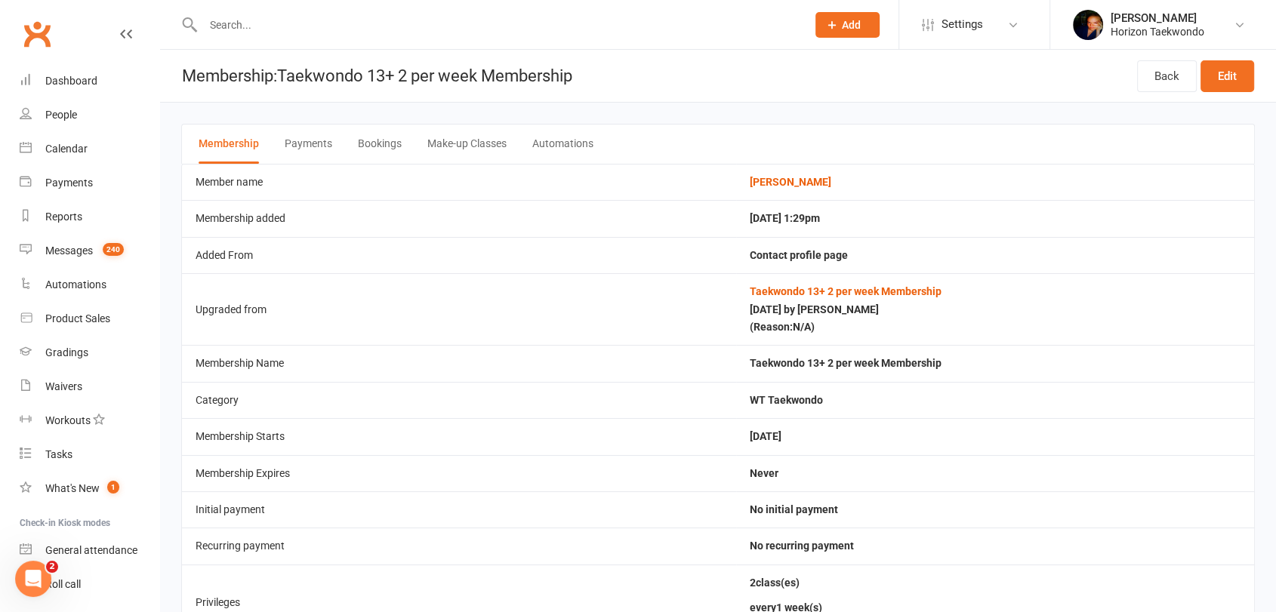
click at [169, 162] on main "Membership Payments Bookings Make-up Classes Automations Member name [PERSON_NA…" at bounding box center [718, 547] width 1116 height 889
click at [643, 78] on link "Back" at bounding box center [1167, 76] width 60 height 32
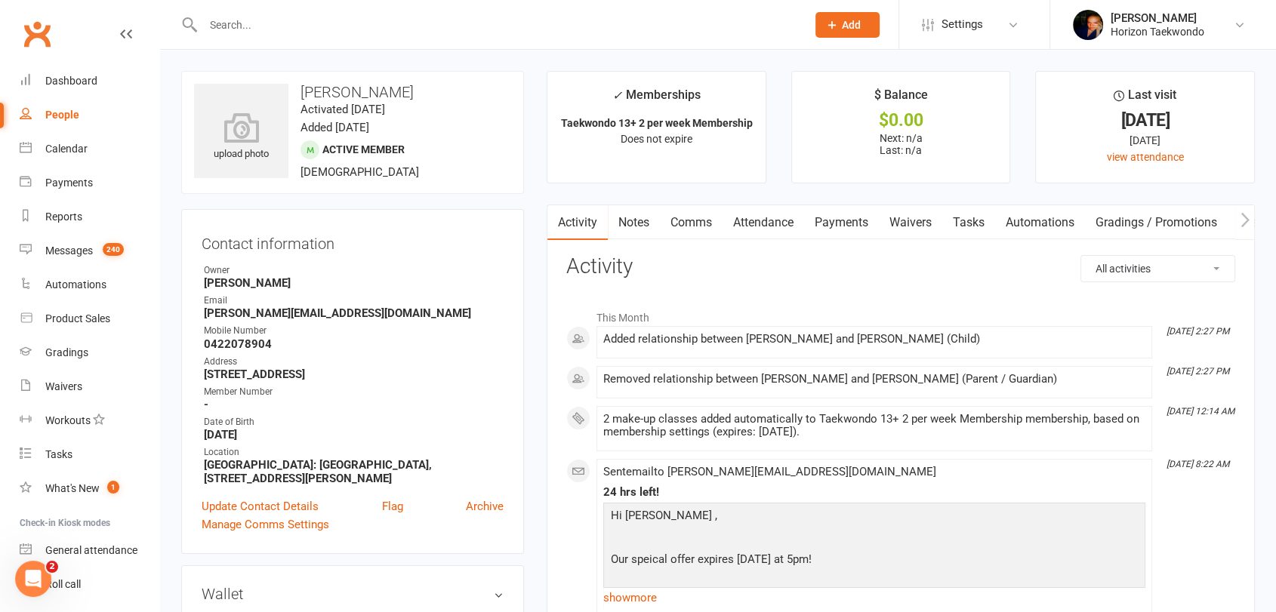
click at [295, 32] on input "text" at bounding box center [497, 24] width 597 height 21
click at [643, 26] on span "Settings" at bounding box center [963, 25] width 42 height 34
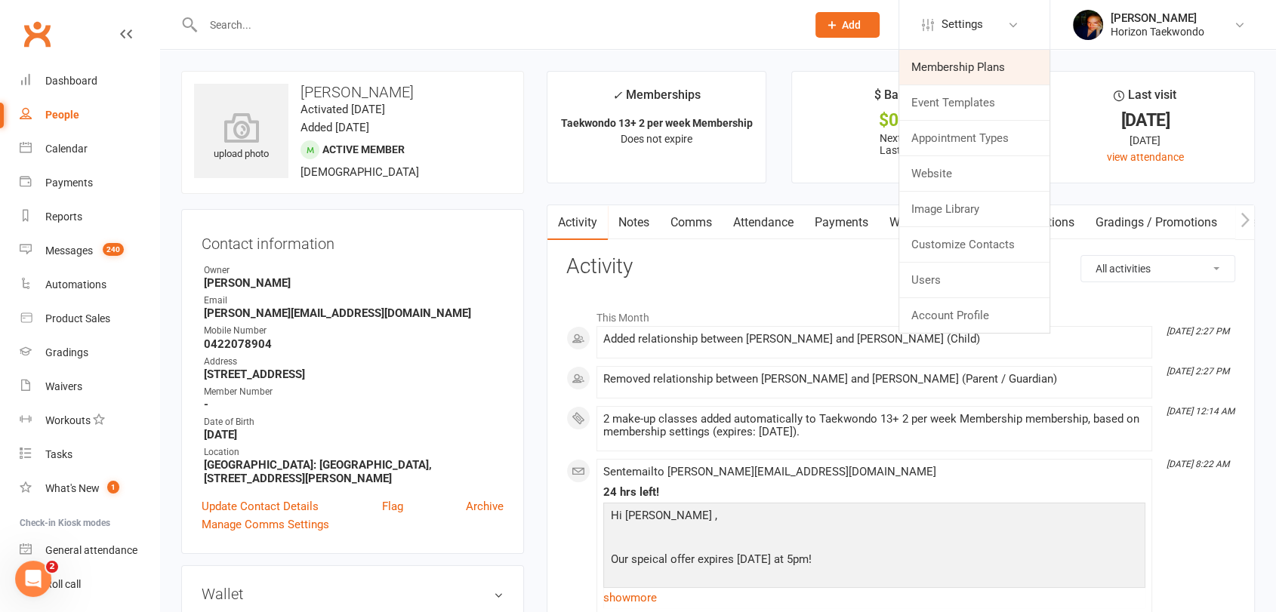
click at [643, 68] on link "Membership Plans" at bounding box center [974, 67] width 150 height 35
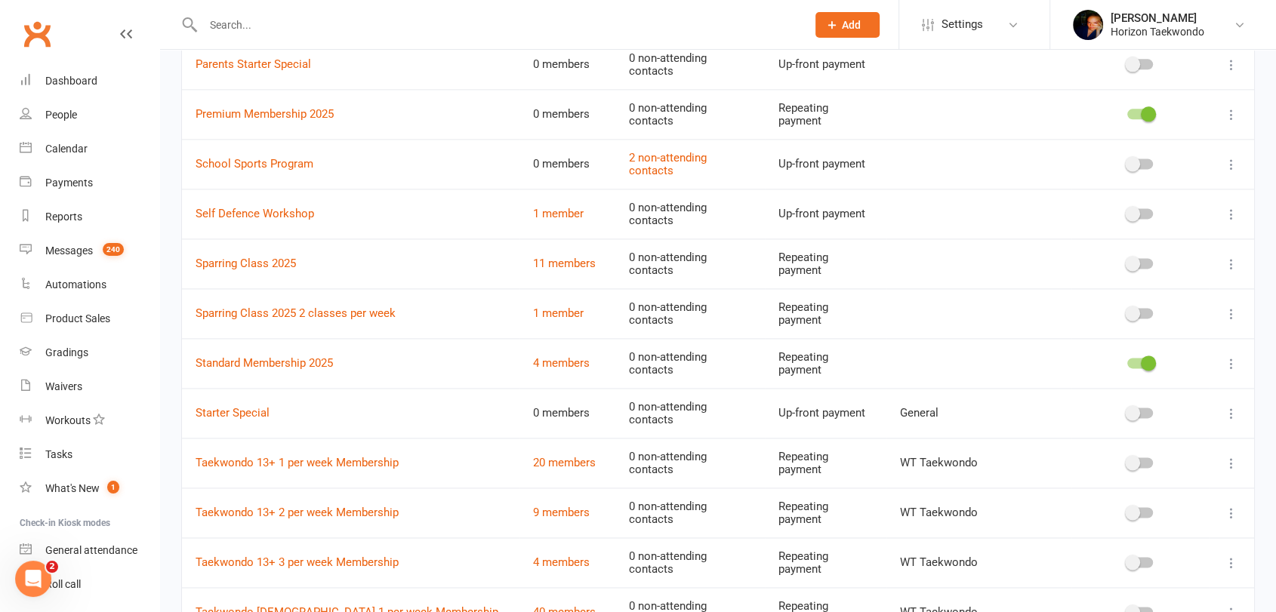
scroll to position [2013, 0]
click at [563, 356] on link "4 members" at bounding box center [561, 362] width 57 height 14
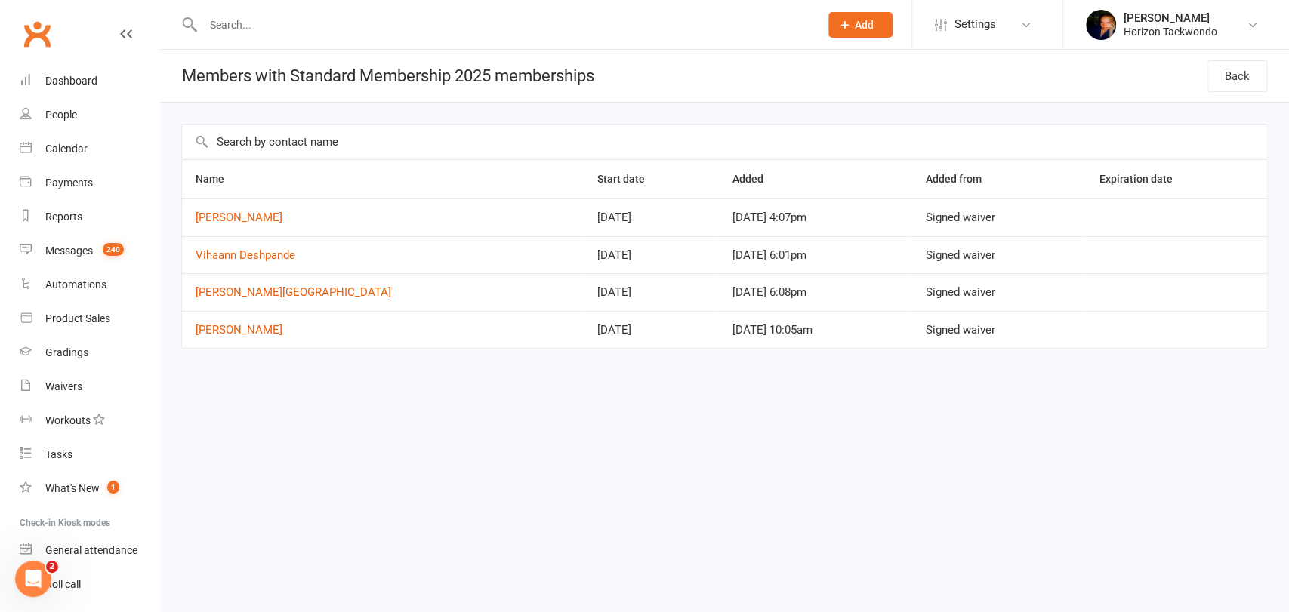
drag, startPoint x: 168, startPoint y: 202, endPoint x: 294, endPoint y: 334, distance: 181.6
click at [294, 334] on div "Name Start date Added Added from Expiration date [PERSON_NAME] [DATE] [DATE] 4:…" at bounding box center [724, 247] width 1129 height 288
click at [304, 394] on html "Prospect Member Non-attending contact Class / event Appointment Grading event T…" at bounding box center [644, 206] width 1289 height 412
drag, startPoint x: 191, startPoint y: 213, endPoint x: 290, endPoint y: 347, distance: 166.9
click at [290, 347] on tbody "[PERSON_NAME] [DATE] [DATE] 4:07pm Signed waiver Vihaann Deshpande [DATE] [DATE…" at bounding box center [724, 273] width 1085 height 149
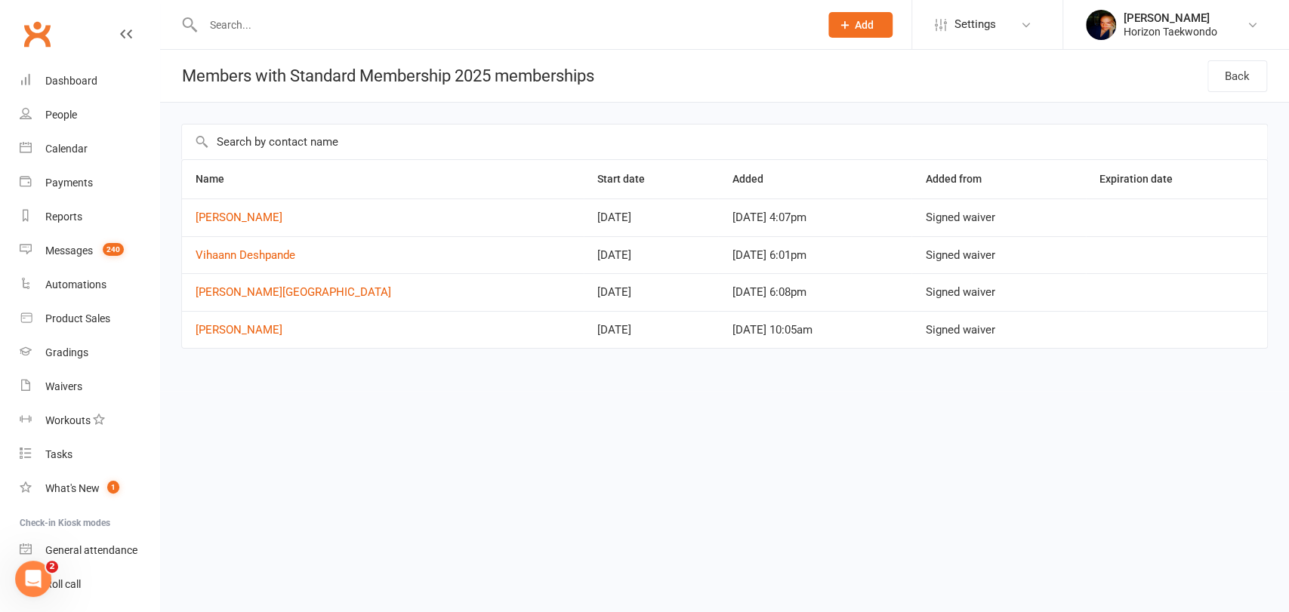
copy tbody "[PERSON_NAME] [DATE] [DATE] 4:07pm Signed waiver Vihaann Deshpande [DATE] [DATE…"
click at [171, 334] on div "Name Start date Added Added from Expiration date [PERSON_NAME] [DATE] [DATE] 4:…" at bounding box center [724, 247] width 1129 height 288
click at [643, 79] on link "Back" at bounding box center [1237, 76] width 60 height 32
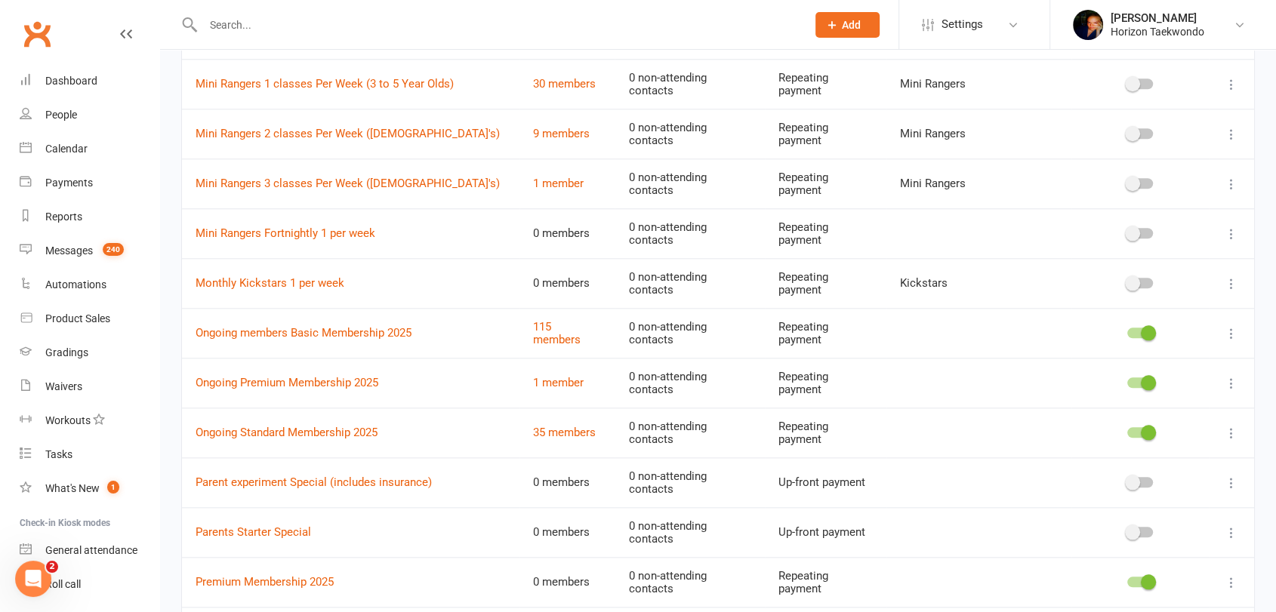
scroll to position [1577, 0]
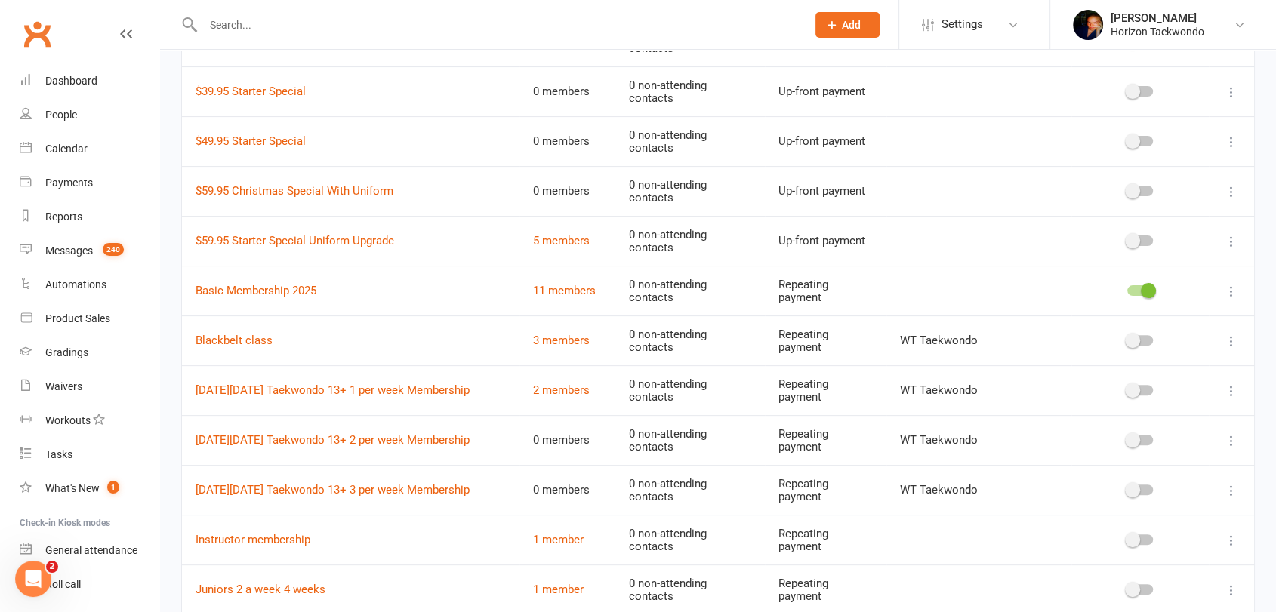
scroll to position [335, 0]
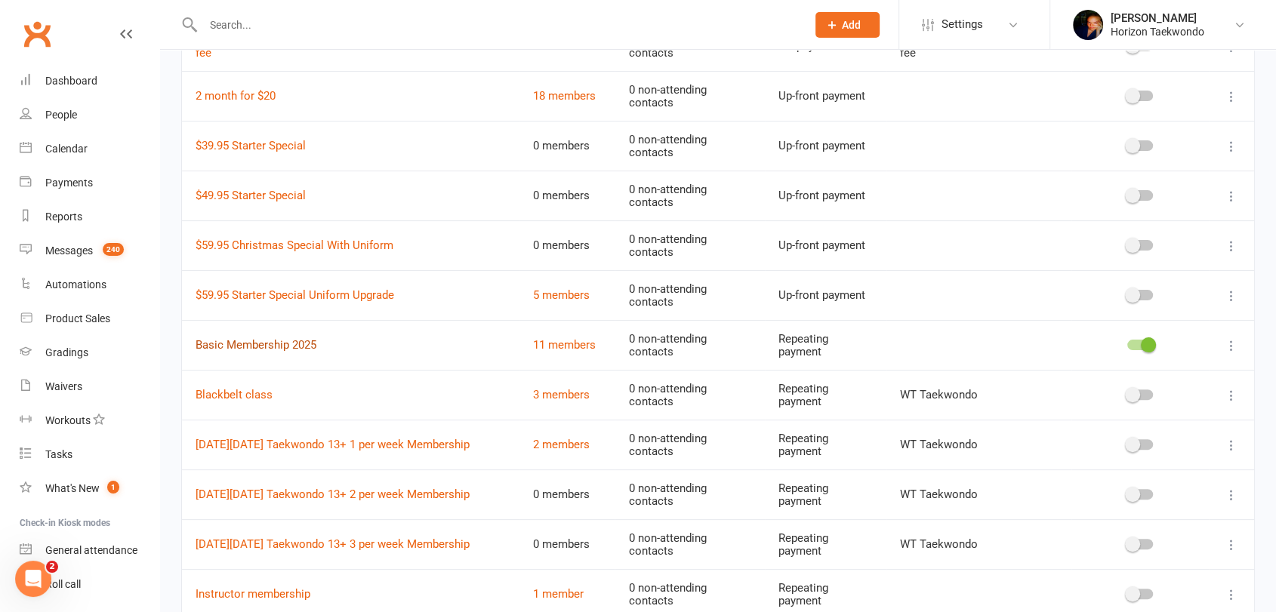
click at [251, 341] on link "Basic Membership 2025" at bounding box center [256, 345] width 121 height 14
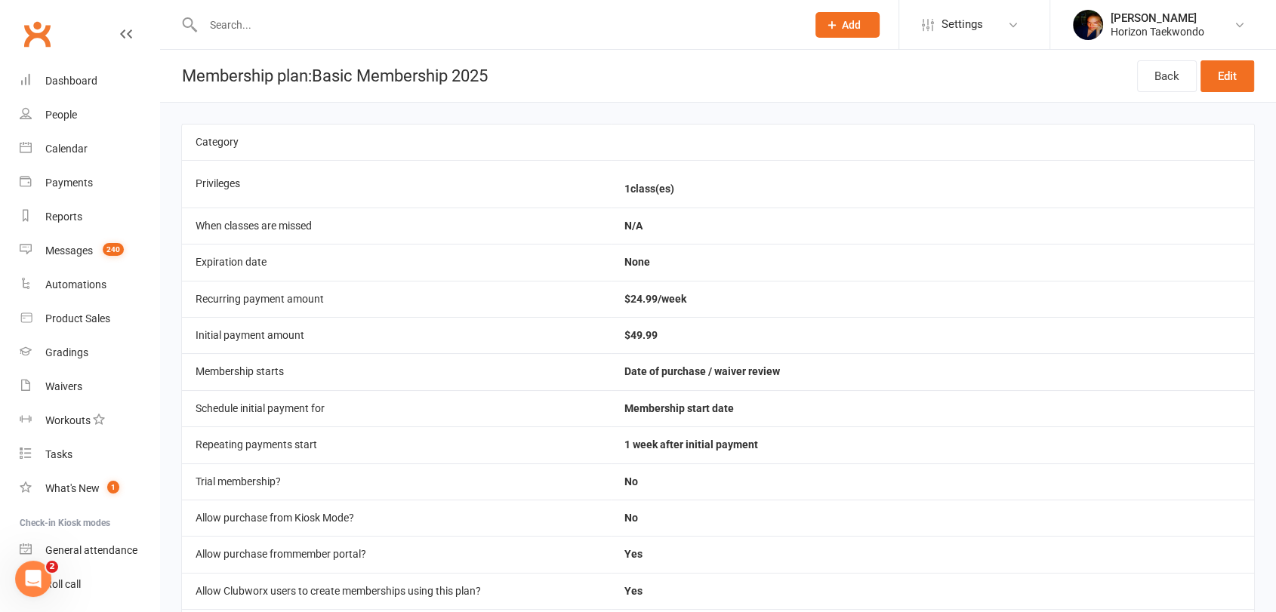
click at [169, 324] on main "Category Privileges 1 class(es) When classes are missed N/A Expiration date Non…" at bounding box center [718, 519] width 1116 height 833
click at [643, 77] on link "Back" at bounding box center [1167, 76] width 60 height 32
